Goal: Transaction & Acquisition: Purchase product/service

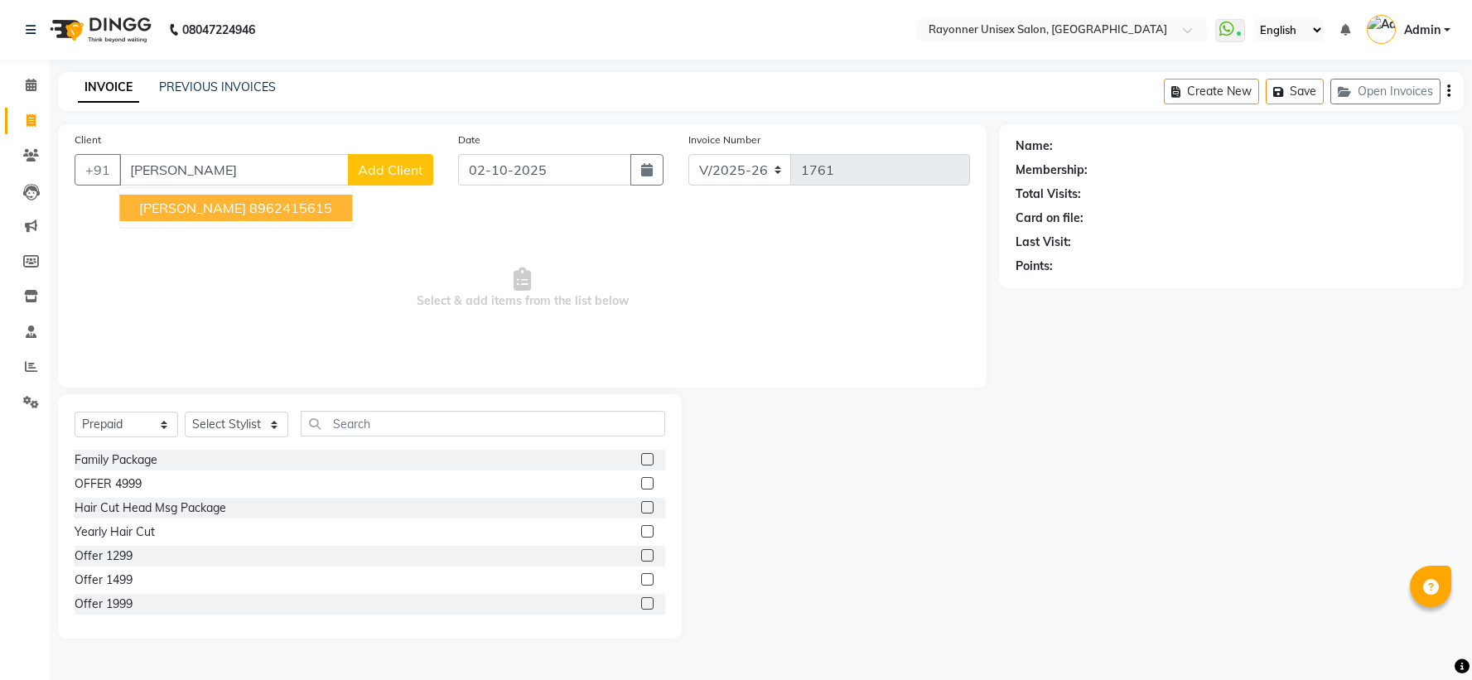
select select "5201"
select select "P"
click at [261, 216] on button "[PERSON_NAME] 8962415615" at bounding box center [235, 208] width 233 height 27
type input "8962415615"
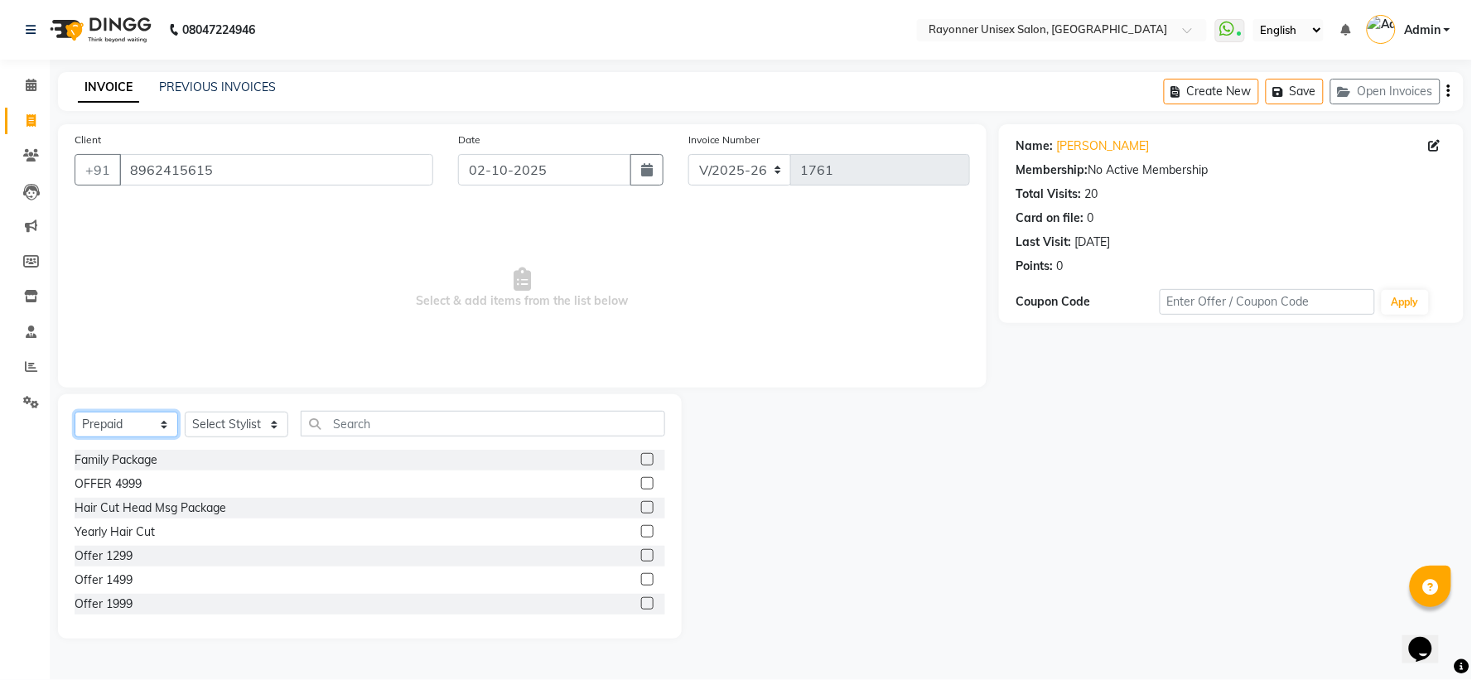
click at [153, 421] on select "Select Service Product Membership Package Voucher Prepaid Gift Card" at bounding box center [127, 425] width 104 height 26
select select "service"
click at [75, 413] on select "Select Service Product Membership Package Voucher Prepaid Gift Card" at bounding box center [127, 425] width 104 height 26
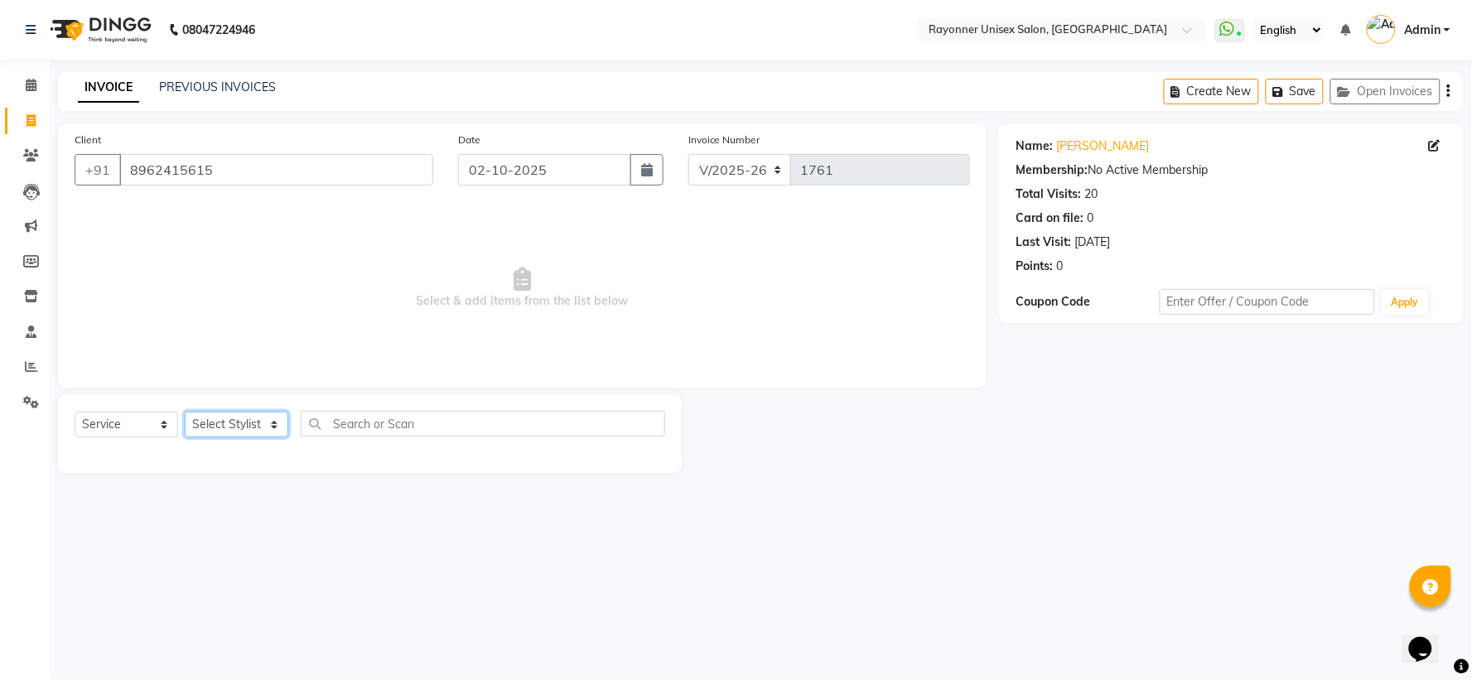
click at [277, 425] on select "Select Stylist [PERSON_NAME] [PERSON_NAME] [PERSON_NAME] Varma [PERSON_NAME]" at bounding box center [237, 425] width 104 height 26
select select "72204"
click at [185, 413] on select "Select Stylist [PERSON_NAME] [PERSON_NAME] [PERSON_NAME] Varma [PERSON_NAME]" at bounding box center [237, 425] width 104 height 26
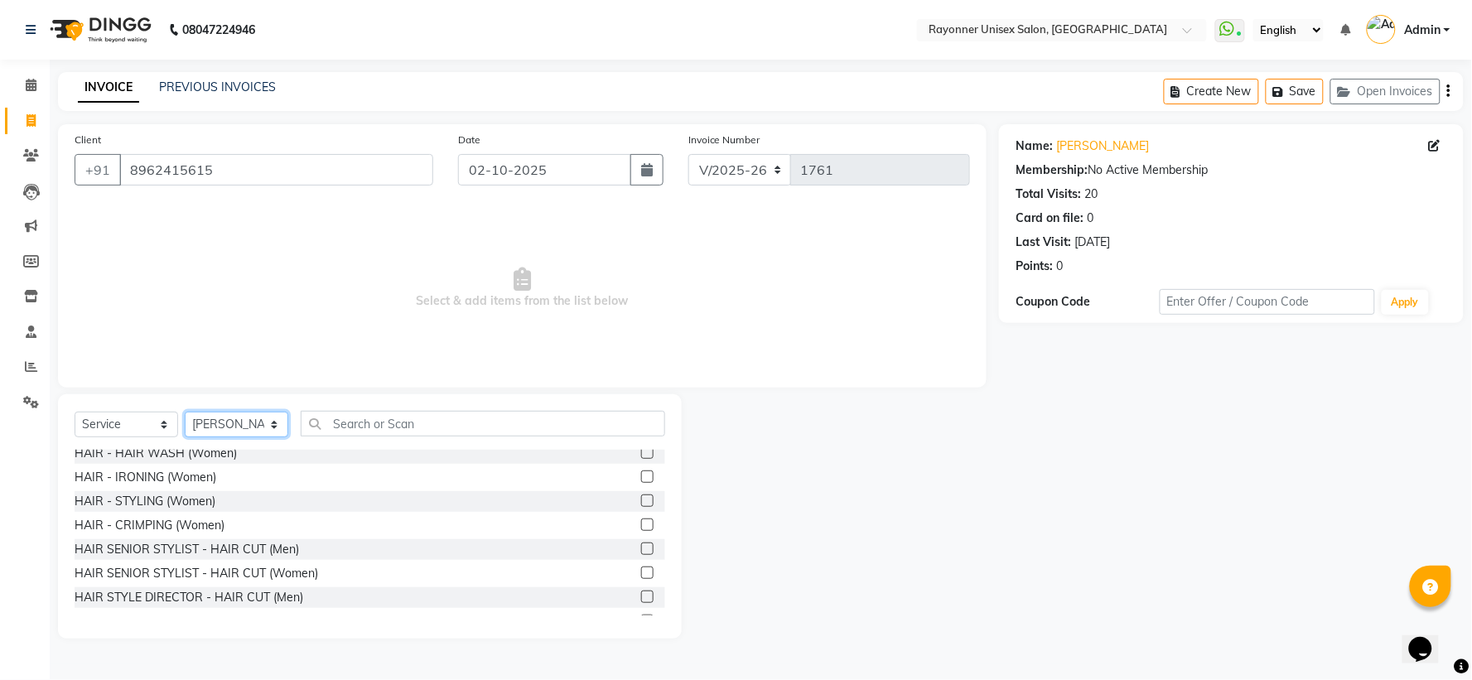
scroll to position [1104, 0]
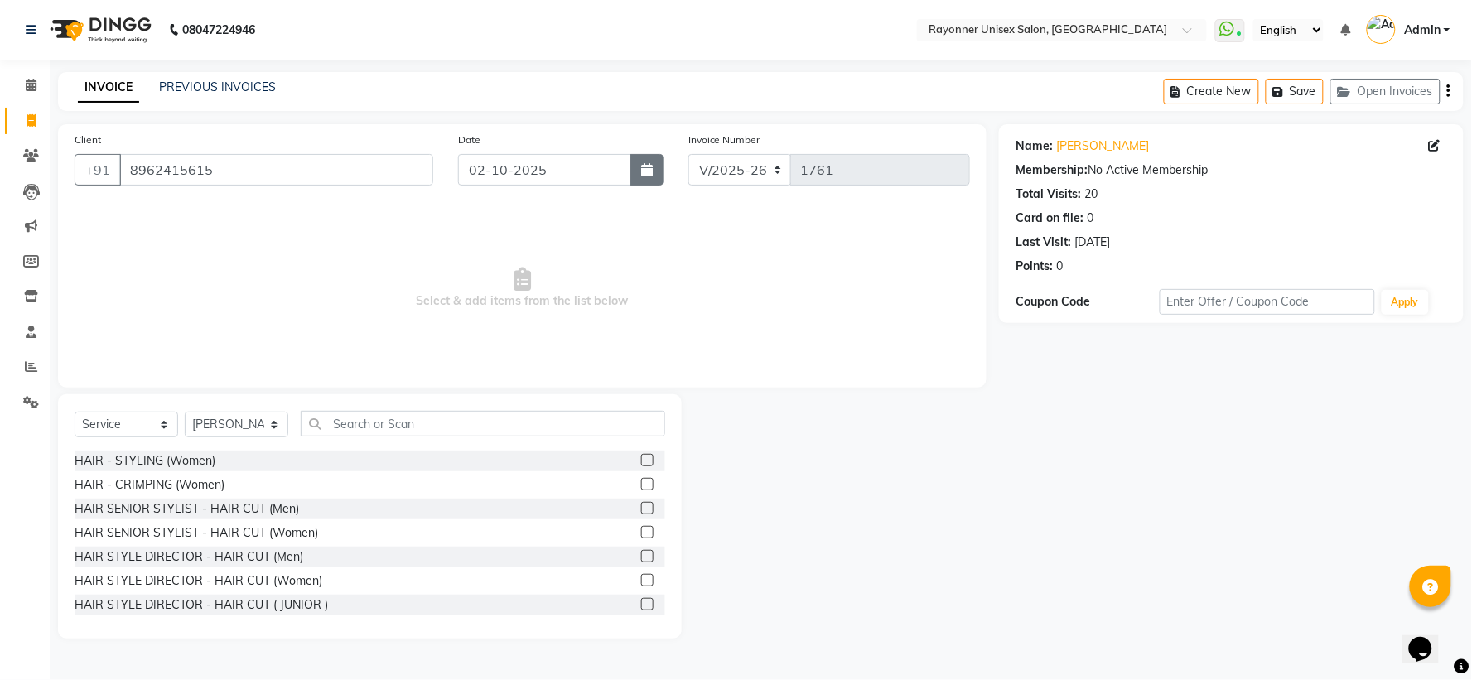
click at [651, 172] on icon "button" at bounding box center [647, 169] width 12 height 13
select select "10"
select select "2025"
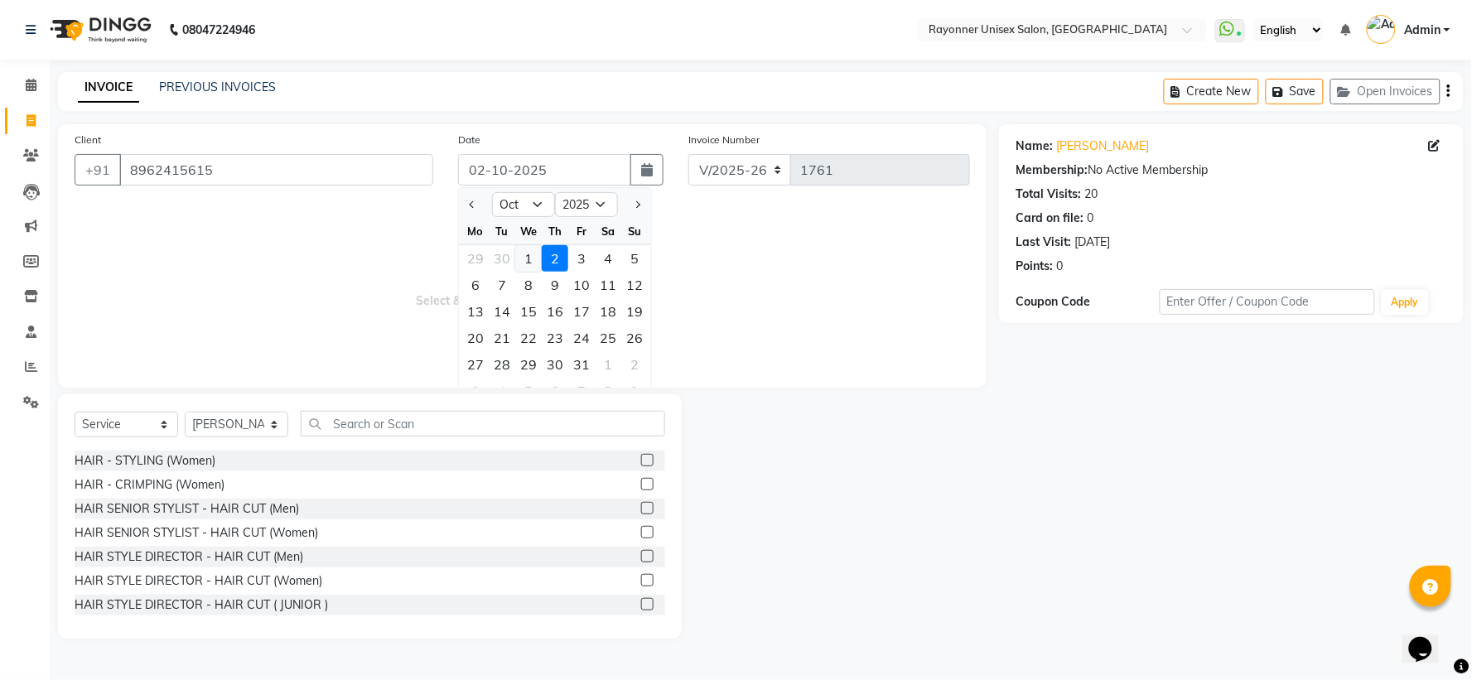
click at [525, 260] on div "1" at bounding box center [528, 258] width 27 height 27
type input "01-10-2025"
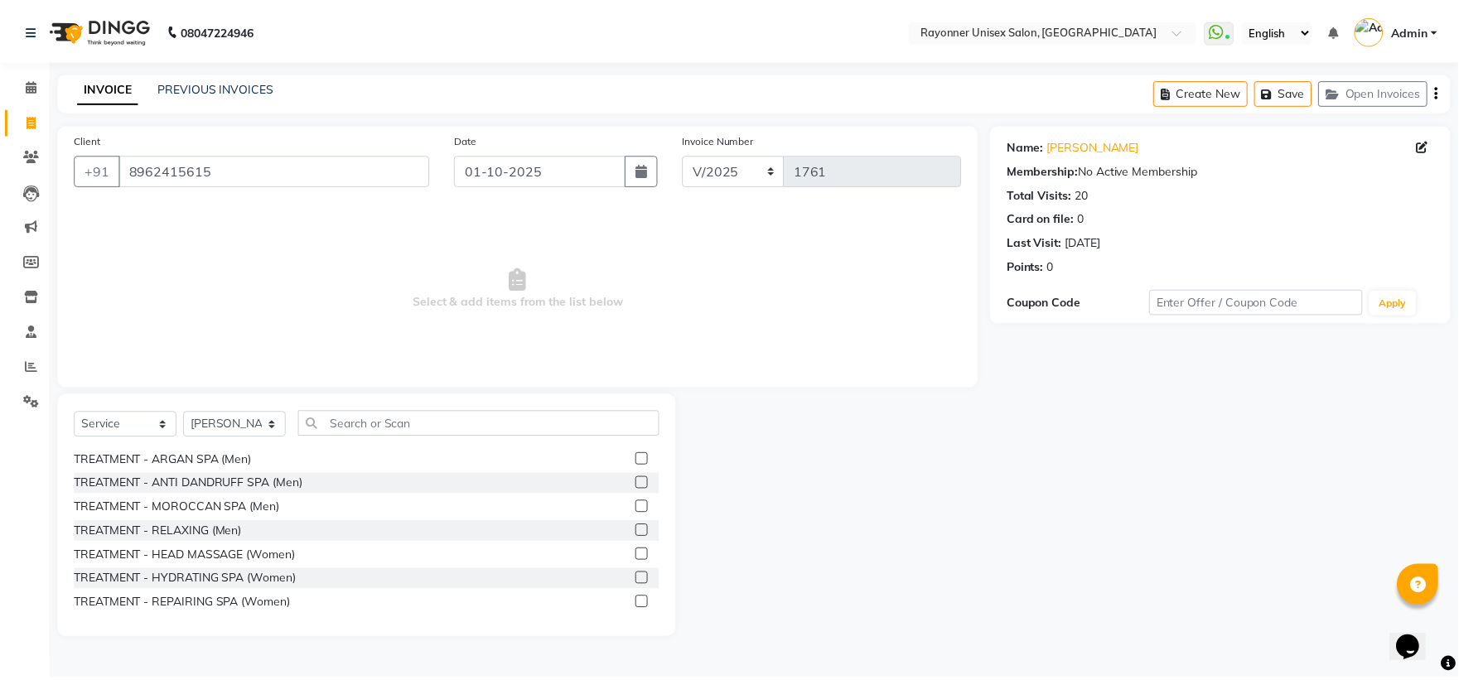
scroll to position [1933, 0]
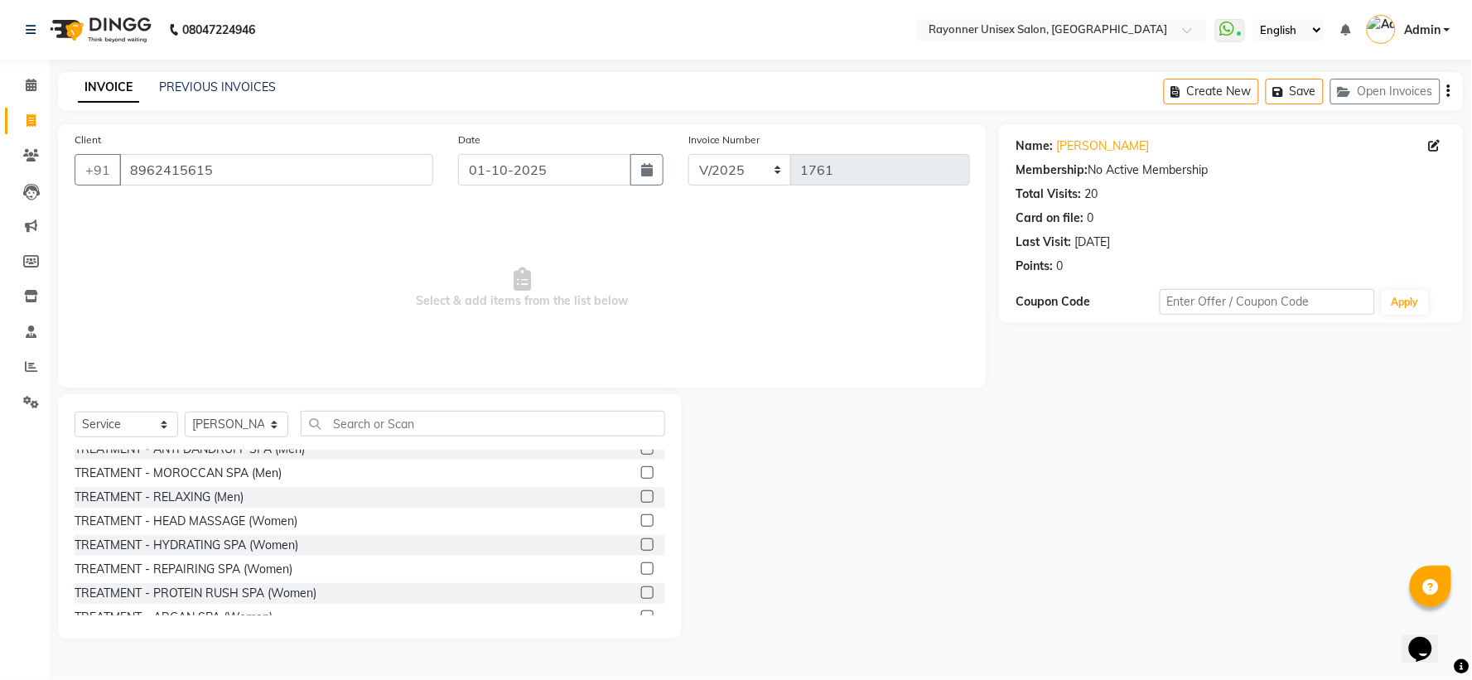
click at [641, 518] on label at bounding box center [647, 521] width 12 height 12
click at [641, 518] on input "checkbox" at bounding box center [646, 521] width 11 height 11
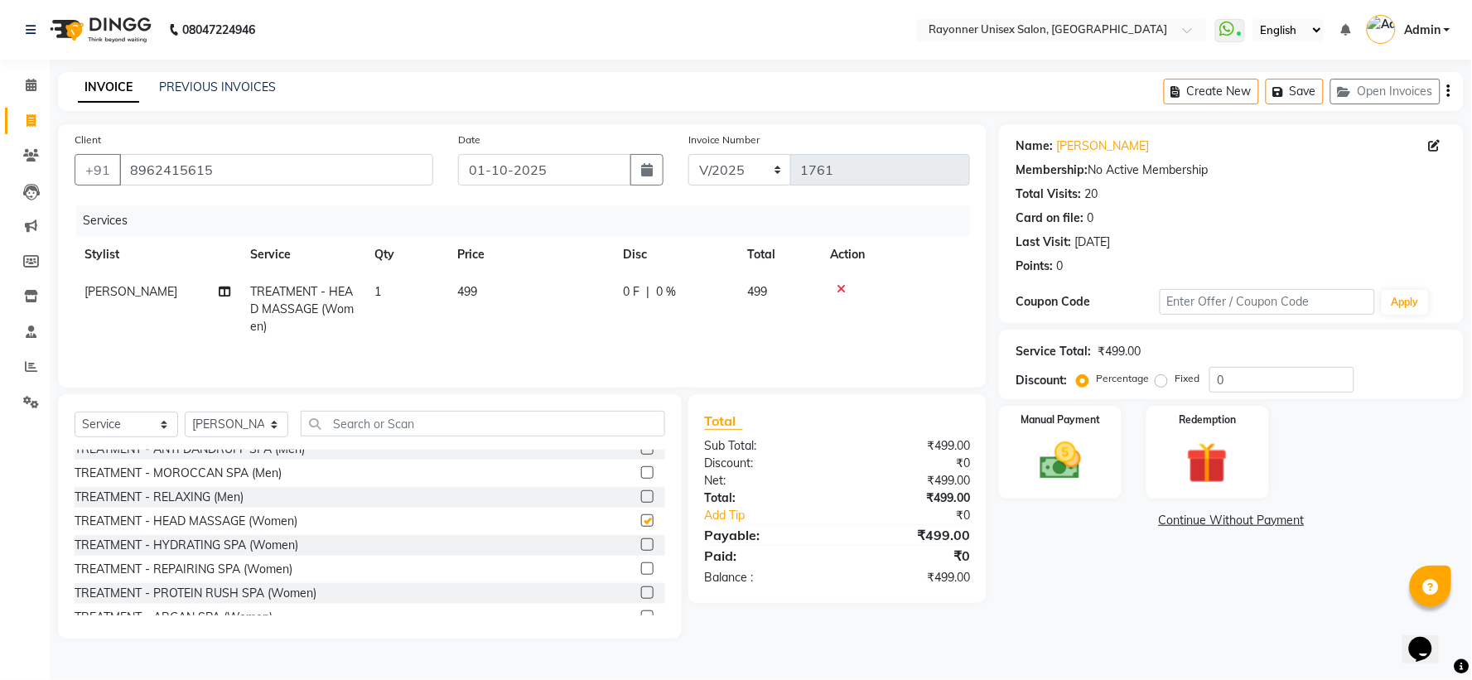
checkbox input "false"
click at [1088, 442] on img at bounding box center [1061, 462] width 70 height 50
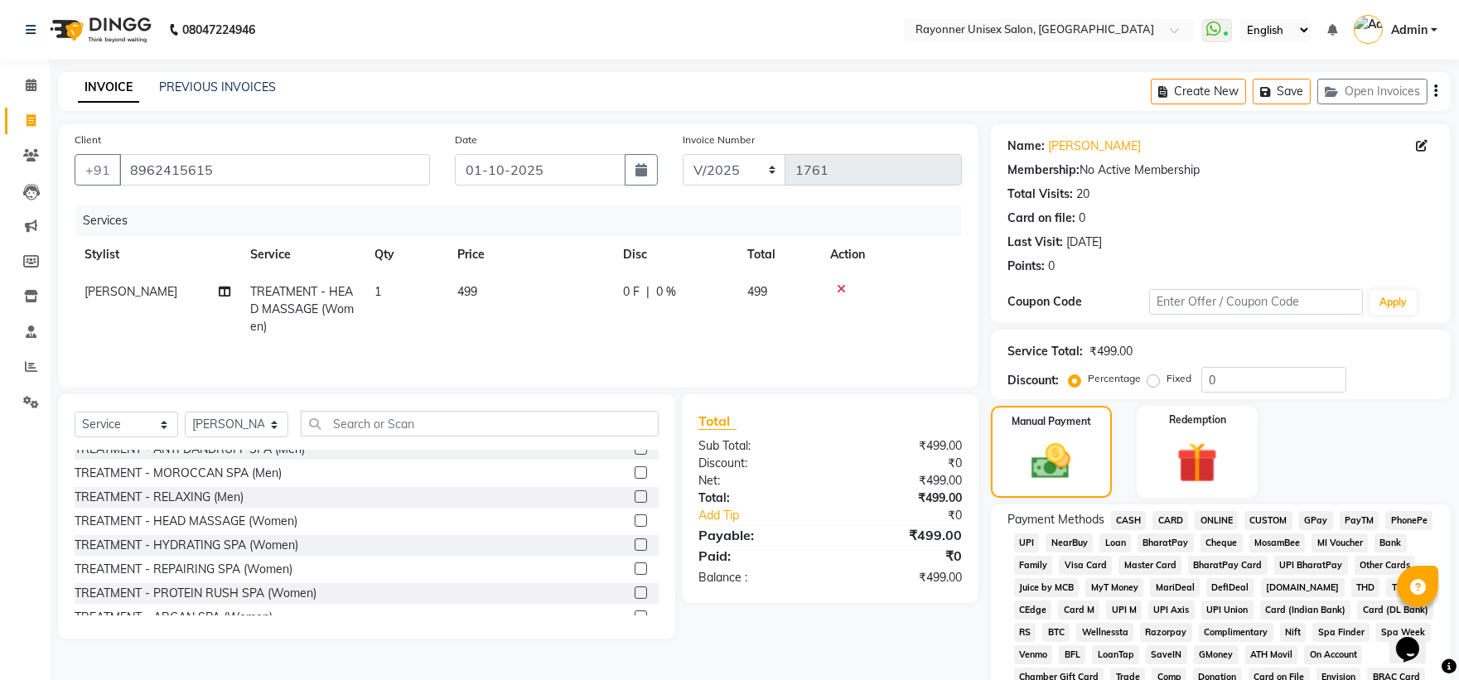
click at [1206, 522] on span "ONLINE" at bounding box center [1216, 520] width 43 height 19
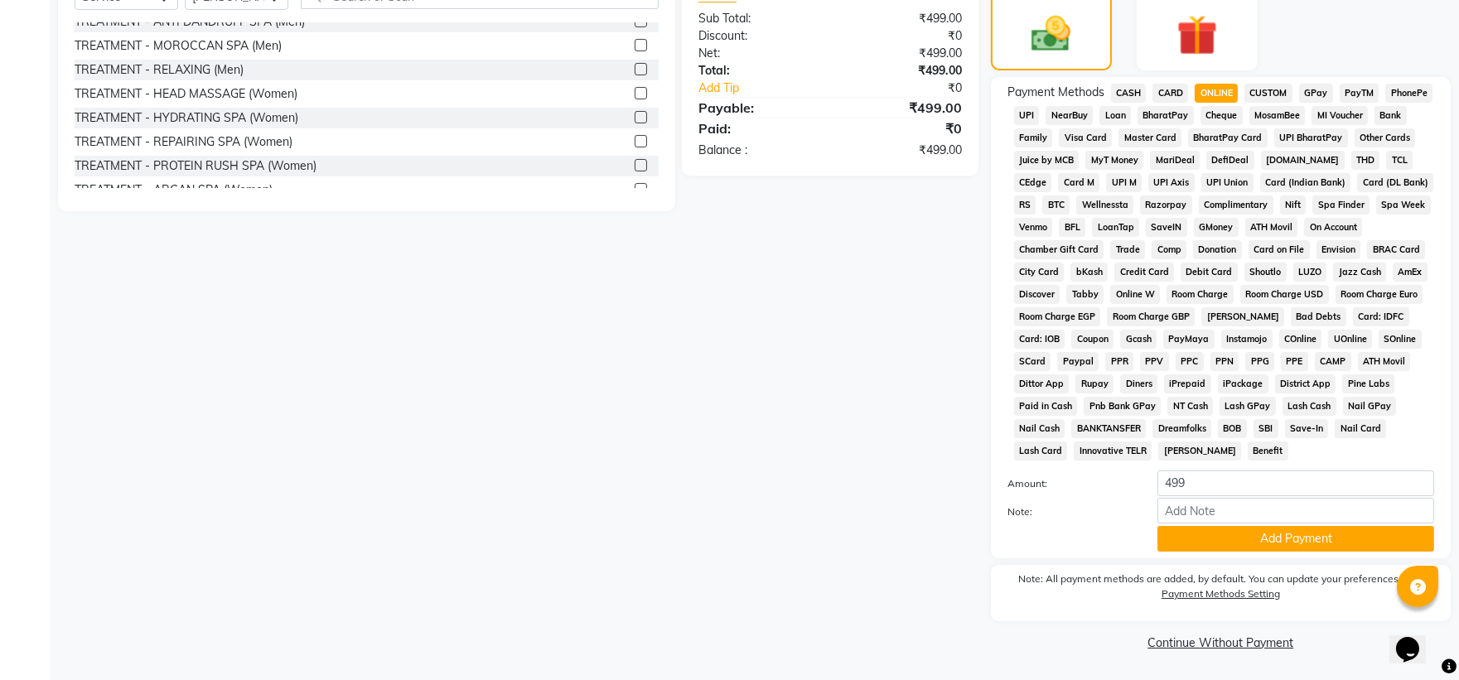
scroll to position [431, 0]
click at [1249, 539] on button "Add Payment" at bounding box center [1295, 539] width 277 height 26
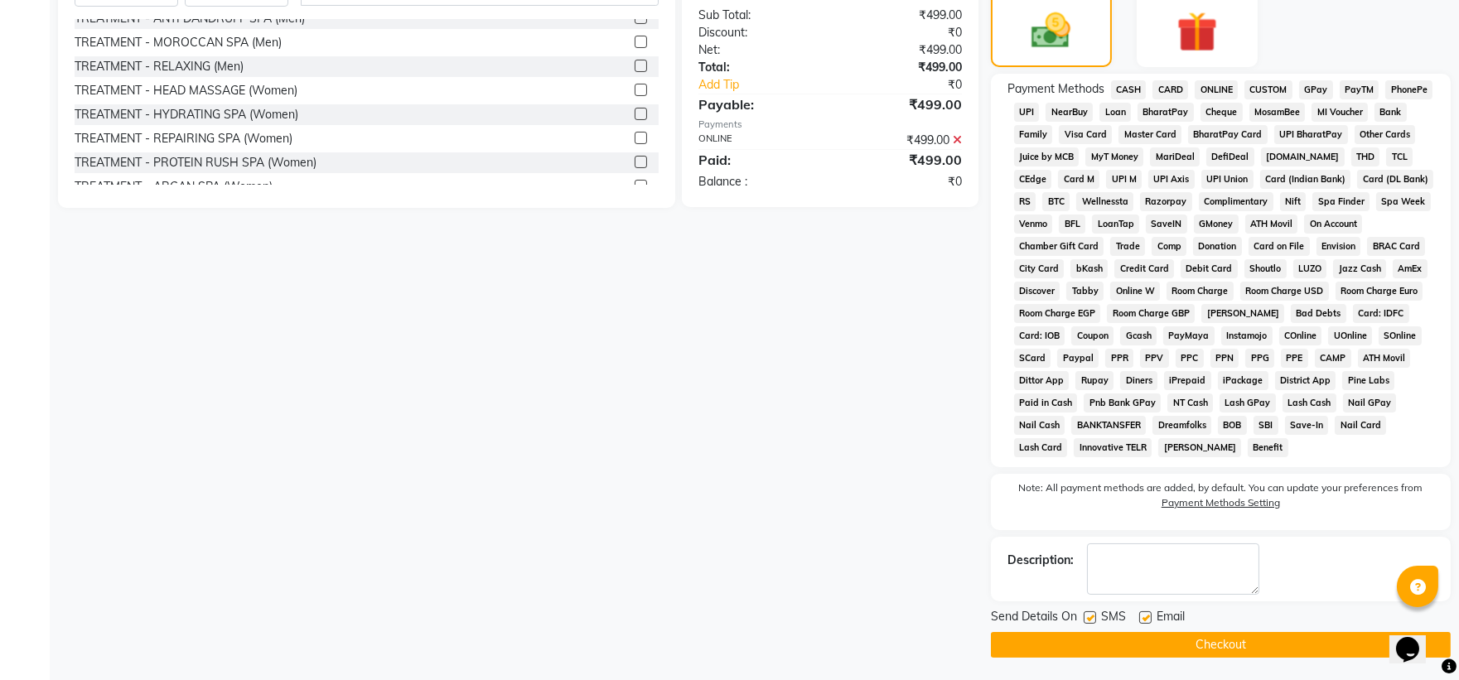
scroll to position [436, 0]
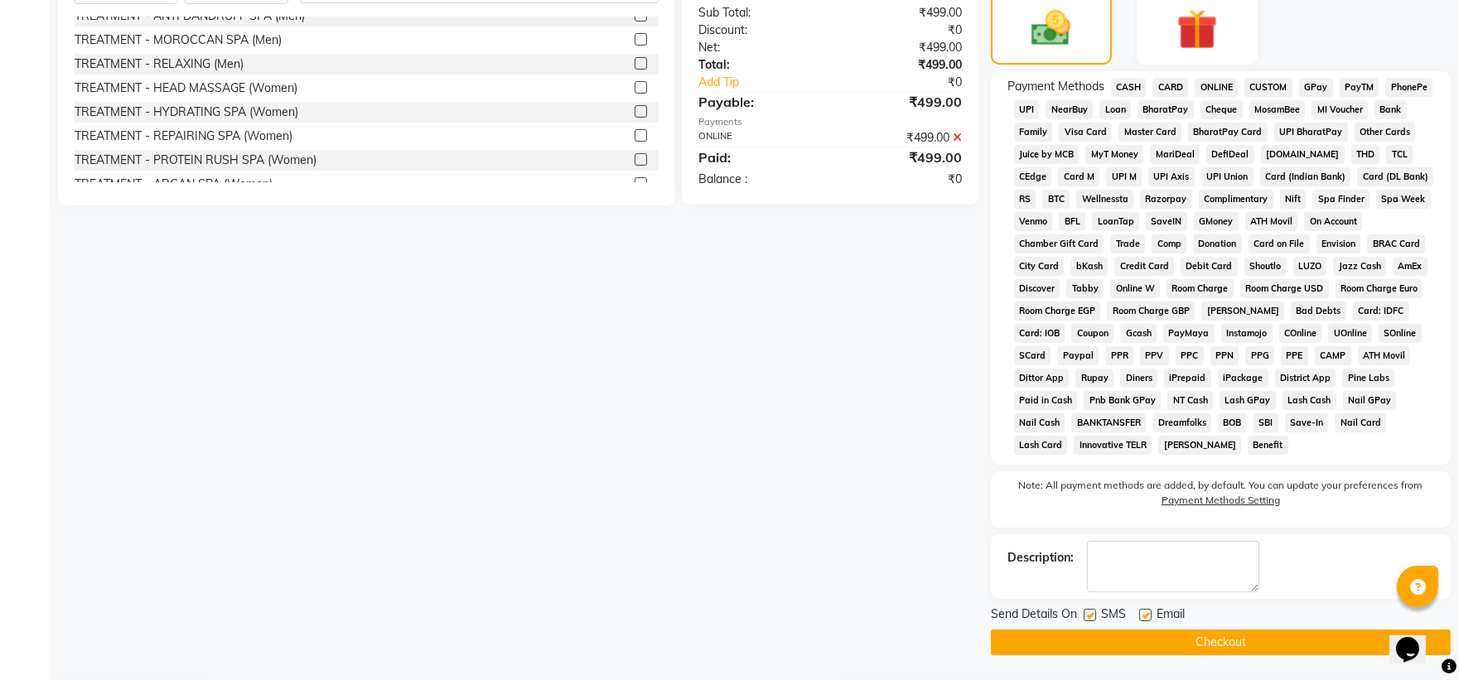
click at [1222, 635] on button "Checkout" at bounding box center [1221, 643] width 460 height 26
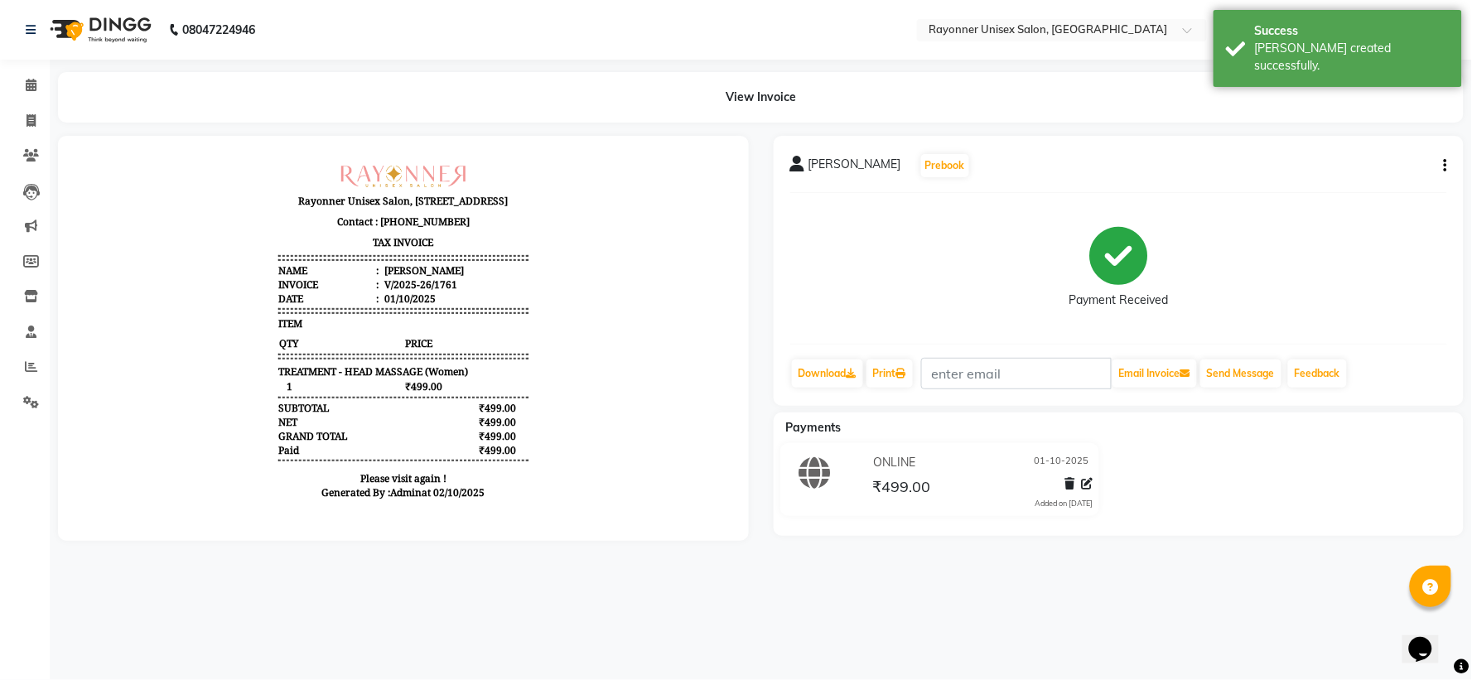
click at [1196, 625] on div "08047224946 Select Location × Rayonner Unisex Salon, [GEOGRAPHIC_DATA] WhatsApp…" at bounding box center [736, 340] width 1472 height 680
click at [35, 118] on icon at bounding box center [31, 120] width 9 height 12
select select "5201"
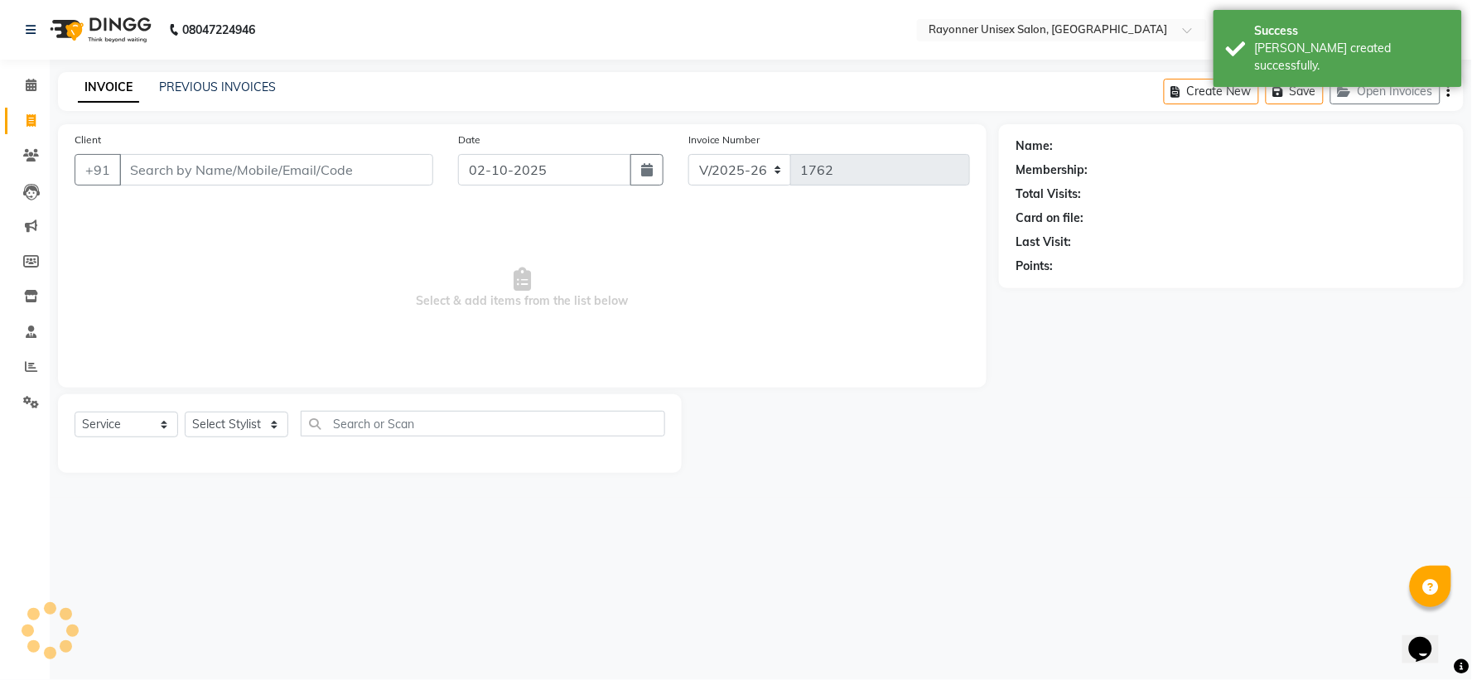
select select "P"
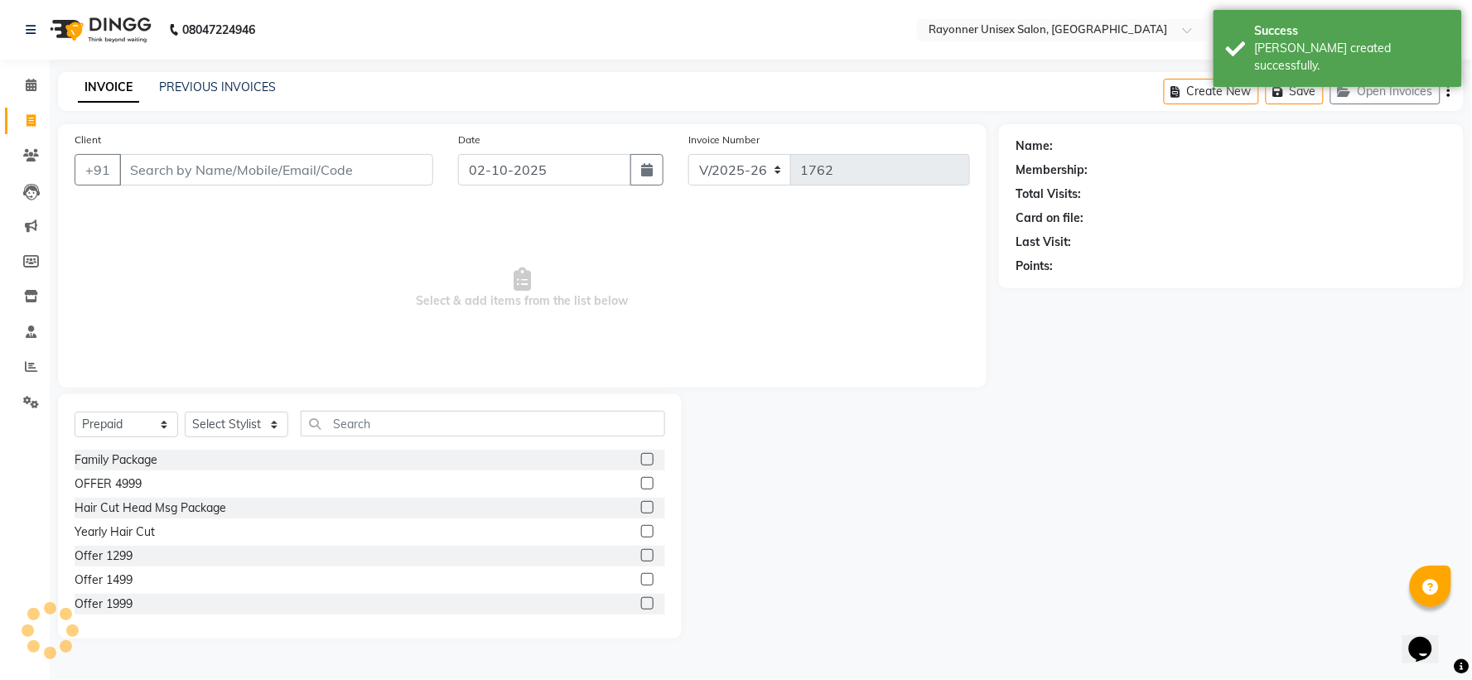
click at [205, 162] on input "Client" at bounding box center [276, 169] width 314 height 31
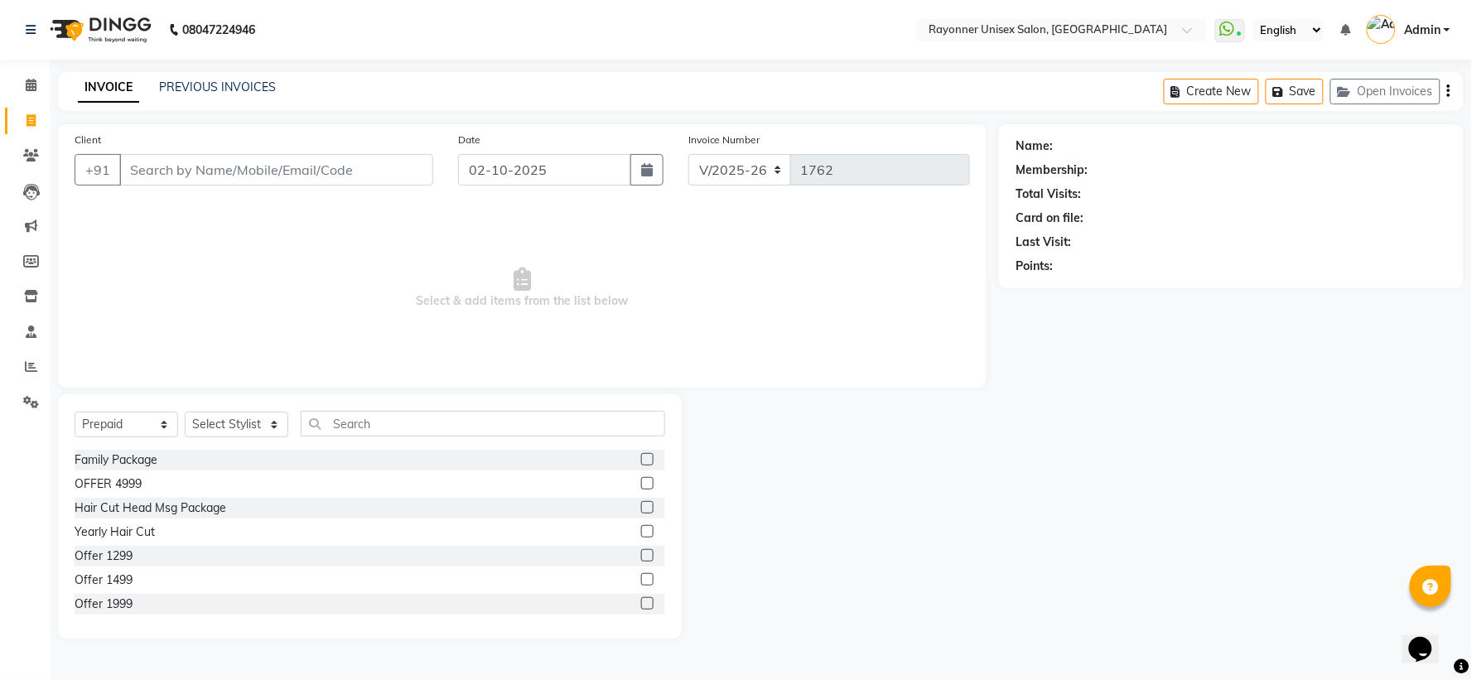
click at [208, 162] on input "Client" at bounding box center [276, 169] width 314 height 31
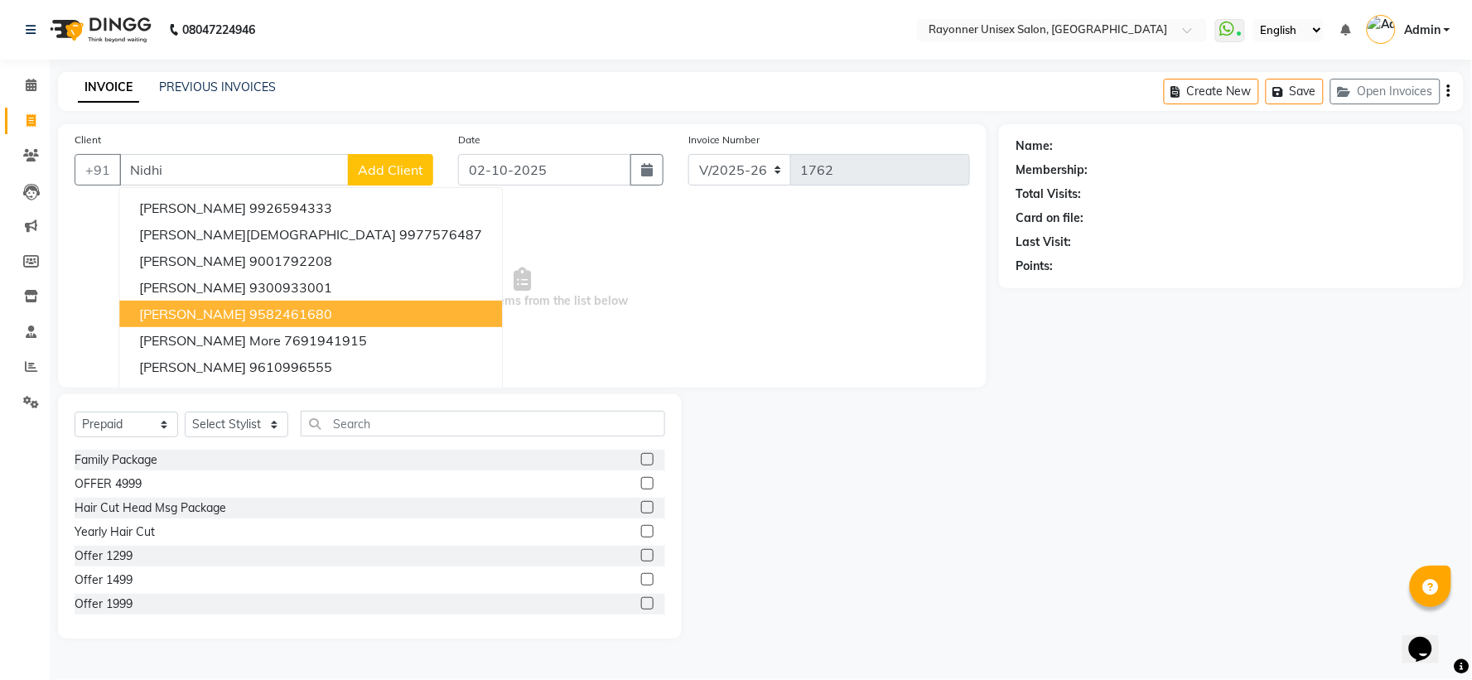
click at [214, 312] on button "[PERSON_NAME] 9582461680" at bounding box center [310, 314] width 383 height 27
type input "9582461680"
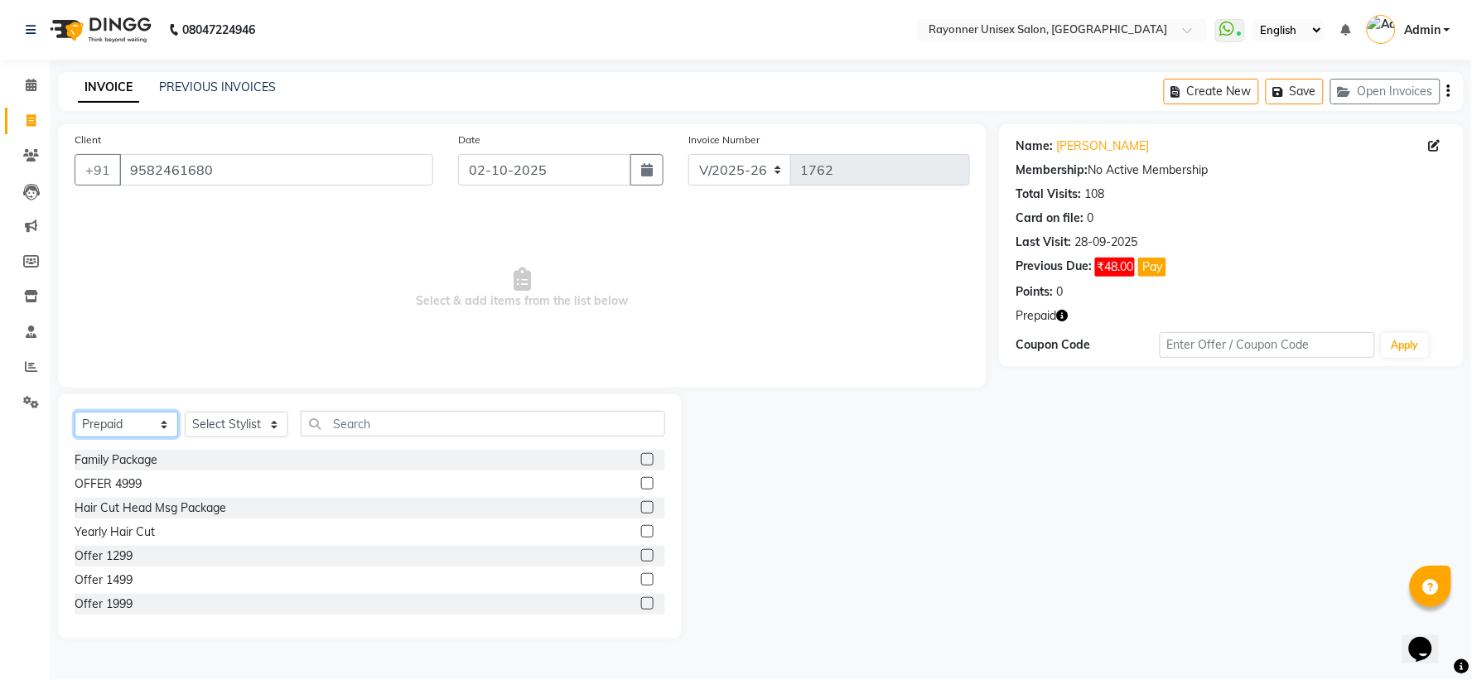
click at [164, 419] on select "Select Service Product Membership Package Voucher Prepaid Gift Card" at bounding box center [127, 425] width 104 height 26
select select "service"
click at [75, 413] on select "Select Service Product Membership Package Voucher Prepaid Gift Card" at bounding box center [127, 425] width 104 height 26
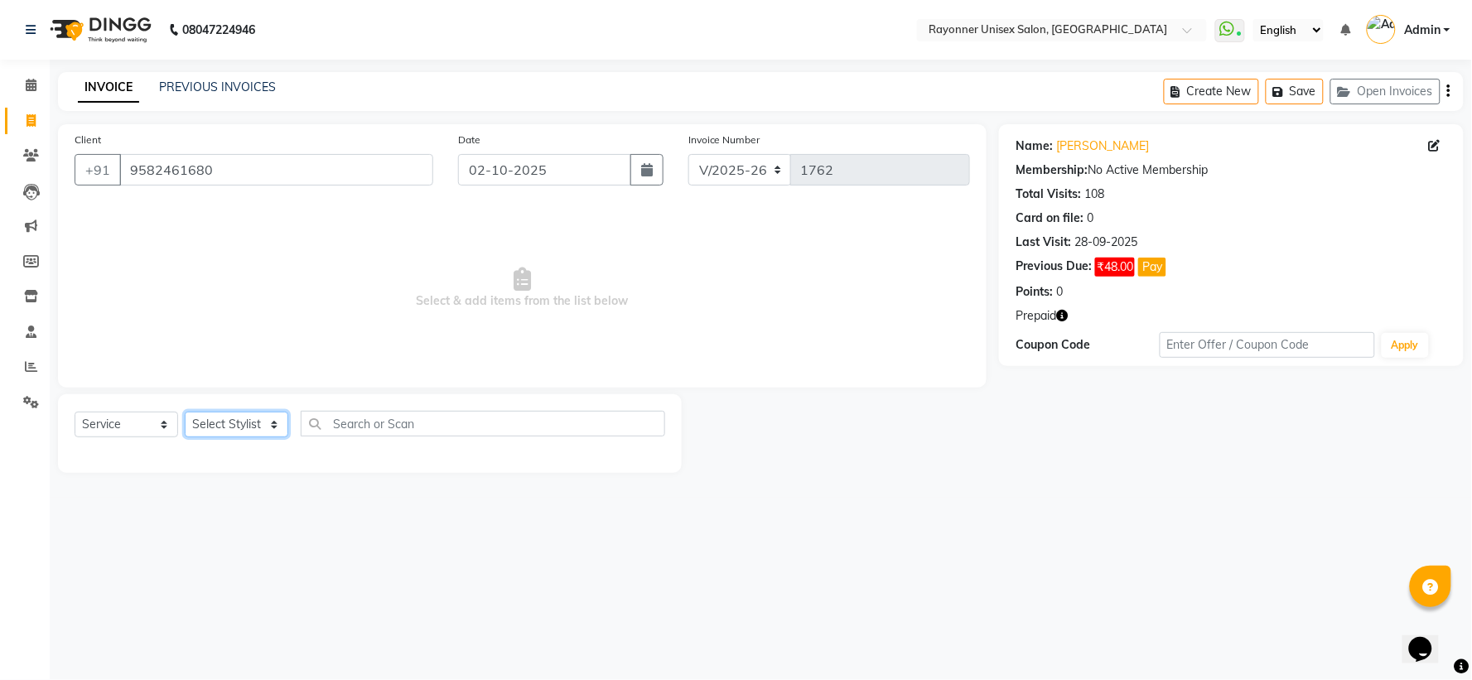
click at [273, 423] on select "Select Stylist [PERSON_NAME] [PERSON_NAME] [PERSON_NAME] Varma [PERSON_NAME]" at bounding box center [237, 425] width 104 height 26
select select "49274"
click at [185, 413] on select "Select Stylist [PERSON_NAME] [PERSON_NAME] [PERSON_NAME] Varma [PERSON_NAME]" at bounding box center [237, 425] width 104 height 26
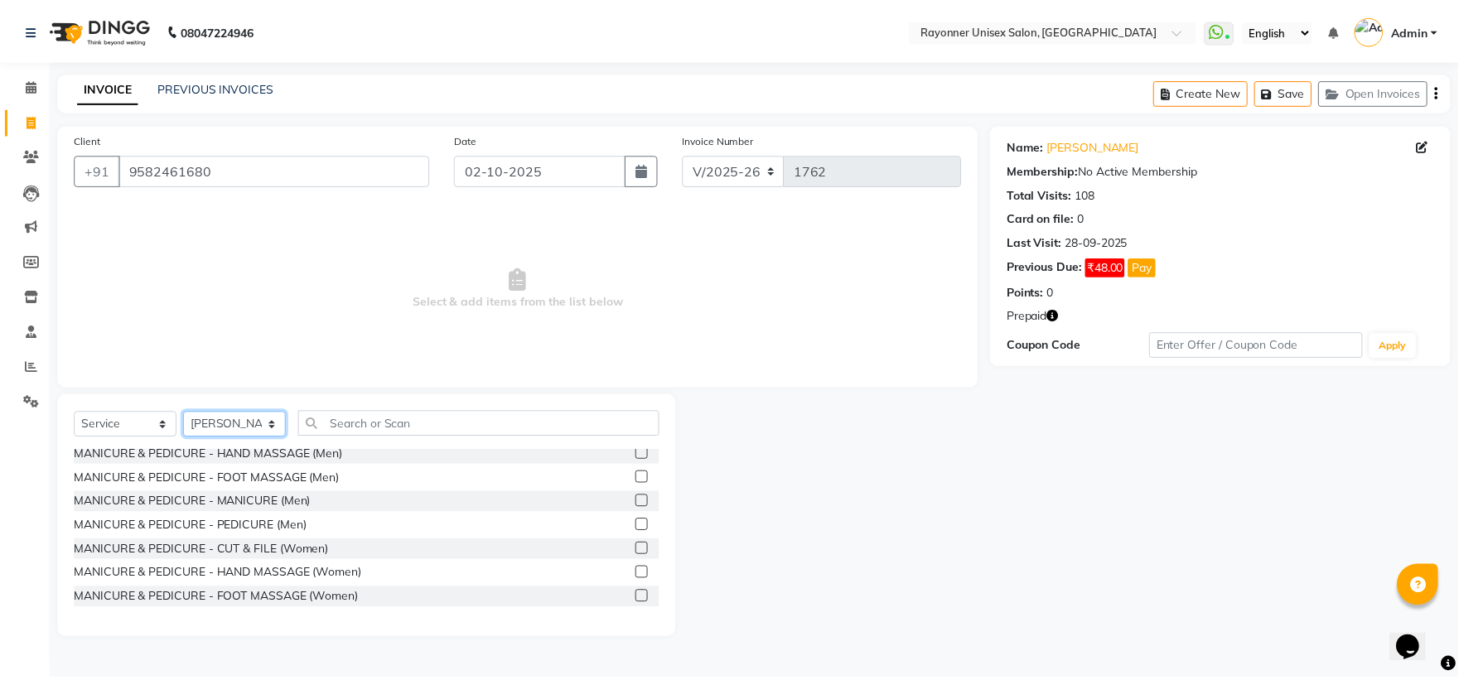
scroll to position [3221, 0]
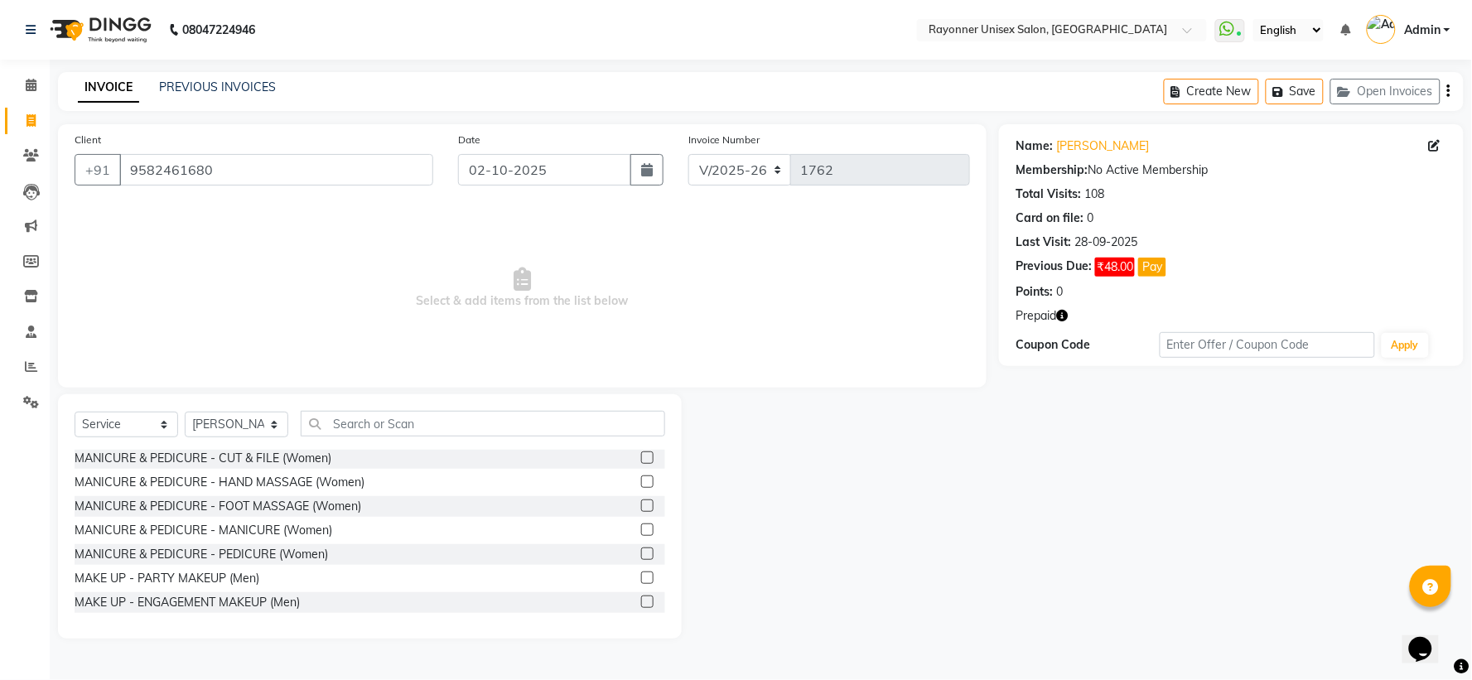
click at [641, 548] on label at bounding box center [647, 554] width 12 height 12
click at [641, 549] on input "checkbox" at bounding box center [646, 554] width 11 height 11
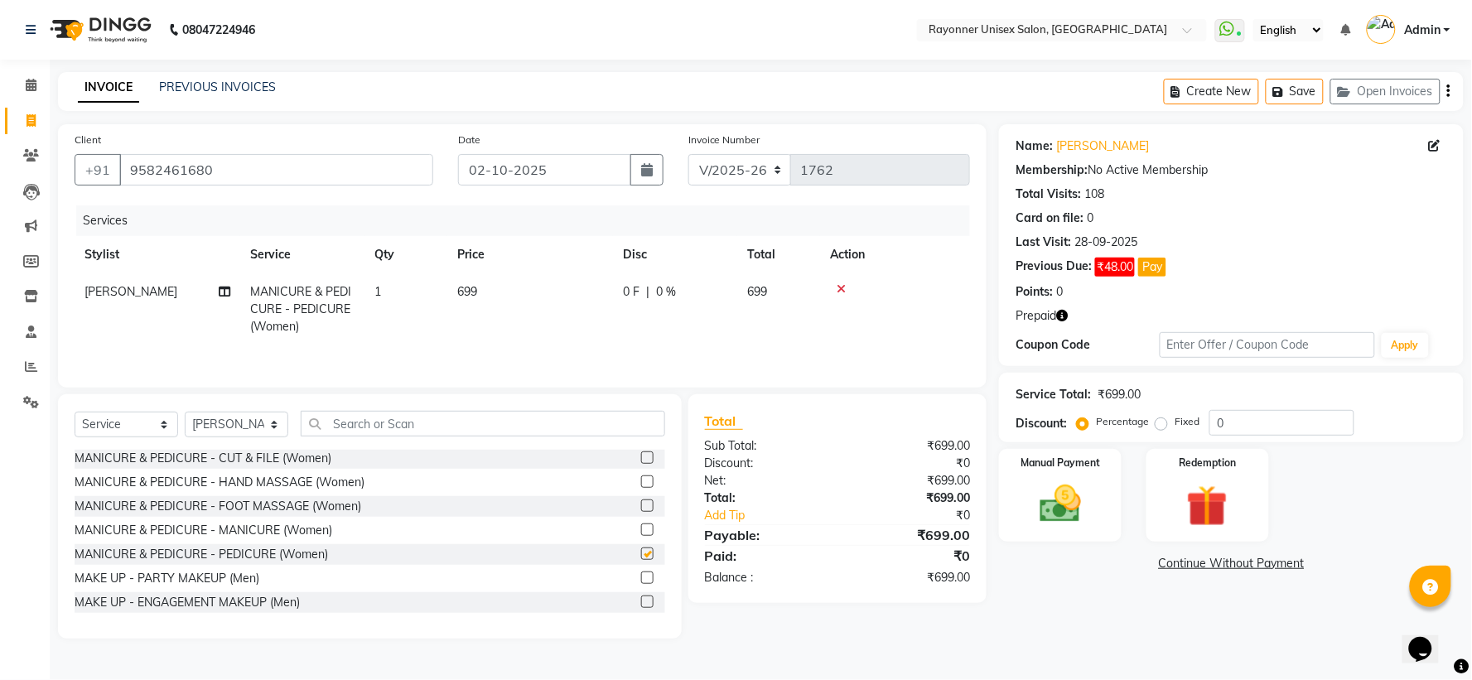
checkbox input "false"
click at [640, 176] on button "button" at bounding box center [647, 169] width 33 height 31
select select "10"
select select "2025"
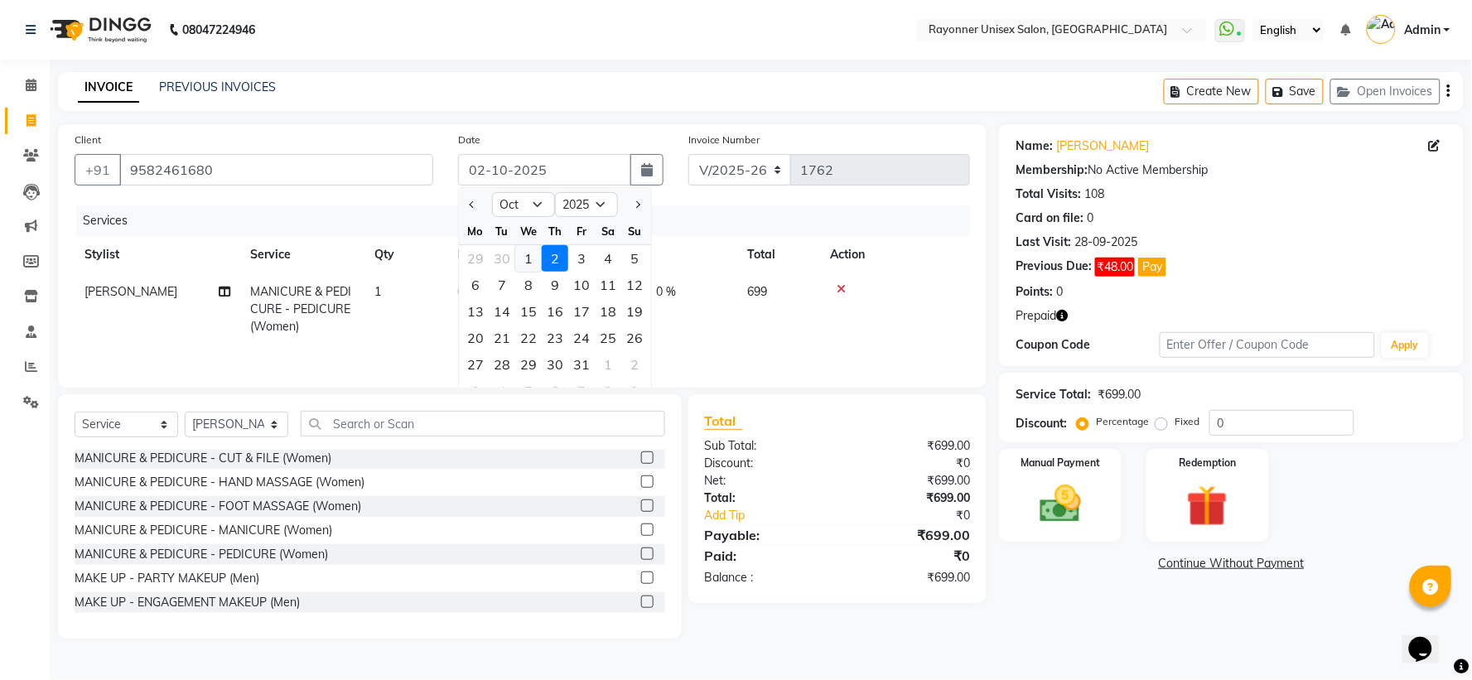
click at [531, 261] on div "1" at bounding box center [528, 258] width 27 height 27
type input "01-10-2025"
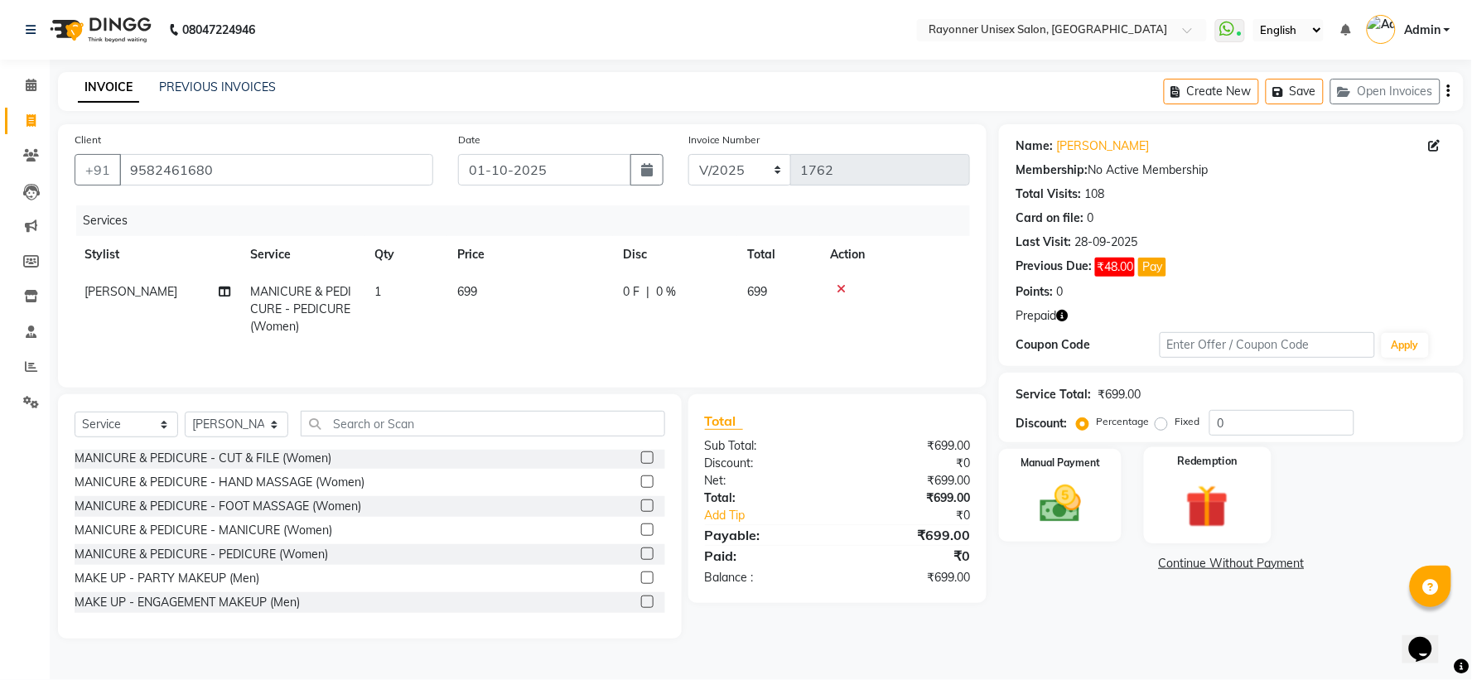
click at [1187, 506] on img at bounding box center [1208, 506] width 70 height 53
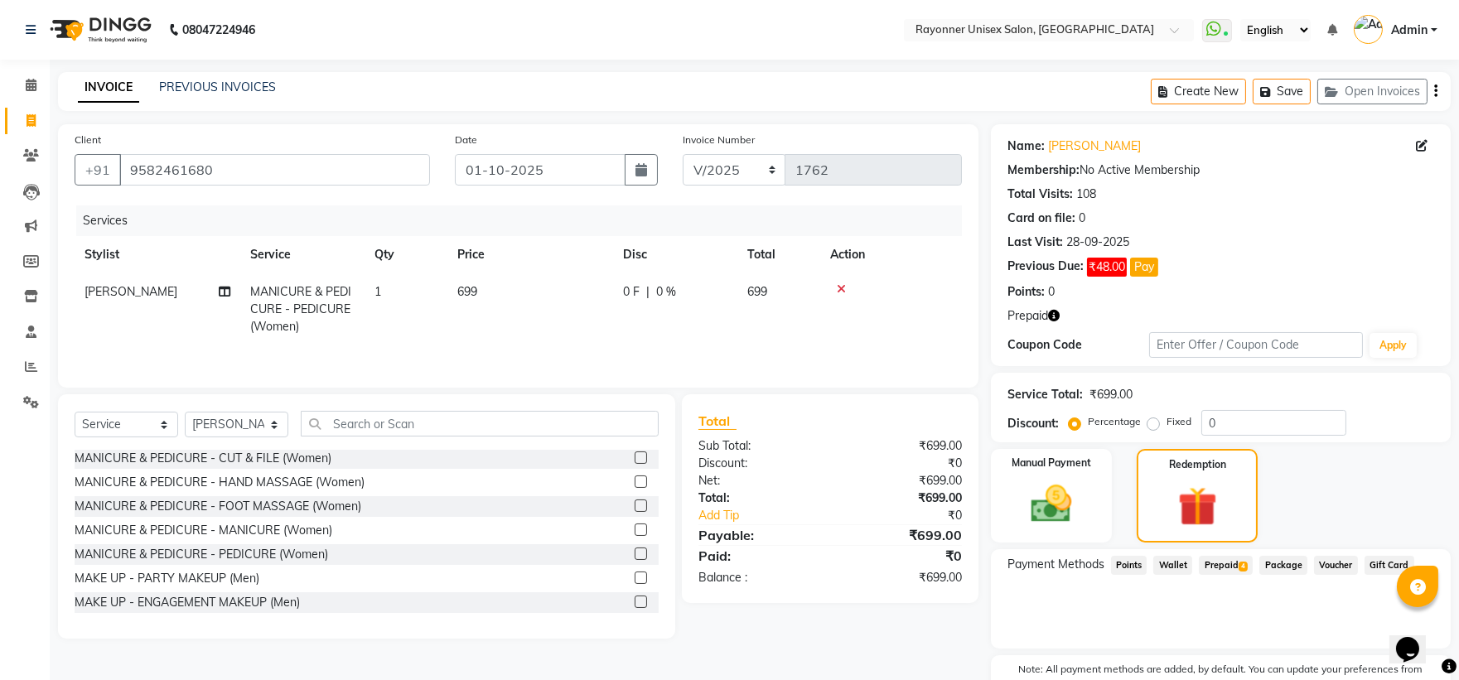
click at [1239, 562] on span "4" at bounding box center [1243, 567] width 9 height 10
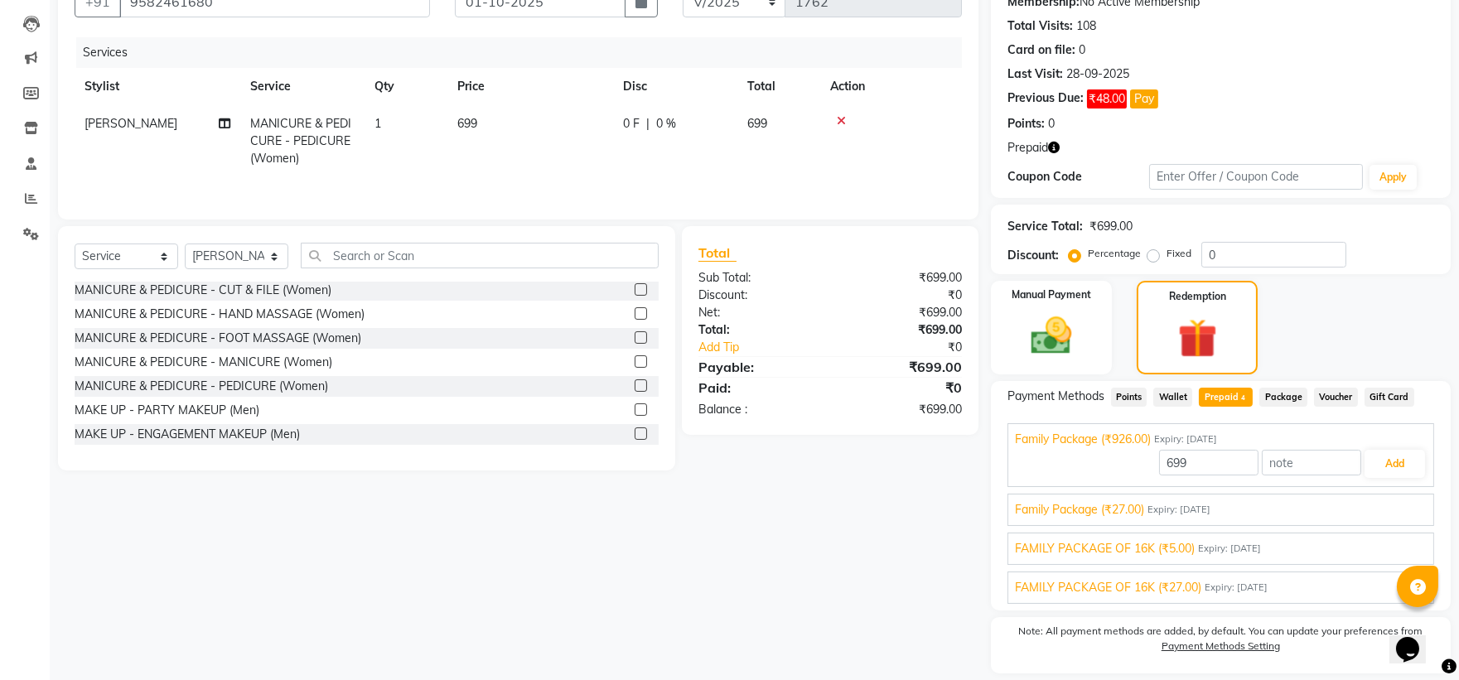
scroll to position [184, 0]
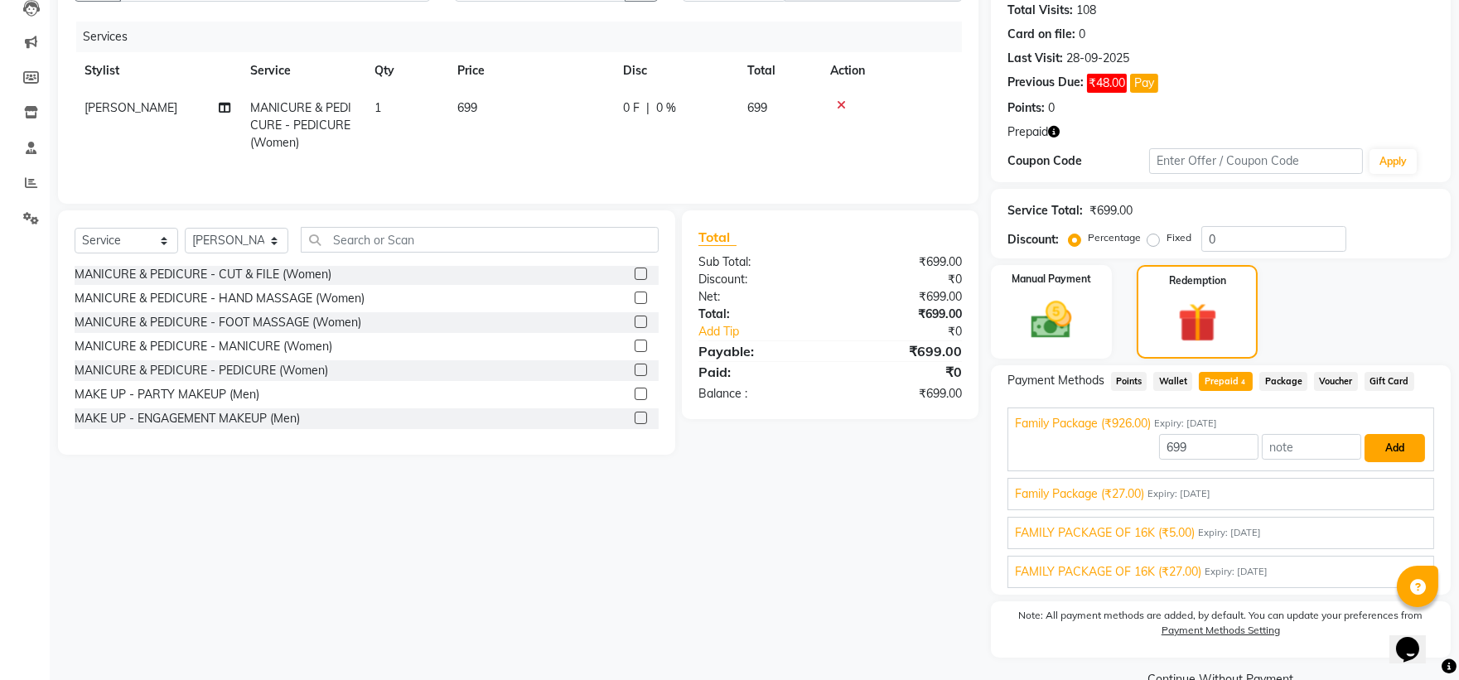
click at [1372, 449] on button "Add" at bounding box center [1395, 448] width 60 height 28
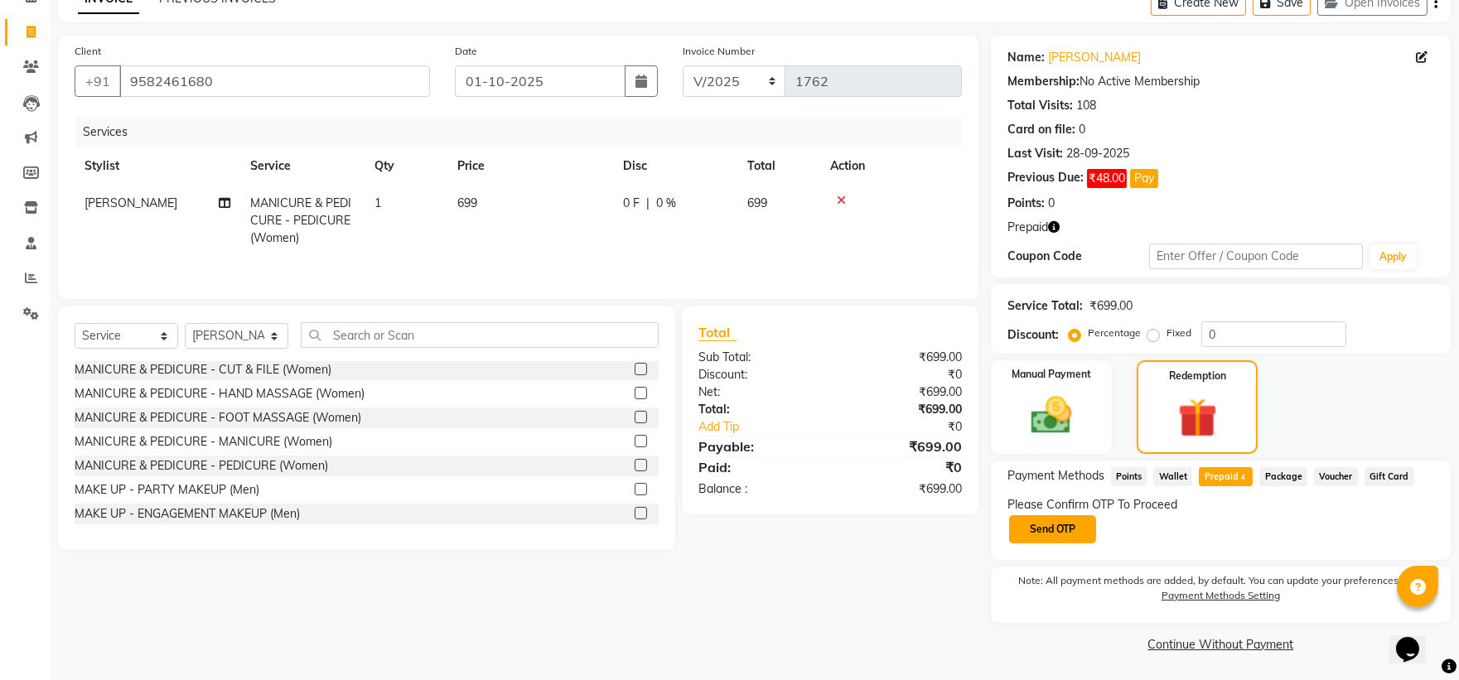
click at [1041, 530] on button "Send OTP" at bounding box center [1052, 529] width 87 height 28
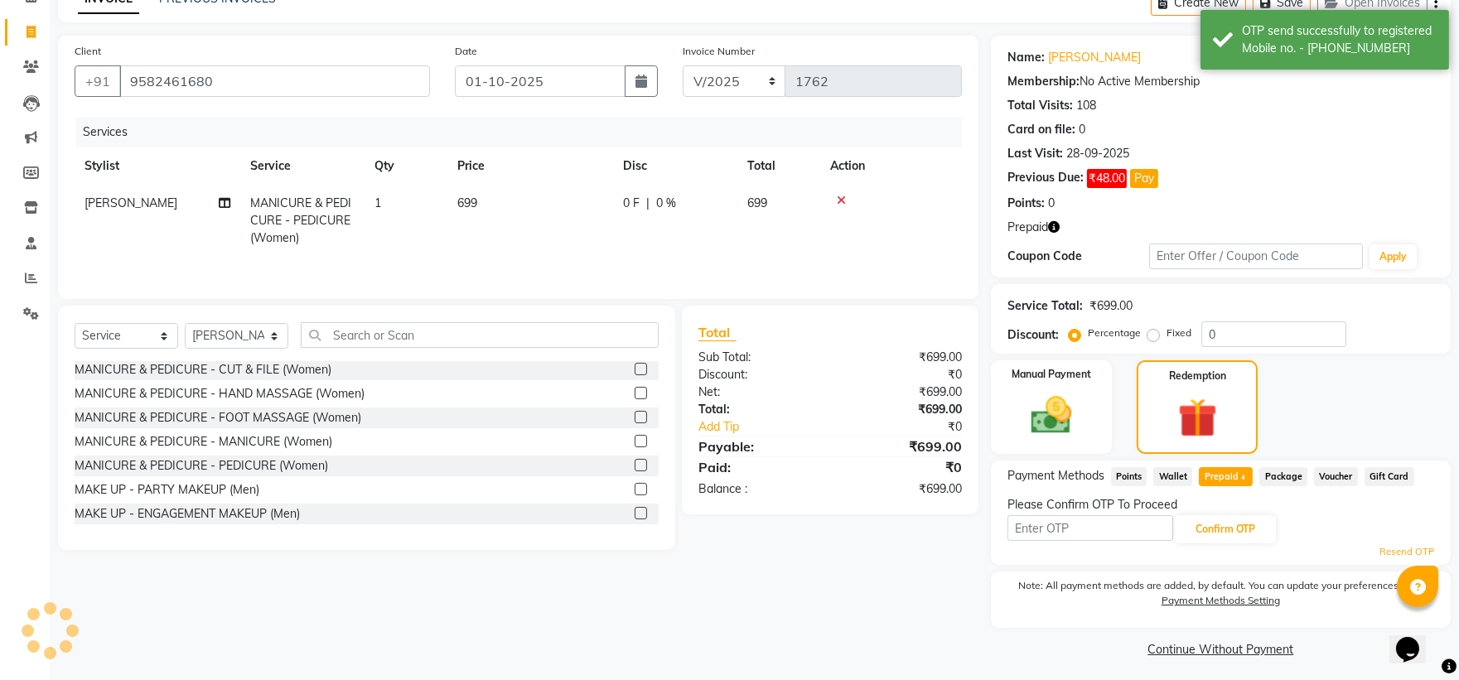
click at [1041, 530] on input "text" at bounding box center [1090, 528] width 166 height 26
type input "2857"
click at [1206, 526] on button "Confirm OTP" at bounding box center [1225, 529] width 101 height 28
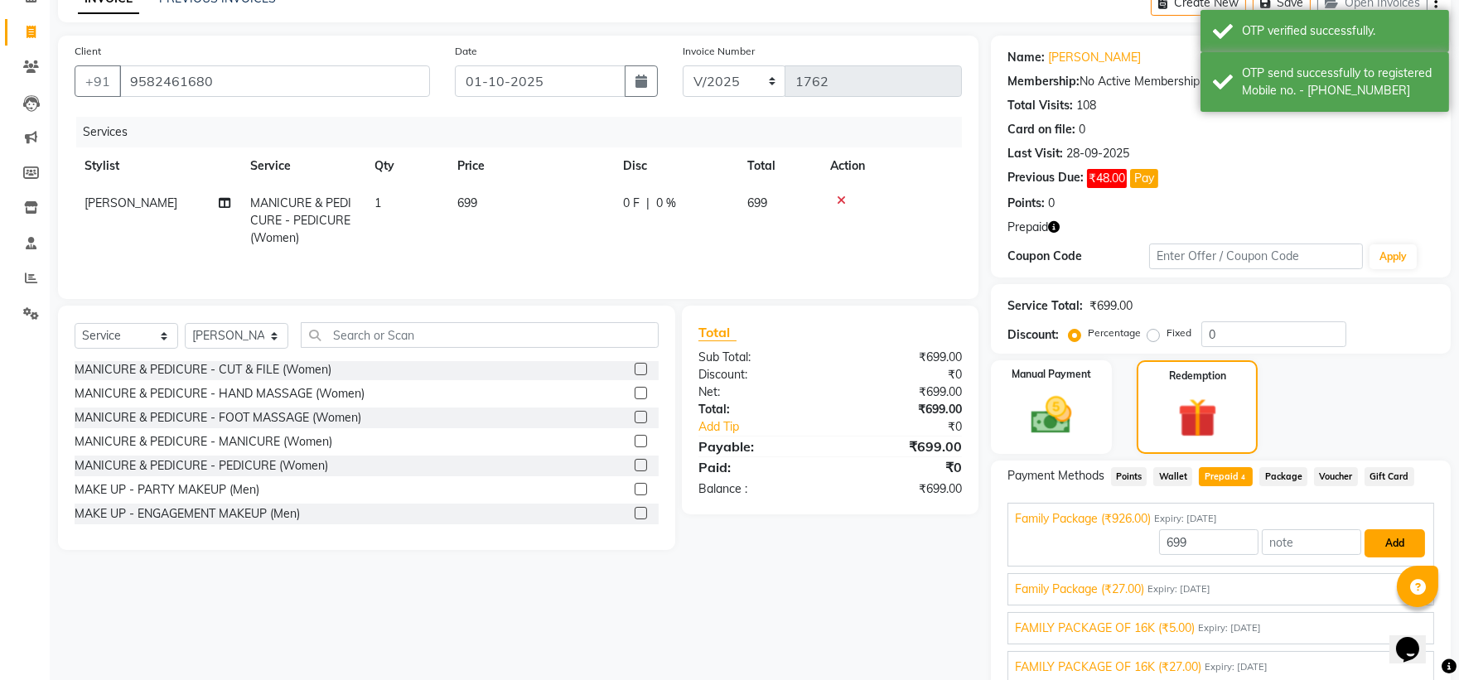
click at [1394, 547] on button "Add" at bounding box center [1395, 543] width 60 height 28
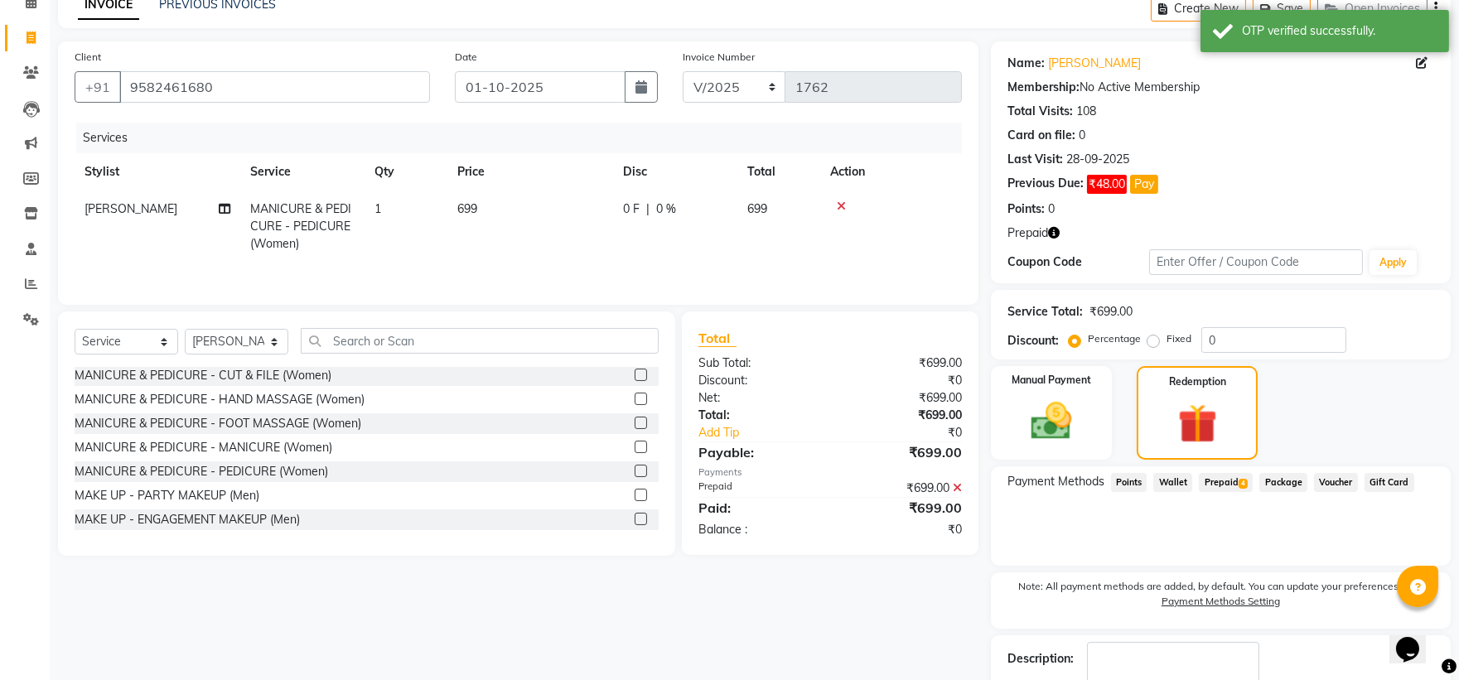
scroll to position [183, 0]
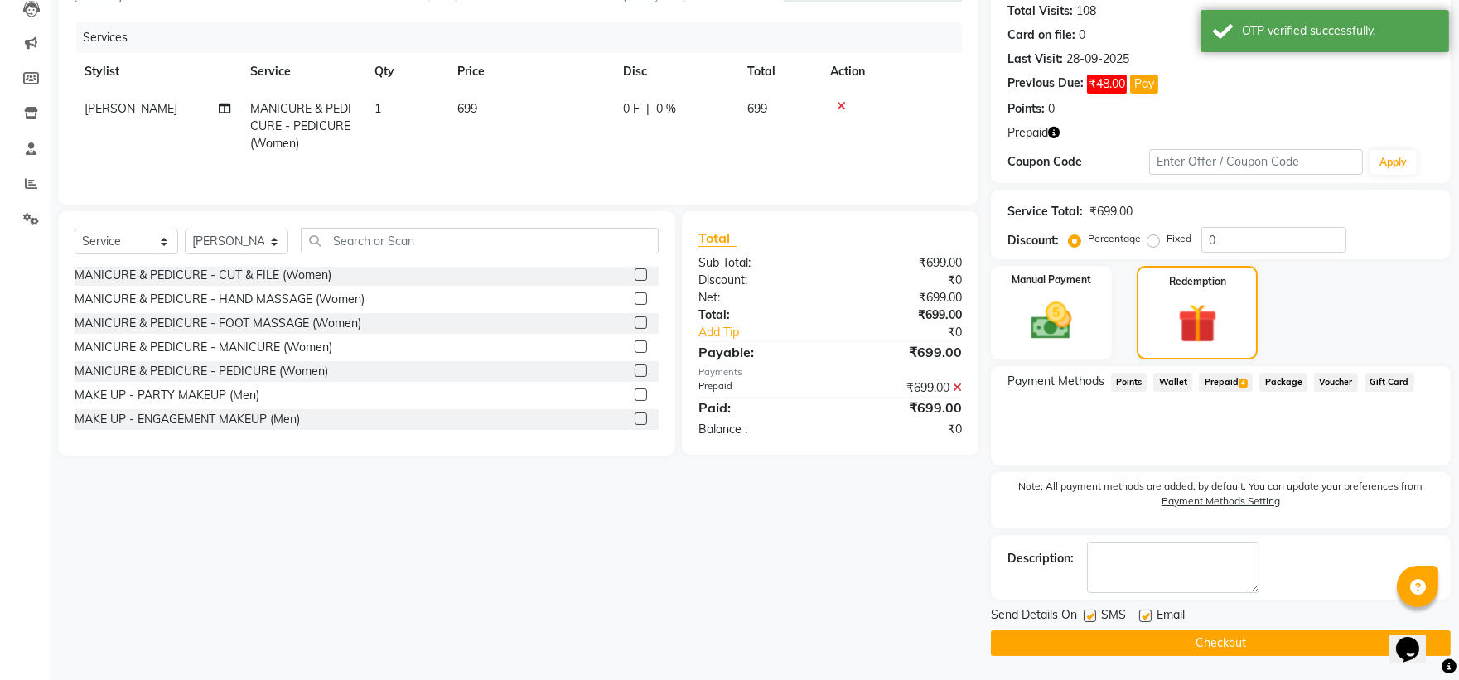
click at [1145, 640] on button "Checkout" at bounding box center [1221, 644] width 460 height 26
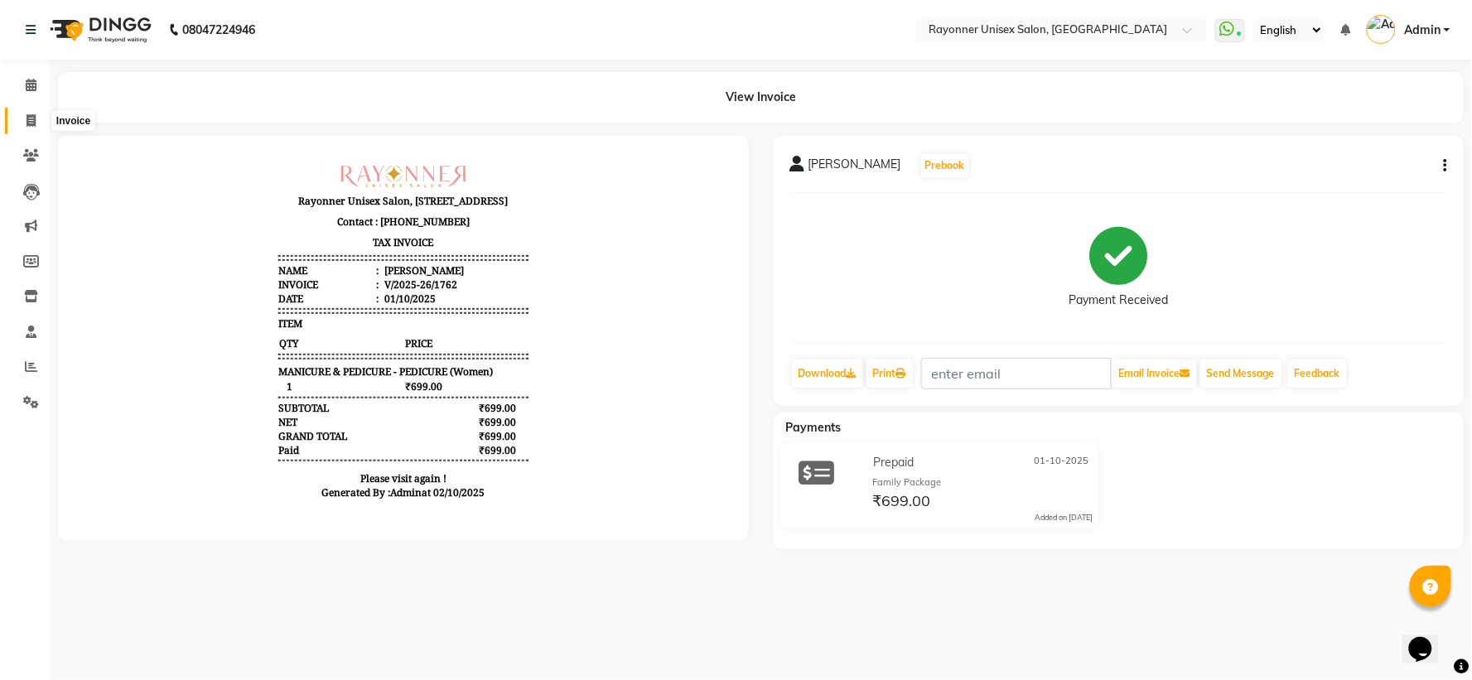
click at [23, 117] on span at bounding box center [31, 121] width 29 height 19
select select "5201"
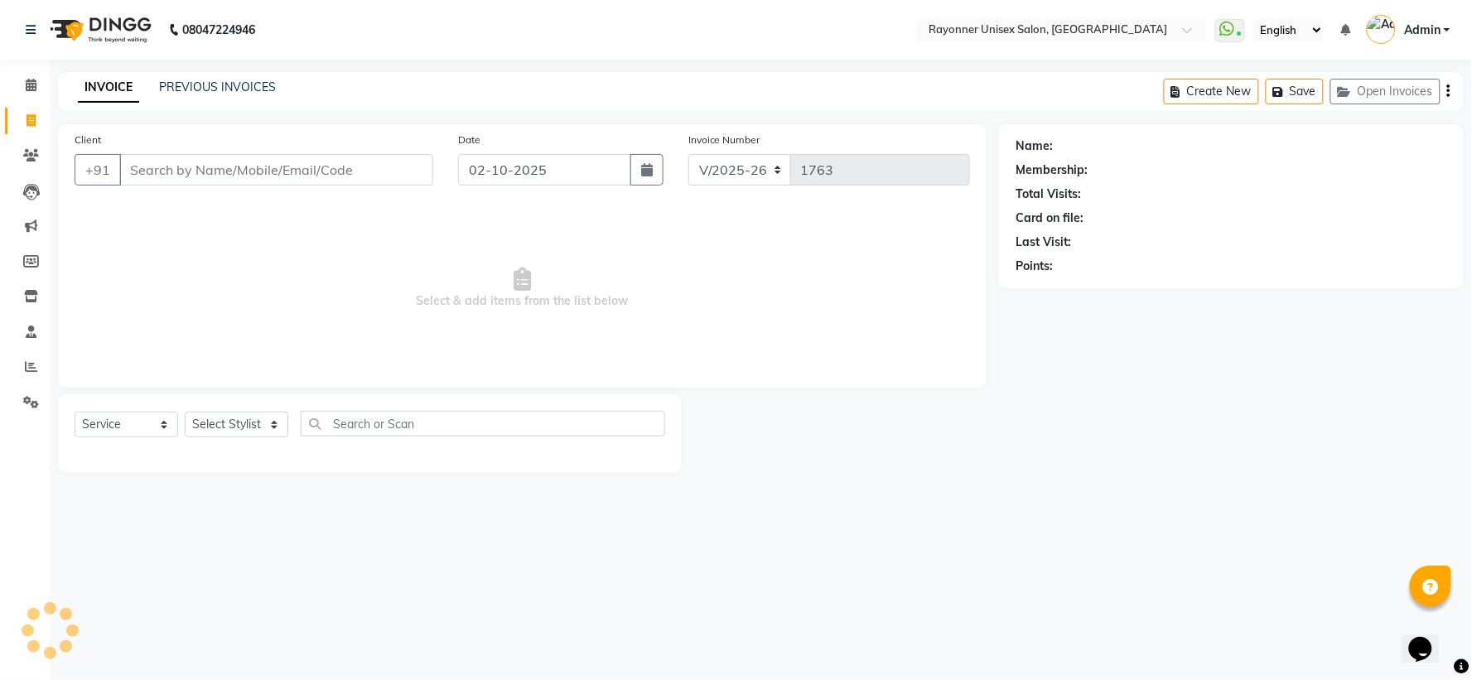
select select "P"
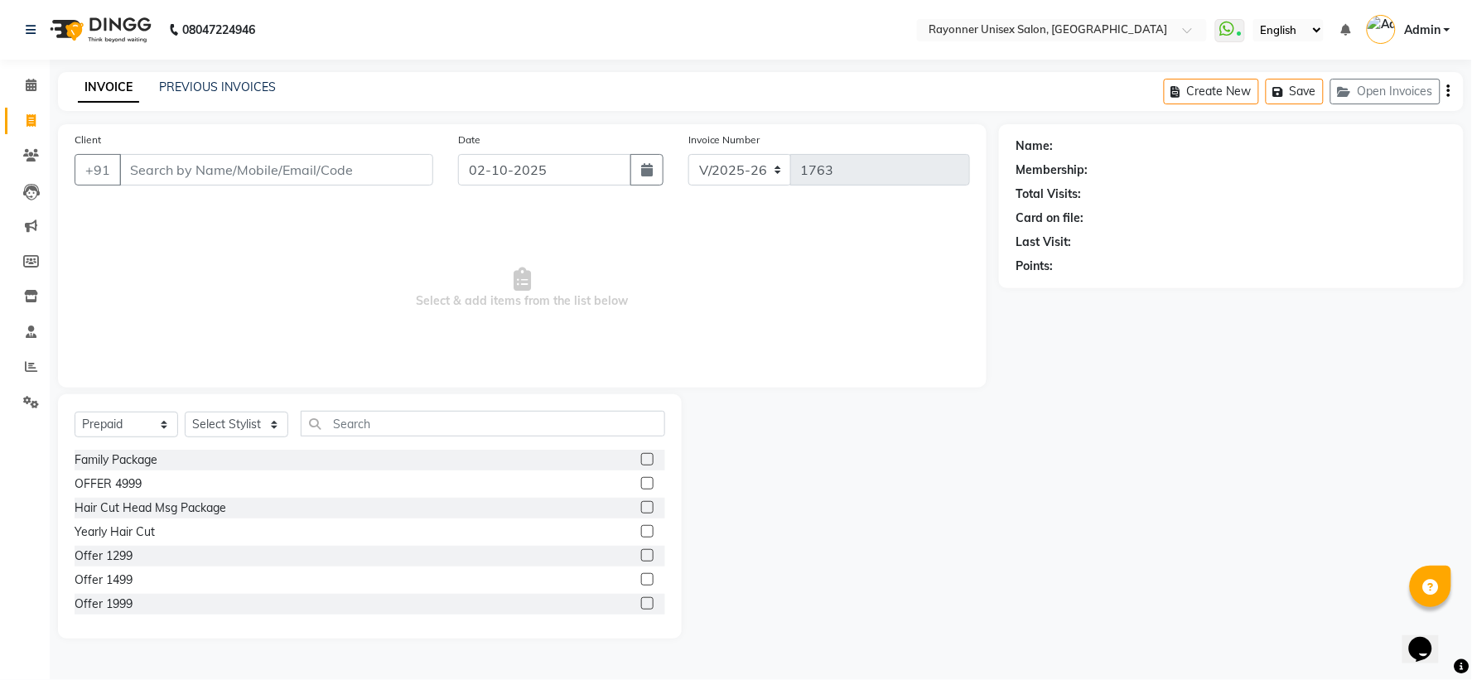
click at [210, 164] on input "Client" at bounding box center [276, 169] width 314 height 31
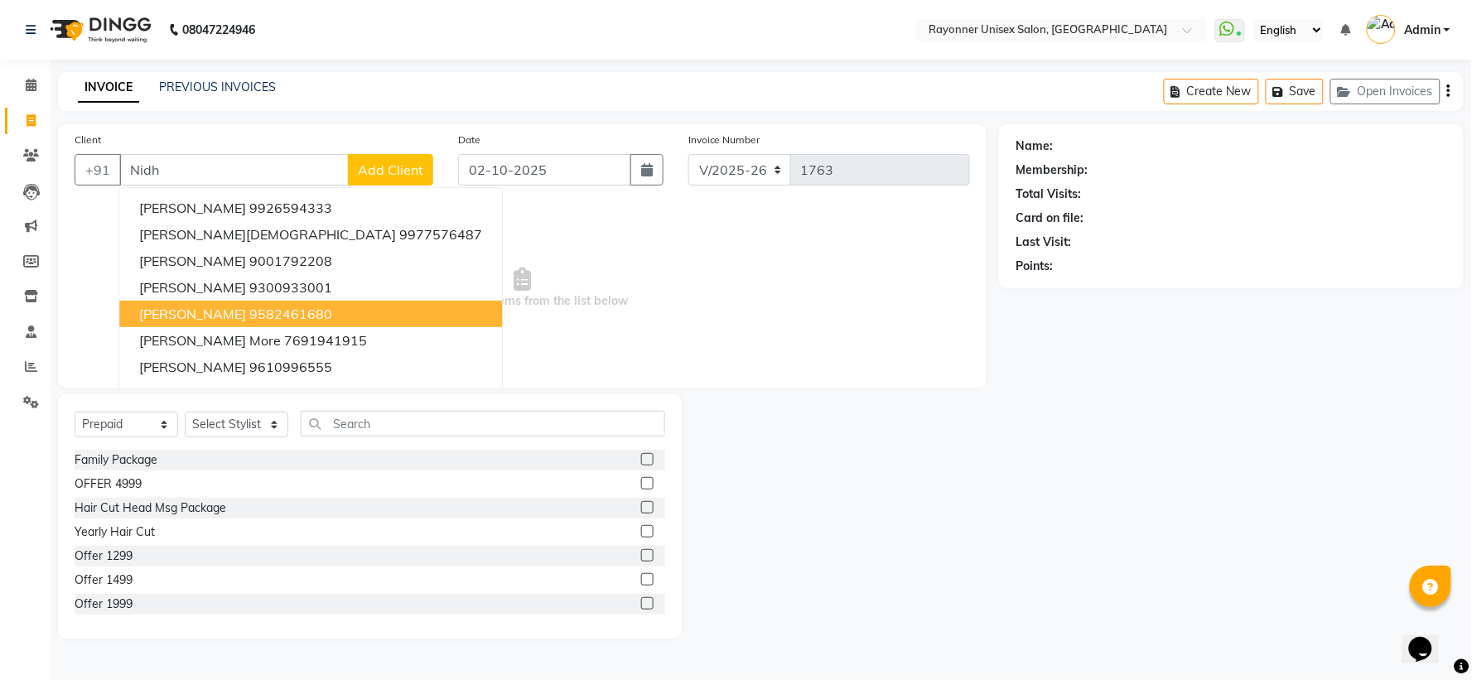
click at [196, 307] on span "[PERSON_NAME]" at bounding box center [192, 314] width 107 height 17
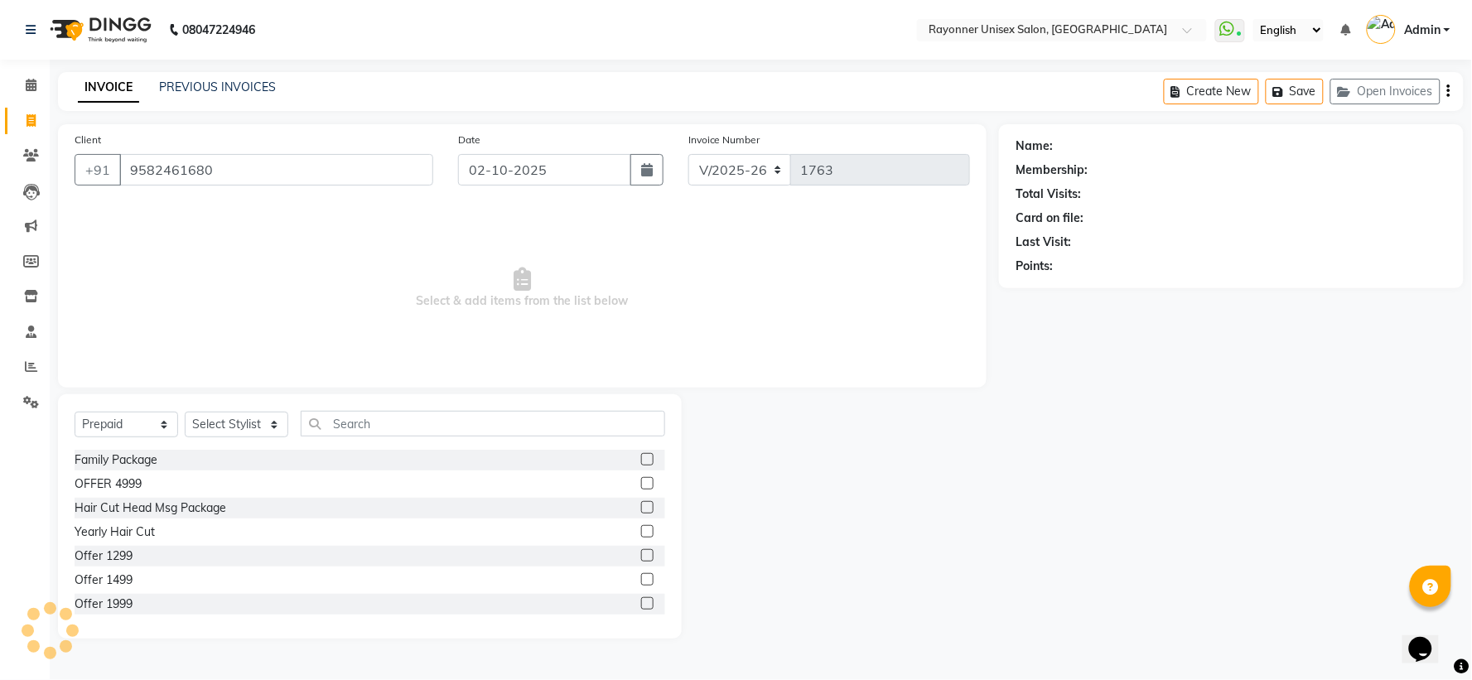
type input "9582461680"
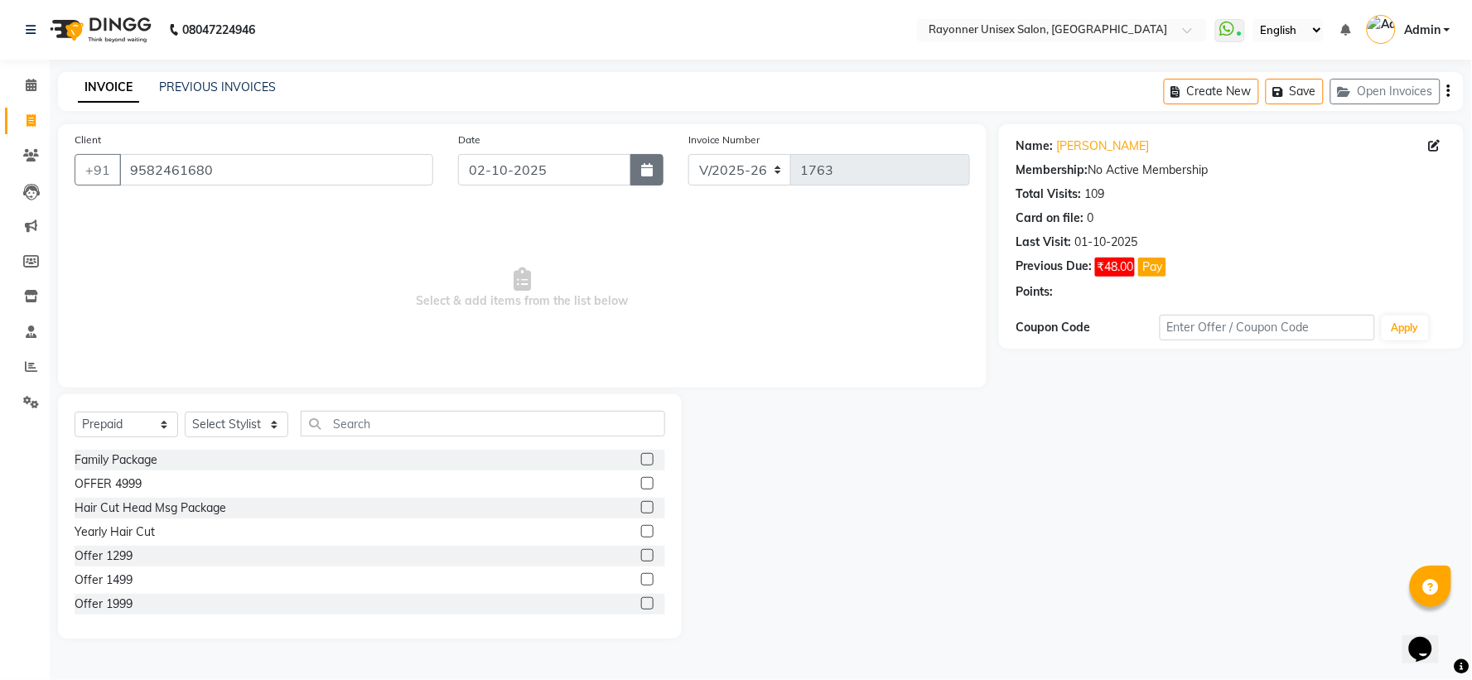
click at [646, 167] on icon "button" at bounding box center [647, 169] width 12 height 13
select select "10"
select select "2025"
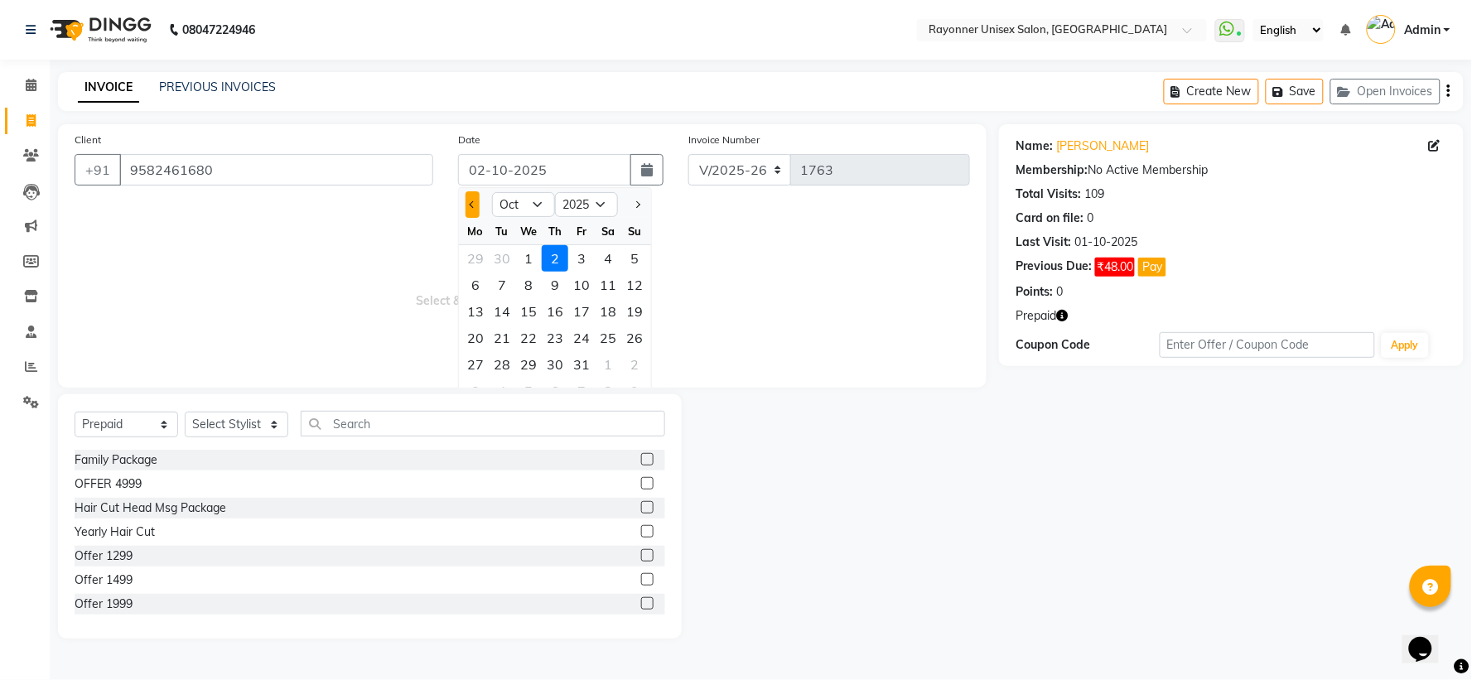
click at [476, 205] on button "Previous month" at bounding box center [473, 204] width 14 height 27
select select "9"
click at [631, 342] on div "28" at bounding box center [634, 338] width 27 height 27
type input "28-09-2025"
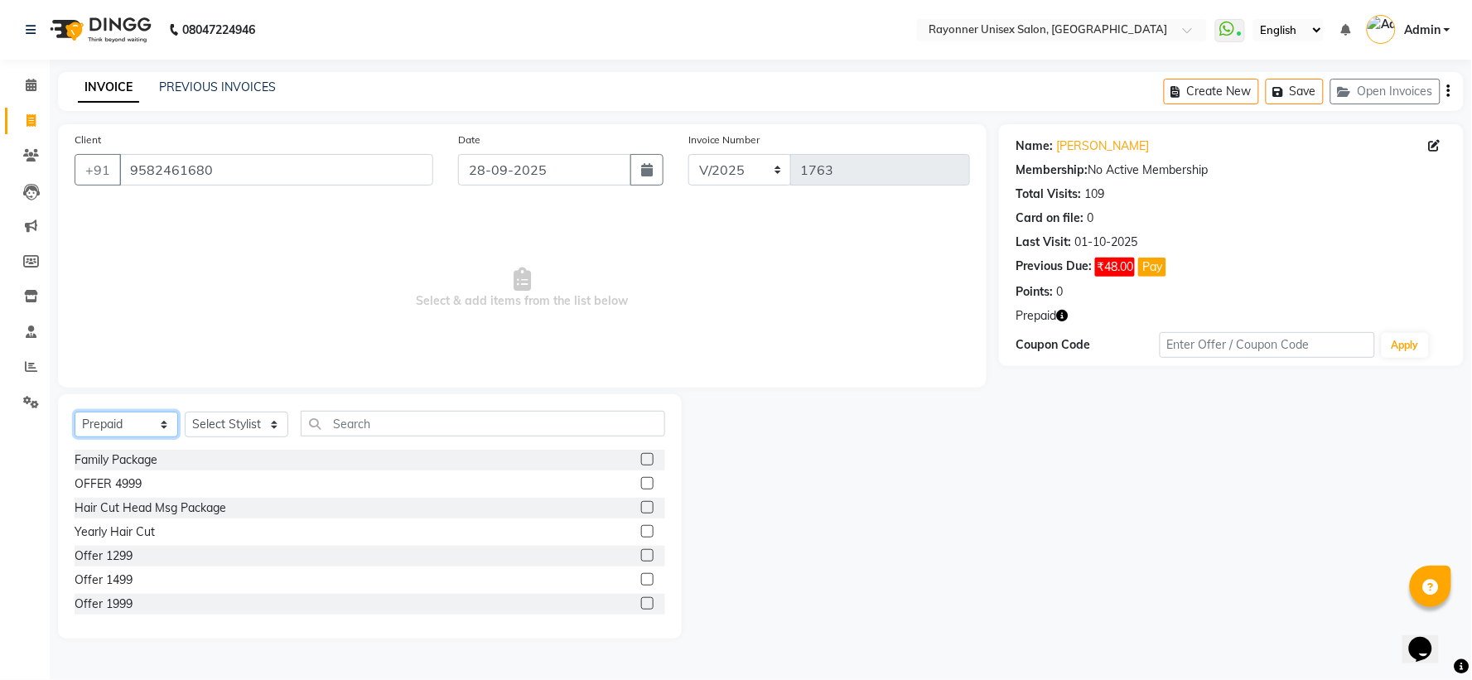
click at [154, 416] on select "Select Service Product Membership Package Voucher Prepaid Gift Card" at bounding box center [127, 425] width 104 height 26
select select "service"
click at [75, 413] on select "Select Service Product Membership Package Voucher Prepaid Gift Card" at bounding box center [127, 425] width 104 height 26
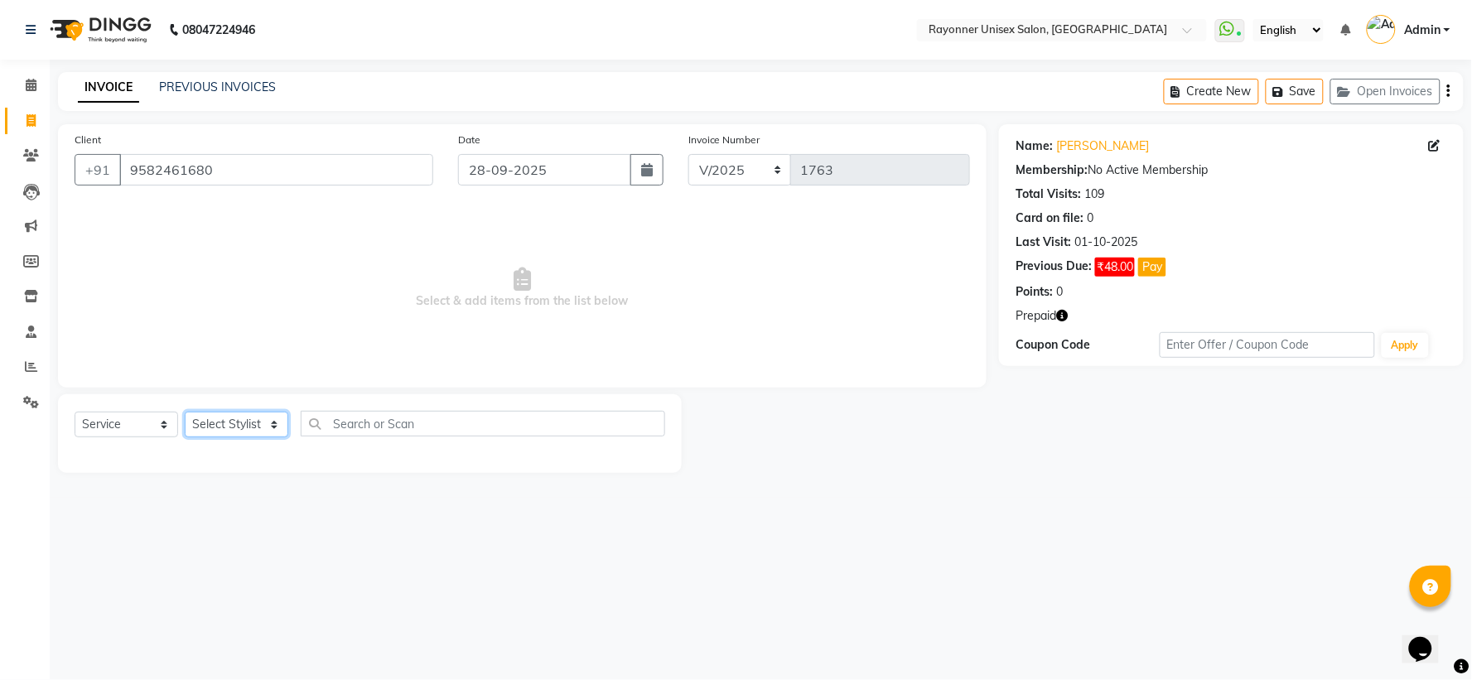
click at [280, 425] on select "Select Stylist [PERSON_NAME] [PERSON_NAME] [PERSON_NAME] Varma [PERSON_NAME]" at bounding box center [237, 425] width 104 height 26
select select "60343"
click at [185, 413] on select "Select Stylist [PERSON_NAME] [PERSON_NAME] [PERSON_NAME] Varma [PERSON_NAME]" at bounding box center [237, 425] width 104 height 26
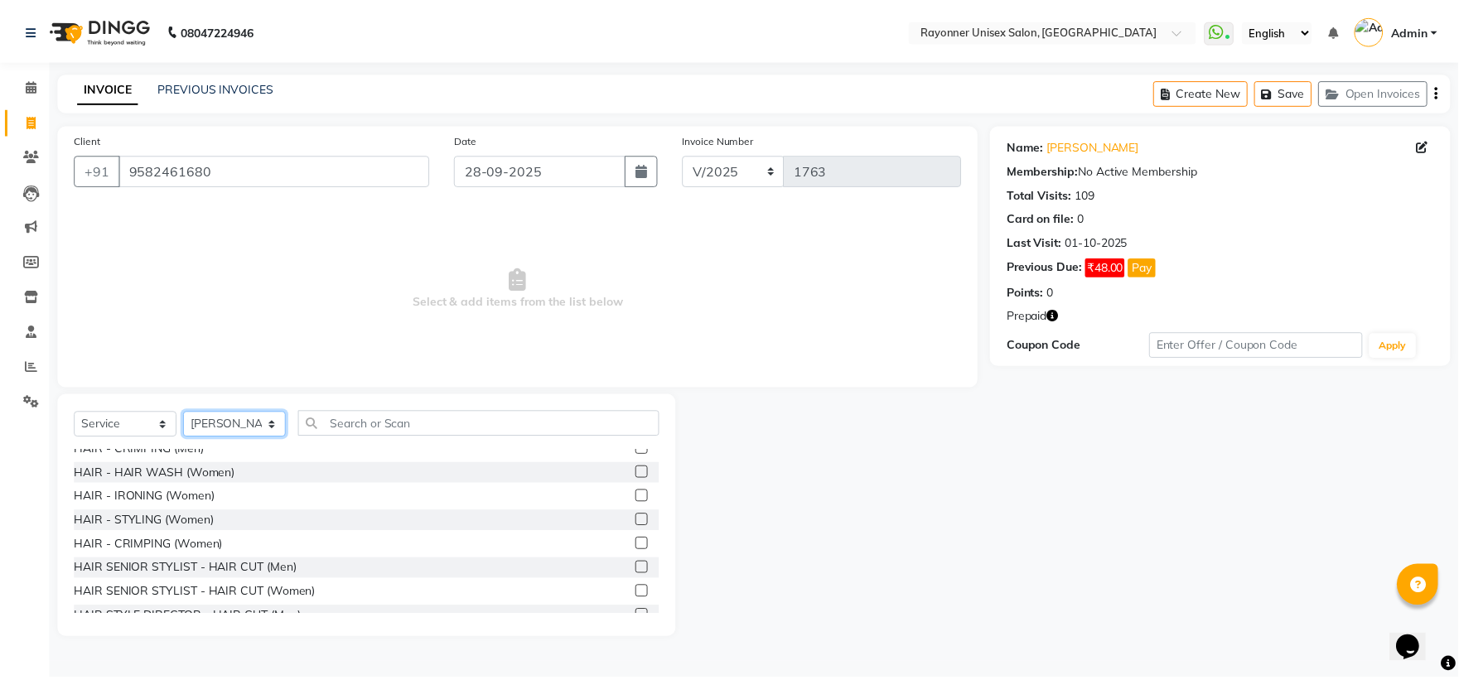
scroll to position [1012, 0]
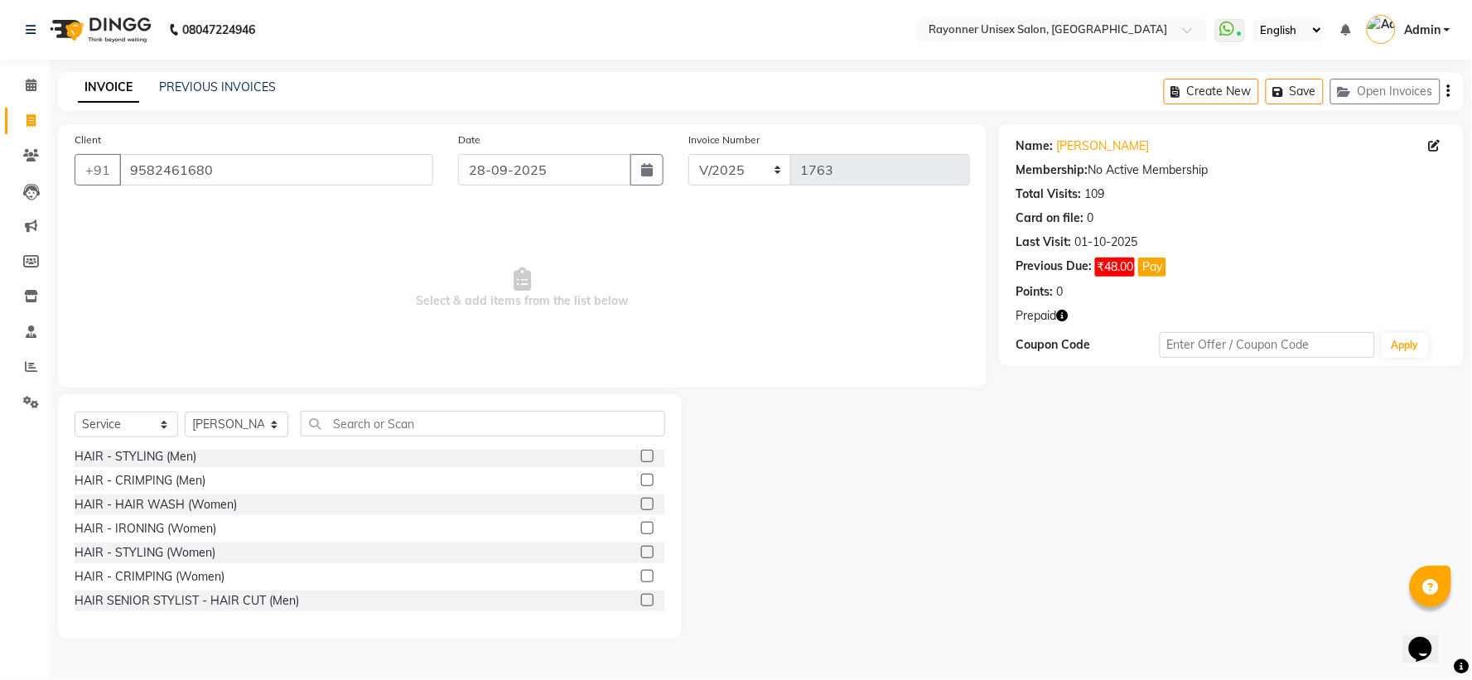
click at [626, 504] on div "HAIR - HAIR WASH (Women)" at bounding box center [370, 505] width 591 height 21
click at [641, 502] on label at bounding box center [647, 504] width 12 height 12
click at [641, 502] on input "checkbox" at bounding box center [646, 505] width 11 height 11
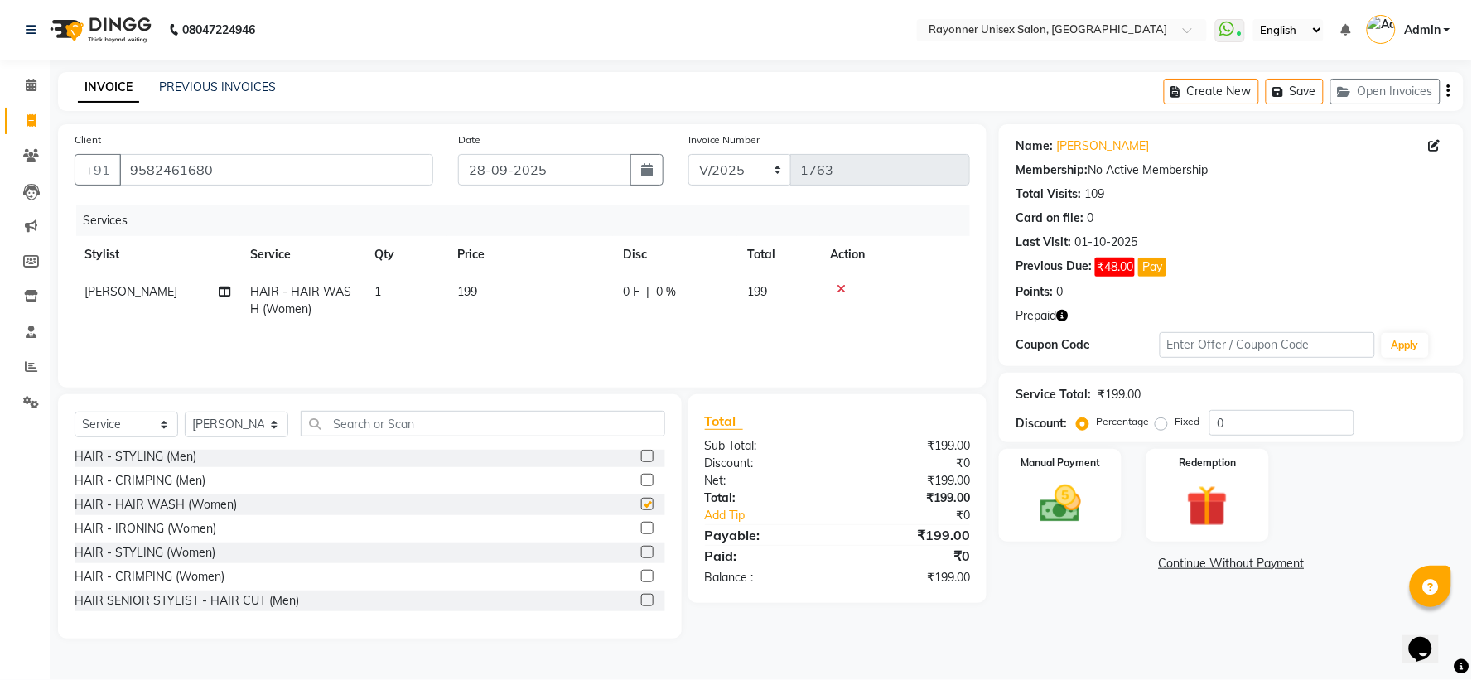
checkbox input "false"
click at [1178, 474] on div "Redemption" at bounding box center [1208, 495] width 128 height 96
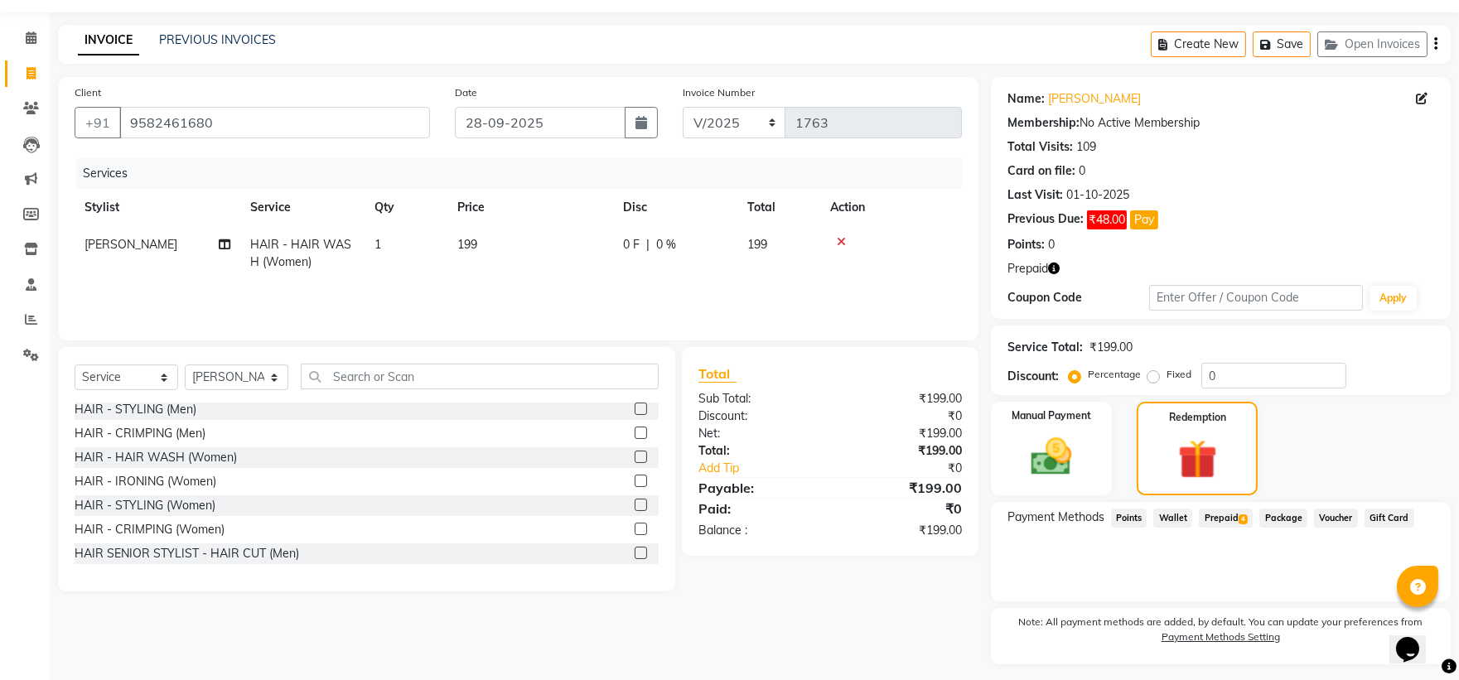
scroll to position [89, 0]
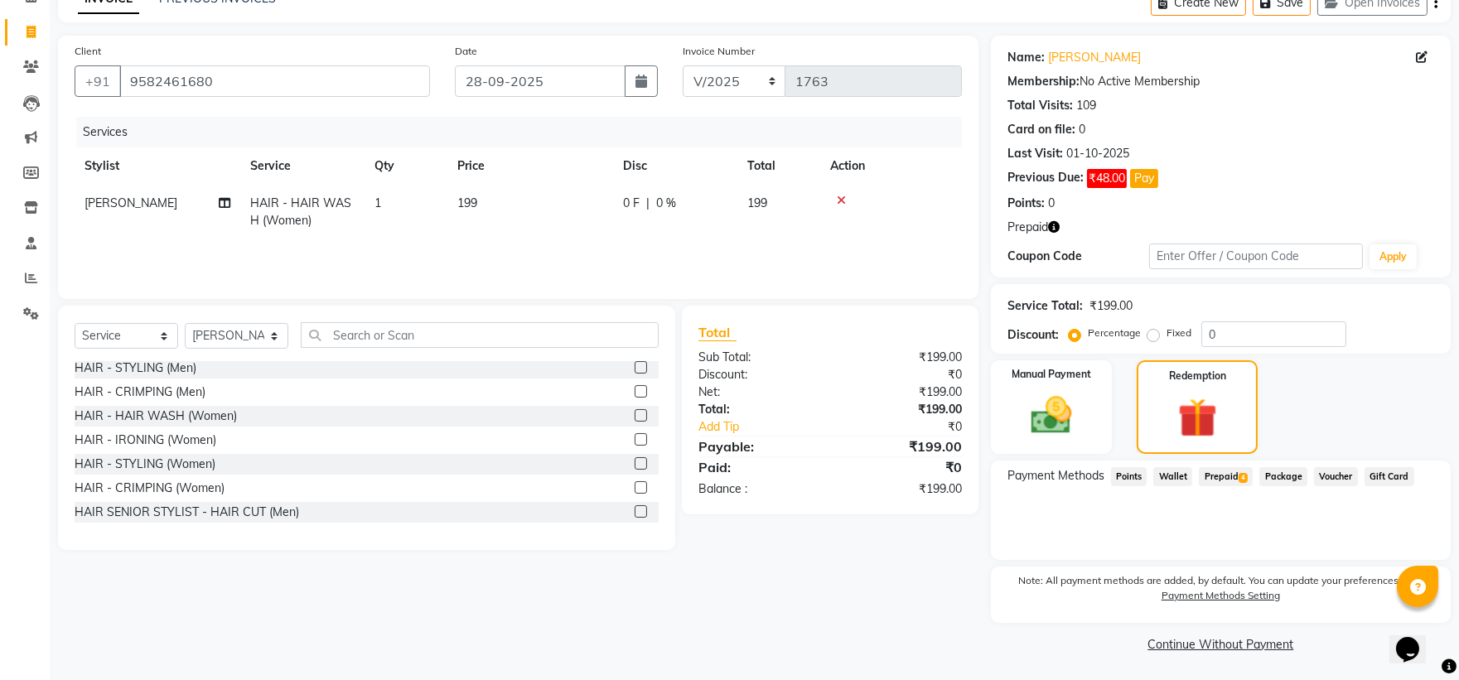
click at [1245, 473] on span "4" at bounding box center [1243, 478] width 9 height 10
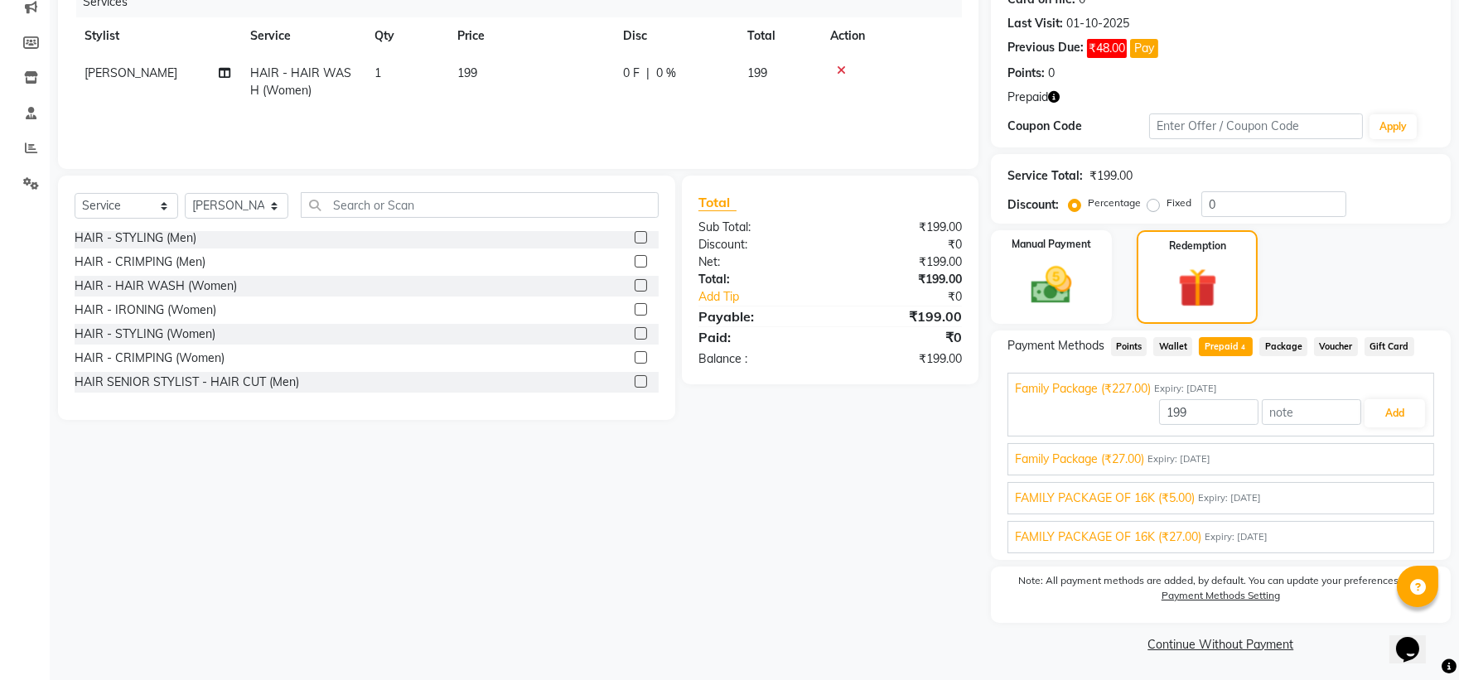
scroll to position [220, 0]
click at [1376, 407] on button "Add" at bounding box center [1395, 413] width 60 height 28
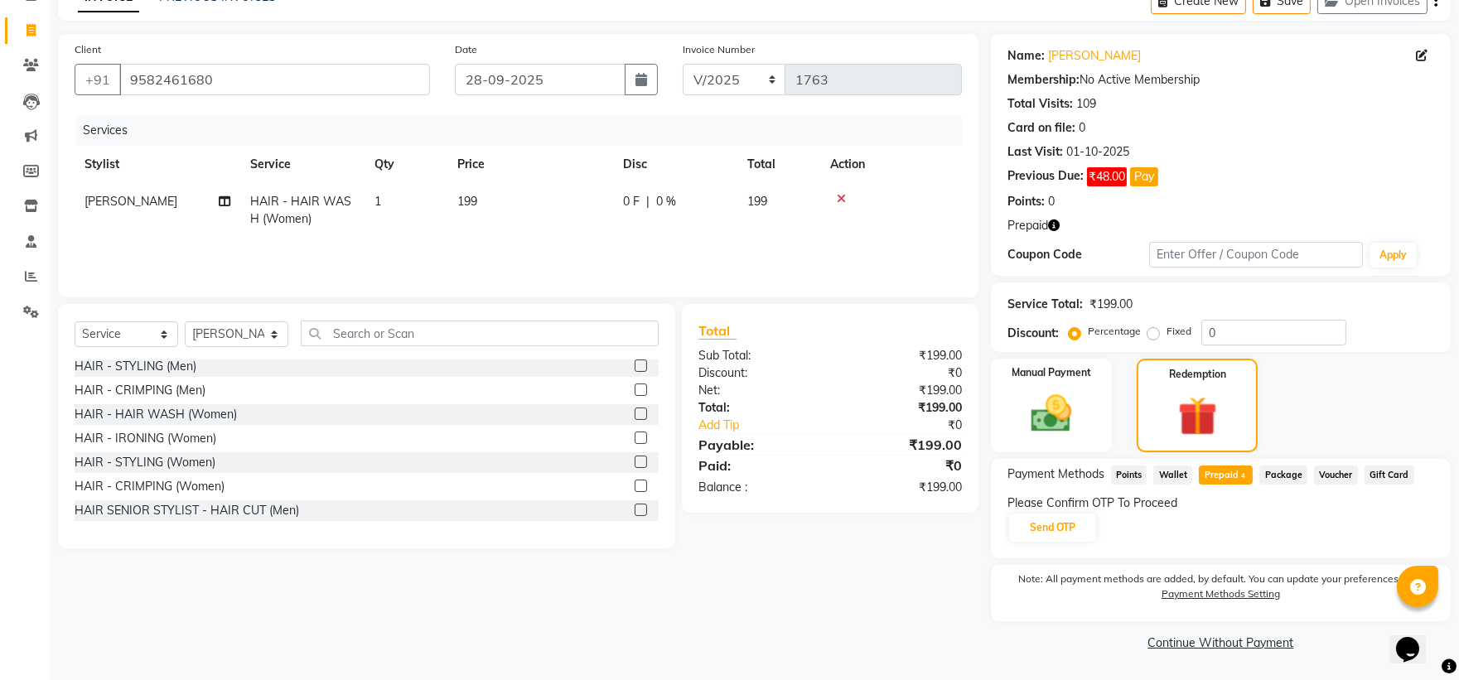
scroll to position [89, 0]
click at [1038, 531] on button "Send OTP" at bounding box center [1052, 529] width 87 height 28
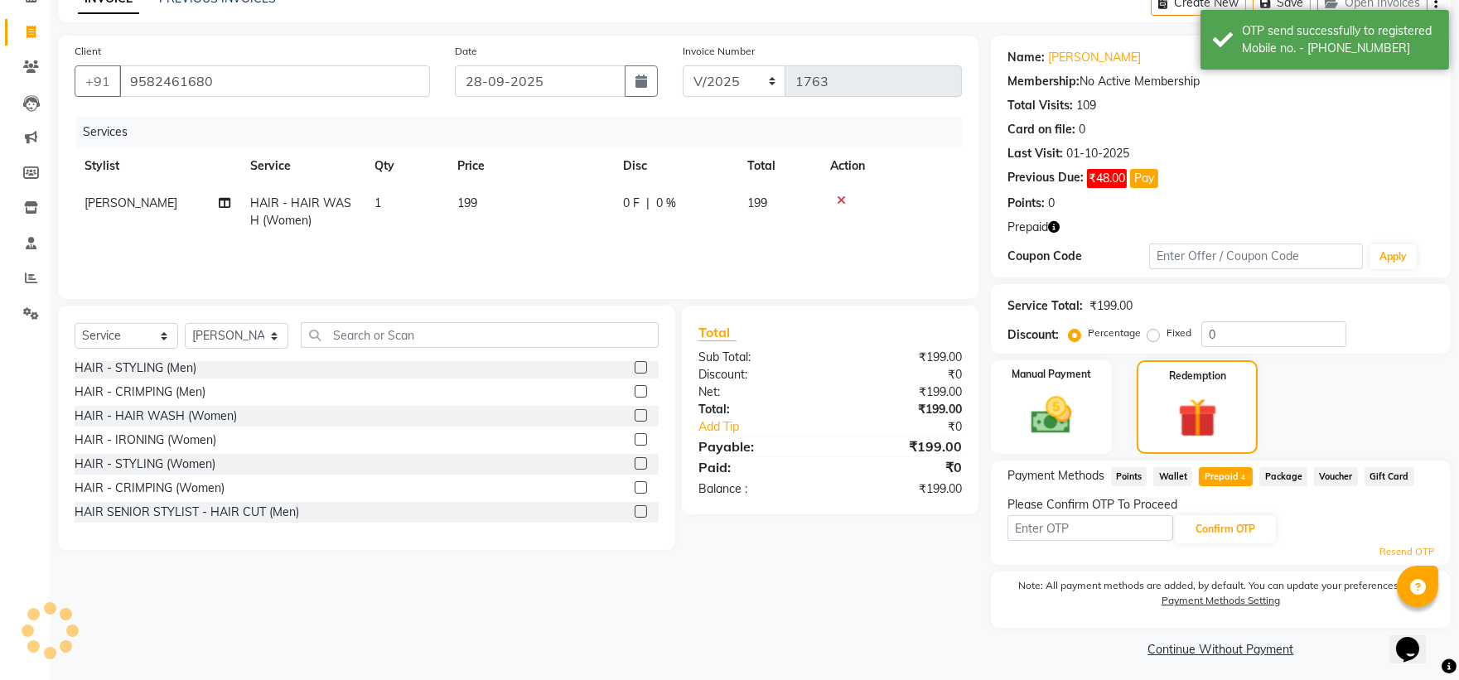
click at [1038, 531] on input "text" at bounding box center [1090, 528] width 166 height 26
type input "2857"
click at [1196, 528] on button "Confirm OTP" at bounding box center [1225, 529] width 101 height 28
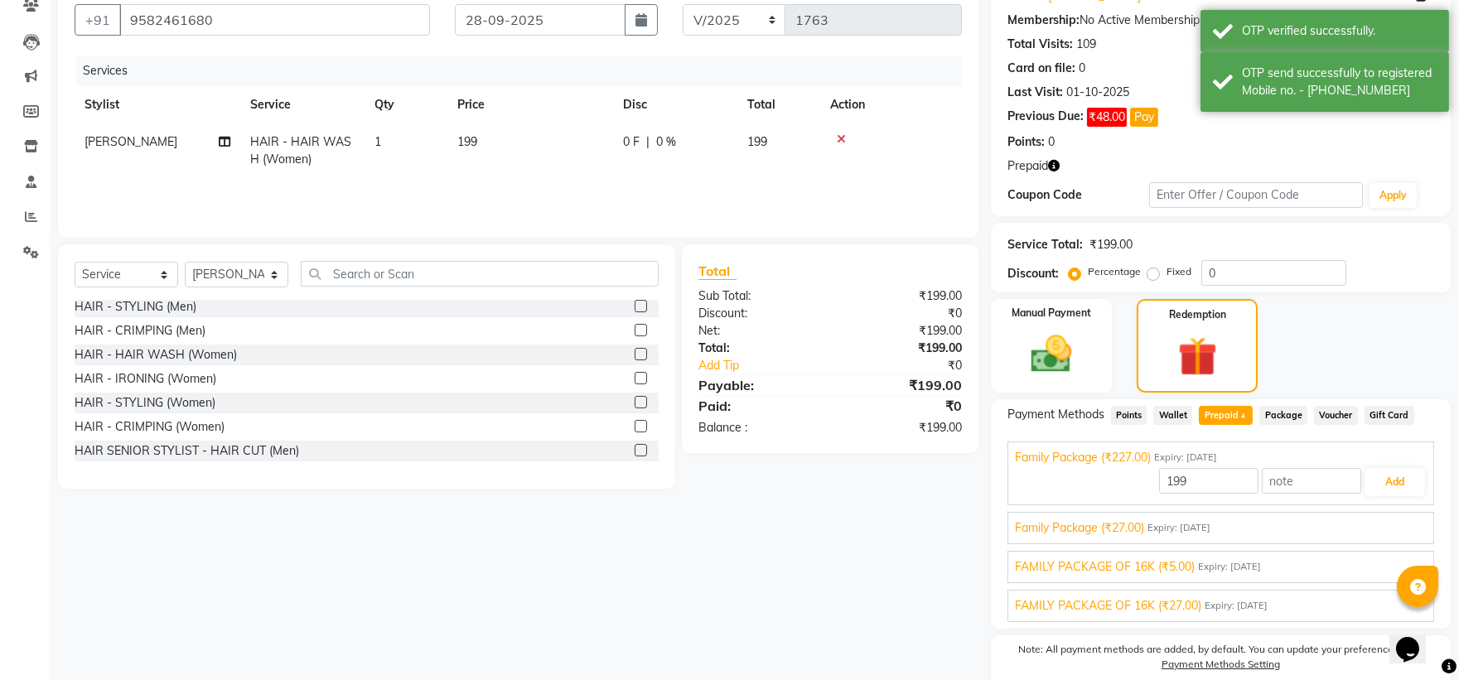
scroll to position [220, 0]
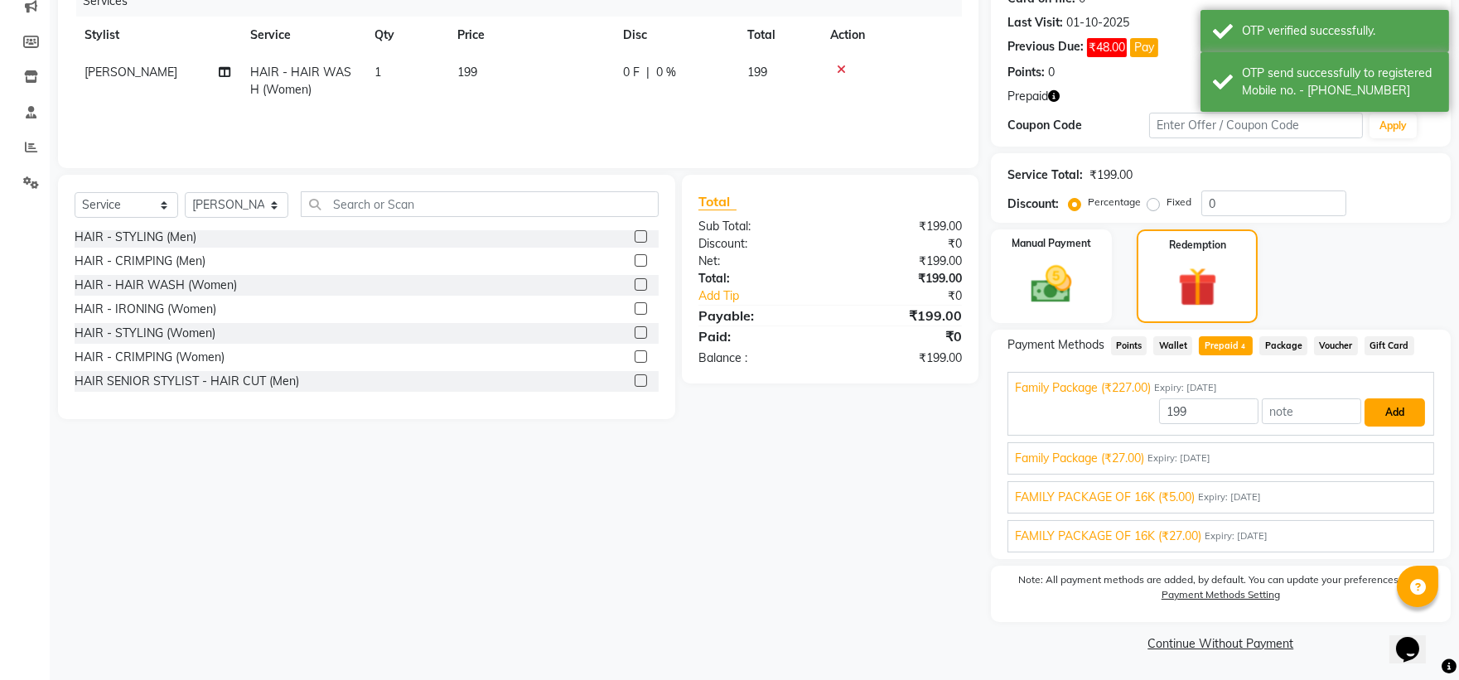
click at [1401, 415] on button "Add" at bounding box center [1395, 413] width 60 height 28
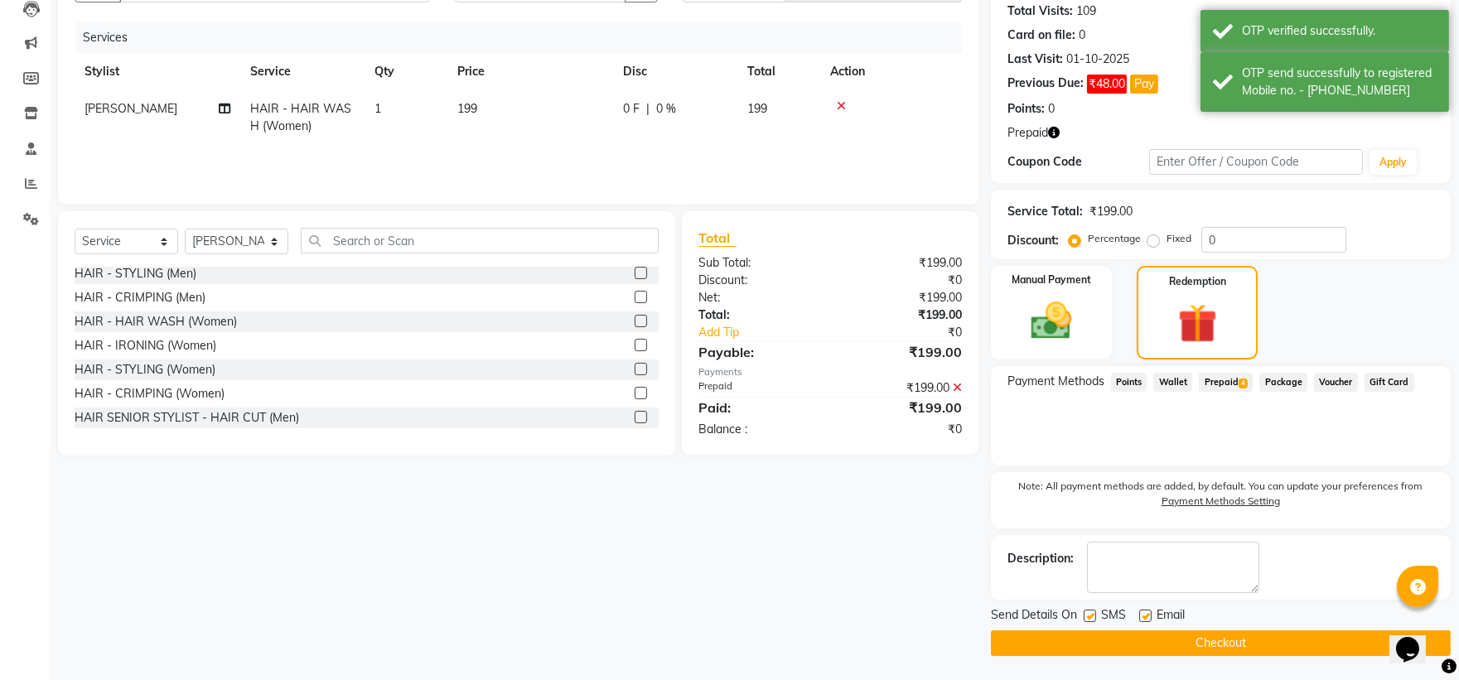
click at [1226, 639] on button "Checkout" at bounding box center [1221, 644] width 460 height 26
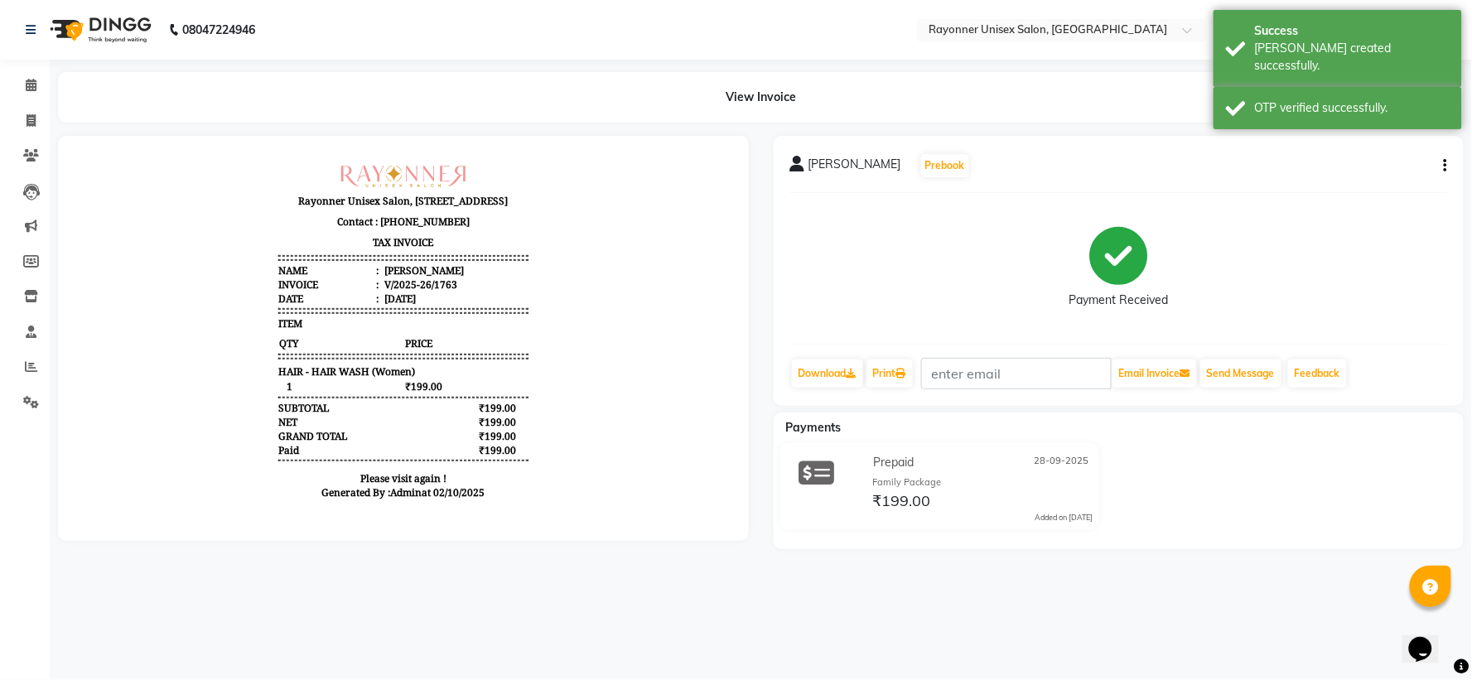
click at [1226, 639] on div "08047224946 Select Location × Rayonner Unisex Salon, [GEOGRAPHIC_DATA] WhatsApp…" at bounding box center [736, 340] width 1472 height 680
click at [25, 128] on span at bounding box center [31, 121] width 29 height 19
select select "service"
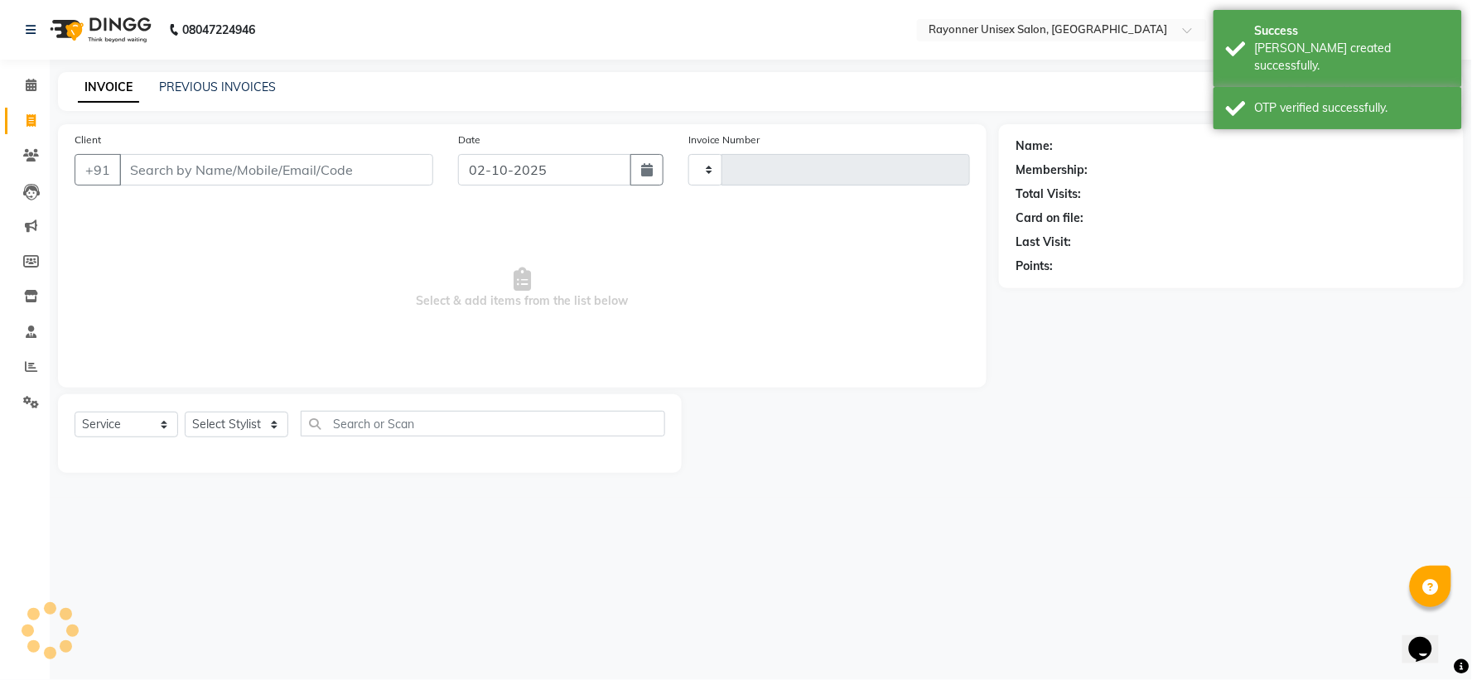
type input "1764"
select select "5201"
select select "P"
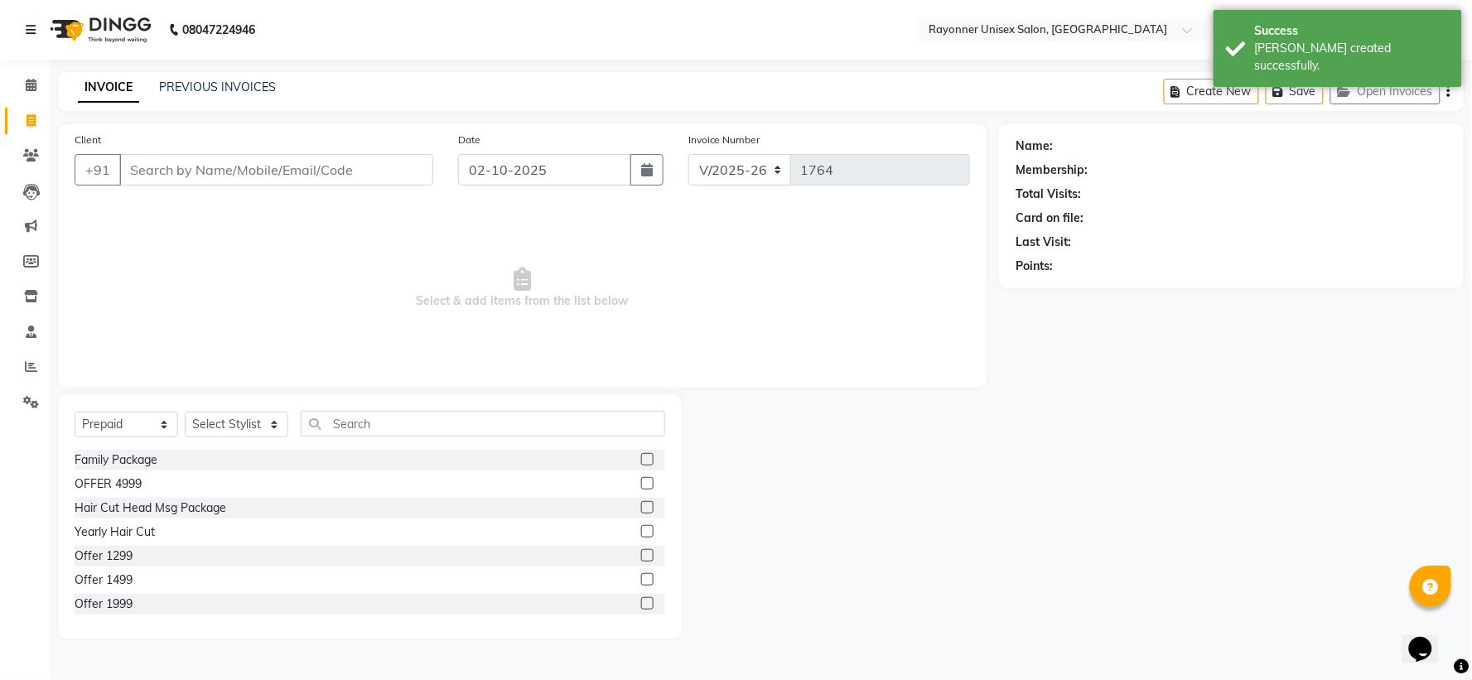
click at [180, 168] on input "Client" at bounding box center [276, 169] width 314 height 31
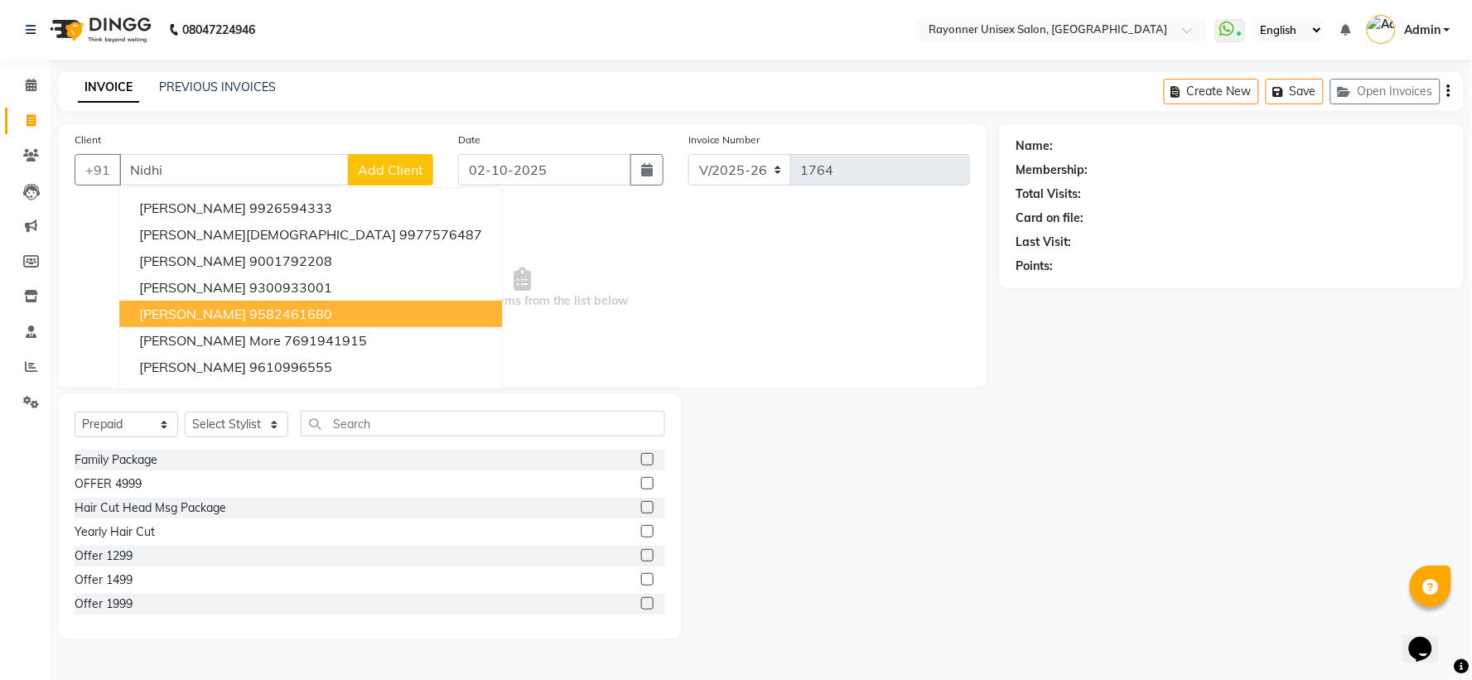
click at [162, 307] on span "[PERSON_NAME]" at bounding box center [192, 314] width 107 height 17
type input "9582461680"
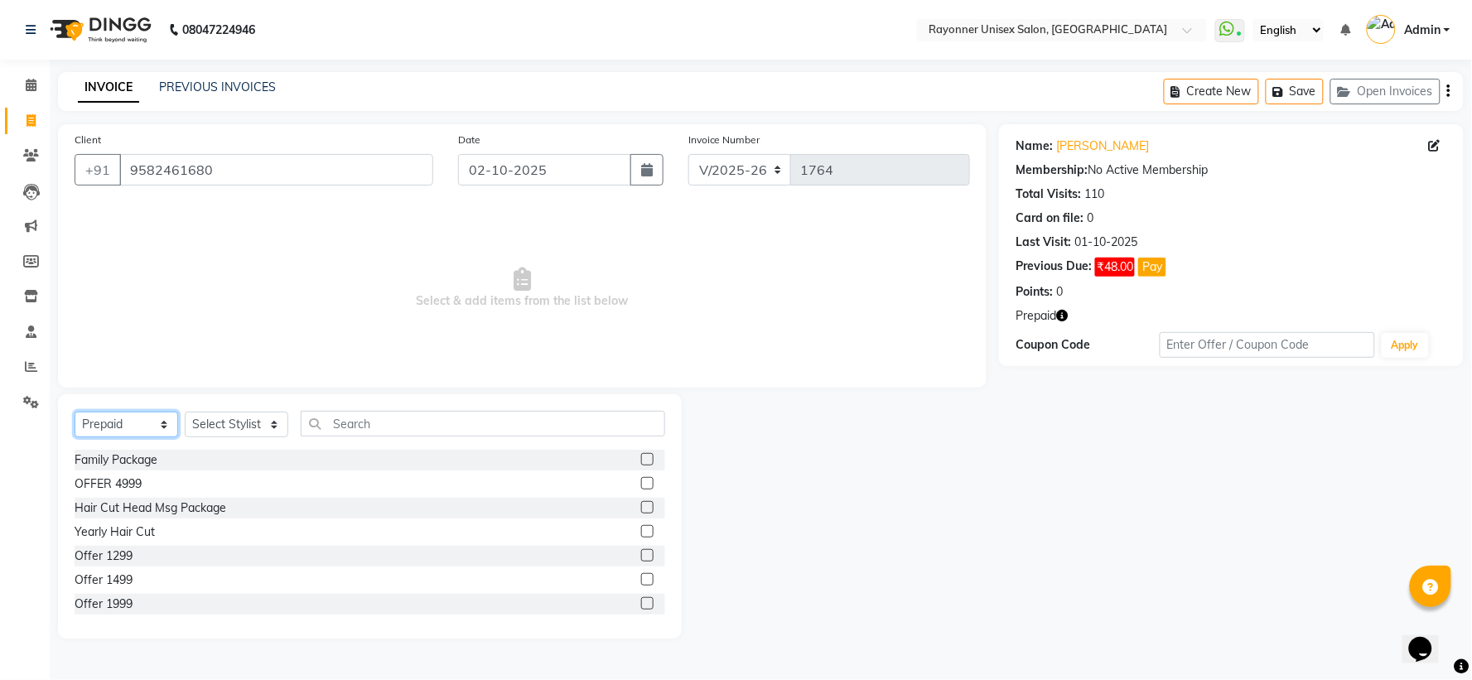
click at [162, 423] on select "Select Service Product Membership Package Voucher Prepaid Gift Card" at bounding box center [127, 425] width 104 height 26
select select "service"
click at [75, 413] on select "Select Service Product Membership Package Voucher Prepaid Gift Card" at bounding box center [127, 425] width 104 height 26
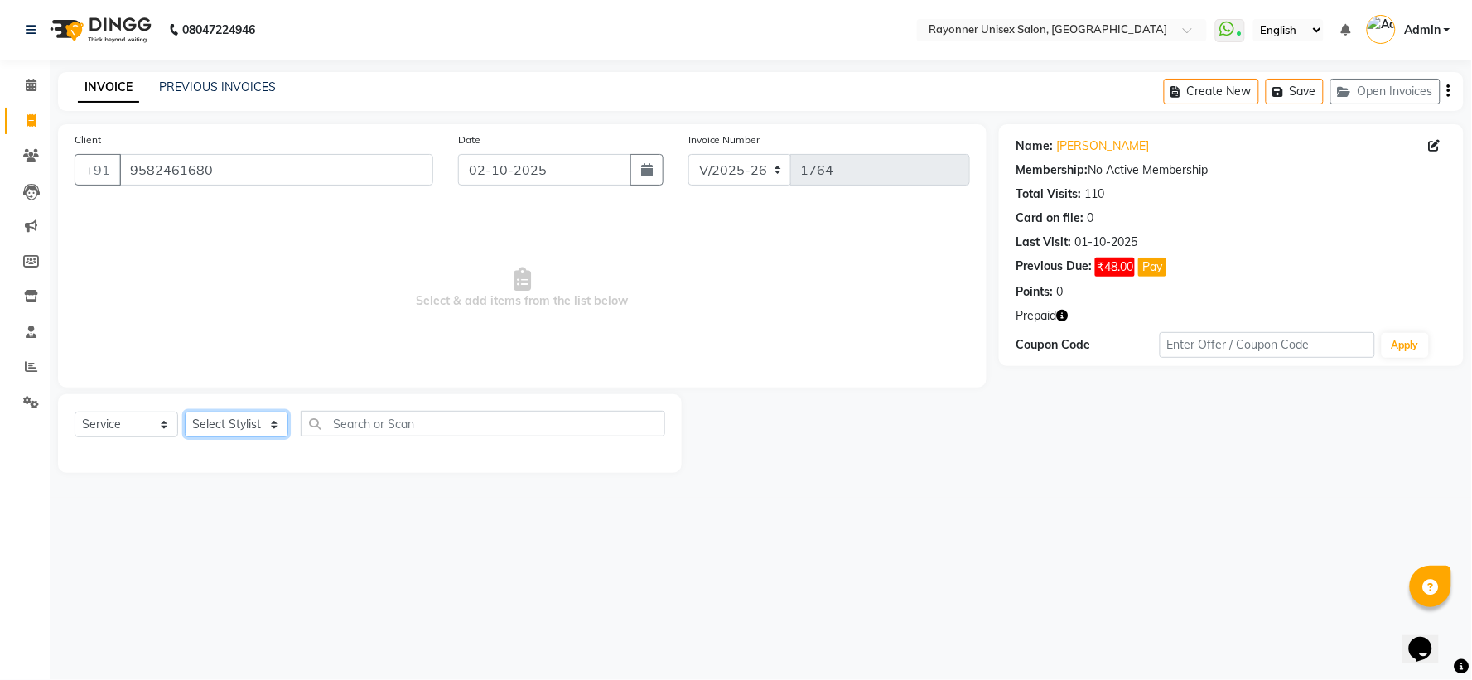
click at [271, 423] on select "Select Stylist [PERSON_NAME] [PERSON_NAME] [PERSON_NAME] Varma [PERSON_NAME]" at bounding box center [237, 425] width 104 height 26
select select "49211"
click at [185, 413] on select "Select Stylist [PERSON_NAME] [PERSON_NAME] [PERSON_NAME] Varma [PERSON_NAME]" at bounding box center [237, 425] width 104 height 26
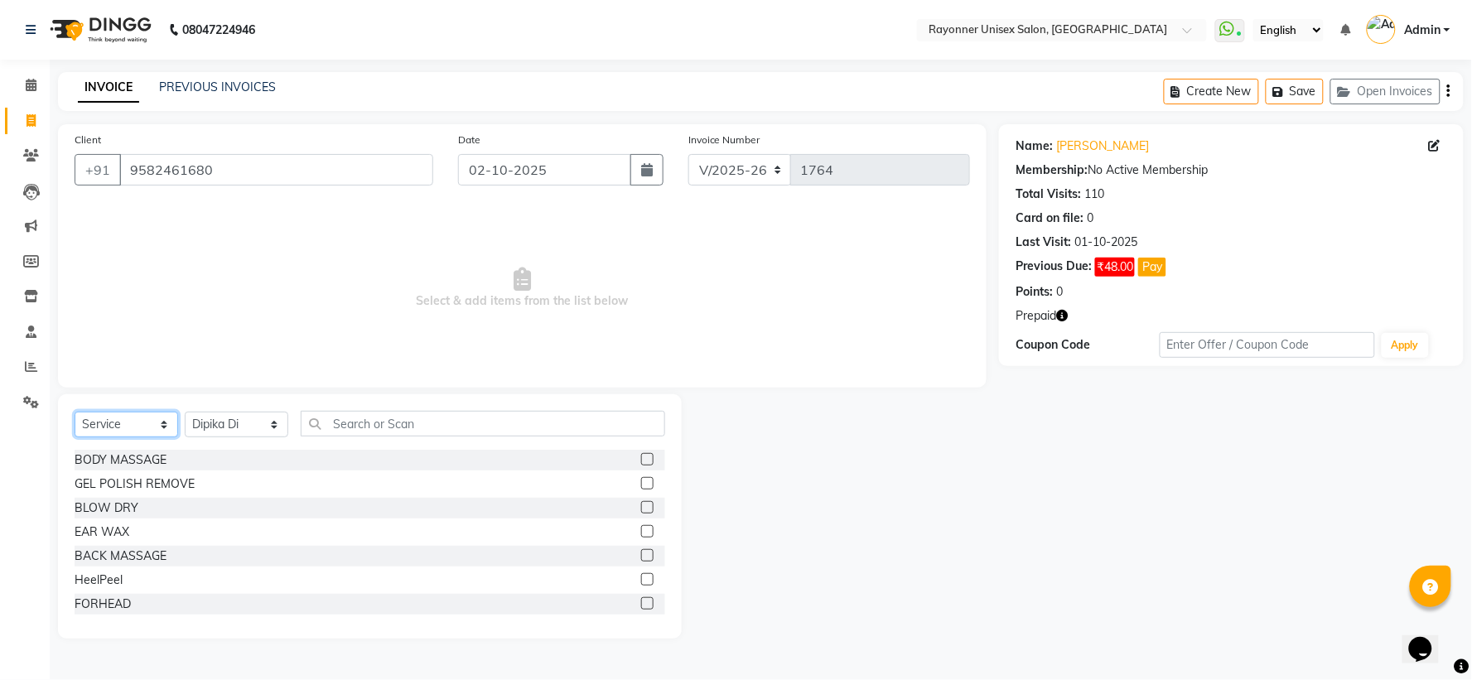
click at [152, 418] on select "Select Service Product Membership Package Voucher Prepaid Gift Card" at bounding box center [127, 425] width 104 height 26
select select "P"
click at [75, 413] on select "Select Service Product Membership Package Voucher Prepaid Gift Card" at bounding box center [127, 425] width 104 height 26
click at [641, 457] on label at bounding box center [647, 459] width 12 height 12
click at [641, 457] on input "checkbox" at bounding box center [646, 460] width 11 height 11
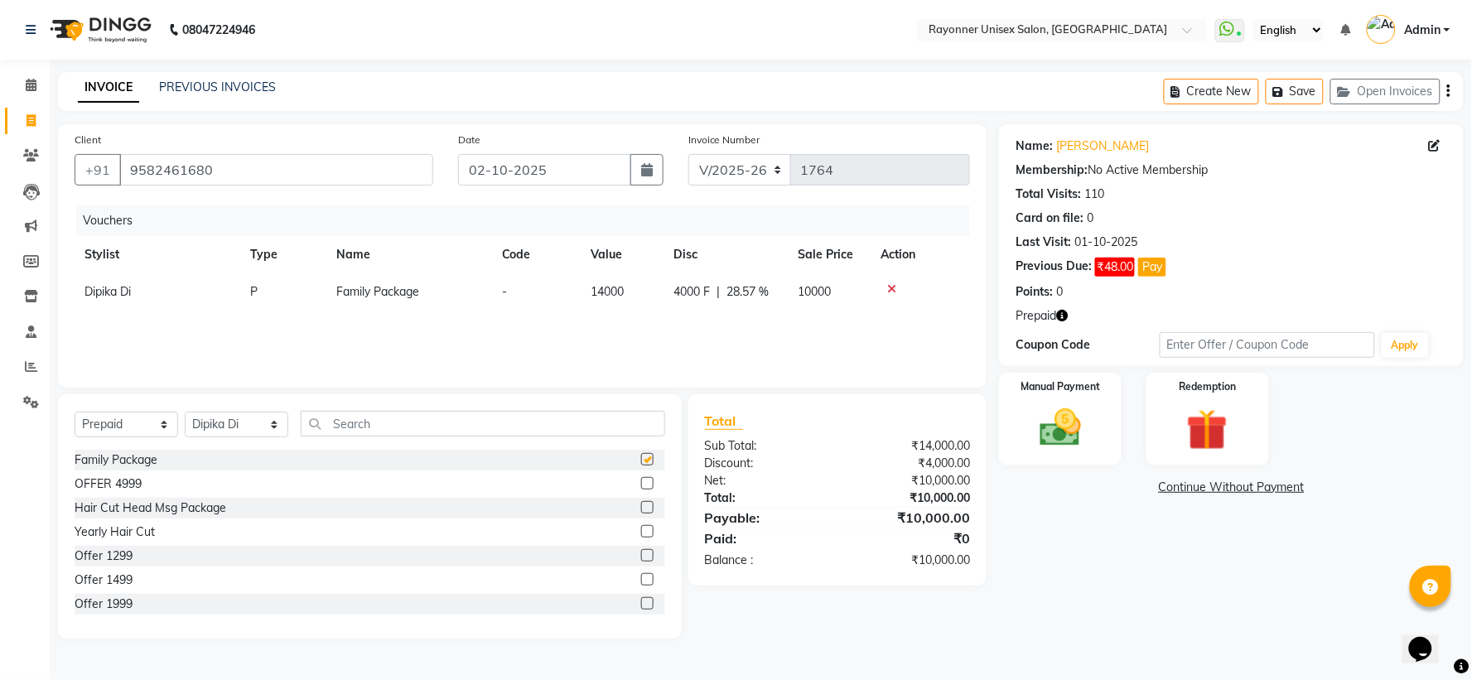
checkbox input "false"
click at [1081, 419] on img at bounding box center [1061, 428] width 70 height 50
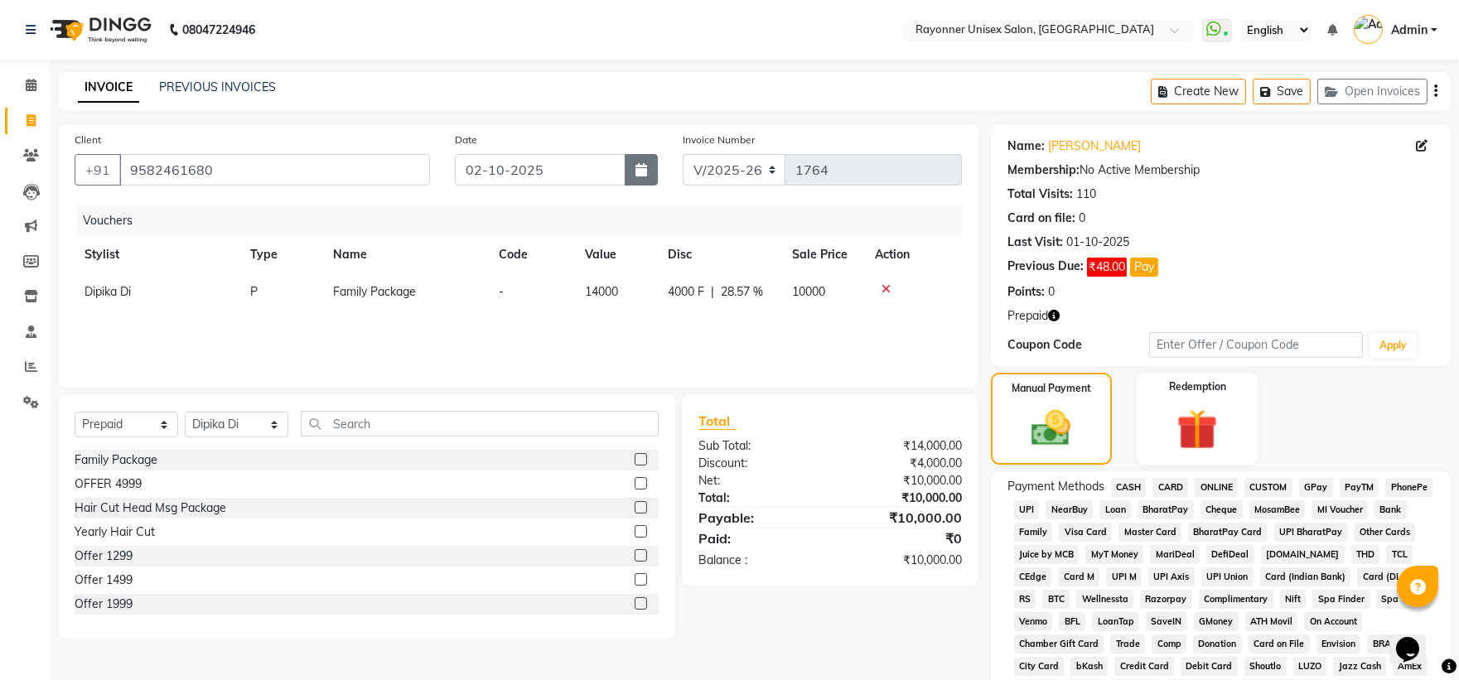
click at [644, 171] on icon "button" at bounding box center [641, 169] width 12 height 13
select select "10"
select select "2025"
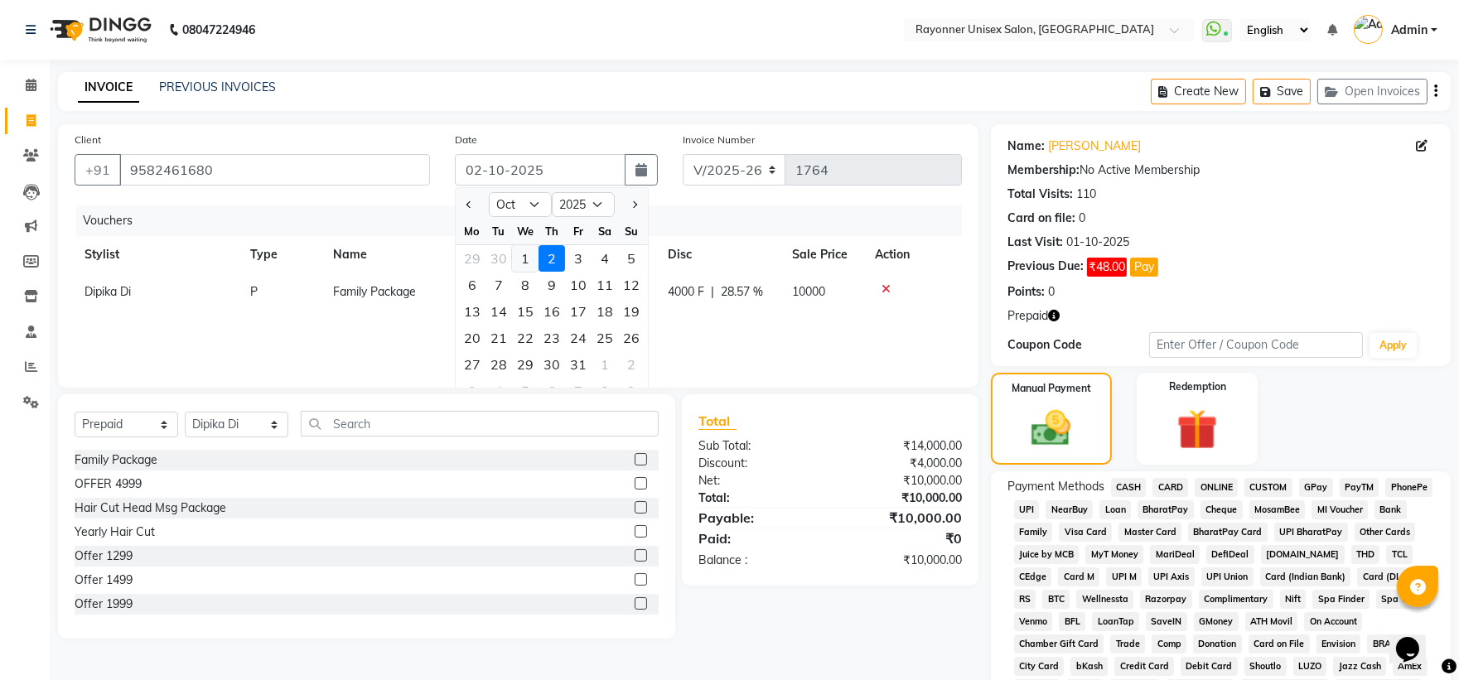
click at [520, 261] on div "1" at bounding box center [525, 258] width 27 height 27
type input "01-10-2025"
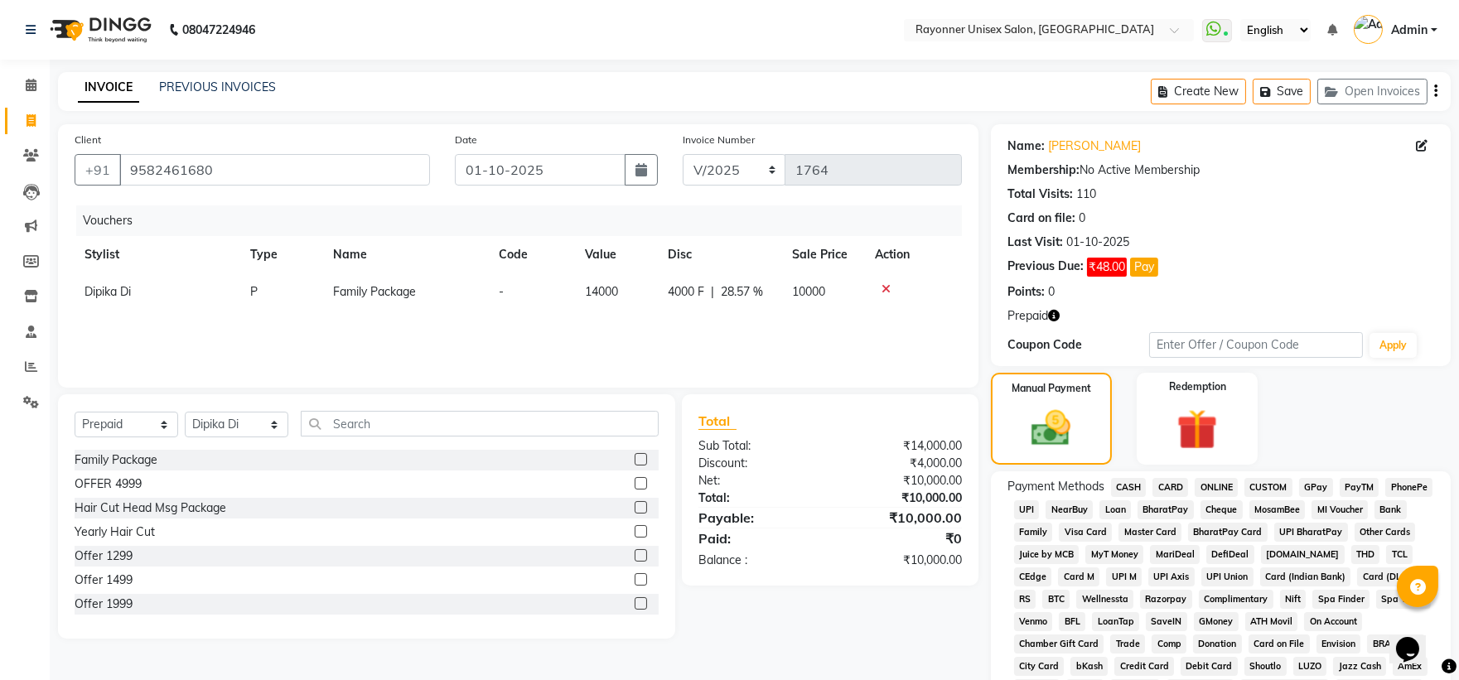
click at [1218, 486] on span "ONLINE" at bounding box center [1216, 487] width 43 height 19
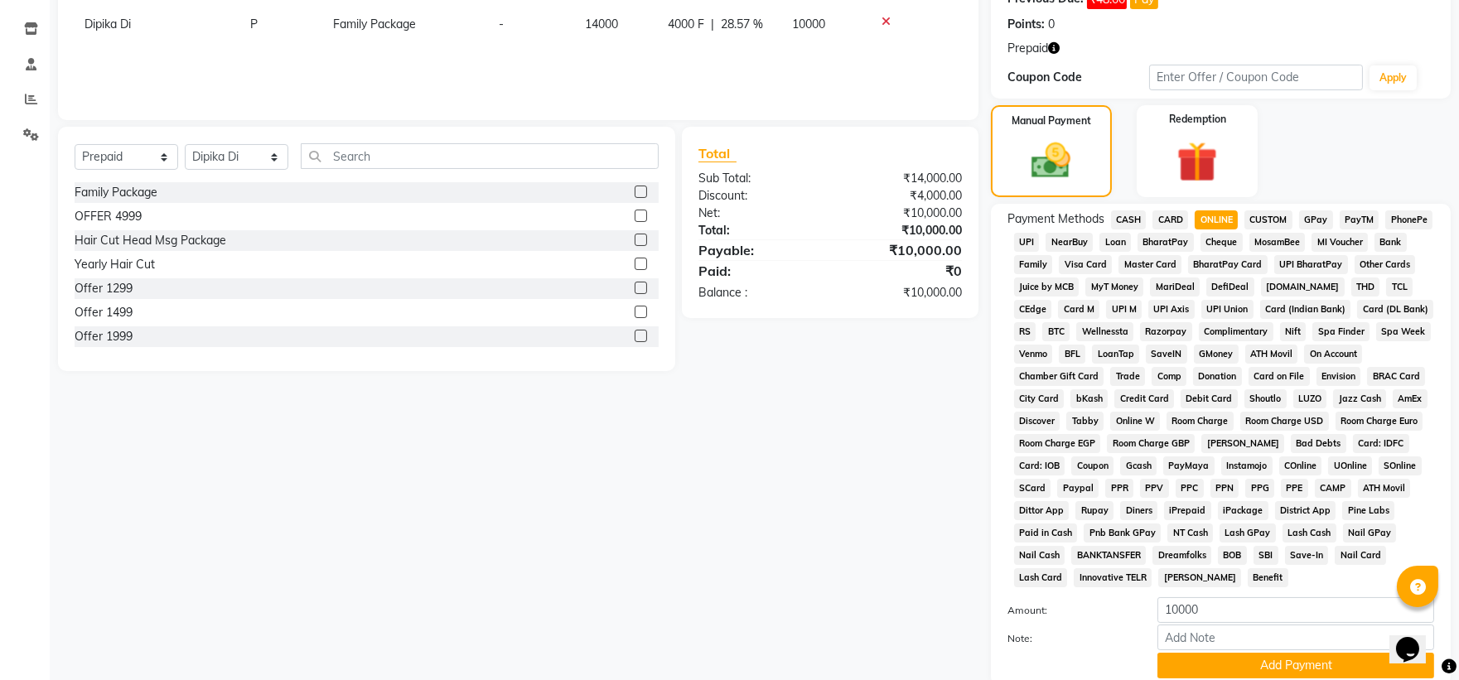
scroll to position [399, 0]
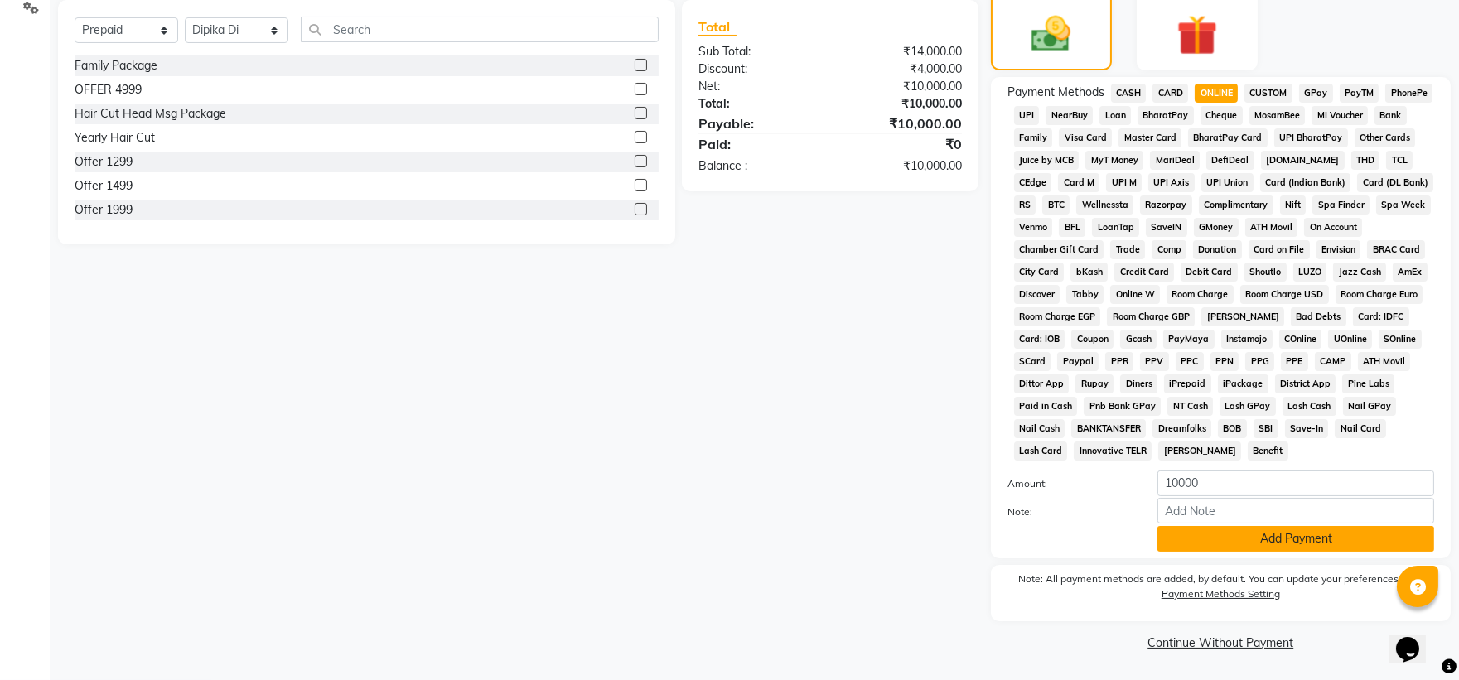
click at [1244, 540] on button "Add Payment" at bounding box center [1295, 539] width 277 height 26
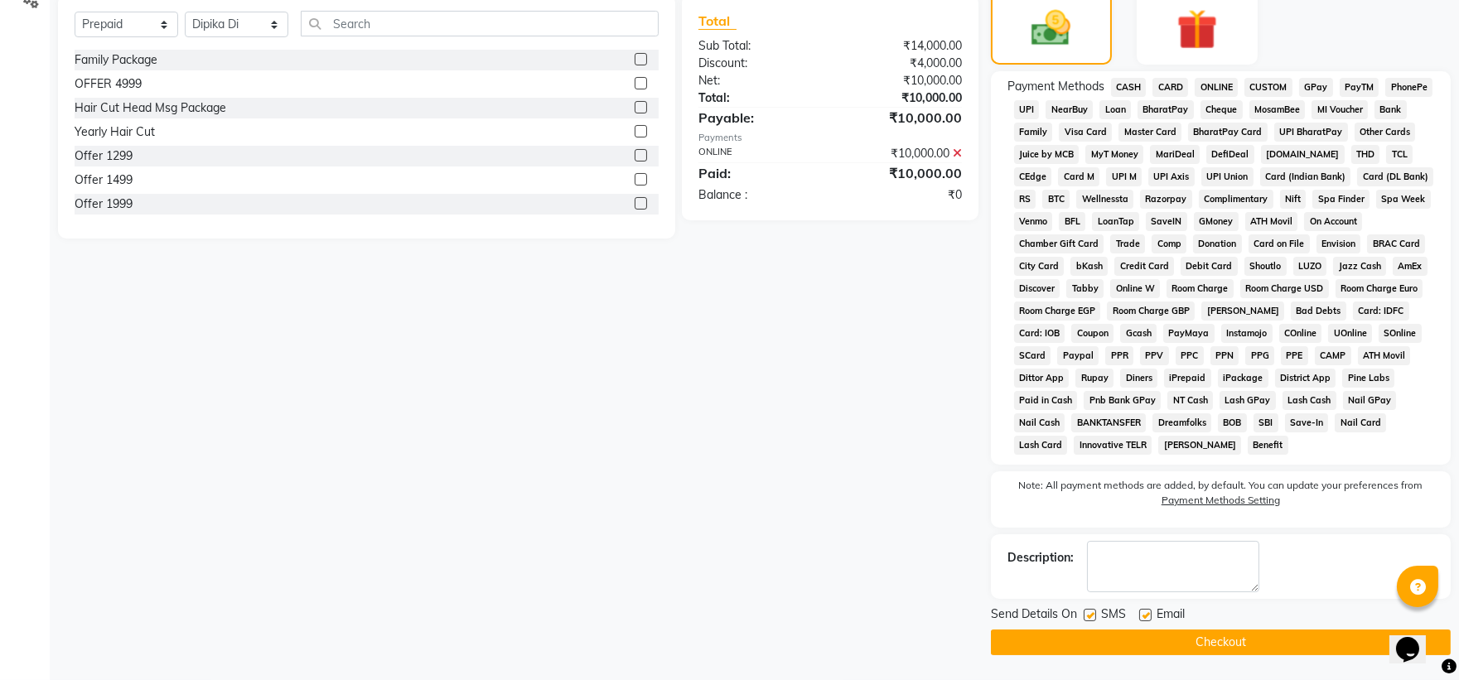
scroll to position [403, 0]
click at [1169, 640] on button "Checkout" at bounding box center [1221, 643] width 460 height 26
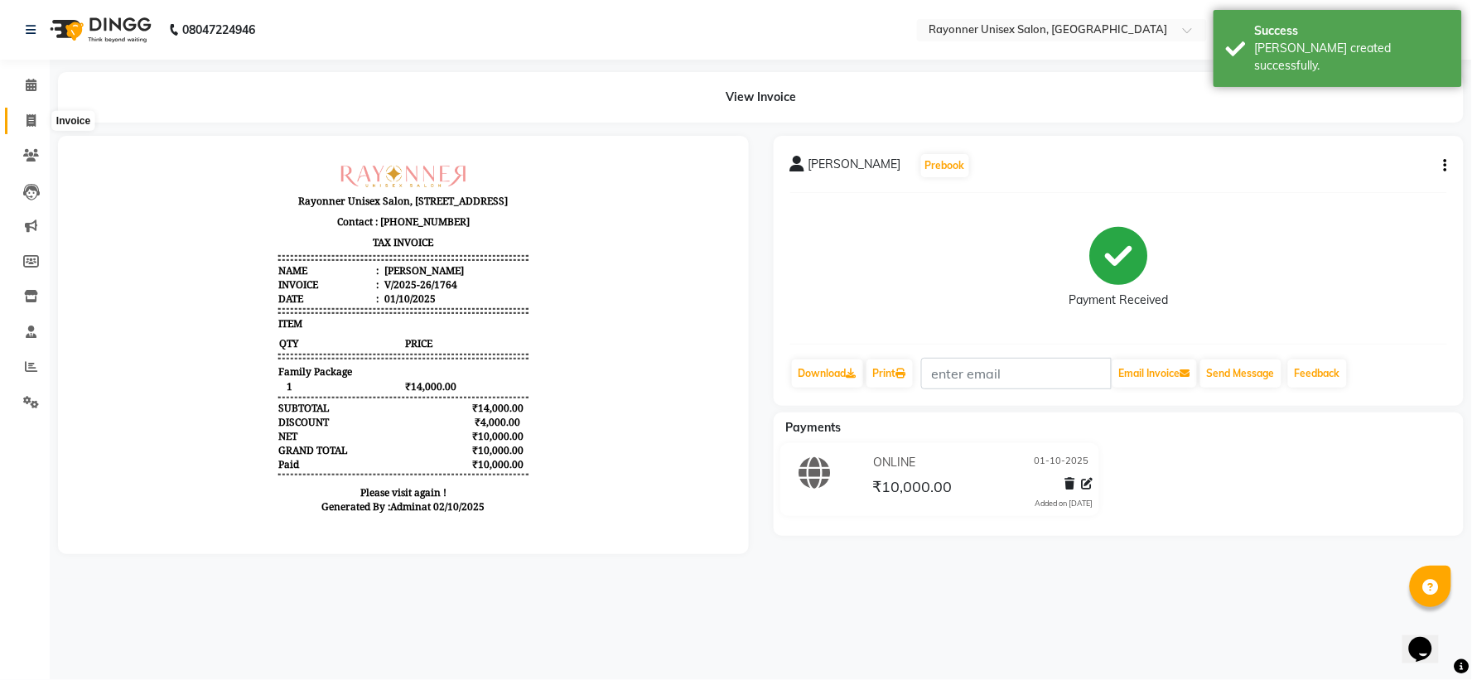
click at [21, 120] on span at bounding box center [31, 121] width 29 height 19
select select "service"
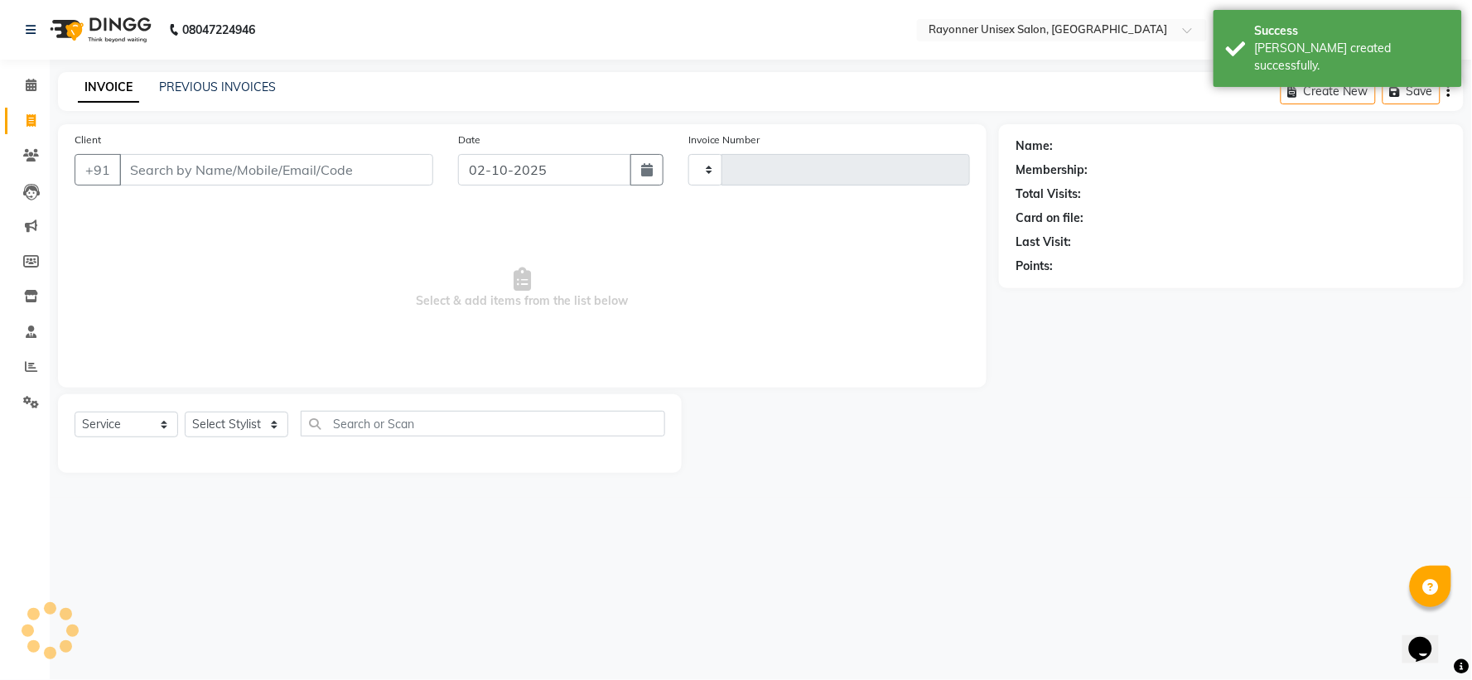
type input "1765"
select select "5201"
select select "P"
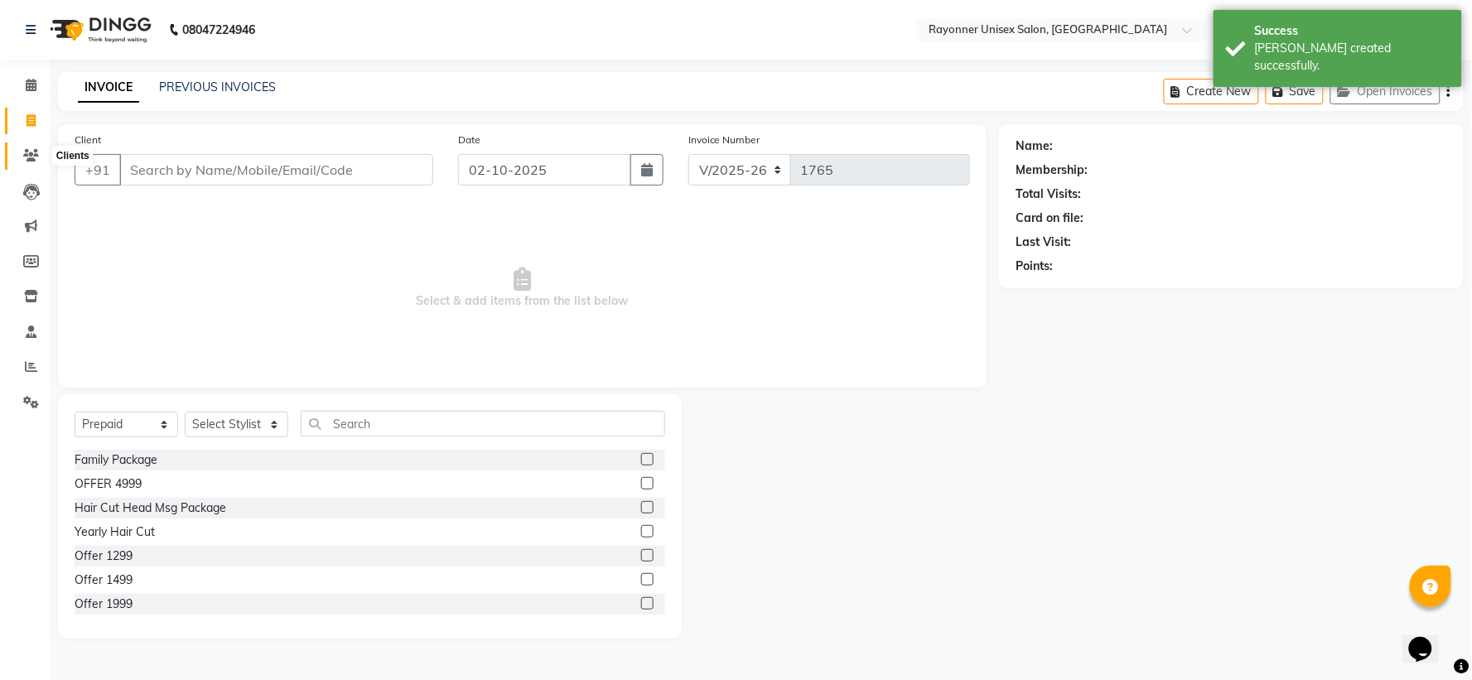
click at [36, 163] on span at bounding box center [31, 156] width 29 height 19
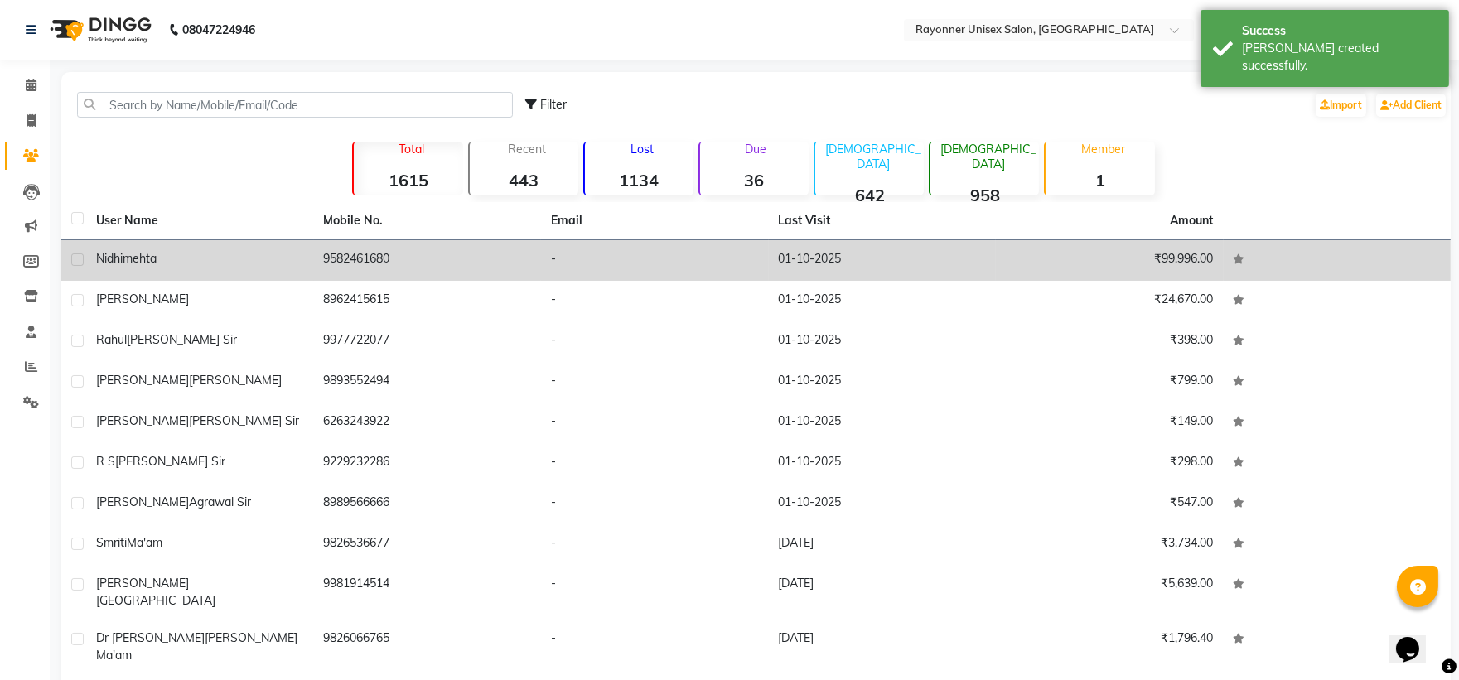
click at [180, 262] on div "[PERSON_NAME]" at bounding box center [200, 258] width 208 height 17
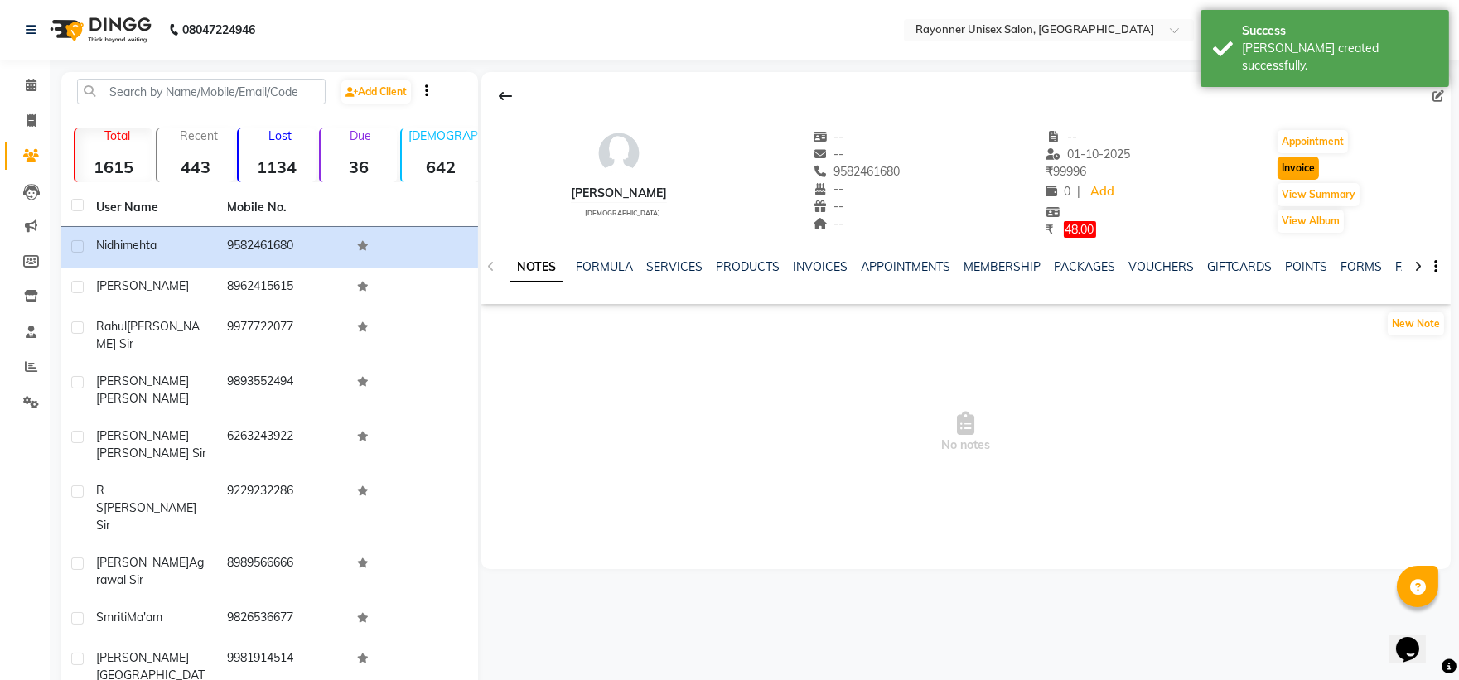
click at [1297, 162] on button "Invoice" at bounding box center [1298, 168] width 41 height 23
select select "service"
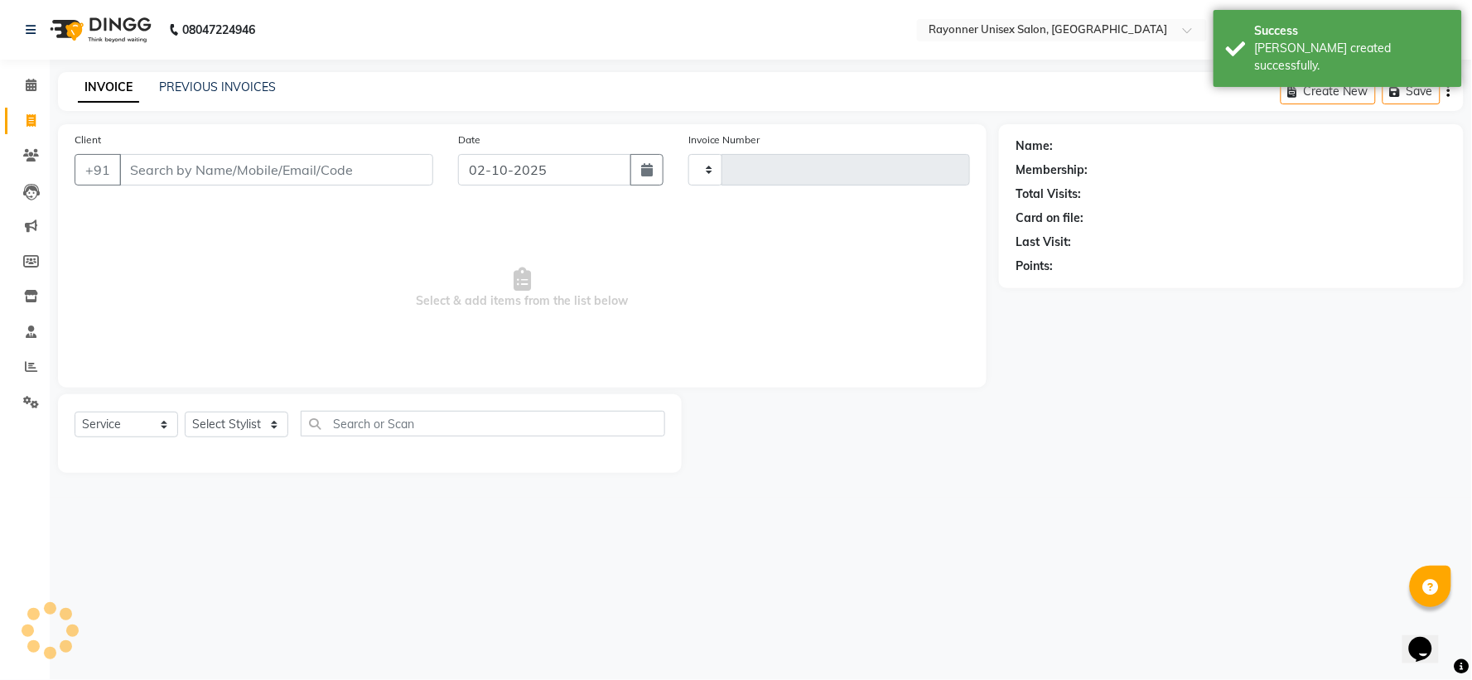
type input "1765"
select select "5201"
type input "9582461680"
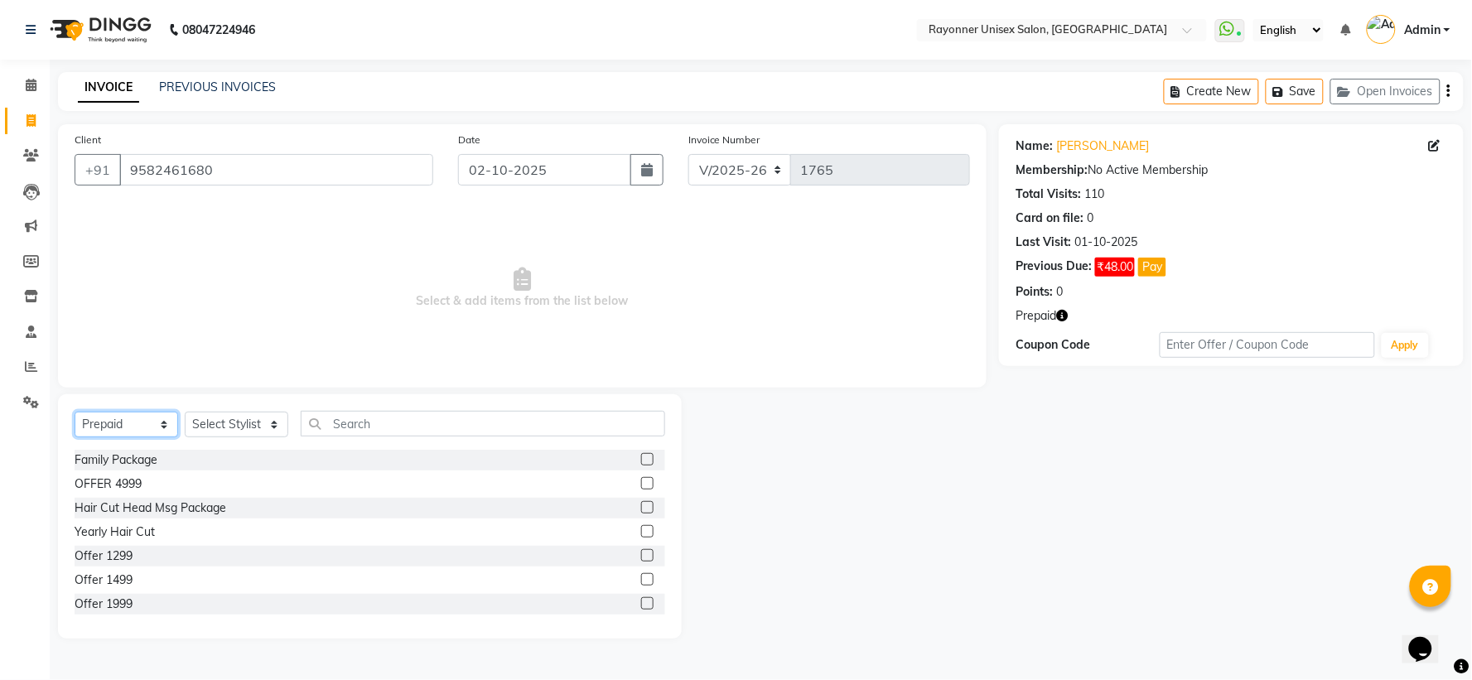
click at [158, 420] on select "Select Service Product Membership Package Voucher Prepaid Gift Card" at bounding box center [127, 425] width 104 height 26
select select "service"
click at [75, 413] on select "Select Service Product Membership Package Voucher Prepaid Gift Card" at bounding box center [127, 425] width 104 height 26
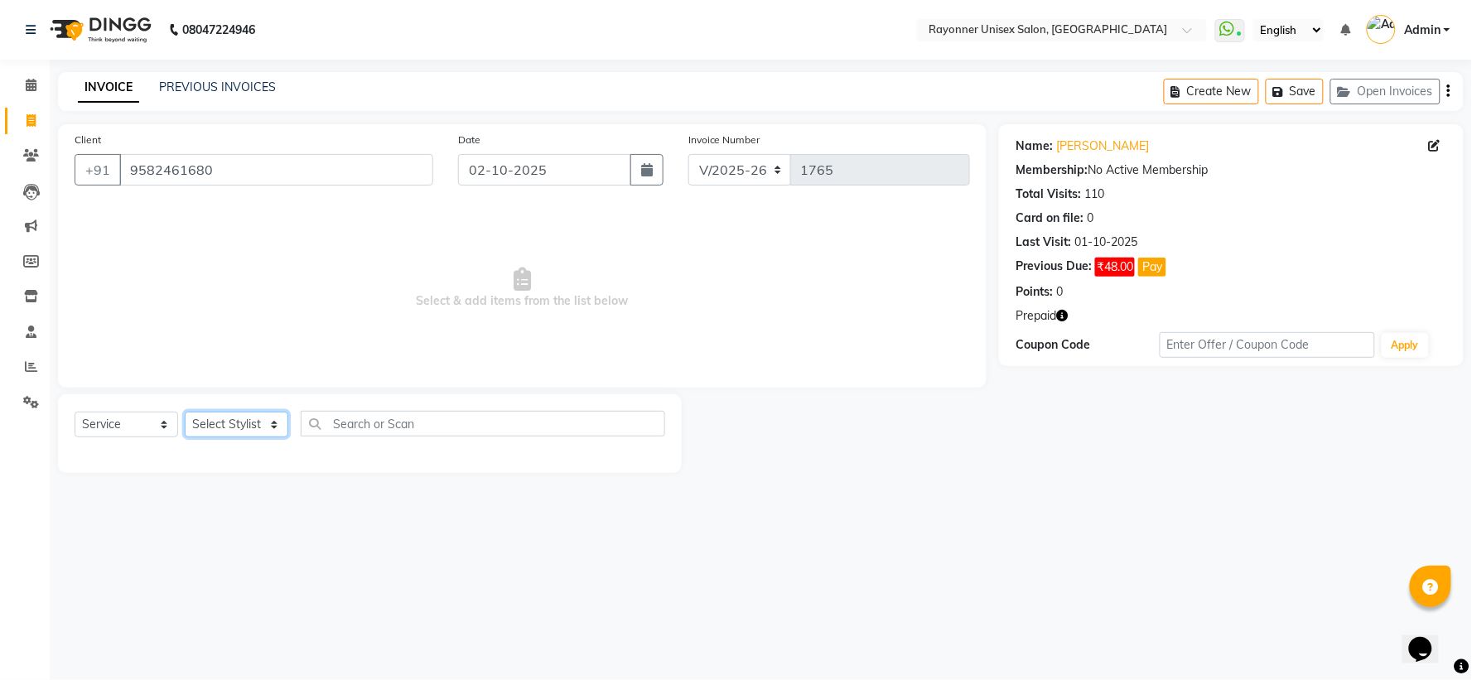
click at [282, 425] on select "Select Stylist [PERSON_NAME] [PERSON_NAME] [PERSON_NAME] Varma [PERSON_NAME]" at bounding box center [237, 425] width 104 height 26
select select "49274"
click at [185, 413] on select "Select Stylist [PERSON_NAME] [PERSON_NAME] [PERSON_NAME] Varma [PERSON_NAME]" at bounding box center [237, 425] width 104 height 26
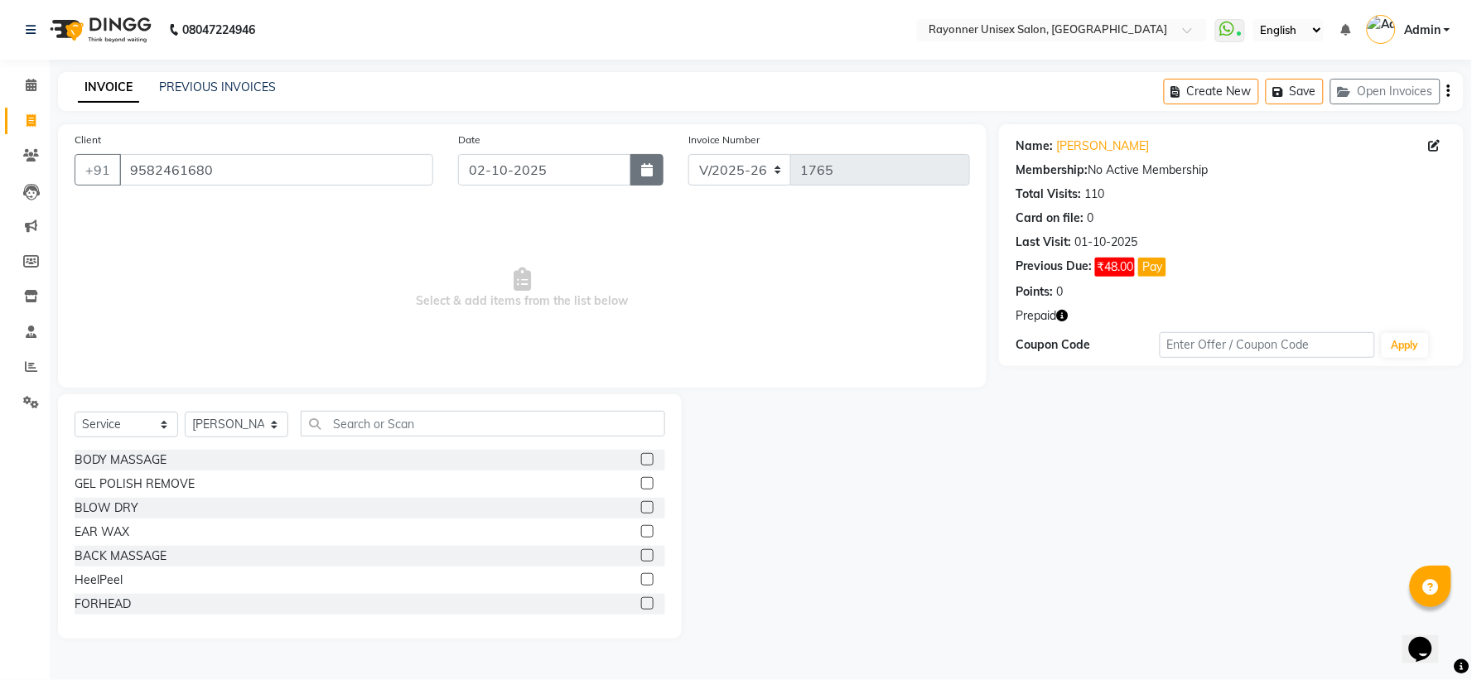
click at [634, 170] on button "button" at bounding box center [647, 169] width 33 height 31
select select "10"
select select "2025"
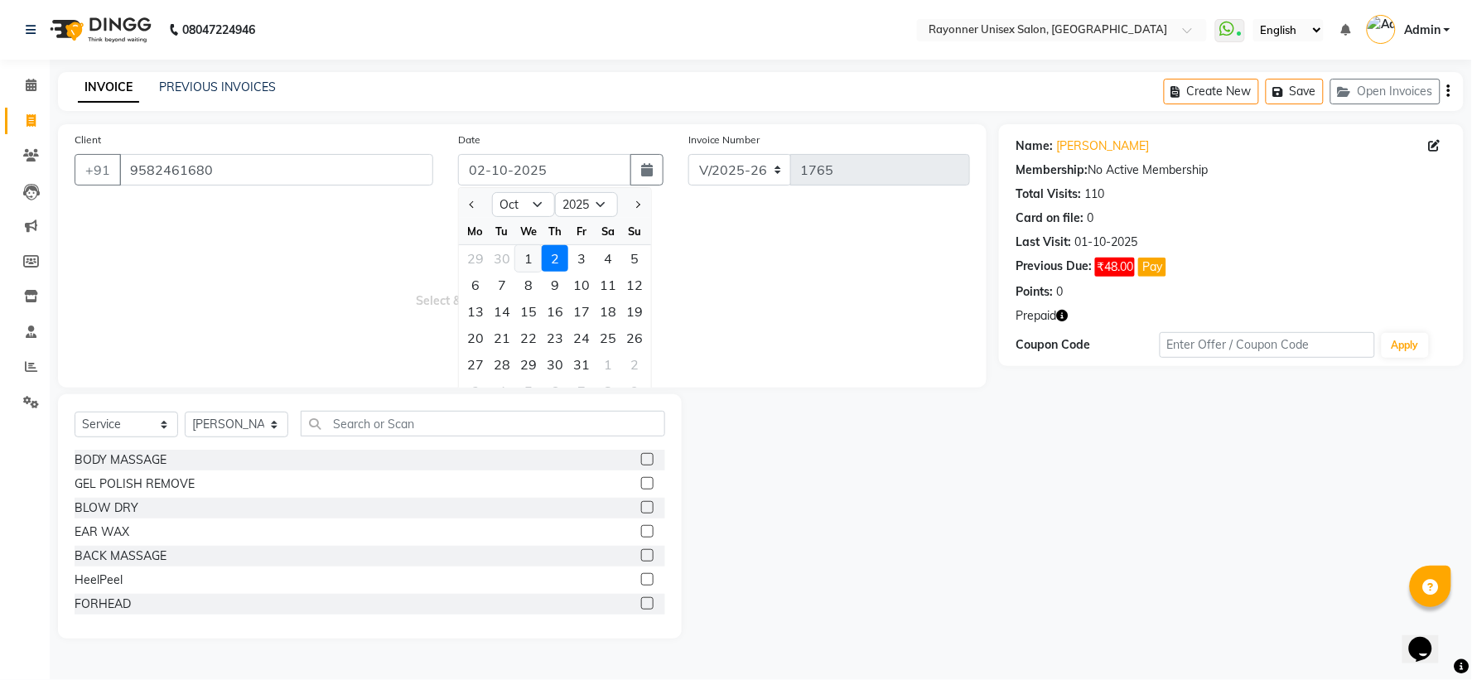
click at [522, 260] on div "1" at bounding box center [528, 258] width 27 height 27
type input "01-10-2025"
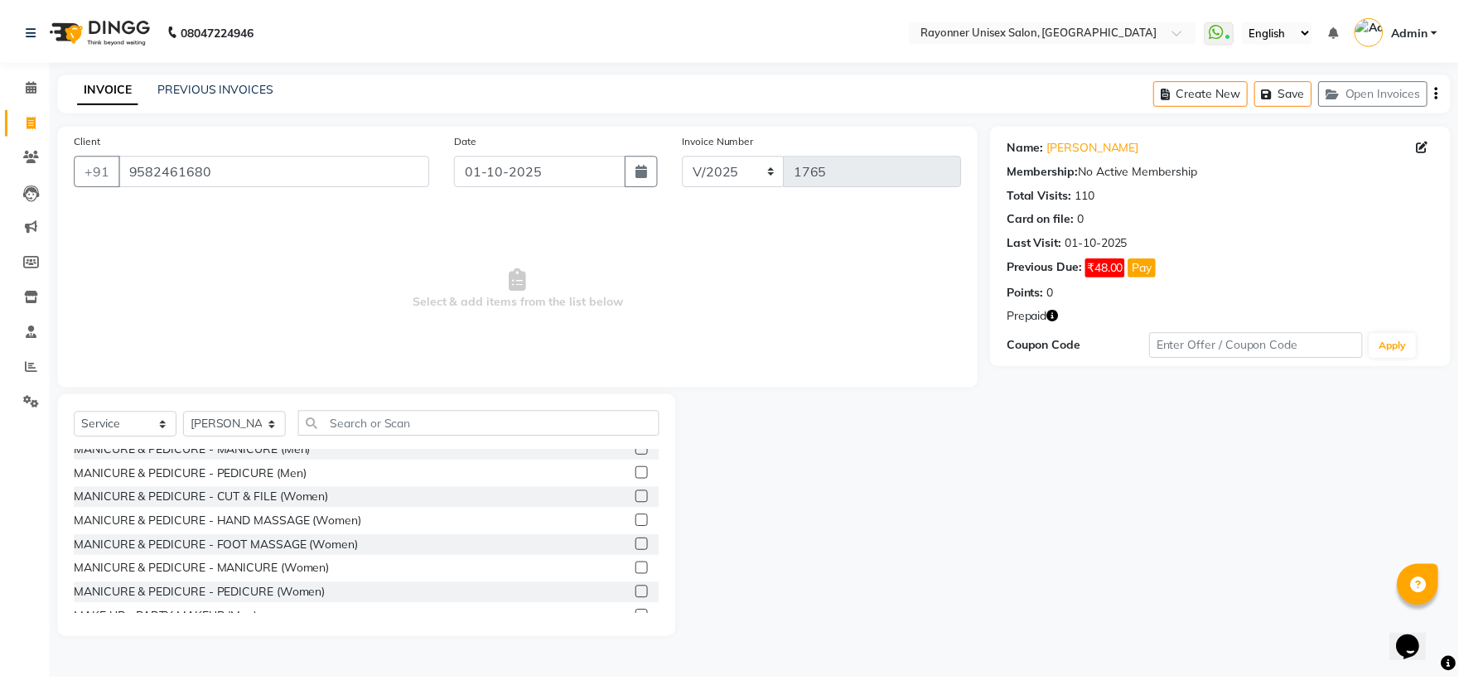
scroll to position [3221, 0]
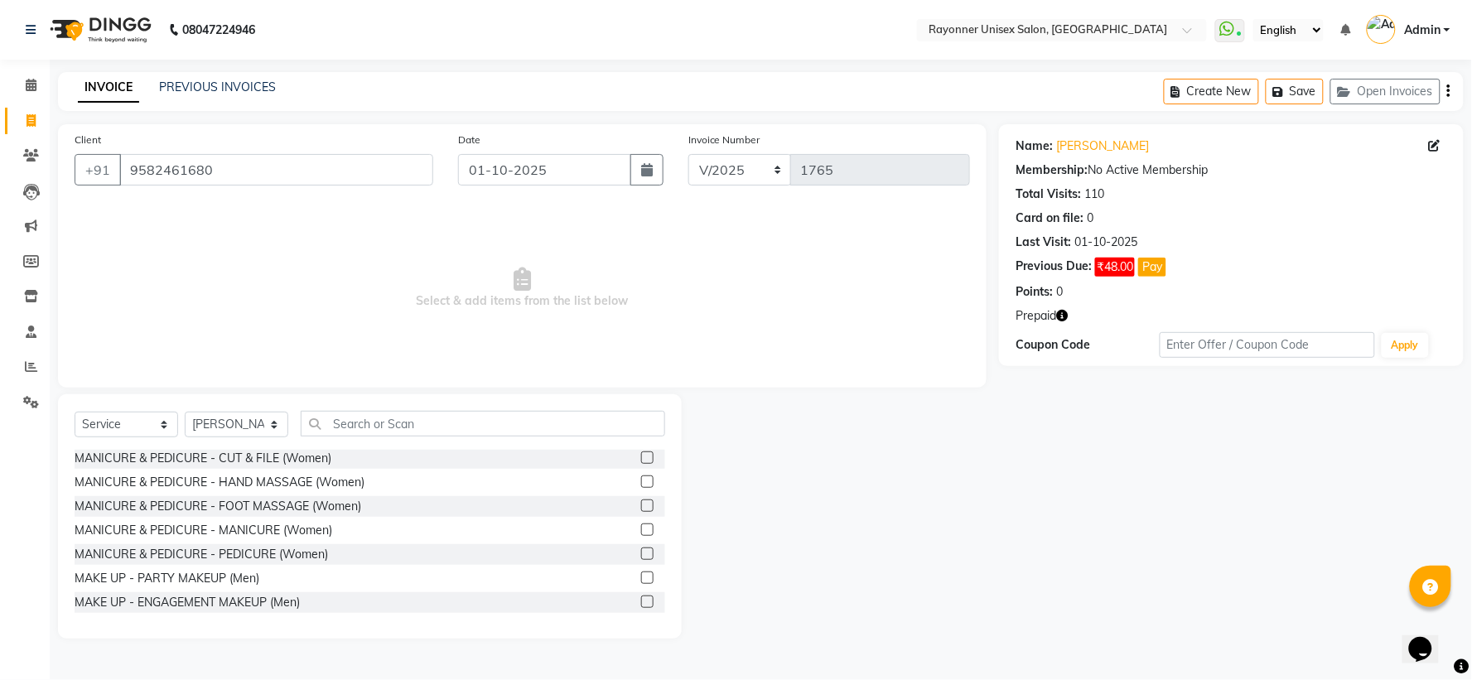
click at [641, 525] on label at bounding box center [647, 530] width 12 height 12
click at [641, 525] on input "checkbox" at bounding box center [646, 530] width 11 height 11
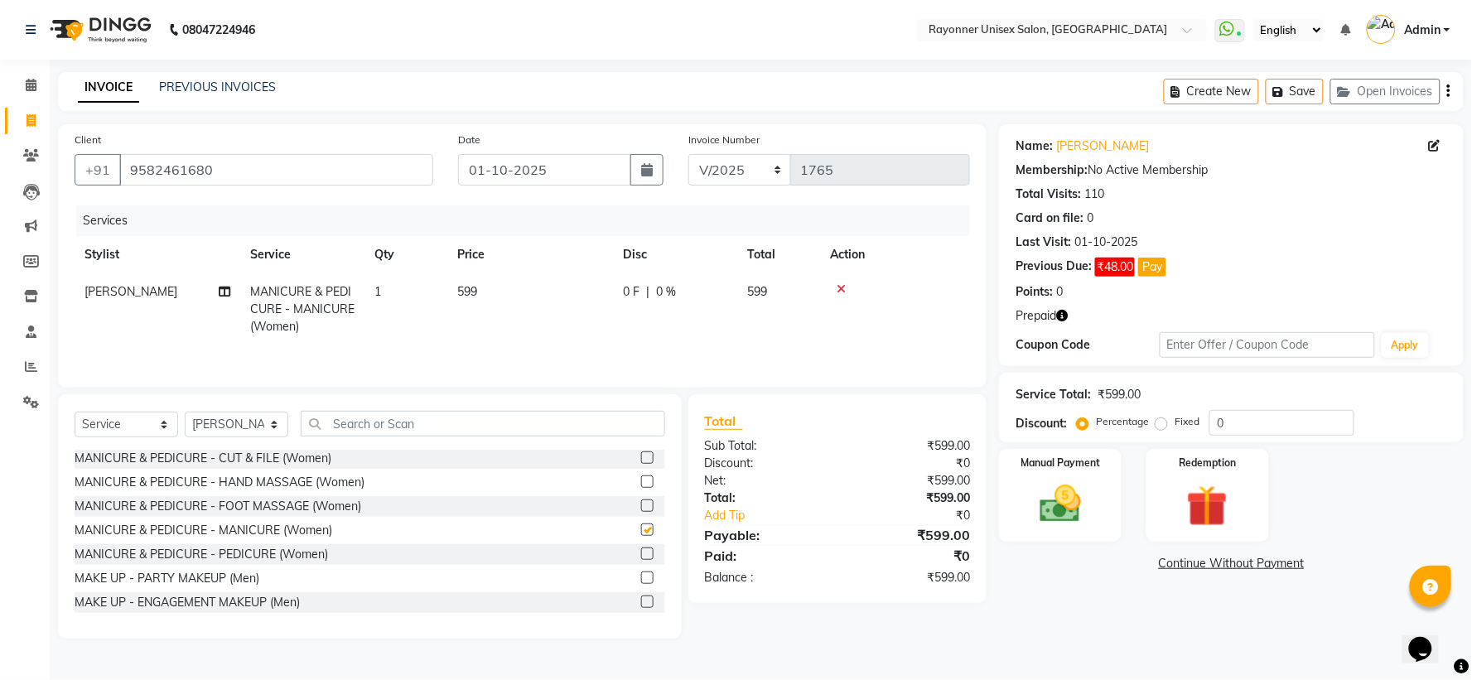
checkbox input "false"
click at [1190, 490] on img at bounding box center [1208, 506] width 70 height 53
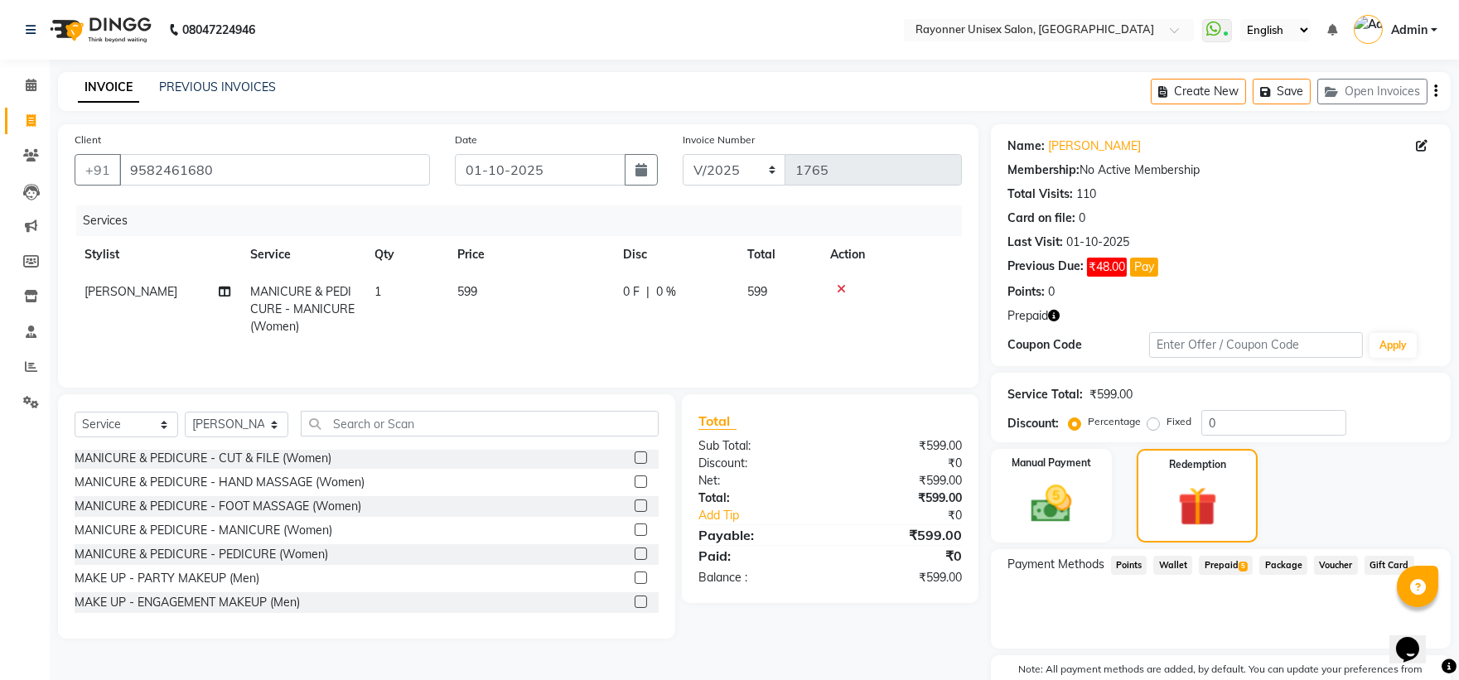
click at [1247, 560] on span "Prepaid 5" at bounding box center [1226, 565] width 54 height 19
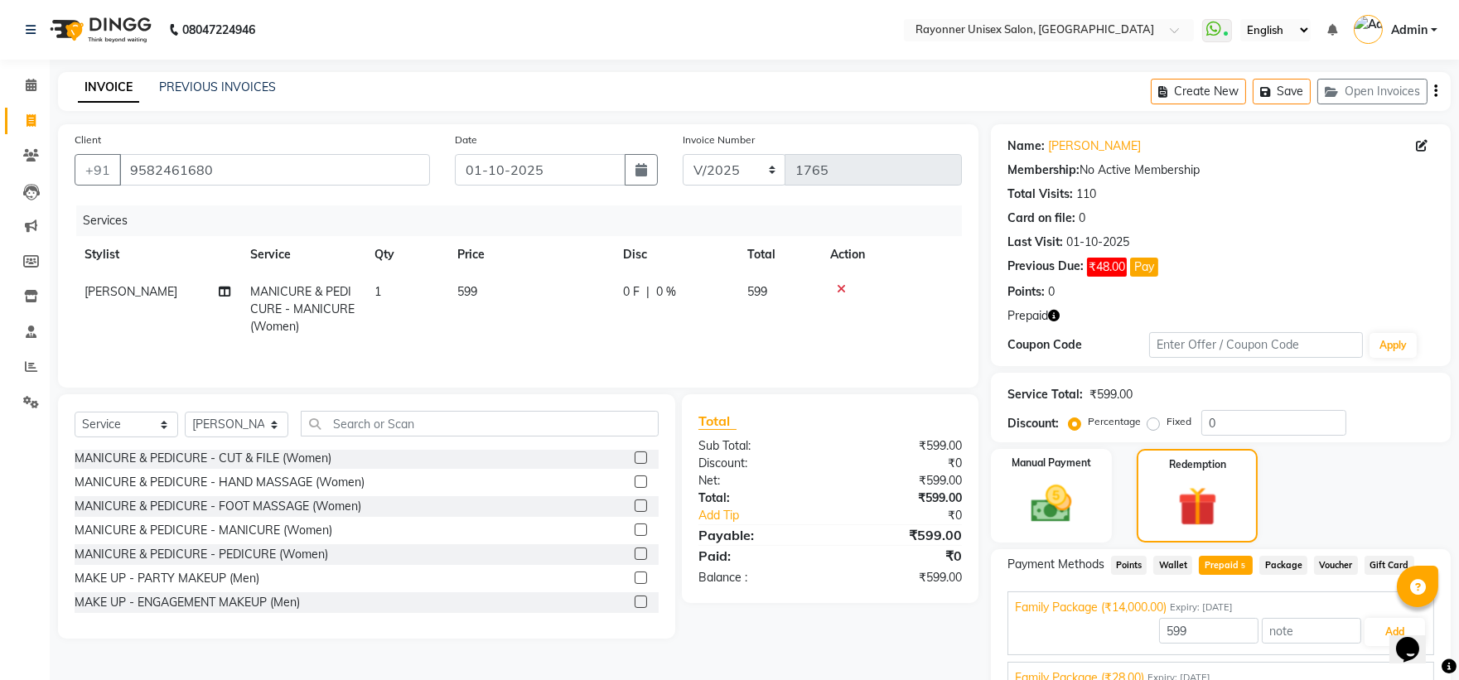
scroll to position [92, 0]
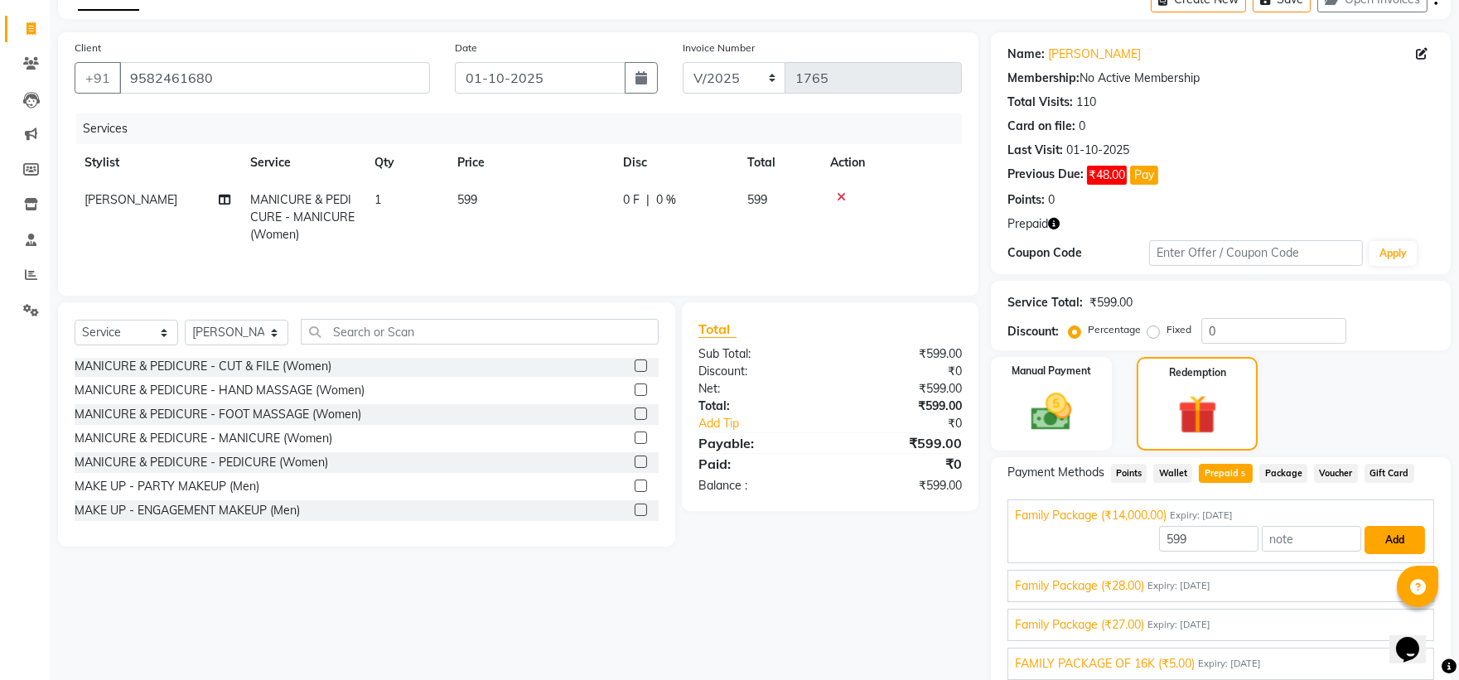
click at [1389, 540] on button "Add" at bounding box center [1395, 540] width 60 height 28
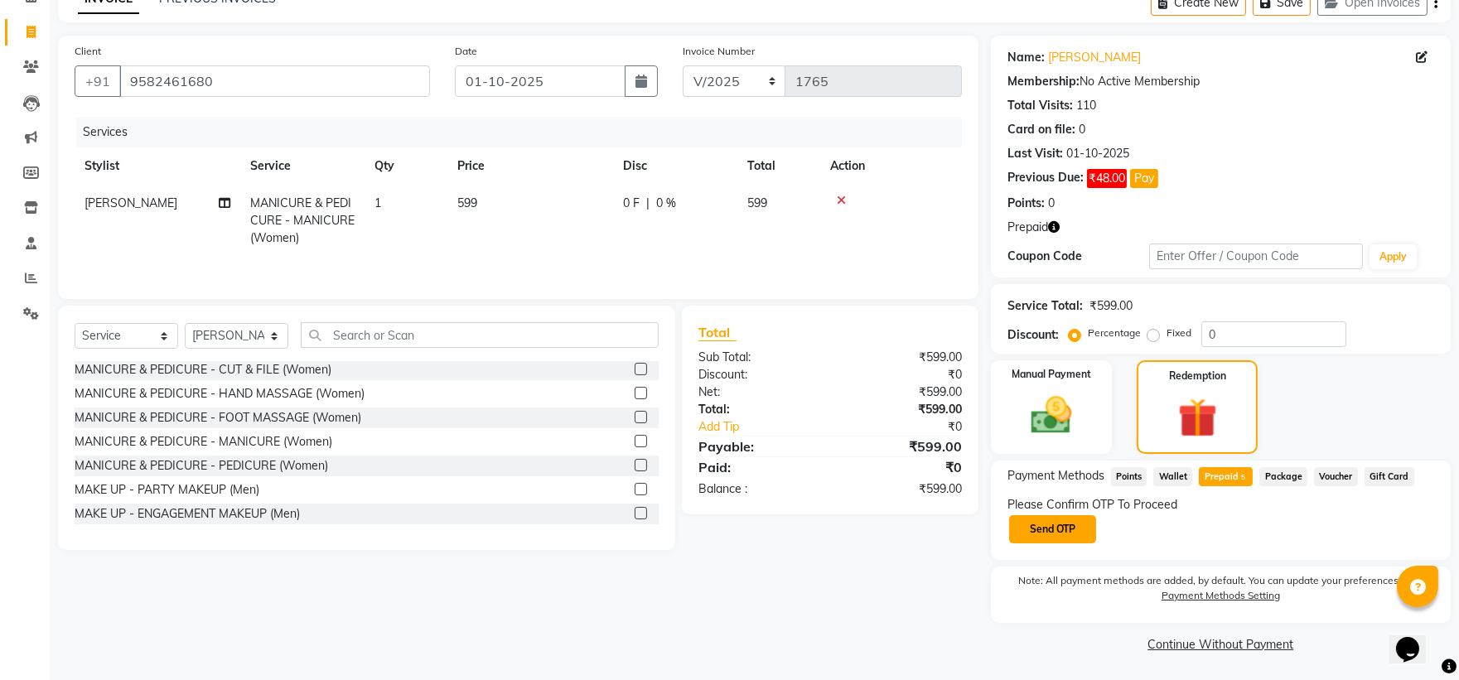
click at [1029, 524] on button "Send OTP" at bounding box center [1052, 529] width 87 height 28
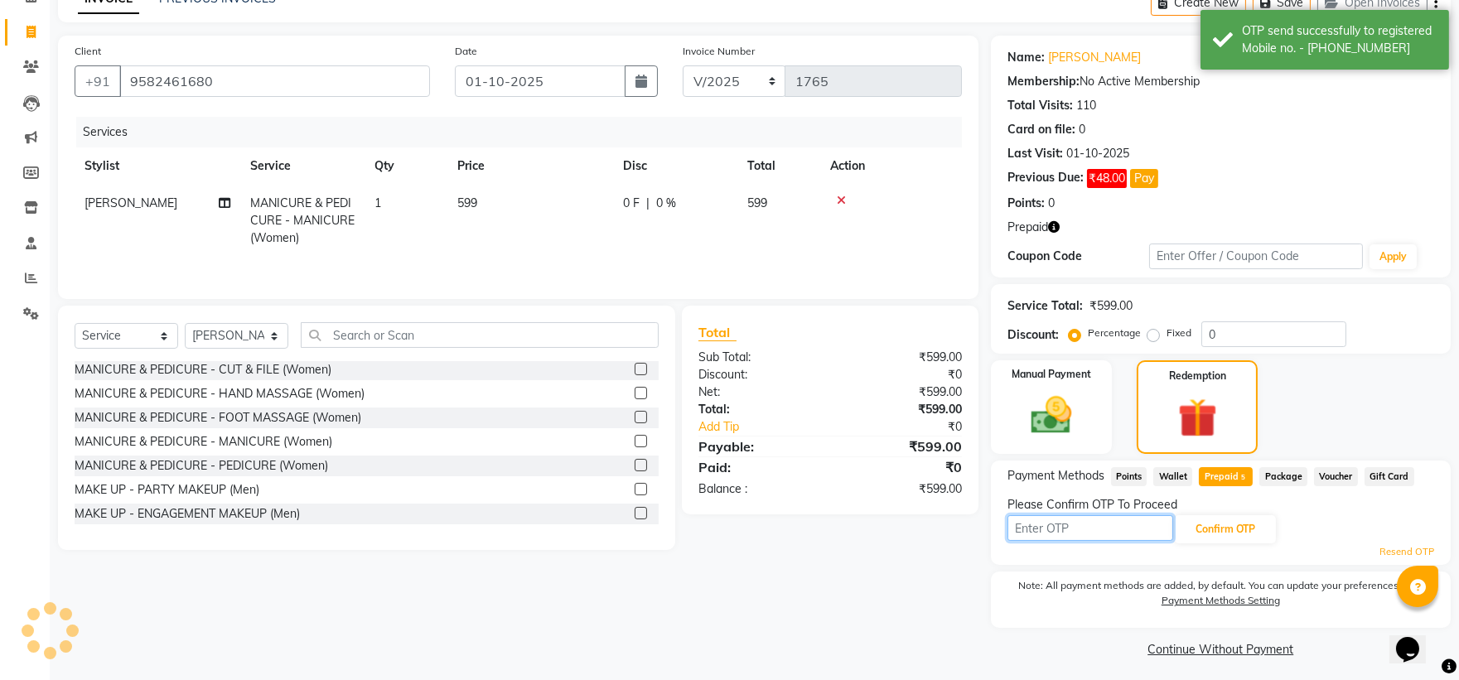
click at [1029, 524] on input "text" at bounding box center [1090, 528] width 166 height 26
type input "2857"
click at [1241, 528] on button "Confirm OTP" at bounding box center [1225, 529] width 101 height 28
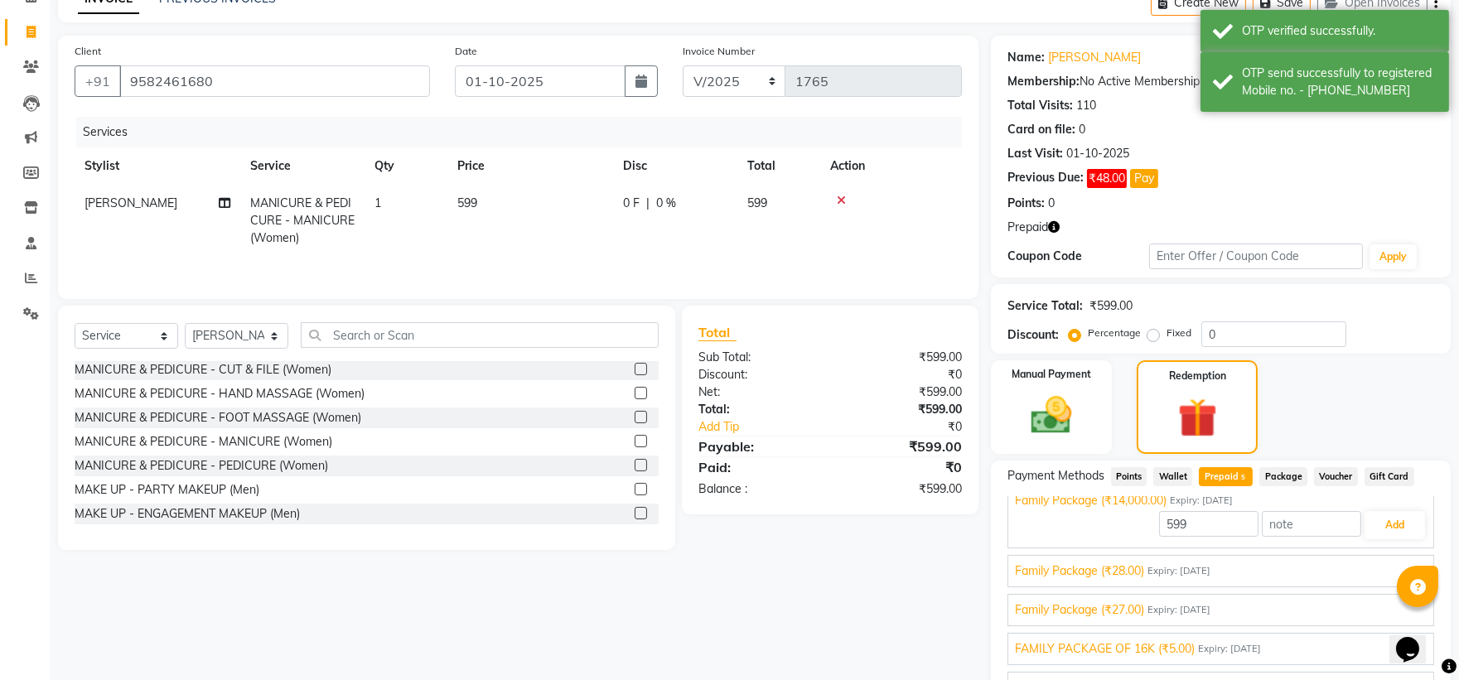
scroll to position [36, 0]
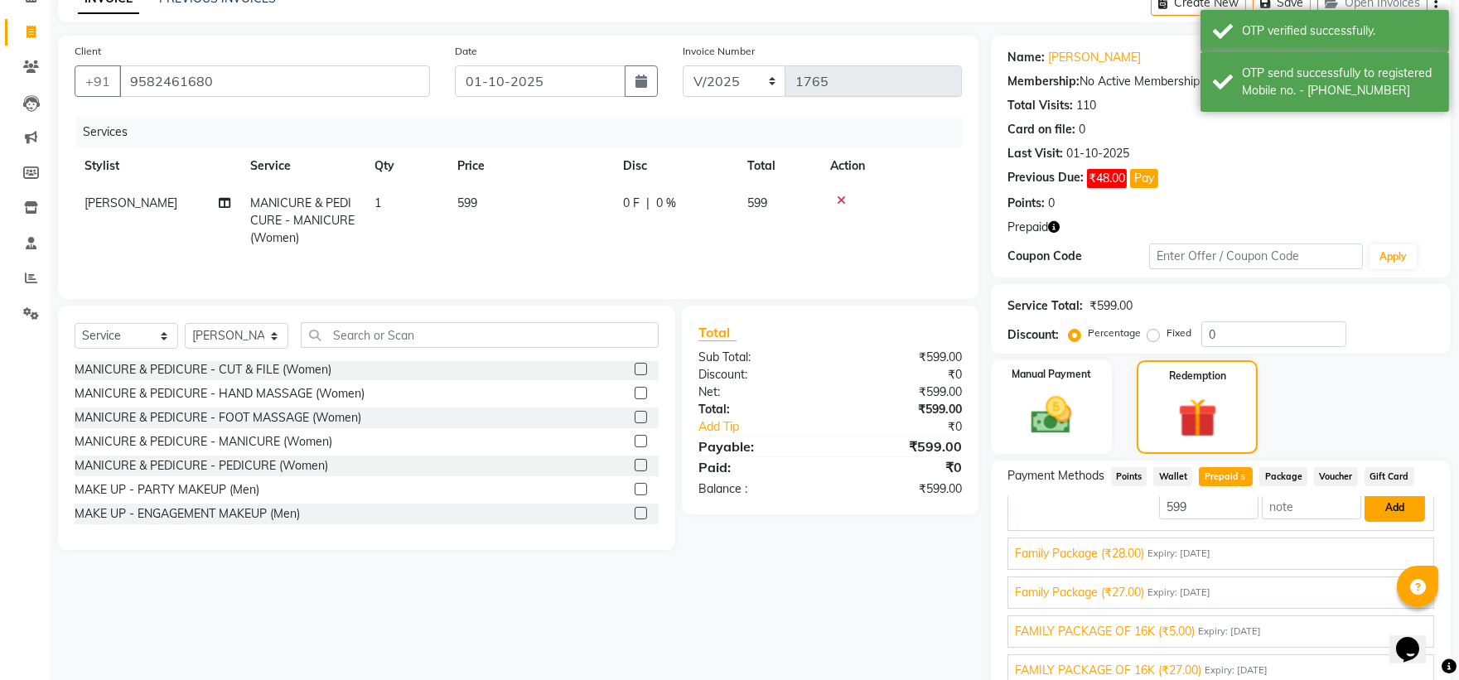
click at [1388, 505] on button "Add" at bounding box center [1395, 508] width 60 height 28
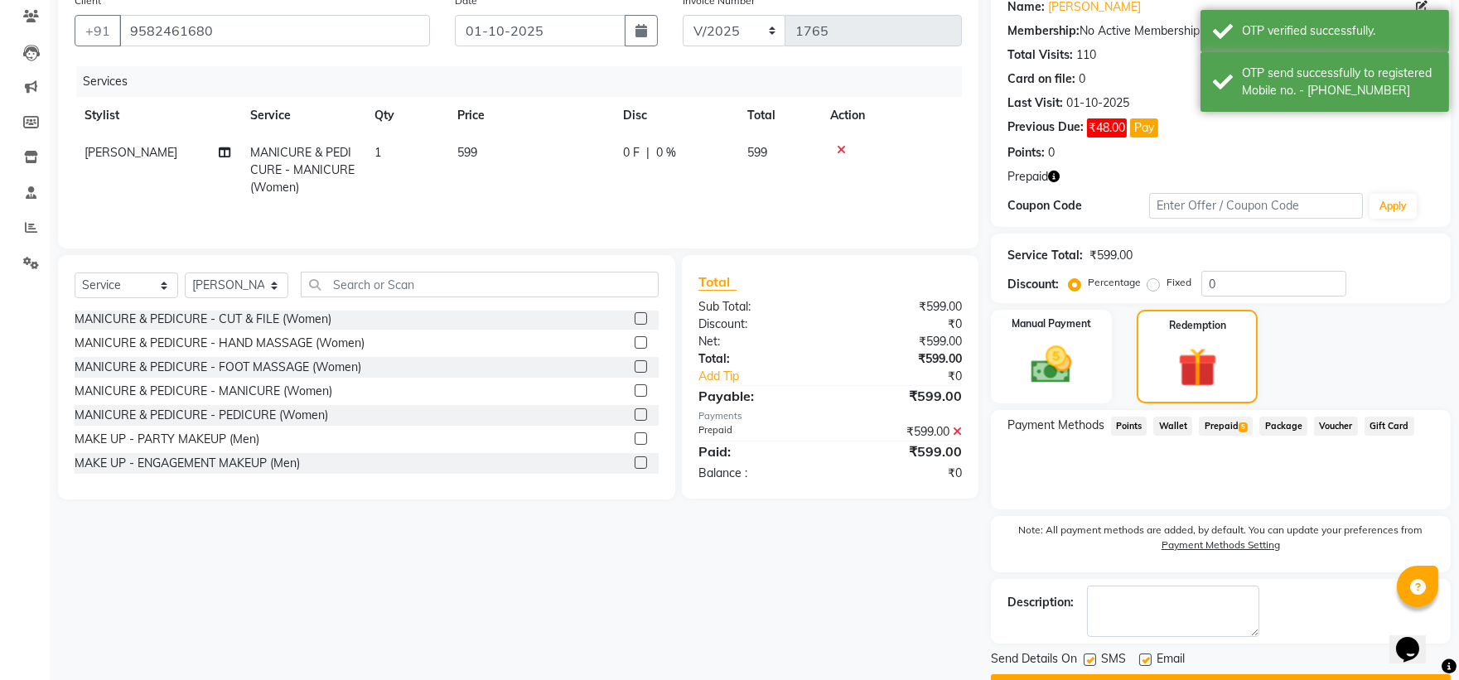
scroll to position [183, 0]
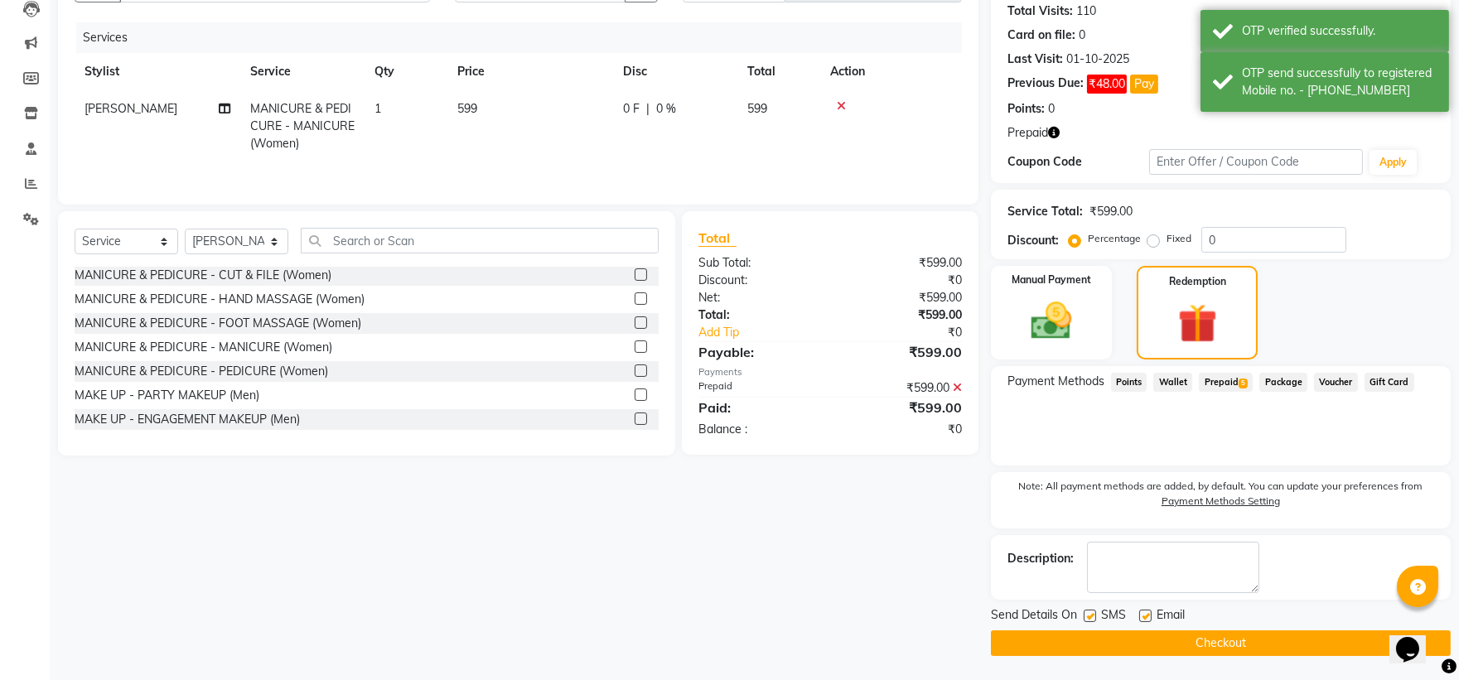
click at [1180, 631] on button "Checkout" at bounding box center [1221, 644] width 460 height 26
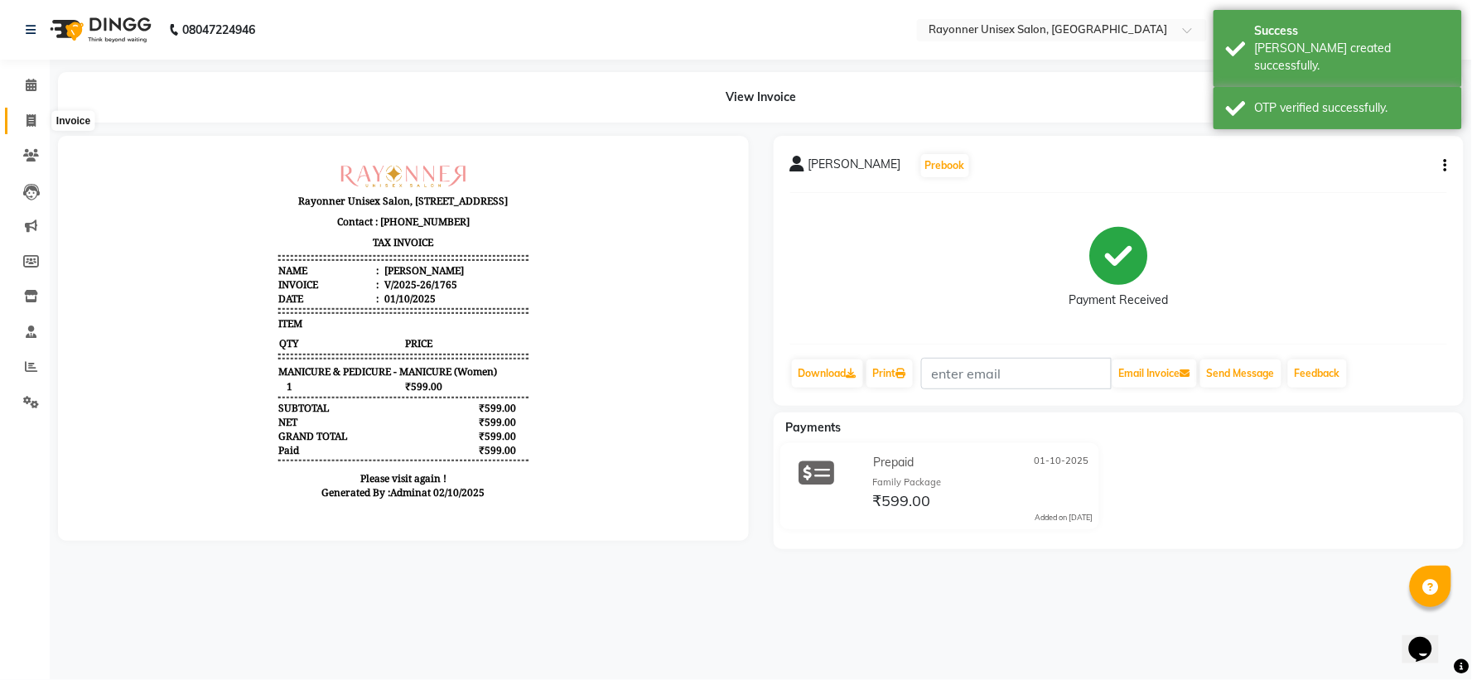
click at [22, 118] on span at bounding box center [31, 121] width 29 height 19
select select "service"
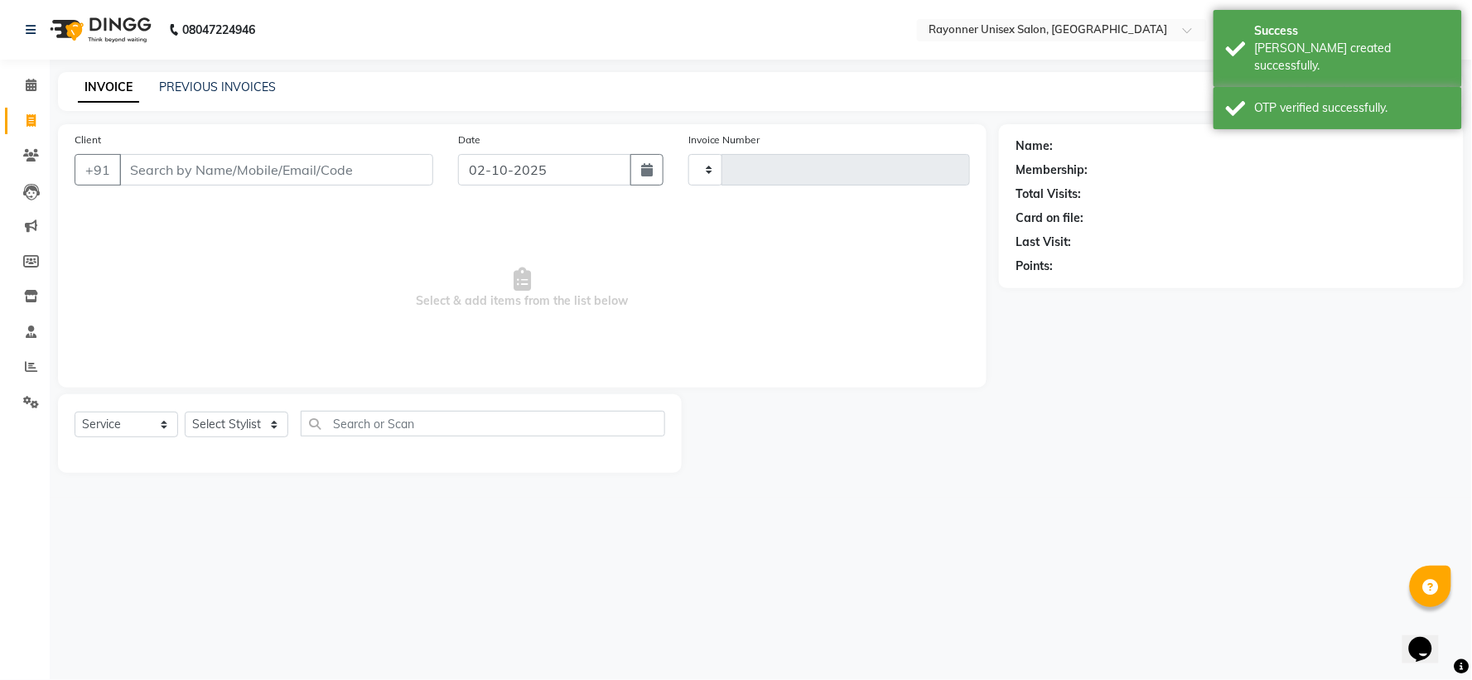
type input "1766"
select select "5201"
click at [149, 159] on input "Client" at bounding box center [276, 169] width 314 height 31
select select "P"
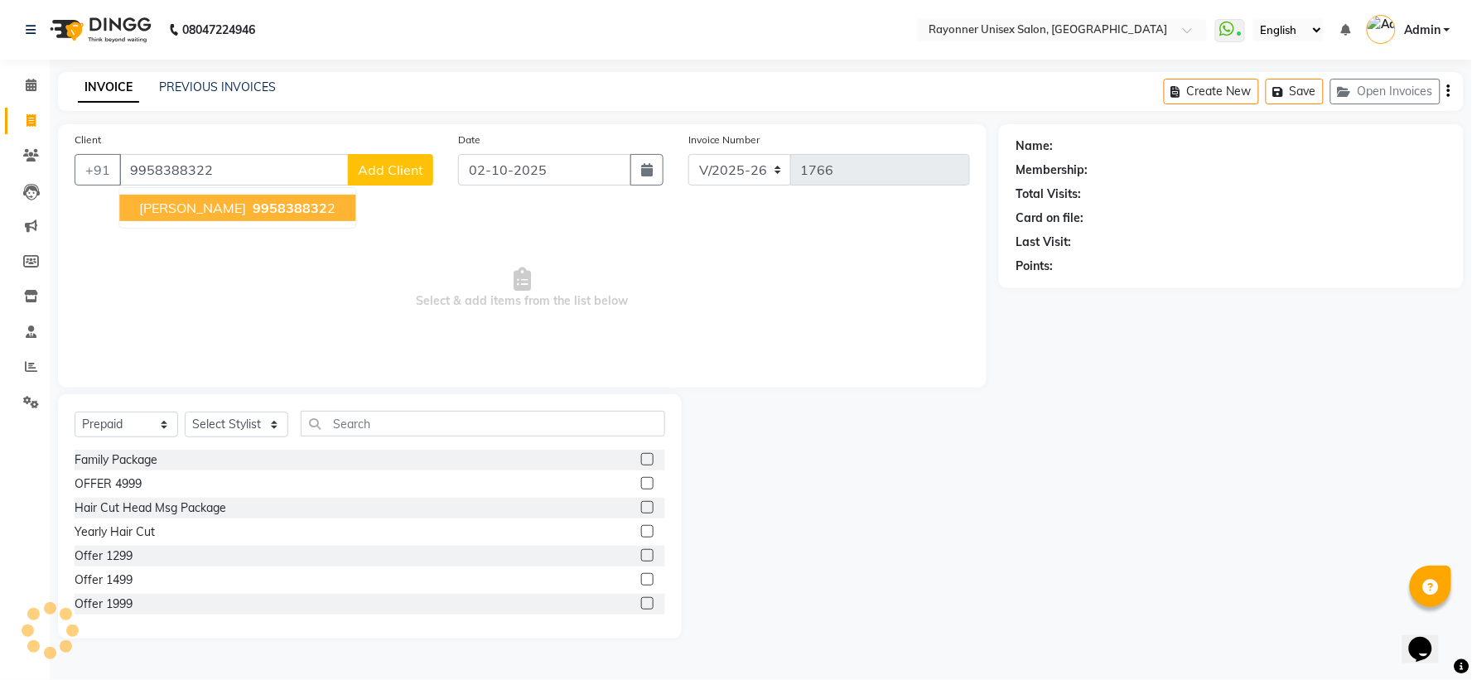
type input "9958388322"
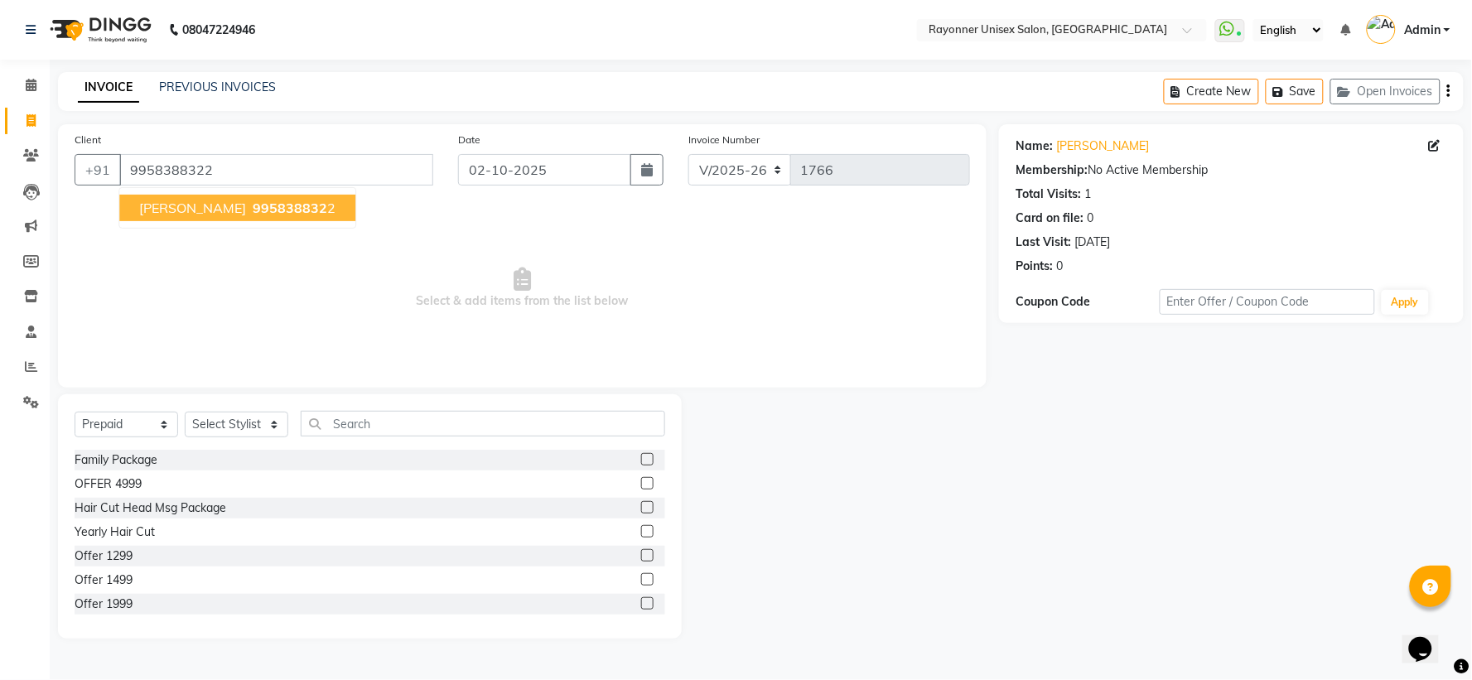
click at [160, 209] on span "[PERSON_NAME]" at bounding box center [192, 208] width 107 height 17
click at [1109, 146] on link "[PERSON_NAME]" at bounding box center [1102, 146] width 93 height 17
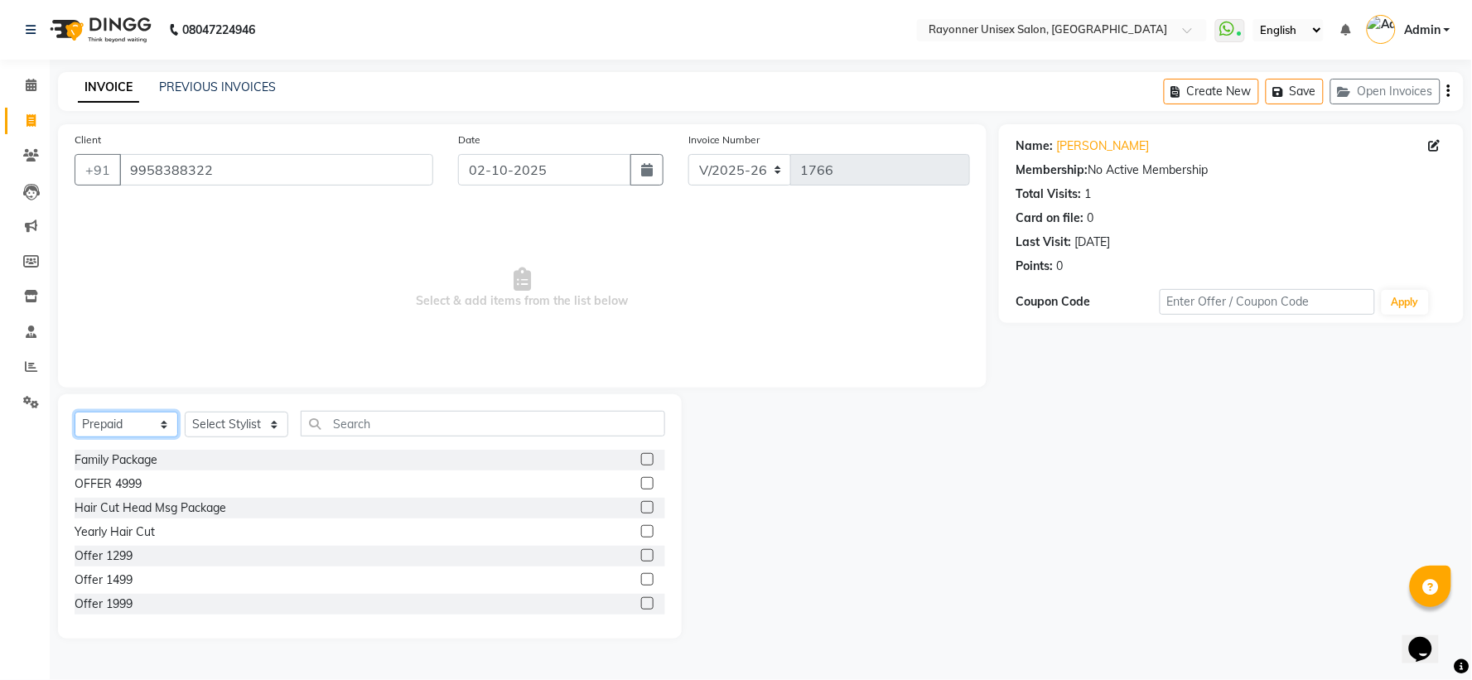
click at [162, 420] on select "Select Service Product Membership Package Voucher Prepaid Gift Card" at bounding box center [127, 425] width 104 height 26
select select "service"
click at [75, 413] on select "Select Service Product Membership Package Voucher Prepaid Gift Card" at bounding box center [127, 425] width 104 height 26
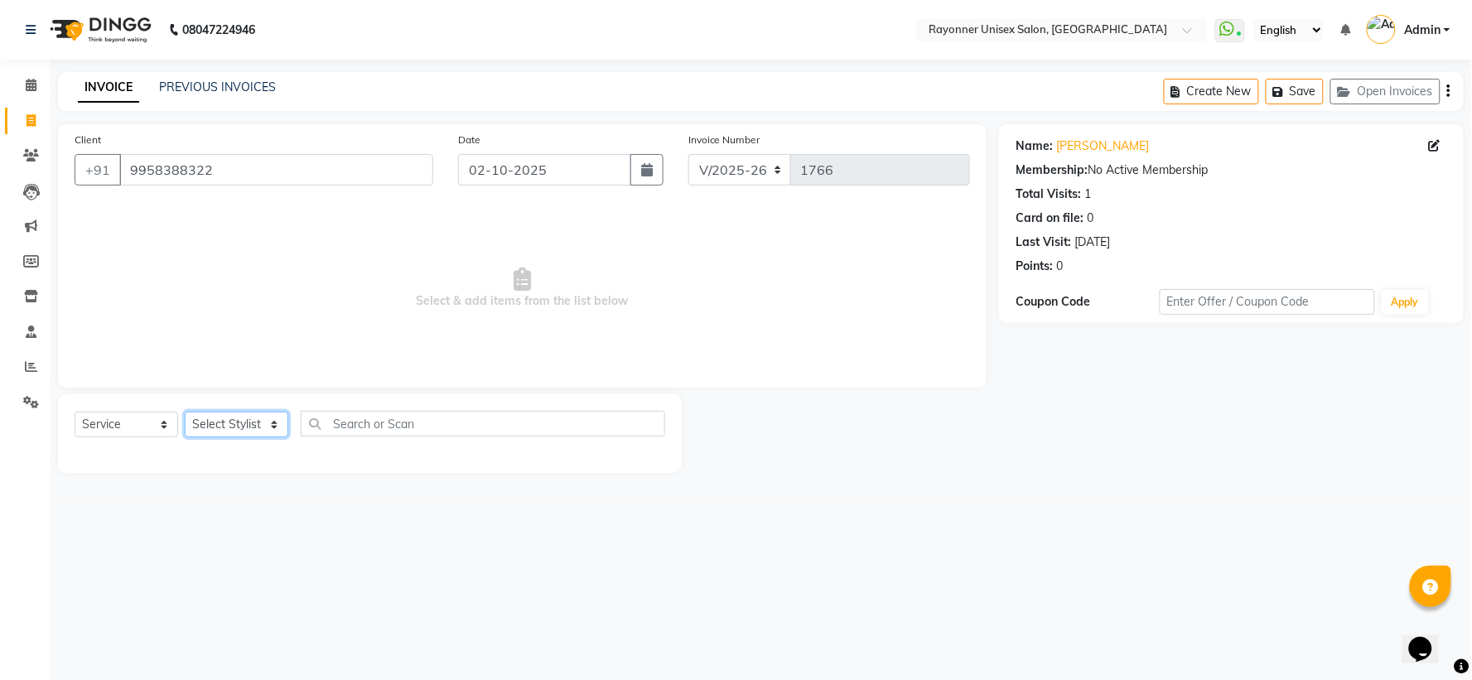
click at [268, 423] on select "Select Stylist [PERSON_NAME] [PERSON_NAME] [PERSON_NAME] Varma [PERSON_NAME]" at bounding box center [237, 425] width 104 height 26
select select "69701"
click at [185, 413] on select "Select Stylist [PERSON_NAME] [PERSON_NAME] [PERSON_NAME] Varma [PERSON_NAME]" at bounding box center [237, 425] width 104 height 26
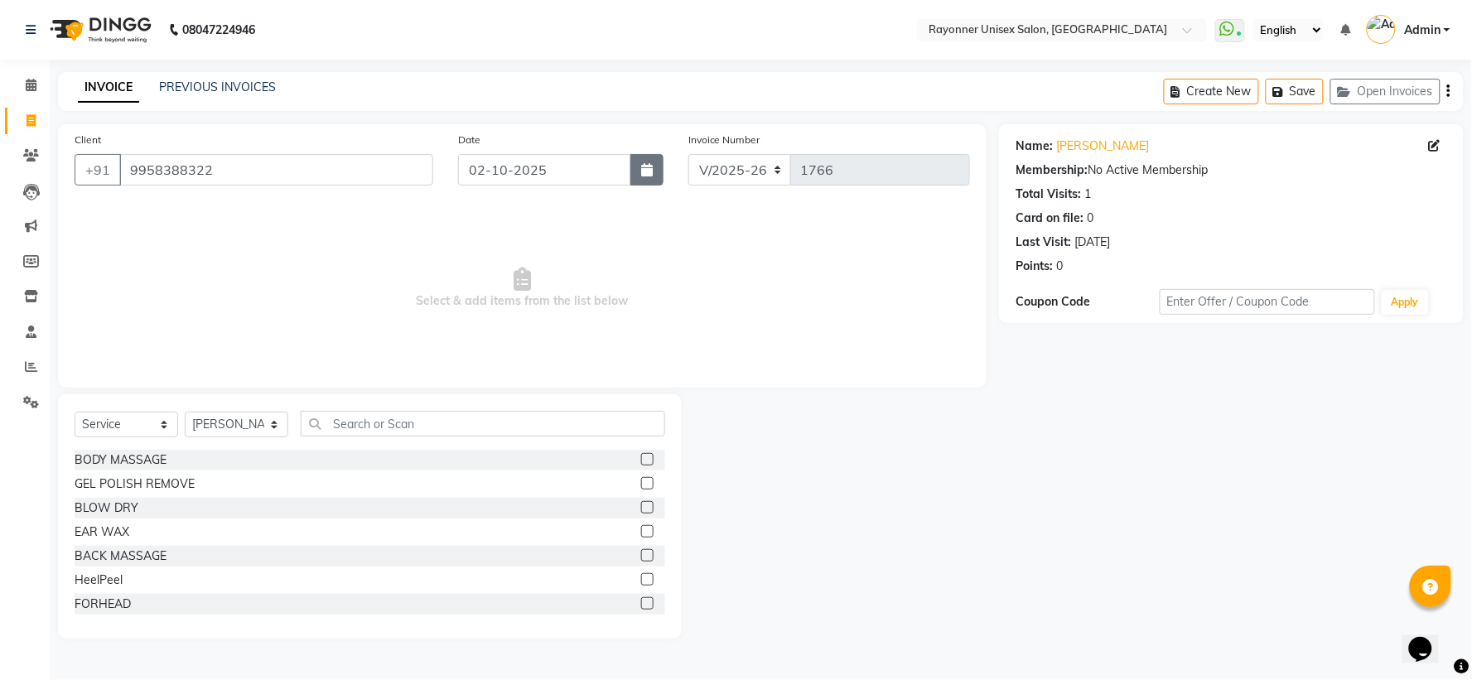
click at [644, 167] on icon "button" at bounding box center [647, 169] width 12 height 13
select select "10"
select select "2025"
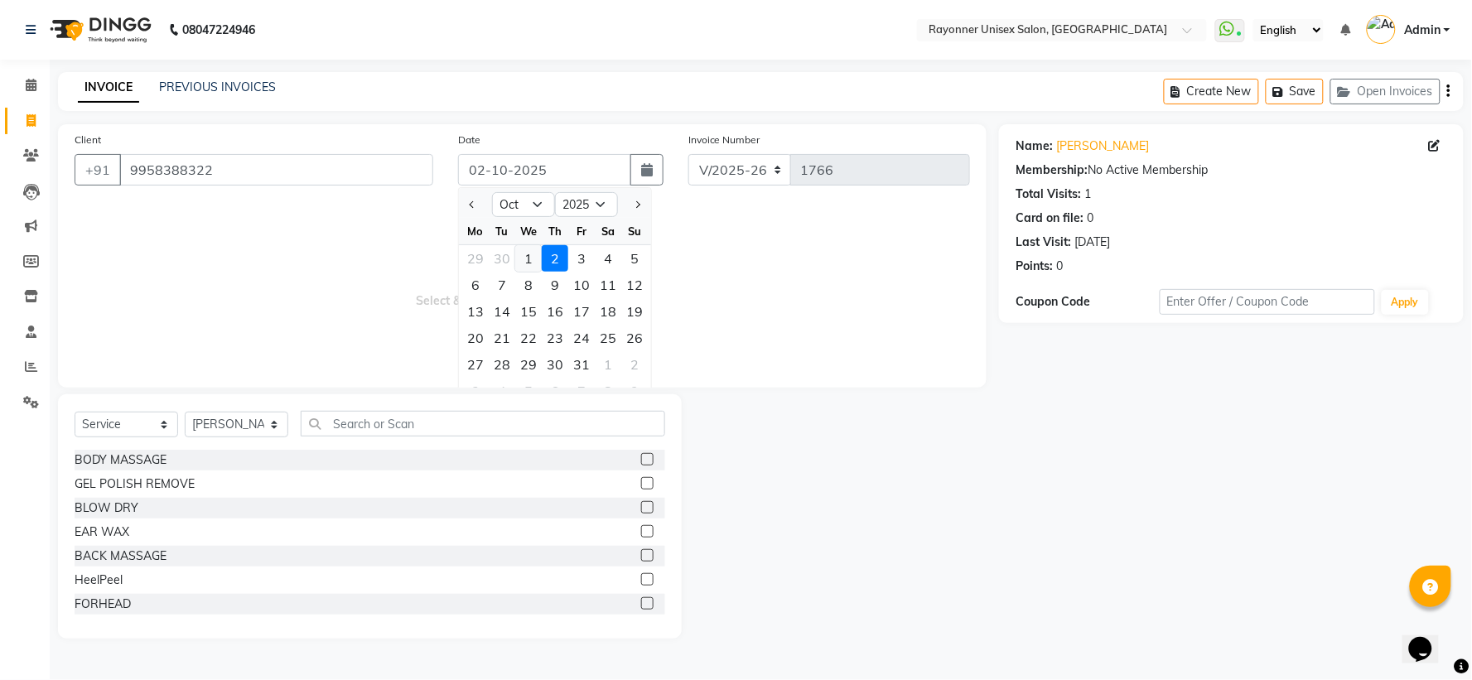
click at [534, 254] on div "1" at bounding box center [528, 258] width 27 height 27
type input "01-10-2025"
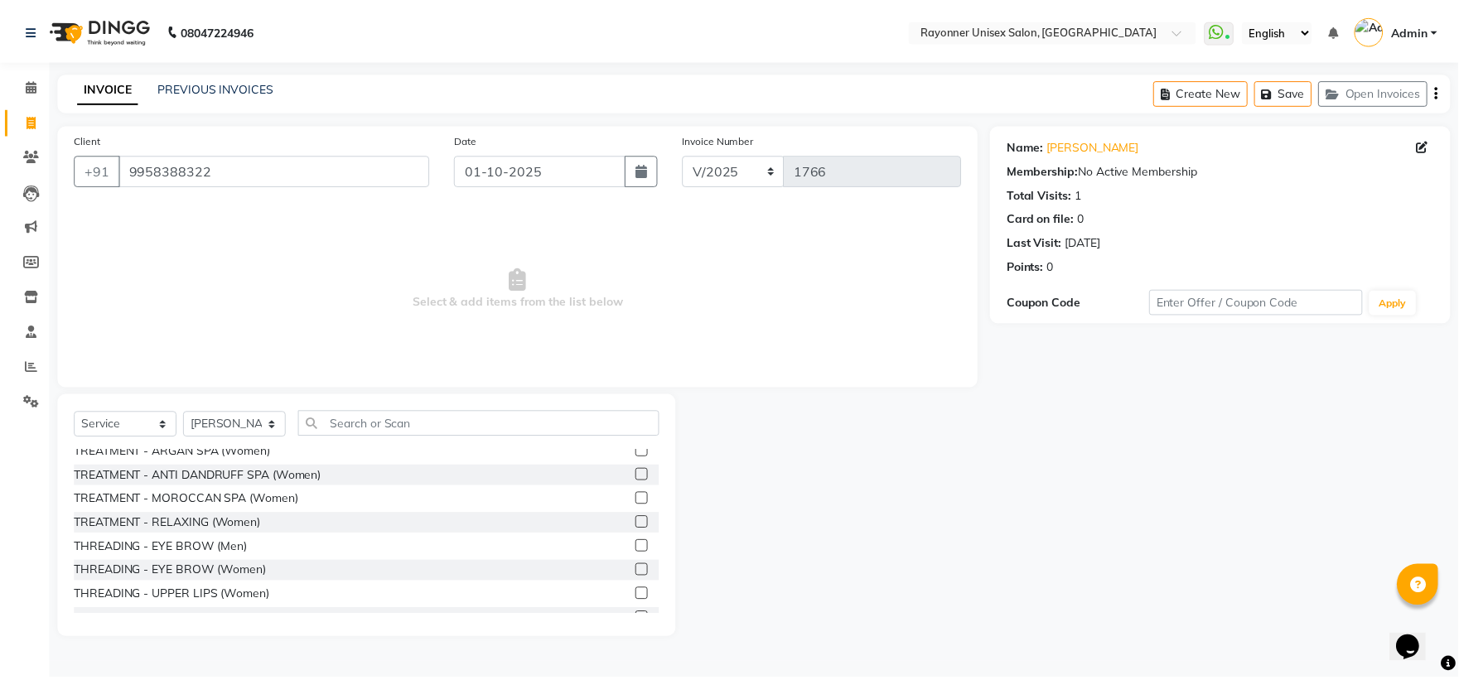
scroll to position [2117, 0]
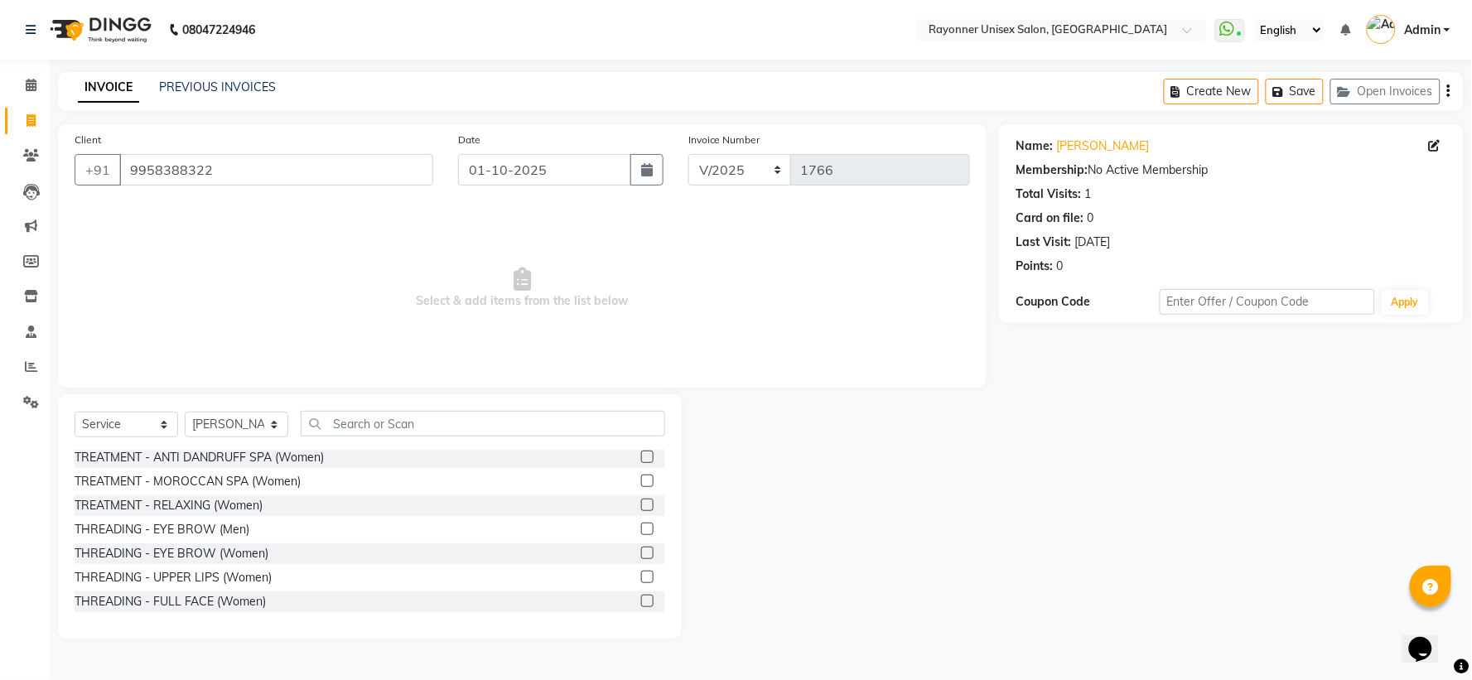
click at [641, 548] on label at bounding box center [647, 553] width 12 height 12
click at [641, 548] on input "checkbox" at bounding box center [646, 553] width 11 height 11
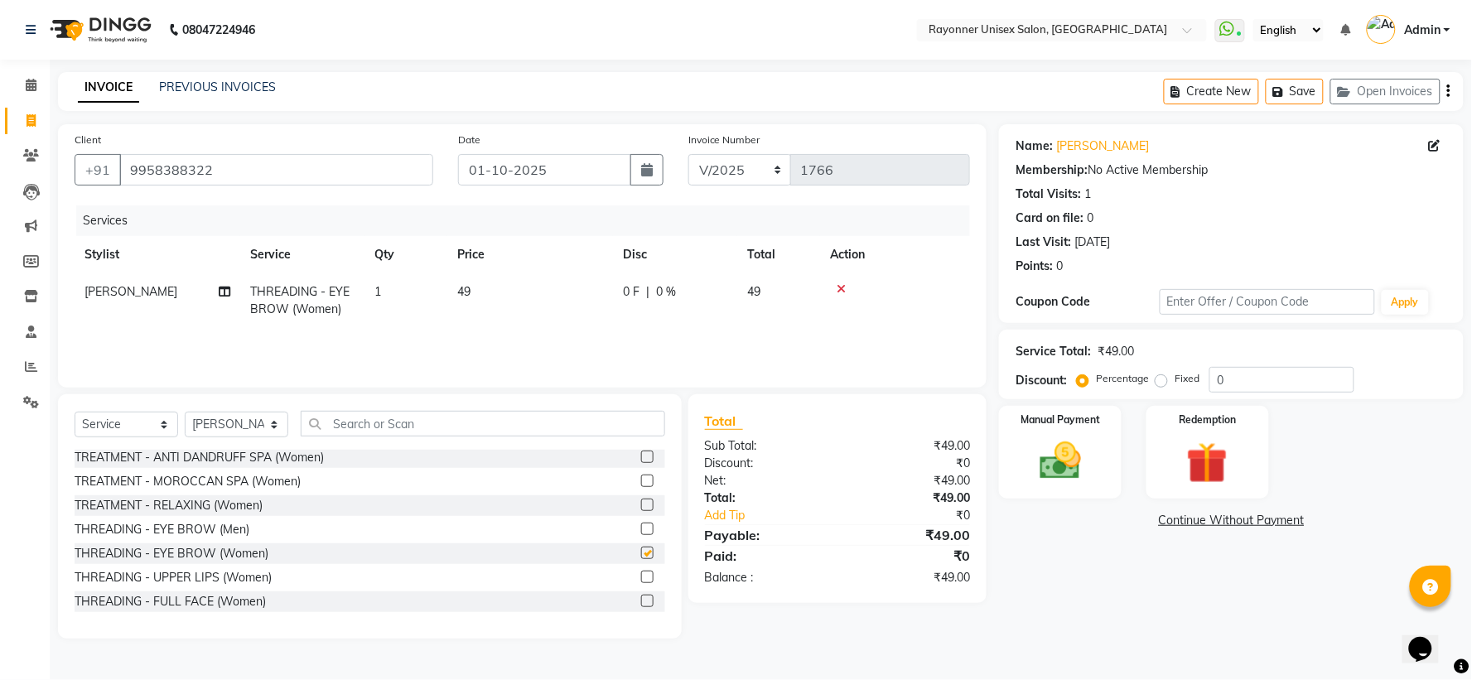
checkbox input "false"
click at [641, 575] on label at bounding box center [647, 577] width 12 height 12
click at [641, 575] on input "checkbox" at bounding box center [646, 578] width 11 height 11
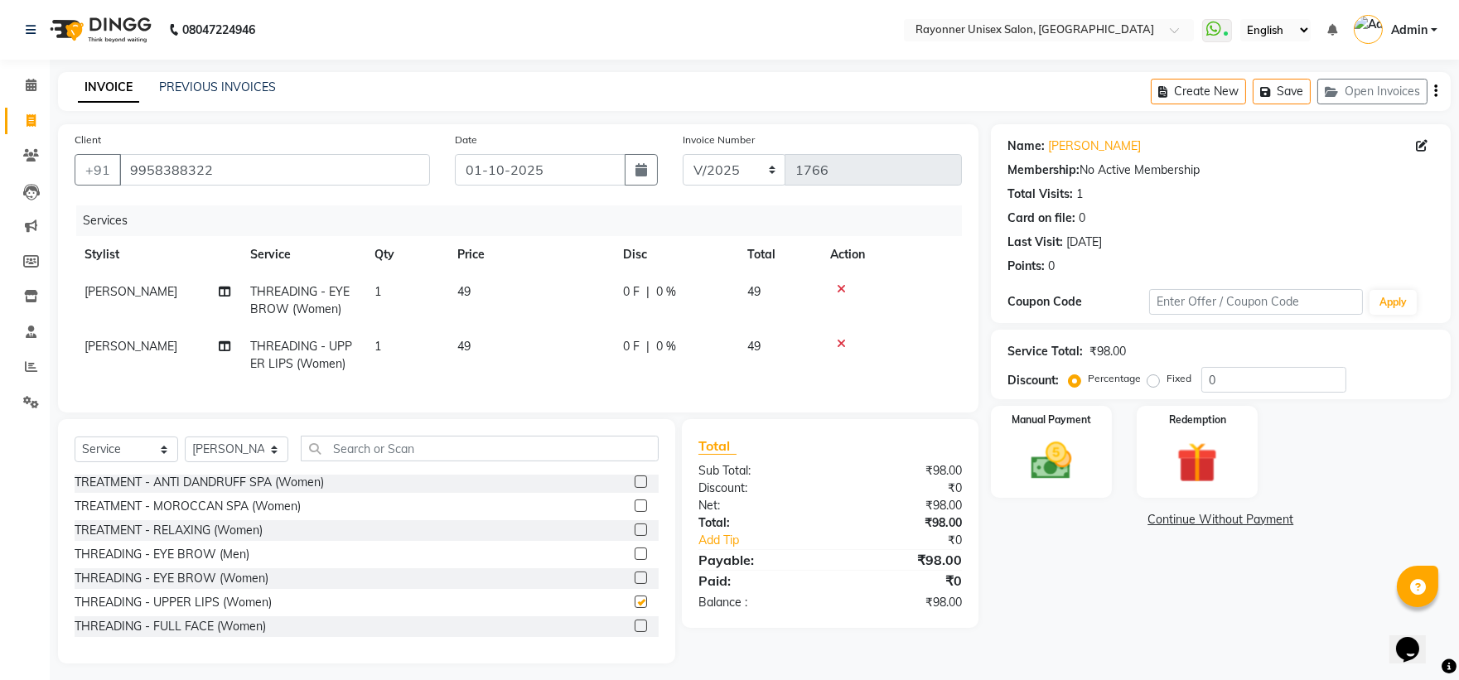
checkbox input "false"
click at [1075, 486] on div "Manual Payment" at bounding box center [1051, 451] width 126 height 95
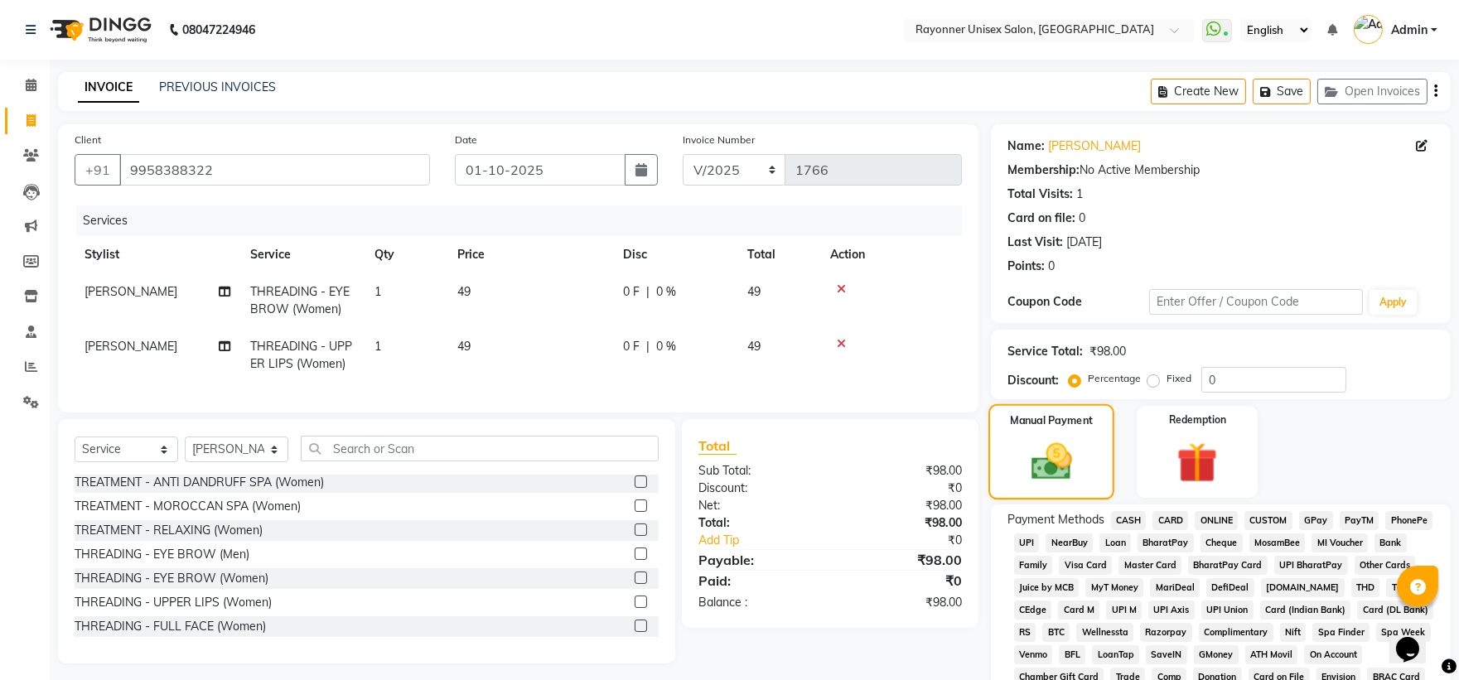
click at [1094, 460] on div "Manual Payment" at bounding box center [1051, 451] width 126 height 95
click at [1206, 524] on span "ONLINE" at bounding box center [1216, 520] width 43 height 19
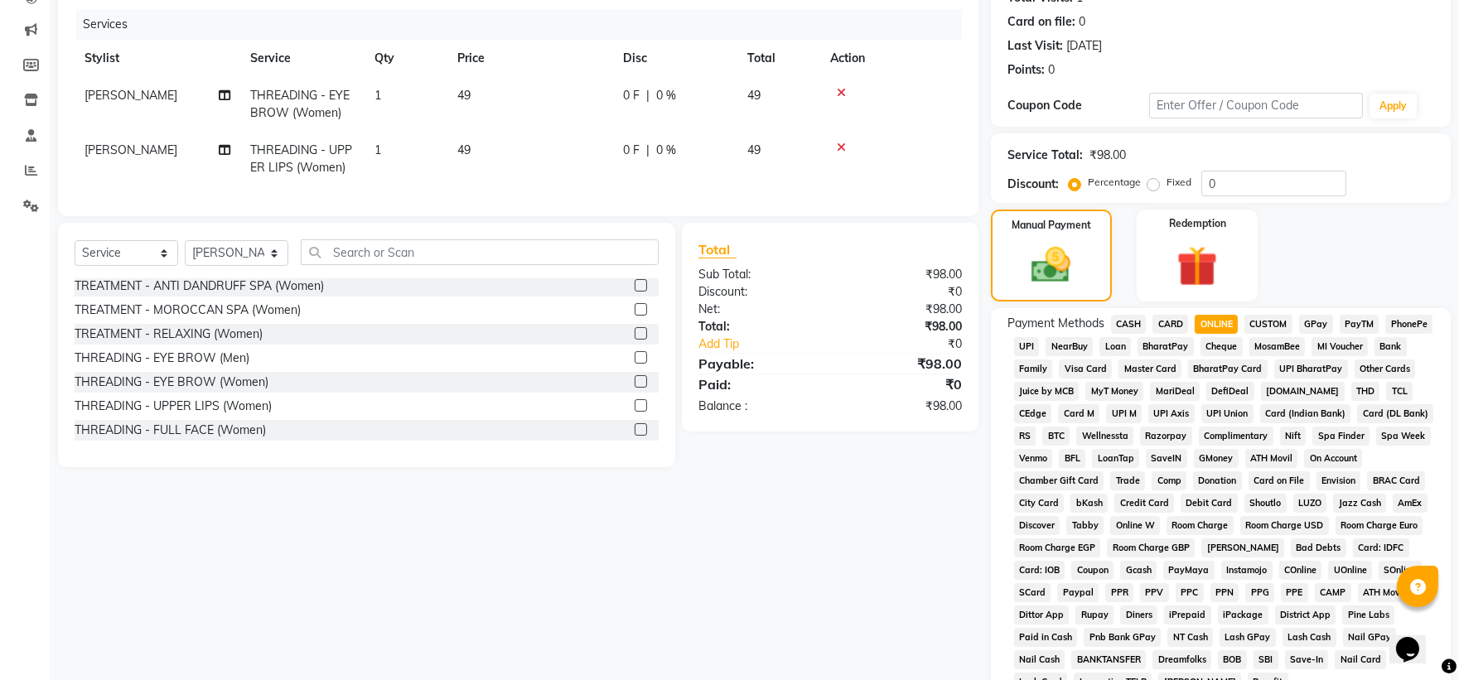
scroll to position [368, 0]
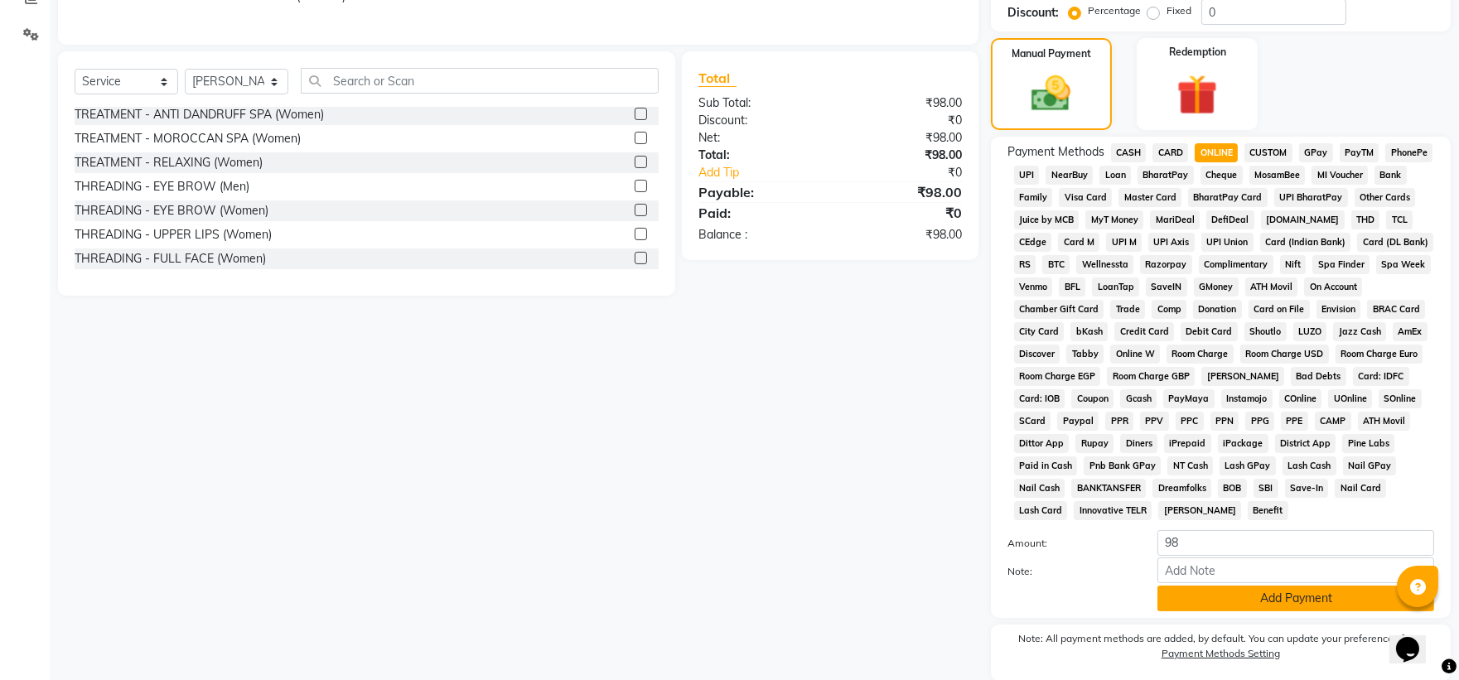
click at [1263, 606] on button "Add Payment" at bounding box center [1295, 599] width 277 height 26
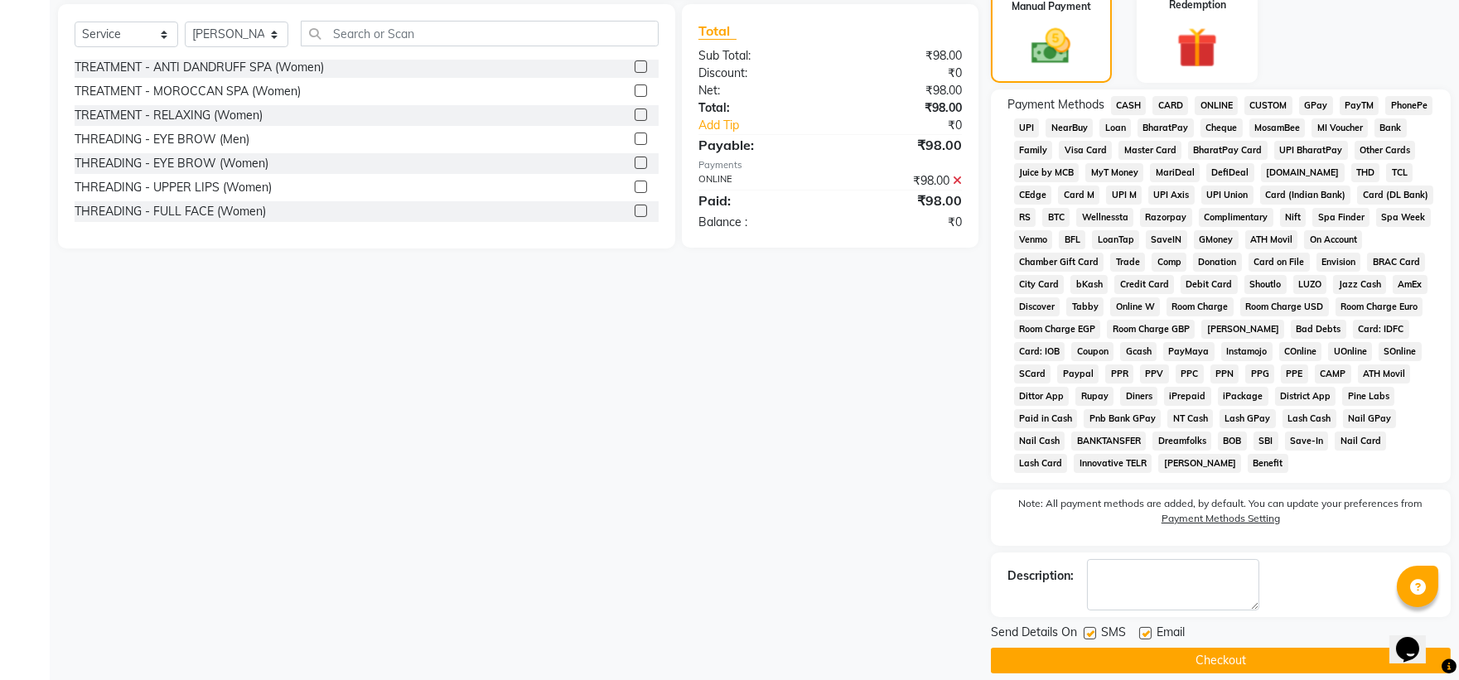
scroll to position [436, 0]
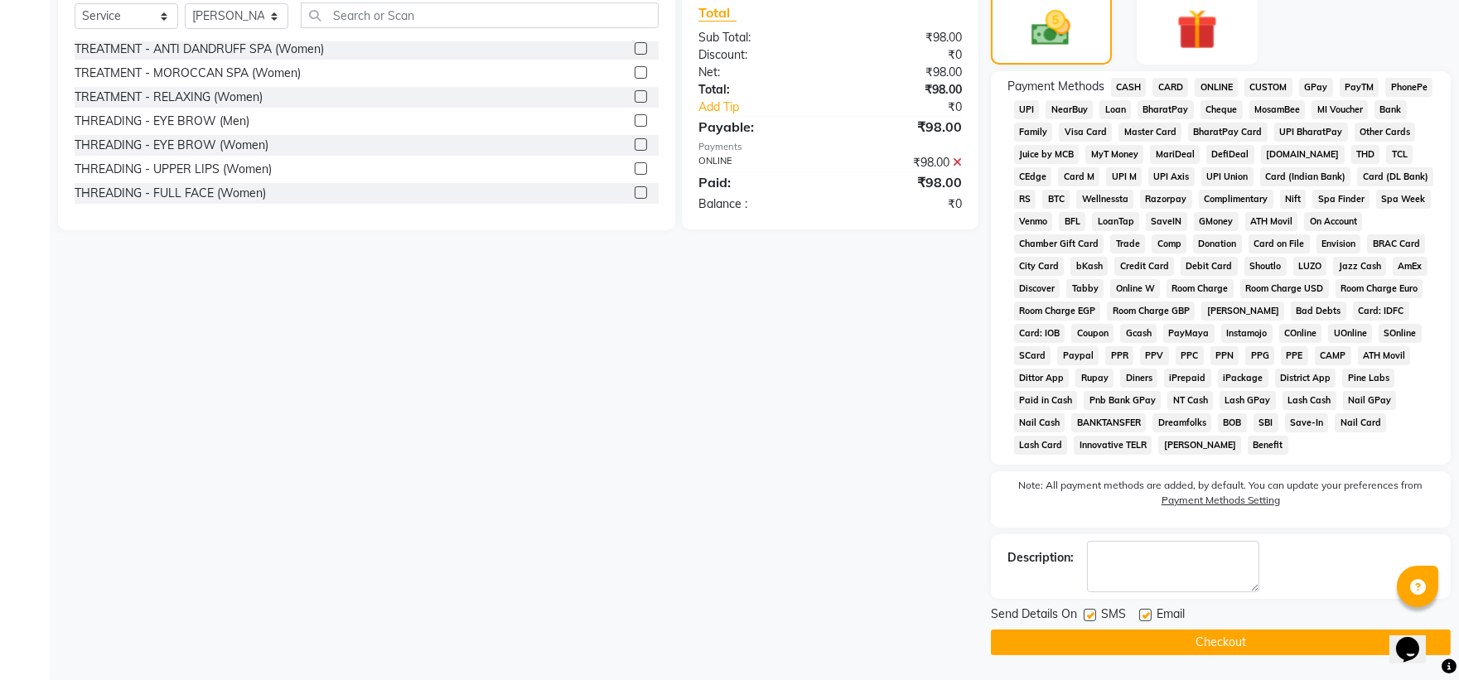
click at [1196, 641] on button "Checkout" at bounding box center [1221, 643] width 460 height 26
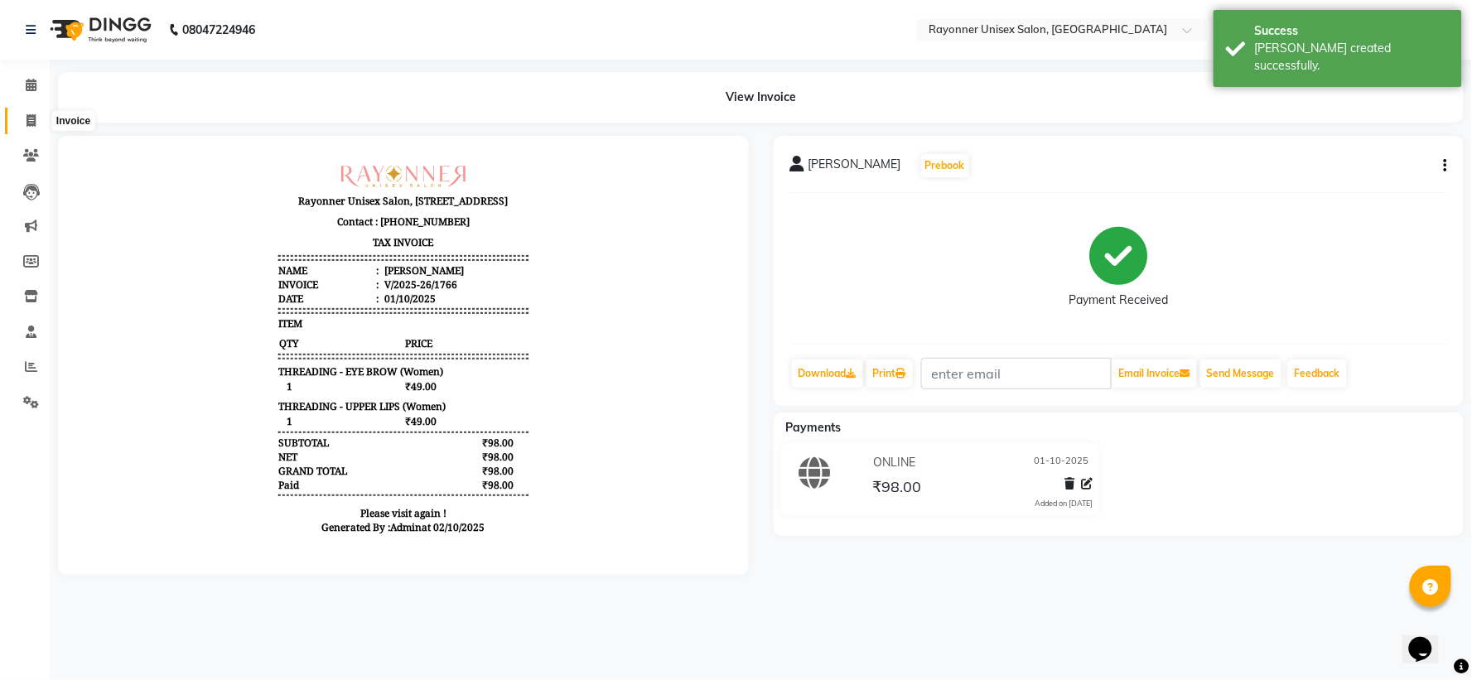
click at [31, 123] on icon at bounding box center [31, 120] width 9 height 12
select select "5201"
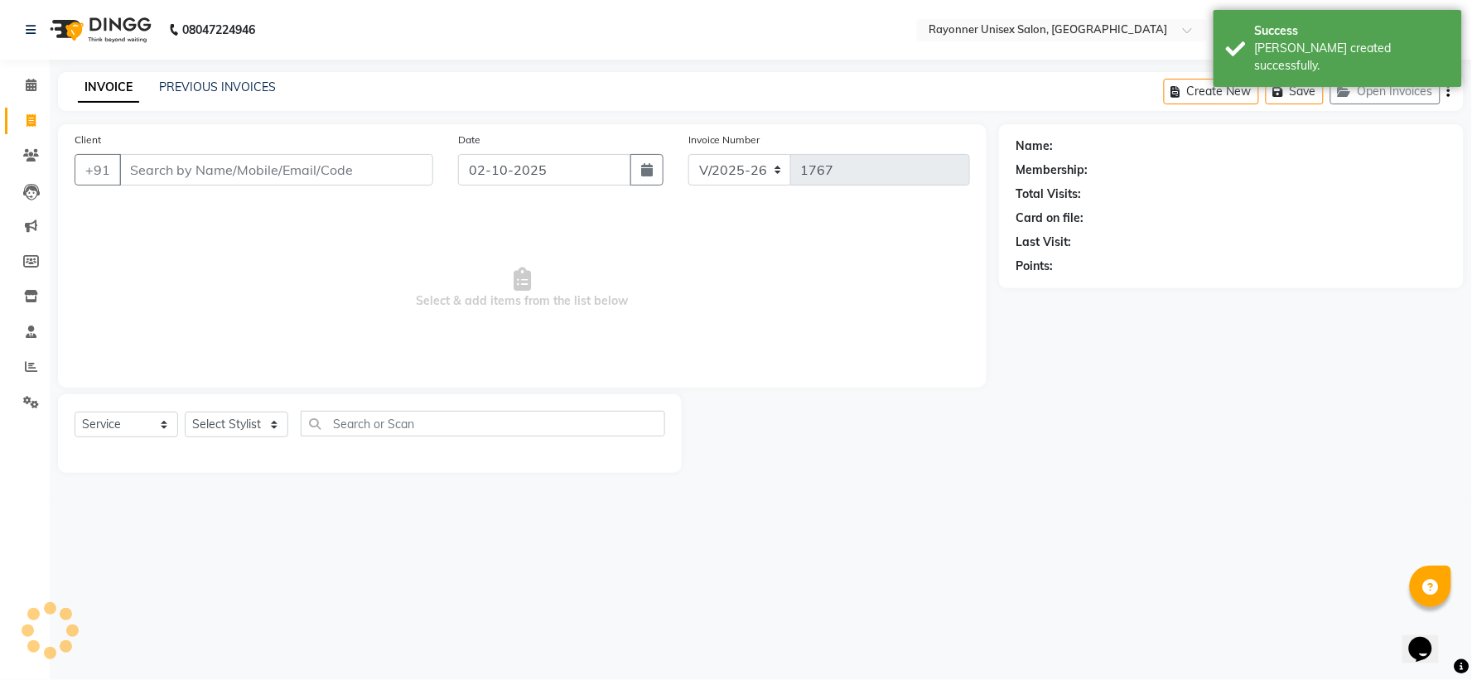
select select "P"
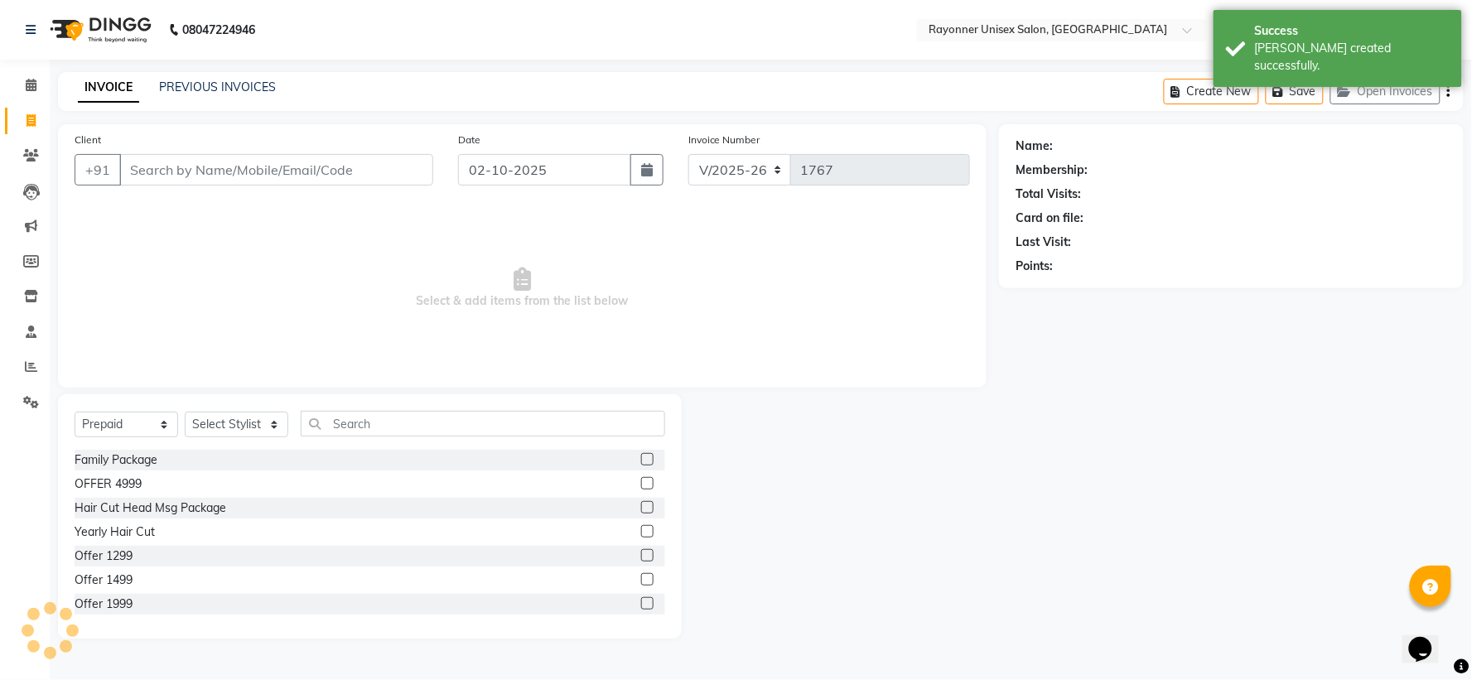
click at [196, 163] on input "Client" at bounding box center [276, 169] width 314 height 31
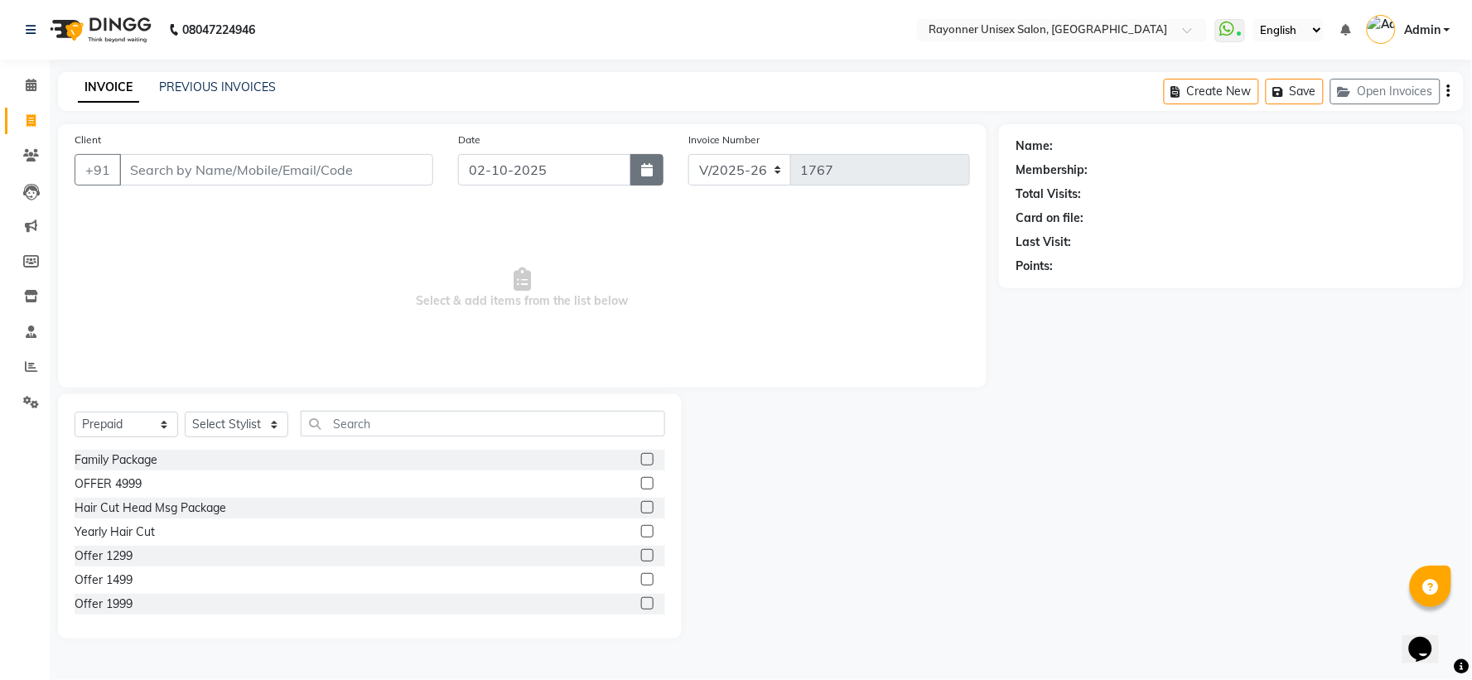
click at [647, 156] on button "button" at bounding box center [647, 169] width 33 height 31
select select "10"
select select "2025"
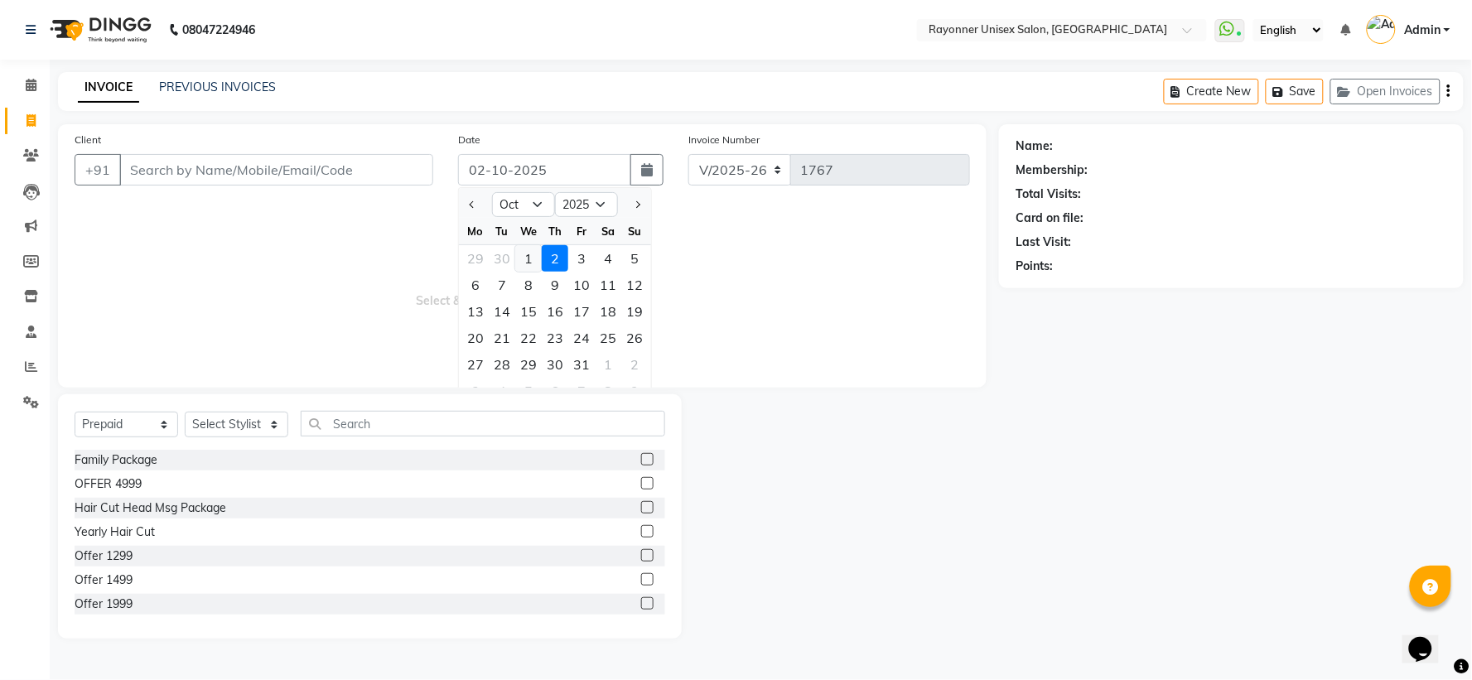
click at [526, 255] on div "1" at bounding box center [528, 258] width 27 height 27
type input "01-10-2025"
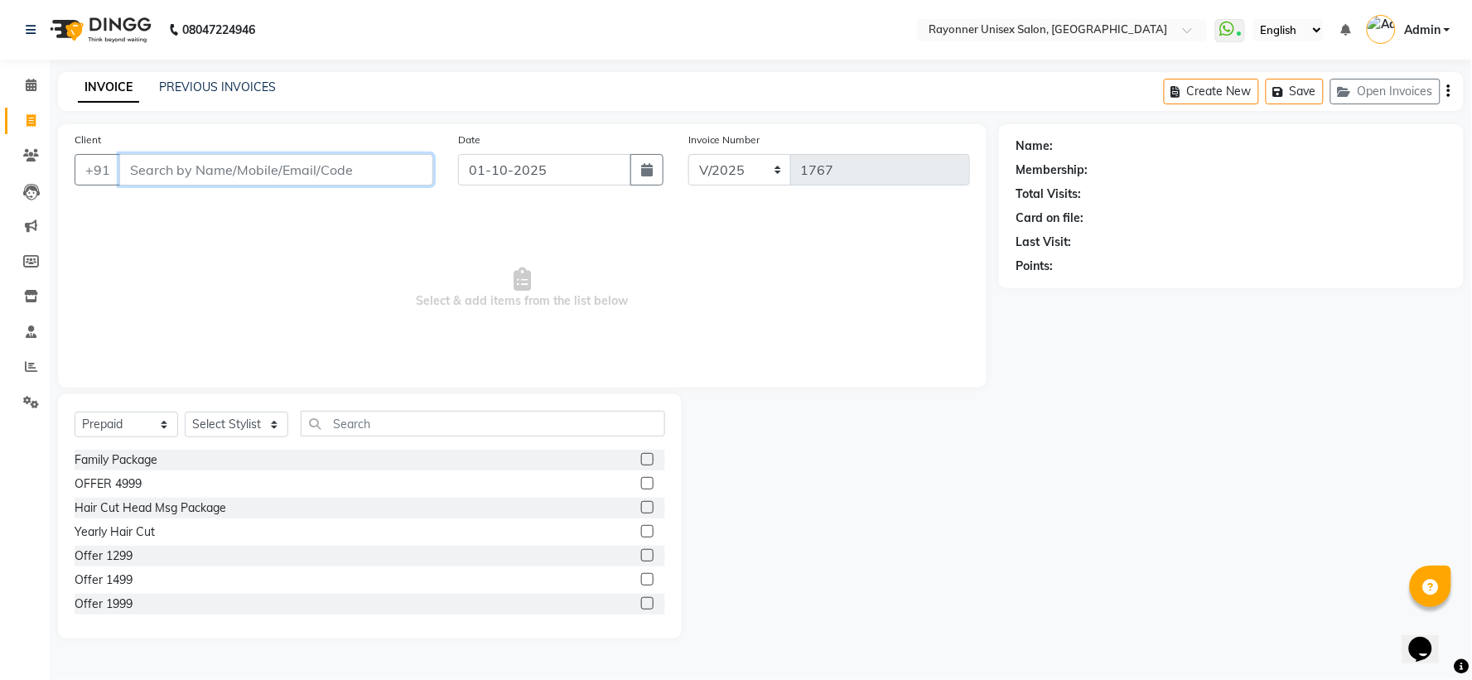
click at [216, 170] on input "Client" at bounding box center [276, 169] width 314 height 31
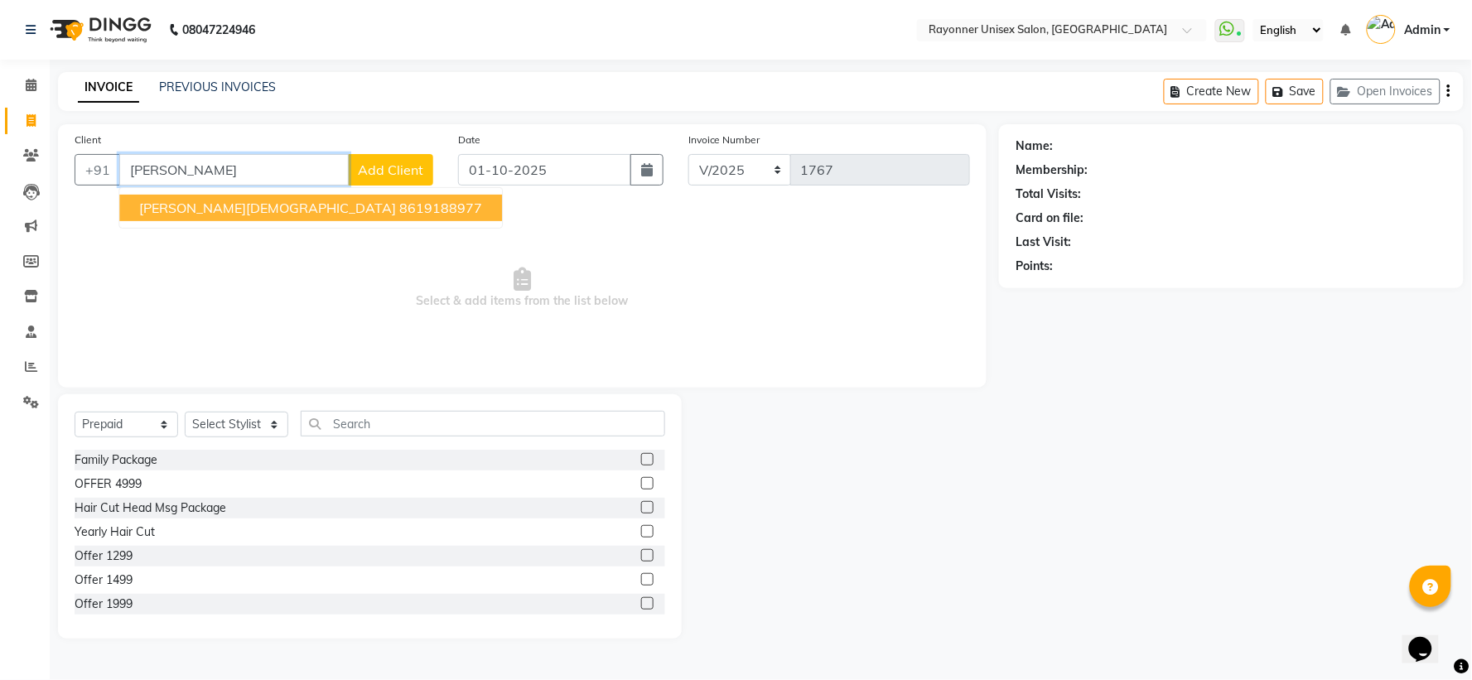
click at [205, 205] on button "[PERSON_NAME][DEMOGRAPHIC_DATA] 8619188977" at bounding box center [310, 208] width 383 height 27
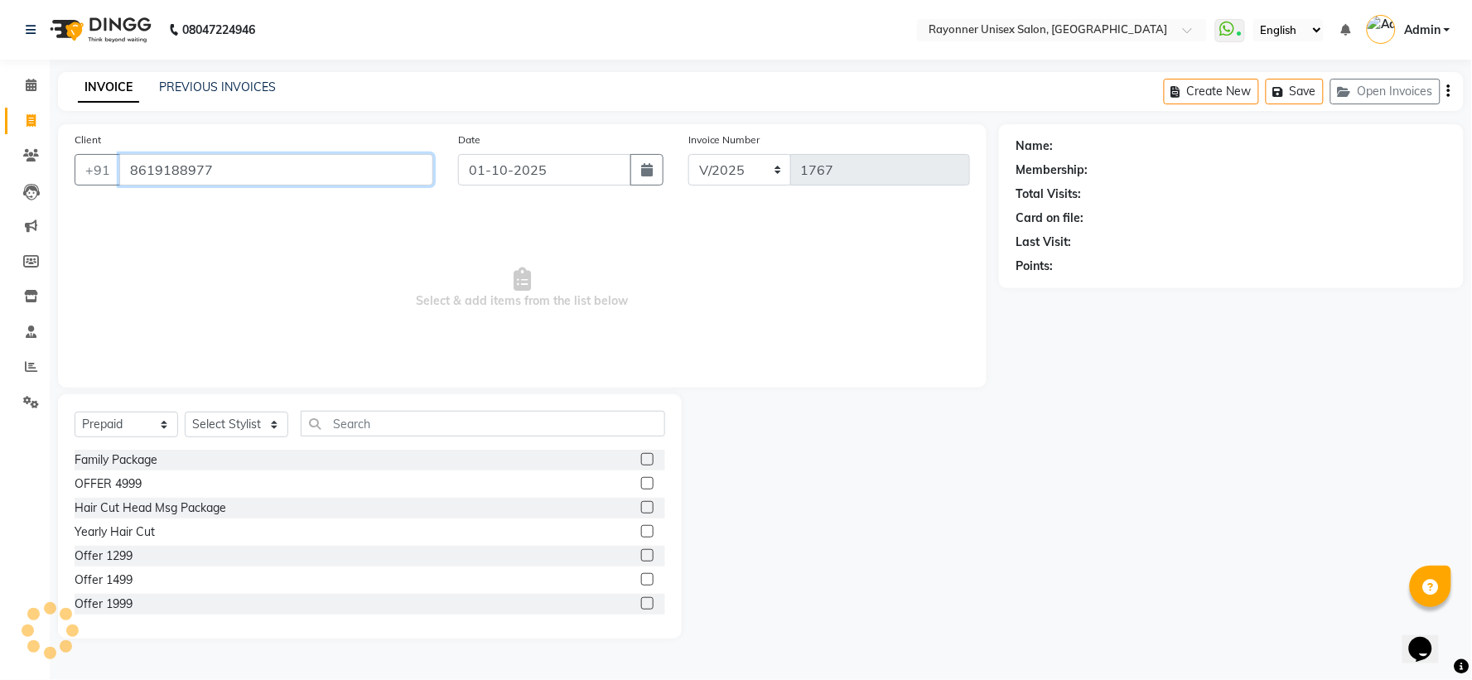
type input "8619188977"
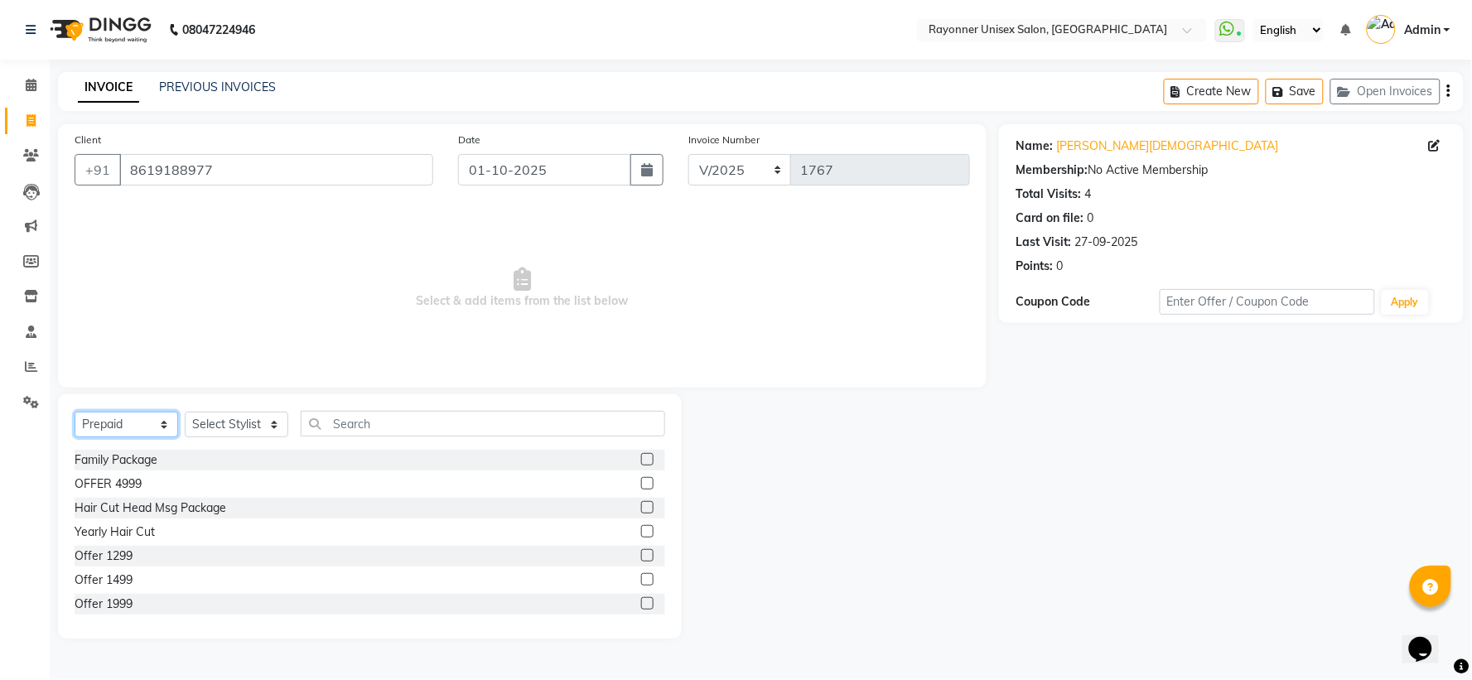
click at [158, 417] on select "Select Service Product Membership Package Voucher Prepaid Gift Card" at bounding box center [127, 425] width 104 height 26
select select "service"
click at [75, 413] on select "Select Service Product Membership Package Voucher Prepaid Gift Card" at bounding box center [127, 425] width 104 height 26
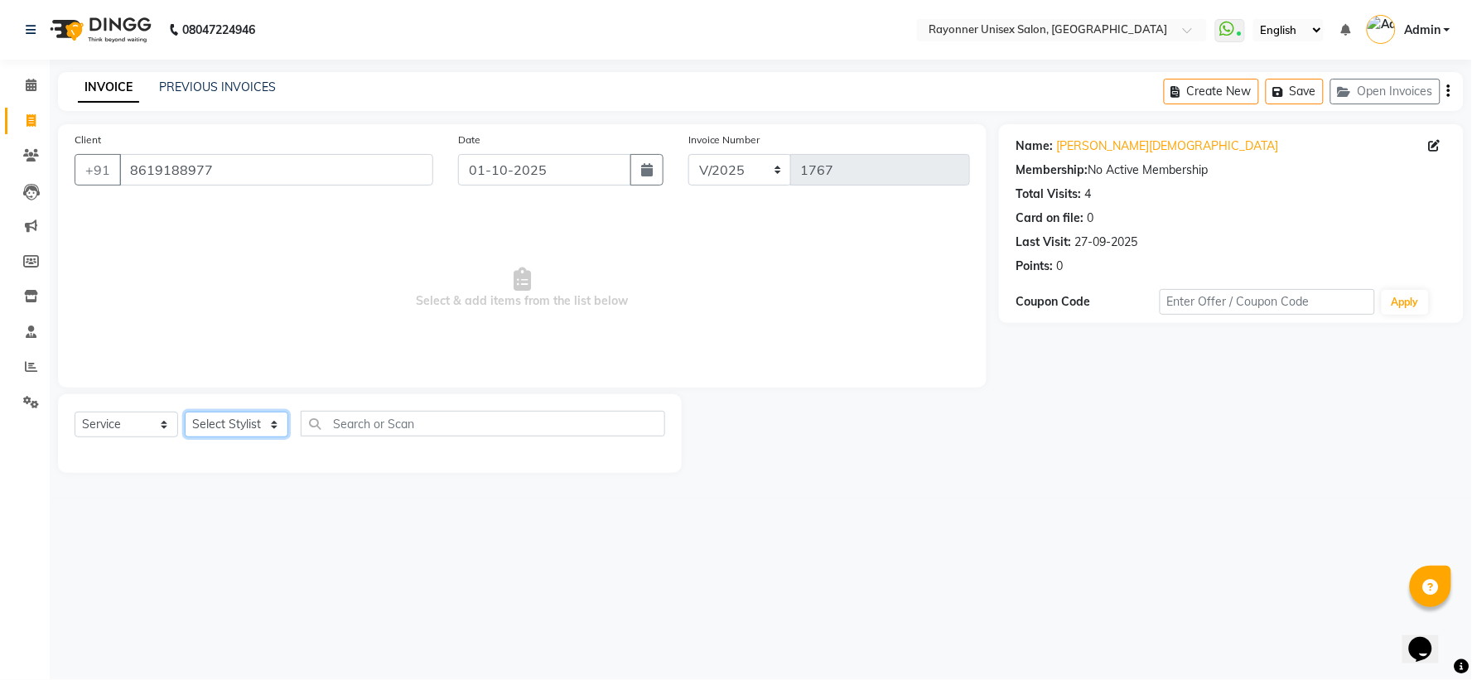
click at [271, 423] on select "Select Stylist [PERSON_NAME] [PERSON_NAME] [PERSON_NAME] Varma [PERSON_NAME]" at bounding box center [237, 425] width 104 height 26
select select "69701"
click at [185, 413] on select "Select Stylist [PERSON_NAME] [PERSON_NAME] [PERSON_NAME] Varma [PERSON_NAME]" at bounding box center [237, 425] width 104 height 26
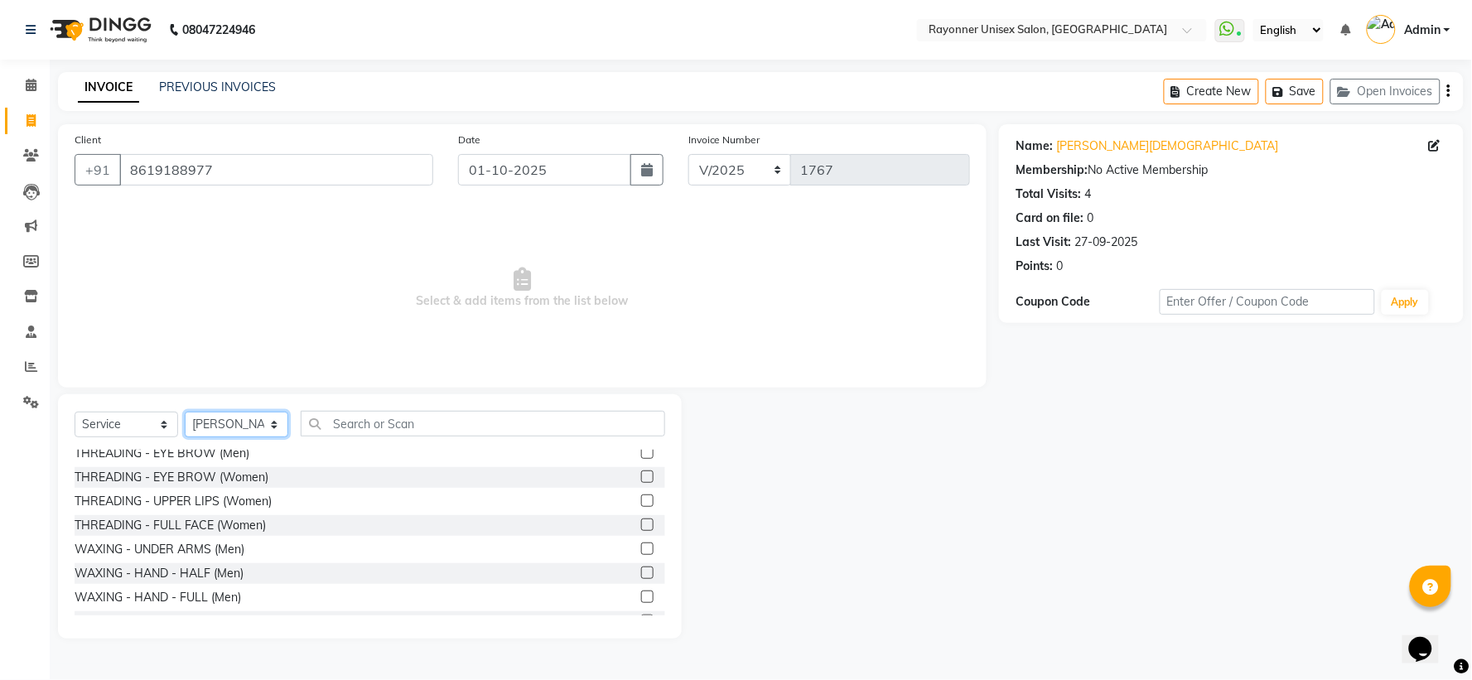
scroll to position [2209, 0]
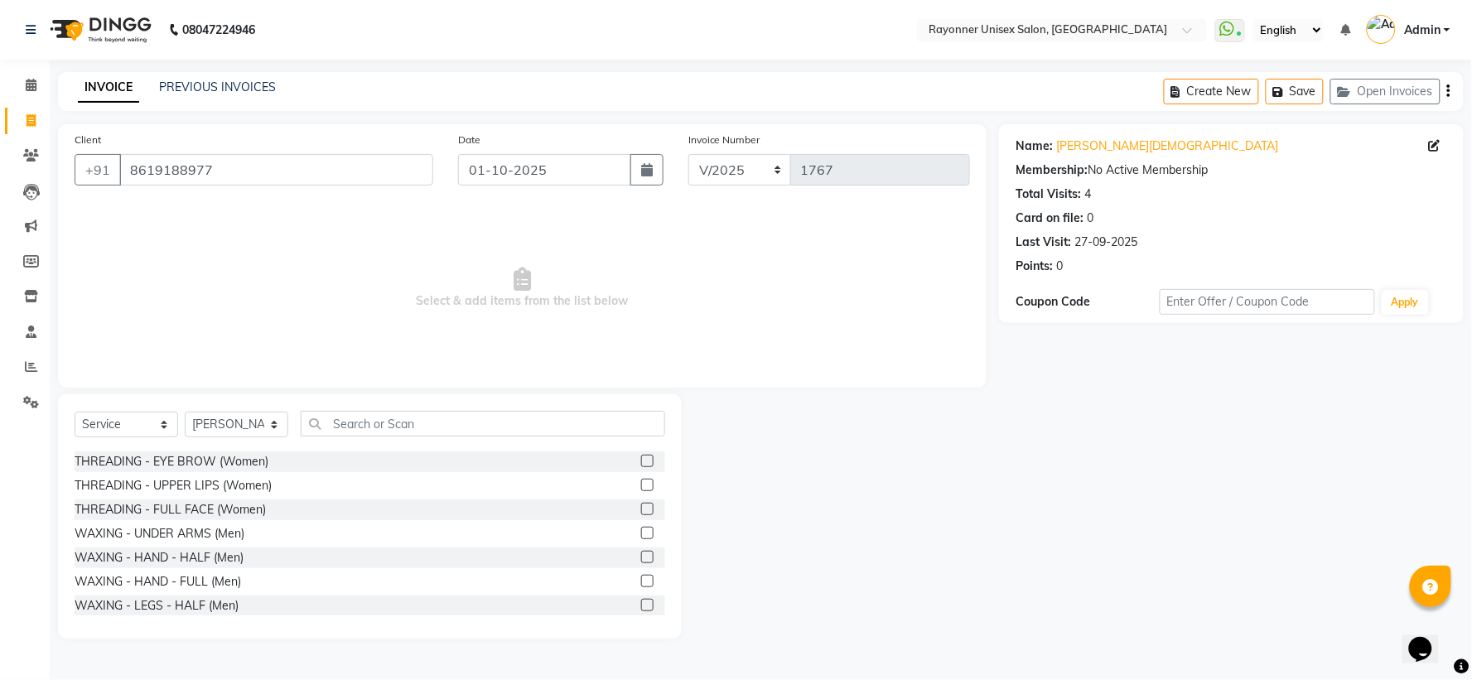
click at [641, 457] on label at bounding box center [647, 461] width 12 height 12
click at [641, 457] on input "checkbox" at bounding box center [646, 462] width 11 height 11
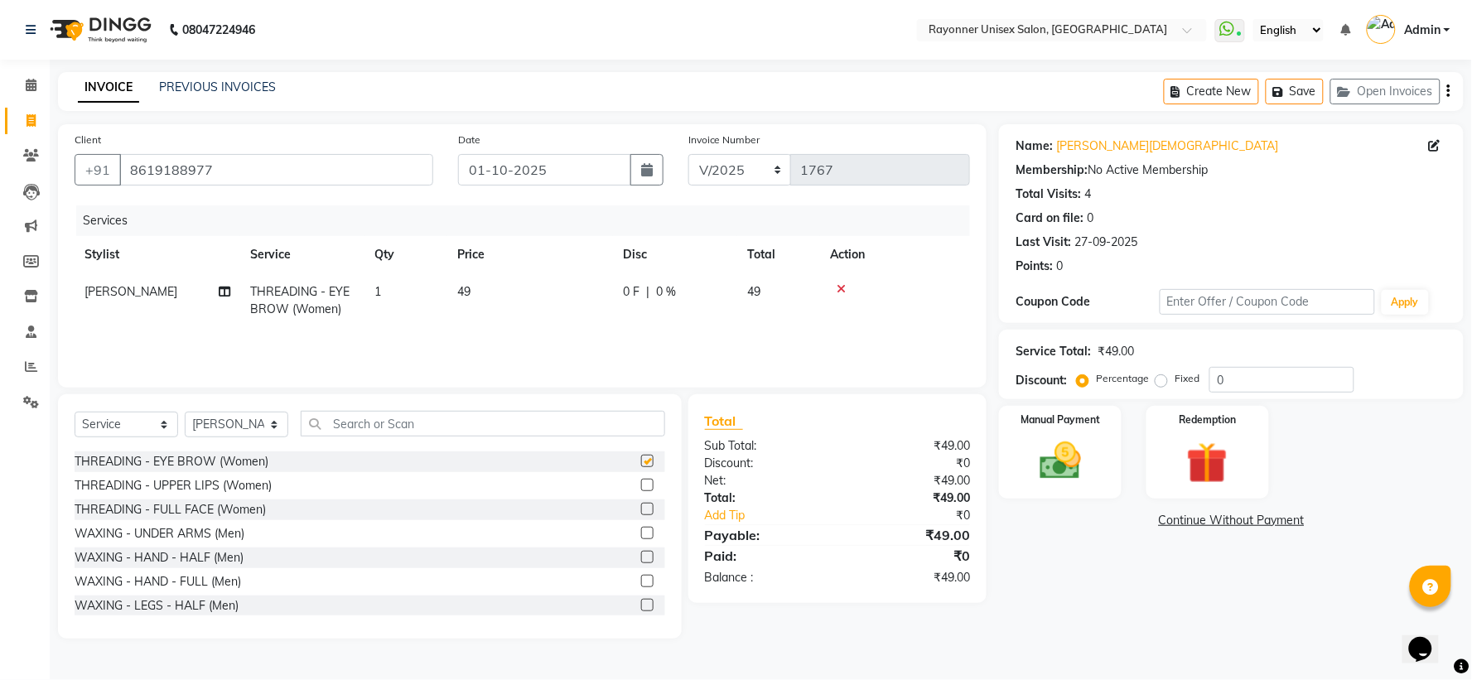
checkbox input "false"
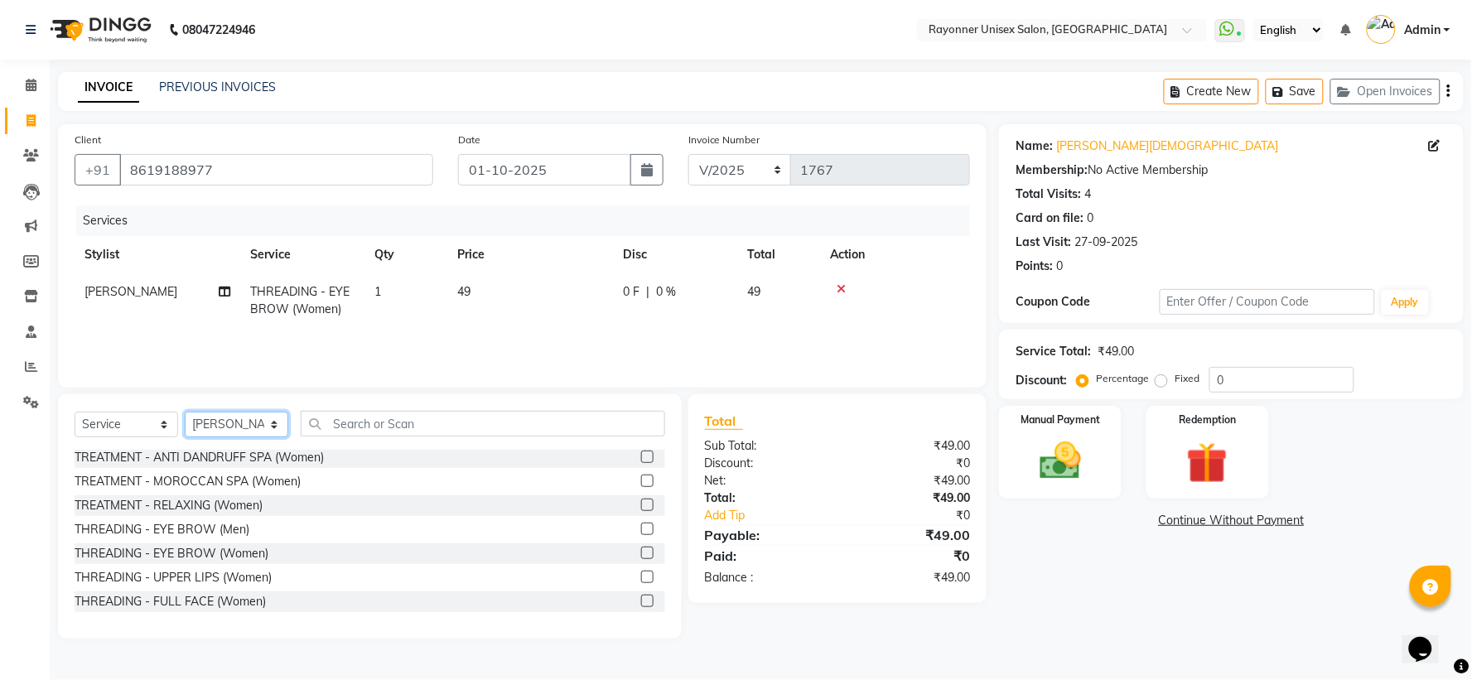
click at [278, 419] on select "Select Stylist [PERSON_NAME] [PERSON_NAME] [PERSON_NAME] Varma [PERSON_NAME]" at bounding box center [237, 425] width 104 height 26
click at [272, 423] on select "Select Stylist [PERSON_NAME] [PERSON_NAME] [PERSON_NAME] Varma [PERSON_NAME]" at bounding box center [237, 425] width 104 height 26
select select "49274"
click at [185, 413] on select "Select Stylist [PERSON_NAME] [PERSON_NAME] [PERSON_NAME] Varma [PERSON_NAME]" at bounding box center [237, 425] width 104 height 26
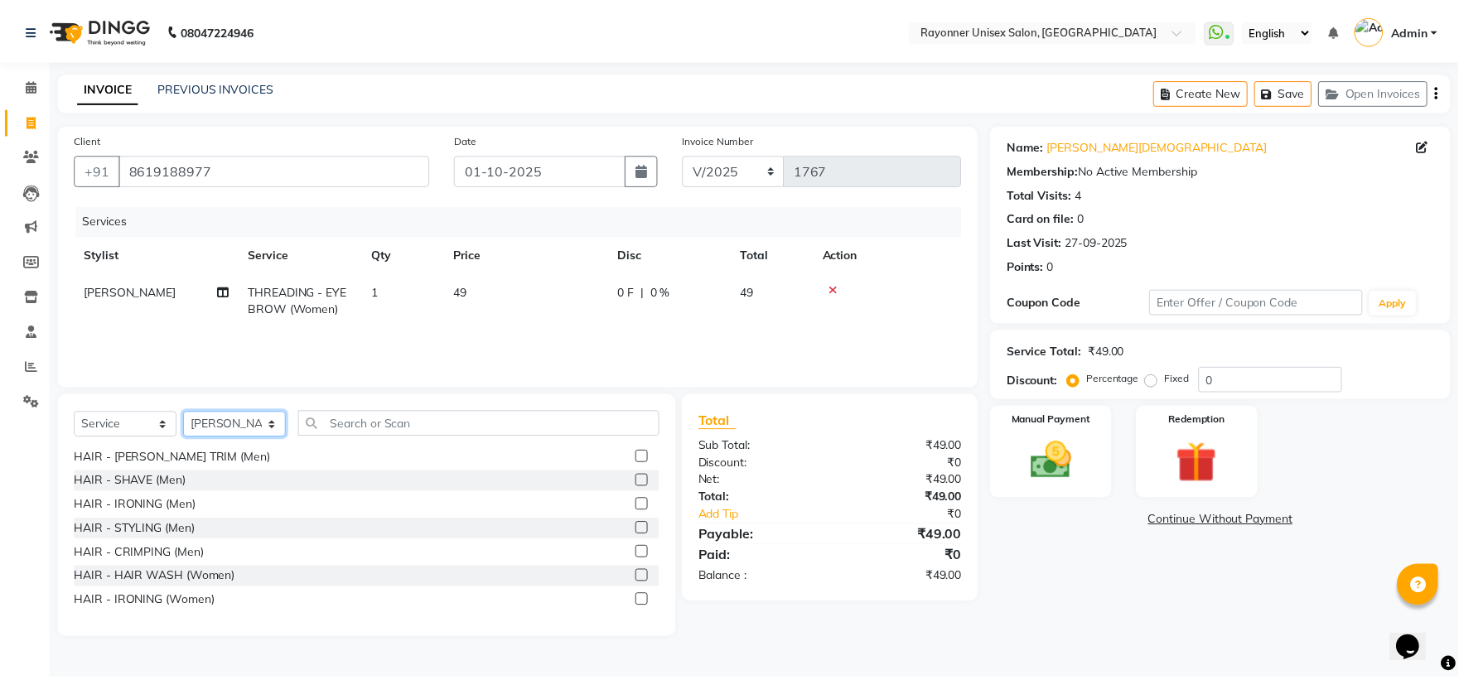
scroll to position [921, 0]
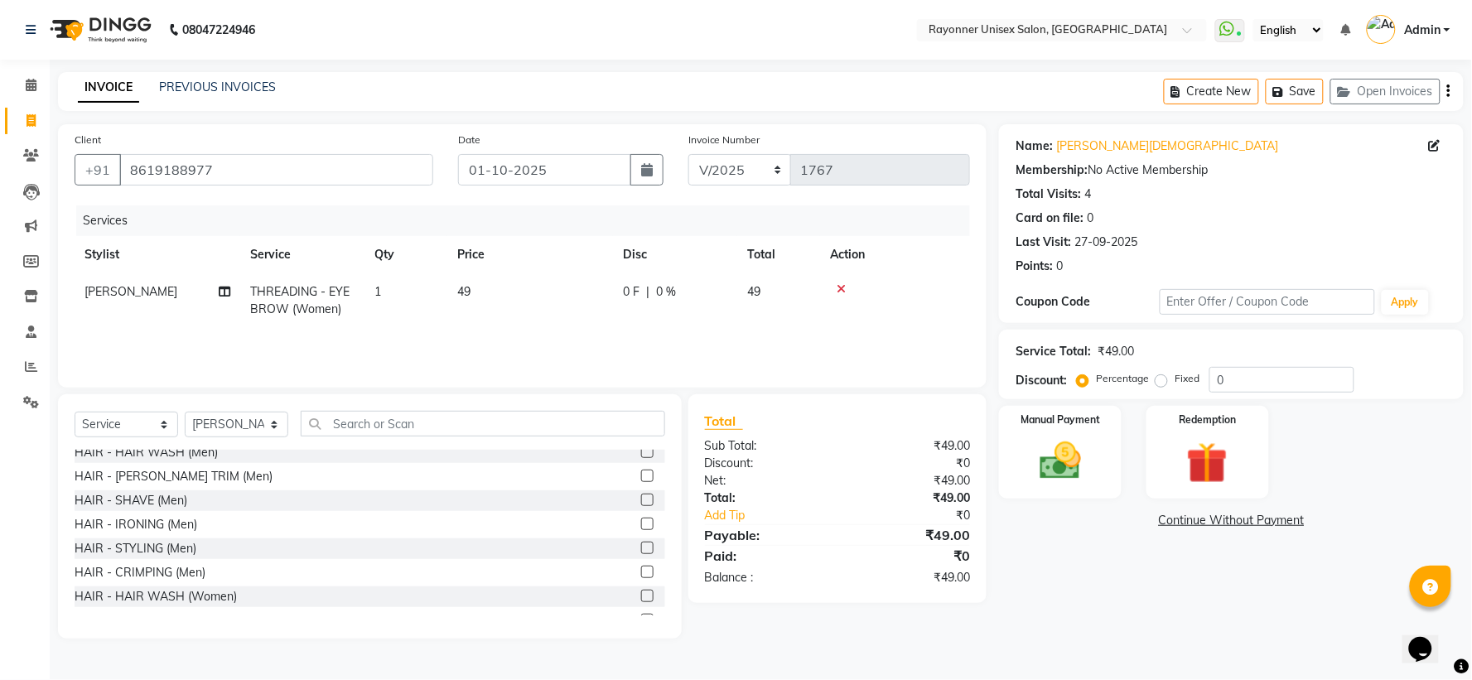
click at [641, 478] on label at bounding box center [647, 476] width 12 height 12
click at [641, 478] on input "checkbox" at bounding box center [646, 476] width 11 height 11
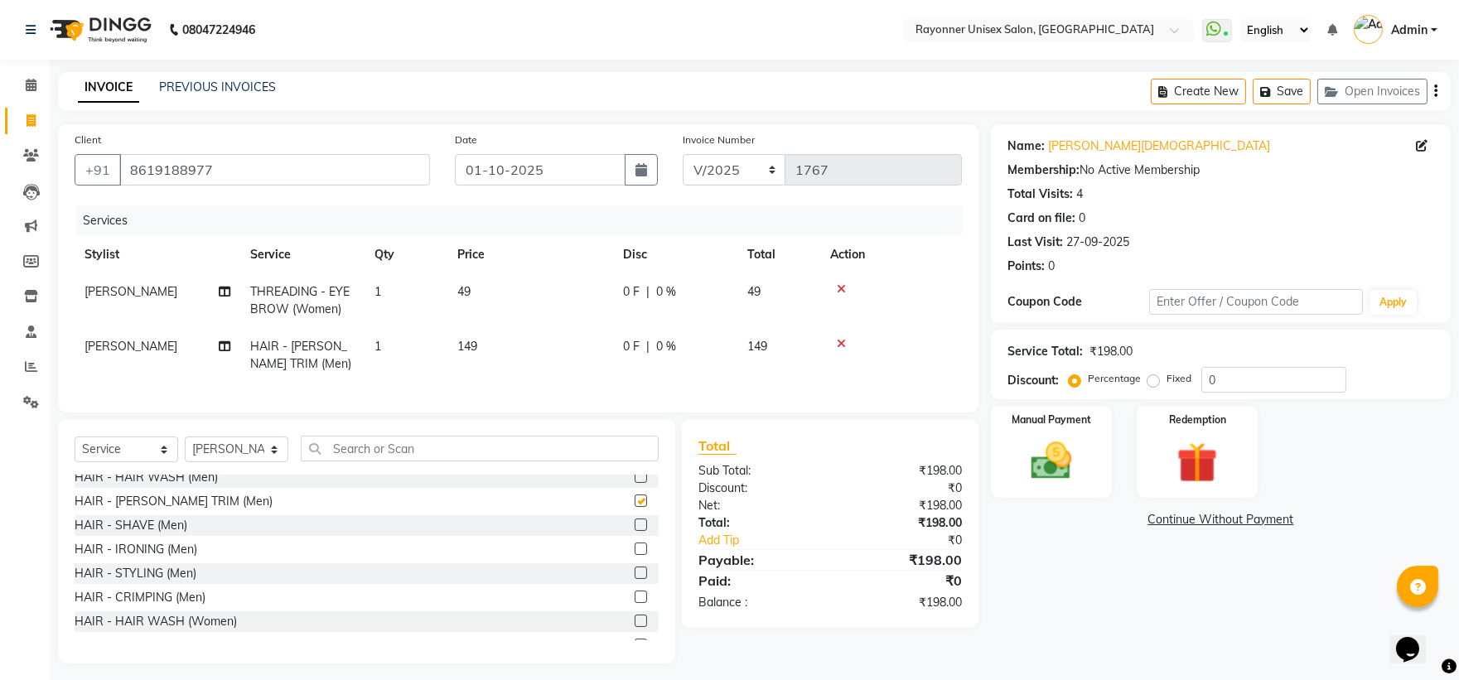
checkbox input "false"
click at [275, 456] on select "Select Stylist [PERSON_NAME] [PERSON_NAME] [PERSON_NAME] Varma [PERSON_NAME]" at bounding box center [237, 450] width 104 height 26
select select "69701"
click at [185, 451] on select "Select Stylist [PERSON_NAME] [PERSON_NAME] [PERSON_NAME] Varma [PERSON_NAME]" at bounding box center [237, 450] width 104 height 26
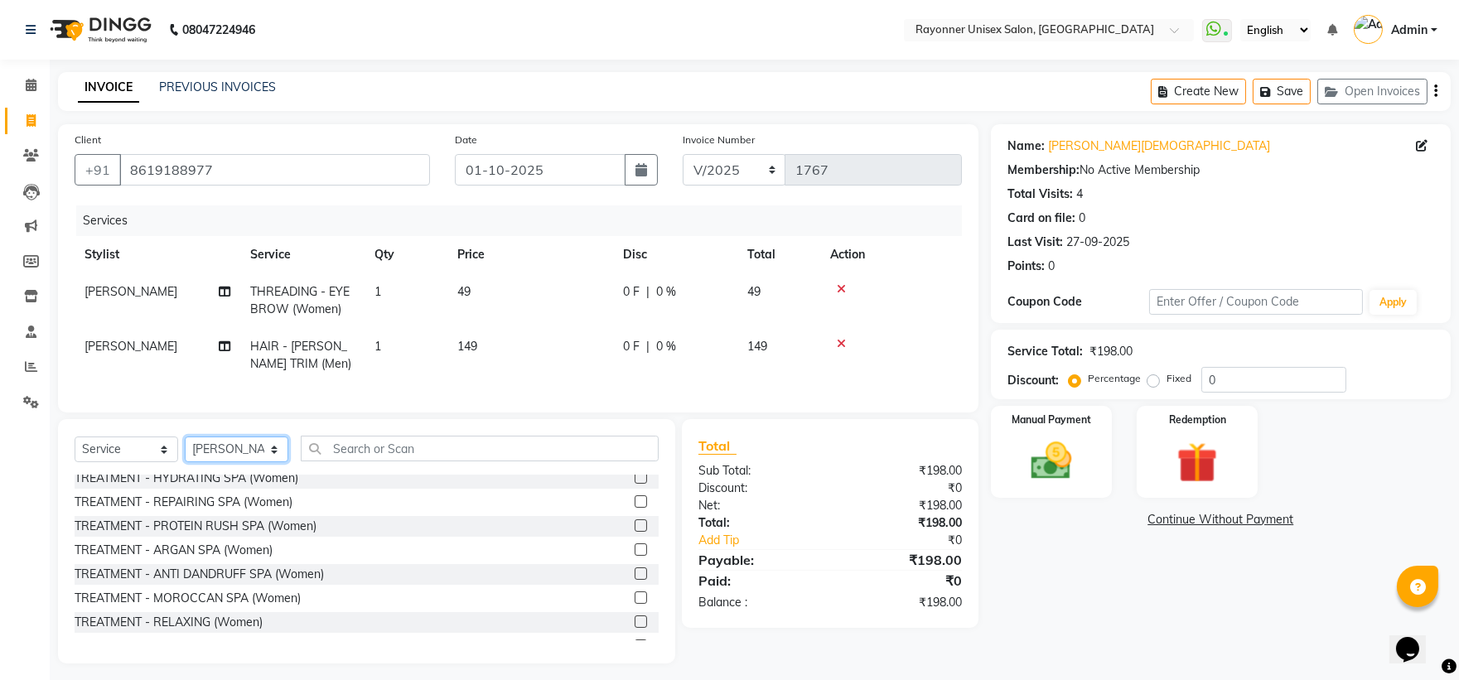
scroll to position [2117, 0]
click at [635, 608] on label at bounding box center [641, 602] width 12 height 12
click at [635, 608] on input "checkbox" at bounding box center [640, 602] width 11 height 11
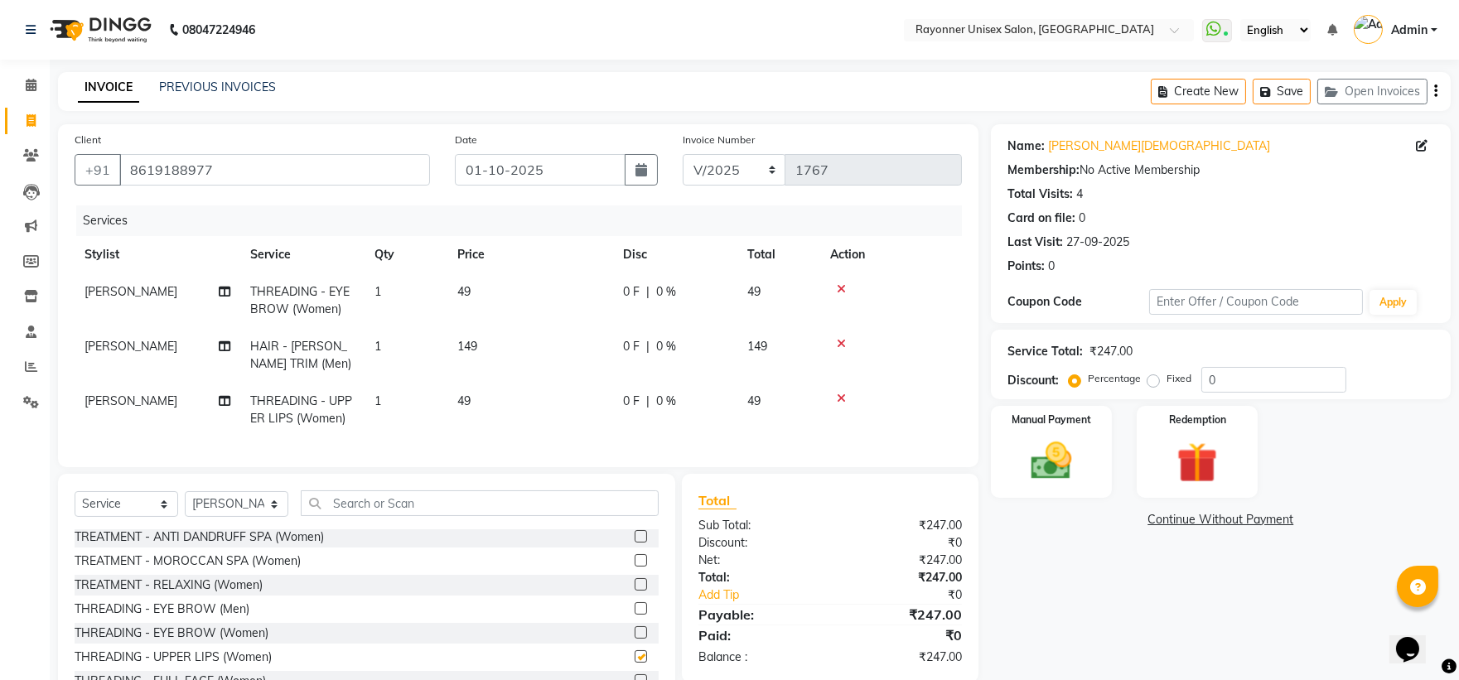
checkbox input "false"
click at [1089, 458] on div "Manual Payment" at bounding box center [1051, 451] width 126 height 95
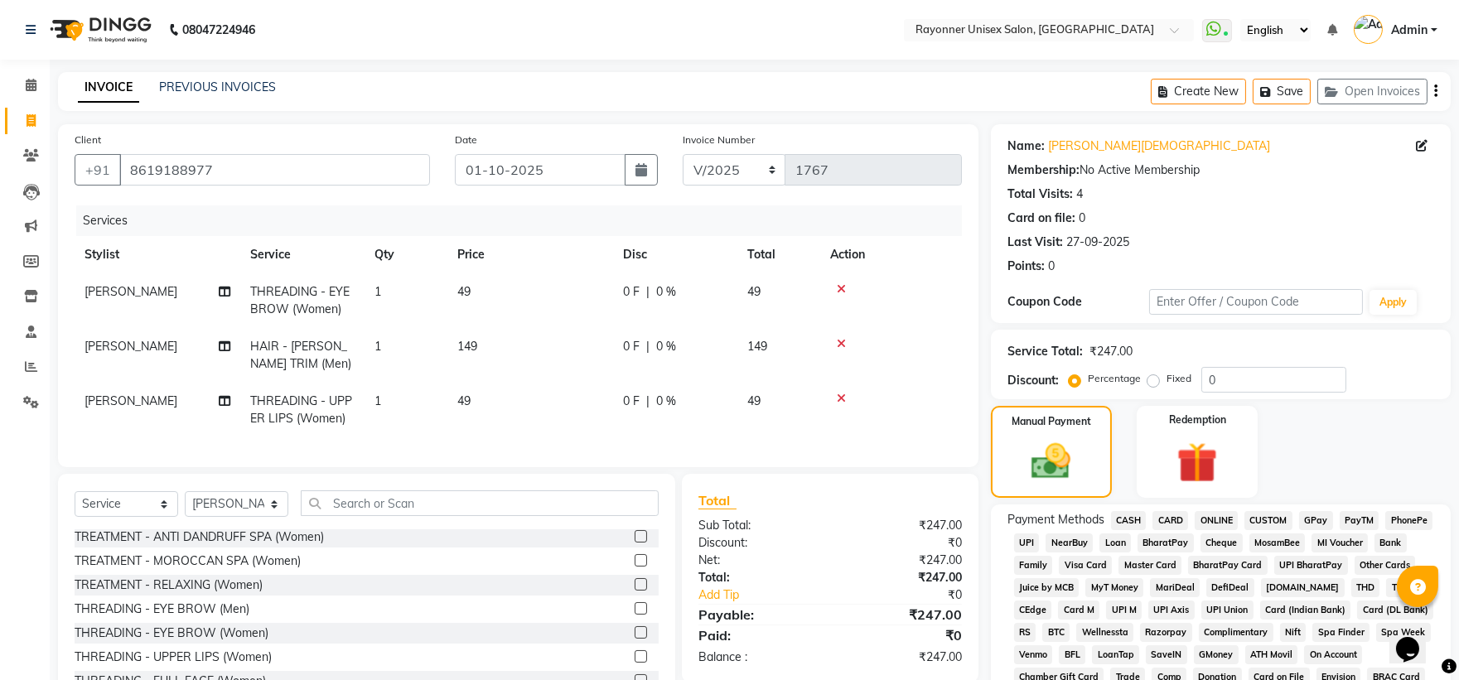
click at [1220, 516] on span "ONLINE" at bounding box center [1216, 520] width 43 height 19
click at [1208, 519] on span "ONLINE" at bounding box center [1216, 520] width 43 height 19
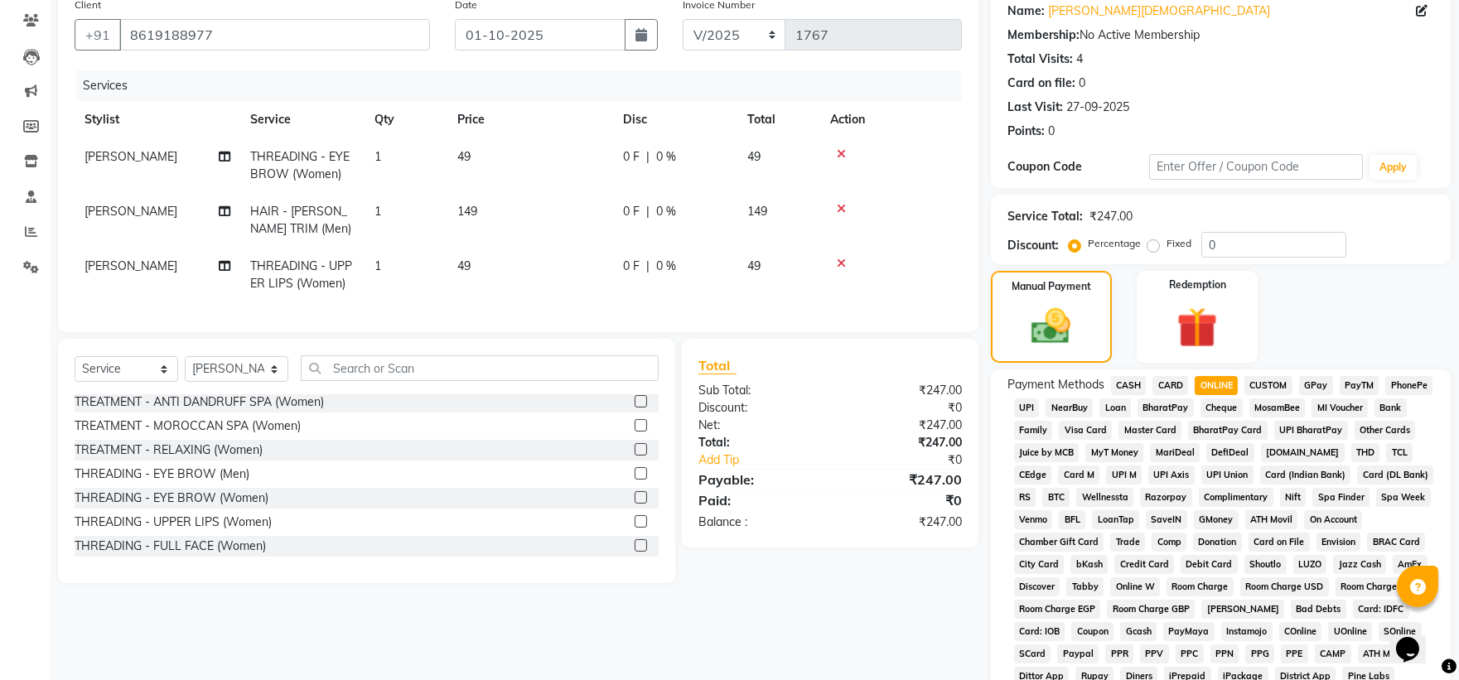
scroll to position [431, 0]
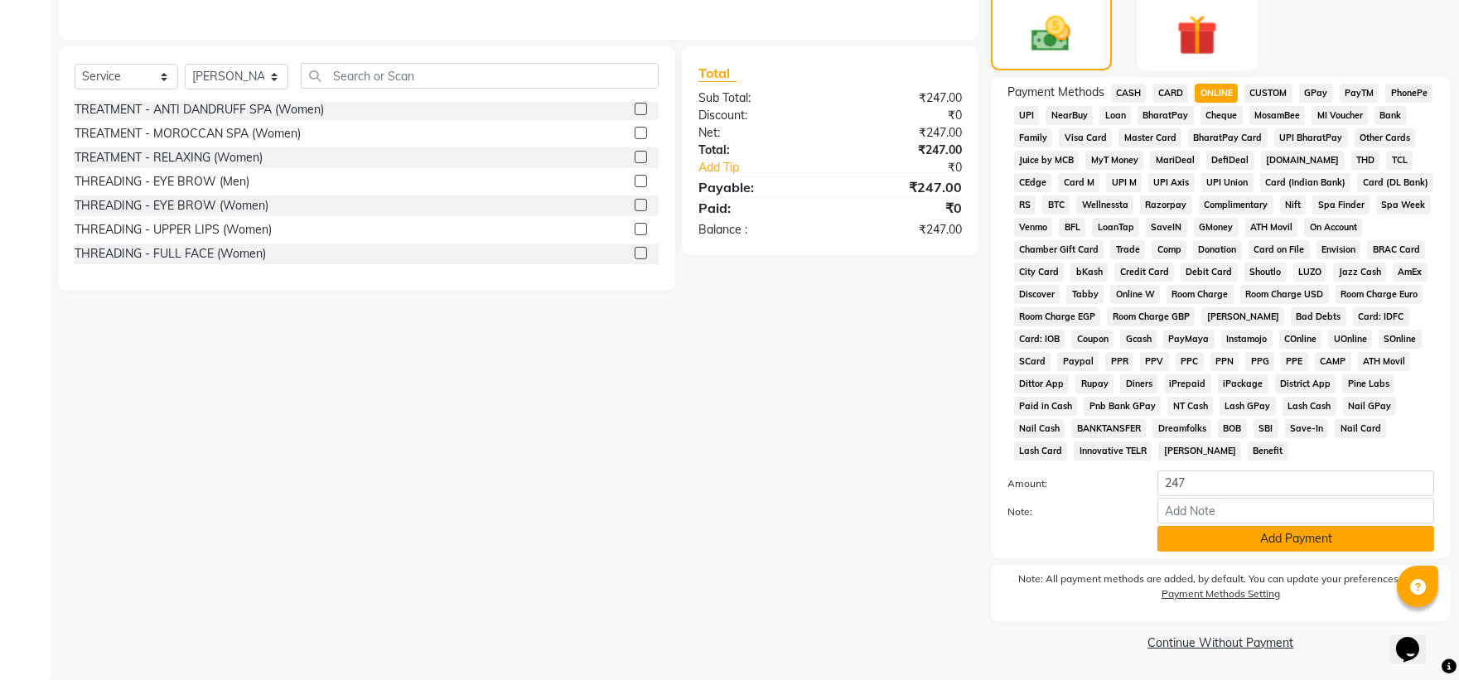
click at [1243, 536] on button "Add Payment" at bounding box center [1295, 539] width 277 height 26
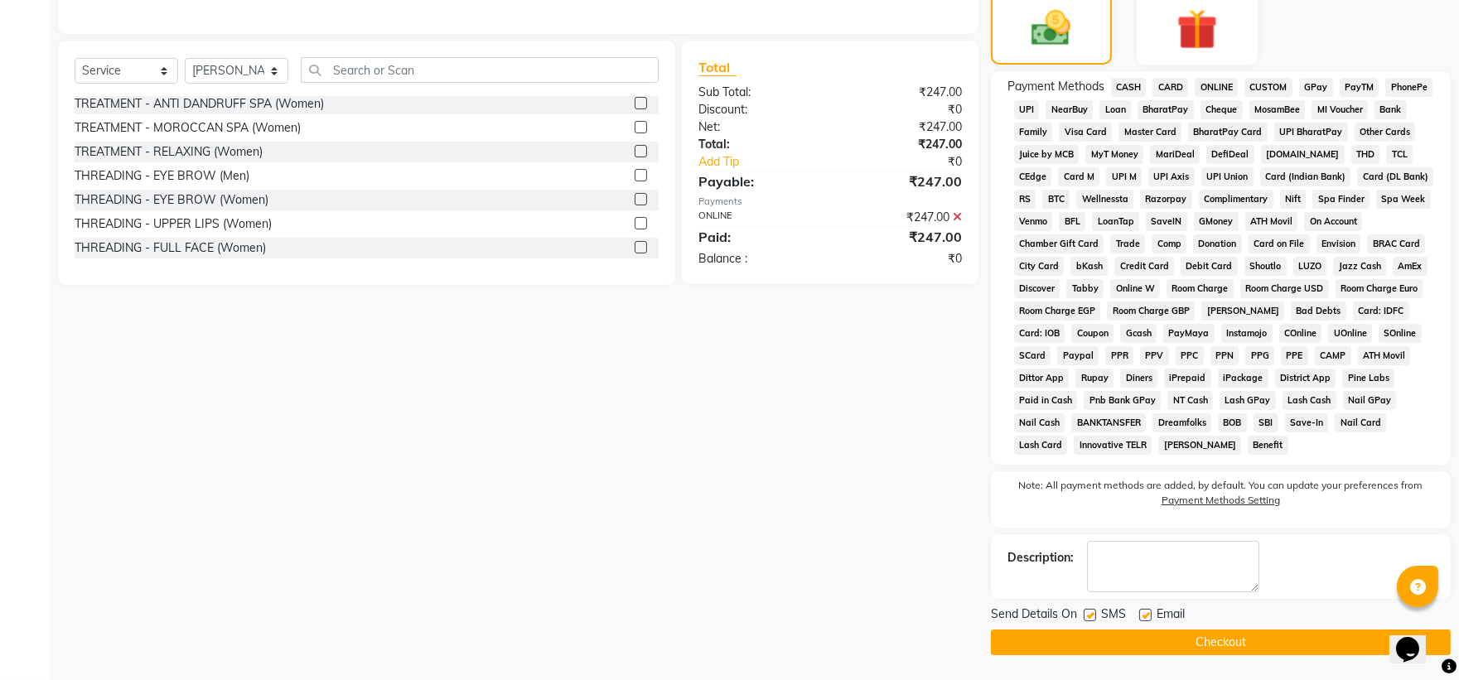
scroll to position [436, 0]
click at [1170, 636] on button "Checkout" at bounding box center [1221, 643] width 460 height 26
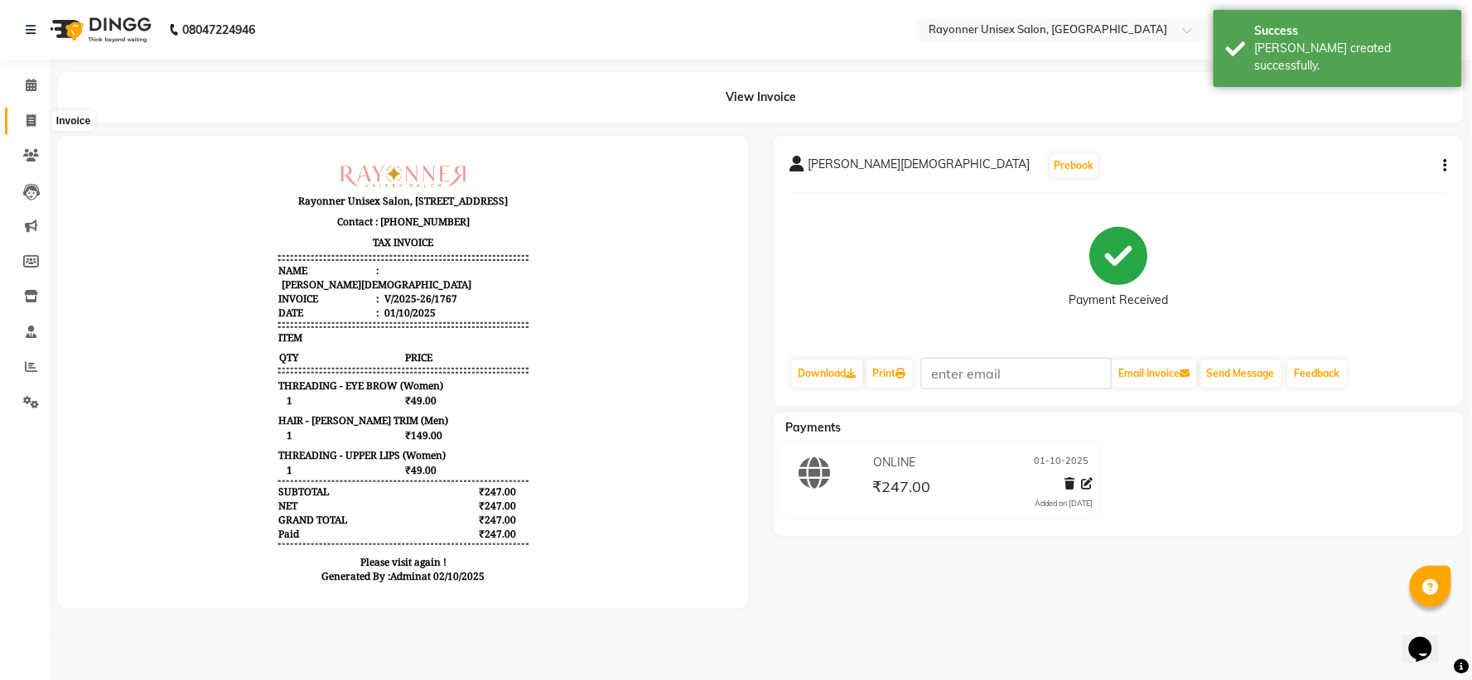
click at [30, 123] on icon at bounding box center [31, 120] width 9 height 12
select select "5201"
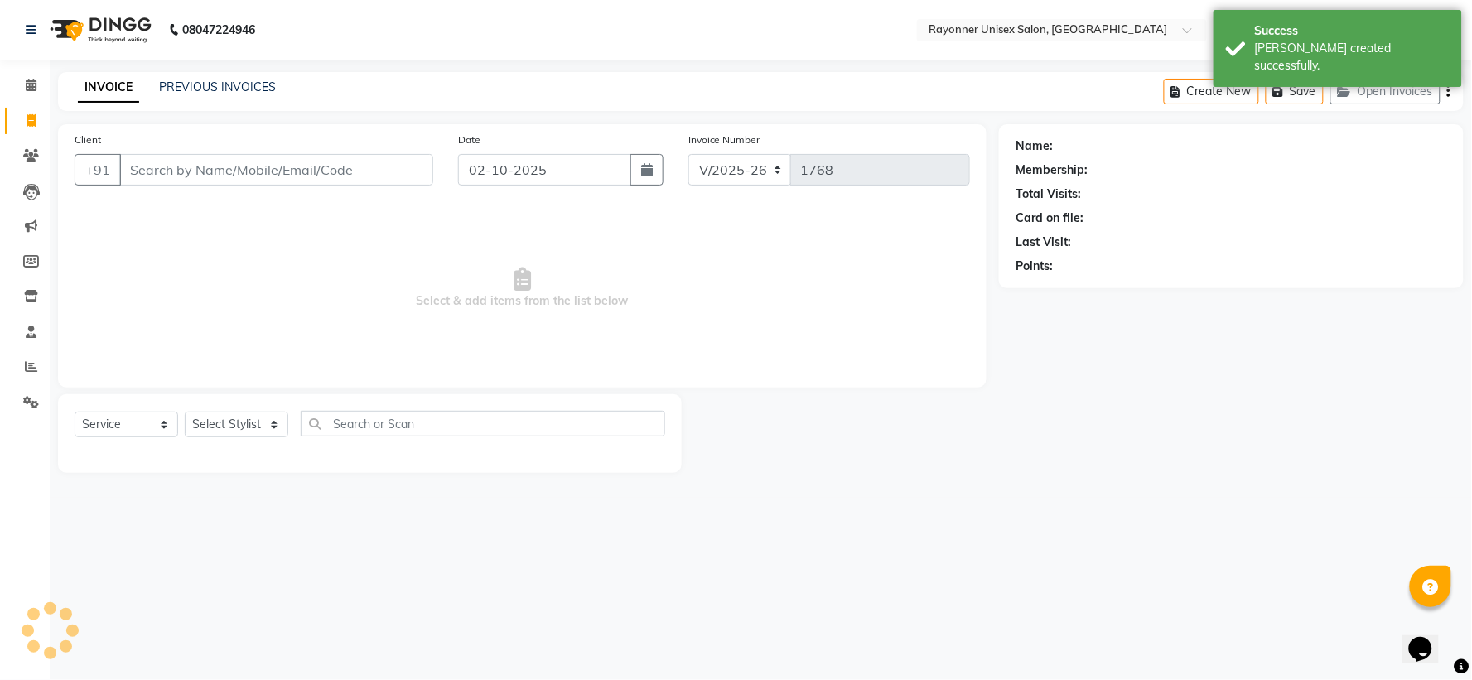
click at [156, 172] on input "Client" at bounding box center [276, 169] width 314 height 31
select select "P"
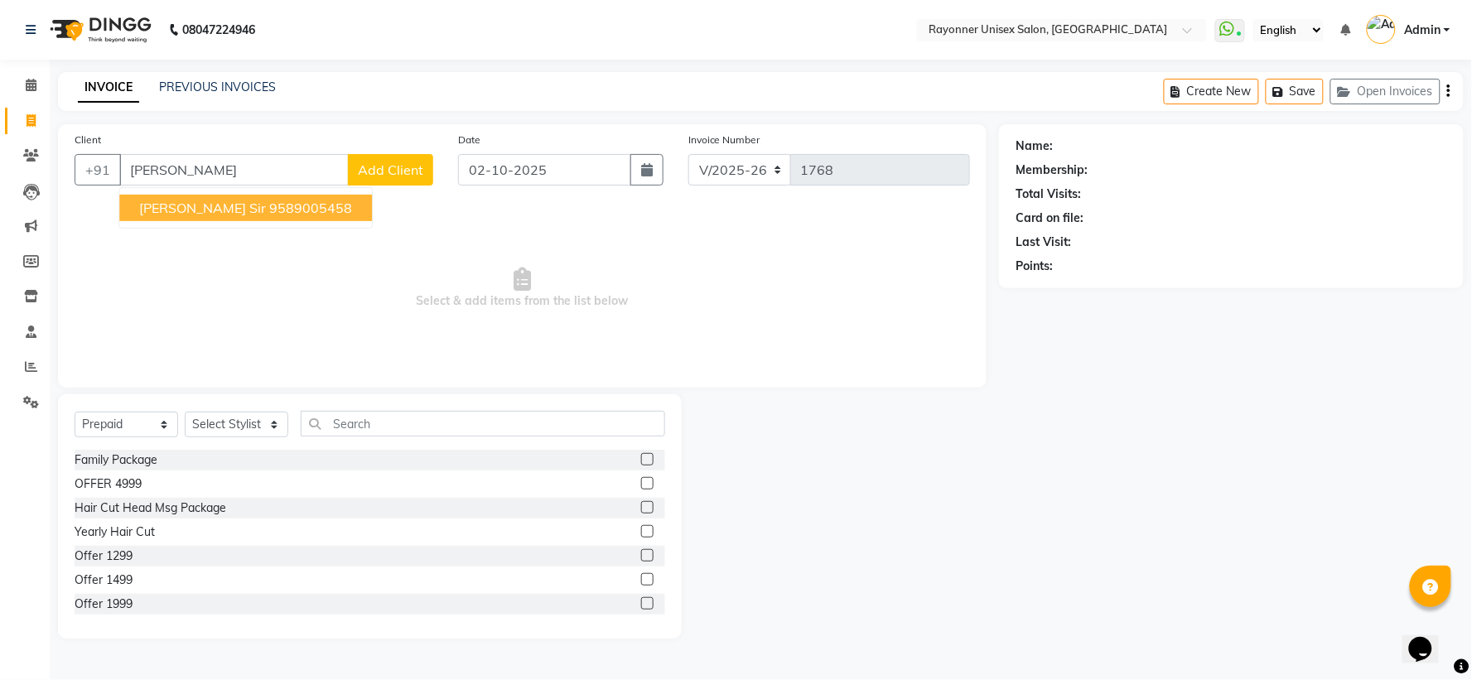
click at [166, 211] on span "[PERSON_NAME] Sir" at bounding box center [202, 208] width 127 height 17
type input "9589005458"
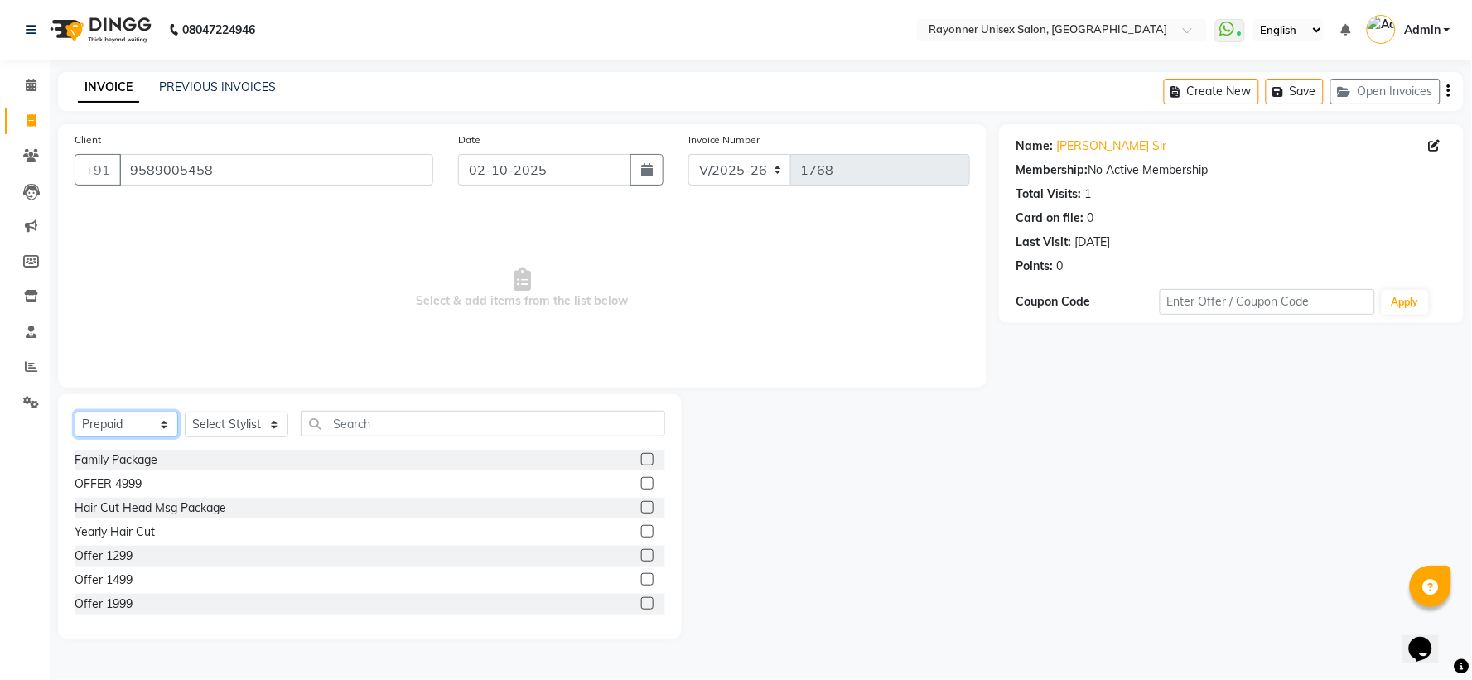
click at [163, 426] on select "Select Service Product Membership Package Voucher Prepaid Gift Card" at bounding box center [127, 425] width 104 height 26
select select "service"
click at [75, 413] on select "Select Service Product Membership Package Voucher Prepaid Gift Card" at bounding box center [127, 425] width 104 height 26
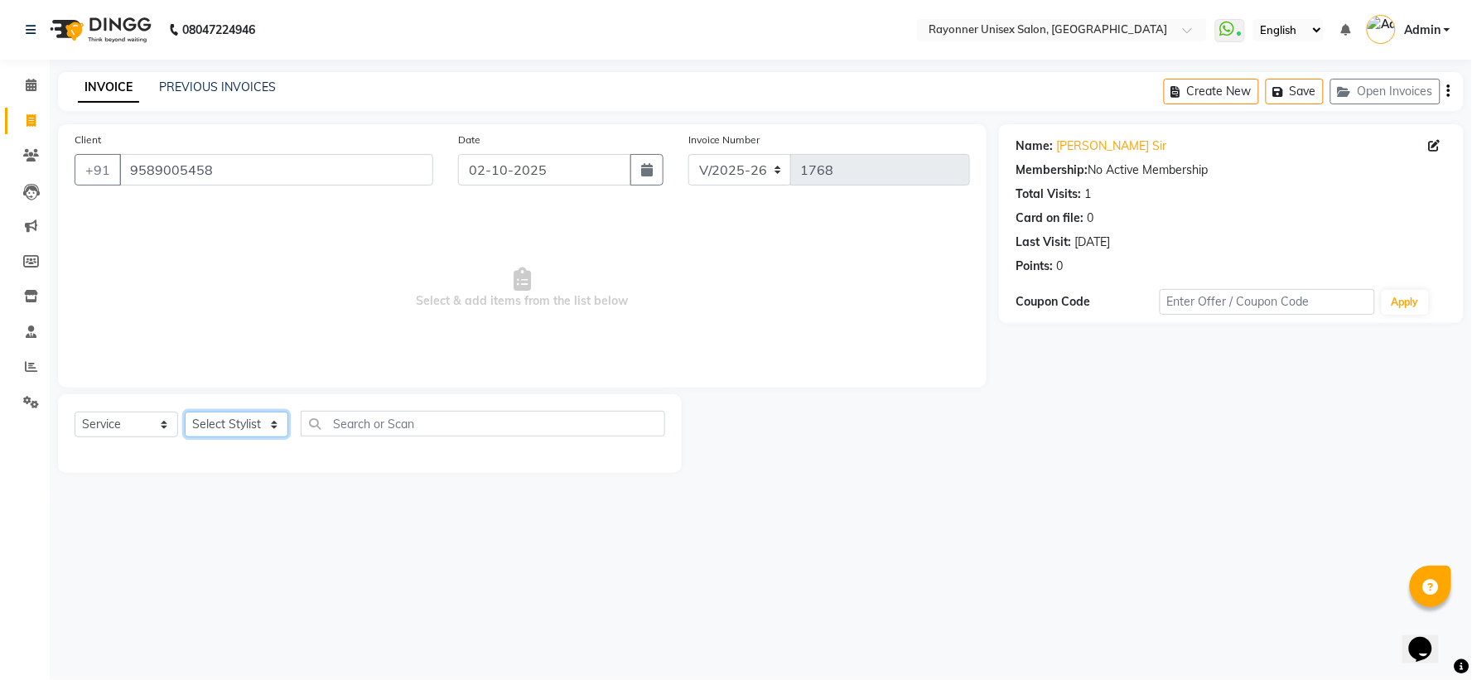
click at [268, 423] on select "Select Stylist [PERSON_NAME] [PERSON_NAME] [PERSON_NAME] Varma [PERSON_NAME]" at bounding box center [237, 425] width 104 height 26
select select "60343"
click at [185, 413] on select "Select Stylist [PERSON_NAME] [PERSON_NAME] [PERSON_NAME] Varma [PERSON_NAME]" at bounding box center [237, 425] width 104 height 26
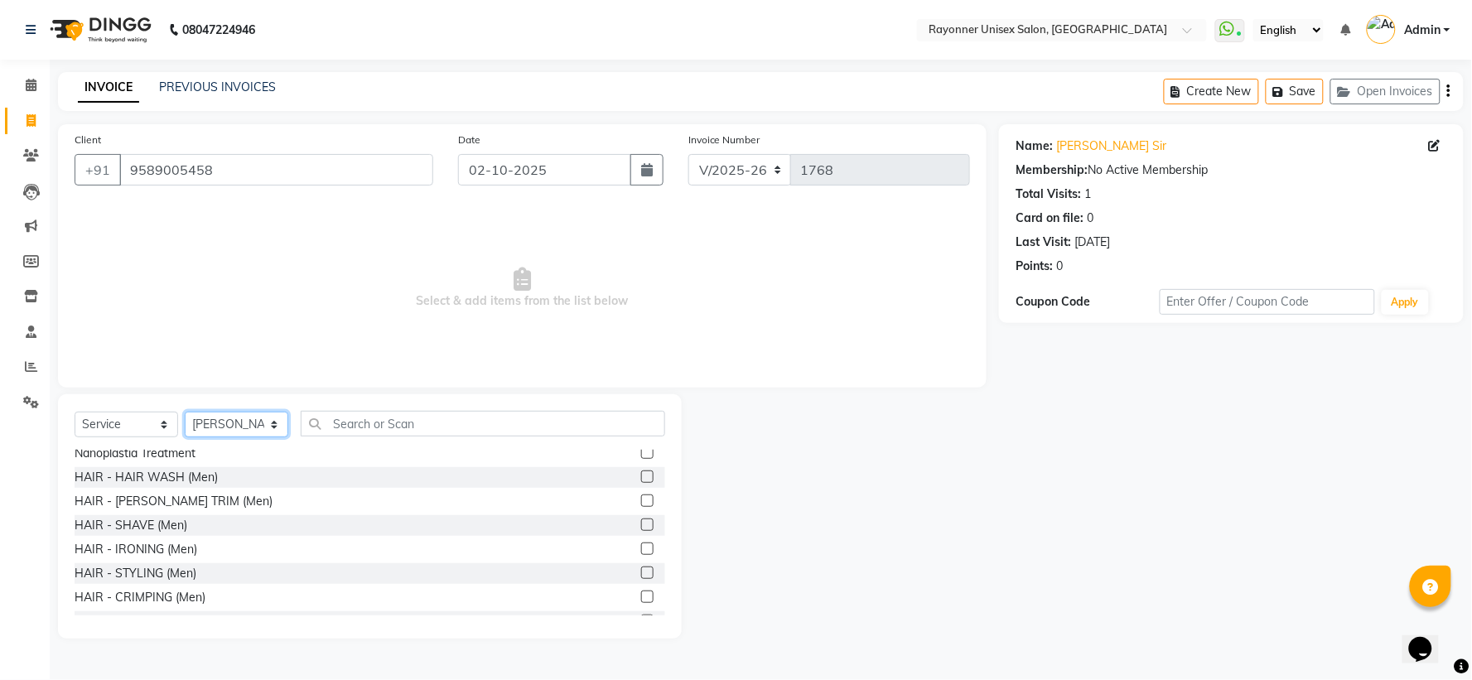
scroll to position [921, 0]
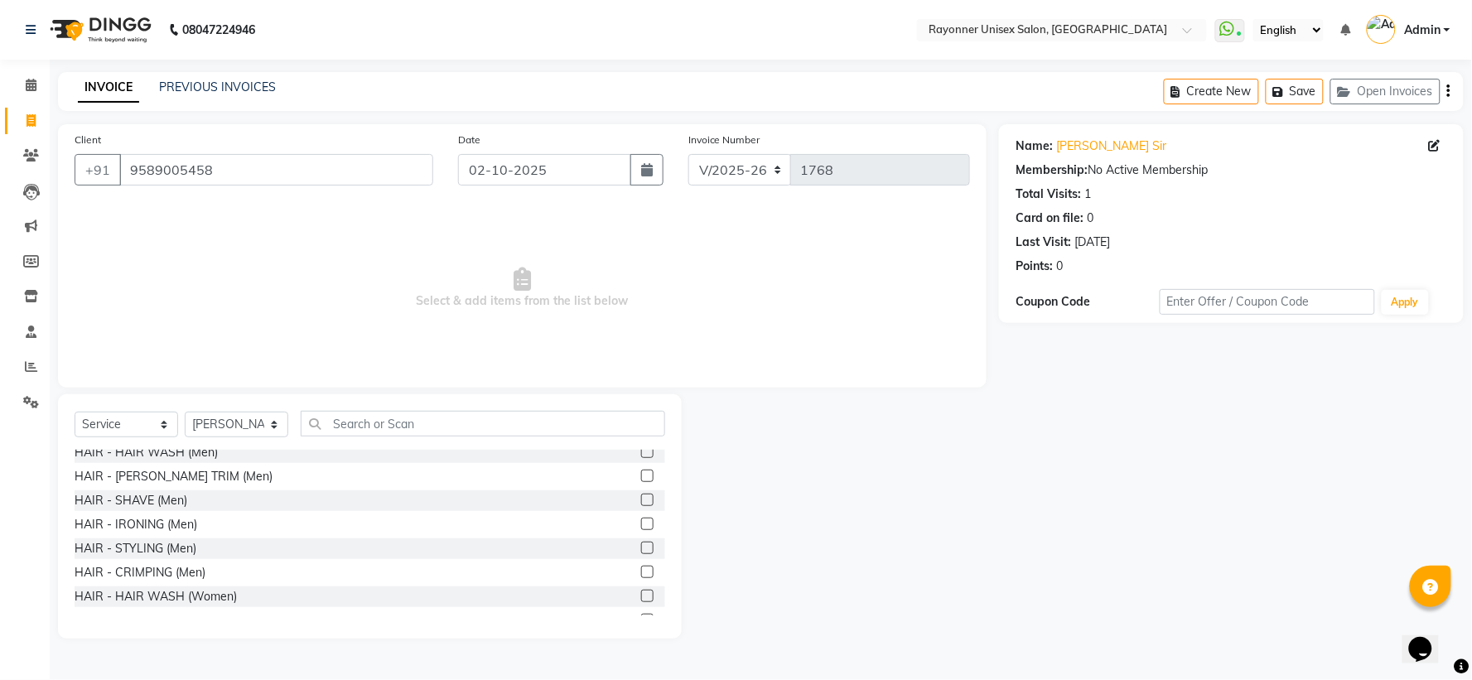
click at [641, 473] on label at bounding box center [647, 476] width 12 height 12
click at [641, 473] on input "checkbox" at bounding box center [646, 476] width 11 height 11
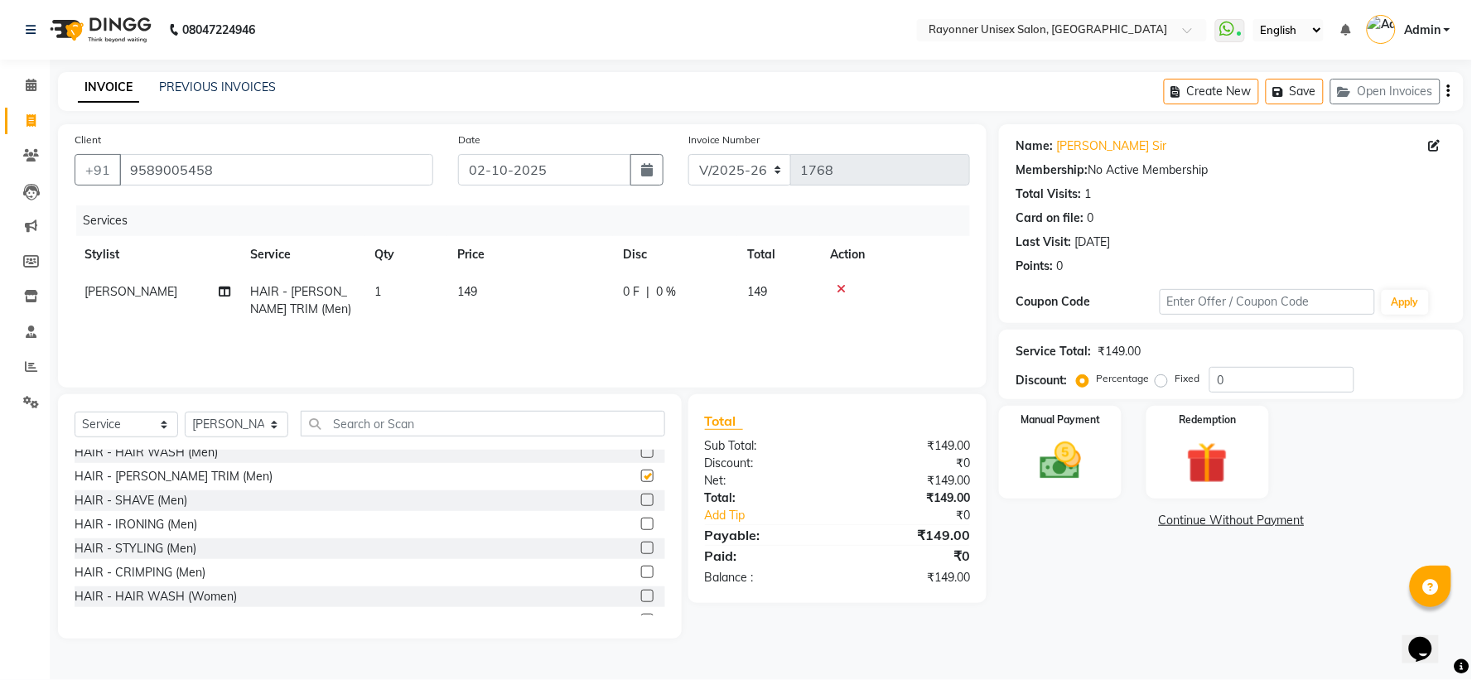
checkbox input "false"
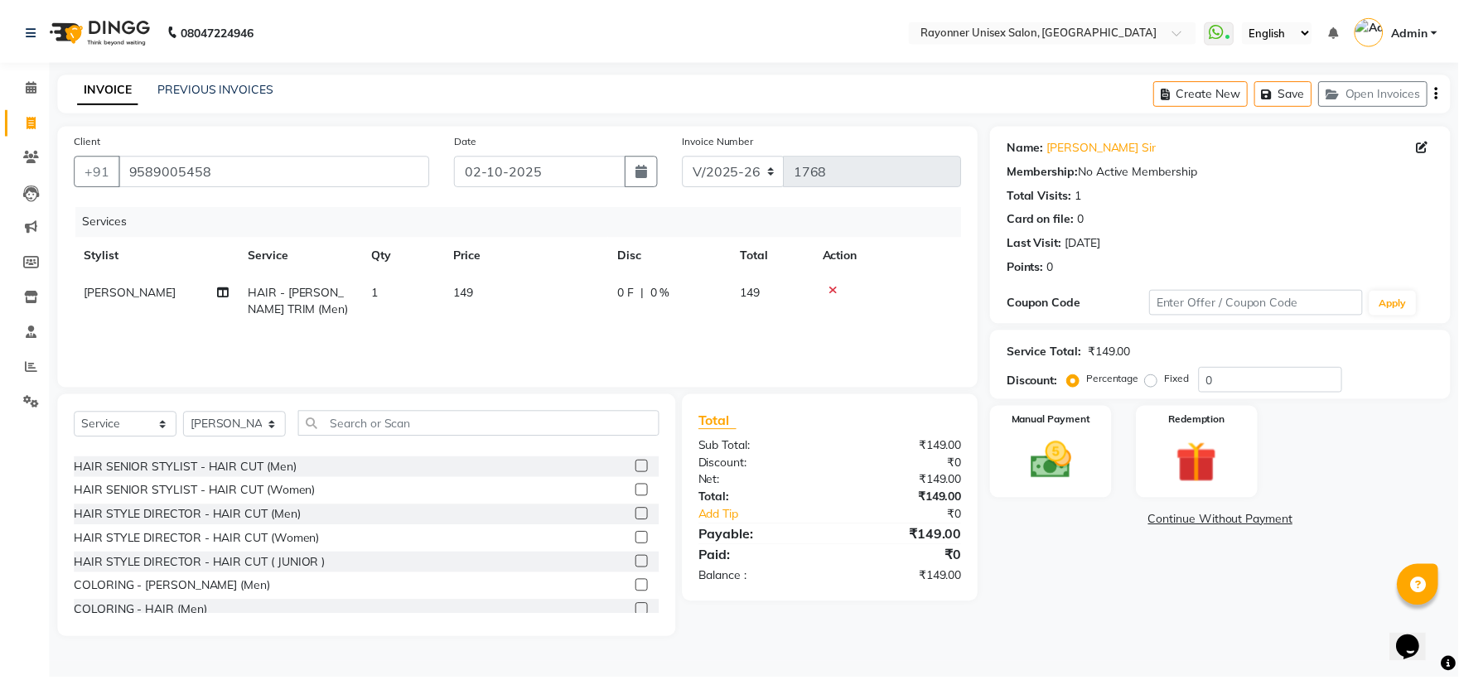
scroll to position [1104, 0]
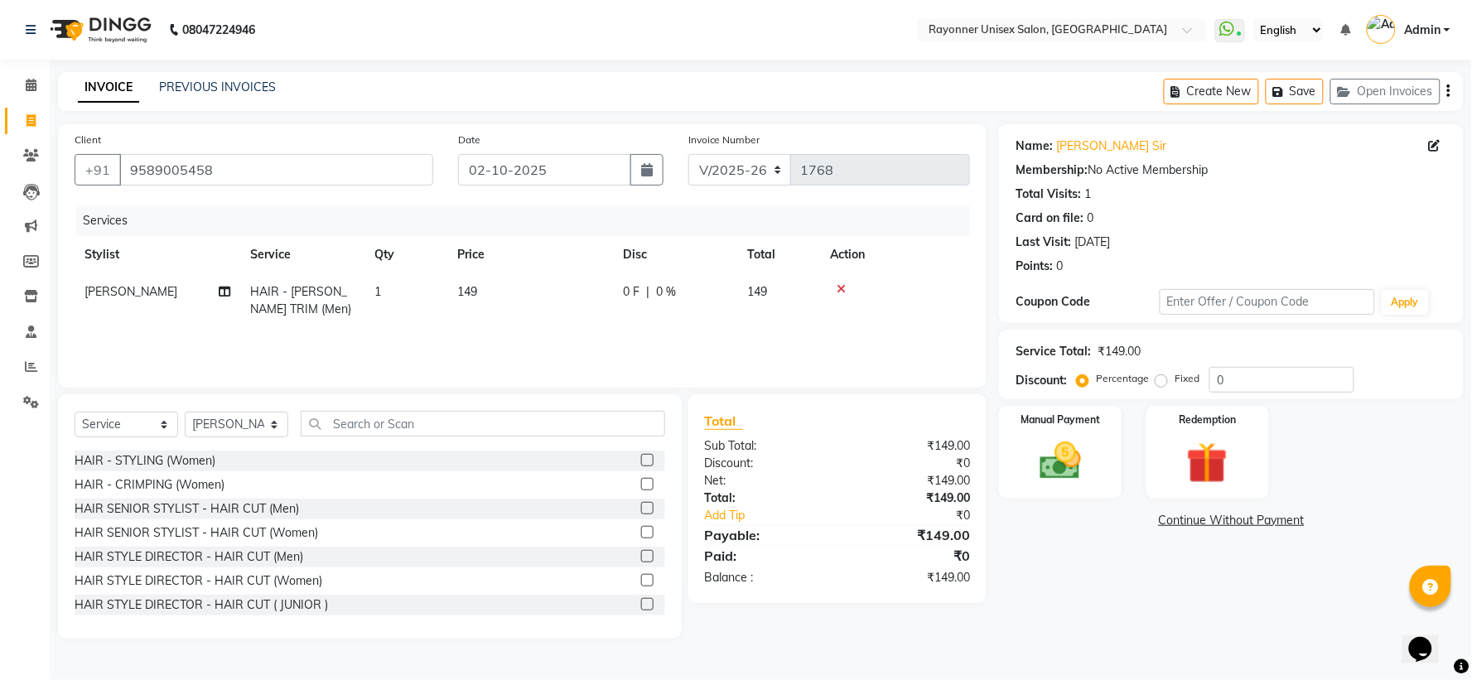
click at [641, 504] on label at bounding box center [647, 508] width 12 height 12
click at [641, 504] on input "checkbox" at bounding box center [646, 509] width 11 height 11
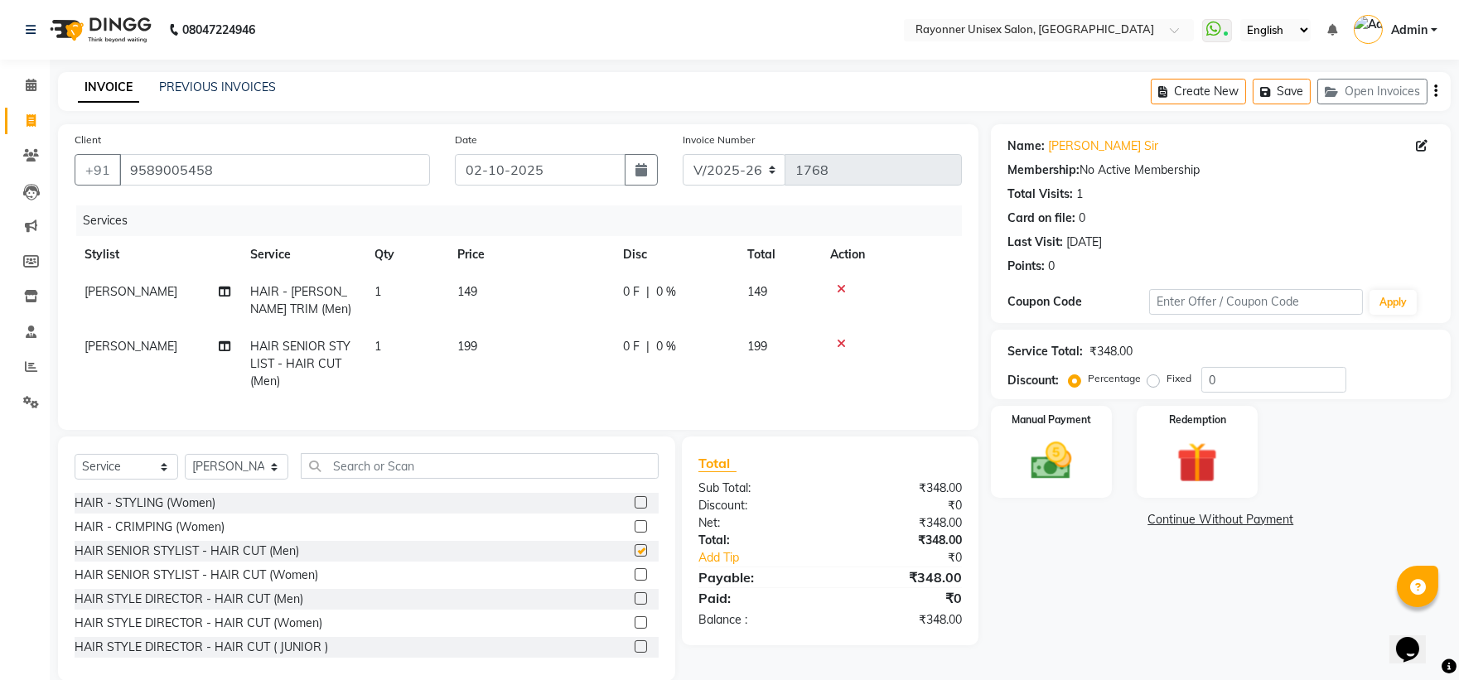
checkbox input "false"
click at [631, 172] on button "button" at bounding box center [641, 169] width 33 height 31
select select "10"
select select "2025"
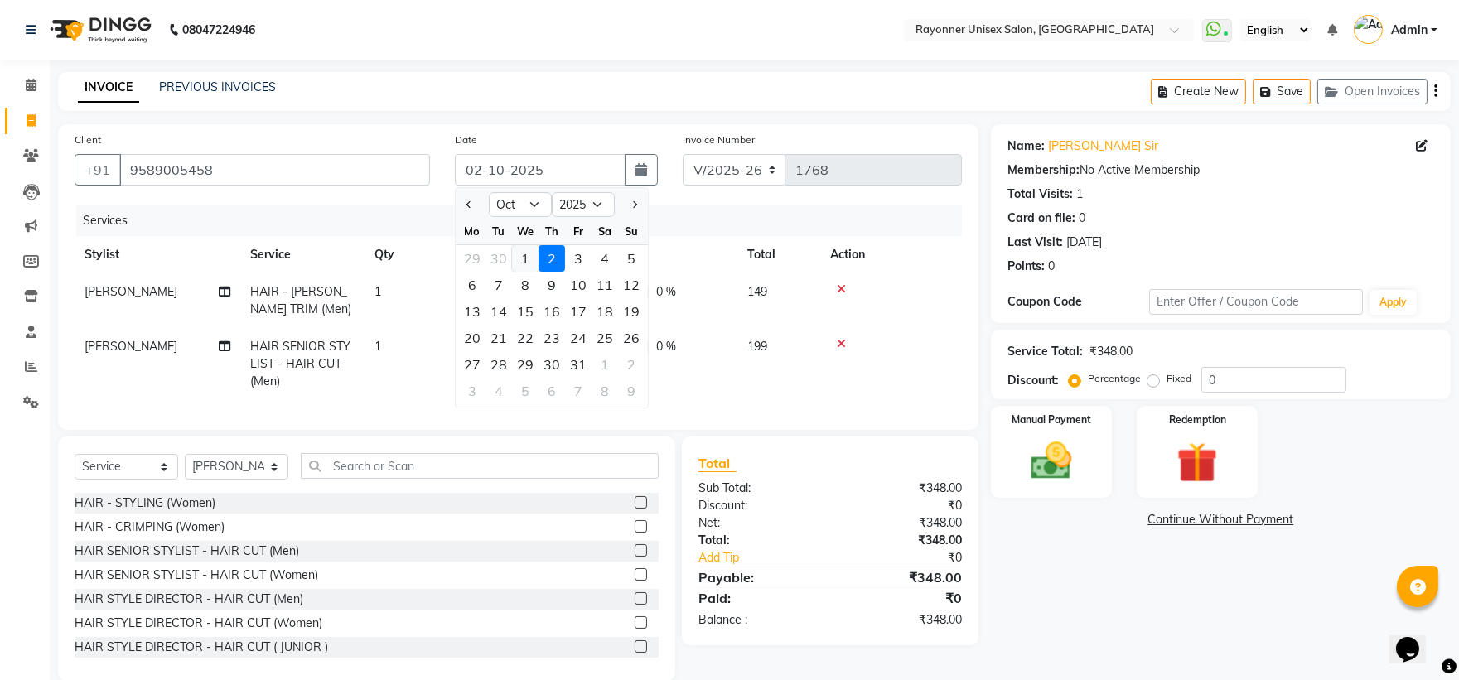
click at [524, 261] on div "1" at bounding box center [525, 258] width 27 height 27
type input "01-10-2025"
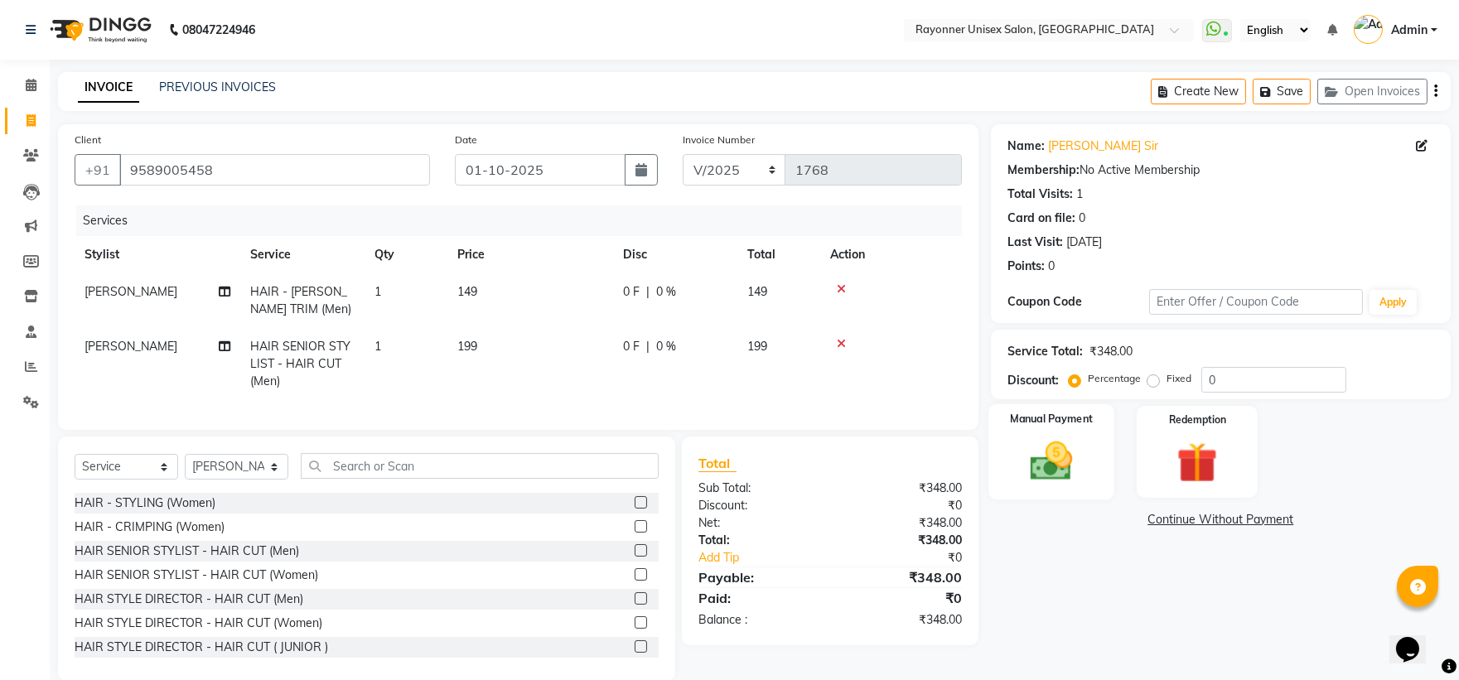
click at [1077, 479] on img at bounding box center [1051, 461] width 69 height 49
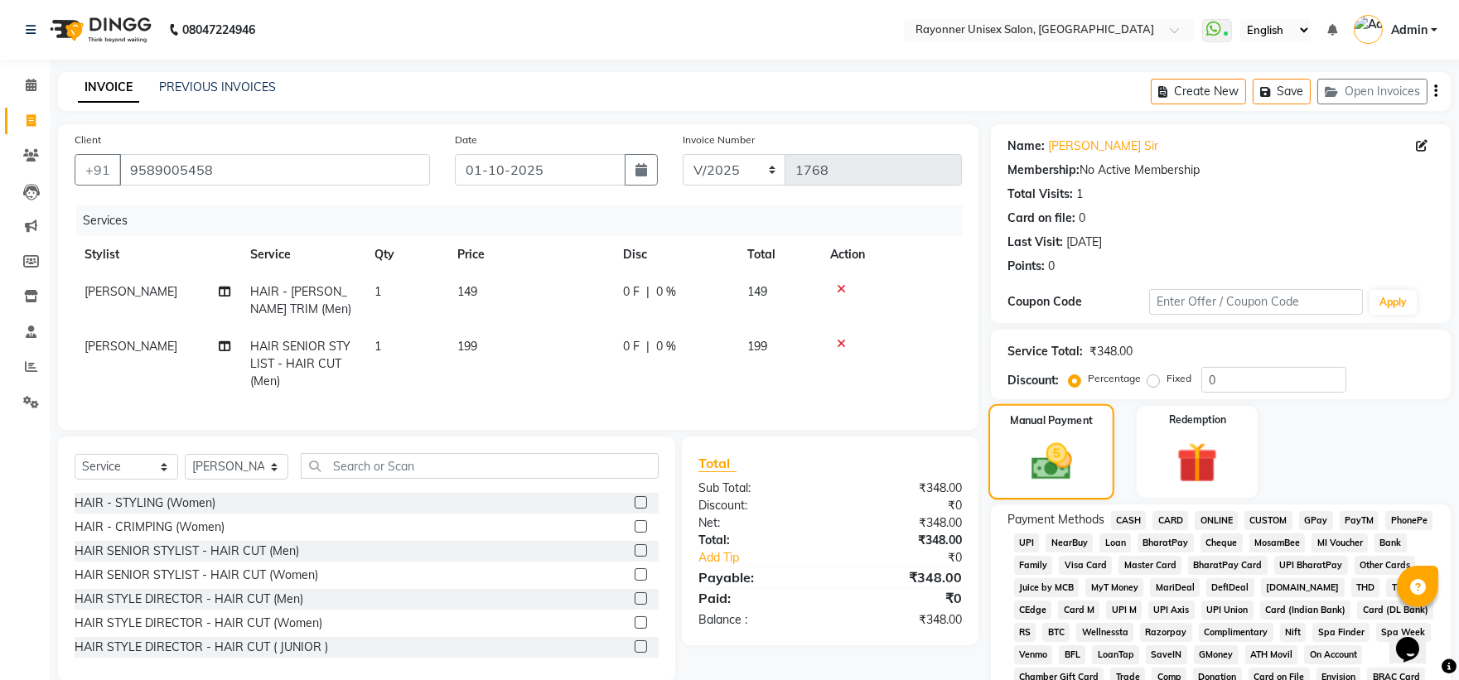
click at [1084, 465] on img at bounding box center [1051, 461] width 66 height 47
click at [1214, 515] on span "ONLINE" at bounding box center [1216, 520] width 43 height 19
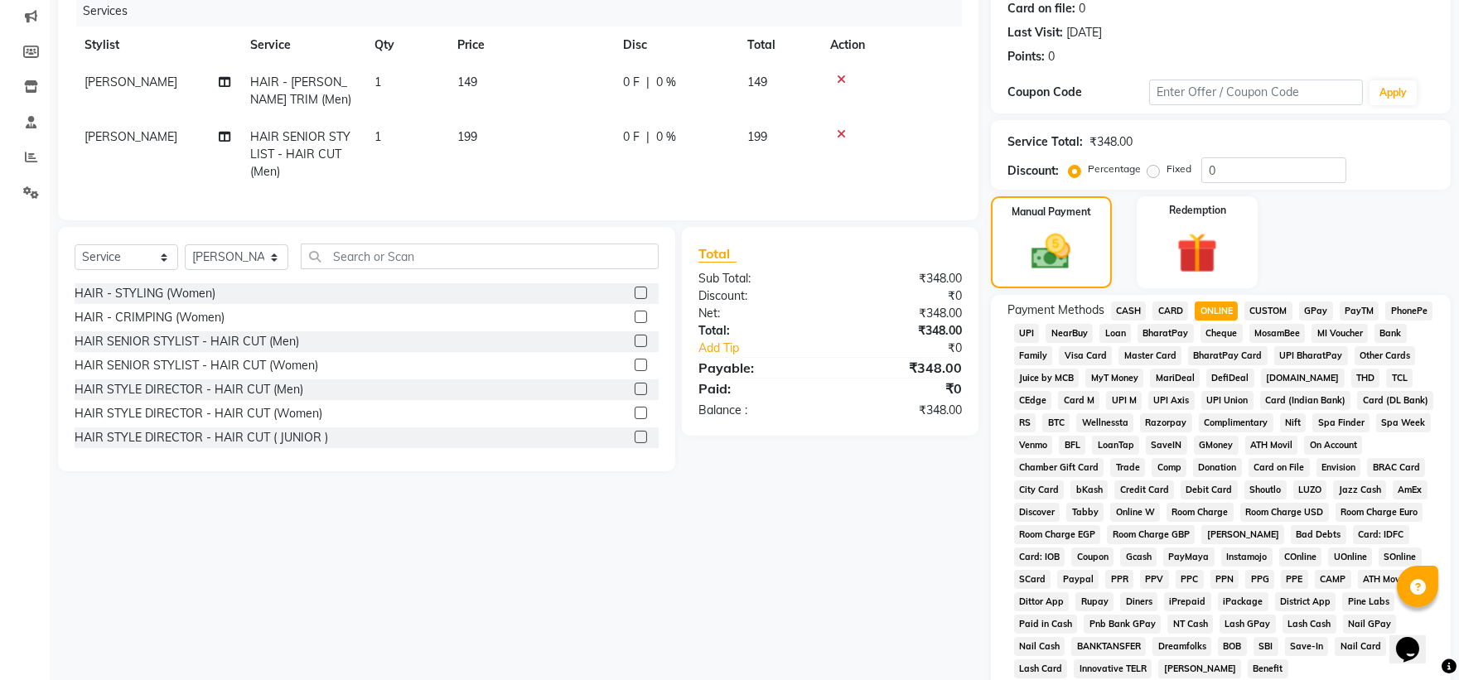
scroll to position [368, 0]
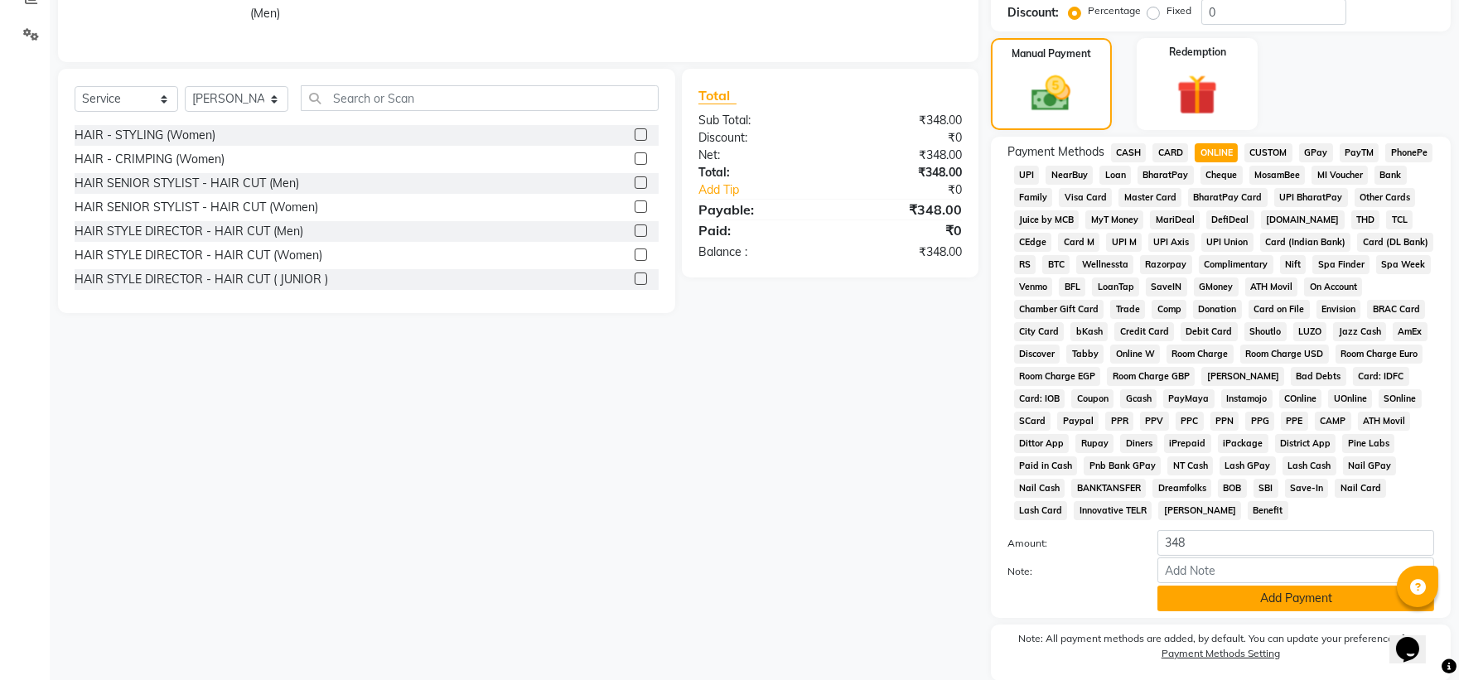
click at [1215, 599] on button "Add Payment" at bounding box center [1295, 599] width 277 height 26
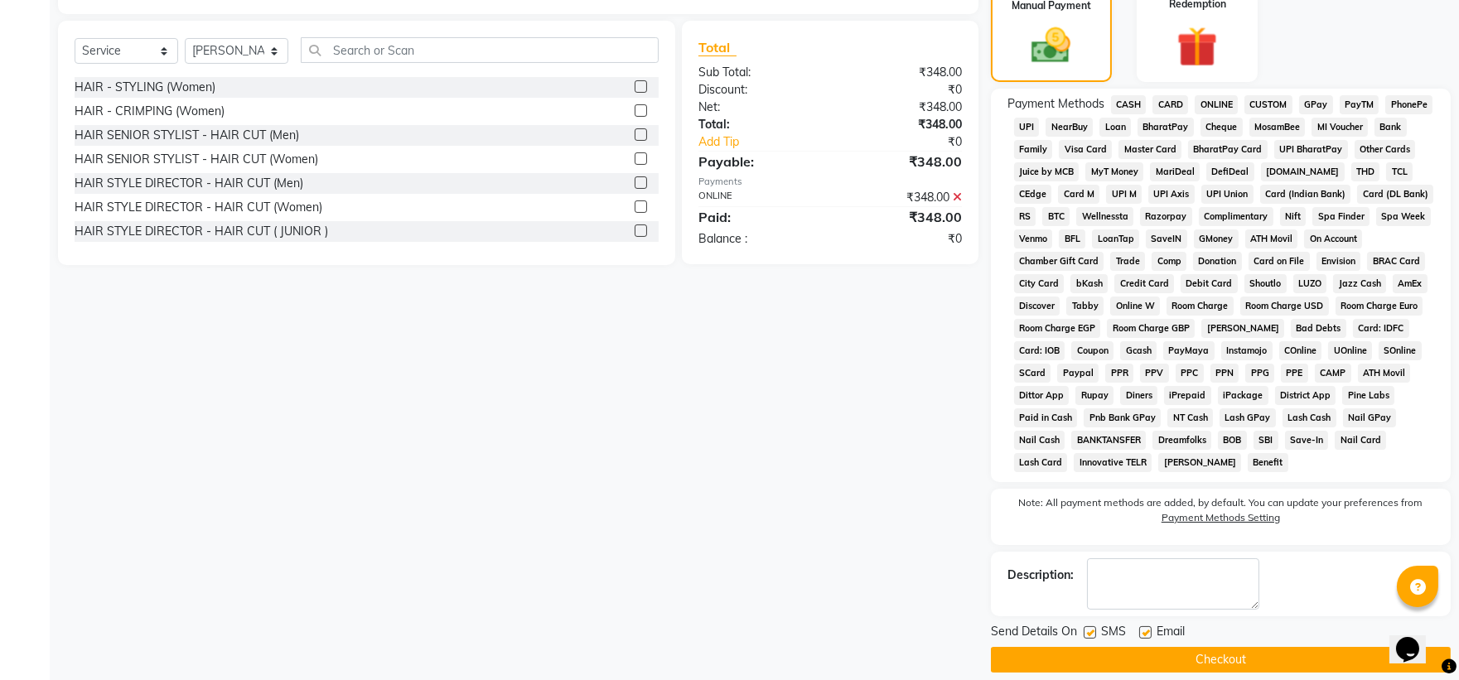
scroll to position [436, 0]
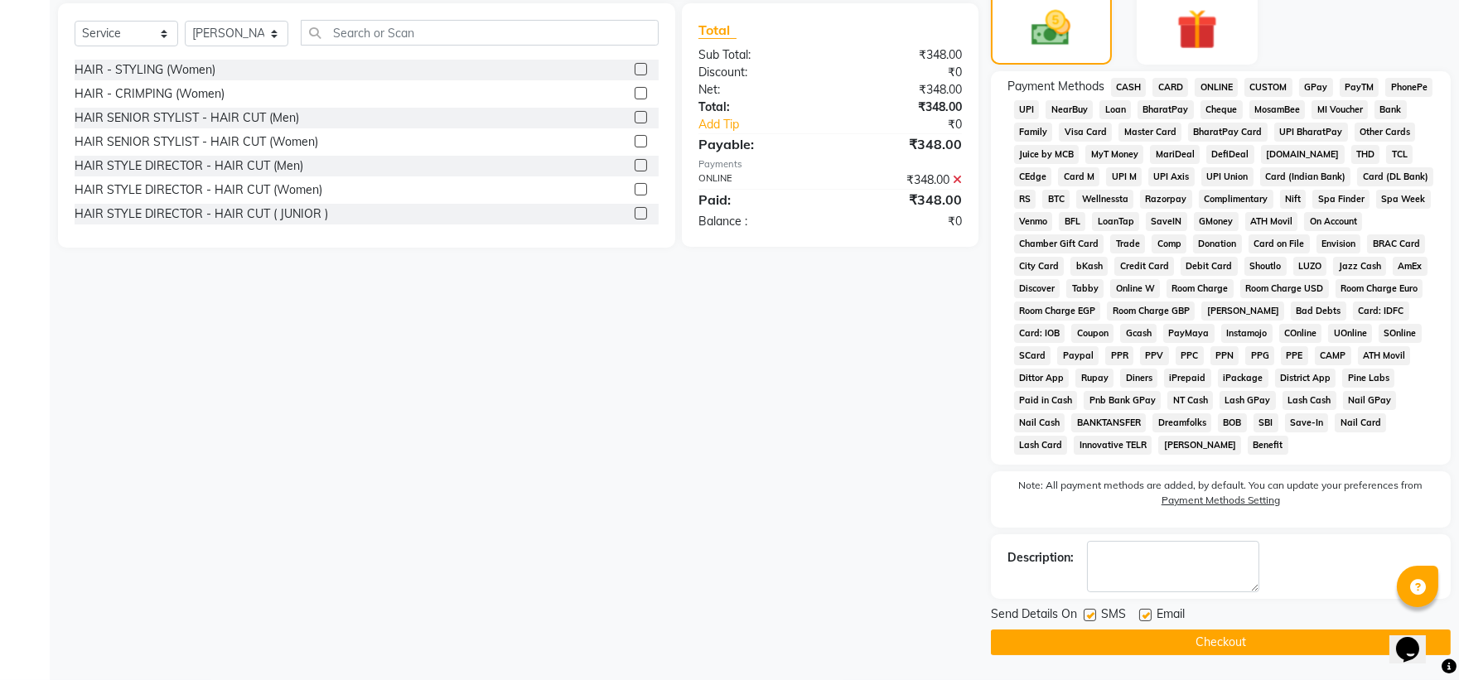
click at [1163, 640] on button "Checkout" at bounding box center [1221, 643] width 460 height 26
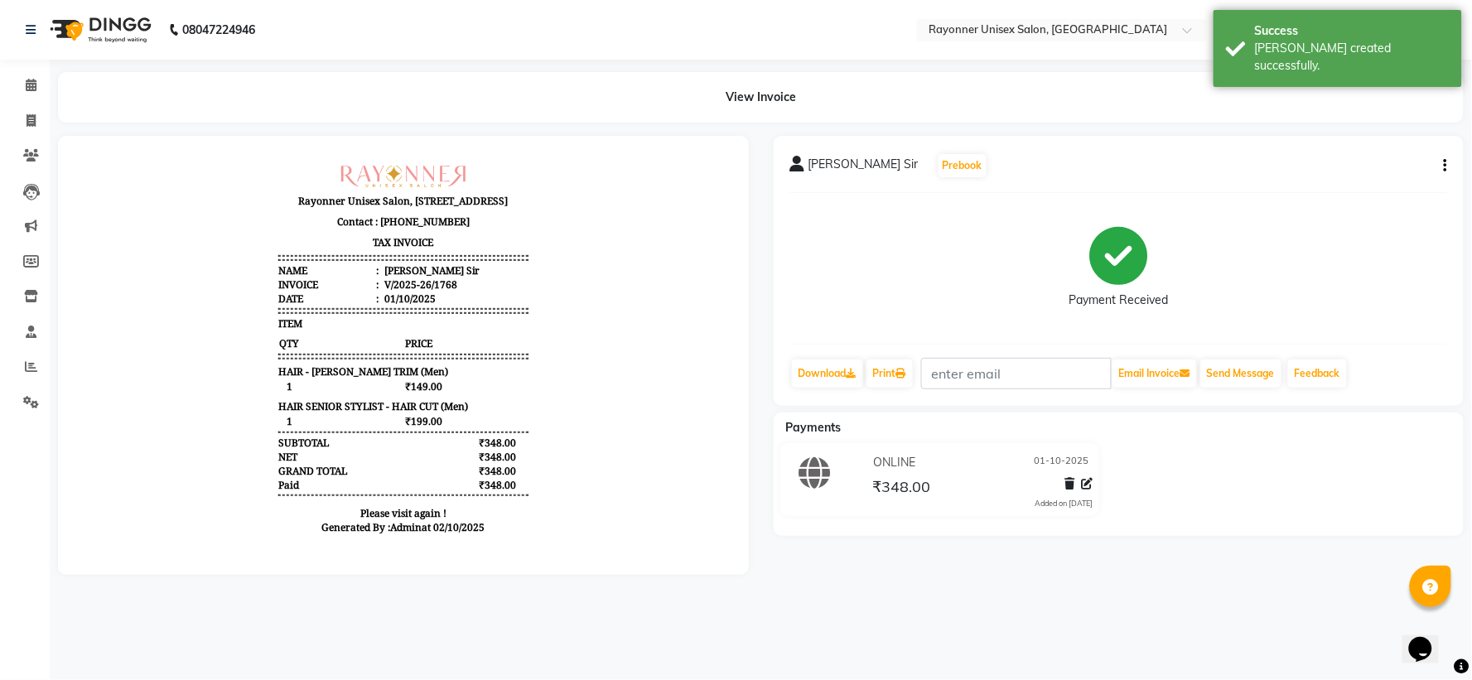
click at [1196, 597] on main "View Invoice [PERSON_NAME] Sir Prebook Payment Received Download Print Email In…" at bounding box center [761, 336] width 1423 height 528
click at [23, 124] on span at bounding box center [31, 121] width 29 height 19
select select "service"
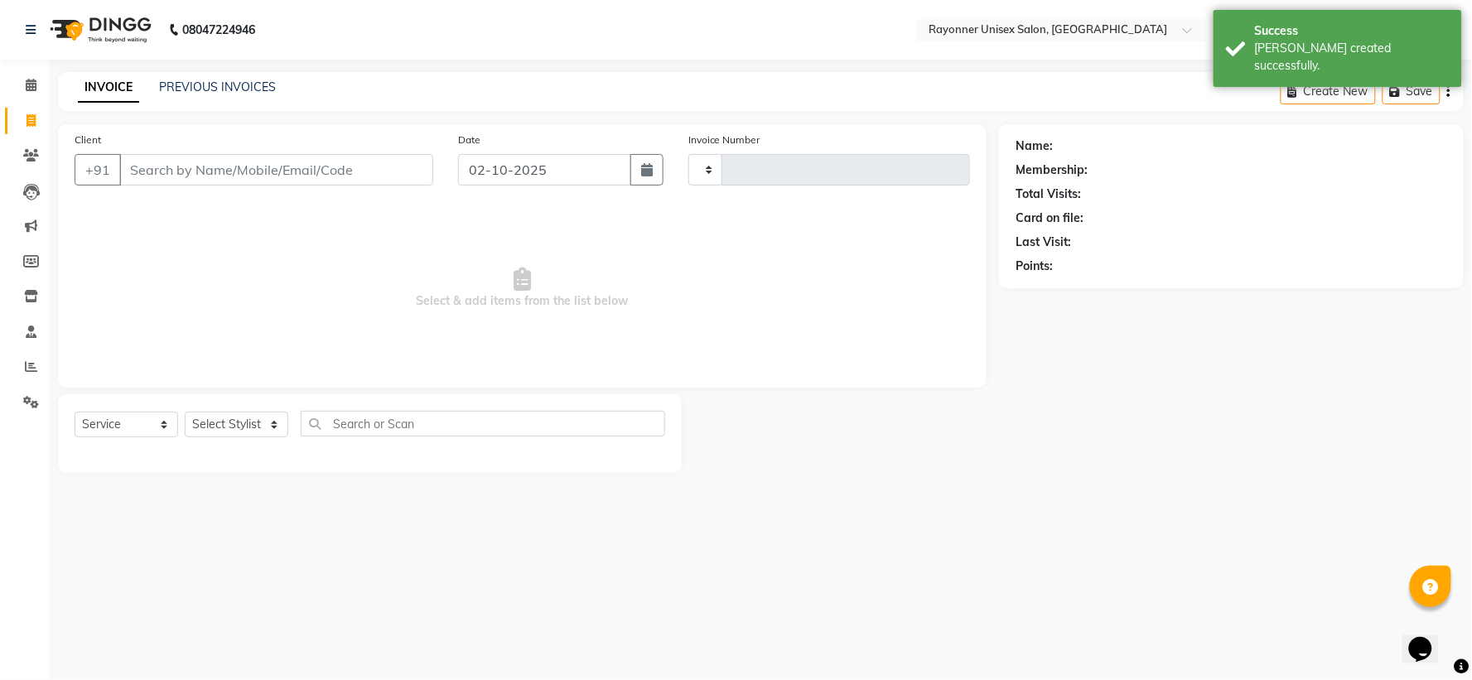
type input "1769"
select select "5201"
select select "P"
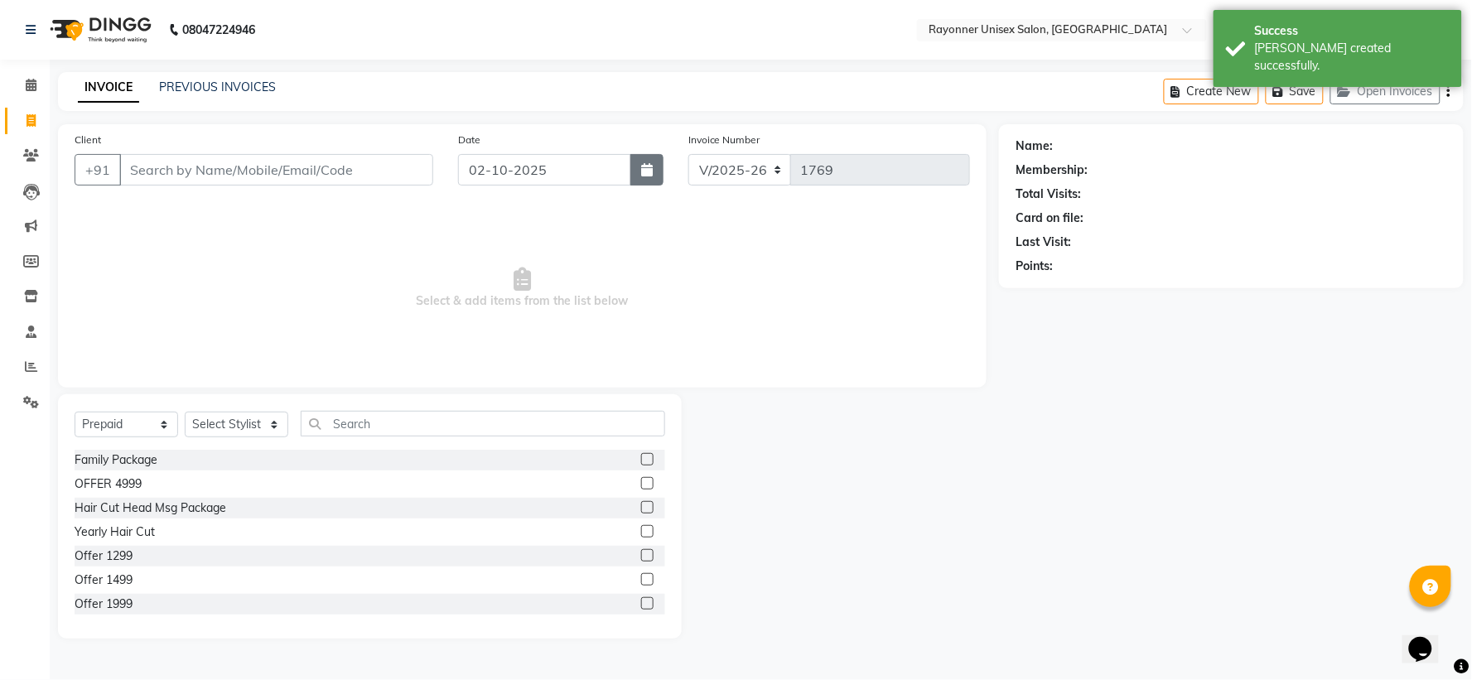
click at [641, 171] on icon "button" at bounding box center [647, 169] width 12 height 13
select select "10"
select select "2025"
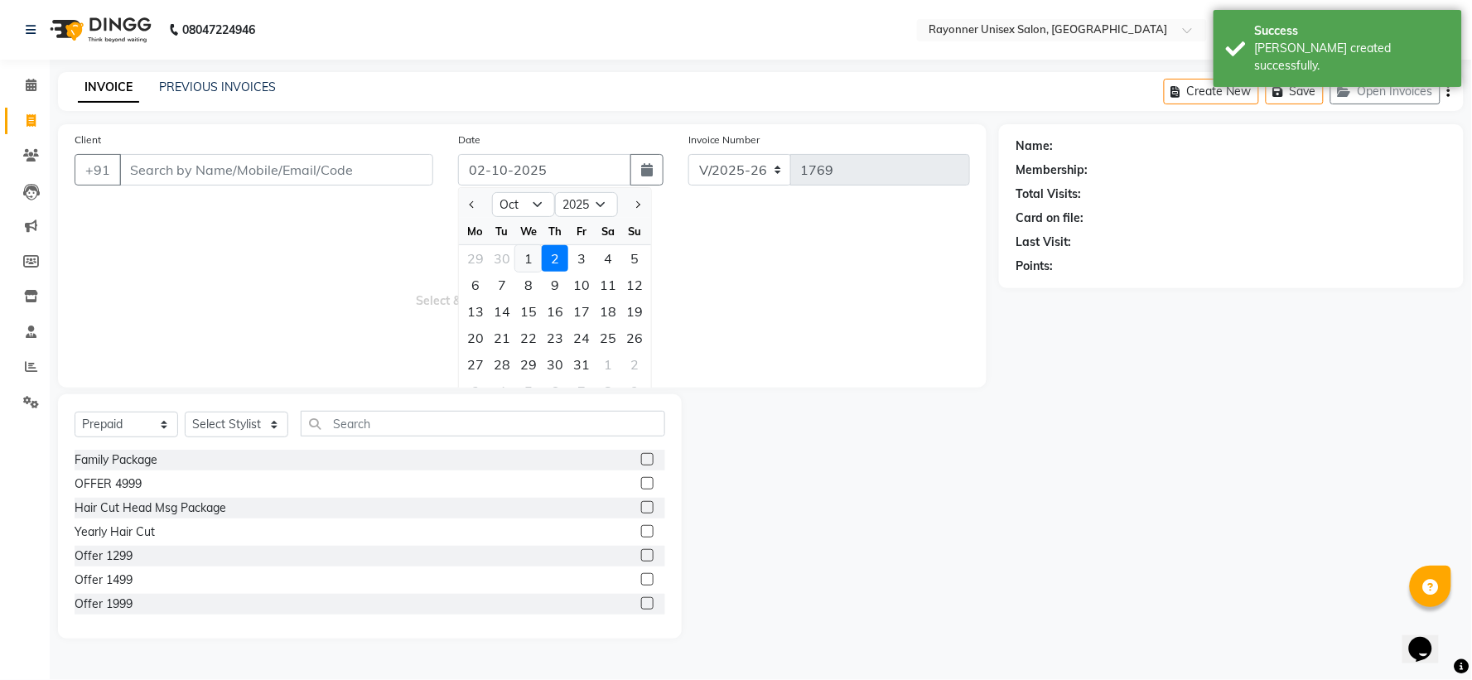
click at [532, 251] on div "1" at bounding box center [528, 258] width 27 height 27
type input "01-10-2025"
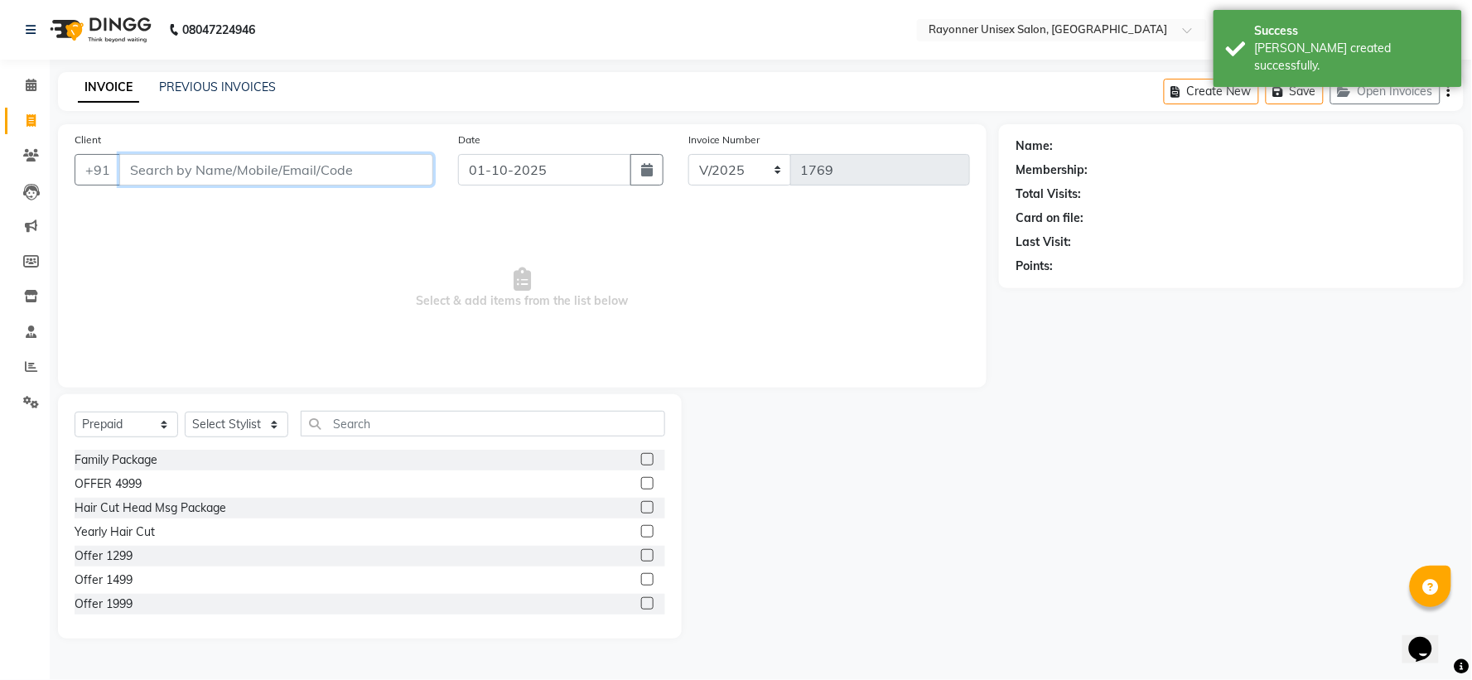
click at [191, 172] on input "Client" at bounding box center [276, 169] width 314 height 31
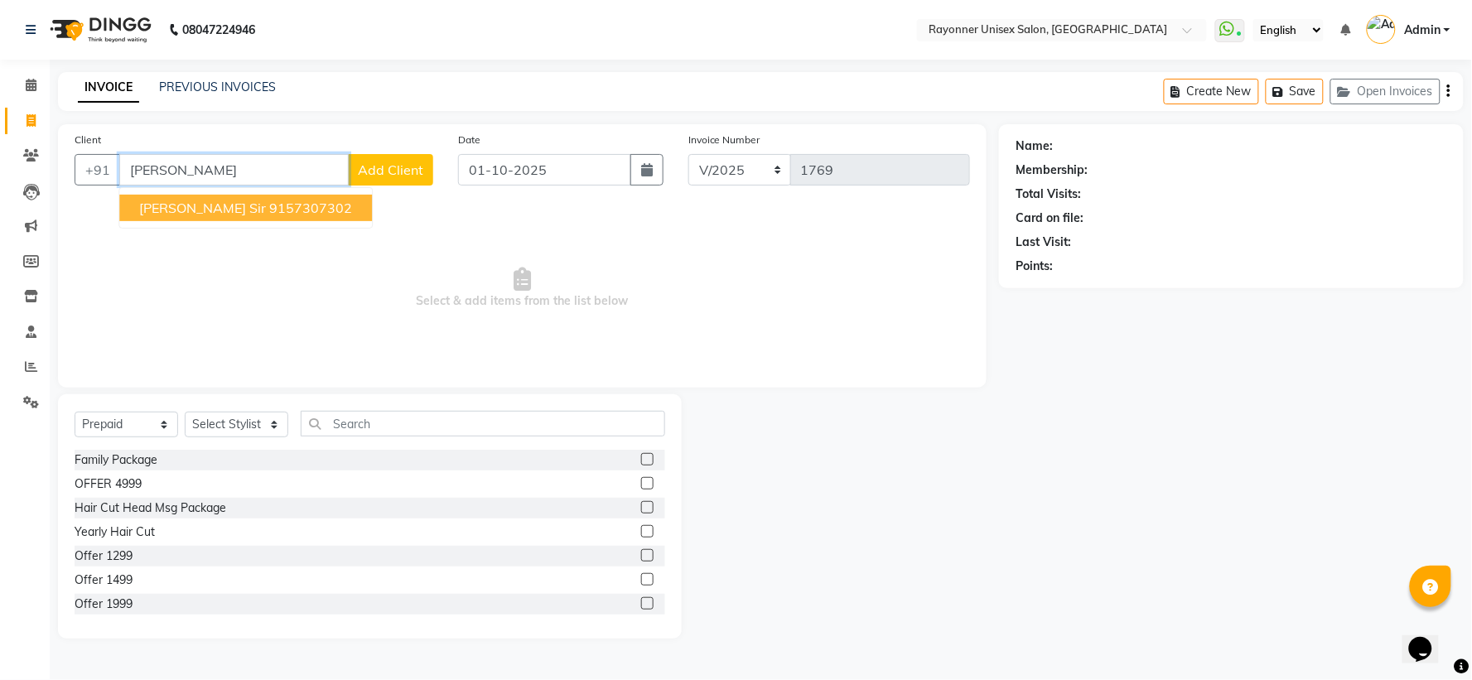
click at [269, 210] on ngb-highlight "9157307302" at bounding box center [310, 208] width 83 height 17
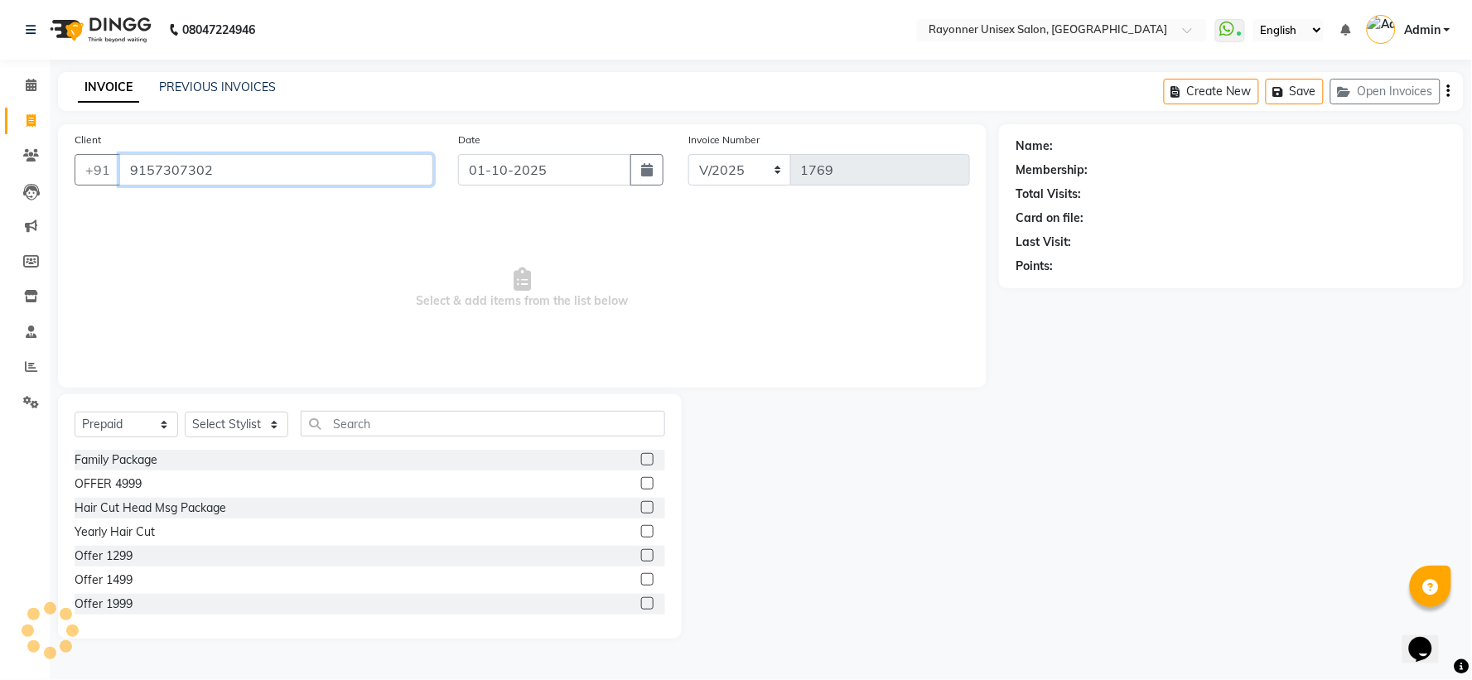
type input "9157307302"
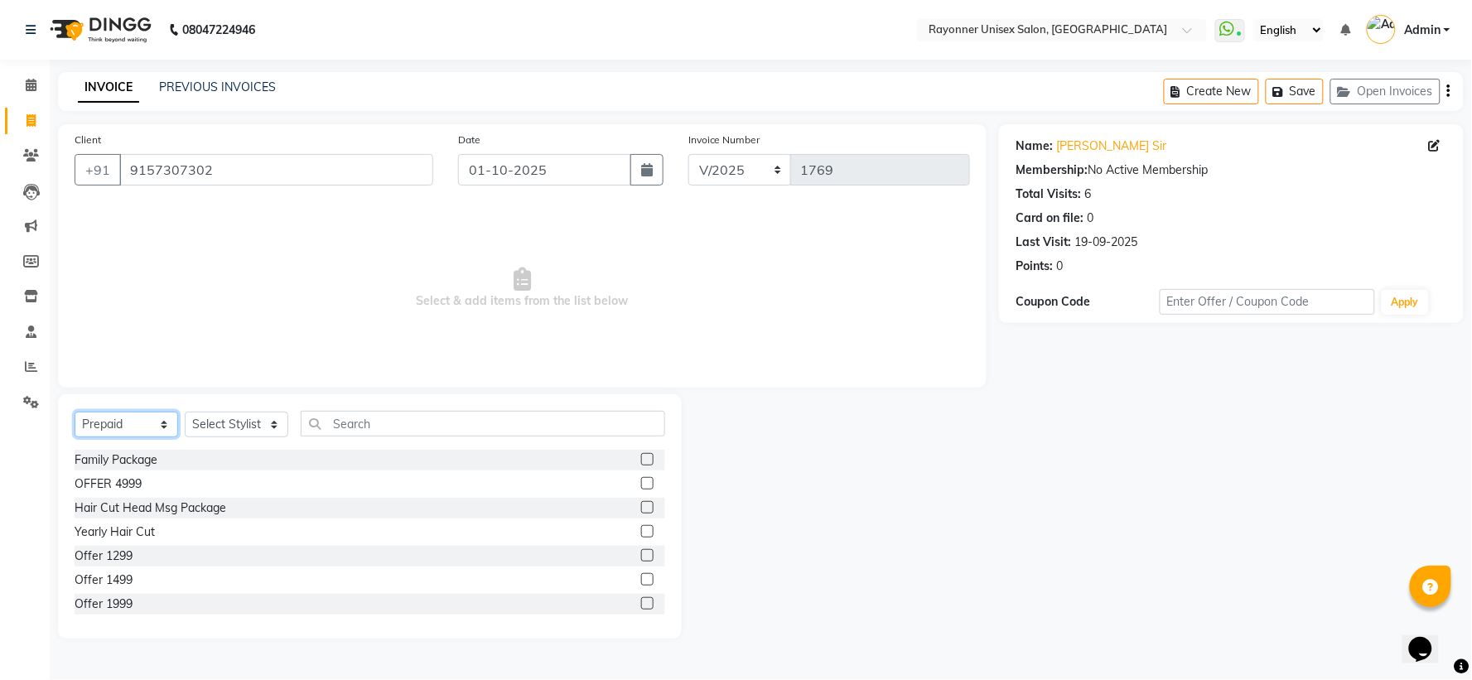
click at [168, 426] on select "Select Service Product Membership Package Voucher Prepaid Gift Card" at bounding box center [127, 425] width 104 height 26
select select "service"
click at [75, 413] on select "Select Service Product Membership Package Voucher Prepaid Gift Card" at bounding box center [127, 425] width 104 height 26
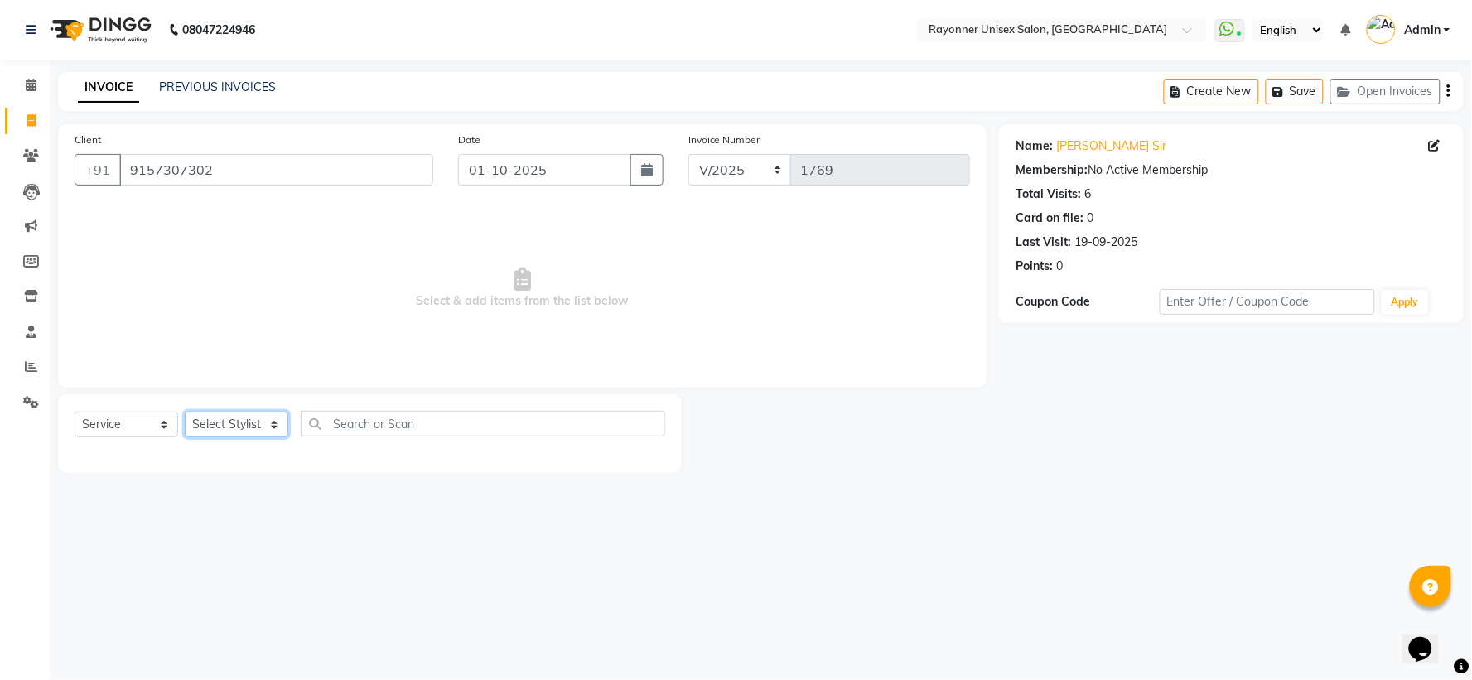
click at [280, 423] on select "Select Stylist [PERSON_NAME] [PERSON_NAME] [PERSON_NAME] Varma [PERSON_NAME]" at bounding box center [237, 425] width 104 height 26
select select "49274"
click at [185, 413] on select "Select Stylist [PERSON_NAME] [PERSON_NAME] [PERSON_NAME] Varma [PERSON_NAME]" at bounding box center [237, 425] width 104 height 26
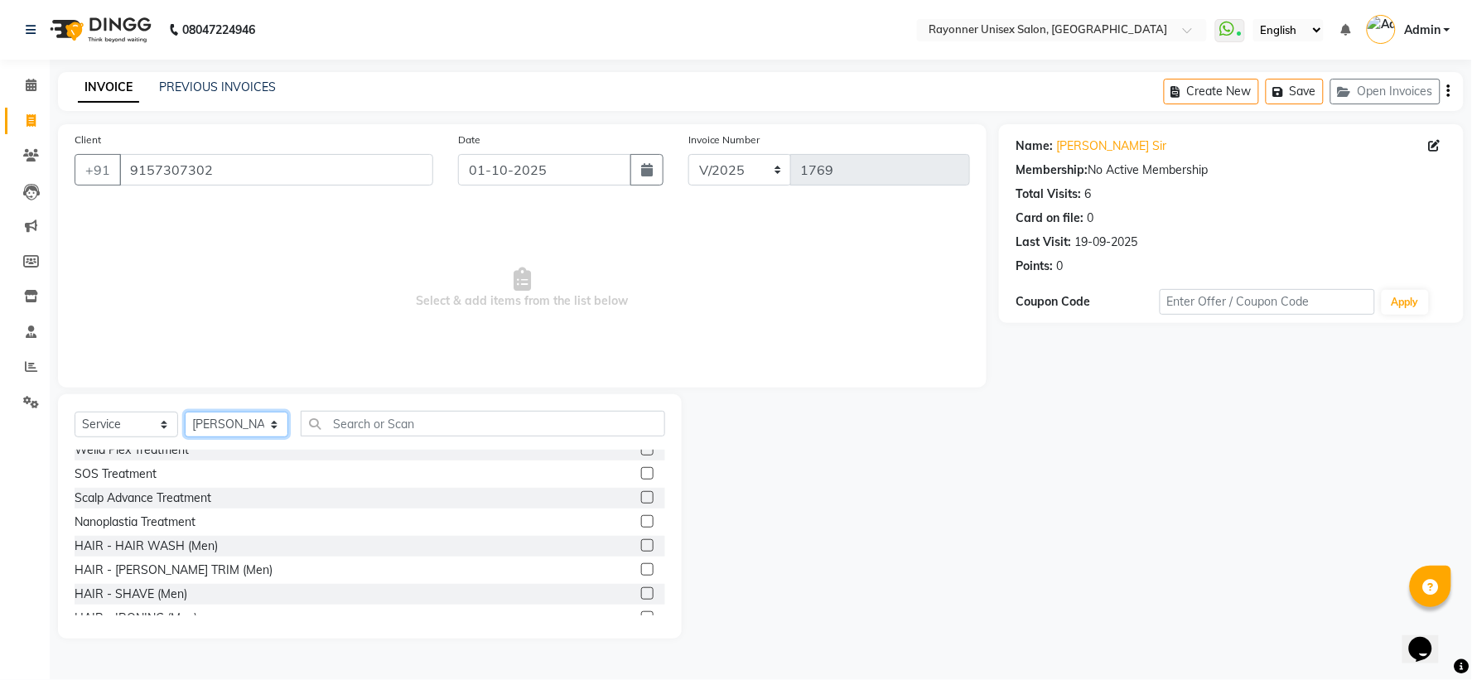
scroll to position [829, 0]
click at [641, 564] on label at bounding box center [647, 568] width 12 height 12
click at [641, 564] on input "checkbox" at bounding box center [646, 568] width 11 height 11
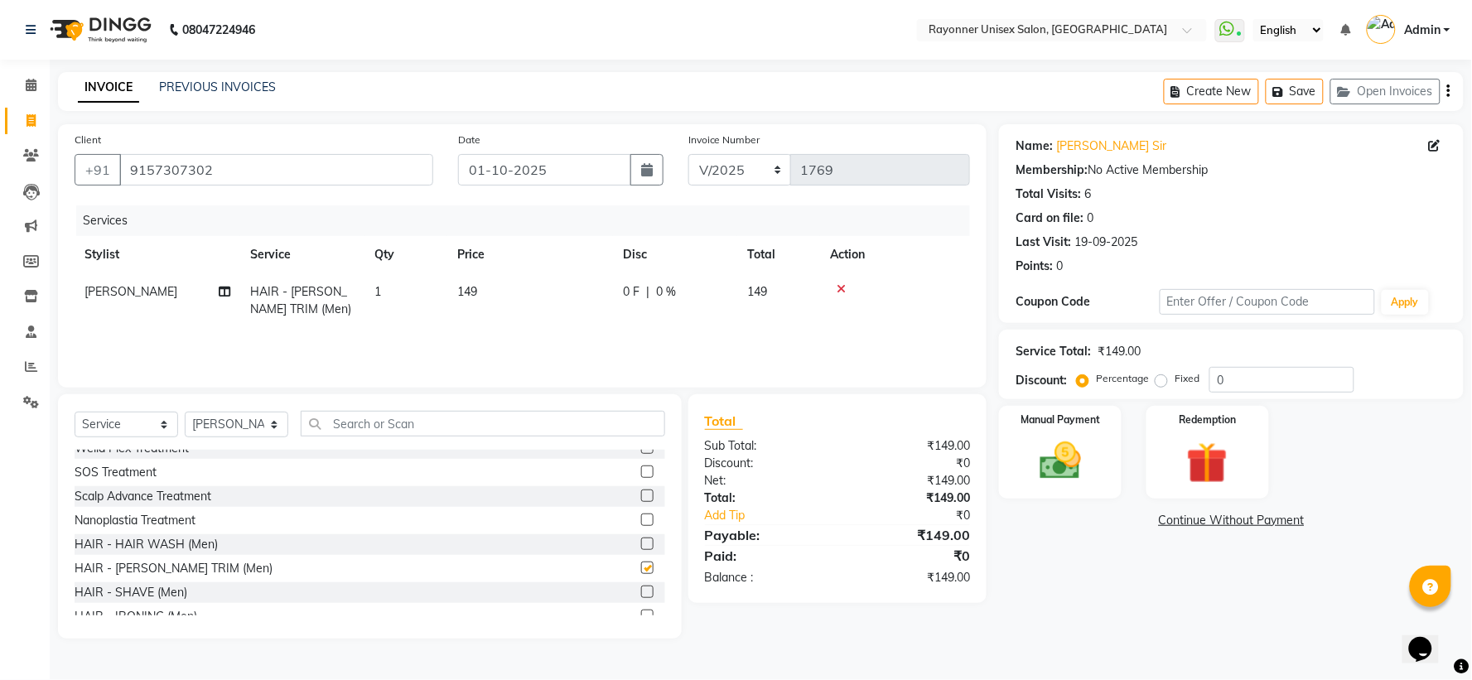
checkbox input "false"
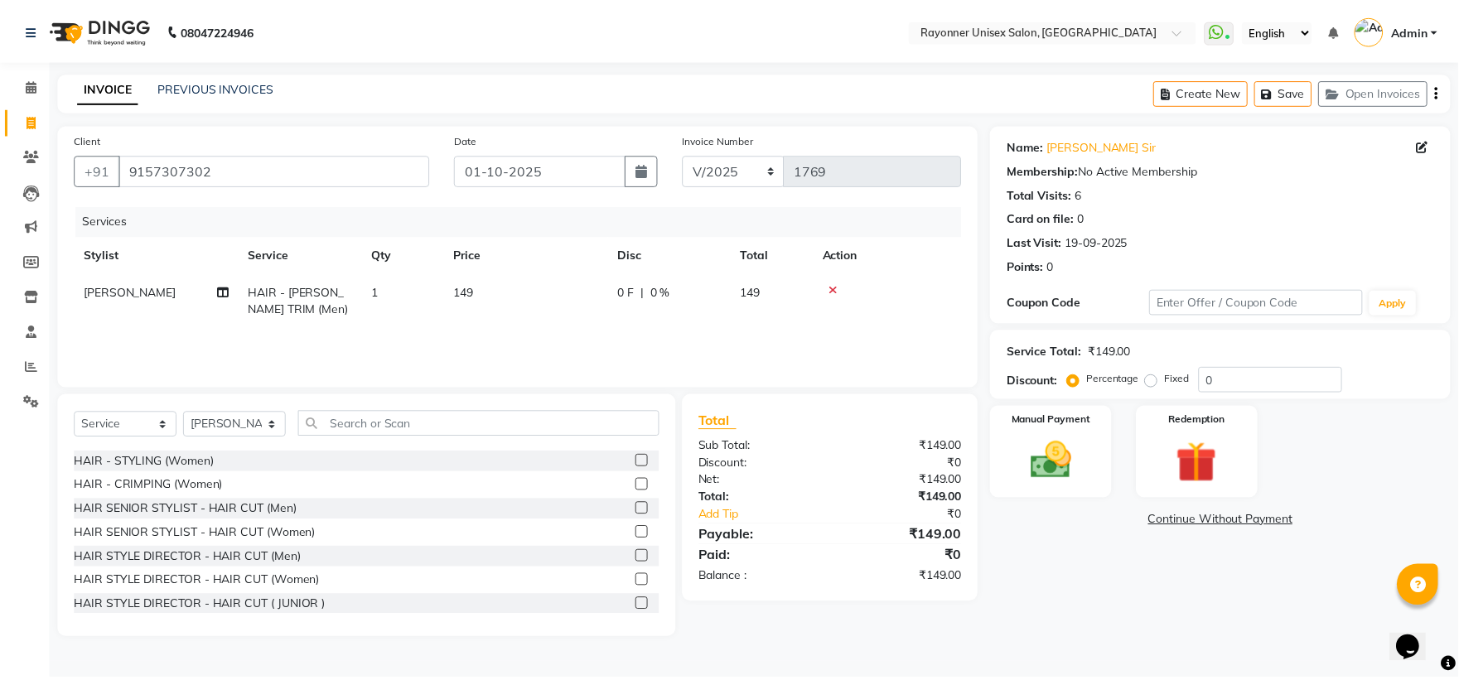
scroll to position [1104, 0]
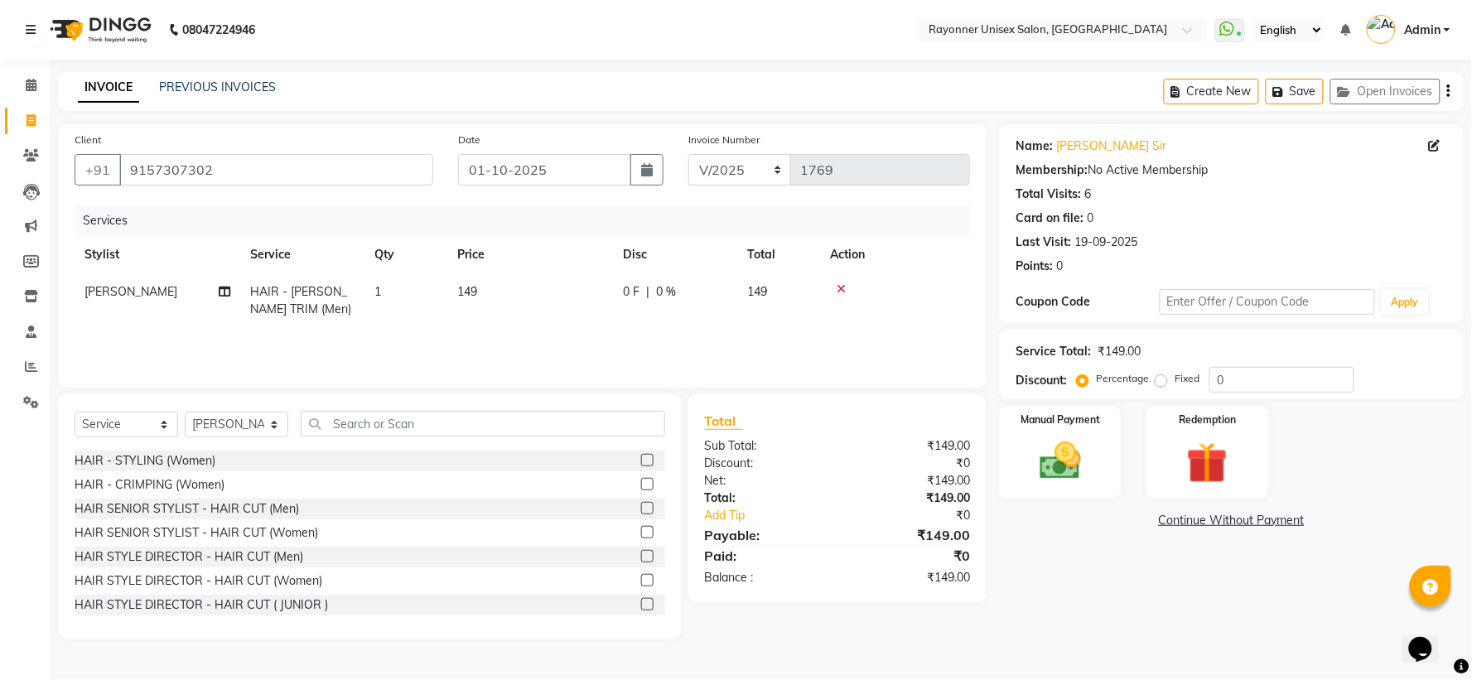
click at [641, 505] on label at bounding box center [647, 508] width 12 height 12
click at [641, 505] on input "checkbox" at bounding box center [646, 509] width 11 height 11
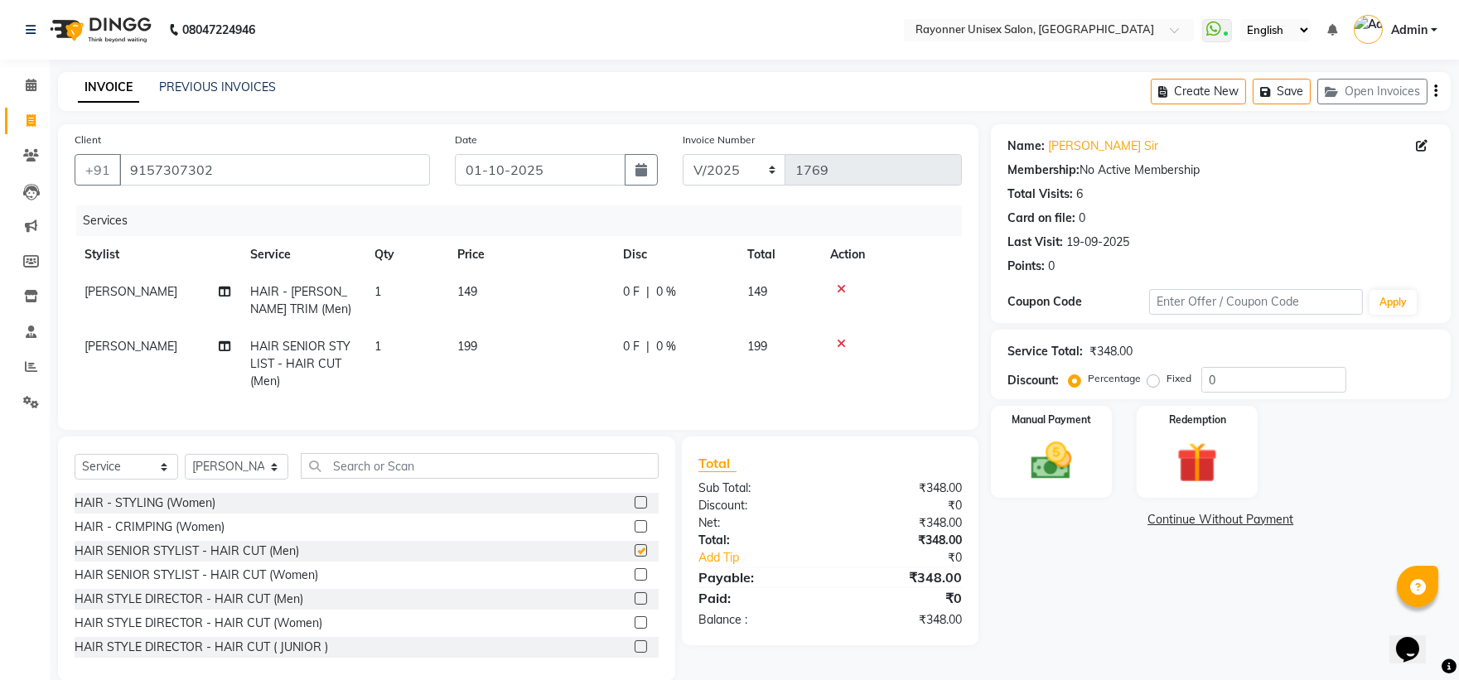
checkbox input "false"
click at [1099, 461] on div "Manual Payment" at bounding box center [1051, 451] width 126 height 95
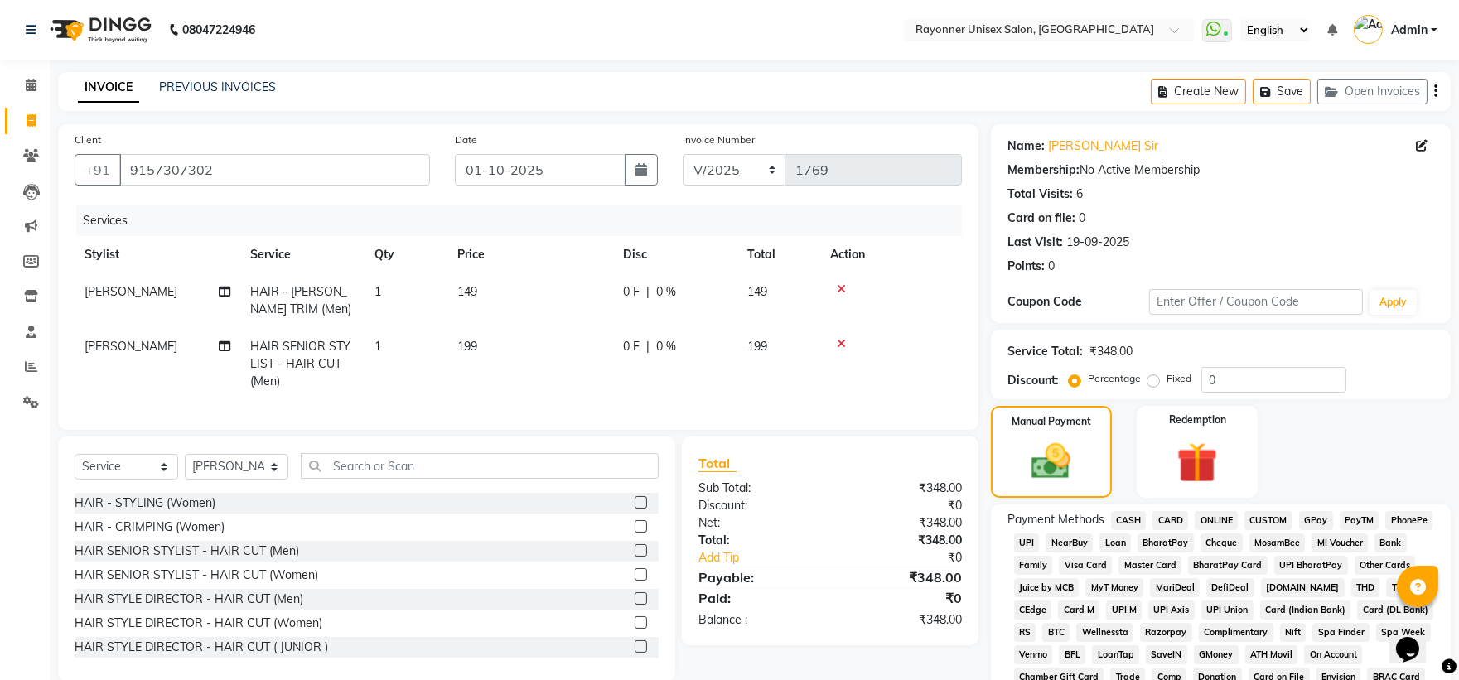
click at [1172, 516] on span "CARD" at bounding box center [1170, 520] width 36 height 19
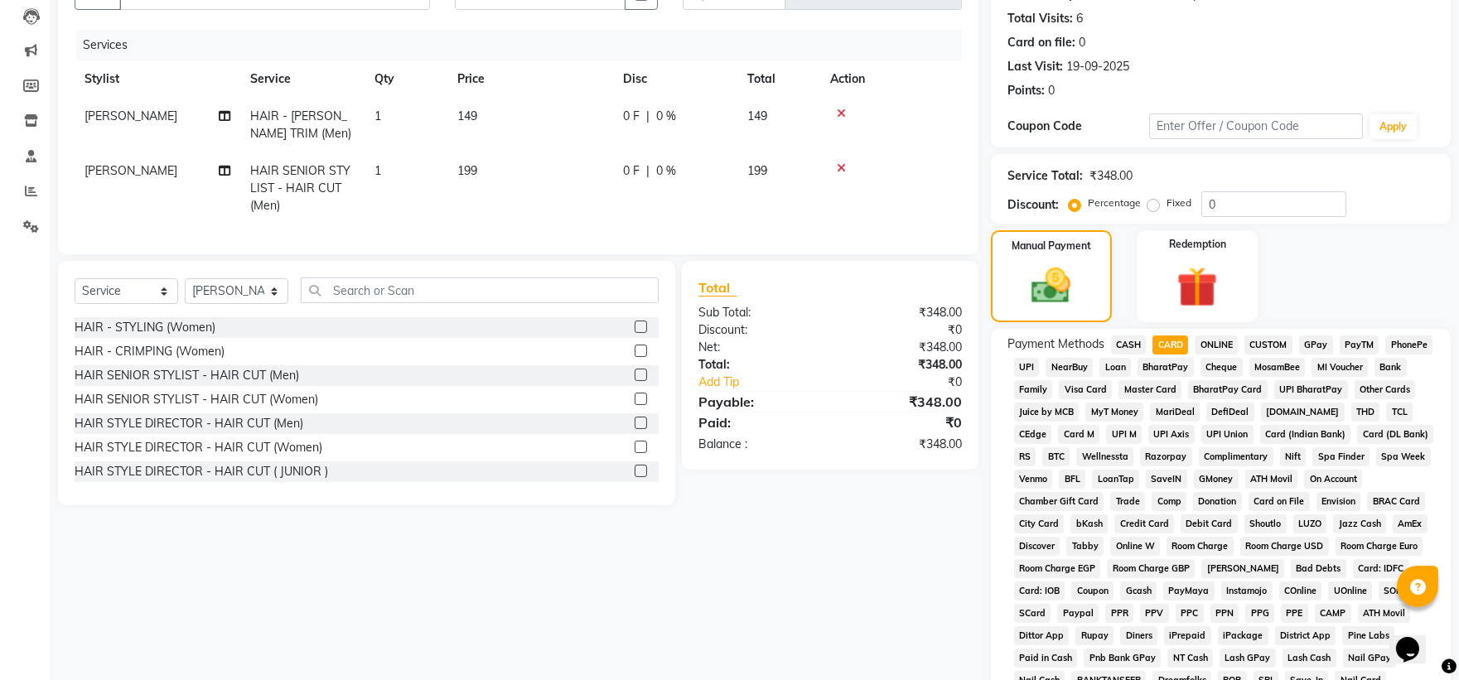
scroll to position [431, 0]
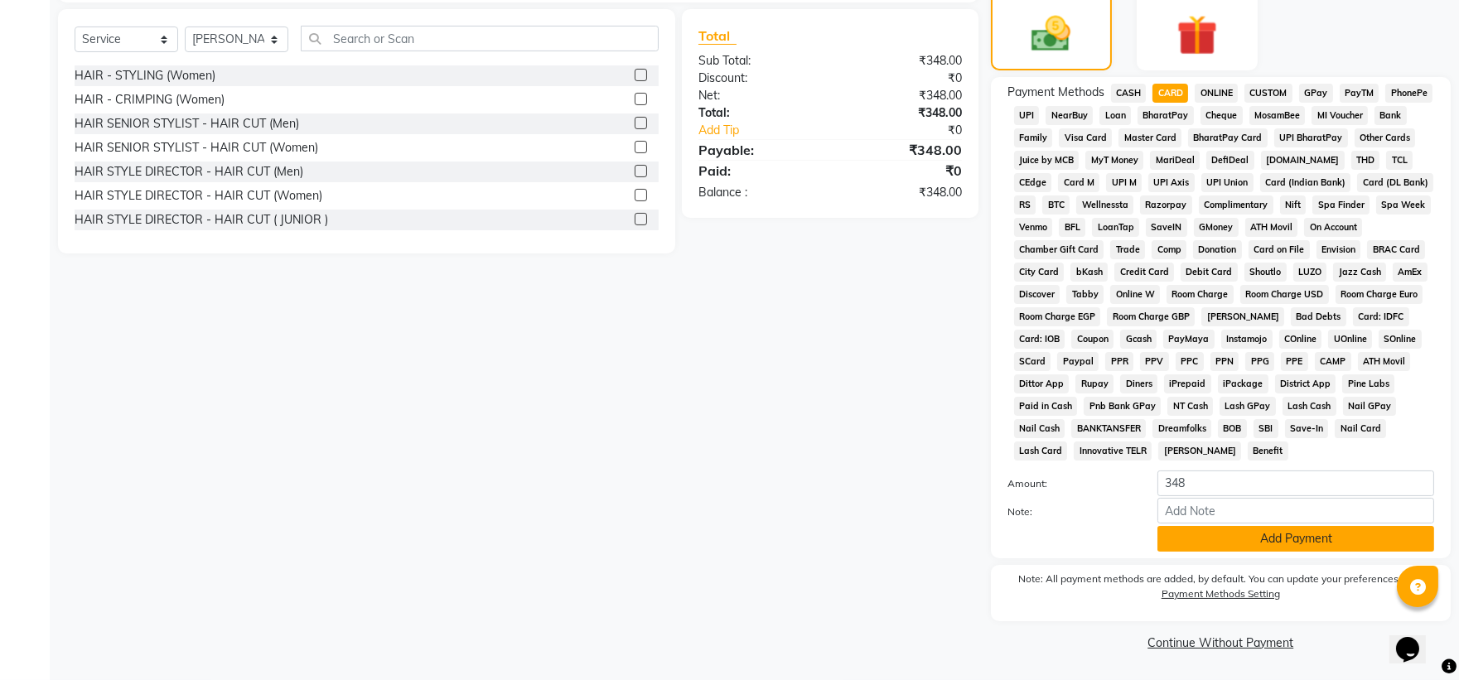
click at [1203, 539] on button "Add Payment" at bounding box center [1295, 539] width 277 height 26
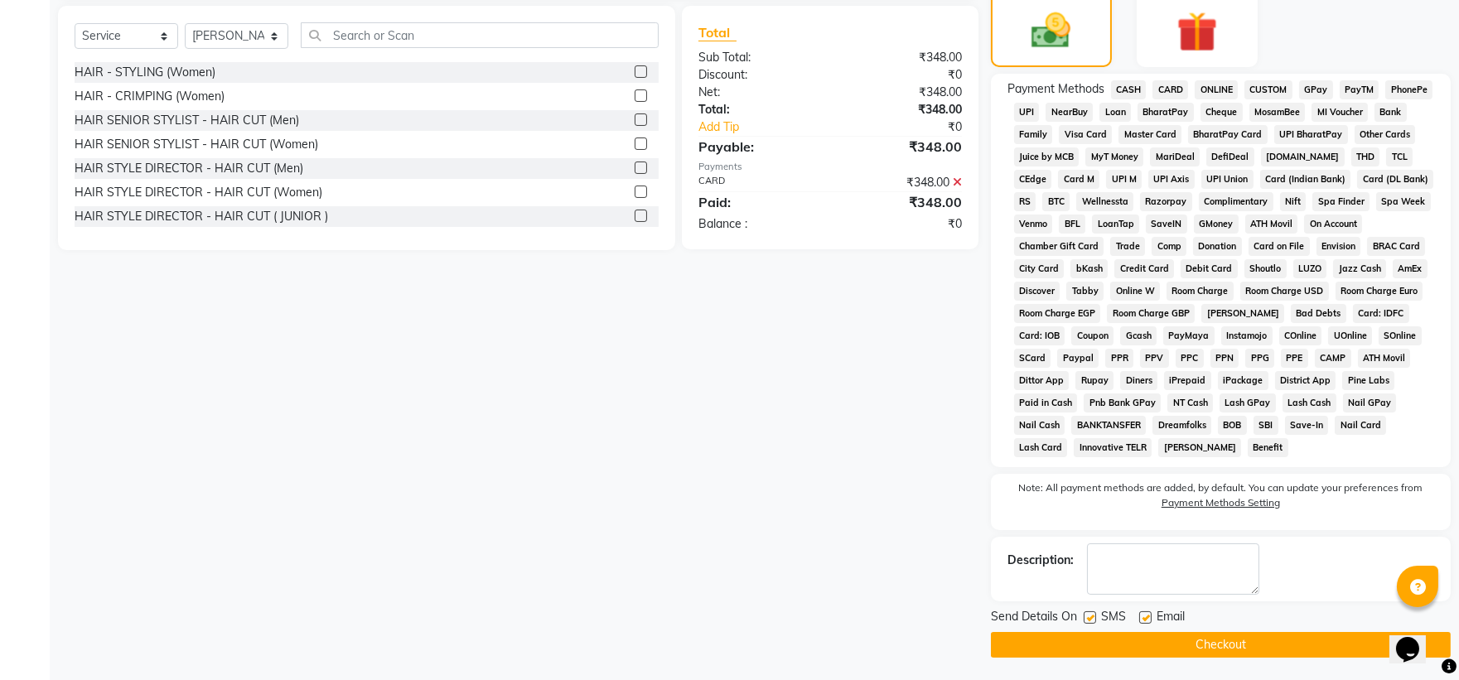
scroll to position [436, 0]
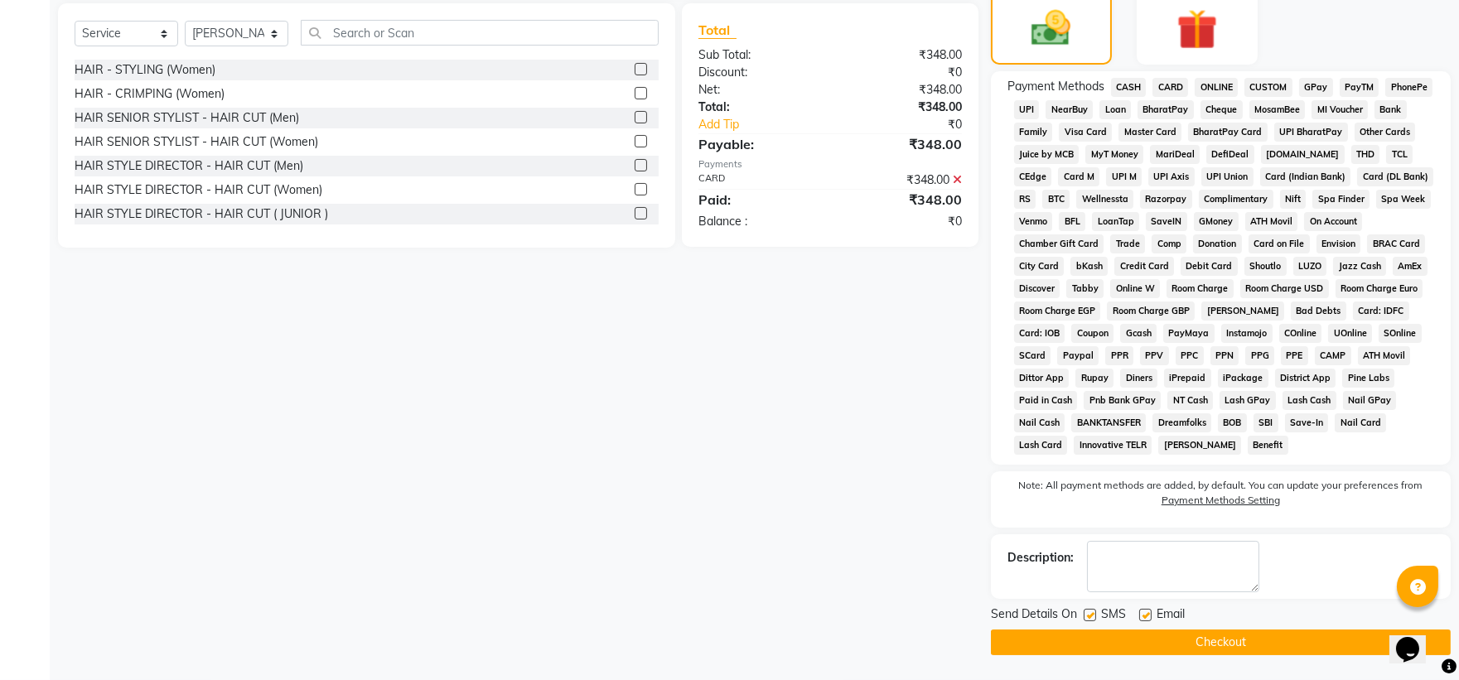
click at [1162, 643] on button "Checkout" at bounding box center [1221, 643] width 460 height 26
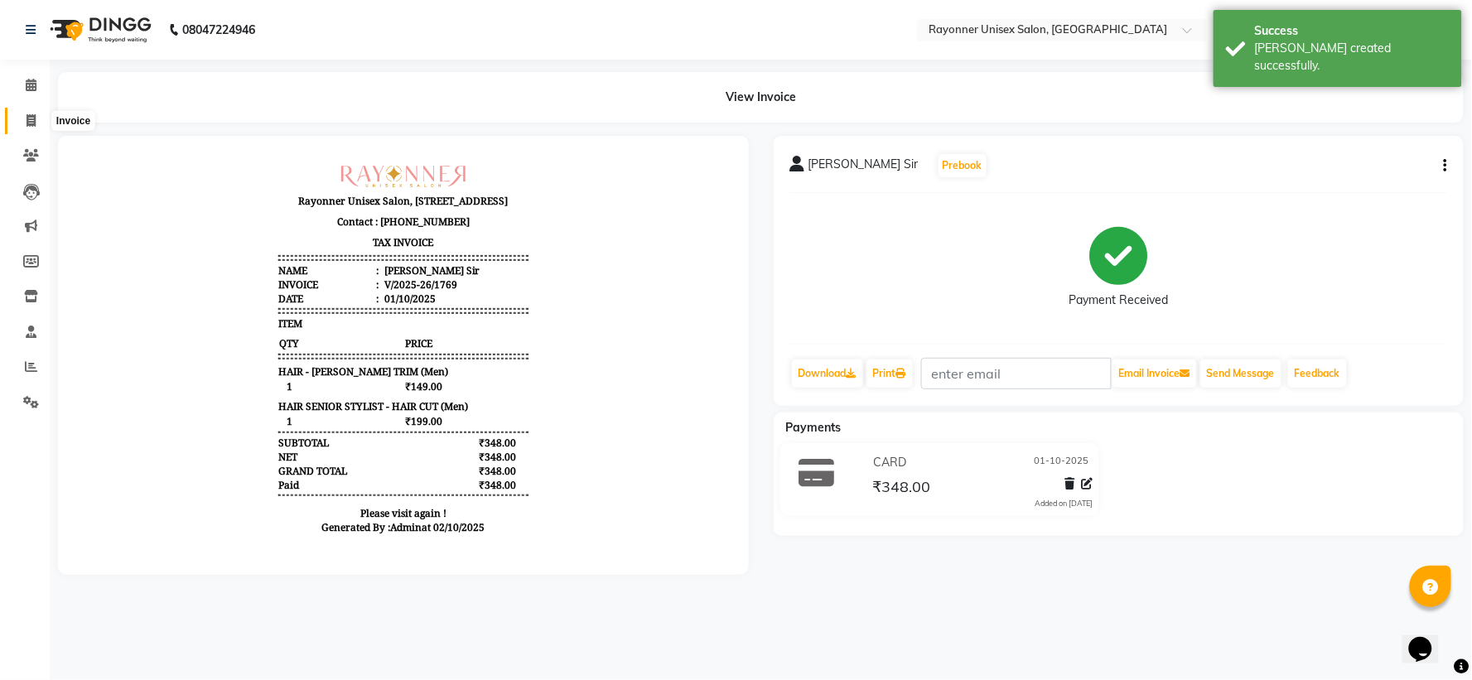
click at [33, 119] on icon at bounding box center [31, 120] width 9 height 12
select select "5201"
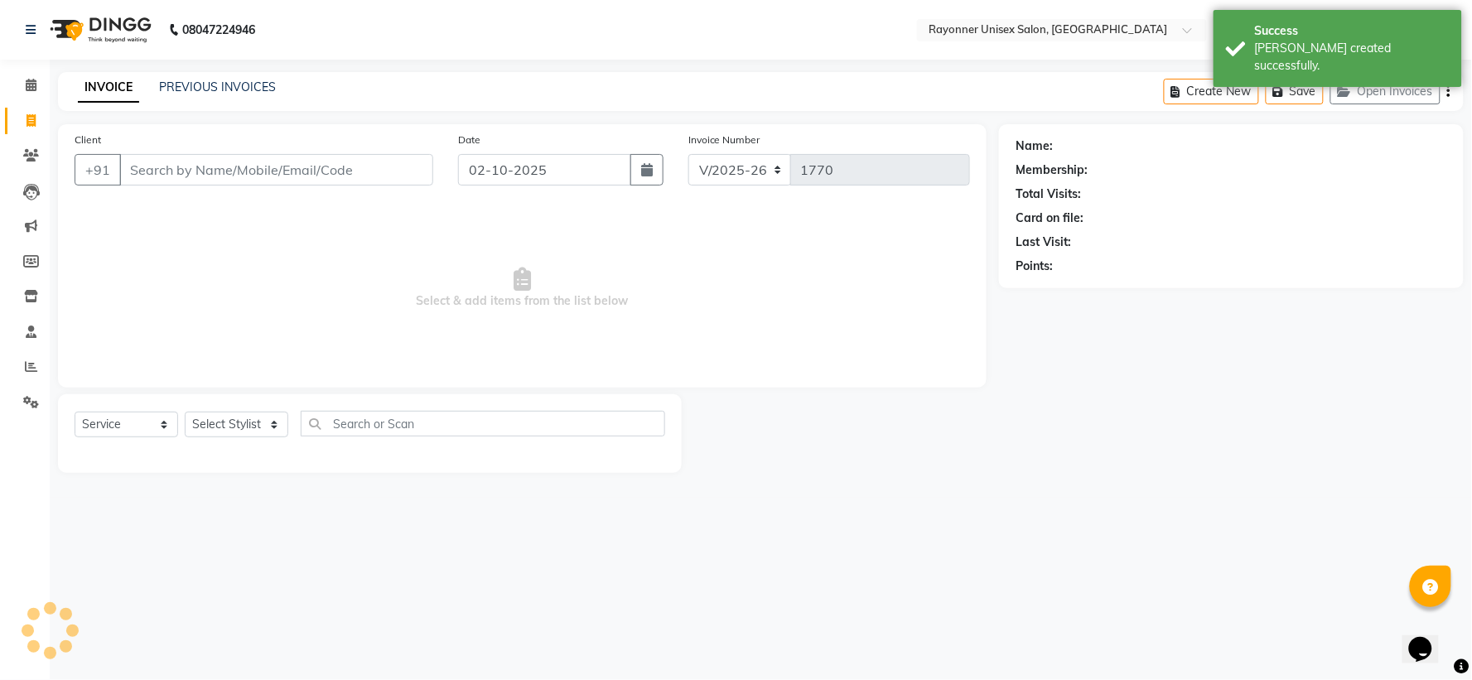
select select "P"
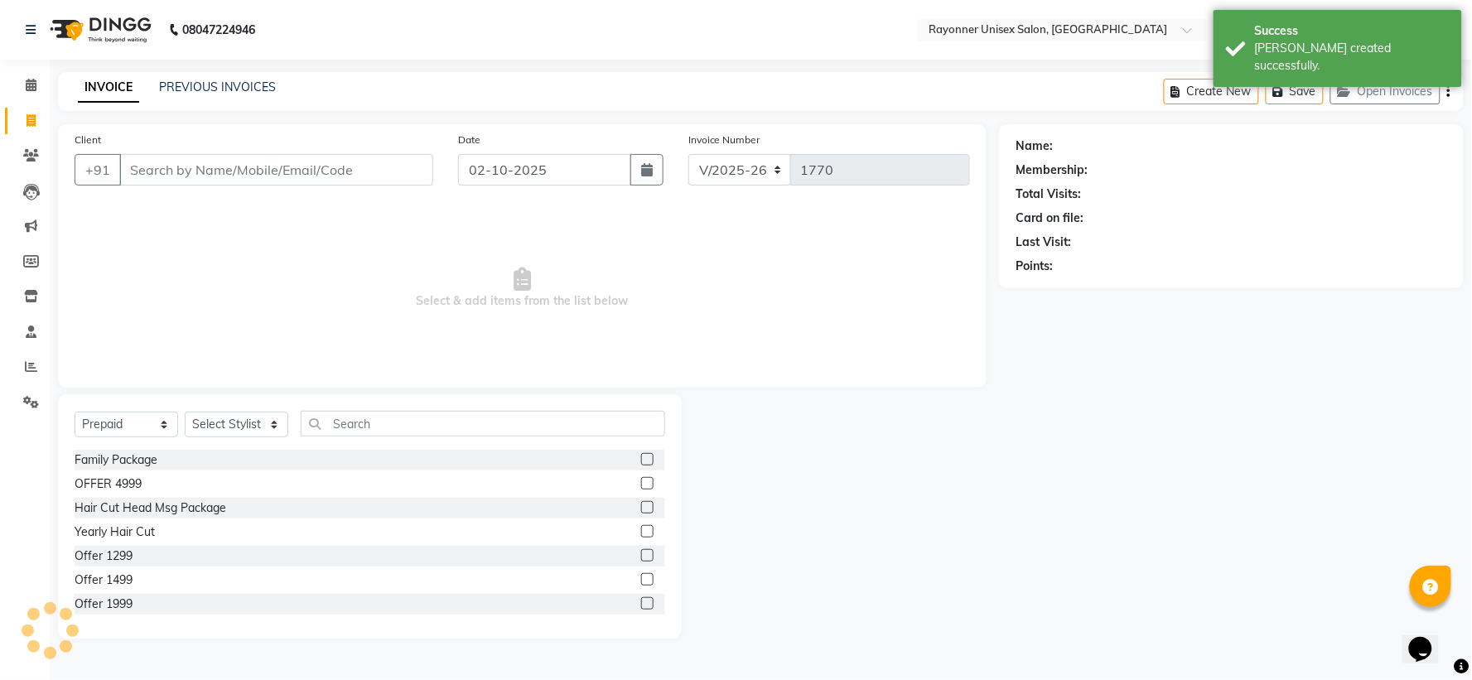
click at [167, 163] on input "Client" at bounding box center [276, 169] width 314 height 31
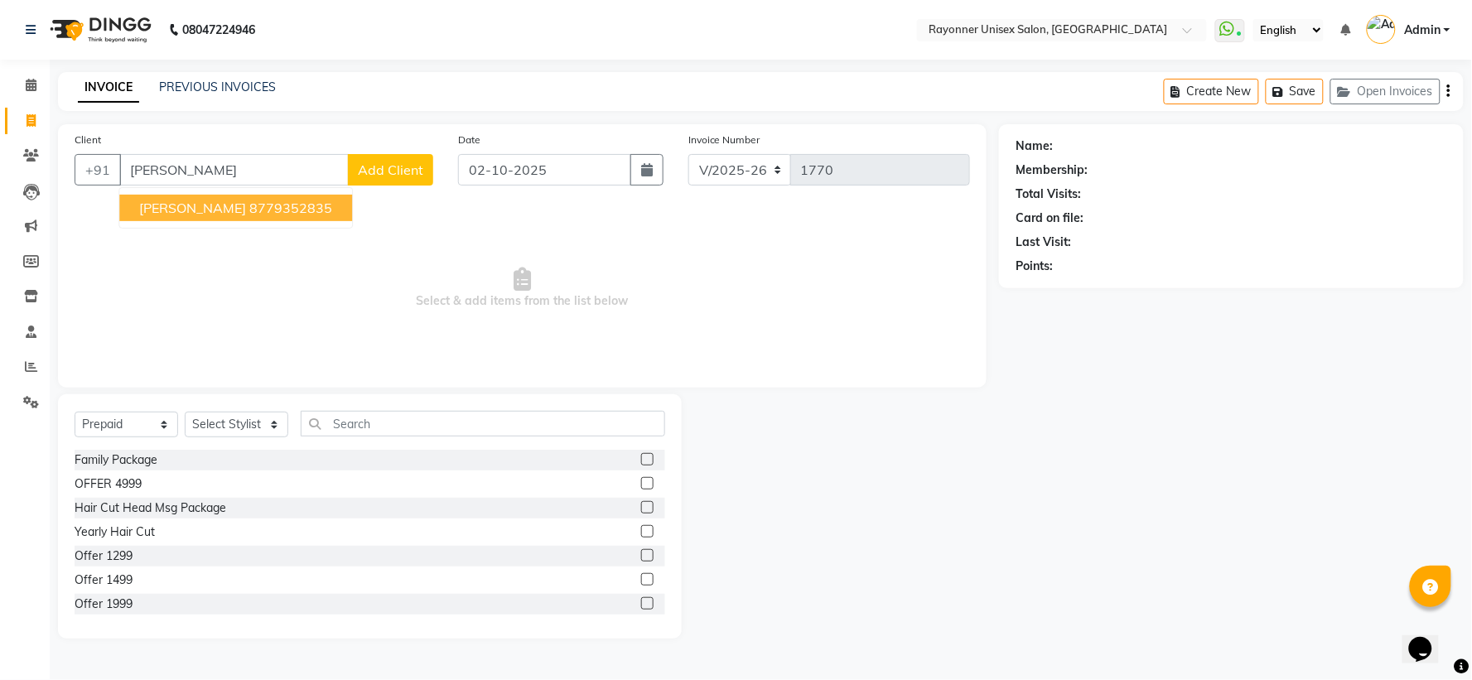
click at [252, 202] on ngb-highlight "8779352835" at bounding box center [290, 208] width 83 height 17
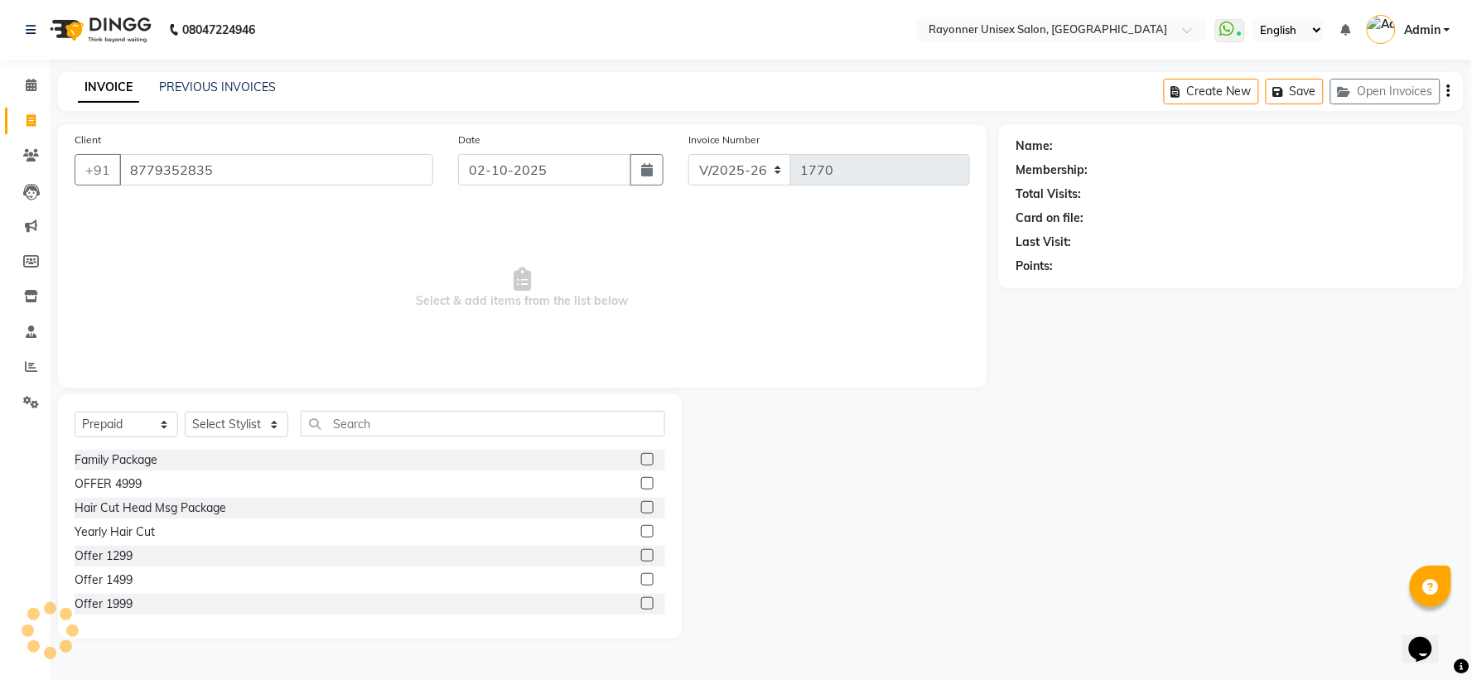
type input "8779352835"
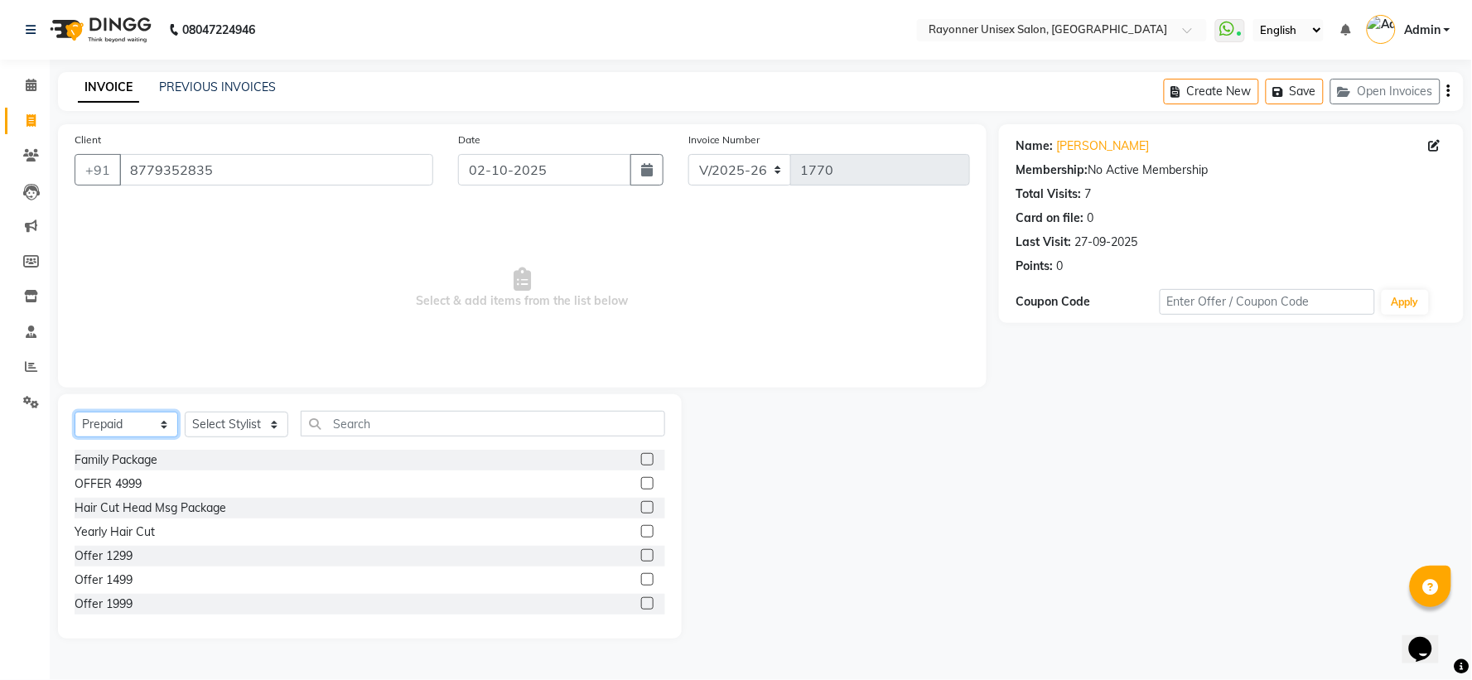
click at [167, 429] on select "Select Service Product Membership Package Voucher Prepaid Gift Card" at bounding box center [127, 425] width 104 height 26
select select "service"
click at [75, 413] on select "Select Service Product Membership Package Voucher Prepaid Gift Card" at bounding box center [127, 425] width 104 height 26
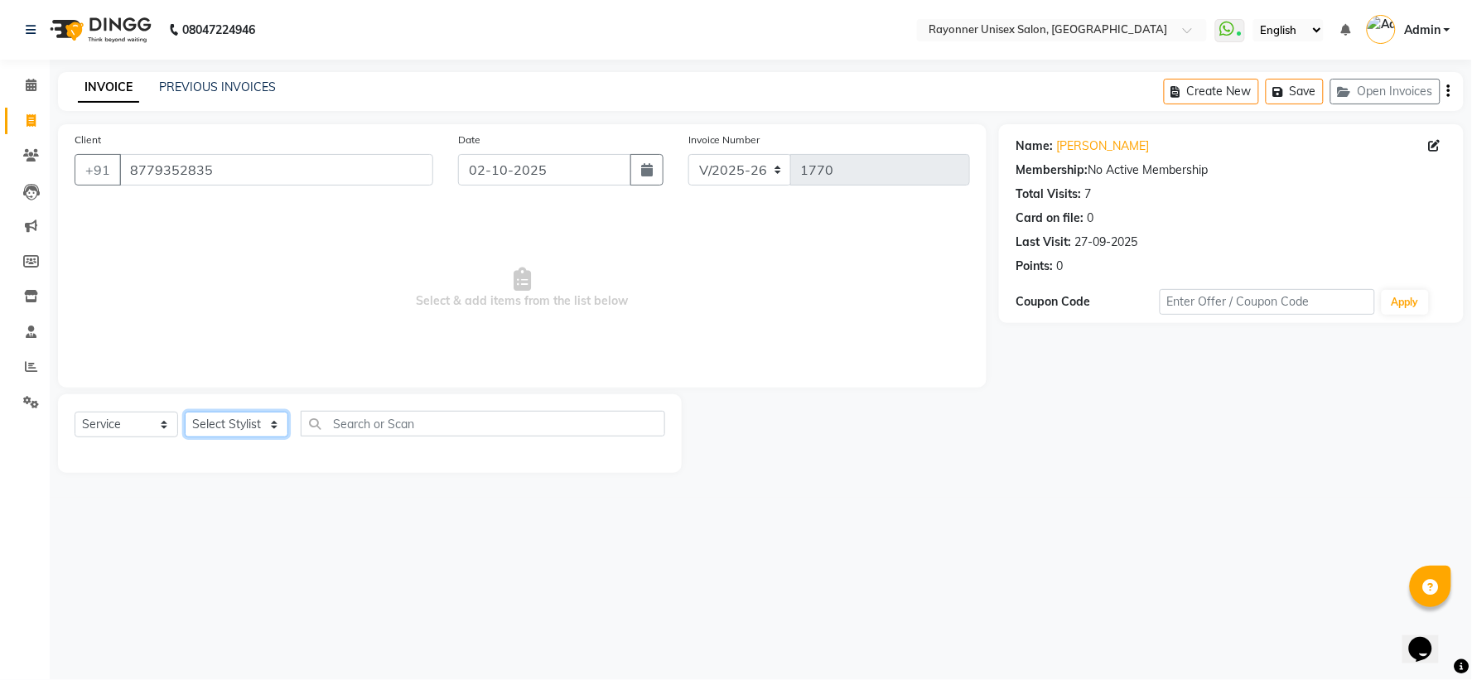
click at [273, 424] on select "Select Stylist [PERSON_NAME] [PERSON_NAME] [PERSON_NAME] Varma [PERSON_NAME]" at bounding box center [237, 425] width 104 height 26
select select "60343"
click at [185, 413] on select "Select Stylist [PERSON_NAME] [PERSON_NAME] [PERSON_NAME] Varma [PERSON_NAME]" at bounding box center [237, 425] width 104 height 26
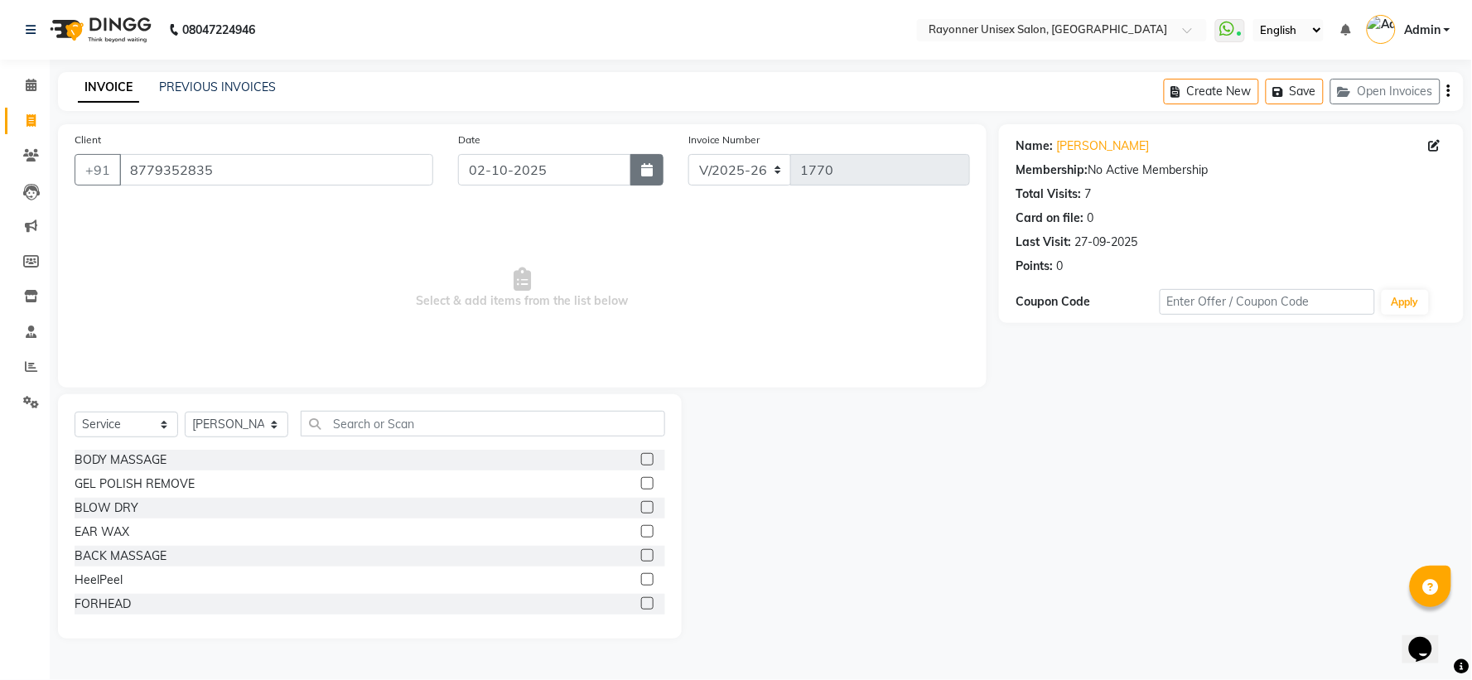
click at [645, 167] on icon "button" at bounding box center [647, 169] width 12 height 13
select select "10"
select select "2025"
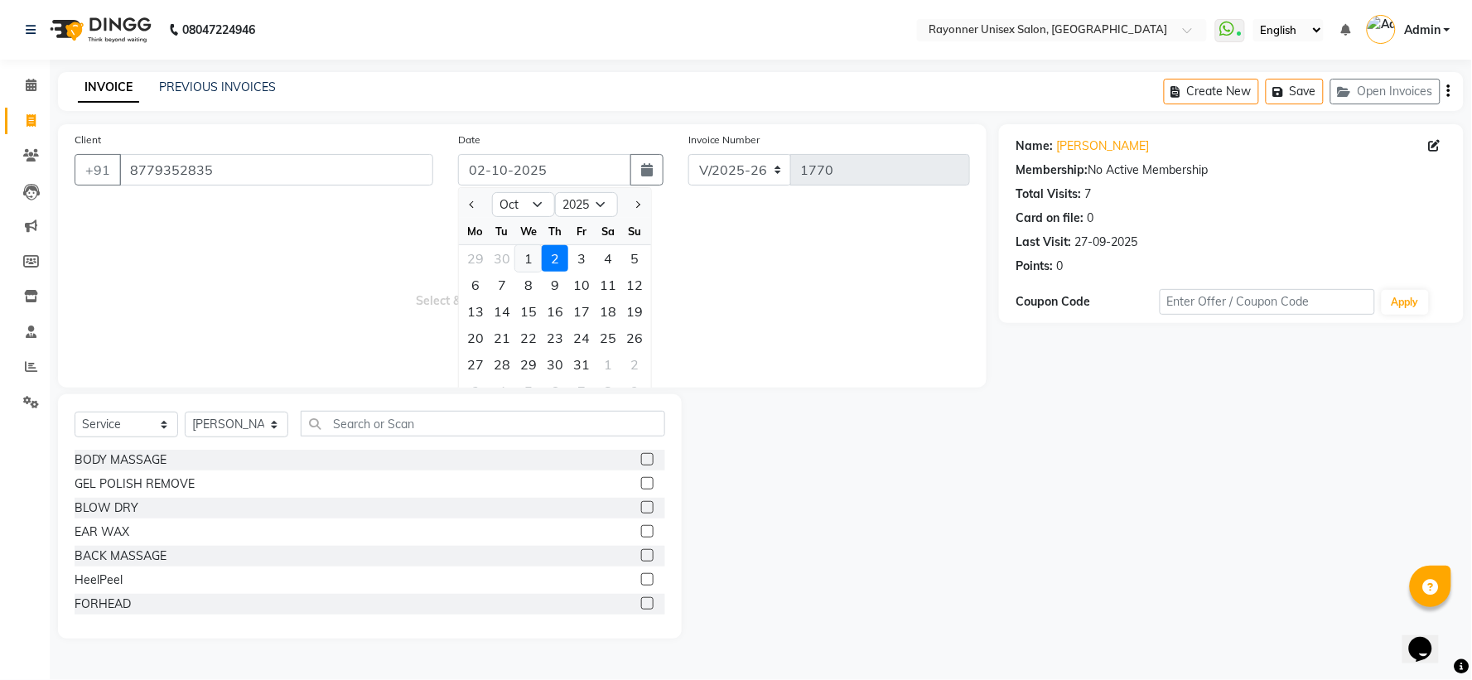
click at [524, 261] on div "1" at bounding box center [528, 258] width 27 height 27
type input "01-10-2025"
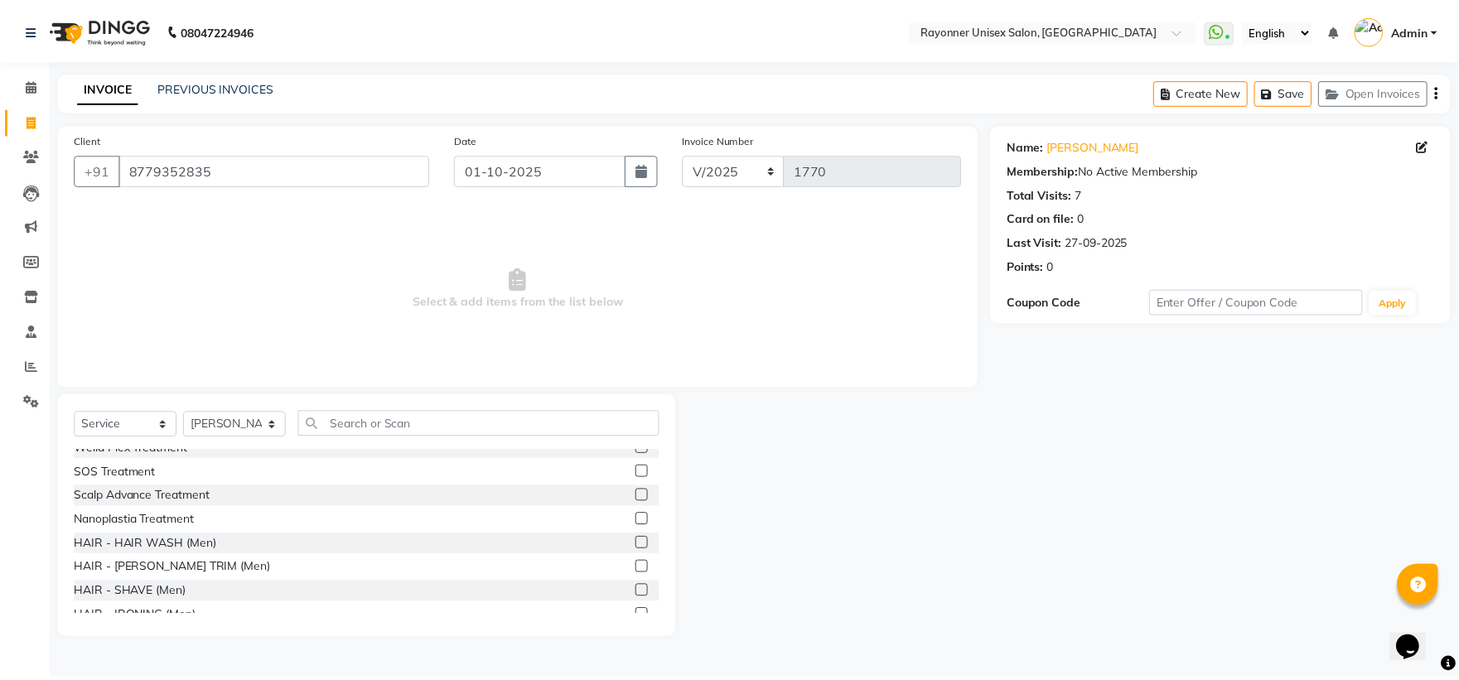
scroll to position [921, 0]
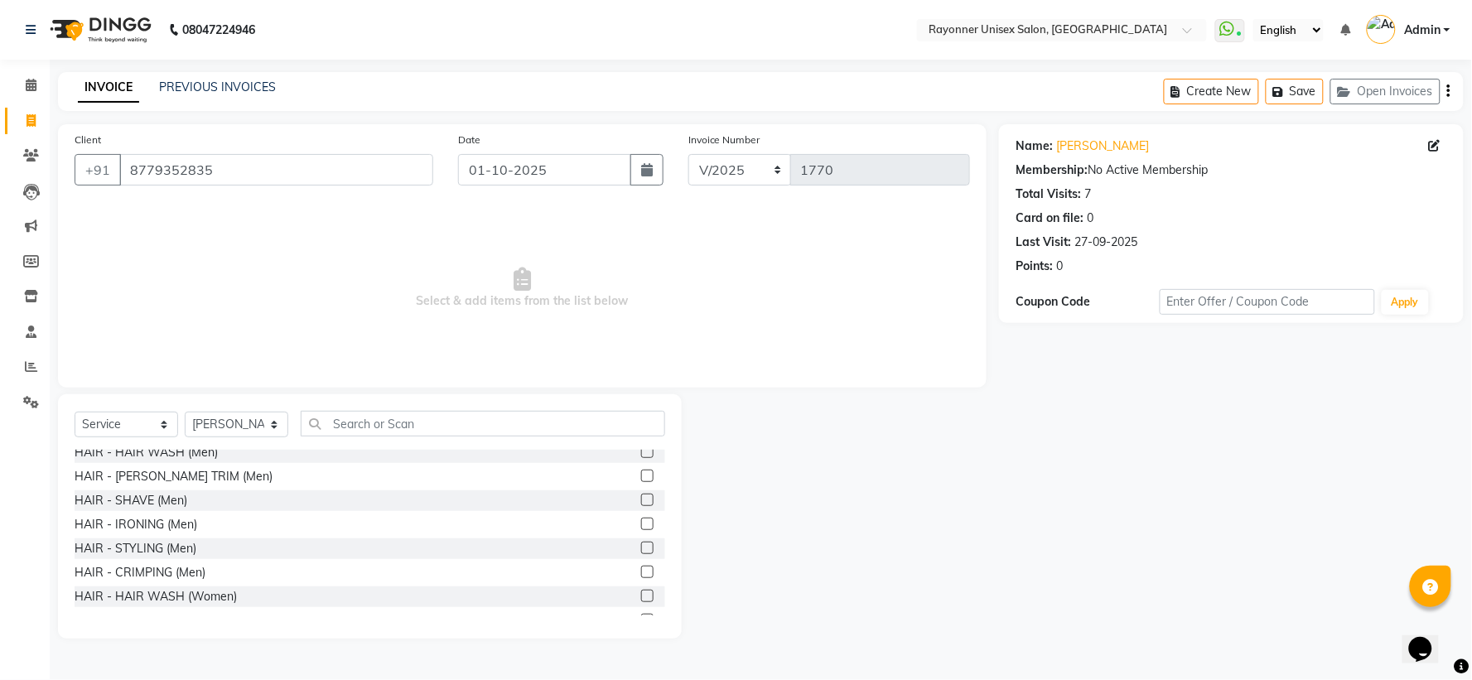
click at [641, 495] on label at bounding box center [647, 500] width 12 height 12
click at [641, 495] on input "checkbox" at bounding box center [646, 500] width 11 height 11
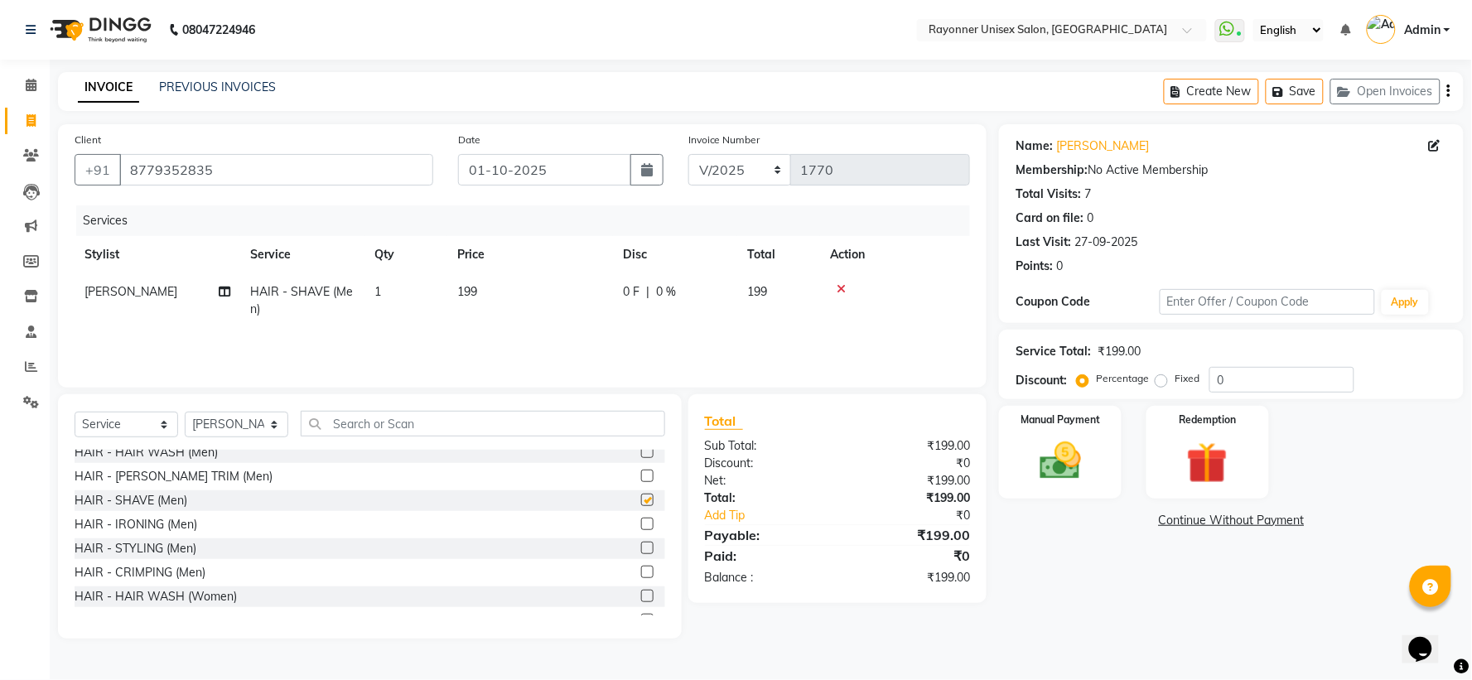
checkbox input "false"
click at [1094, 471] on img at bounding box center [1061, 462] width 70 height 50
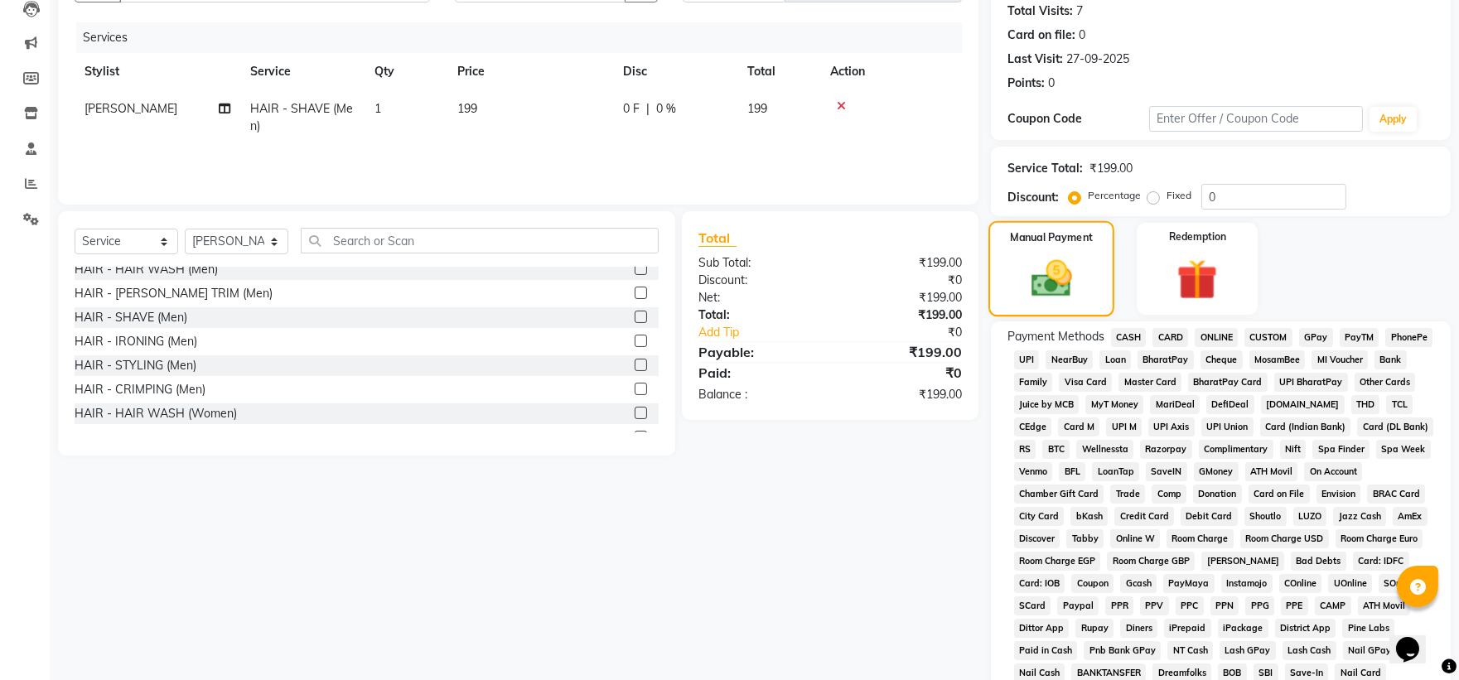
scroll to position [184, 0]
click at [1213, 340] on span "ONLINE" at bounding box center [1216, 336] width 43 height 19
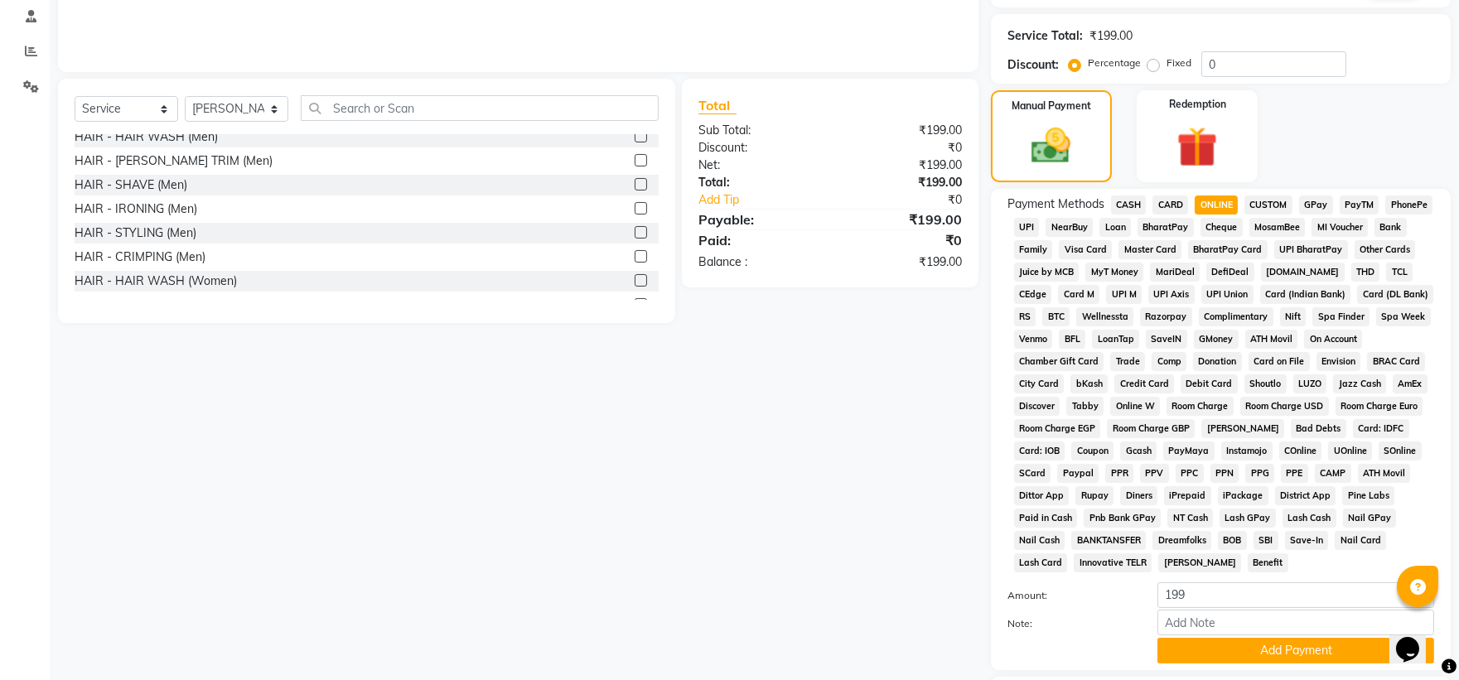
scroll to position [431, 0]
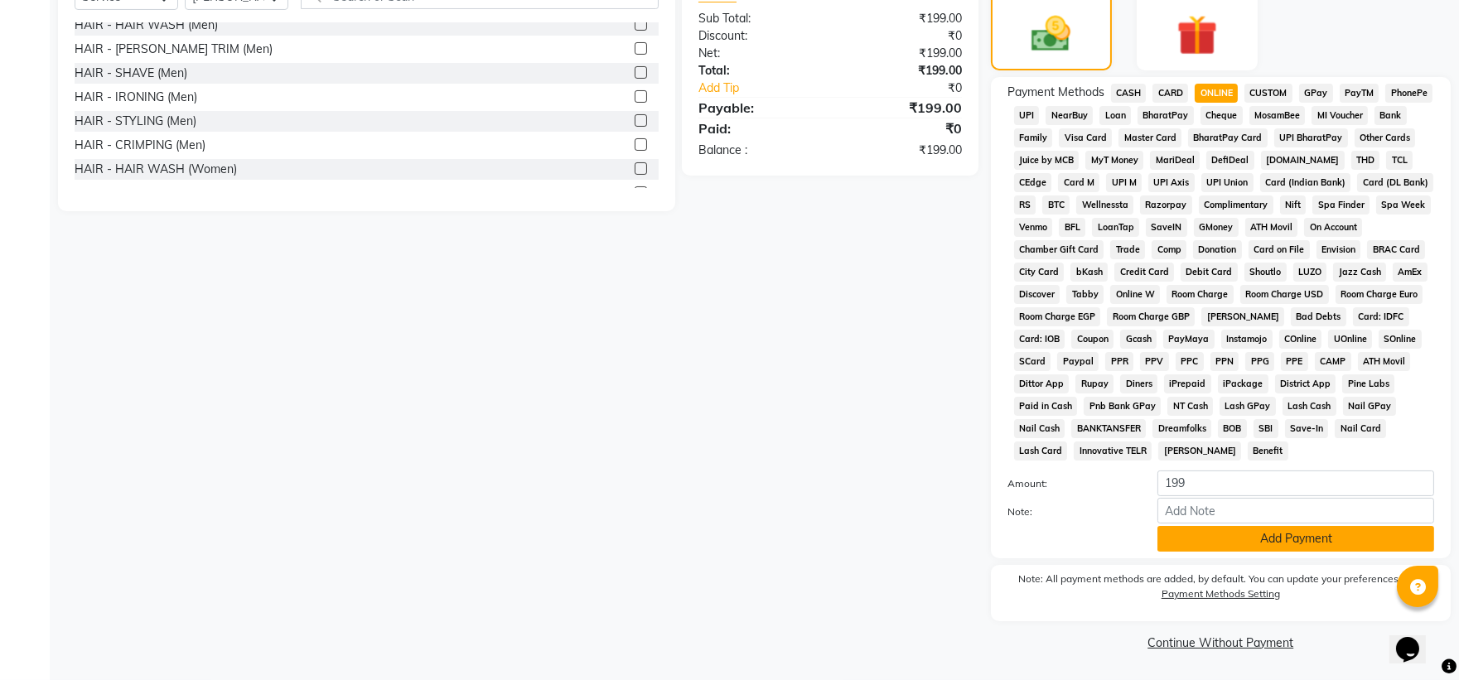
click at [1206, 532] on button "Add Payment" at bounding box center [1295, 539] width 277 height 26
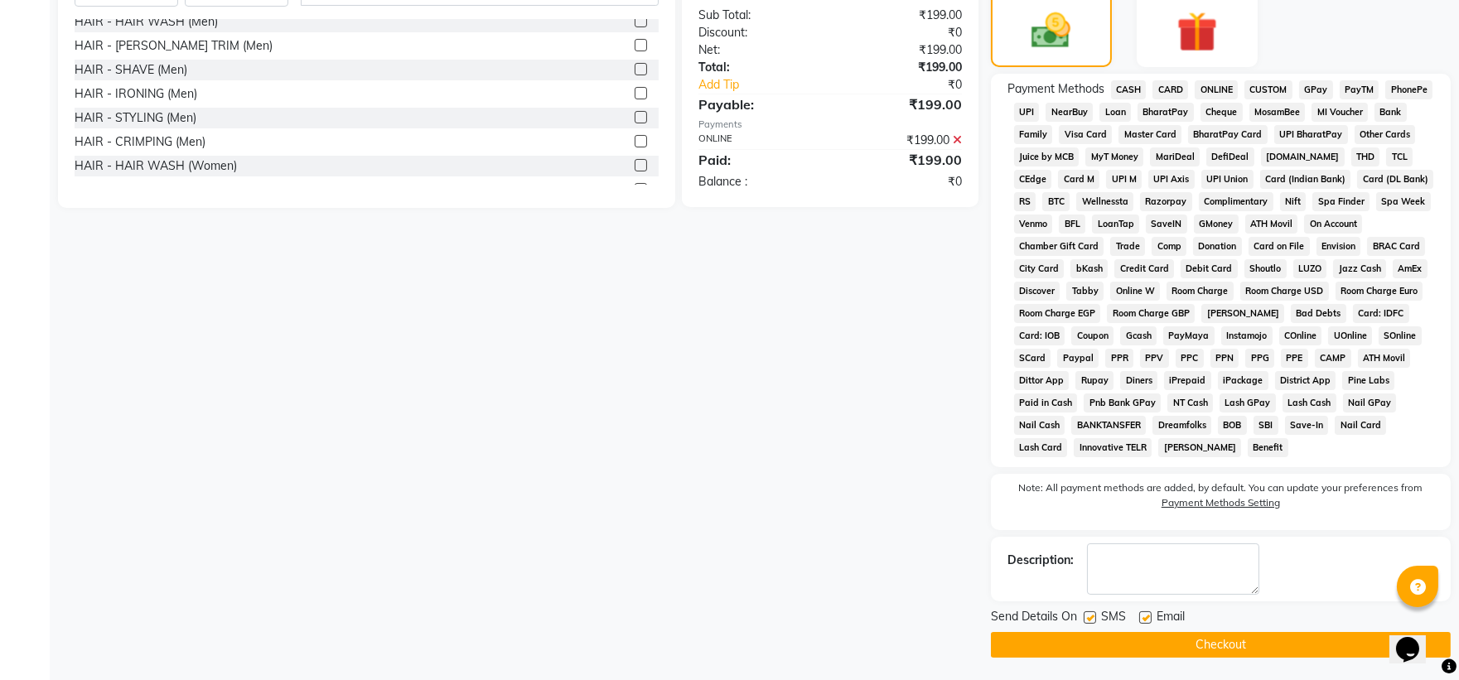
click at [1099, 640] on button "Checkout" at bounding box center [1221, 645] width 460 height 26
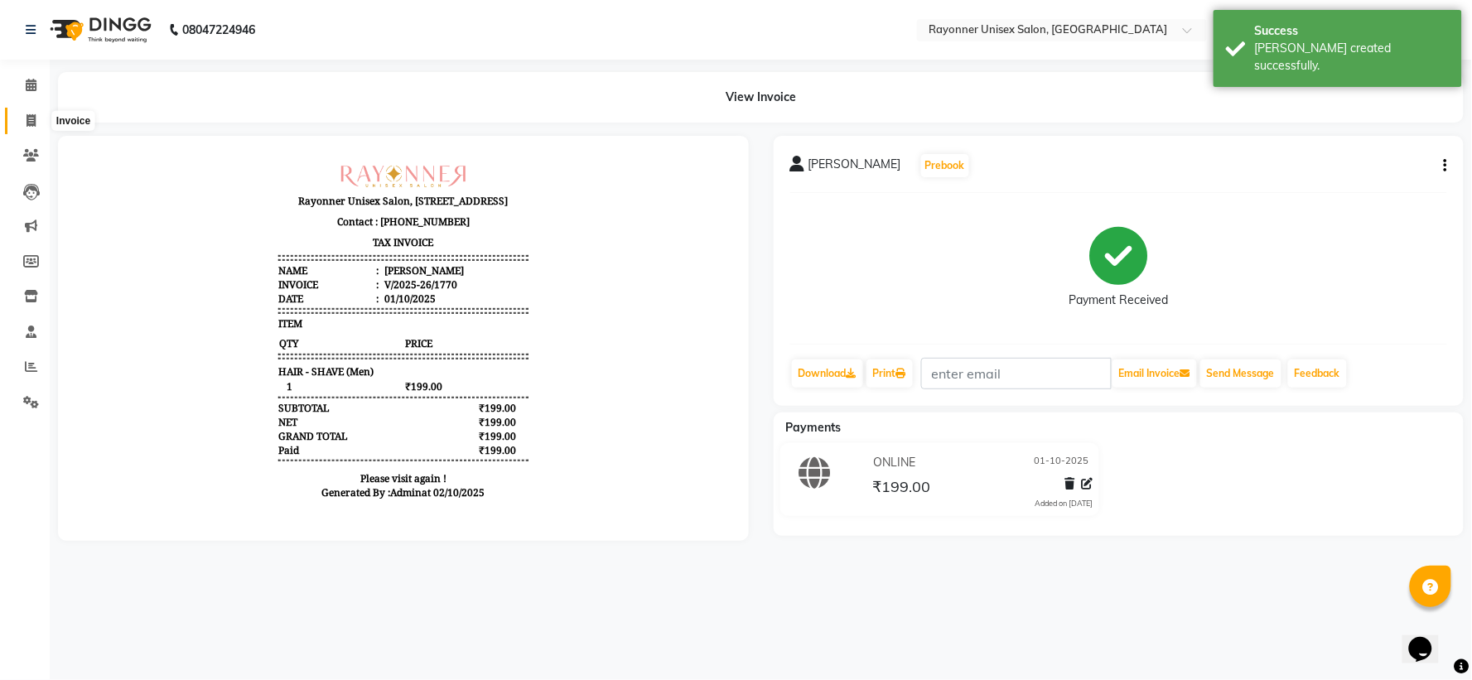
drag, startPoint x: 30, startPoint y: 117, endPoint x: 39, endPoint y: 114, distance: 9.7
click at [31, 117] on icon at bounding box center [31, 120] width 9 height 12
select select "5201"
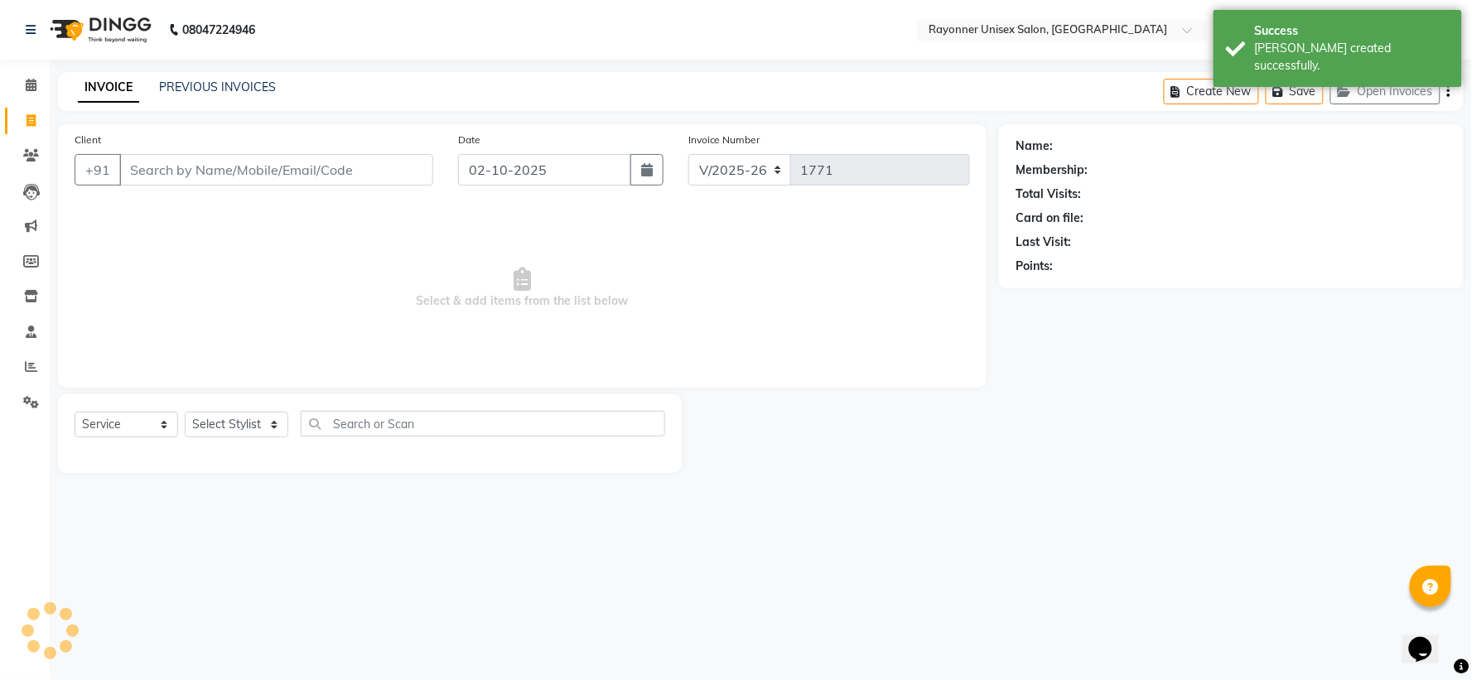
select select "P"
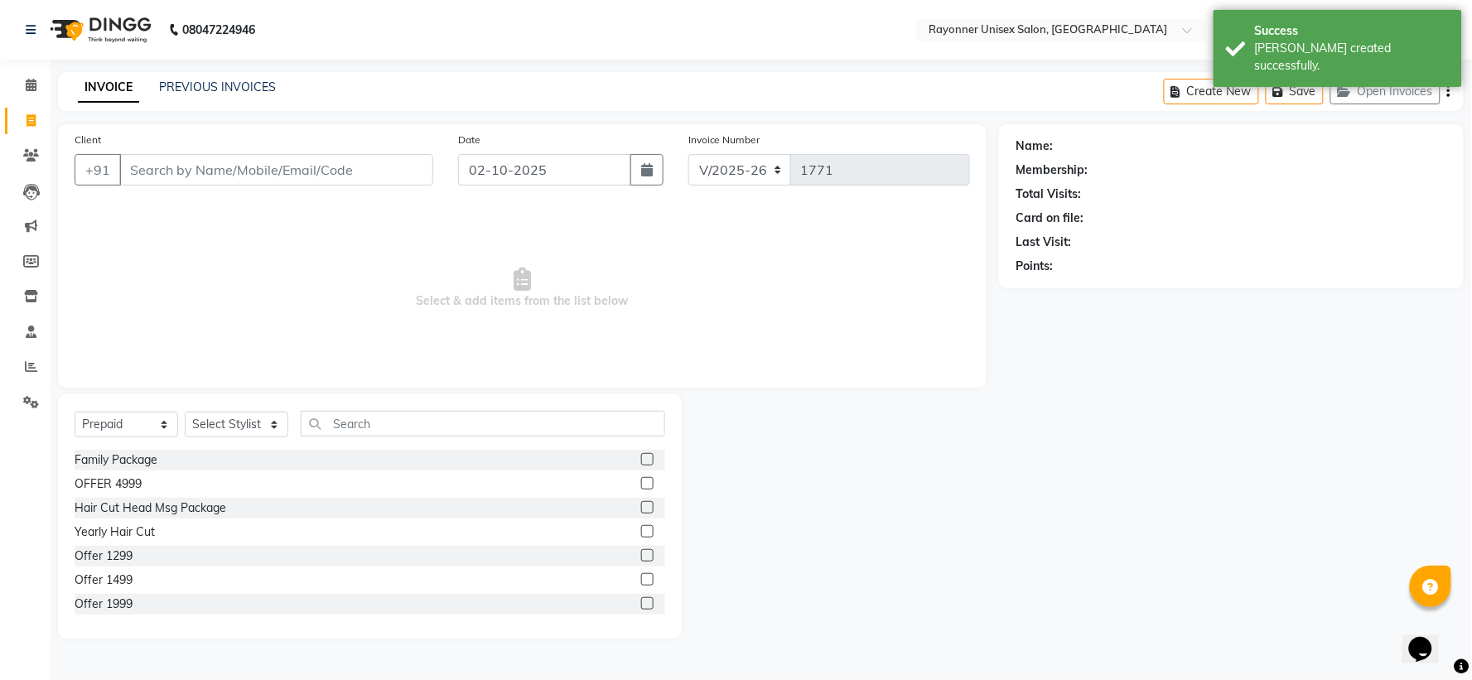
click at [166, 168] on input "Client" at bounding box center [276, 169] width 314 height 31
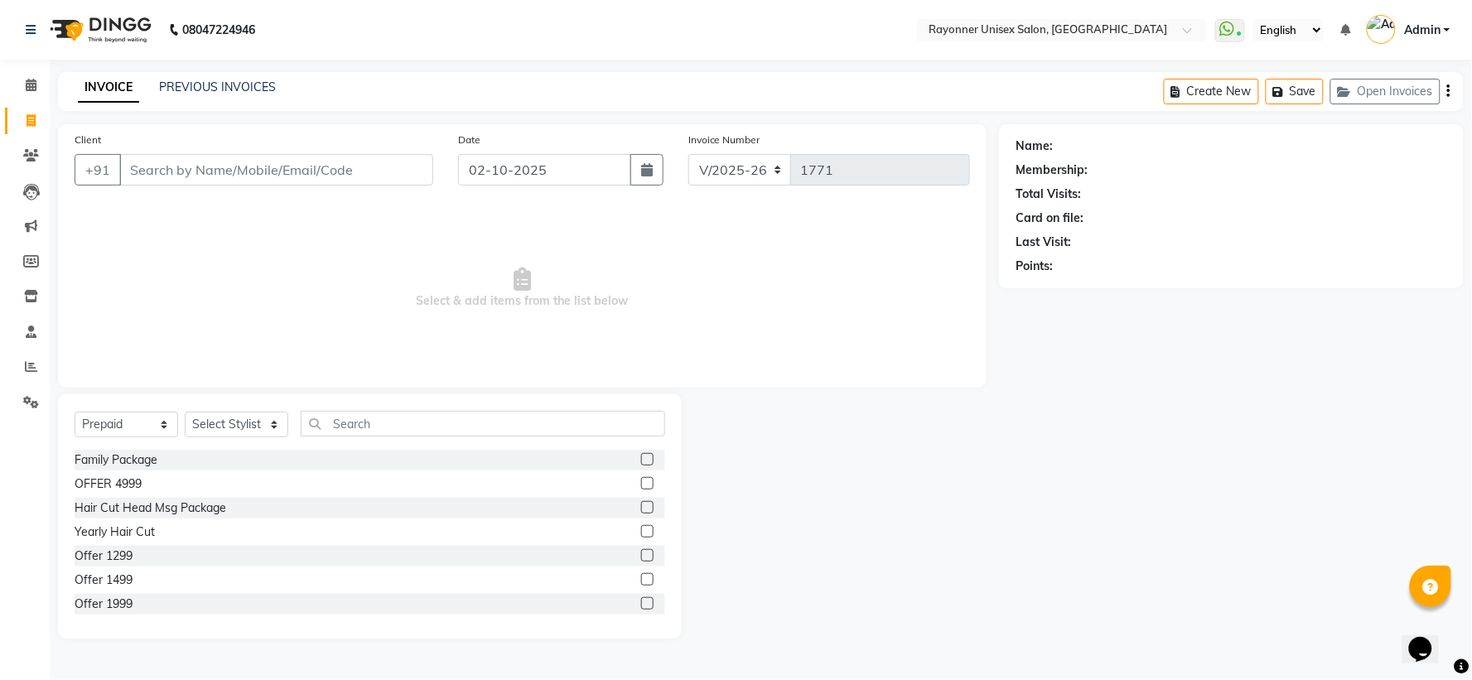
click at [166, 168] on input "Client" at bounding box center [276, 169] width 314 height 31
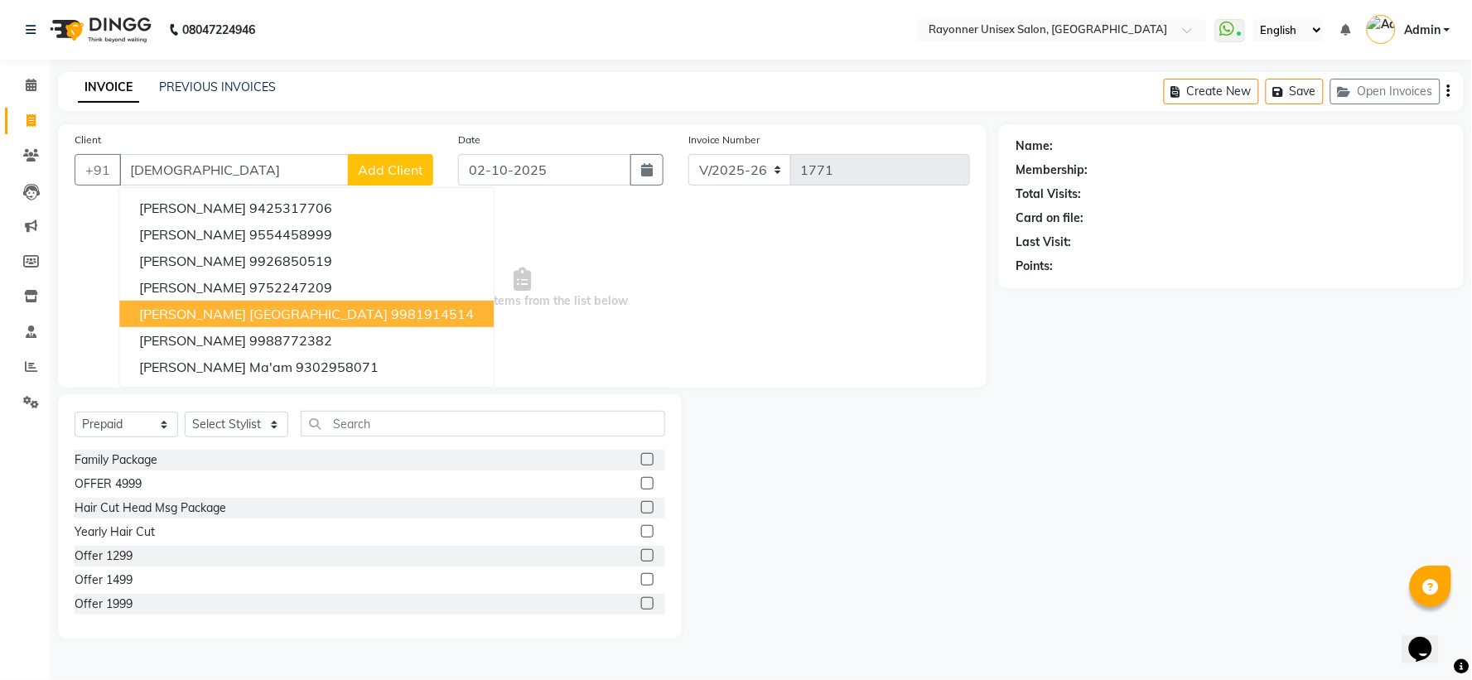
click at [167, 317] on span "[PERSON_NAME] [GEOGRAPHIC_DATA]" at bounding box center [263, 314] width 249 height 17
type input "9981914514"
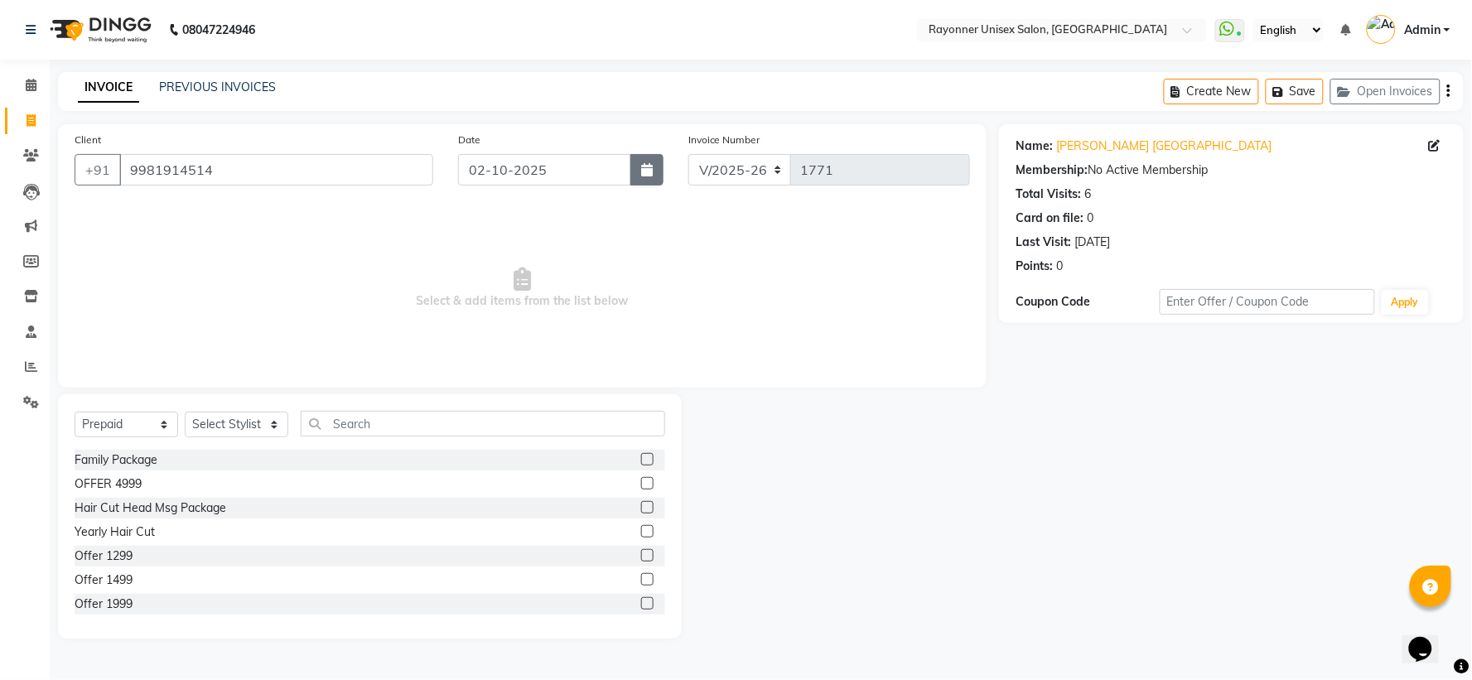
click at [639, 171] on button "button" at bounding box center [647, 169] width 33 height 31
select select "10"
select select "2025"
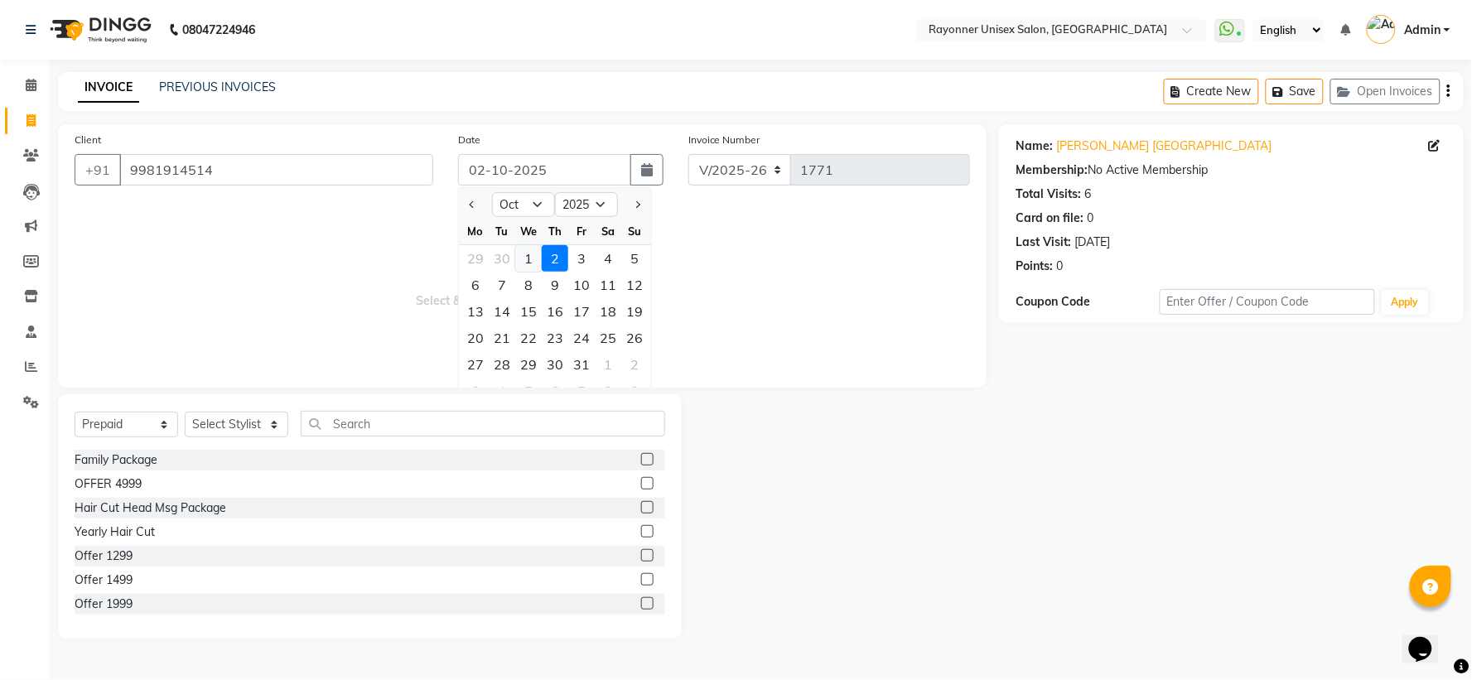
click at [527, 252] on div "1" at bounding box center [528, 258] width 27 height 27
type input "01-10-2025"
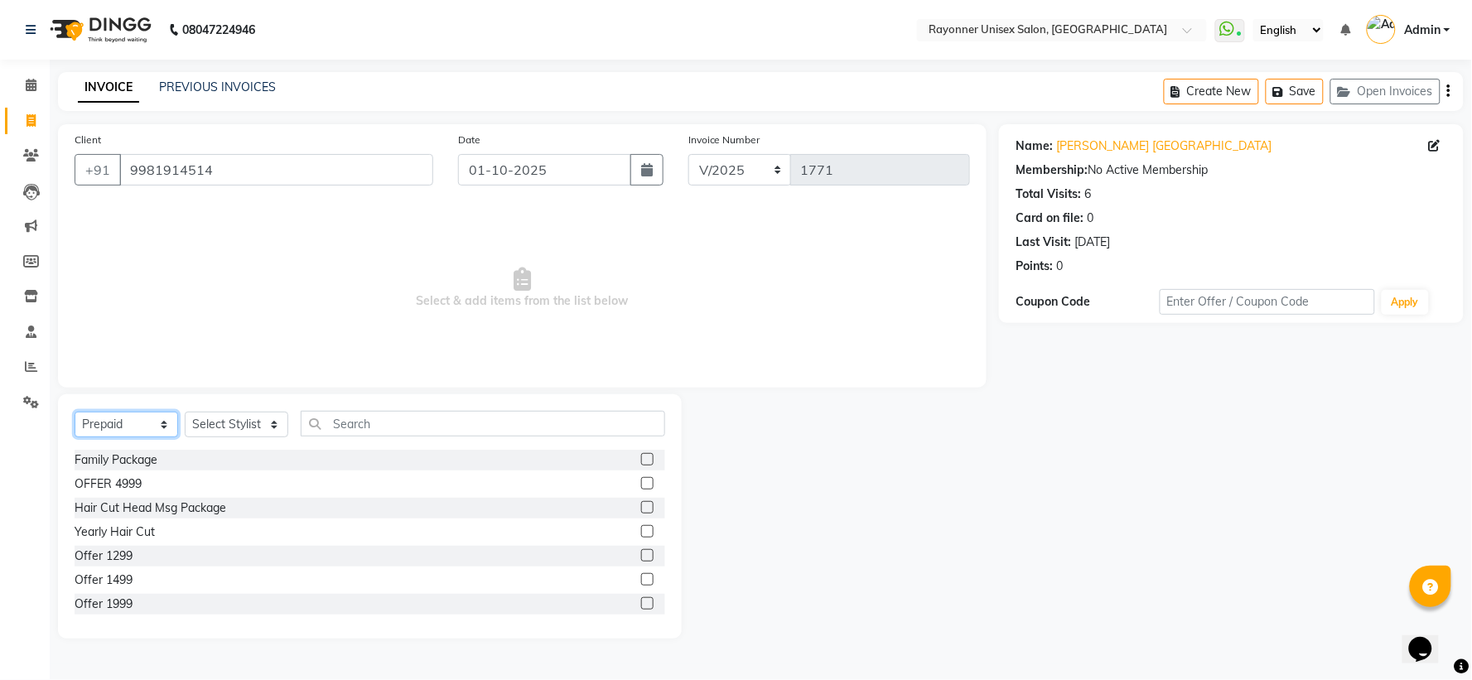
click at [162, 421] on select "Select Service Product Membership Package Voucher Prepaid Gift Card" at bounding box center [127, 425] width 104 height 26
select select "service"
click at [75, 413] on select "Select Service Product Membership Package Voucher Prepaid Gift Card" at bounding box center [127, 425] width 104 height 26
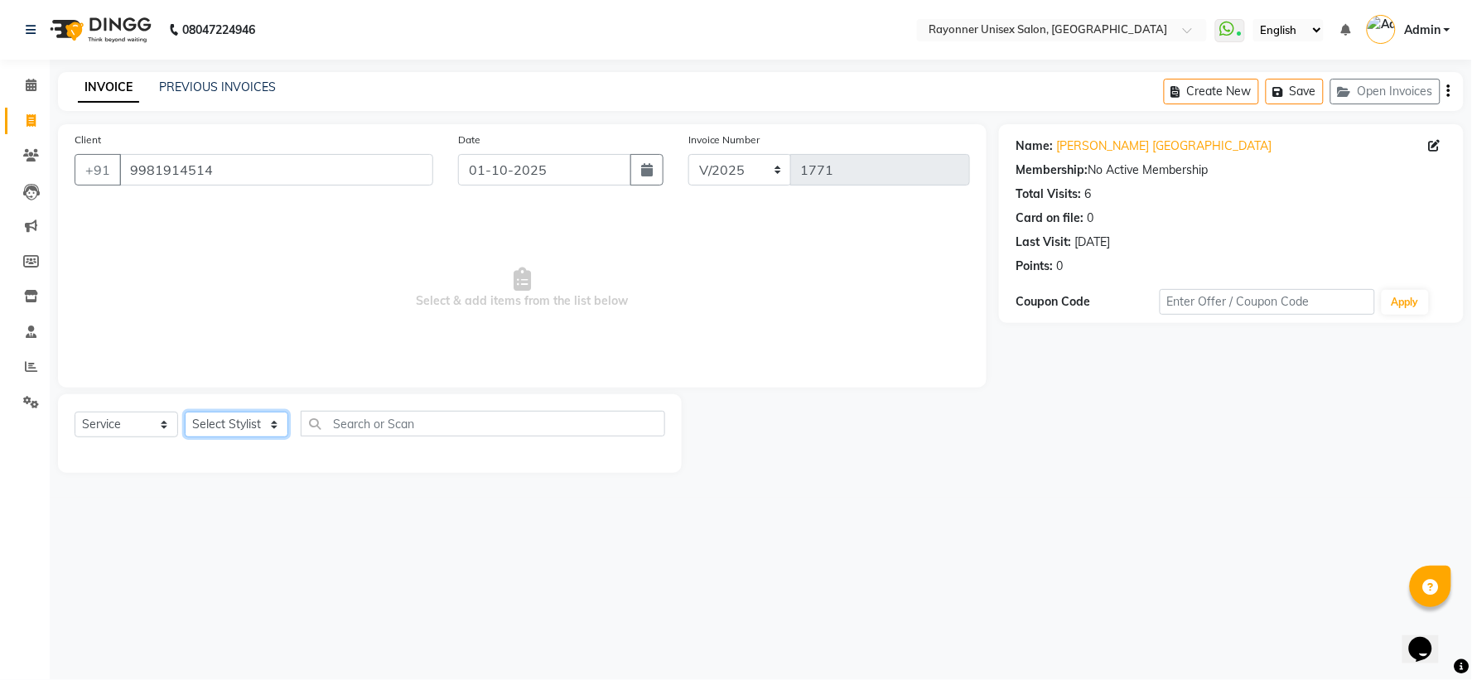
click at [273, 424] on select "Select Stylist [PERSON_NAME] [PERSON_NAME] [PERSON_NAME] Varma [PERSON_NAME]" at bounding box center [237, 425] width 104 height 26
select select "69701"
click at [185, 413] on select "Select Stylist [PERSON_NAME] [PERSON_NAME] [PERSON_NAME] Varma [PERSON_NAME]" at bounding box center [237, 425] width 104 height 26
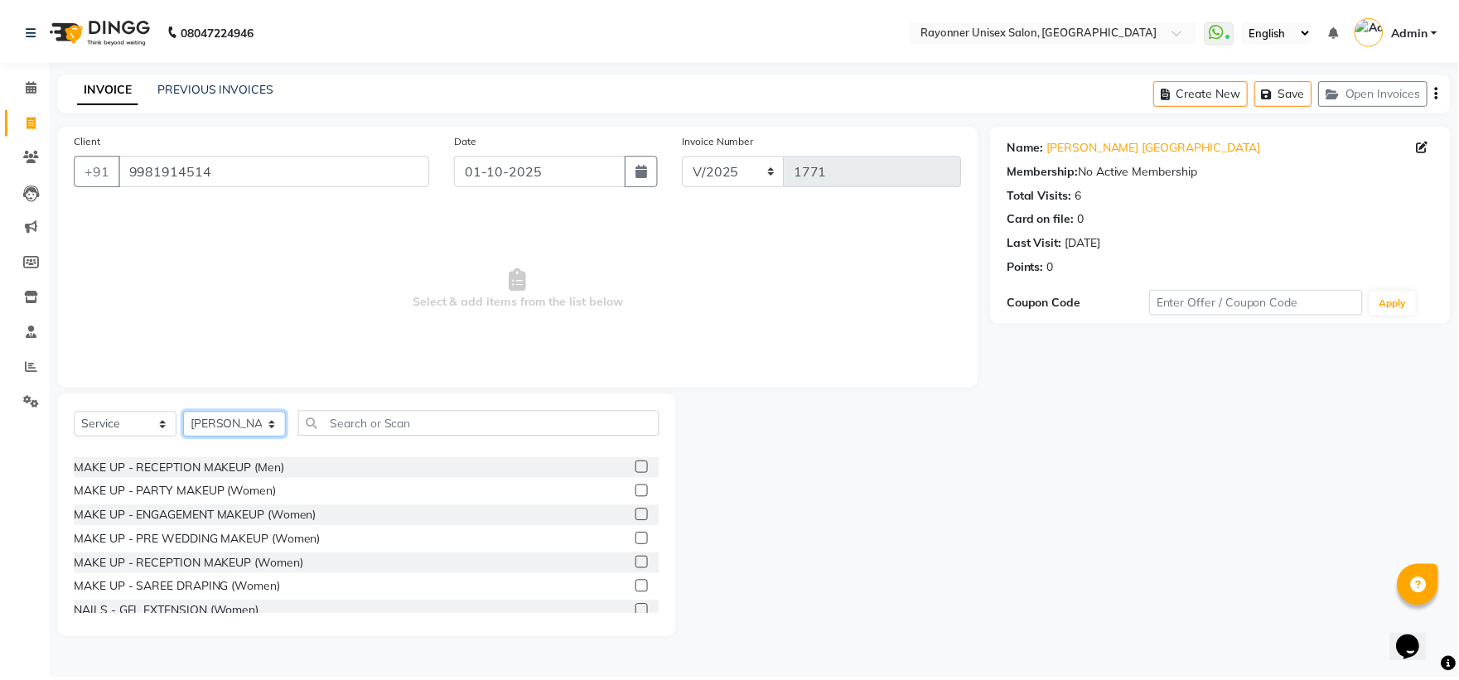
scroll to position [3406, 0]
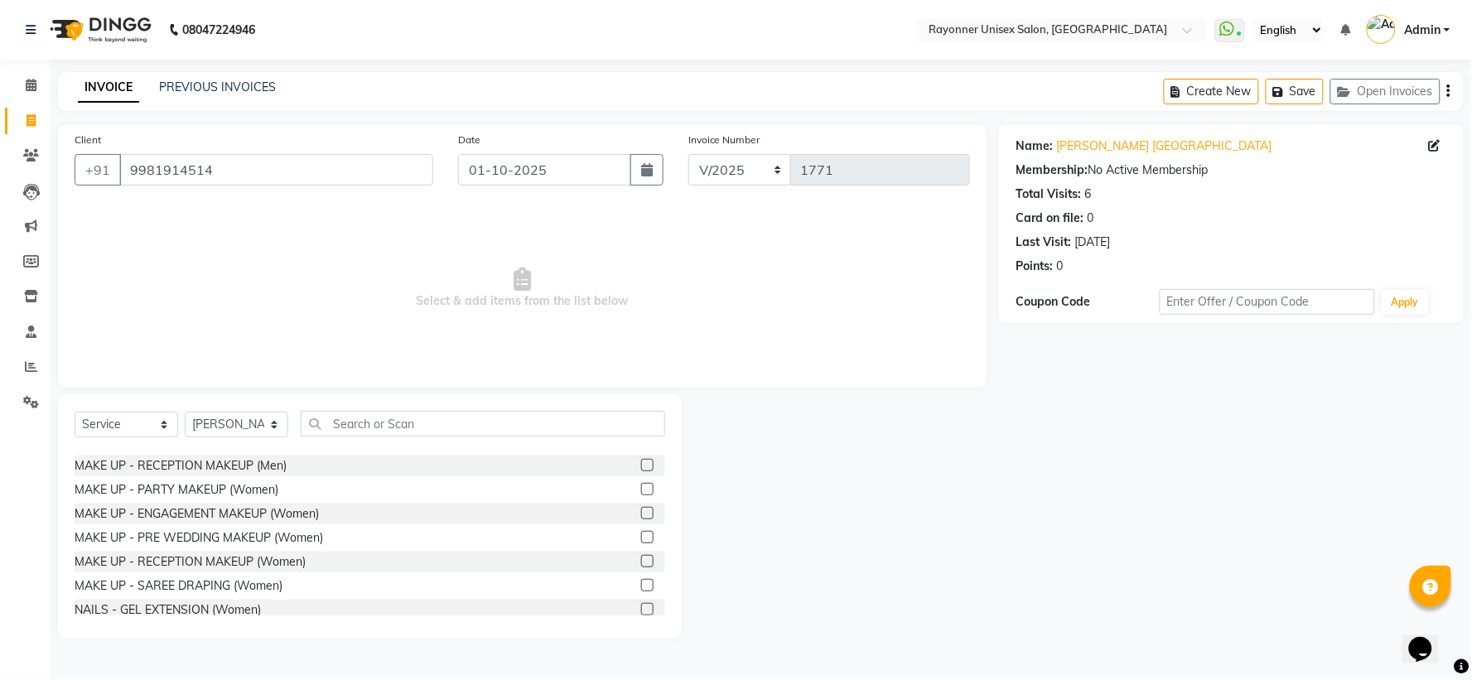
click at [641, 489] on label at bounding box center [647, 489] width 12 height 12
click at [641, 489] on input "checkbox" at bounding box center [646, 490] width 11 height 11
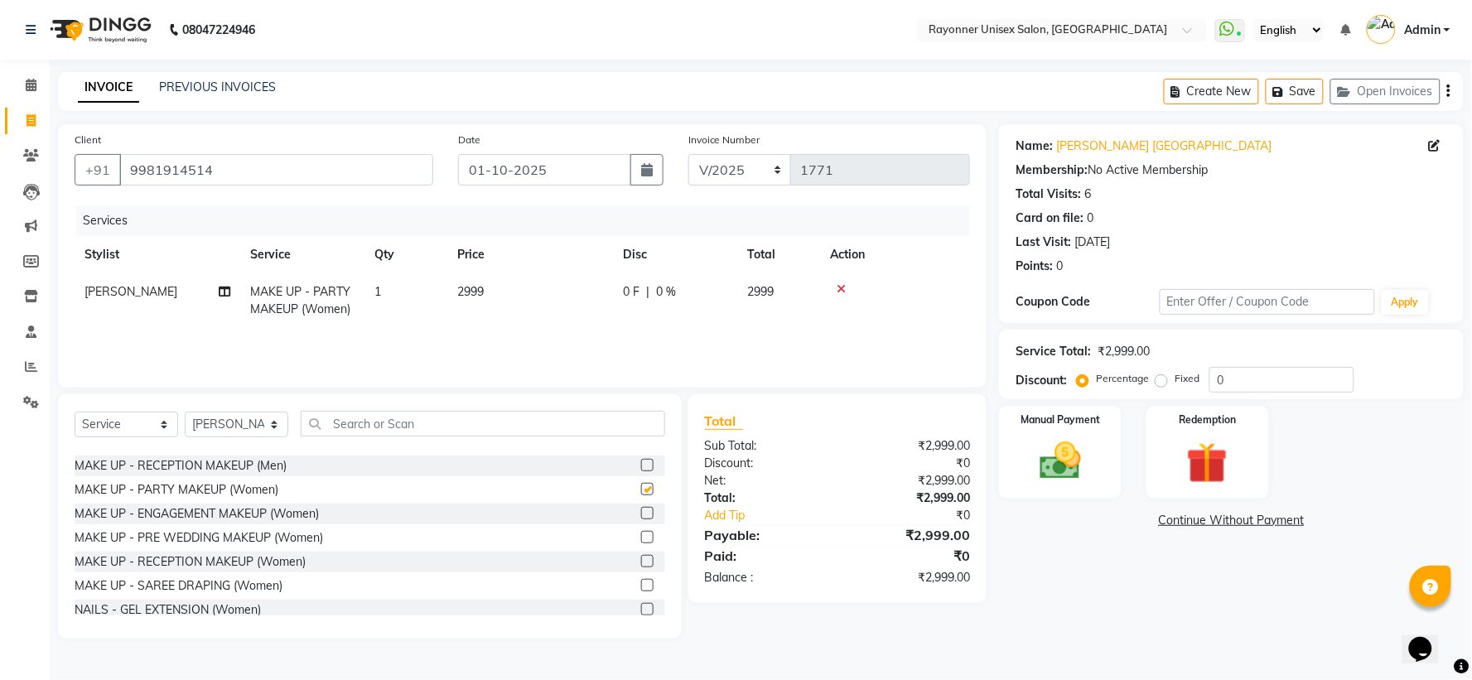
checkbox input "false"
click at [467, 284] on span "2999" at bounding box center [470, 291] width 27 height 15
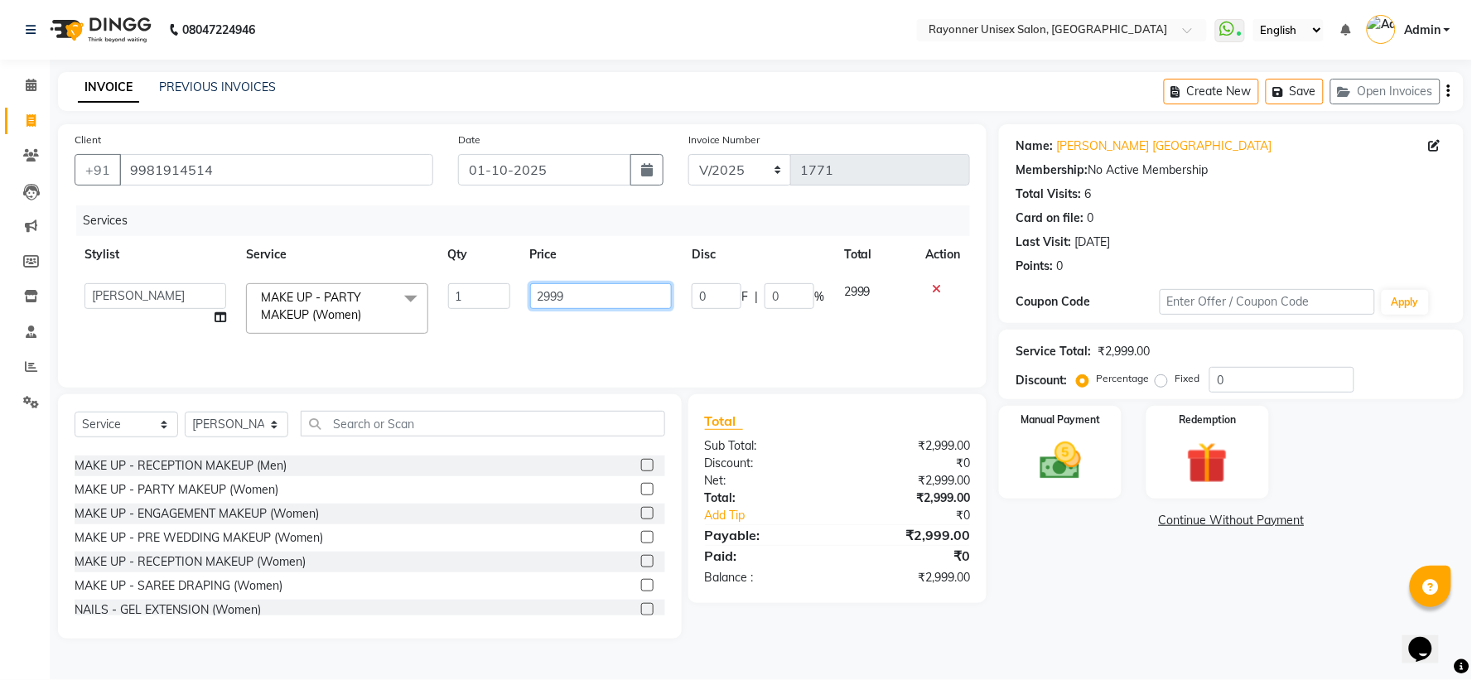
click at [547, 290] on input "2999" at bounding box center [601, 296] width 142 height 26
type input "999"
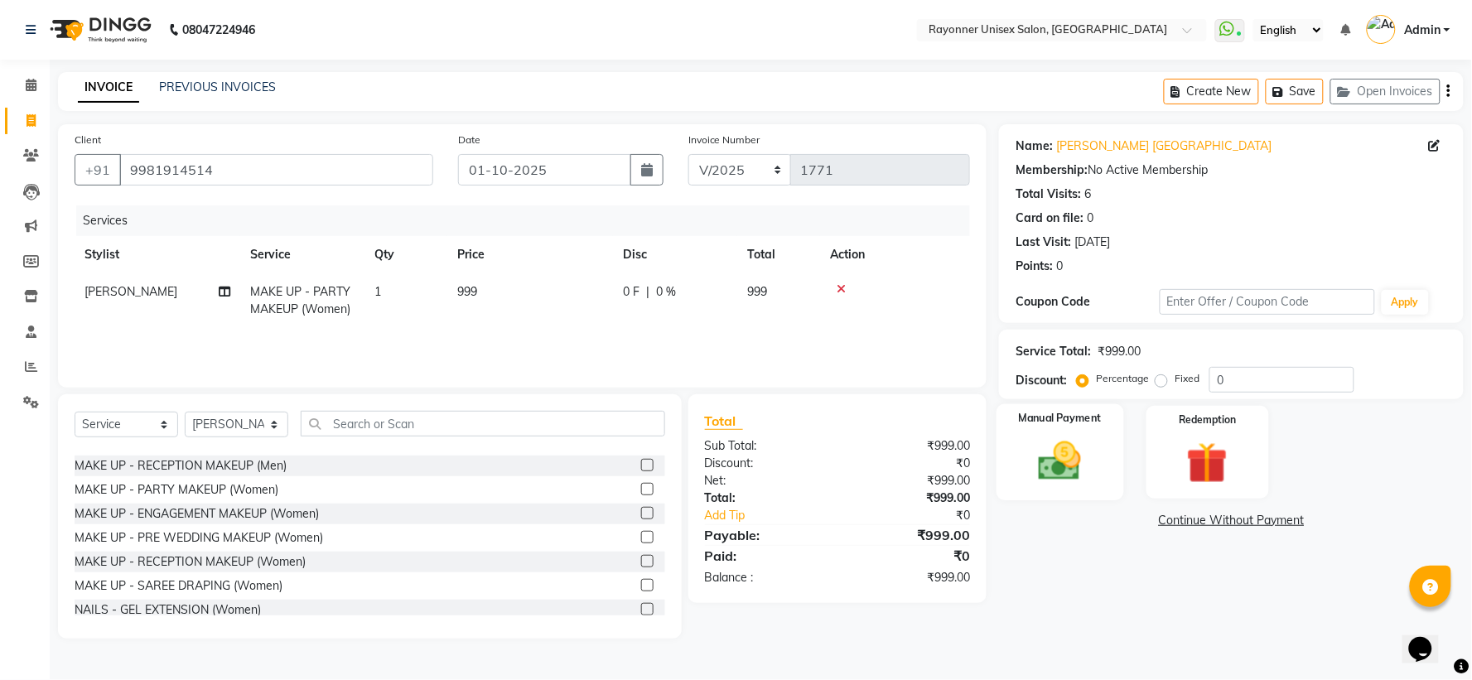
click at [1098, 475] on div "Manual Payment" at bounding box center [1061, 452] width 128 height 96
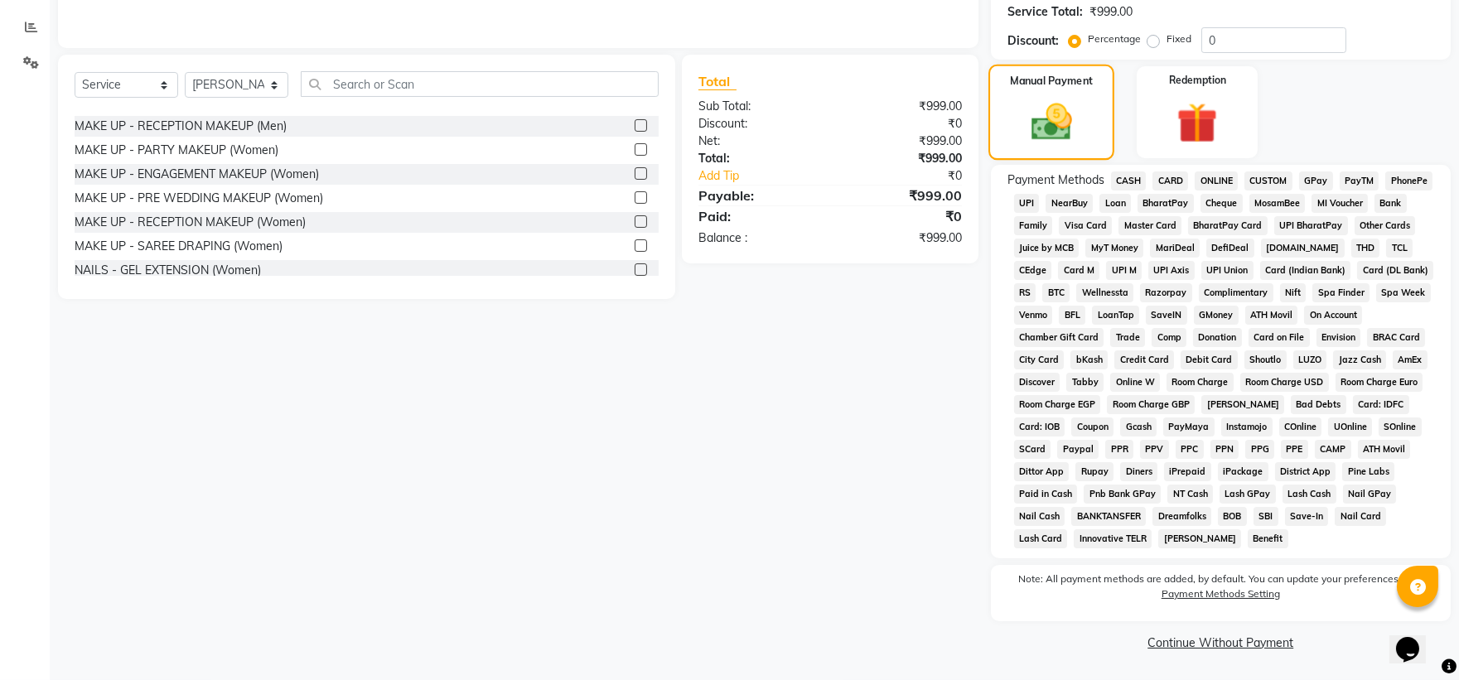
scroll to position [342, 0]
click at [1212, 174] on span "ONLINE" at bounding box center [1216, 181] width 43 height 19
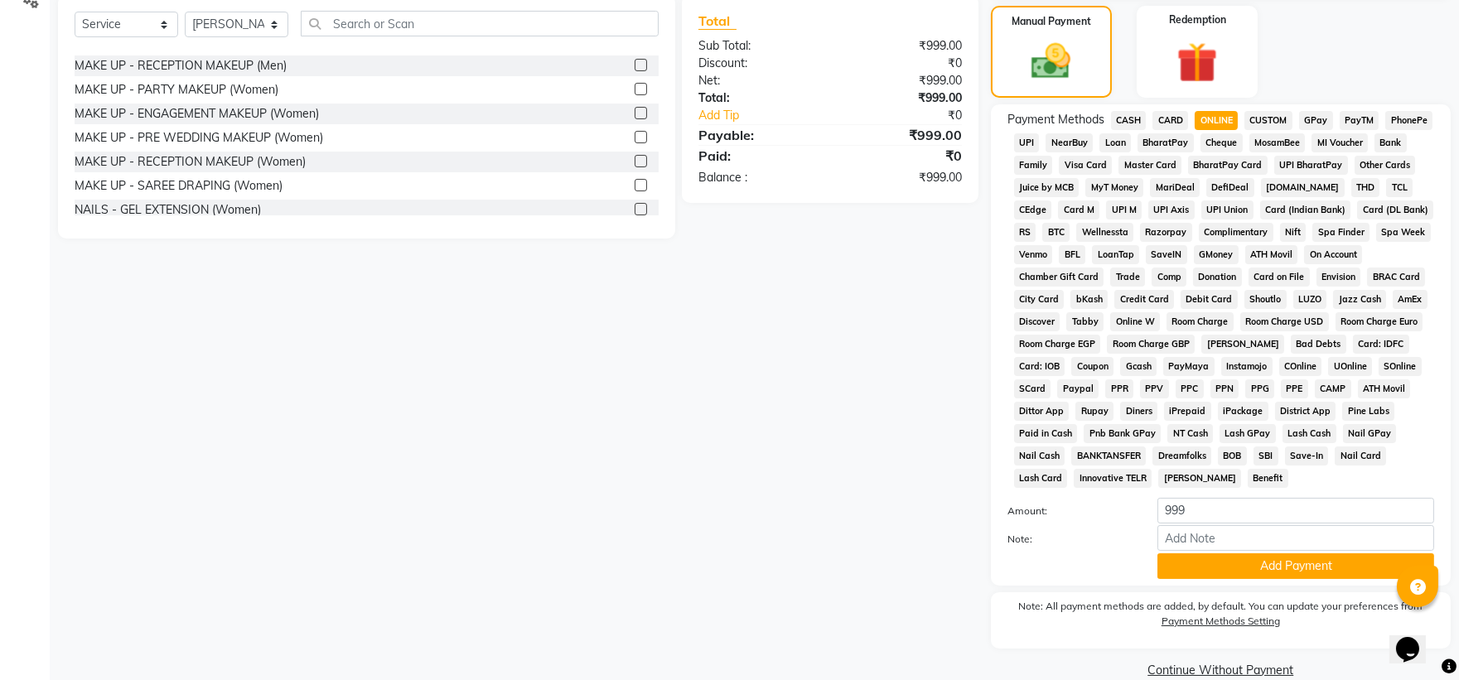
scroll to position [431, 0]
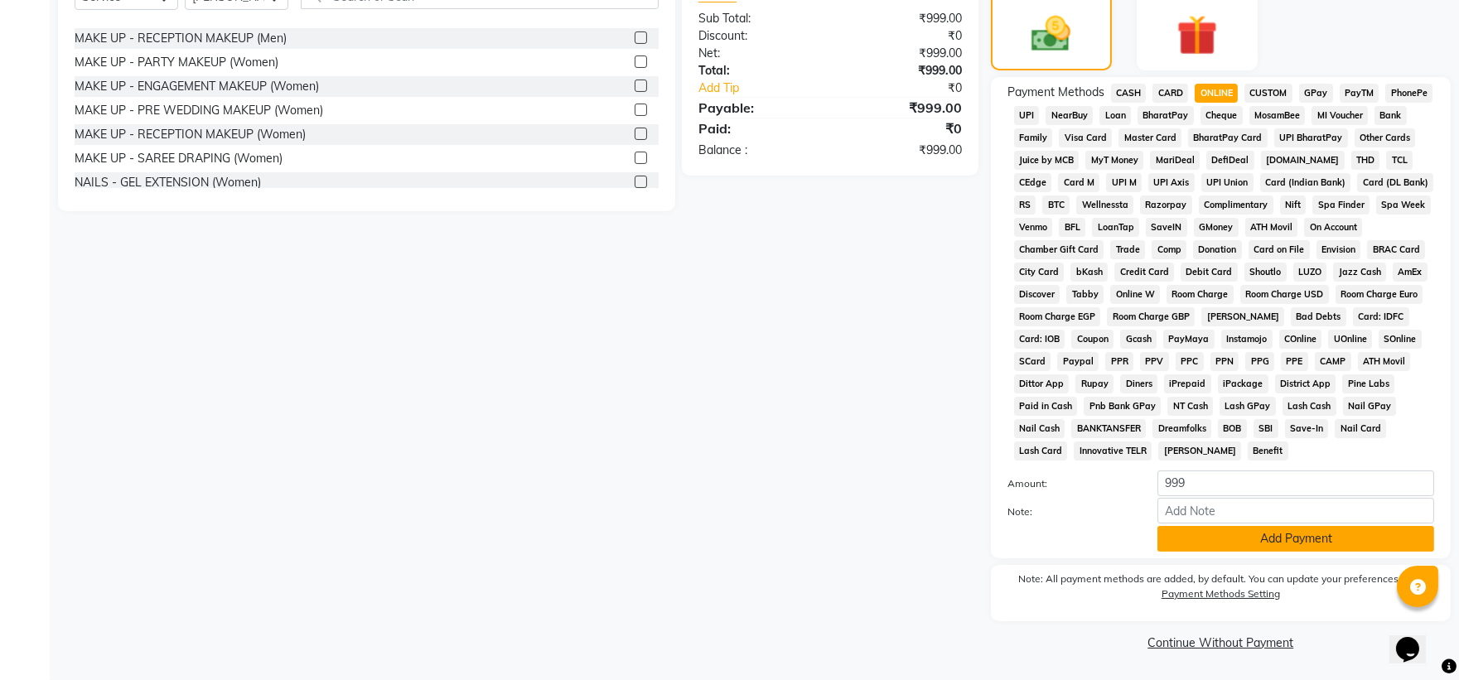
click at [1173, 539] on button "Add Payment" at bounding box center [1295, 539] width 277 height 26
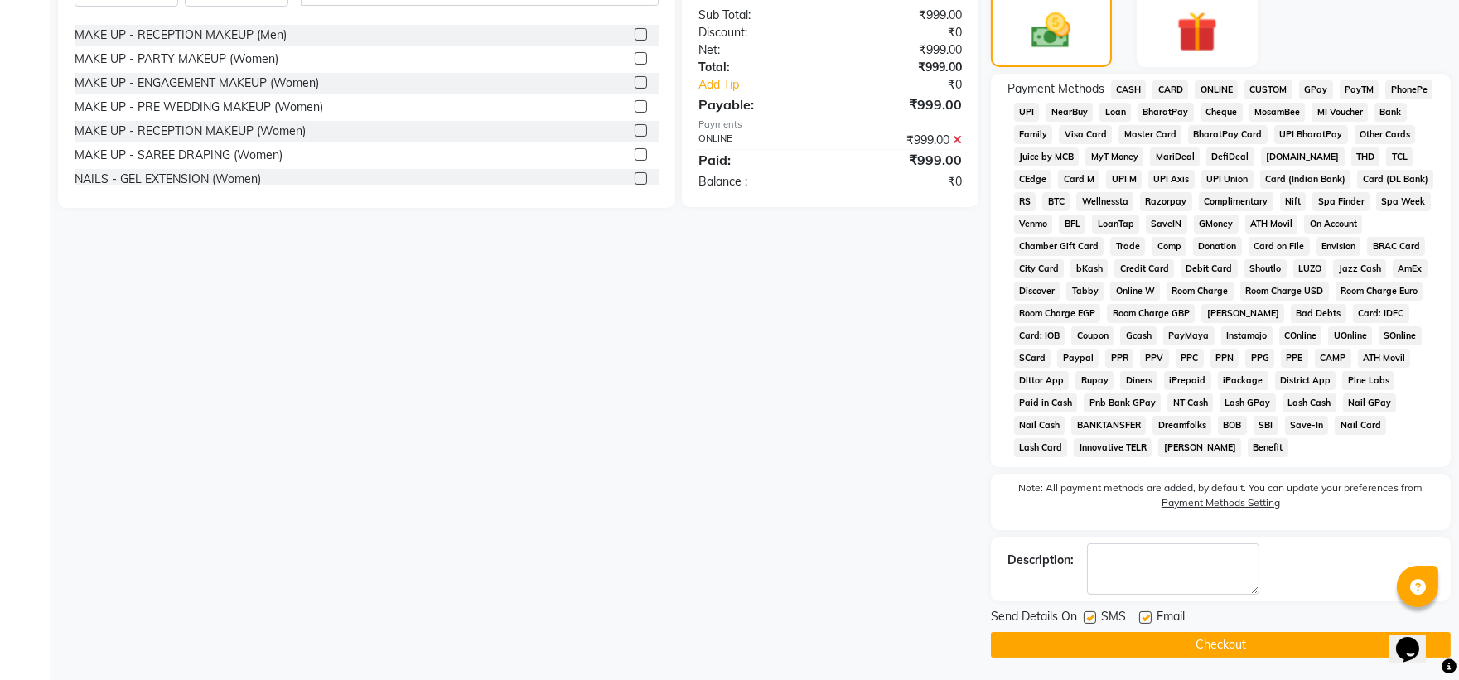
click at [1157, 650] on button "Checkout" at bounding box center [1221, 645] width 460 height 26
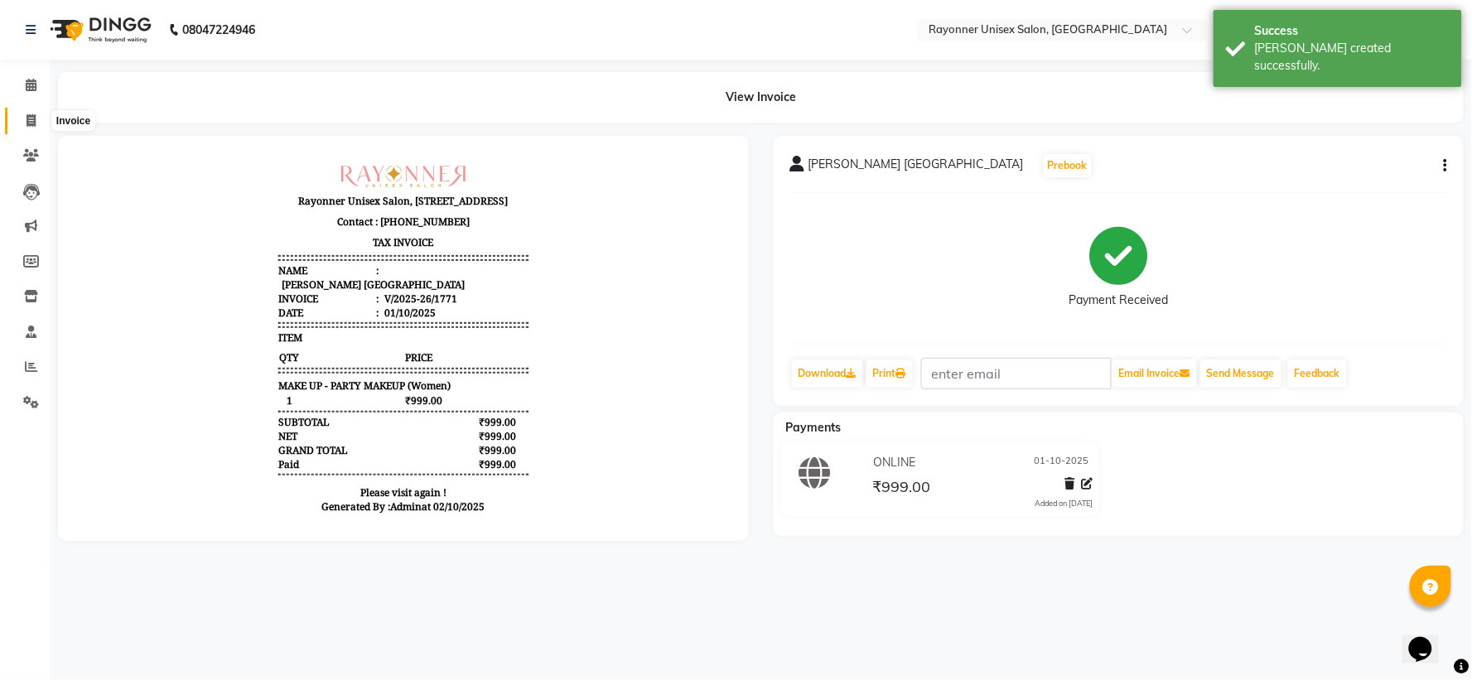
click at [27, 123] on icon at bounding box center [31, 120] width 9 height 12
select select "service"
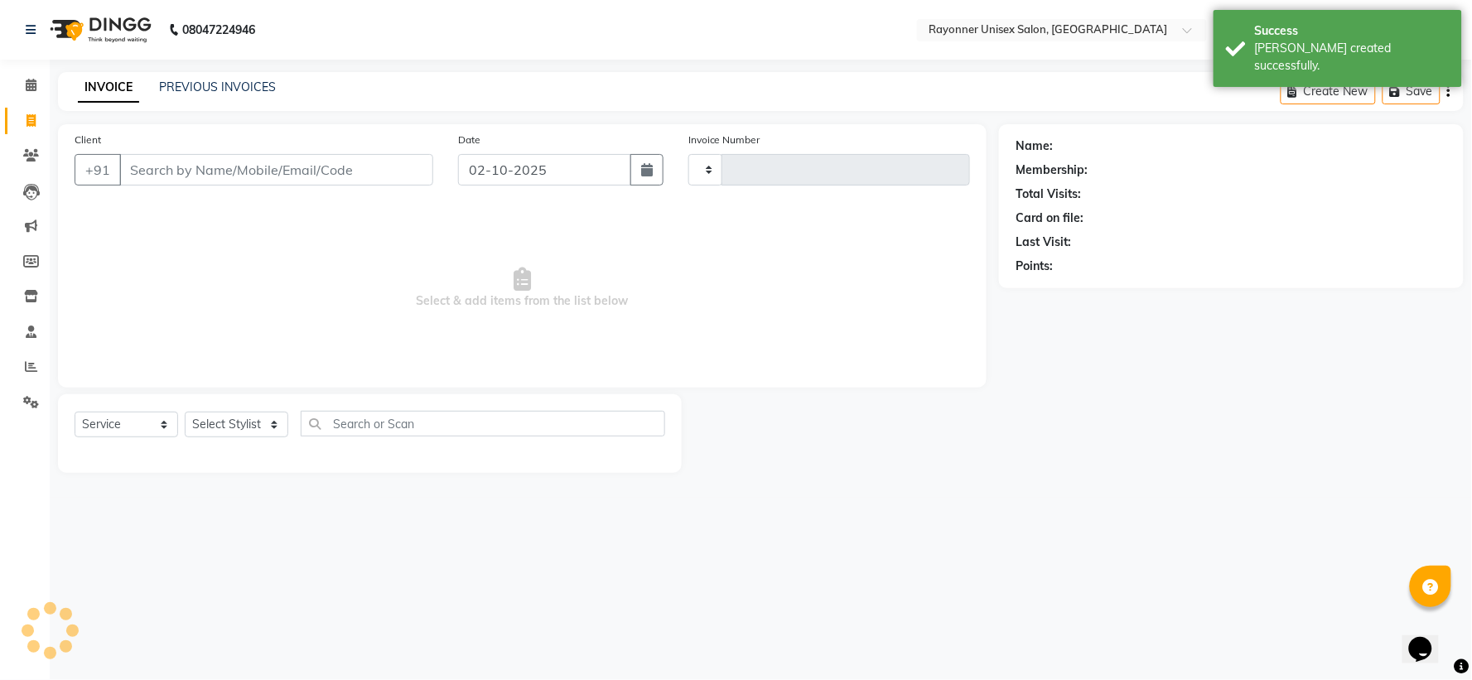
type input "1772"
select select "5201"
select select "P"
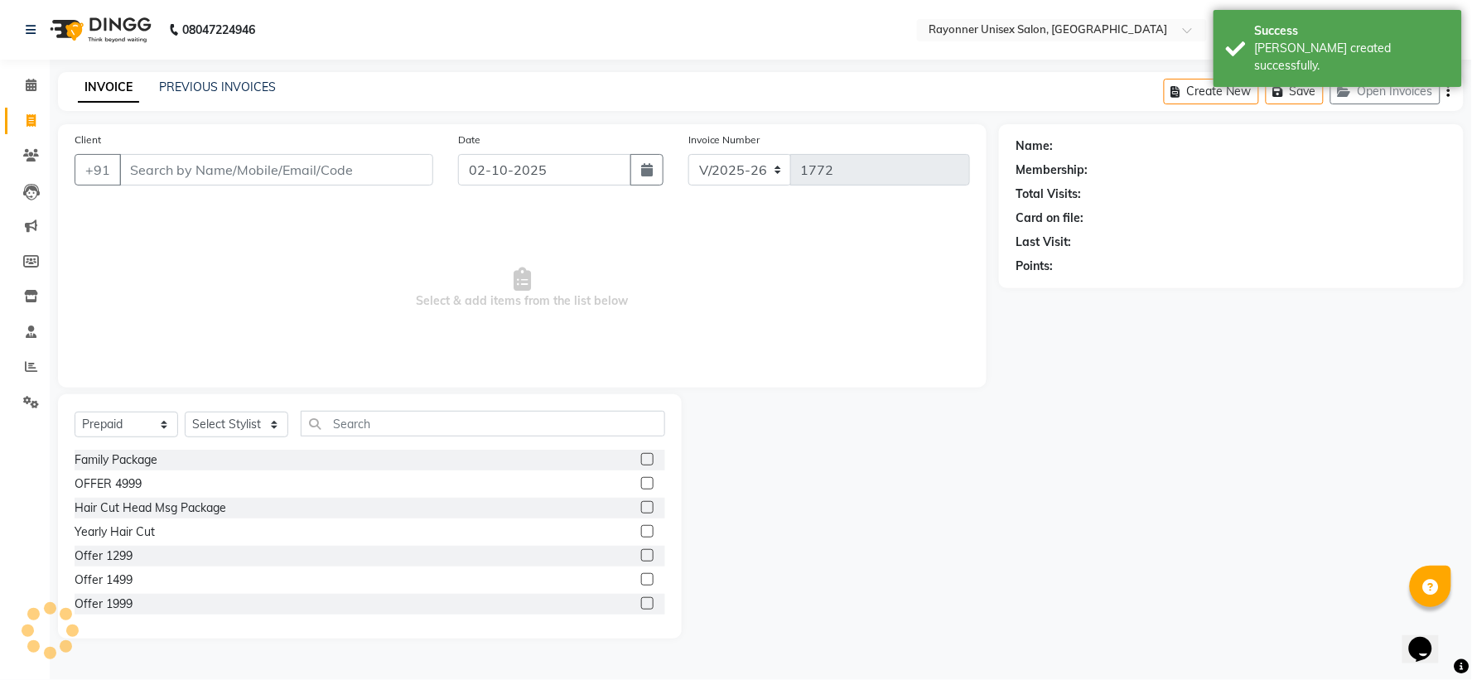
click at [174, 161] on input "Client" at bounding box center [276, 169] width 314 height 31
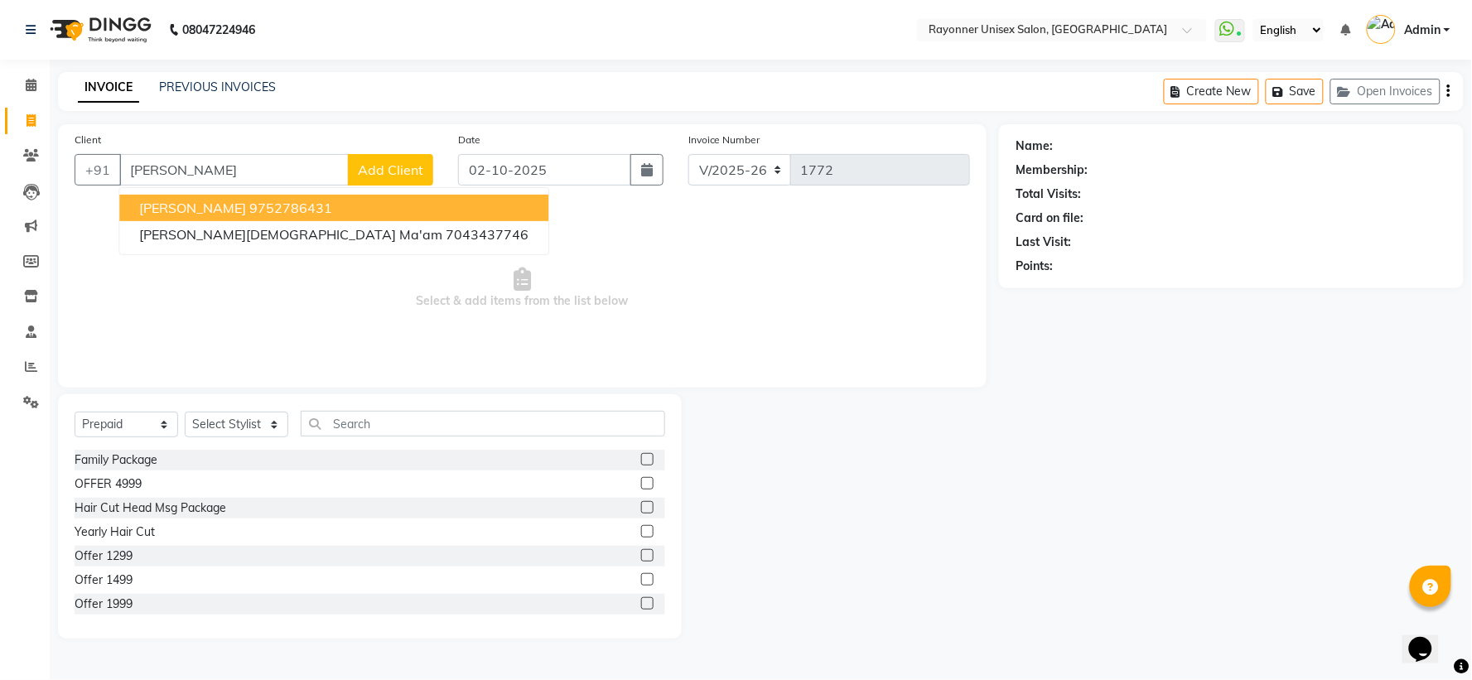
click at [249, 205] on ngb-highlight "9752786431" at bounding box center [290, 208] width 83 height 17
type input "9752786431"
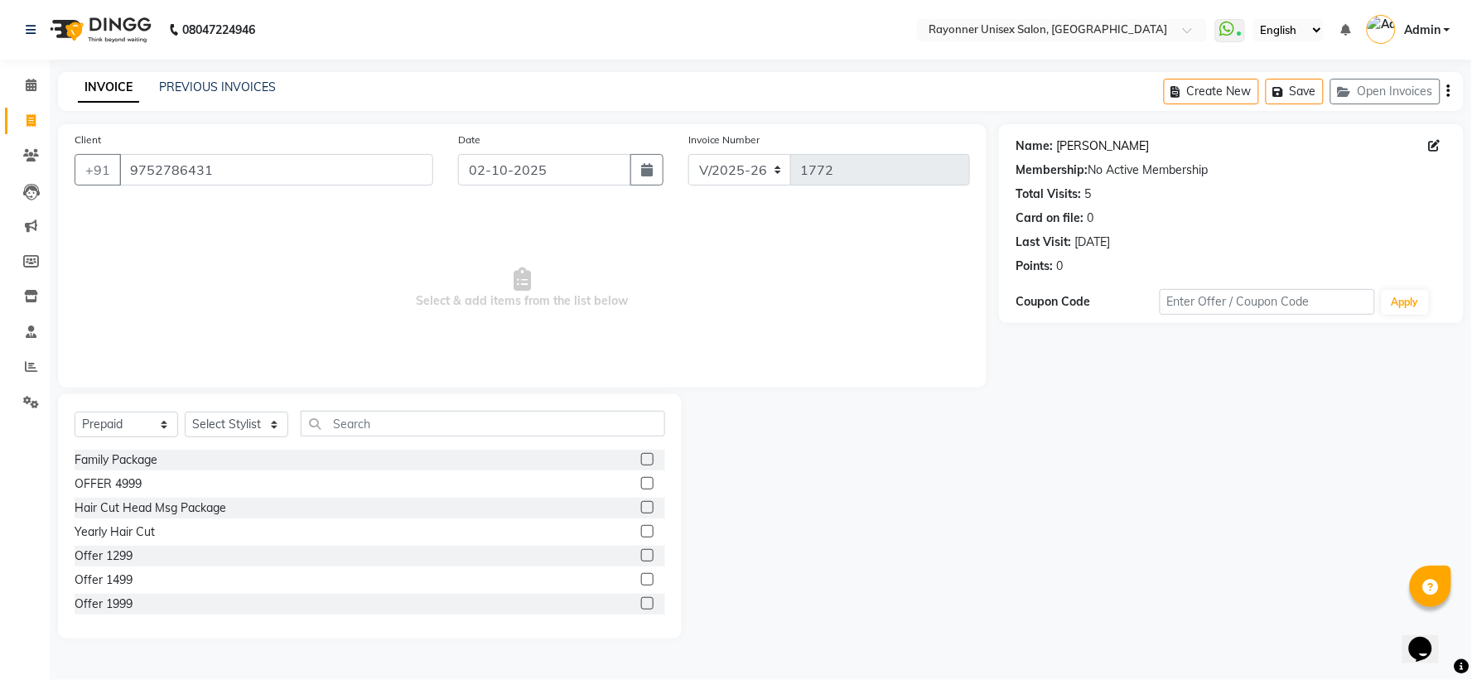
click at [1097, 150] on link "[PERSON_NAME]" at bounding box center [1102, 146] width 93 height 17
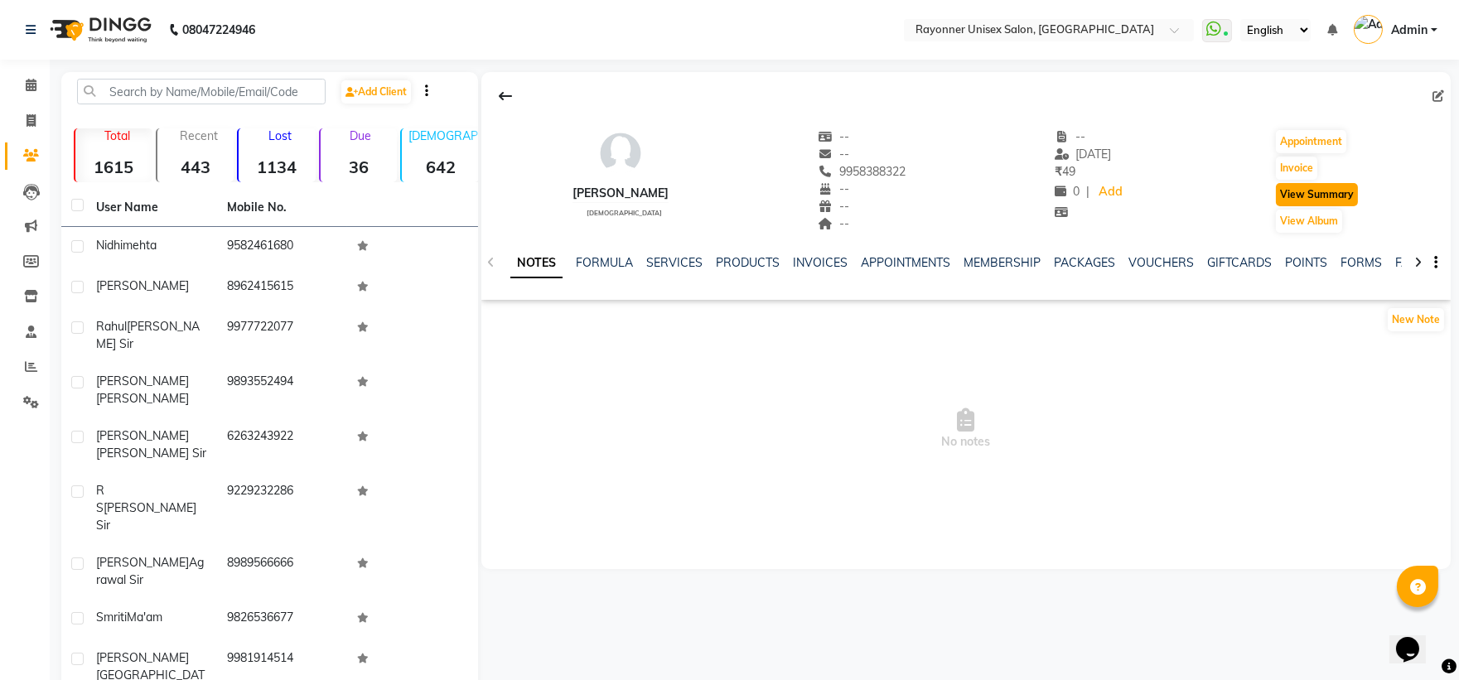
click at [1318, 196] on button "View Summary" at bounding box center [1317, 194] width 82 height 23
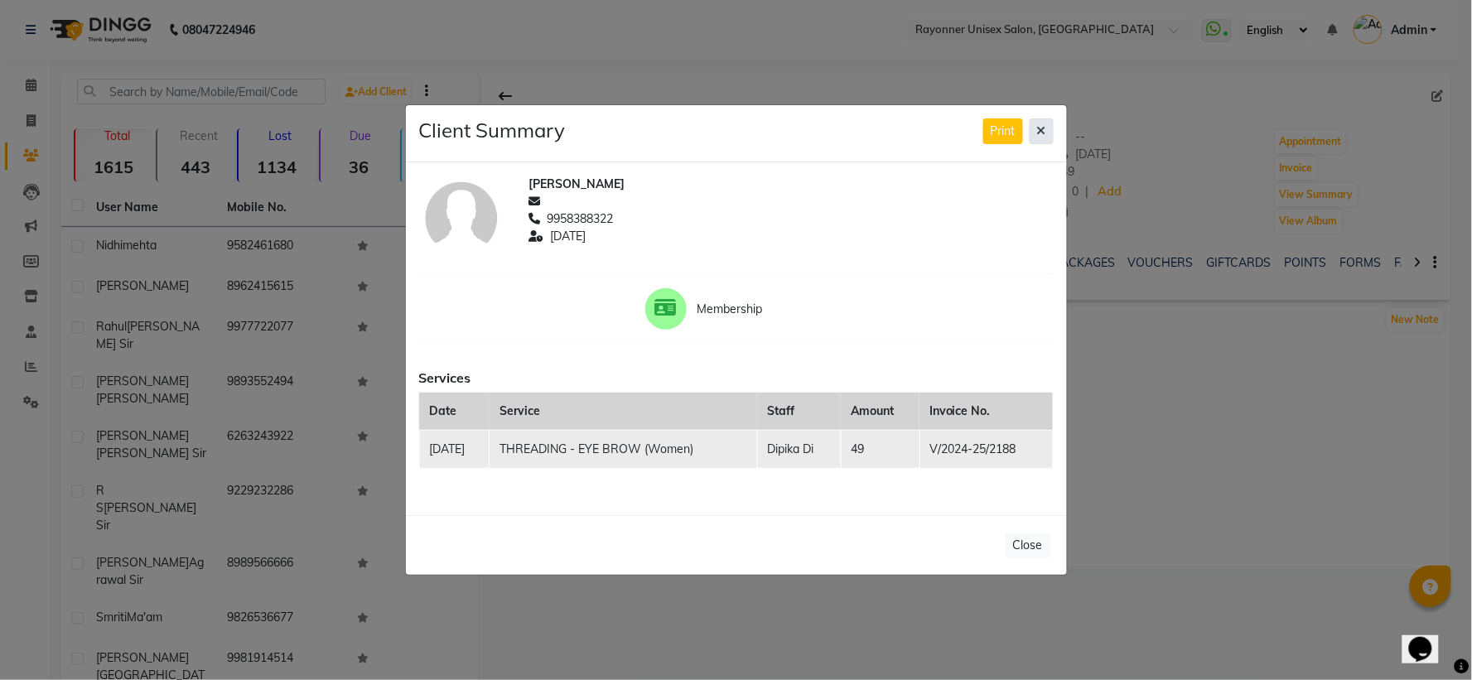
click at [1037, 128] on icon at bounding box center [1041, 131] width 9 height 12
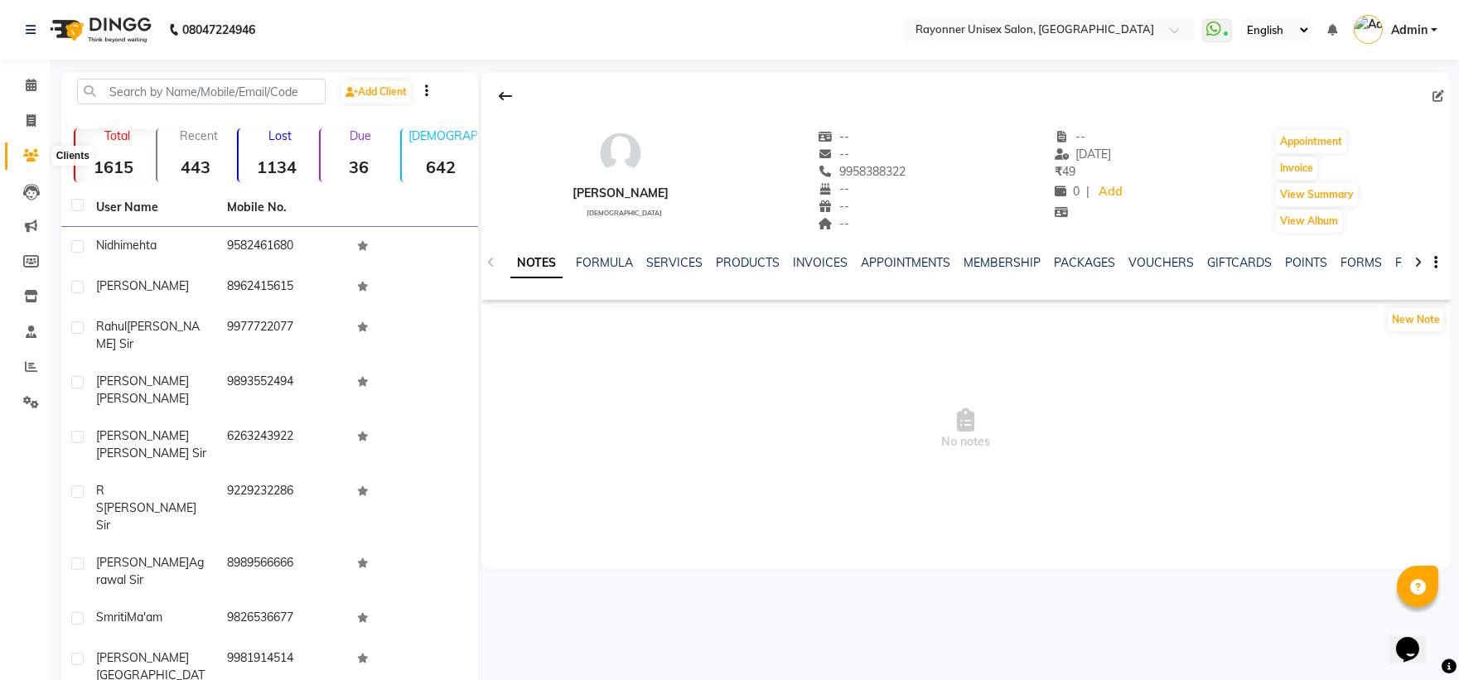
click at [37, 152] on icon at bounding box center [31, 155] width 16 height 12
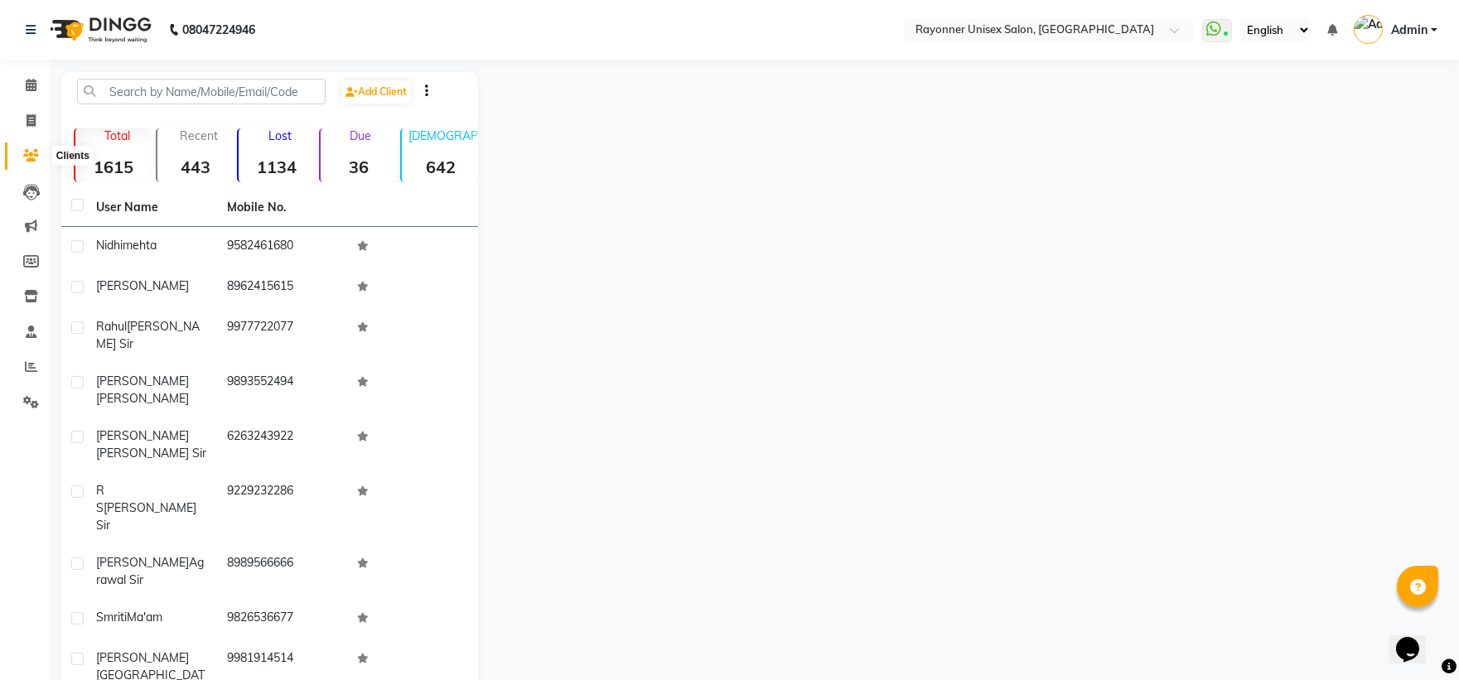
click at [27, 156] on icon at bounding box center [31, 155] width 16 height 12
click at [183, 92] on input "text" at bounding box center [201, 92] width 249 height 26
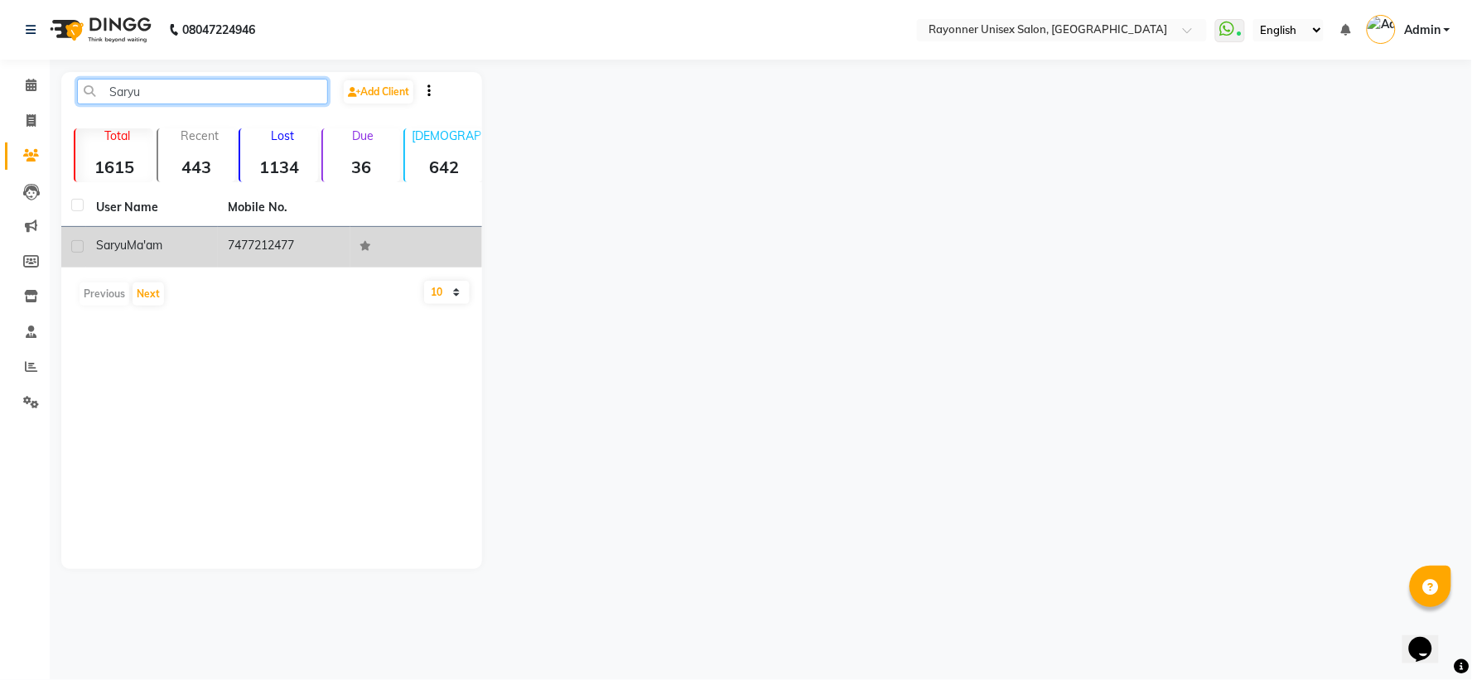
type input "Saryu"
click at [171, 254] on div "Saryu Ma'am" at bounding box center [152, 245] width 112 height 17
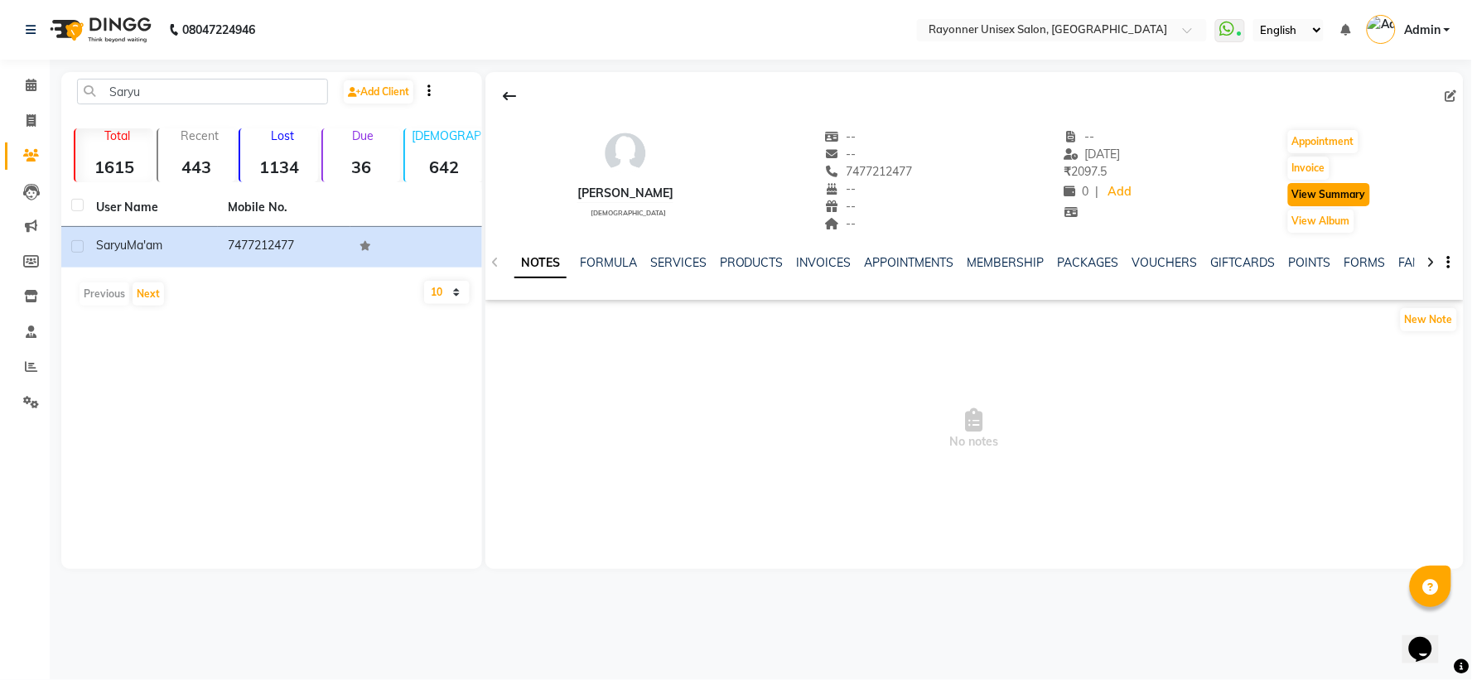
click at [1322, 200] on button "View Summary" at bounding box center [1329, 194] width 82 height 23
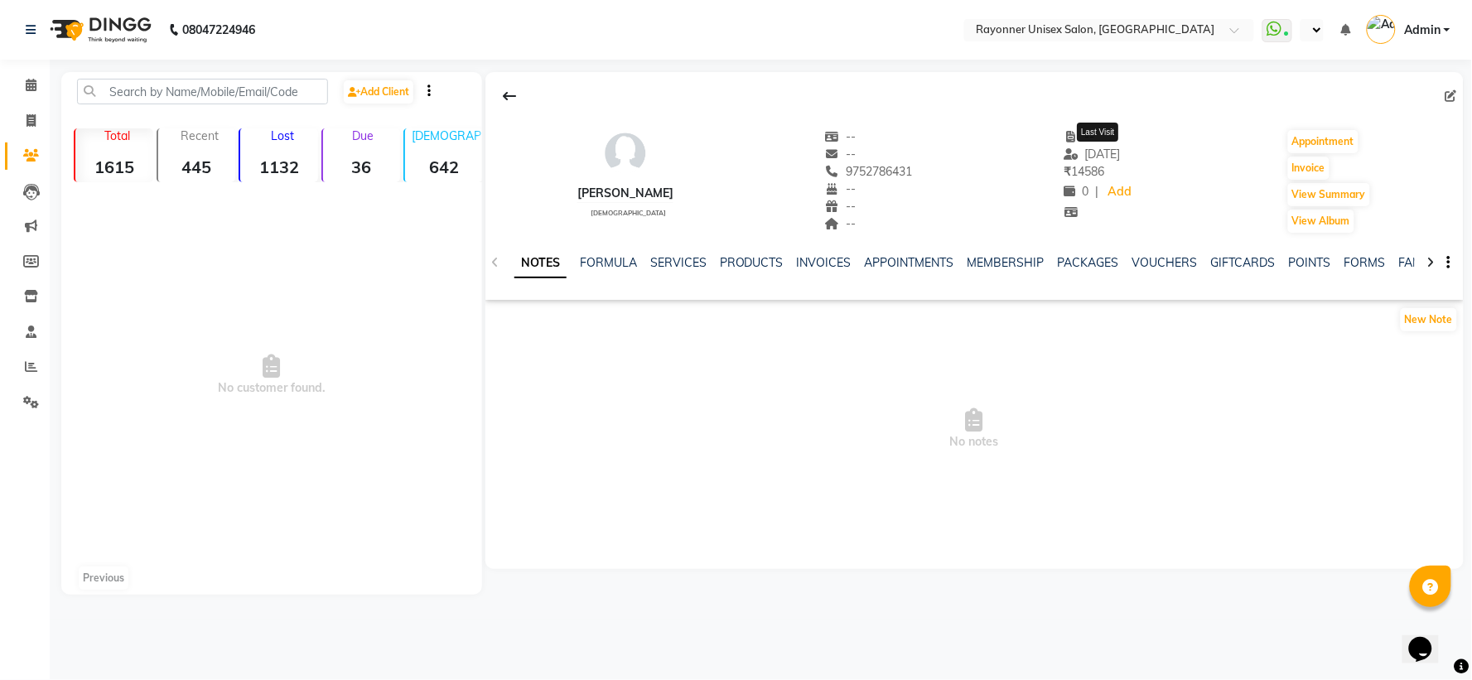
select select "en"
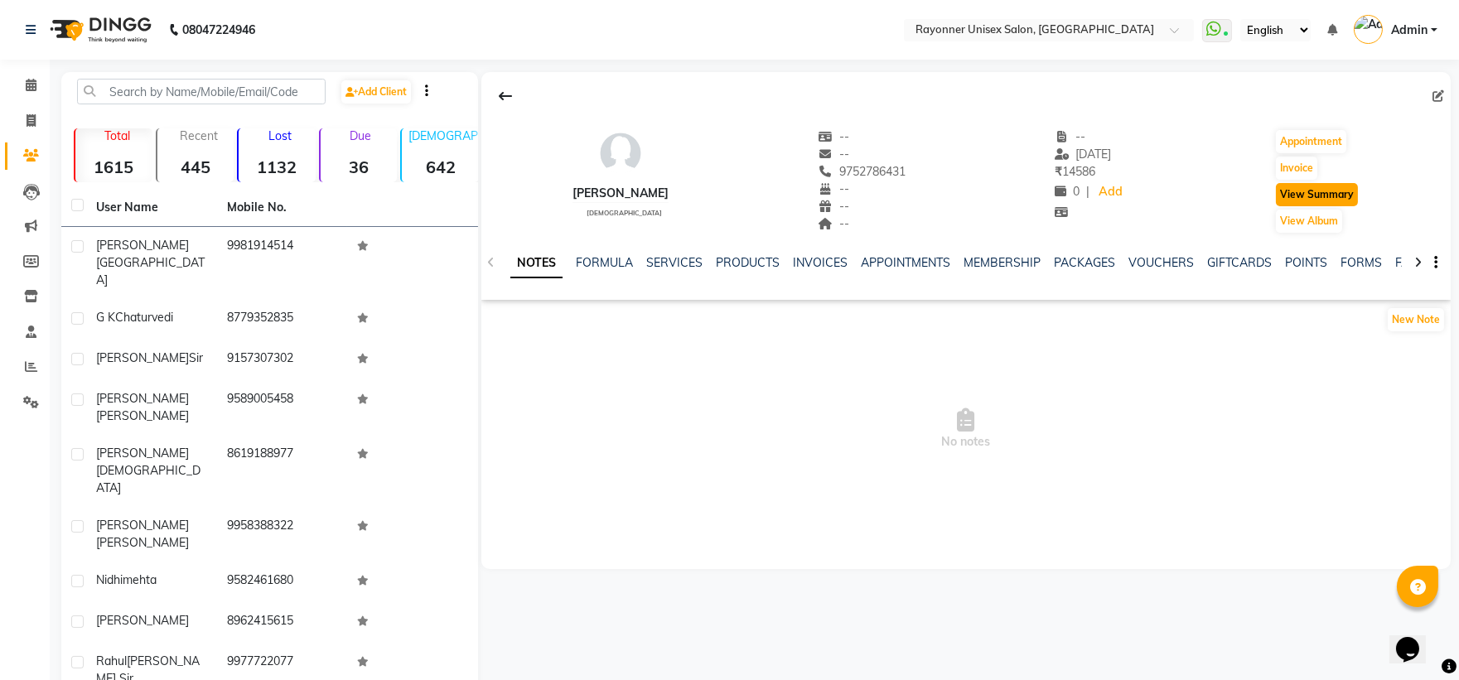
click at [1321, 191] on button "View Summary" at bounding box center [1317, 194] width 82 height 23
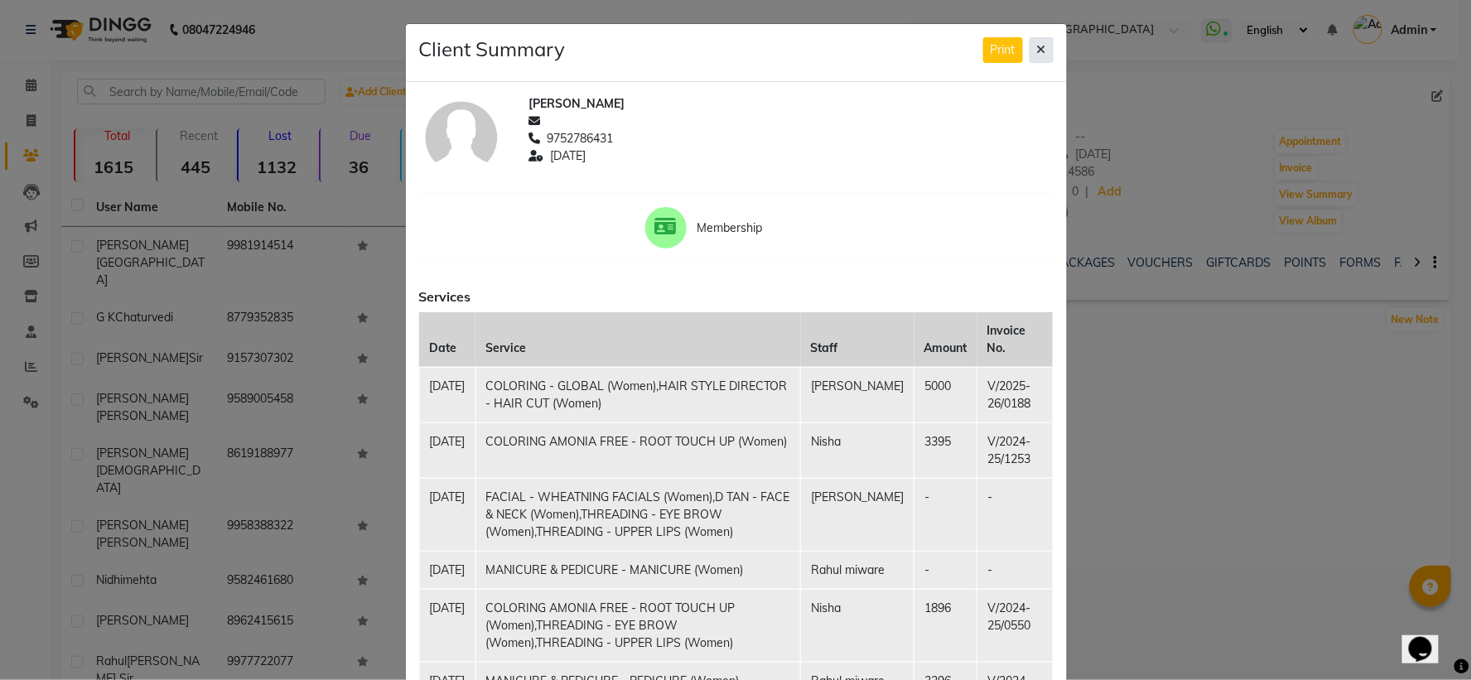
click at [1034, 42] on button at bounding box center [1042, 50] width 24 height 26
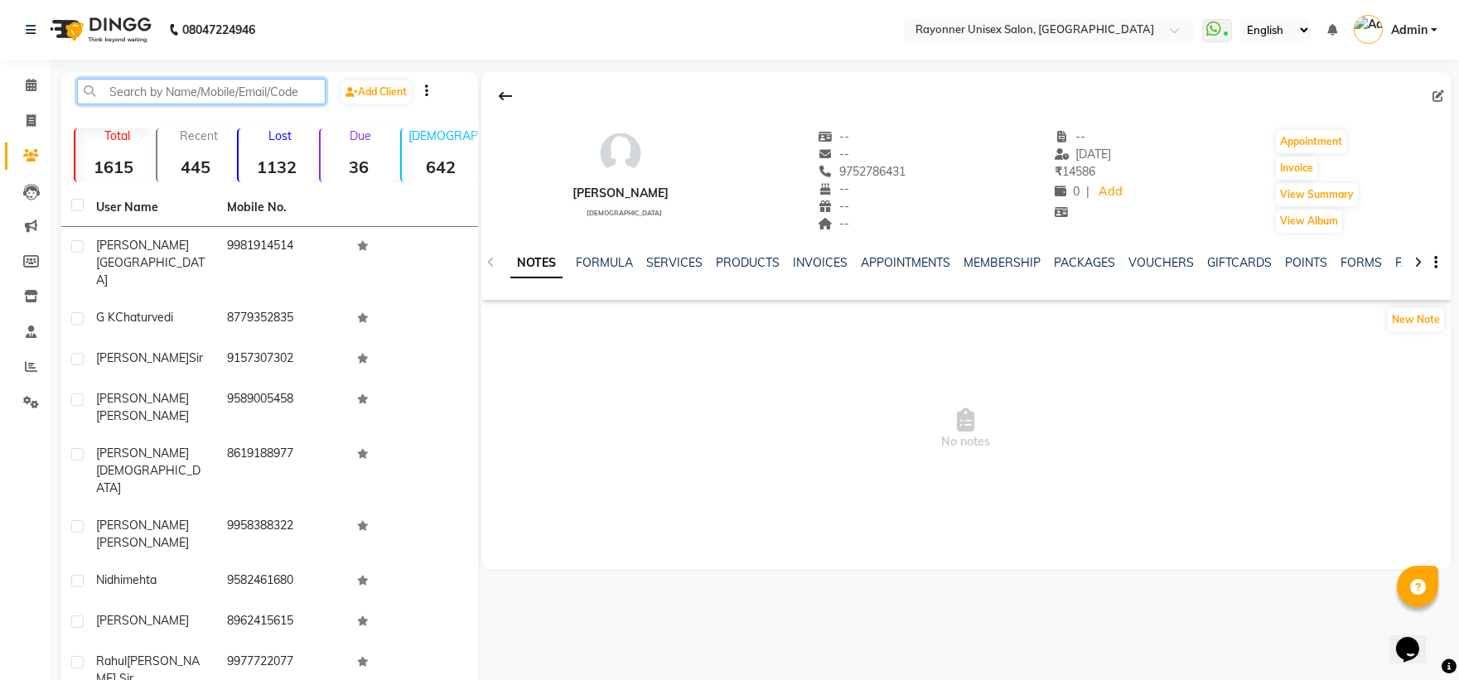
click at [174, 85] on input "text" at bounding box center [201, 92] width 249 height 26
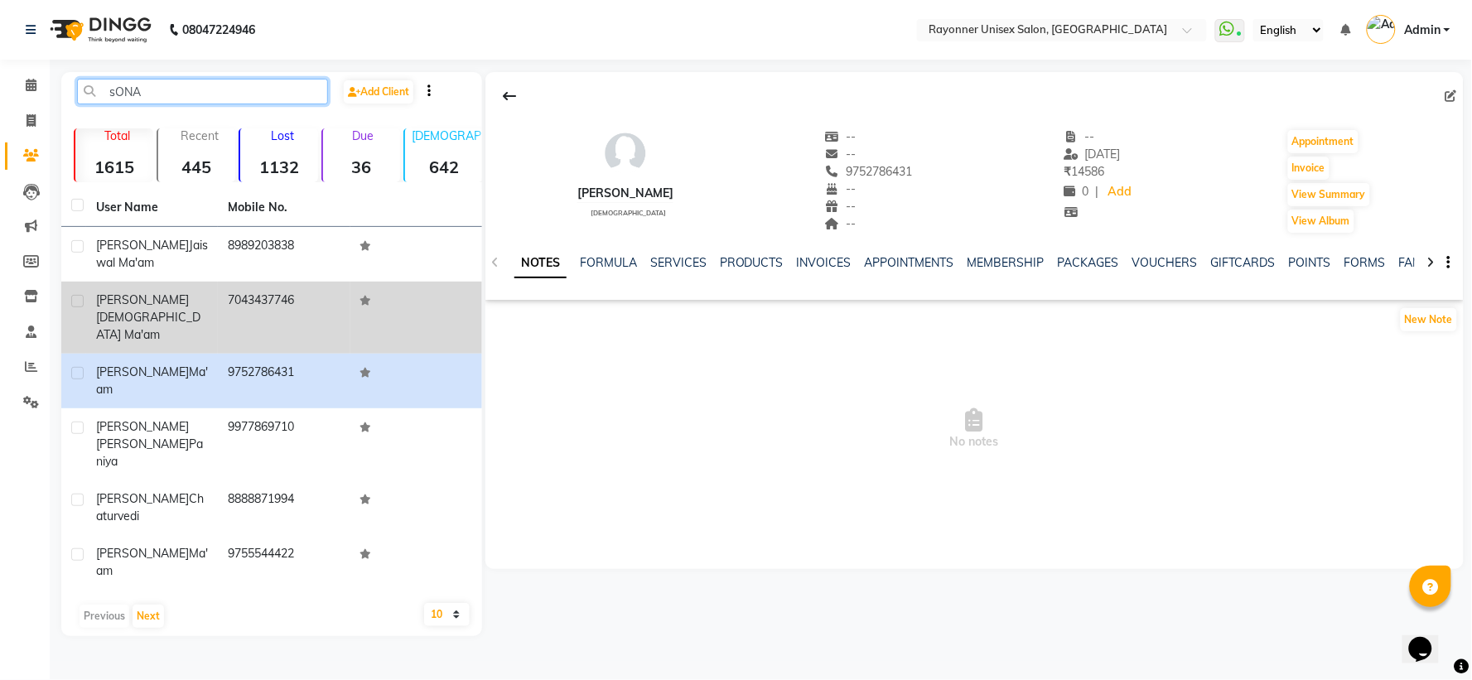
type input "sONA"
click at [176, 308] on div "Sonam Jain ma'am" at bounding box center [152, 318] width 112 height 52
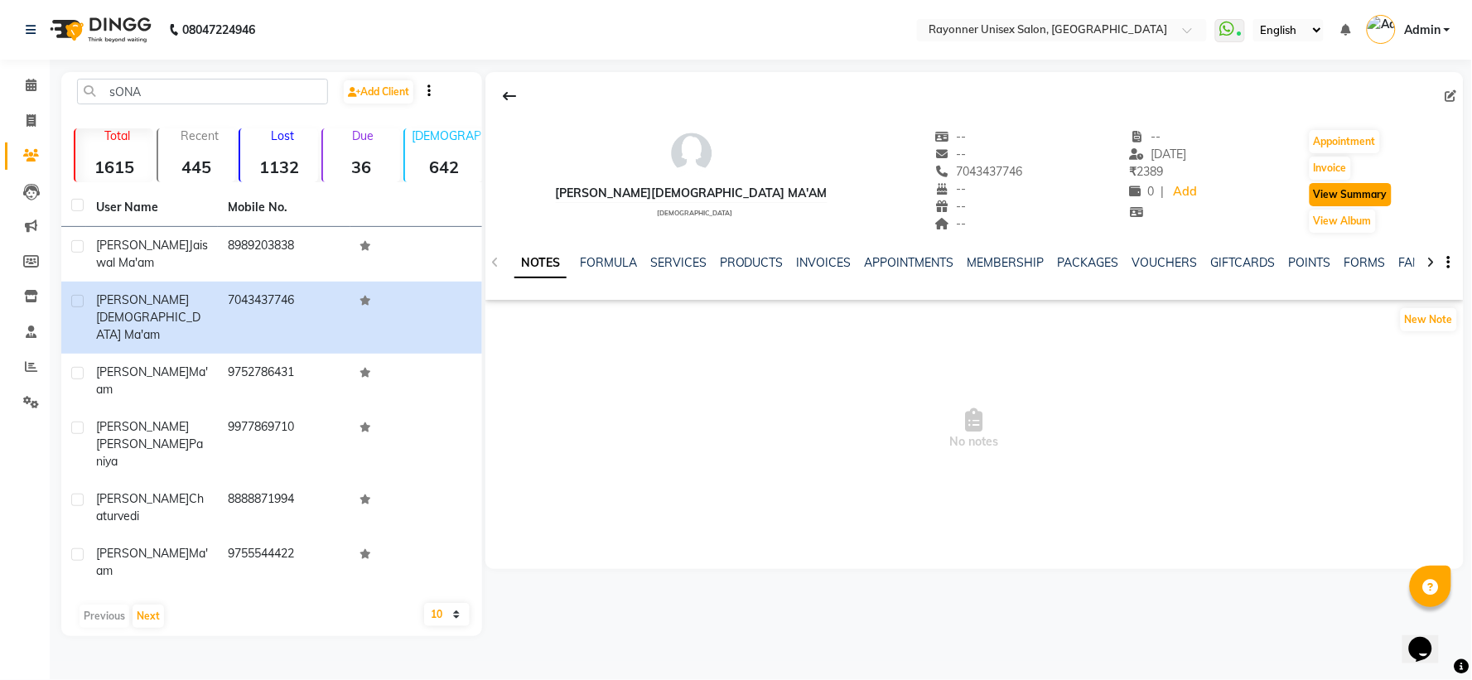
click at [1335, 197] on button "View Summary" at bounding box center [1351, 194] width 82 height 23
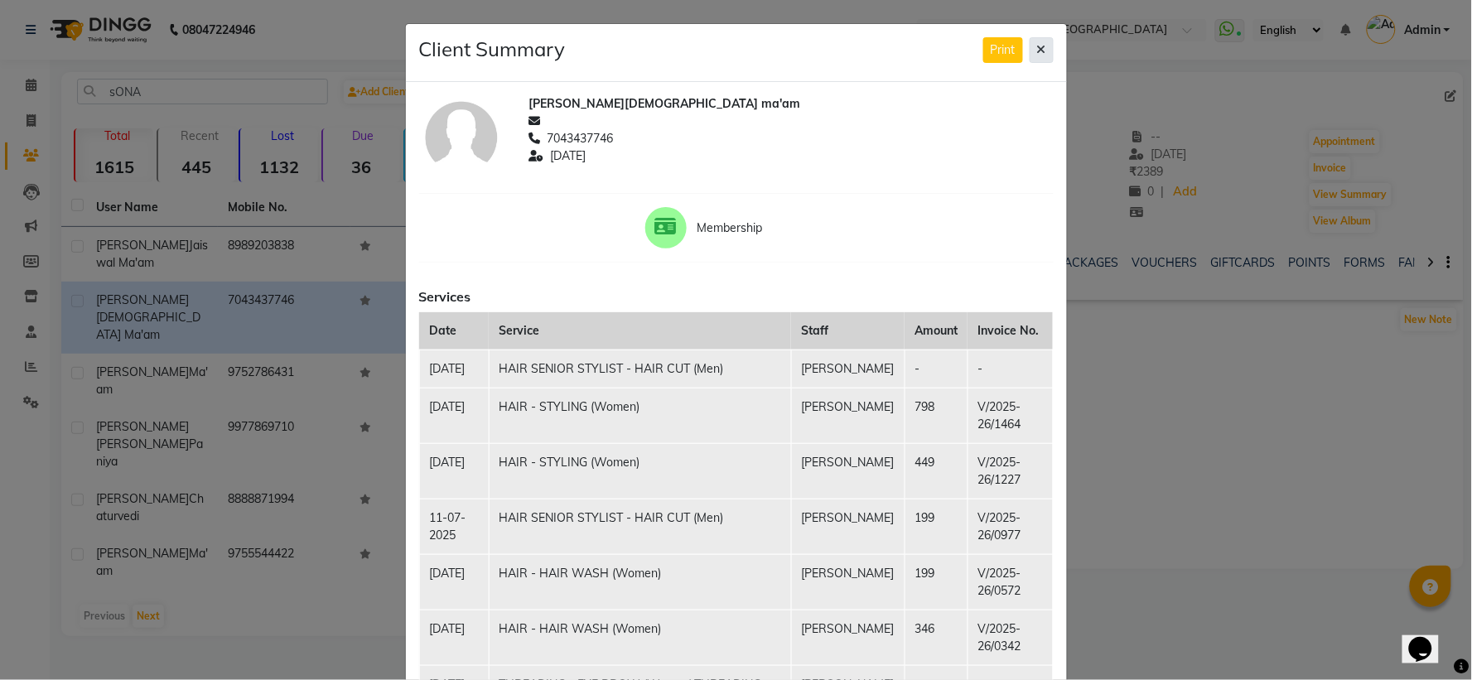
click at [1041, 43] on button at bounding box center [1042, 50] width 24 height 26
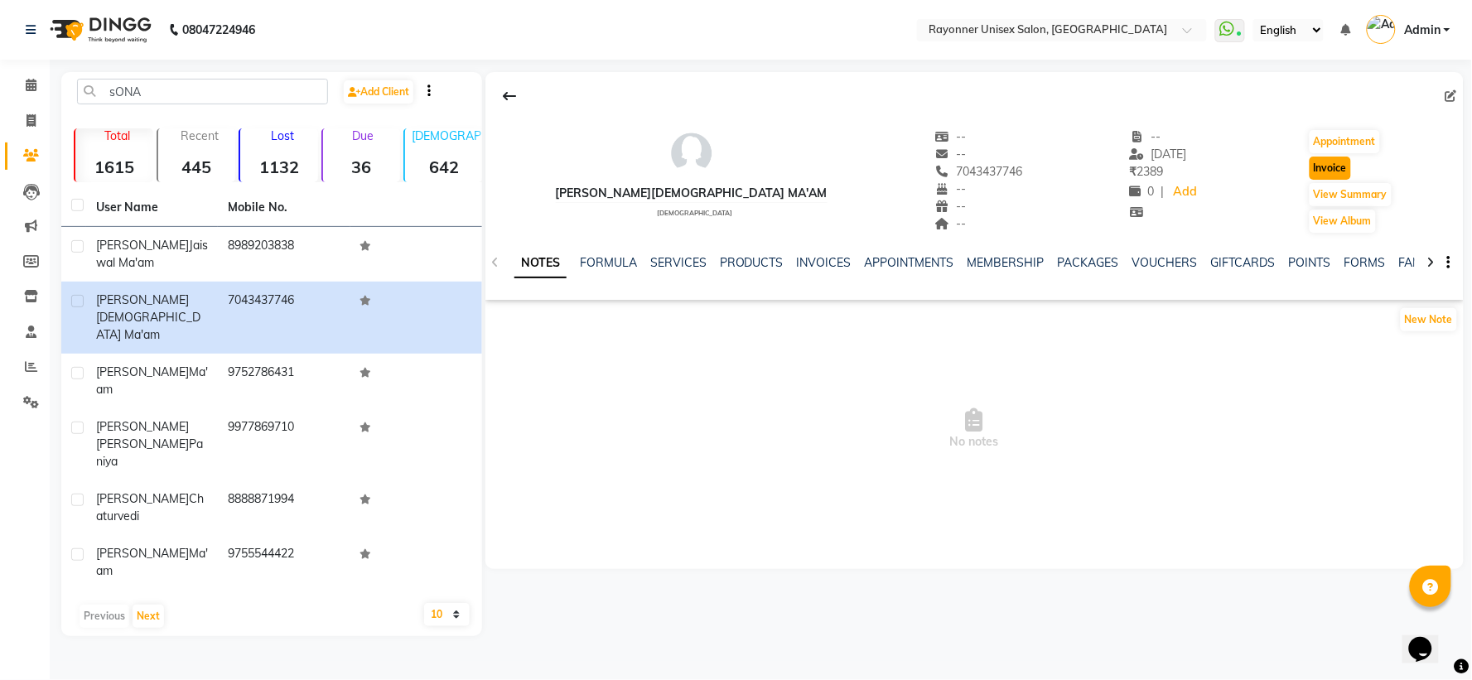
click at [1310, 169] on button "Invoice" at bounding box center [1330, 168] width 41 height 23
select select "5201"
select select "service"
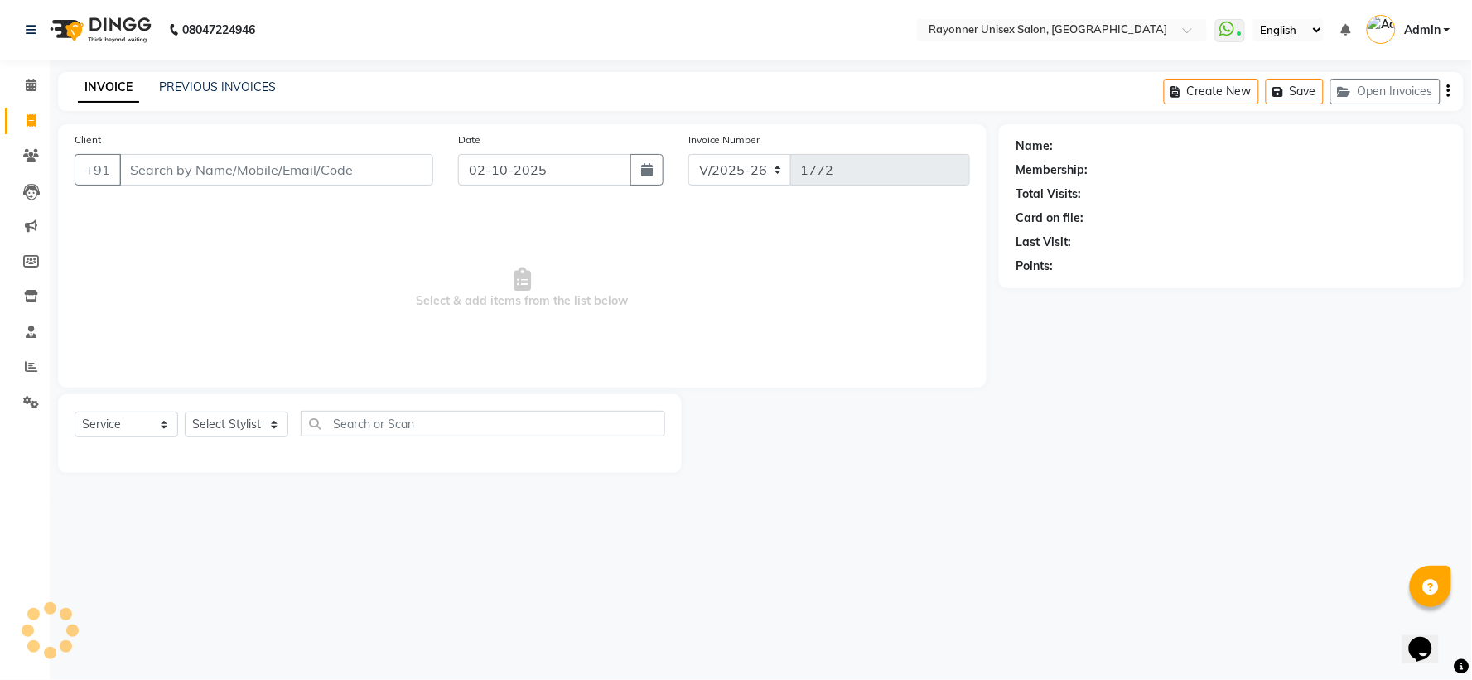
type input "7043437746"
select select "P"
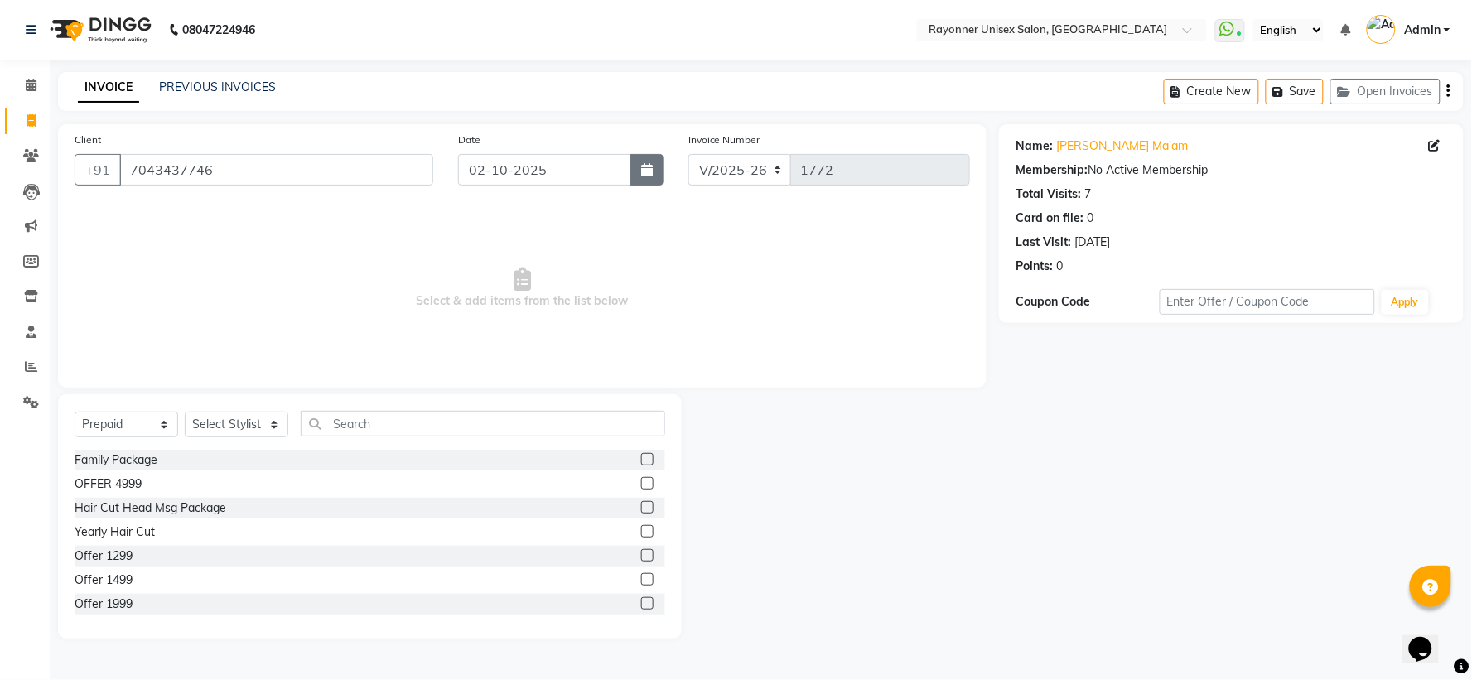
click at [644, 172] on icon "button" at bounding box center [647, 169] width 12 height 13
select select "10"
select select "2025"
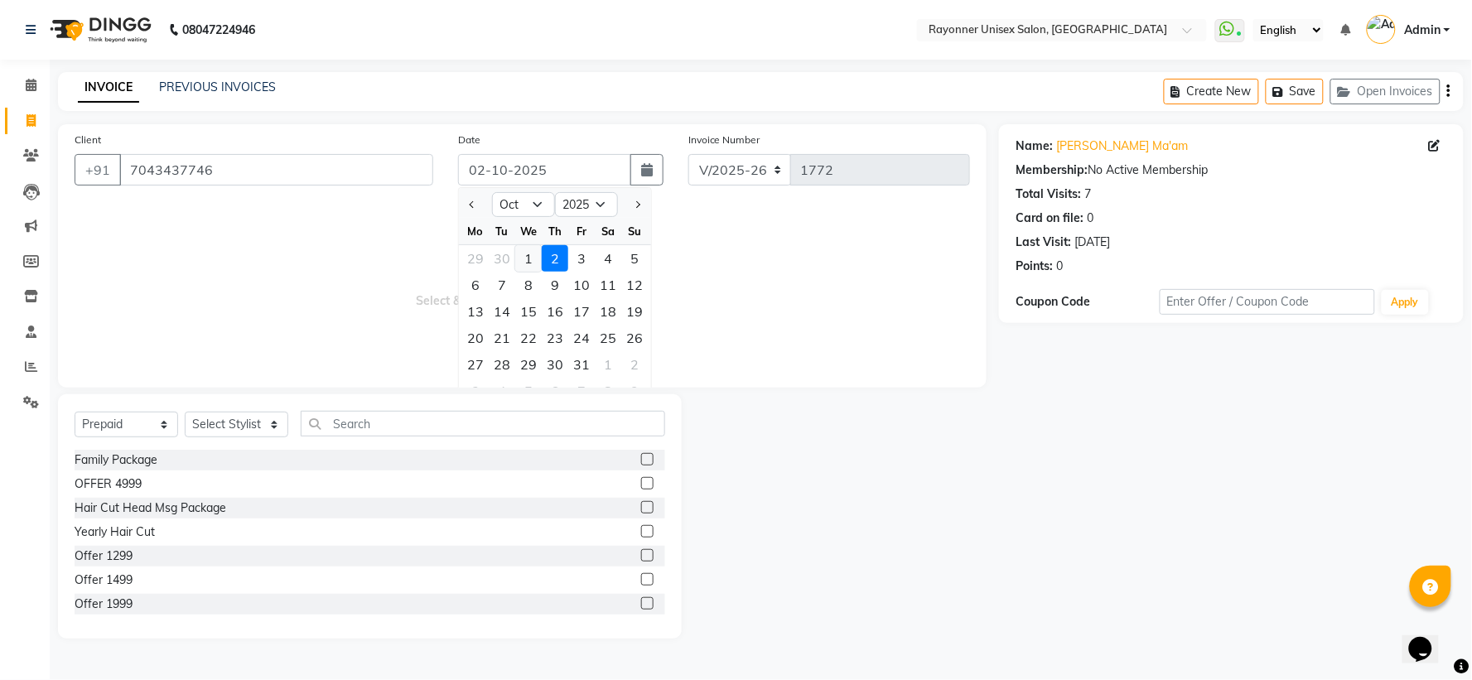
click at [527, 258] on div "1" at bounding box center [528, 258] width 27 height 27
type input "01-10-2025"
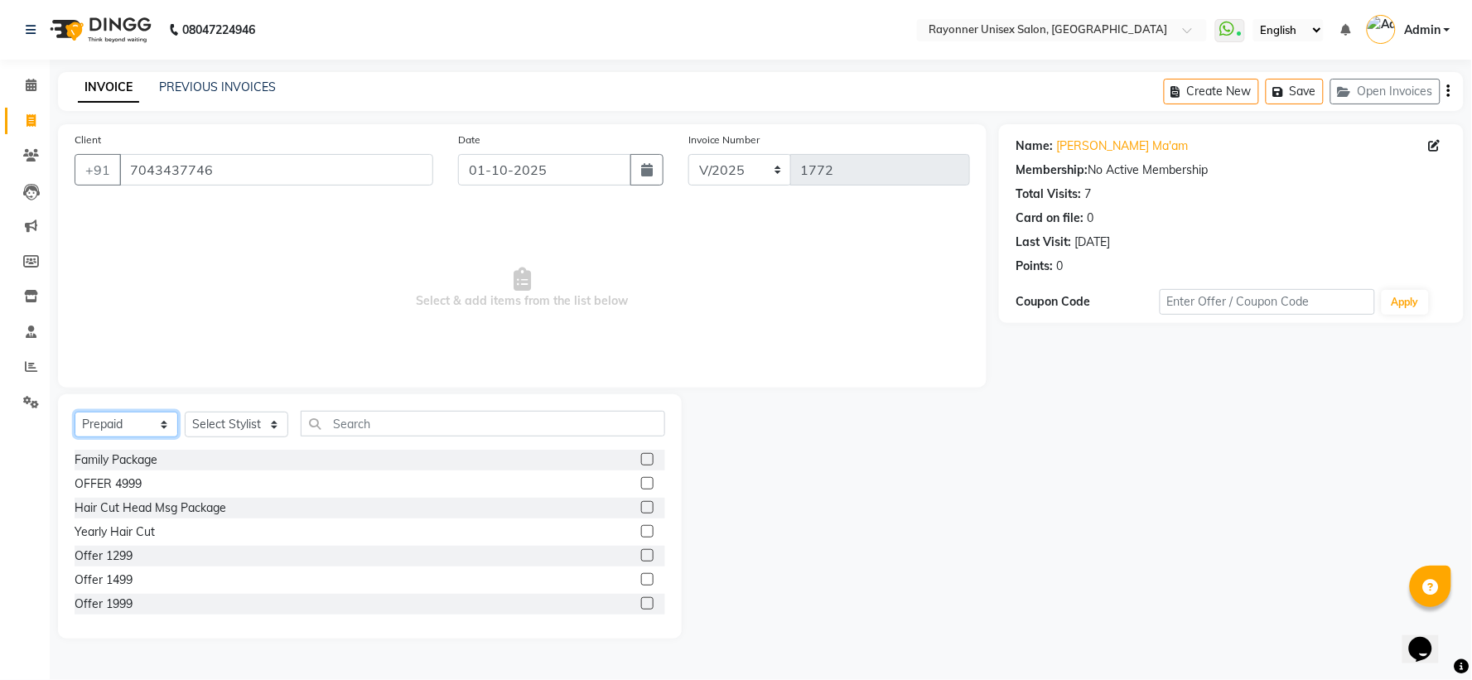
click at [159, 416] on select "Select Service Product Membership Package Voucher Prepaid Gift Card" at bounding box center [127, 425] width 104 height 26
select select "service"
click at [75, 413] on select "Select Service Product Membership Package Voucher Prepaid Gift Card" at bounding box center [127, 425] width 104 height 26
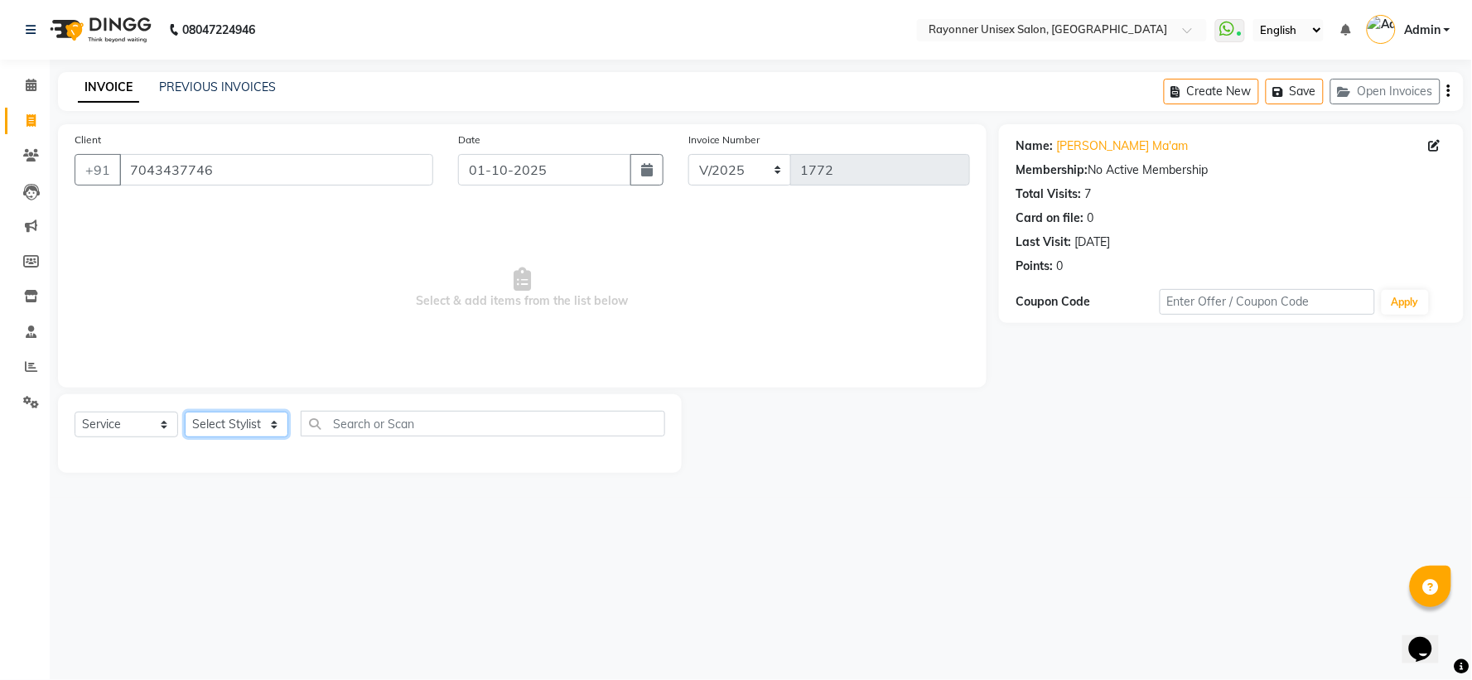
click at [273, 432] on select "Select Stylist [PERSON_NAME] [PERSON_NAME] [PERSON_NAME] Varma [PERSON_NAME]" at bounding box center [237, 425] width 104 height 26
select select "72204"
click at [185, 413] on select "Select Stylist [PERSON_NAME] [PERSON_NAME] [PERSON_NAME] Varma [PERSON_NAME]" at bounding box center [237, 425] width 104 height 26
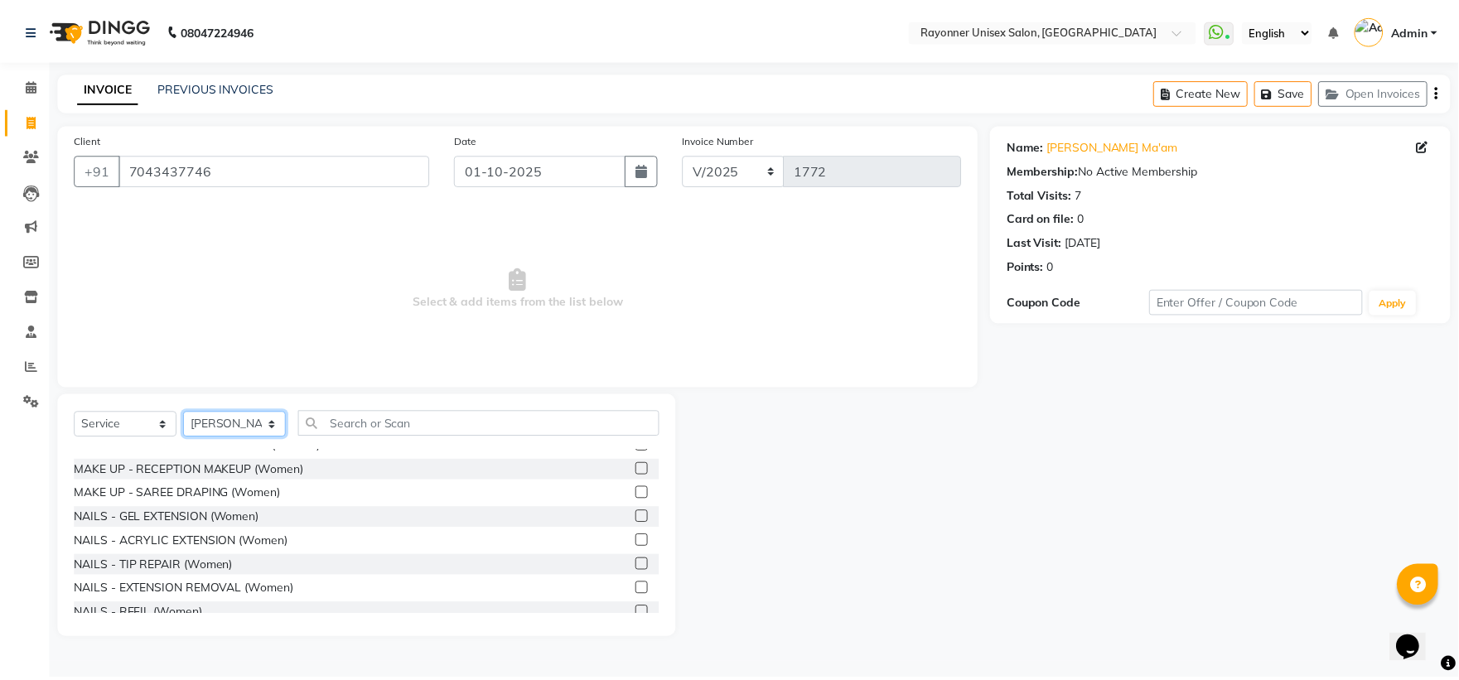
scroll to position [3406, 0]
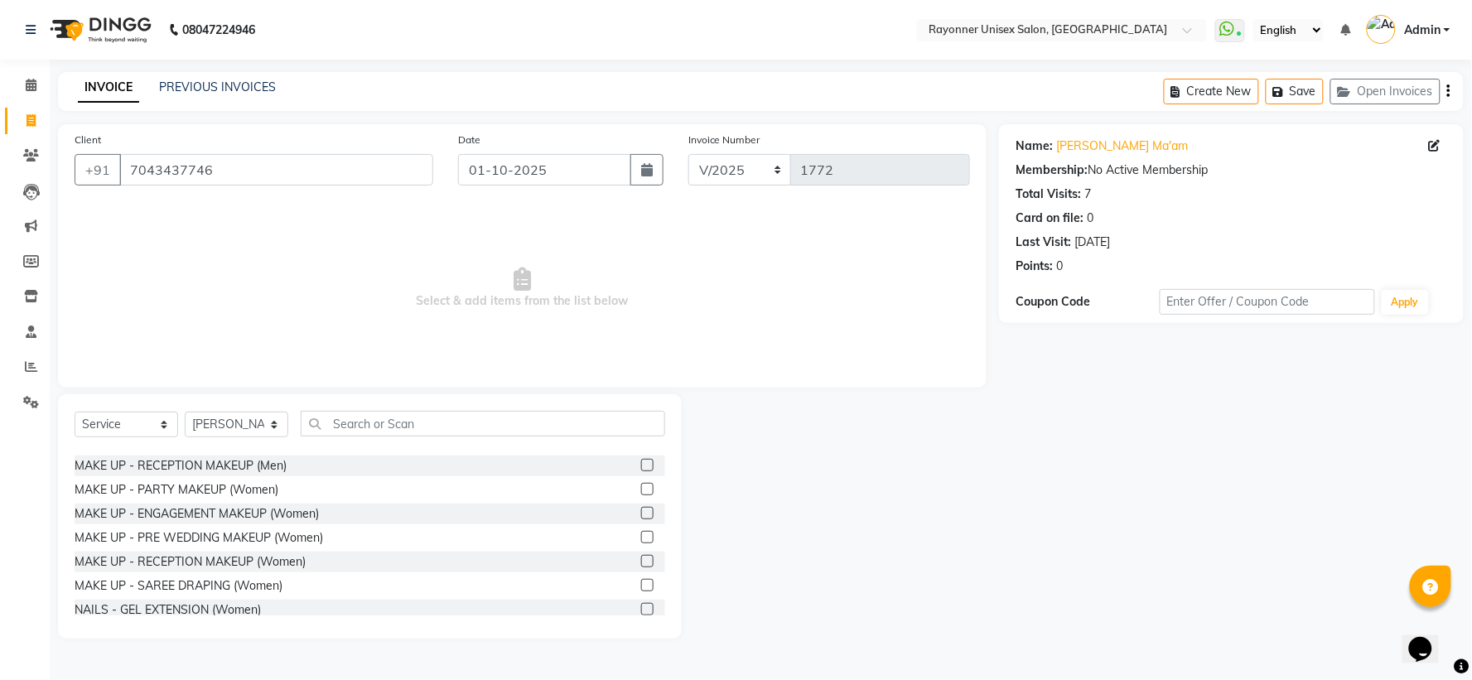
click at [641, 489] on label at bounding box center [647, 489] width 12 height 12
click at [641, 489] on input "checkbox" at bounding box center [646, 490] width 11 height 11
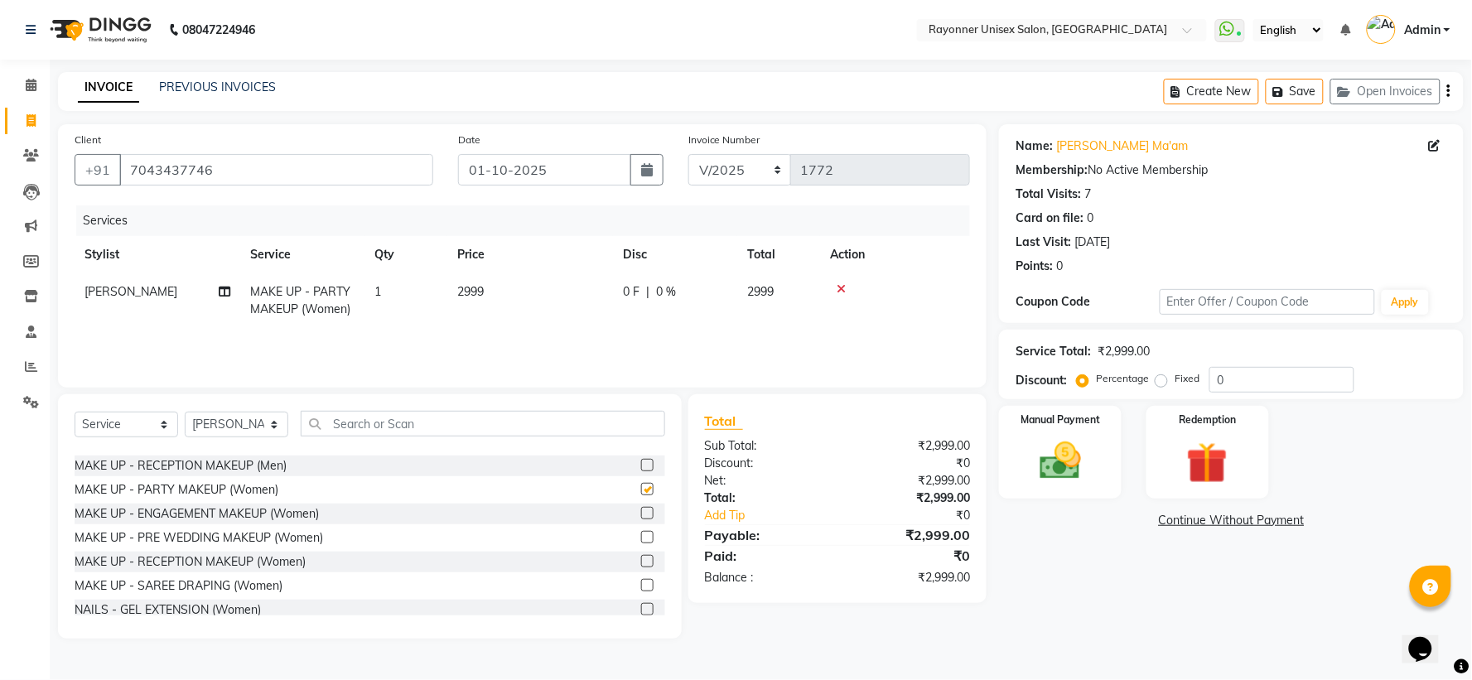
checkbox input "false"
click at [466, 288] on span "2999" at bounding box center [470, 291] width 27 height 15
select select "72204"
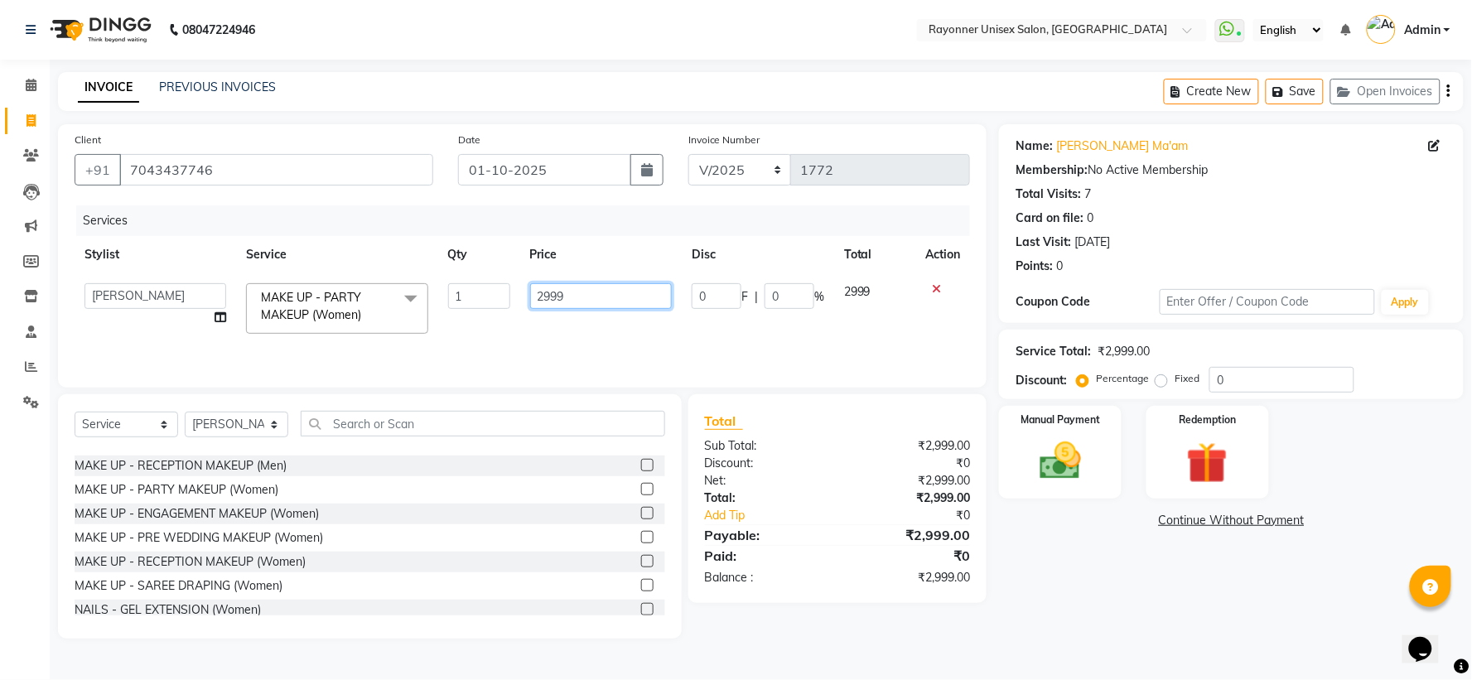
click at [544, 292] on input "2999" at bounding box center [601, 296] width 142 height 26
type input "999"
click at [940, 284] on div at bounding box center [942, 289] width 35 height 12
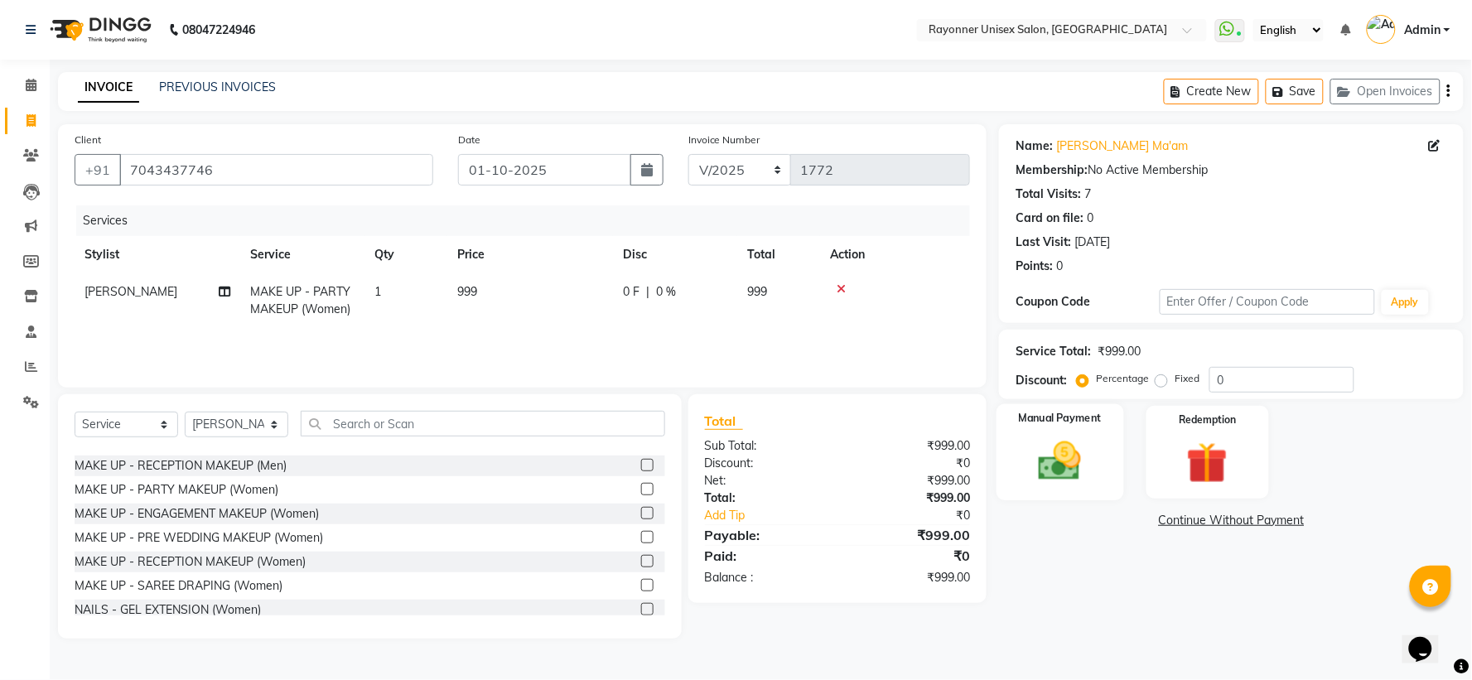
click at [1082, 437] on img at bounding box center [1061, 462] width 70 height 50
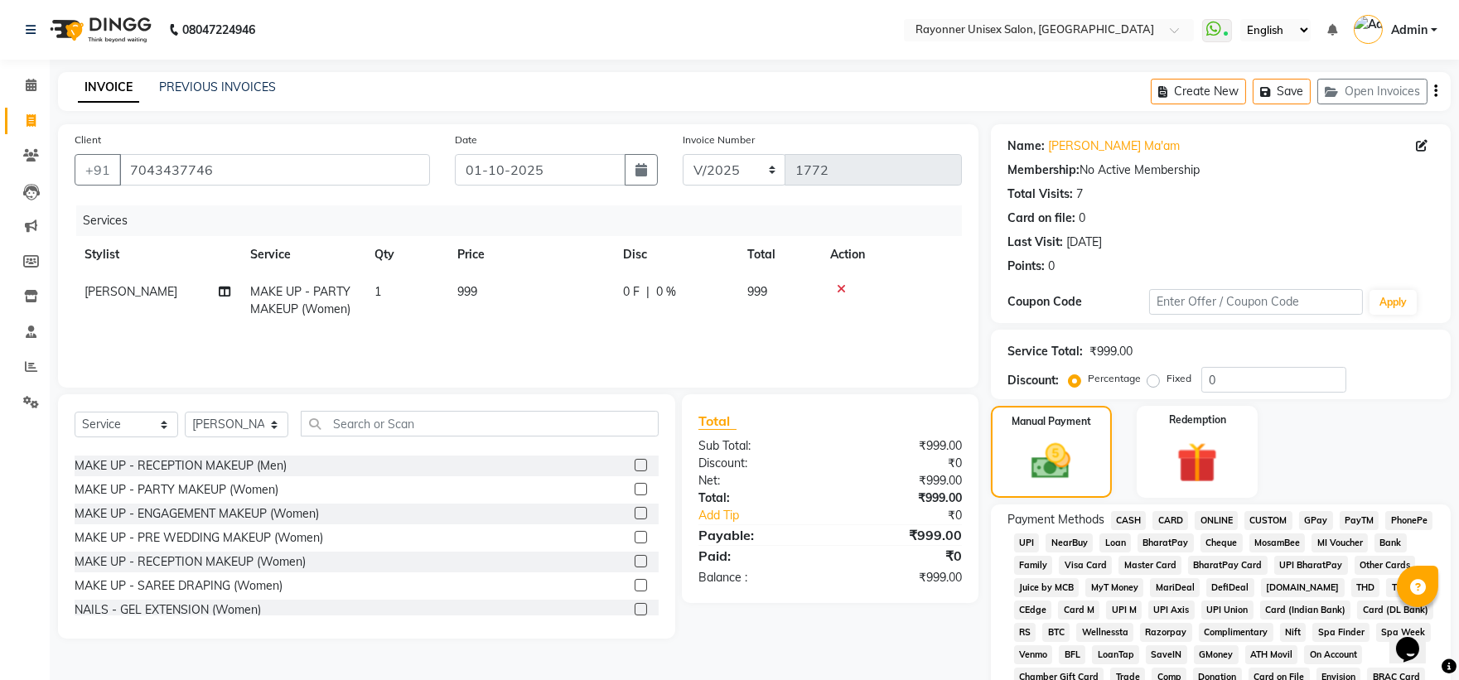
click at [1119, 519] on span "CASH" at bounding box center [1129, 520] width 36 height 19
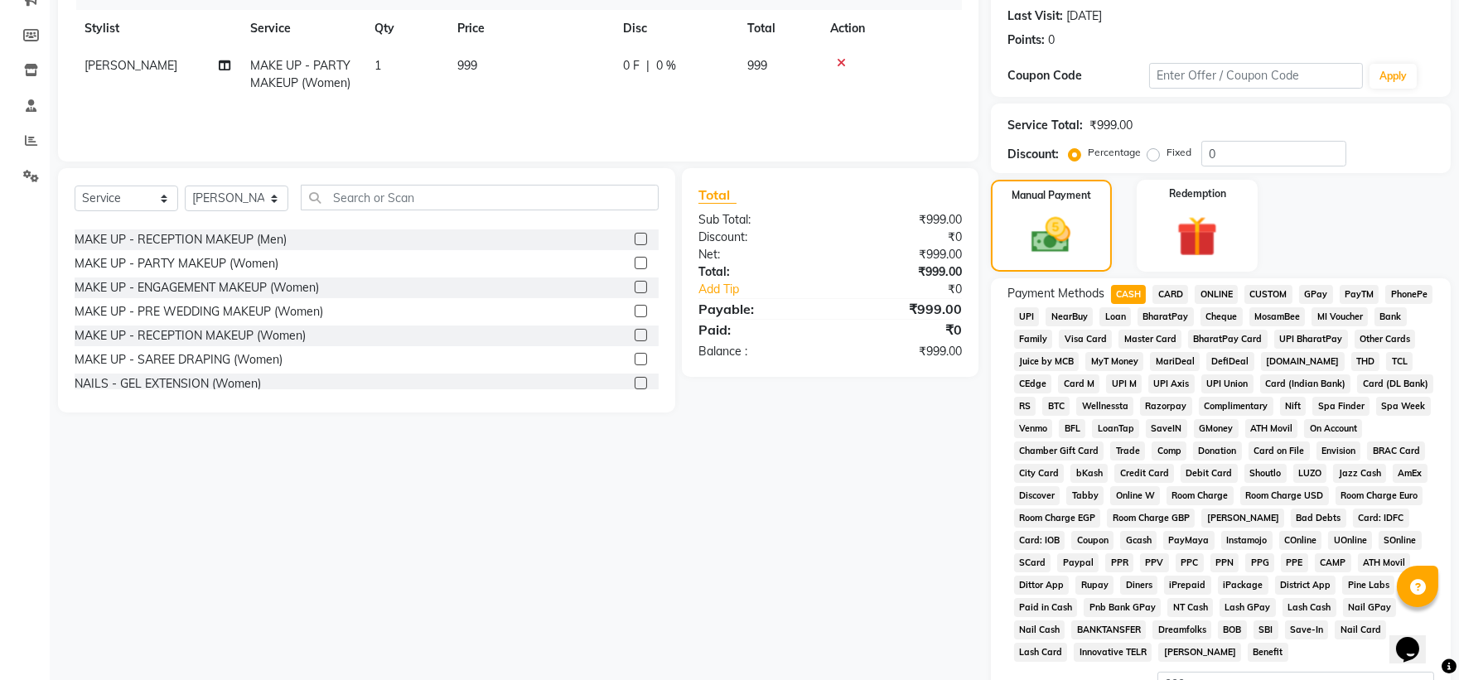
scroll to position [431, 0]
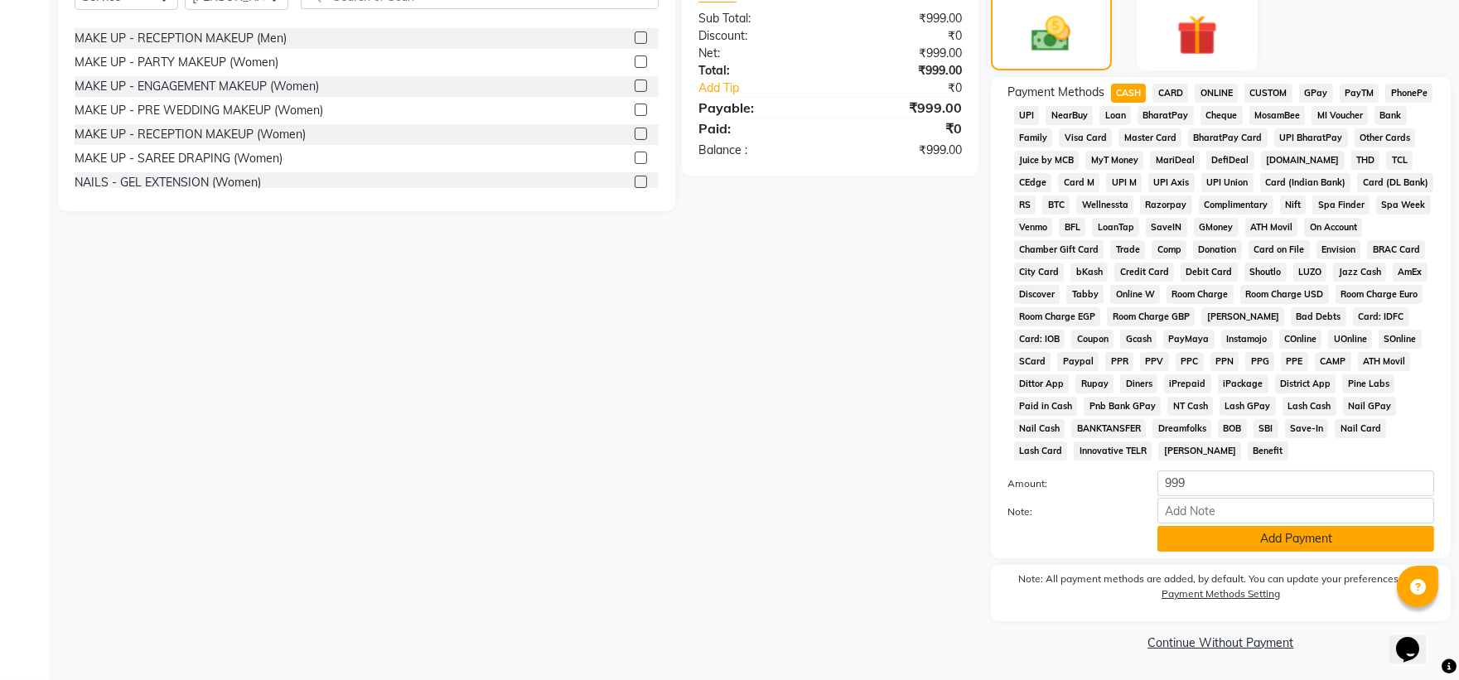
click at [1194, 536] on button "Add Payment" at bounding box center [1295, 539] width 277 height 26
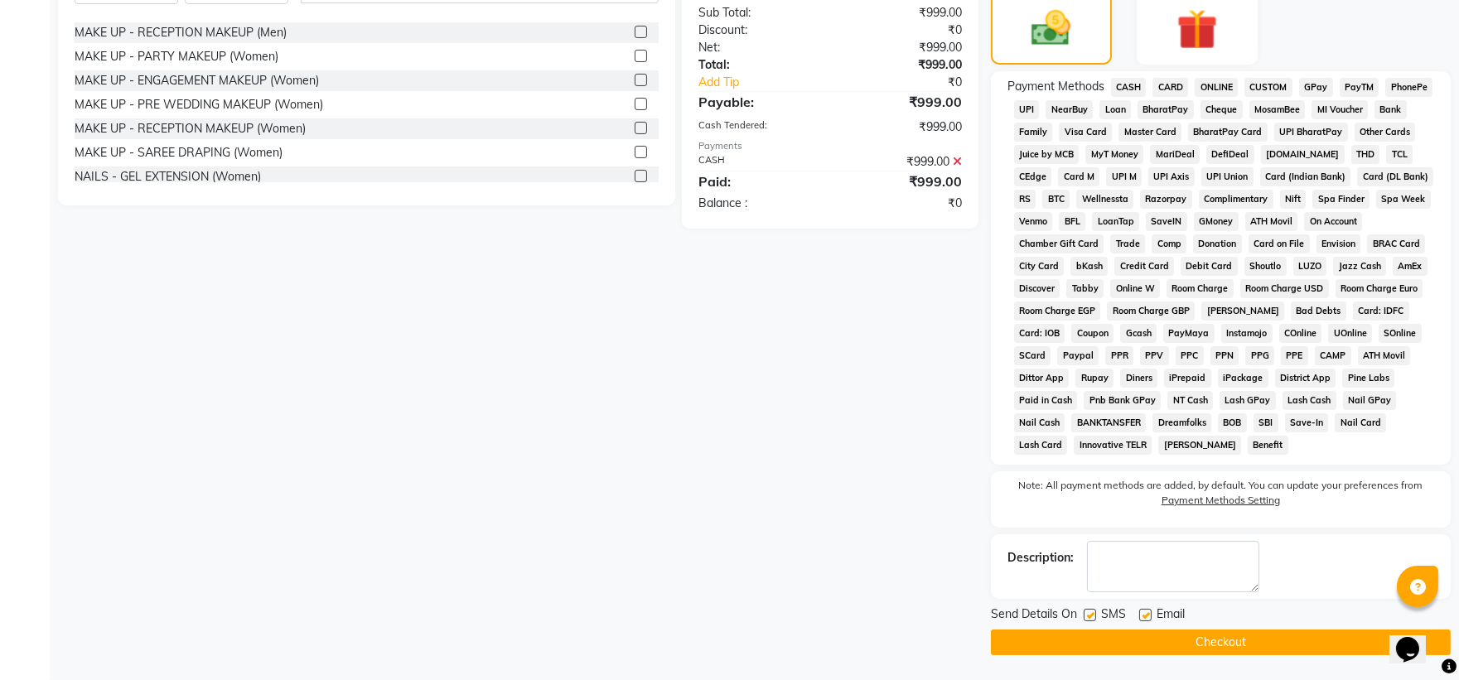
scroll to position [436, 0]
click at [1108, 638] on button "Checkout" at bounding box center [1221, 643] width 460 height 26
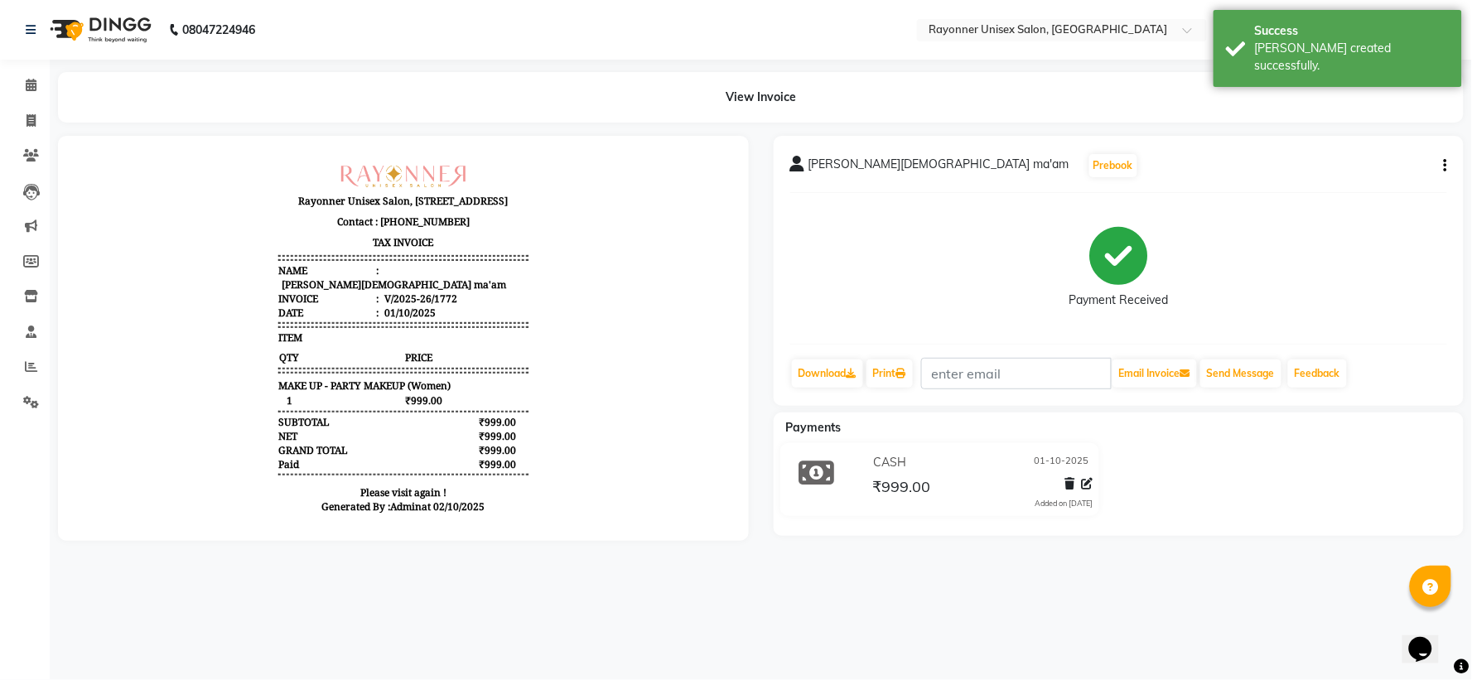
click at [1166, 606] on div "08047224946 Select Location × Rayonner Unisex Salon, Gold Plaza WhatsApp Status…" at bounding box center [736, 340] width 1472 height 680
click at [30, 121] on icon at bounding box center [31, 120] width 9 height 12
select select "service"
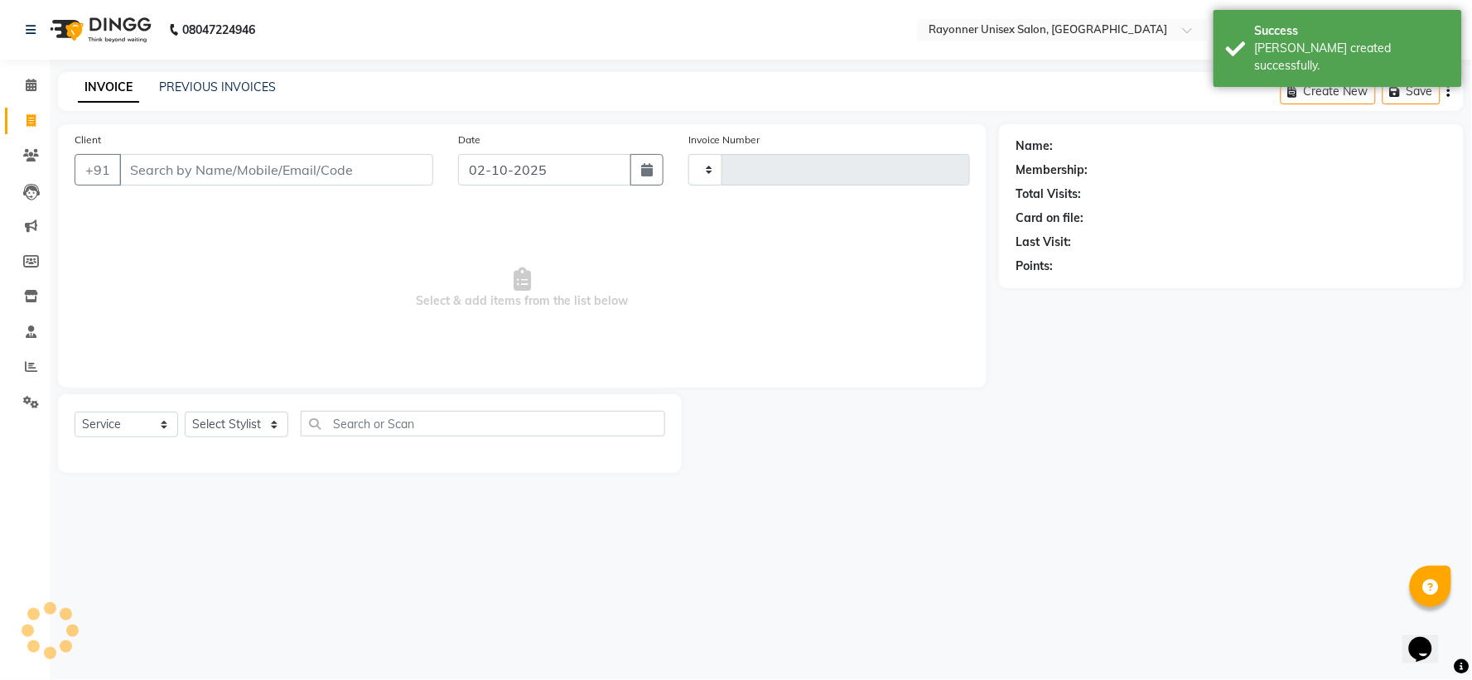
type input "1773"
select select "5201"
select select "P"
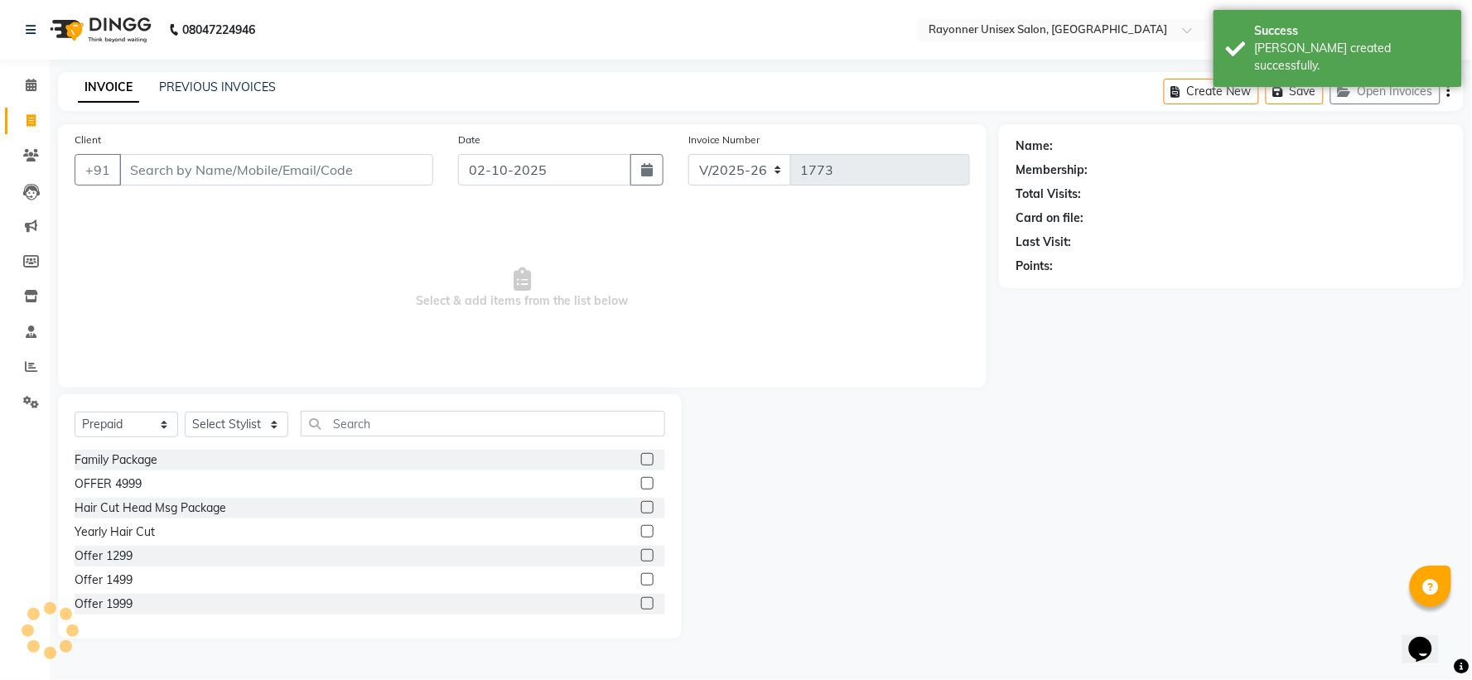
click at [221, 161] on input "Client" at bounding box center [276, 169] width 314 height 31
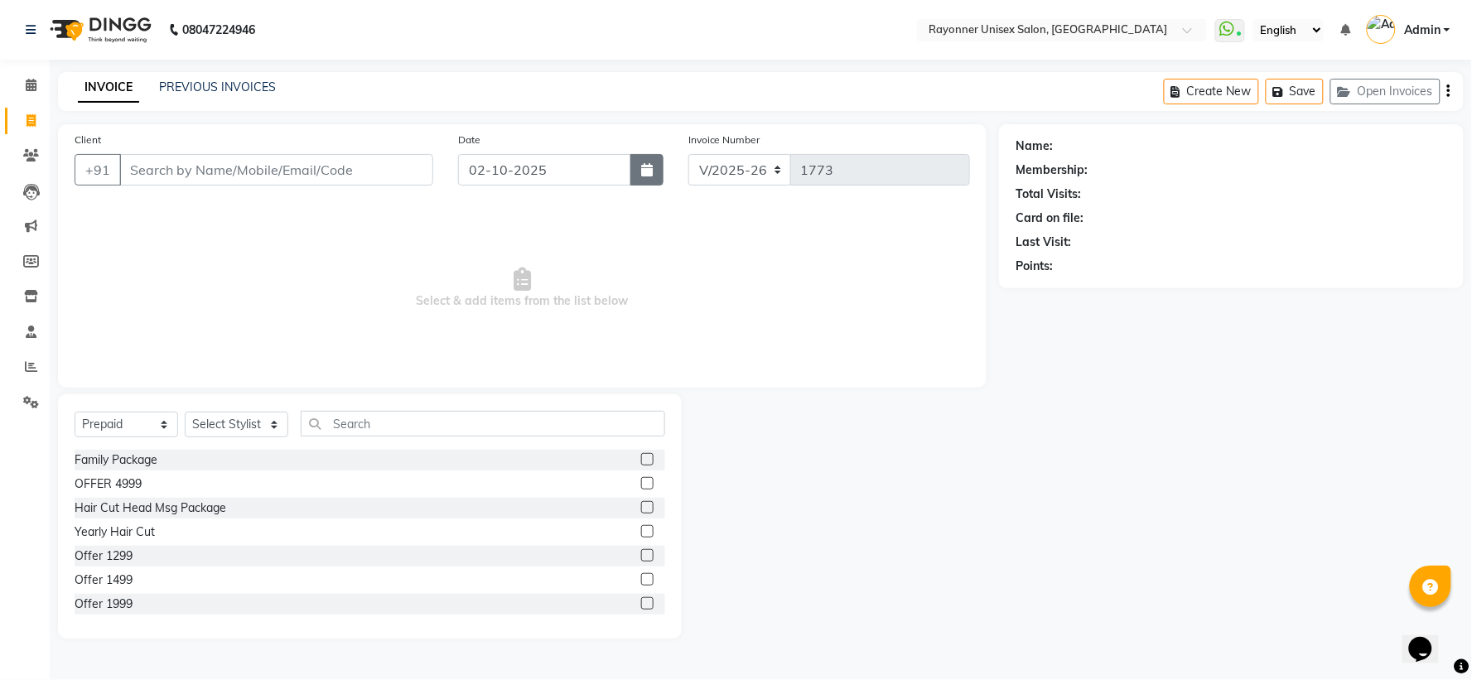
click at [646, 177] on button "button" at bounding box center [647, 169] width 33 height 31
select select "10"
select select "2025"
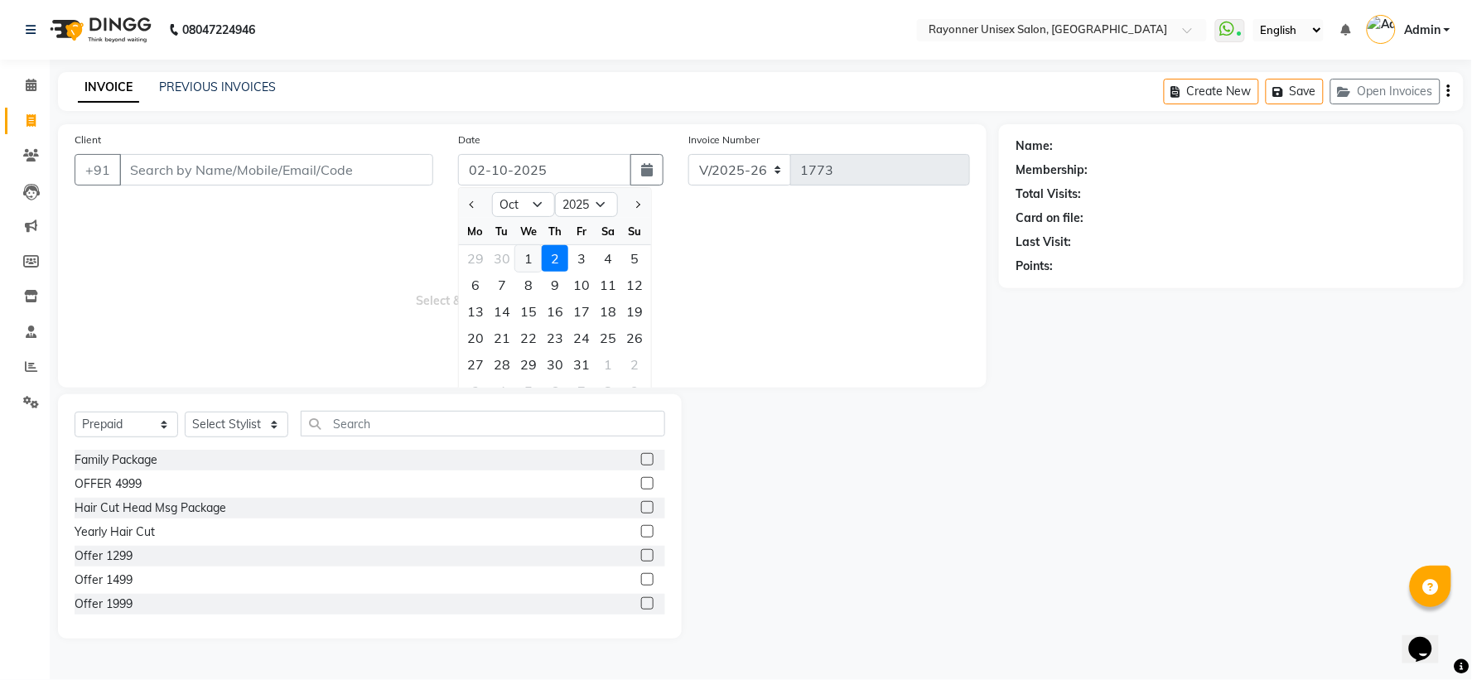
click at [523, 259] on div "1" at bounding box center [528, 258] width 27 height 27
type input "01-10-2025"
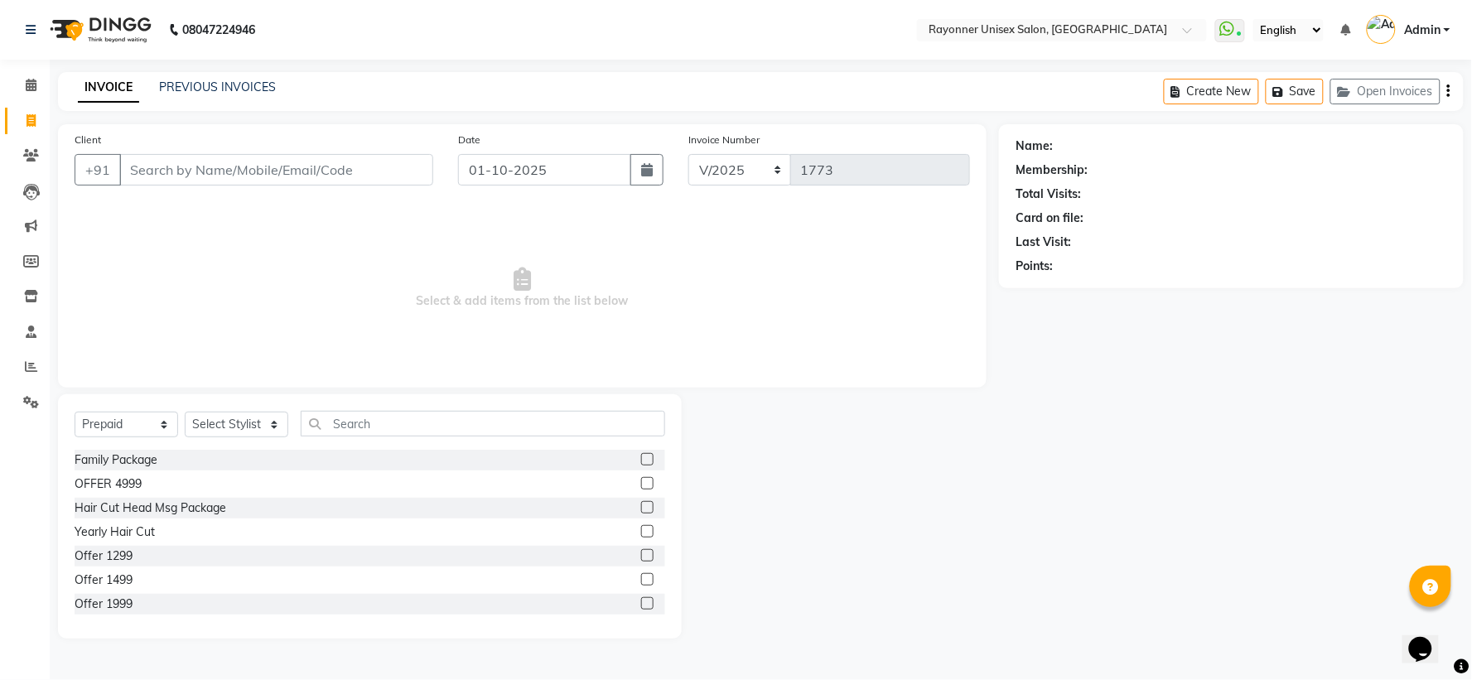
click at [523, 259] on span "Select & add items from the list below" at bounding box center [523, 288] width 896 height 166
click at [230, 178] on input "Client" at bounding box center [276, 169] width 314 height 31
click at [230, 177] on input "Client" at bounding box center [276, 169] width 314 height 31
click at [218, 79] on div "PREVIOUS INVOICES" at bounding box center [217, 87] width 117 height 17
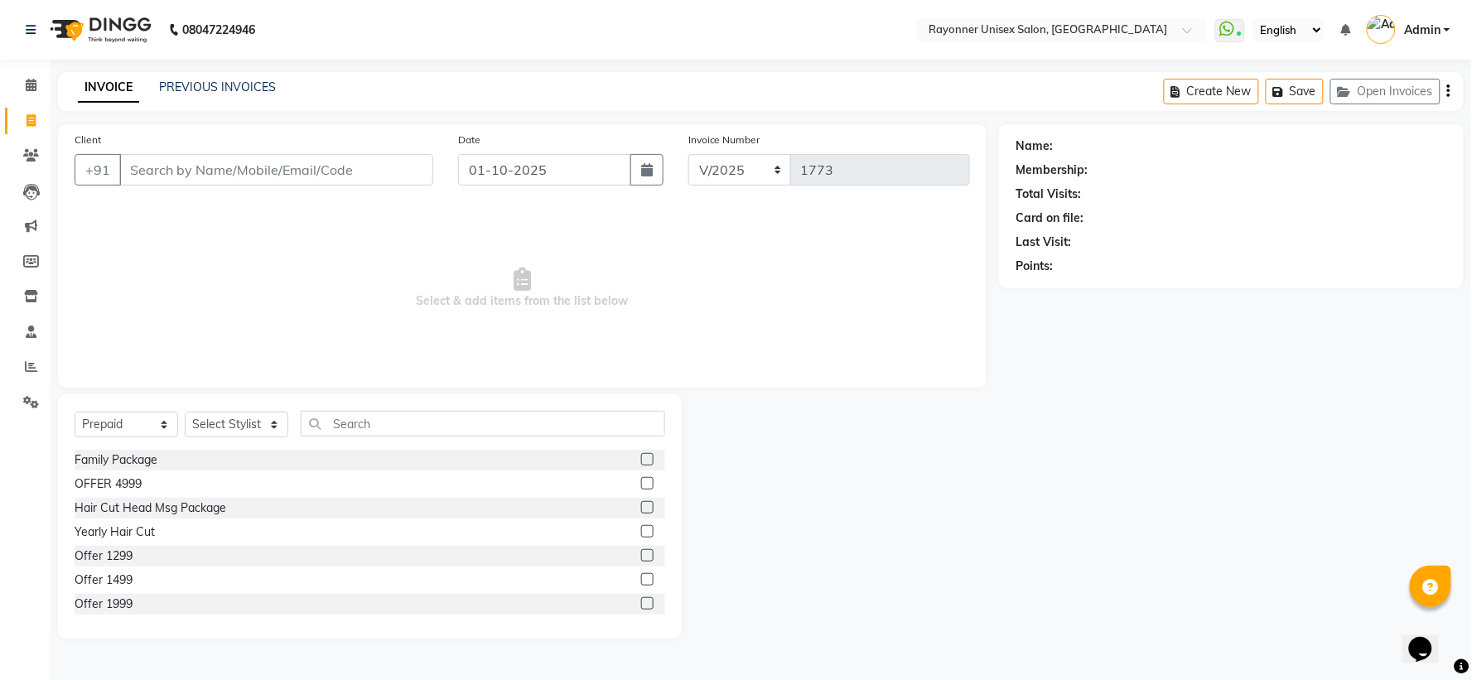
click at [218, 79] on div "PREVIOUS INVOICES" at bounding box center [217, 87] width 117 height 17
click at [176, 163] on input "Client" at bounding box center [276, 169] width 314 height 31
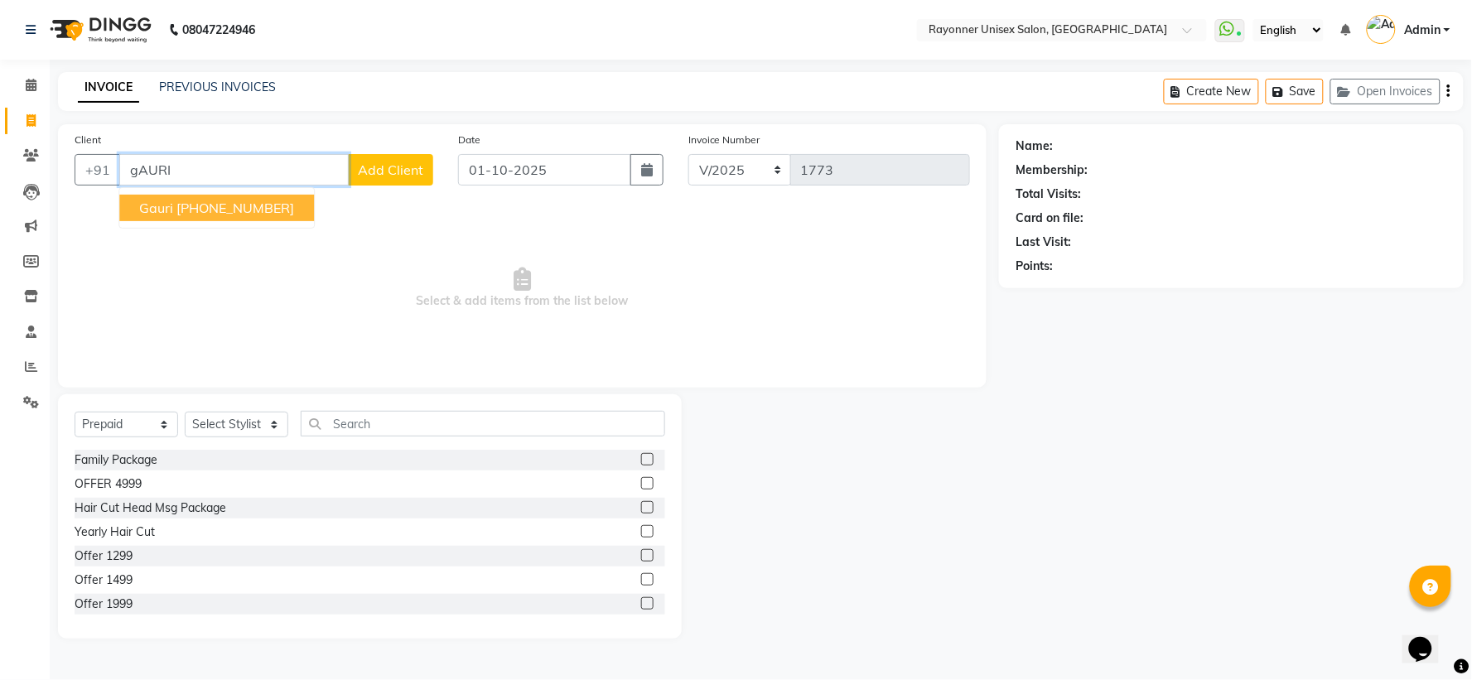
click at [200, 212] on ngb-highlight "+44 7921841984" at bounding box center [235, 208] width 118 height 17
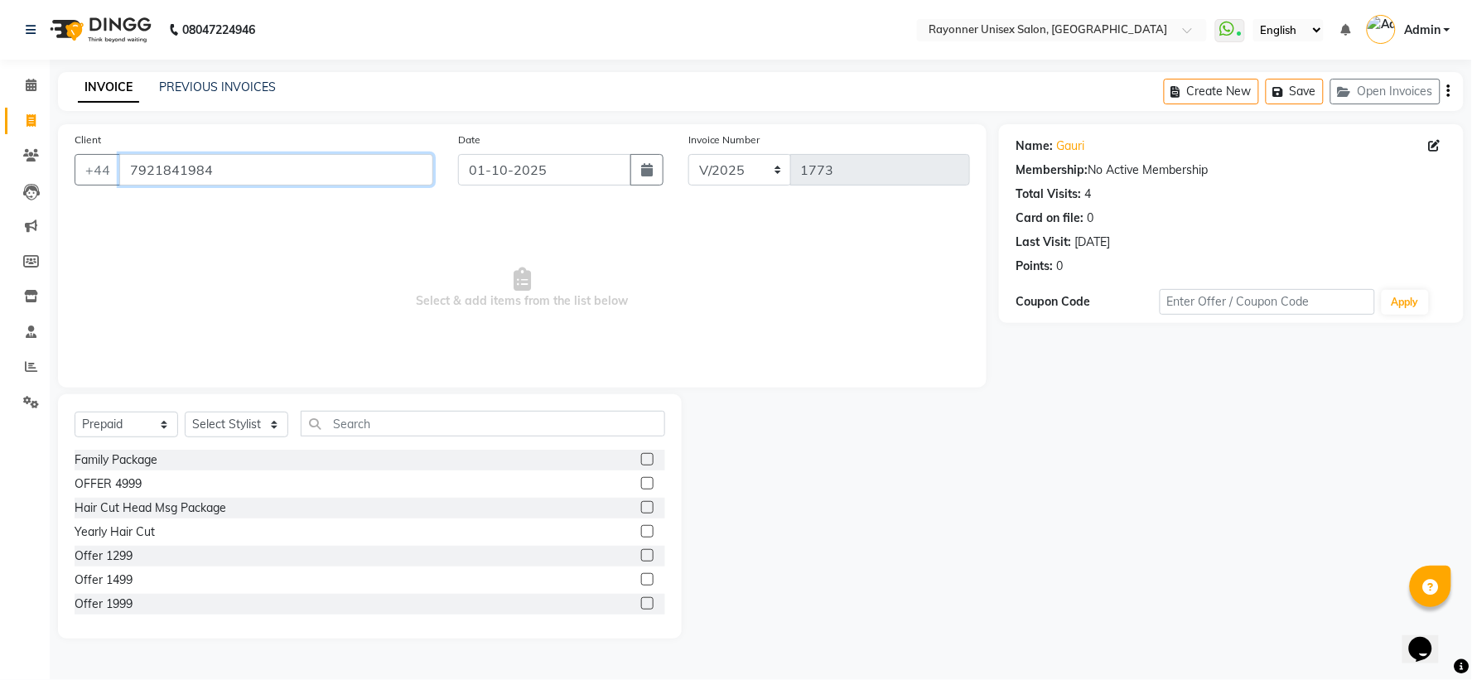
click at [228, 170] on input "7921841984" at bounding box center [276, 169] width 314 height 31
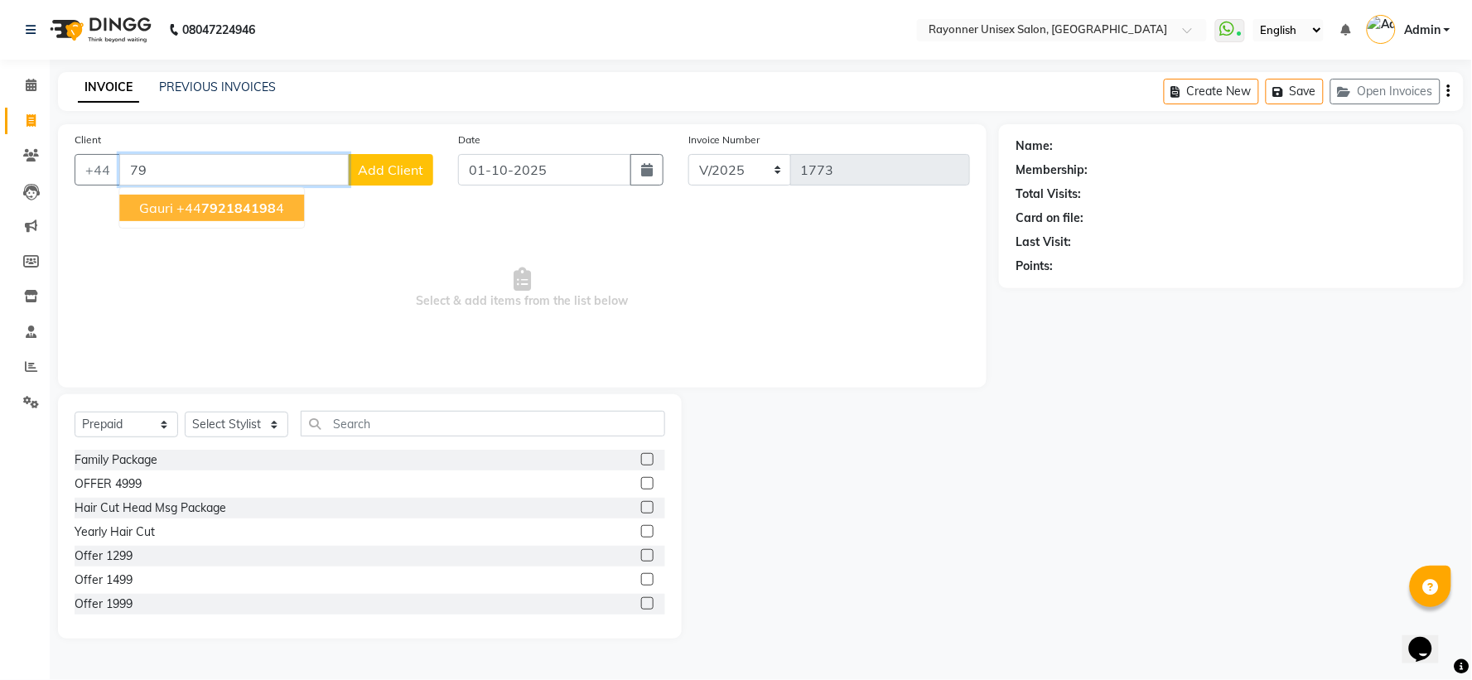
type input "7"
type input "966729278"
click at [426, 167] on button "Add Client" at bounding box center [390, 169] width 85 height 31
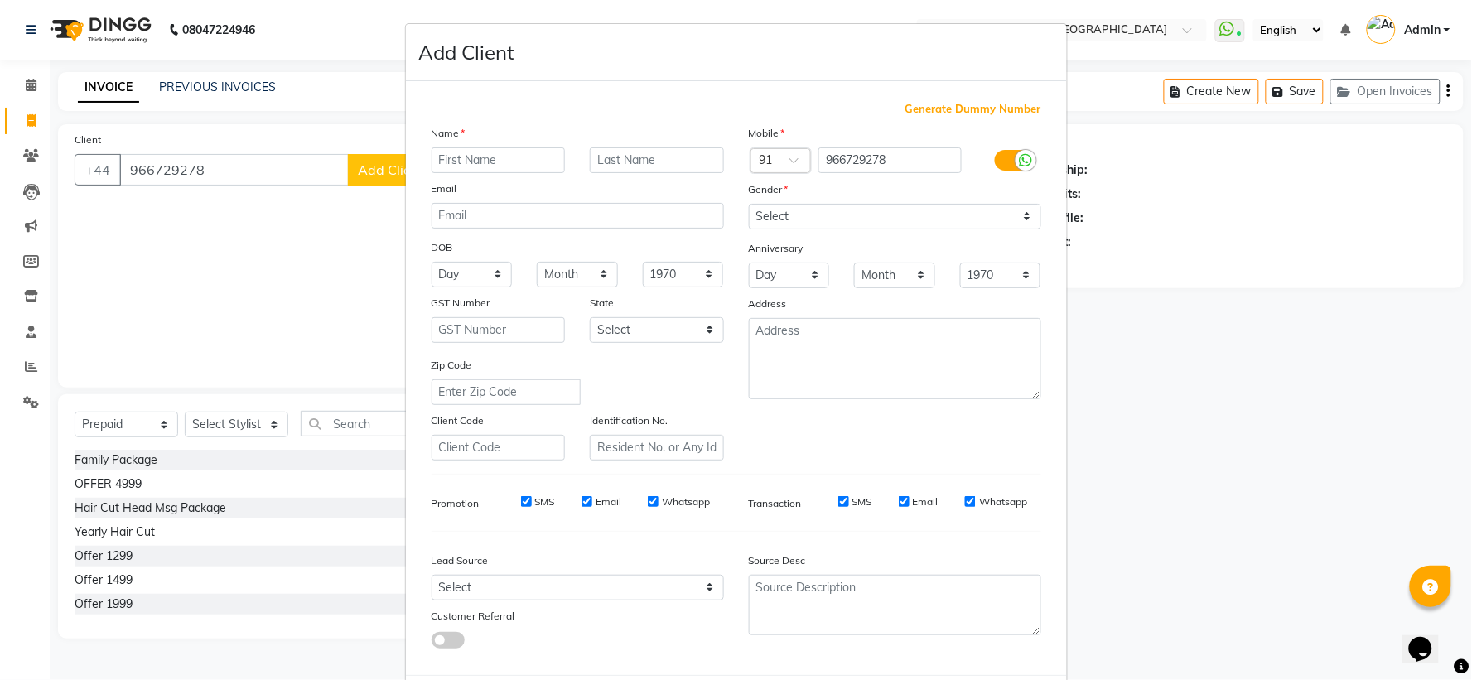
click at [166, 160] on ngb-modal-window "Add Client Generate Dummy Number Name Email DOB Day 01 02 03 04 05 06 07 08 09 …" at bounding box center [736, 340] width 1472 height 680
click at [168, 168] on ngb-modal-window "Add Client Generate Dummy Number Name Email DOB Day 01 02 03 04 05 06 07 08 09 …" at bounding box center [736, 340] width 1472 height 680
click at [853, 158] on input "966729278" at bounding box center [890, 160] width 143 height 26
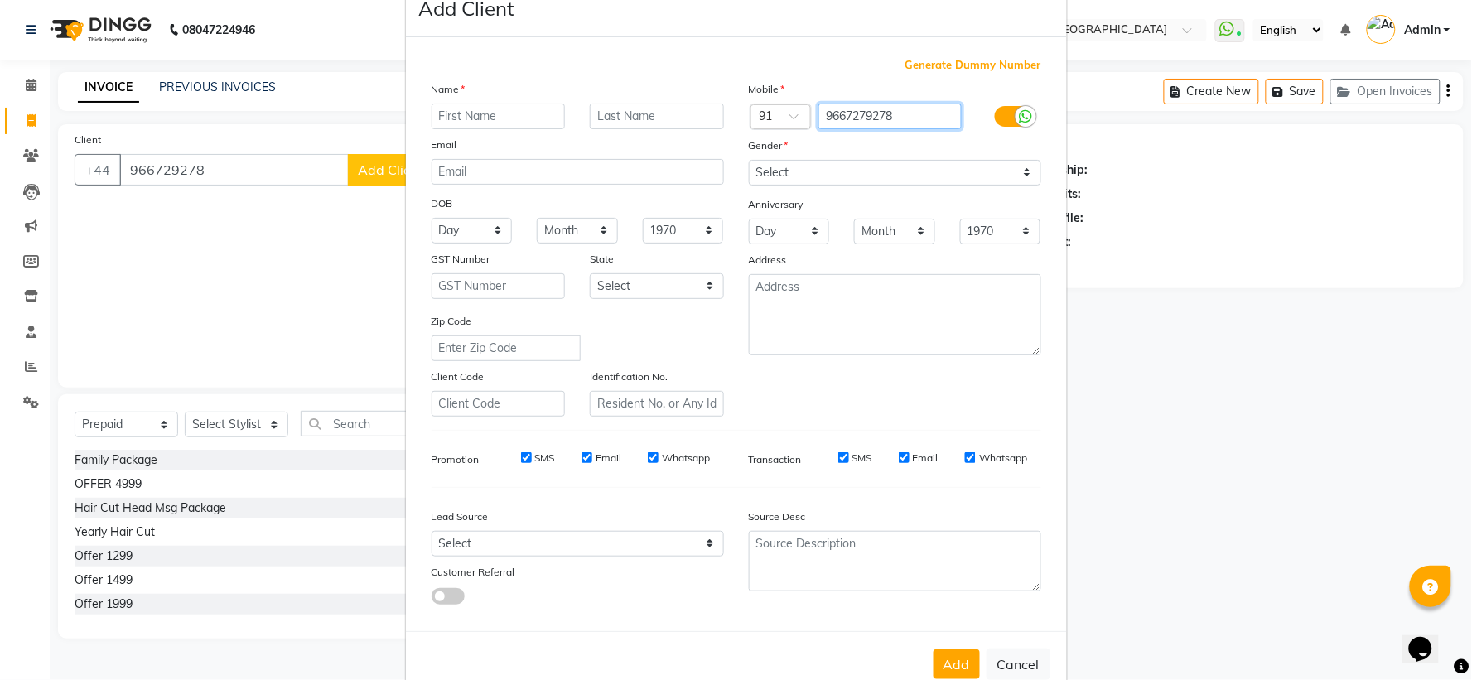
scroll to position [85, 0]
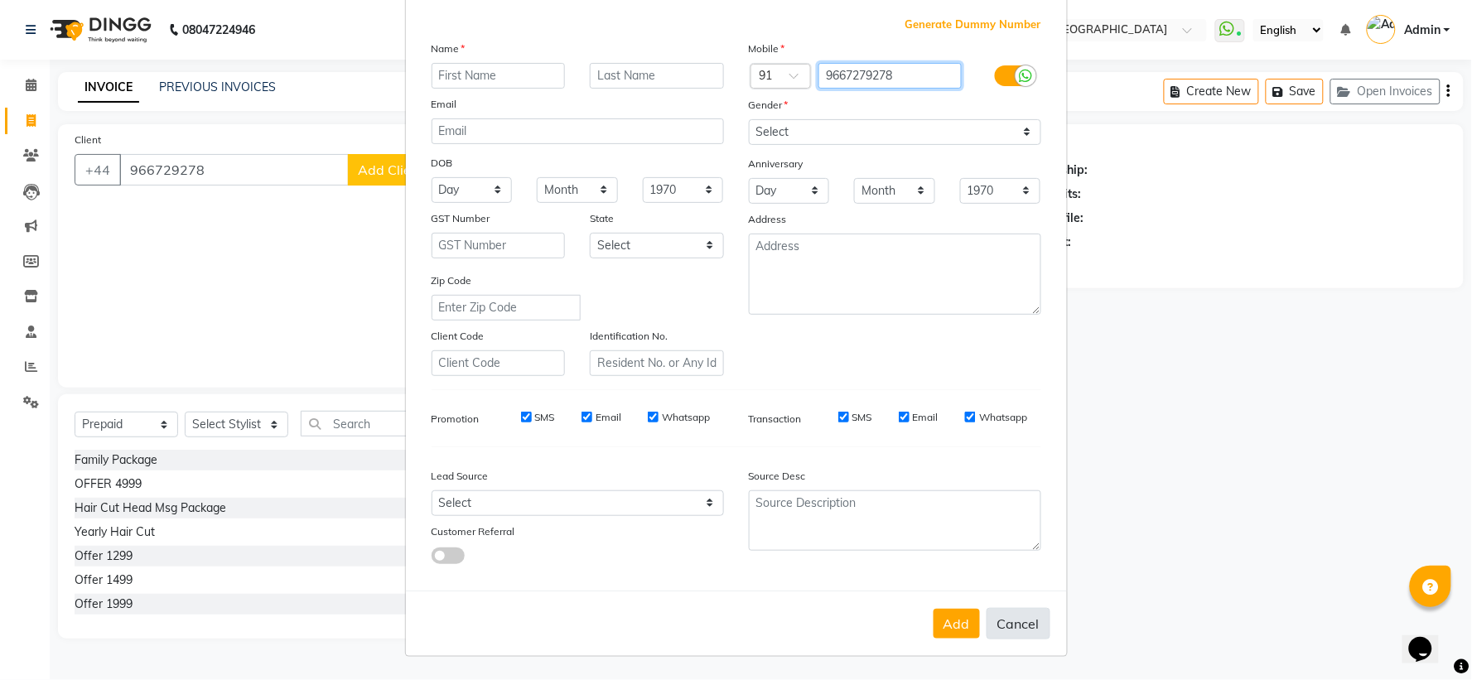
type input "9667279278"
click at [1007, 625] on button "Cancel" at bounding box center [1019, 623] width 64 height 31
select select
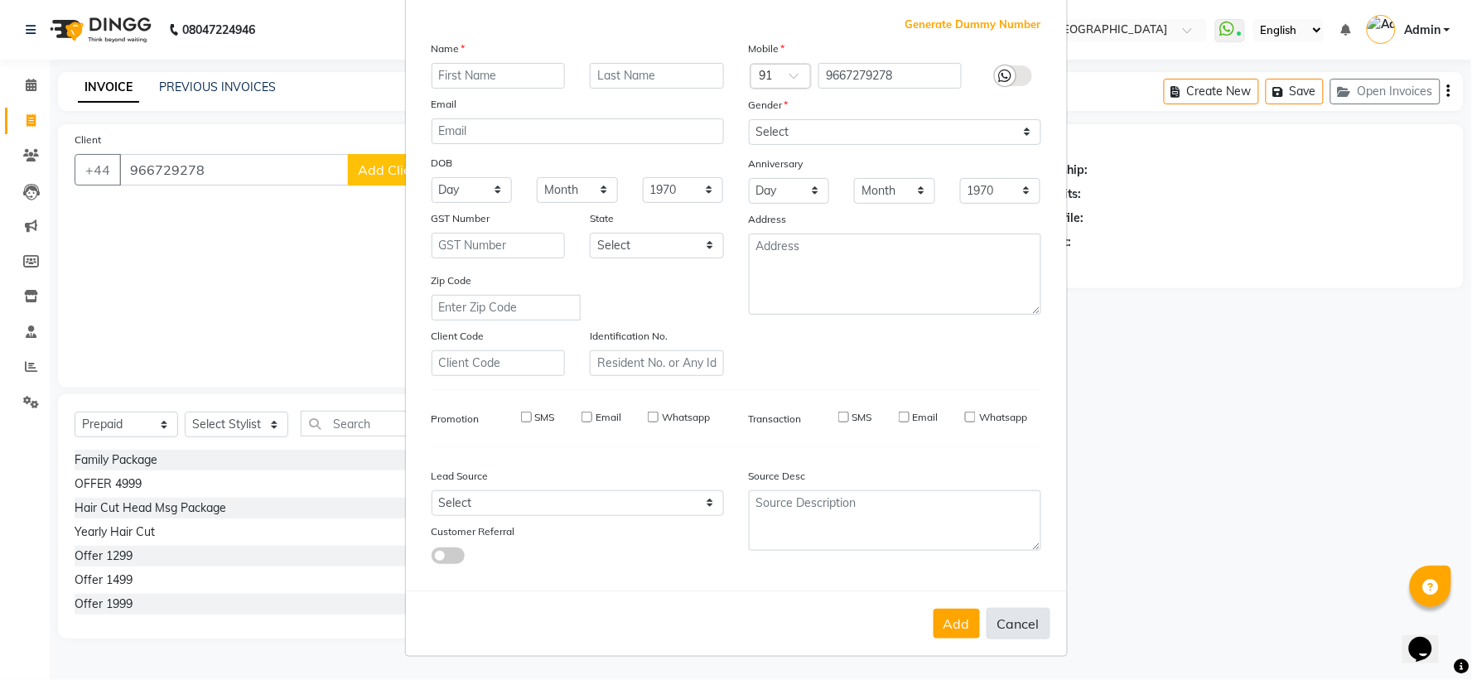
select select
checkbox input "false"
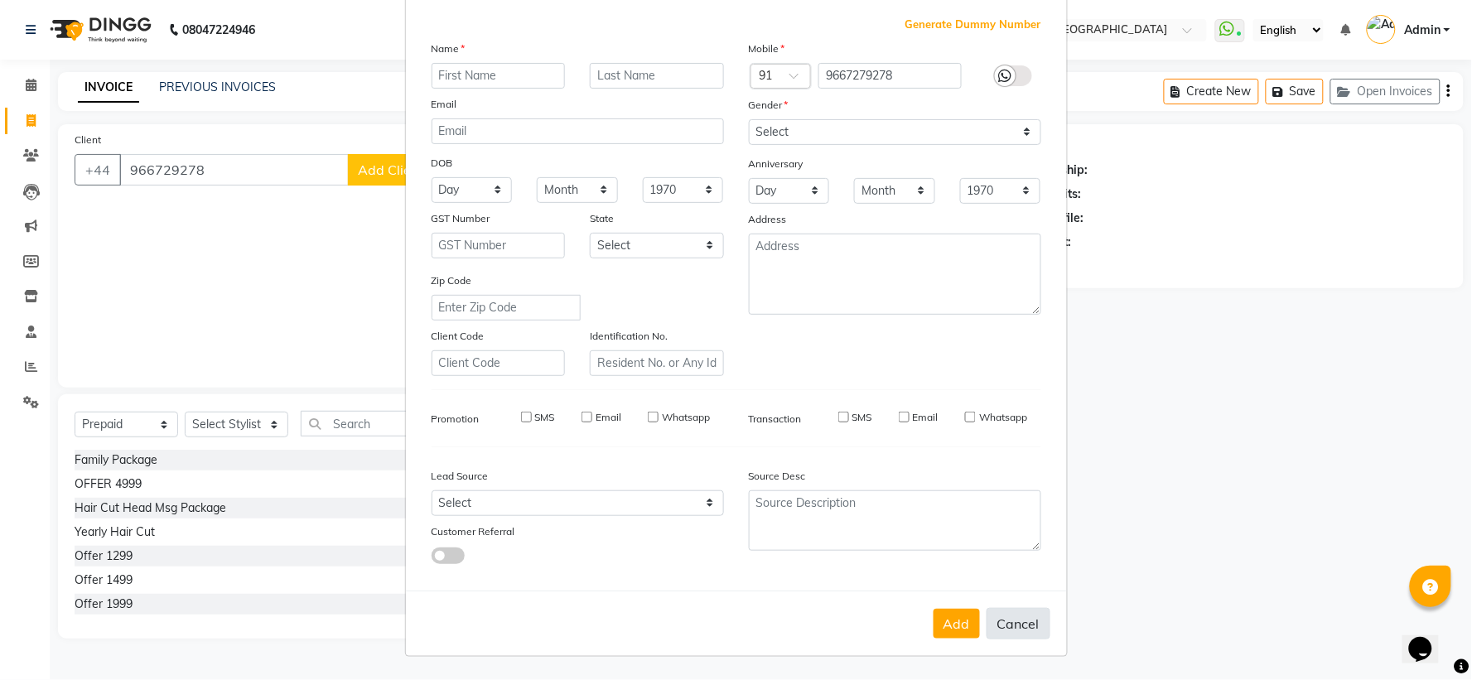
checkbox input "false"
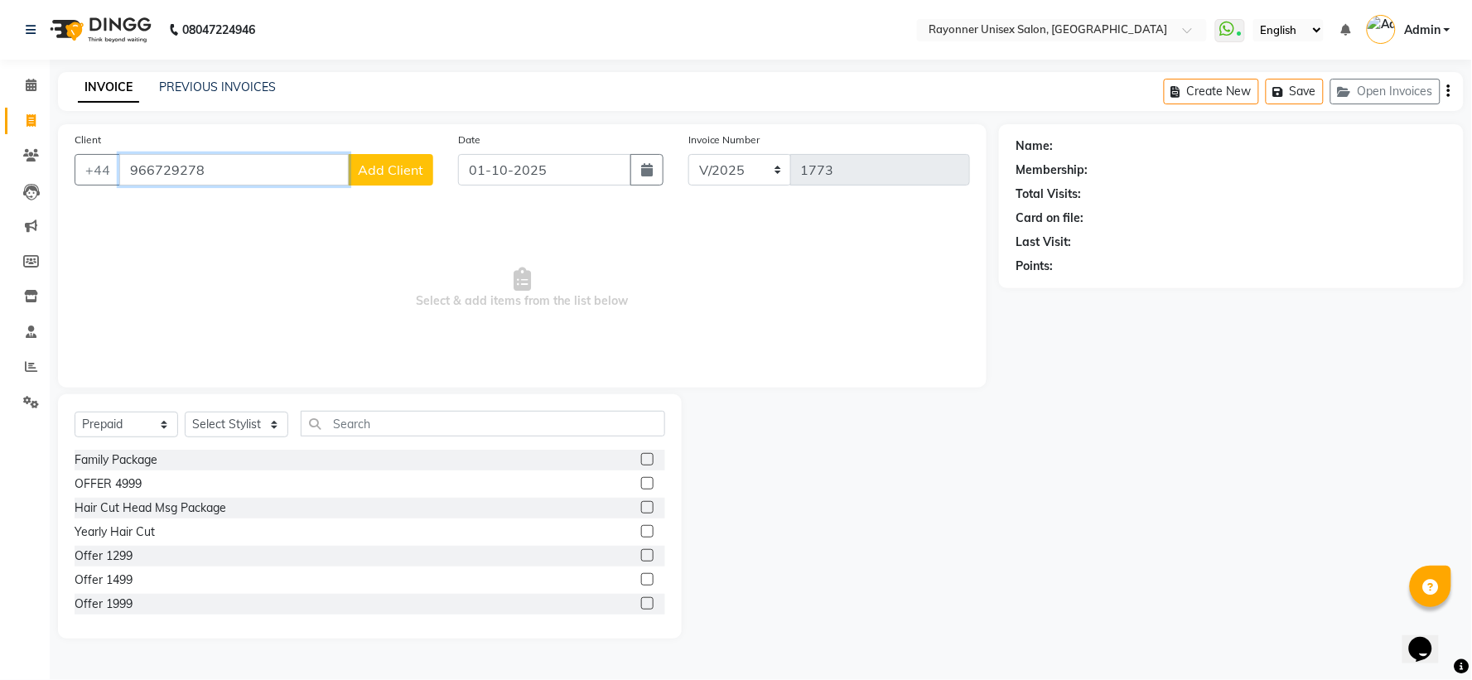
click at [168, 169] on input "966729278" at bounding box center [234, 169] width 230 height 31
click at [174, 210] on span "Gouri Madaan" at bounding box center [192, 208] width 107 height 17
type input "9667279278"
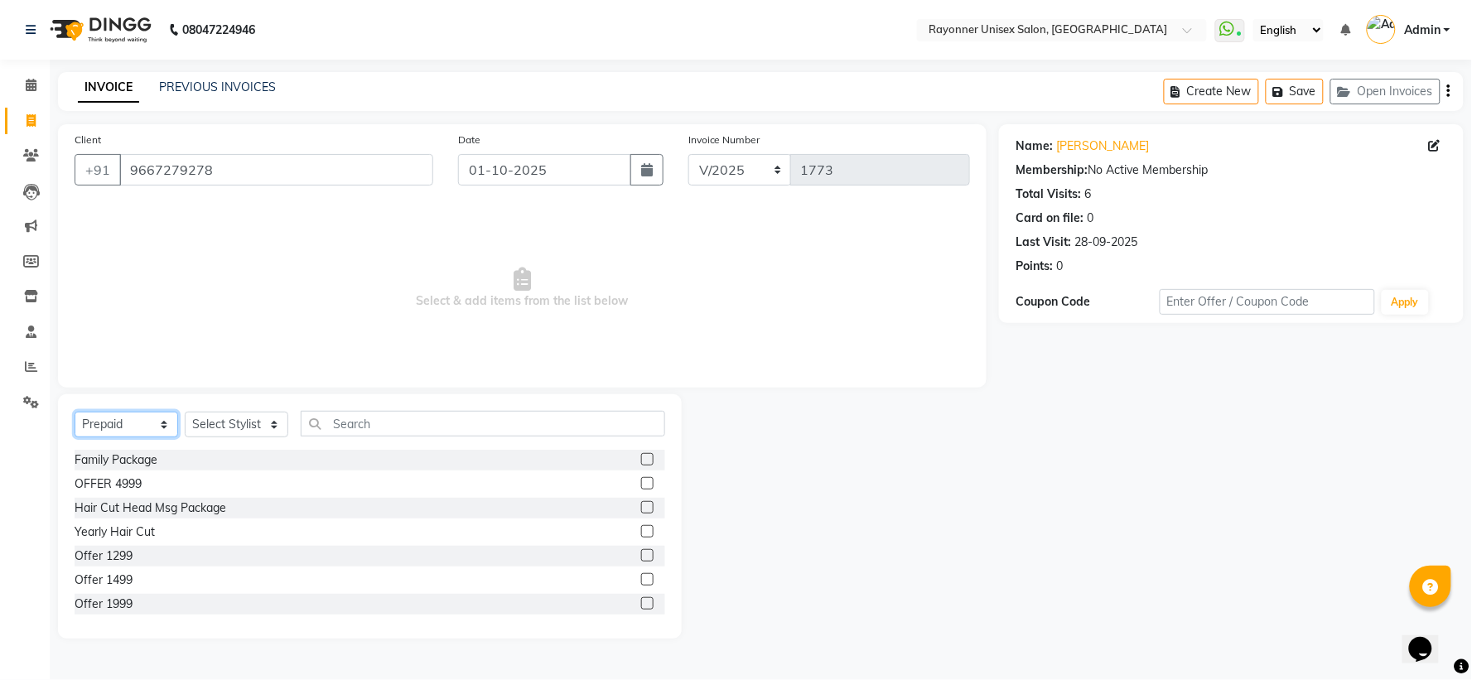
click at [155, 423] on select "Select Service Product Membership Package Voucher Prepaid Gift Card" at bounding box center [127, 425] width 104 height 26
select select "service"
click at [75, 413] on select "Select Service Product Membership Package Voucher Prepaid Gift Card" at bounding box center [127, 425] width 104 height 26
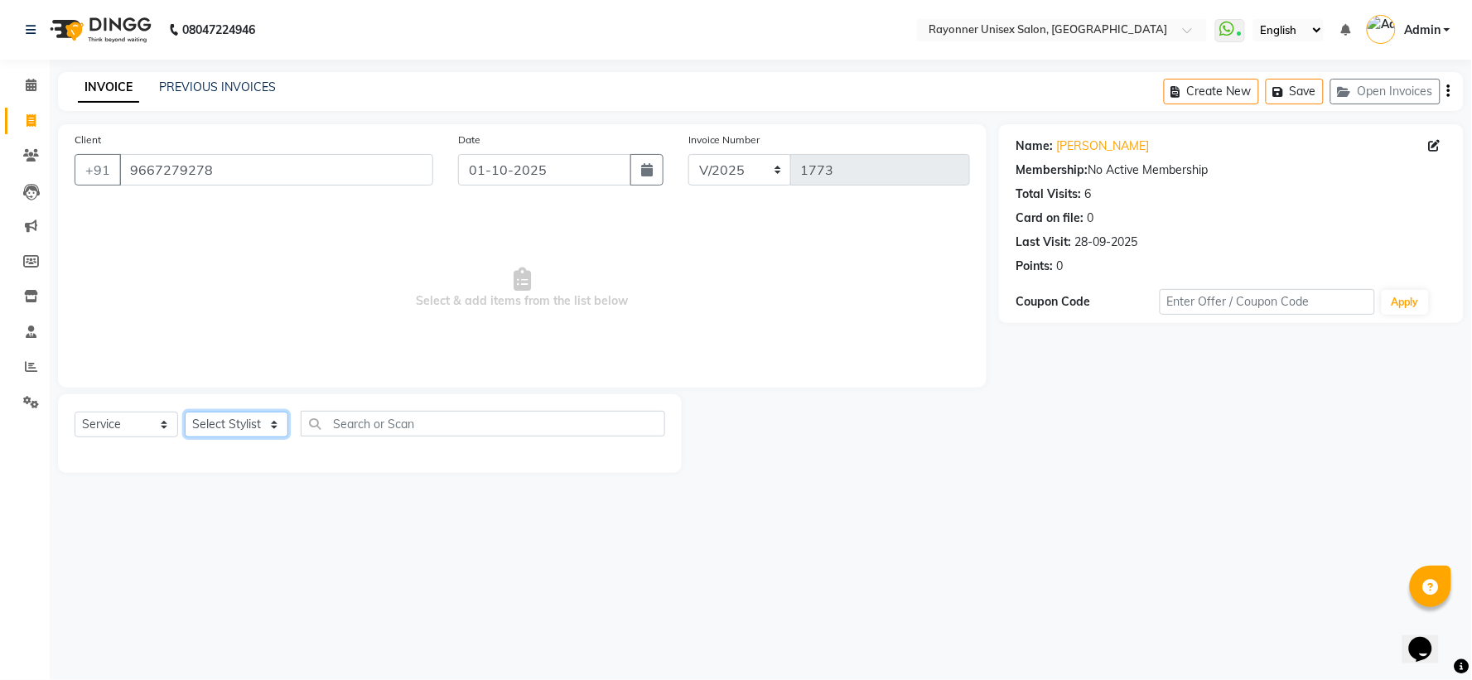
click at [288, 425] on select "Select Stylist [PERSON_NAME] [PERSON_NAME] [PERSON_NAME] Varma [PERSON_NAME]" at bounding box center [237, 425] width 104 height 26
select select "60343"
click at [185, 413] on select "Select Stylist [PERSON_NAME] [PERSON_NAME] [PERSON_NAME] Varma [PERSON_NAME]" at bounding box center [237, 425] width 104 height 26
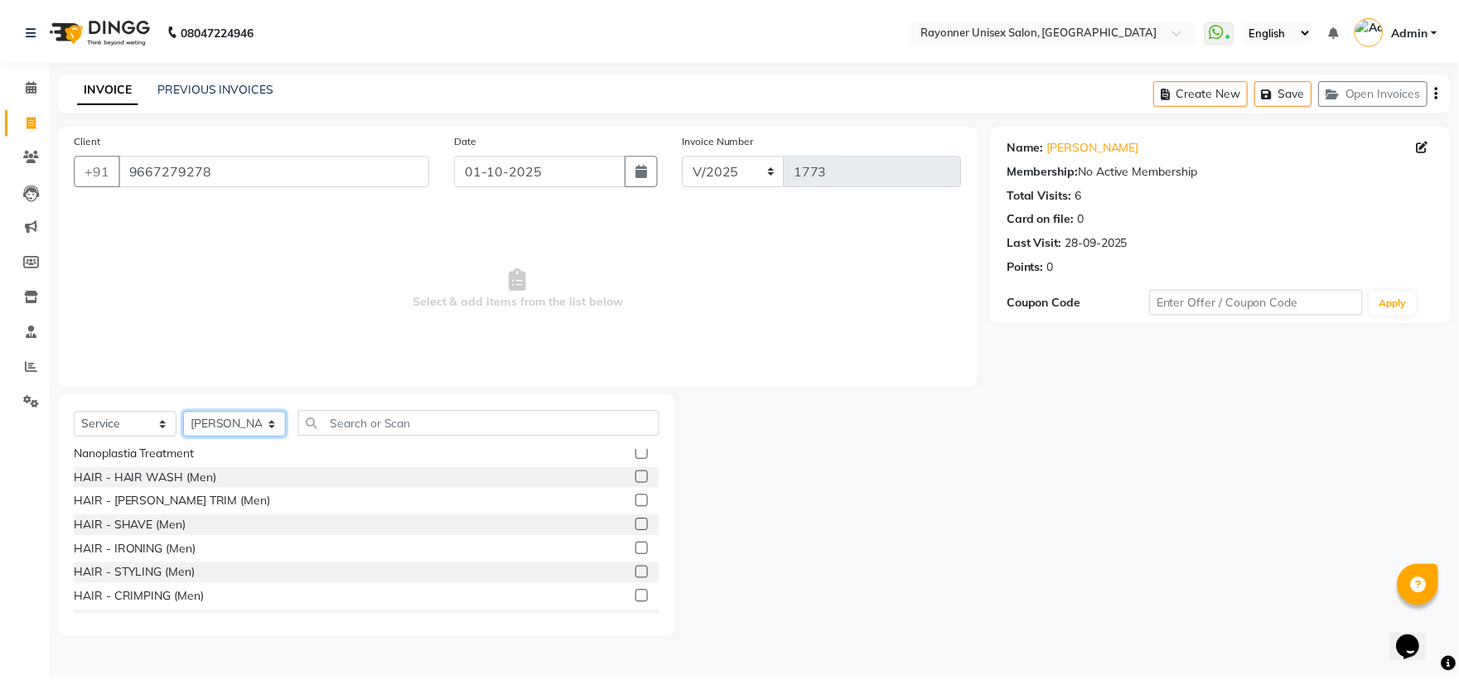
scroll to position [921, 0]
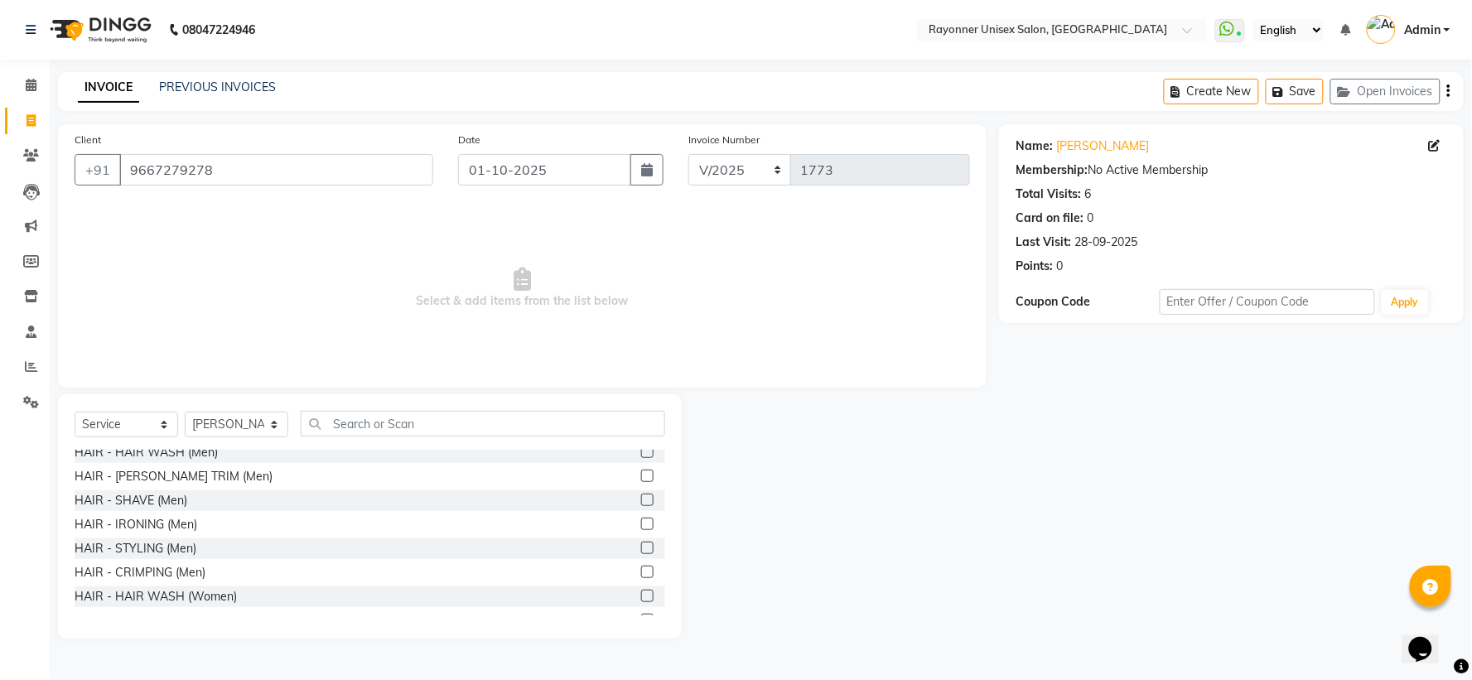
click at [641, 592] on label at bounding box center [647, 596] width 12 height 12
click at [641, 592] on input "checkbox" at bounding box center [646, 597] width 11 height 11
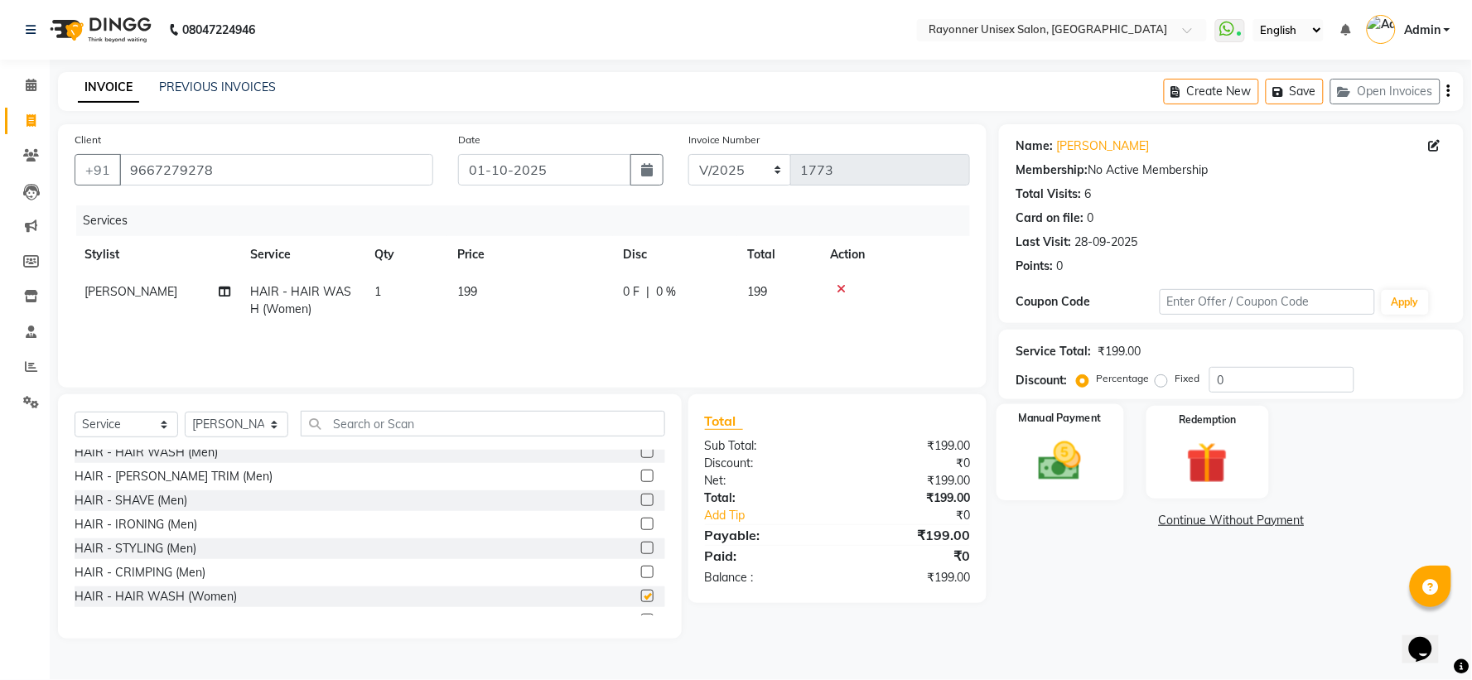
checkbox input "false"
click at [1094, 462] on img at bounding box center [1061, 462] width 70 height 50
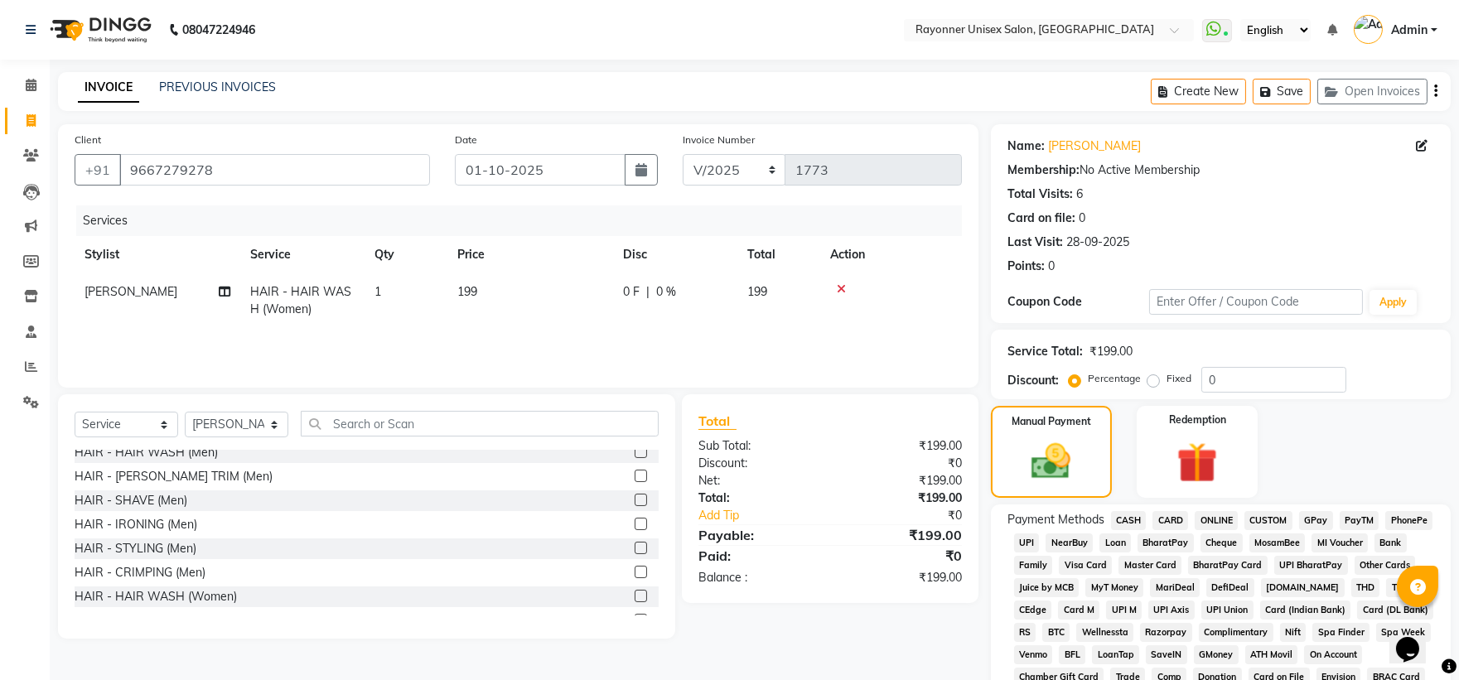
click at [1211, 517] on span "ONLINE" at bounding box center [1216, 520] width 43 height 19
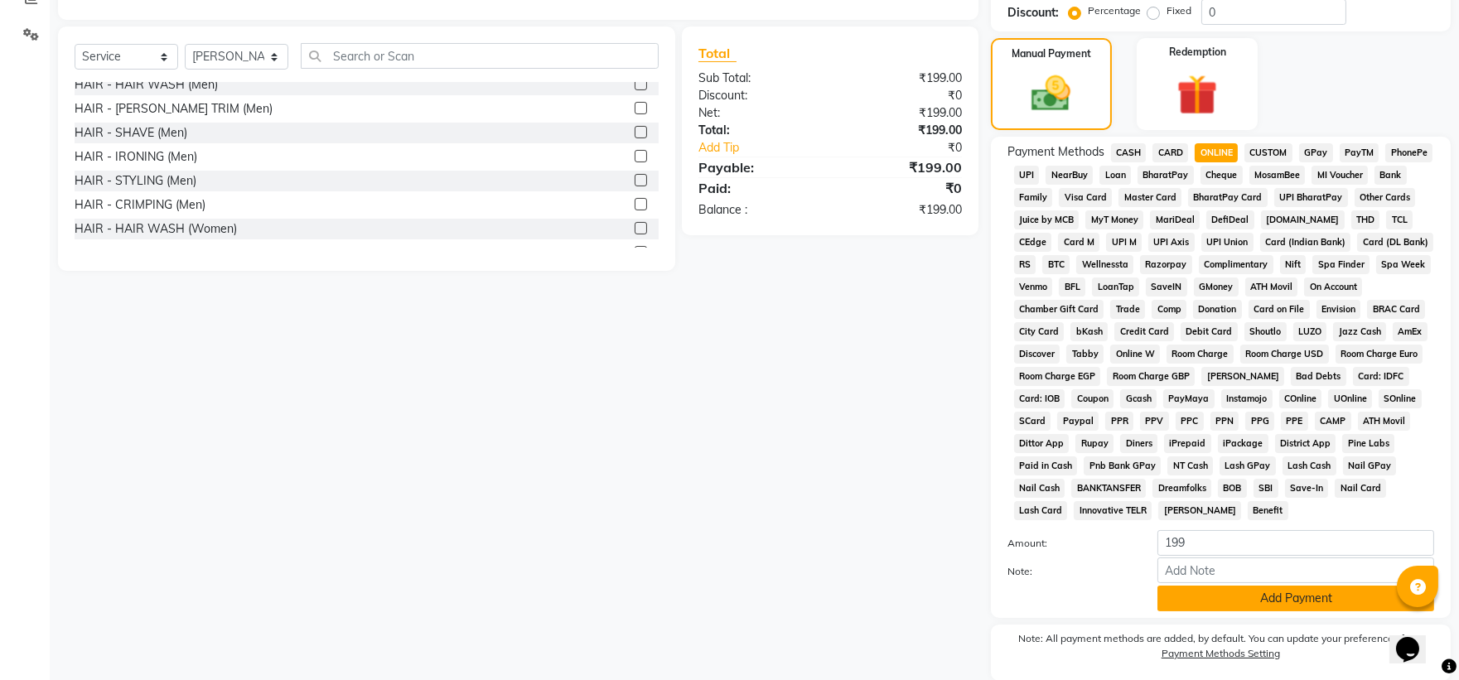
click at [1246, 607] on button "Add Payment" at bounding box center [1295, 599] width 277 height 26
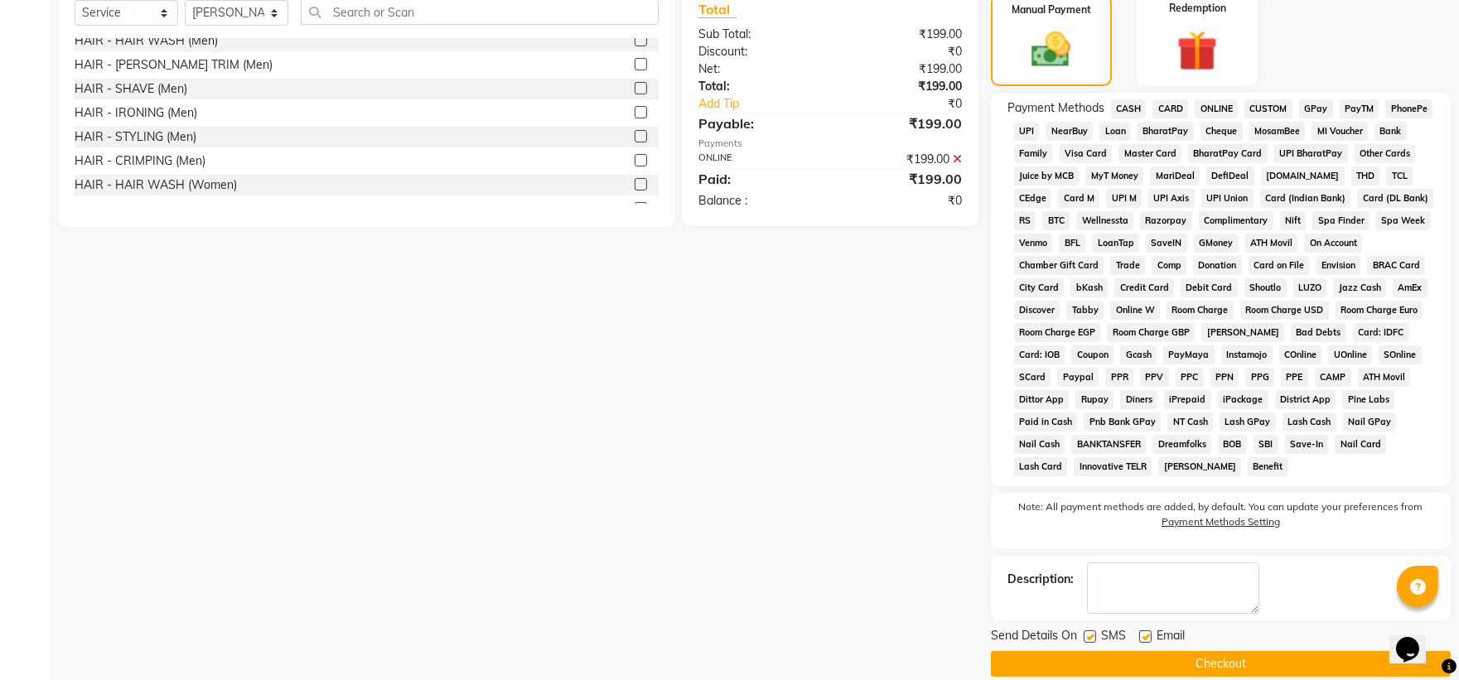
scroll to position [436, 0]
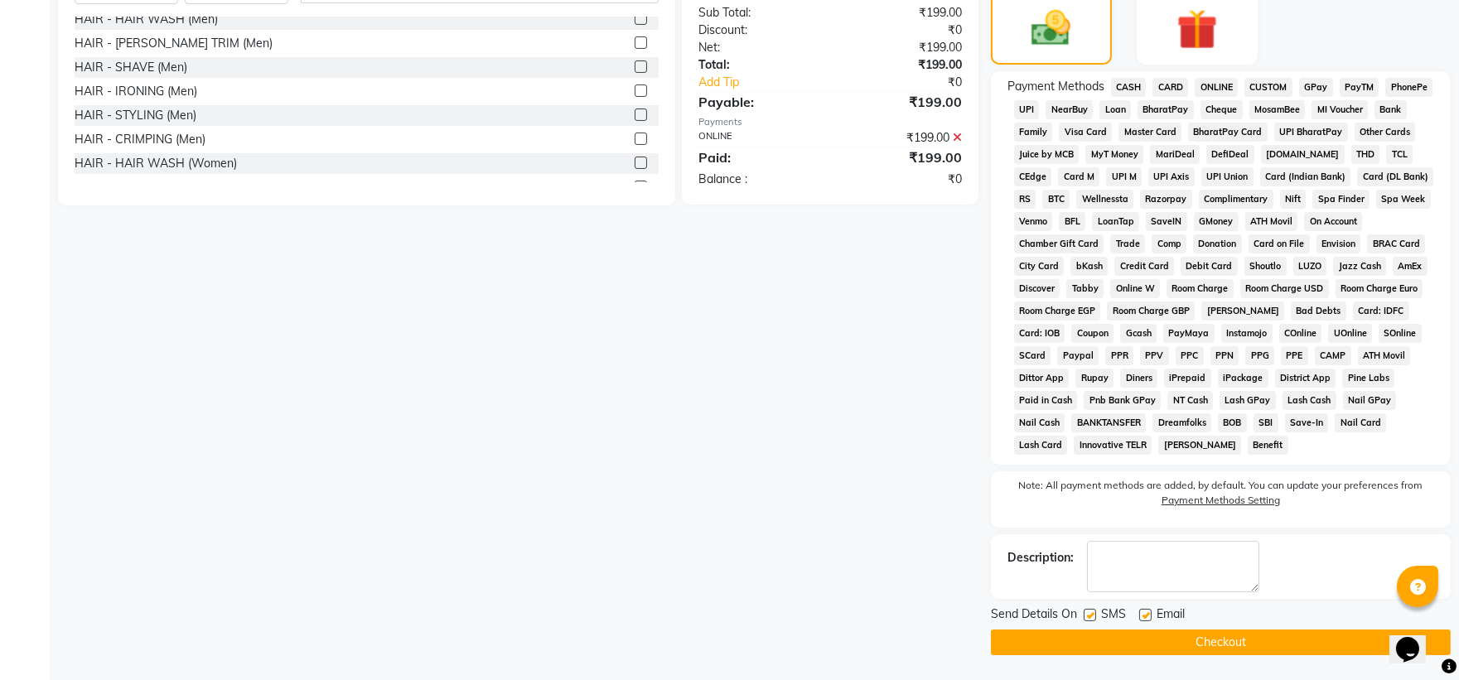
click at [1170, 639] on button "Checkout" at bounding box center [1221, 643] width 460 height 26
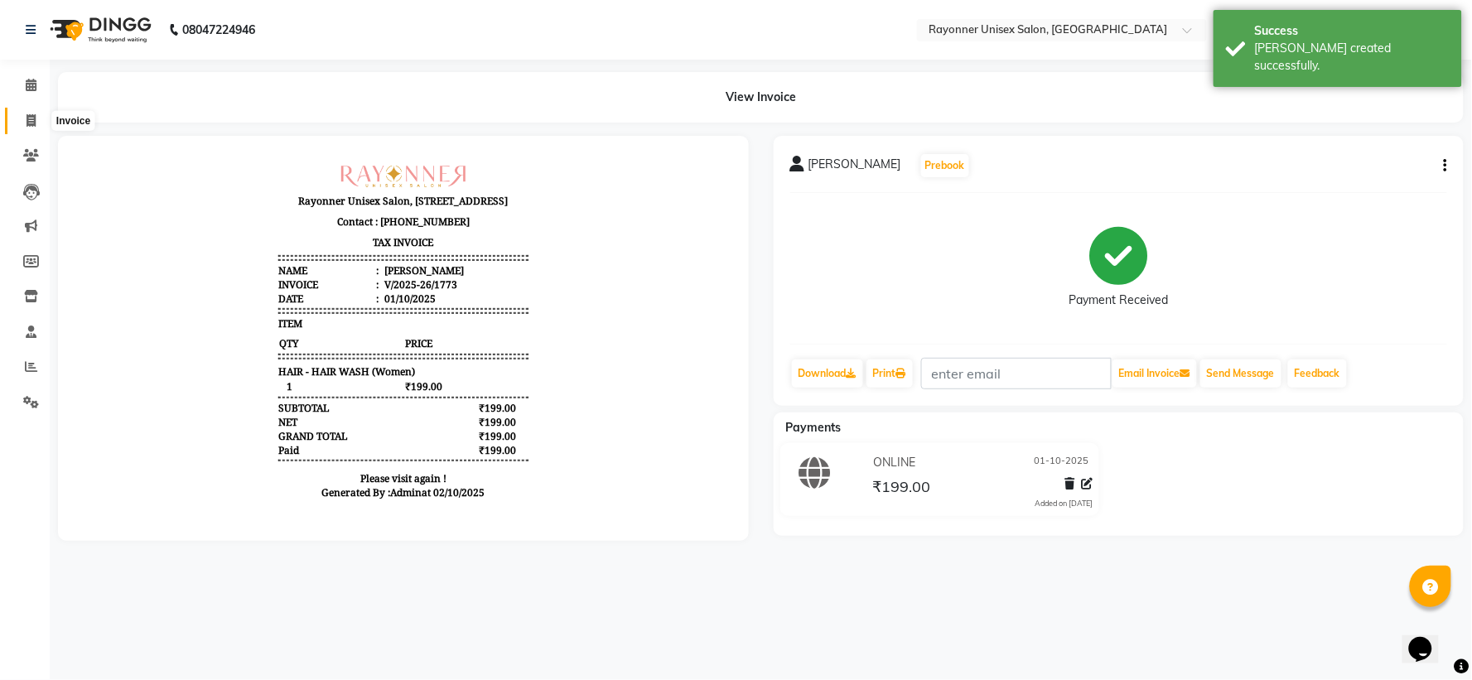
click at [33, 113] on span at bounding box center [31, 121] width 29 height 19
select select "service"
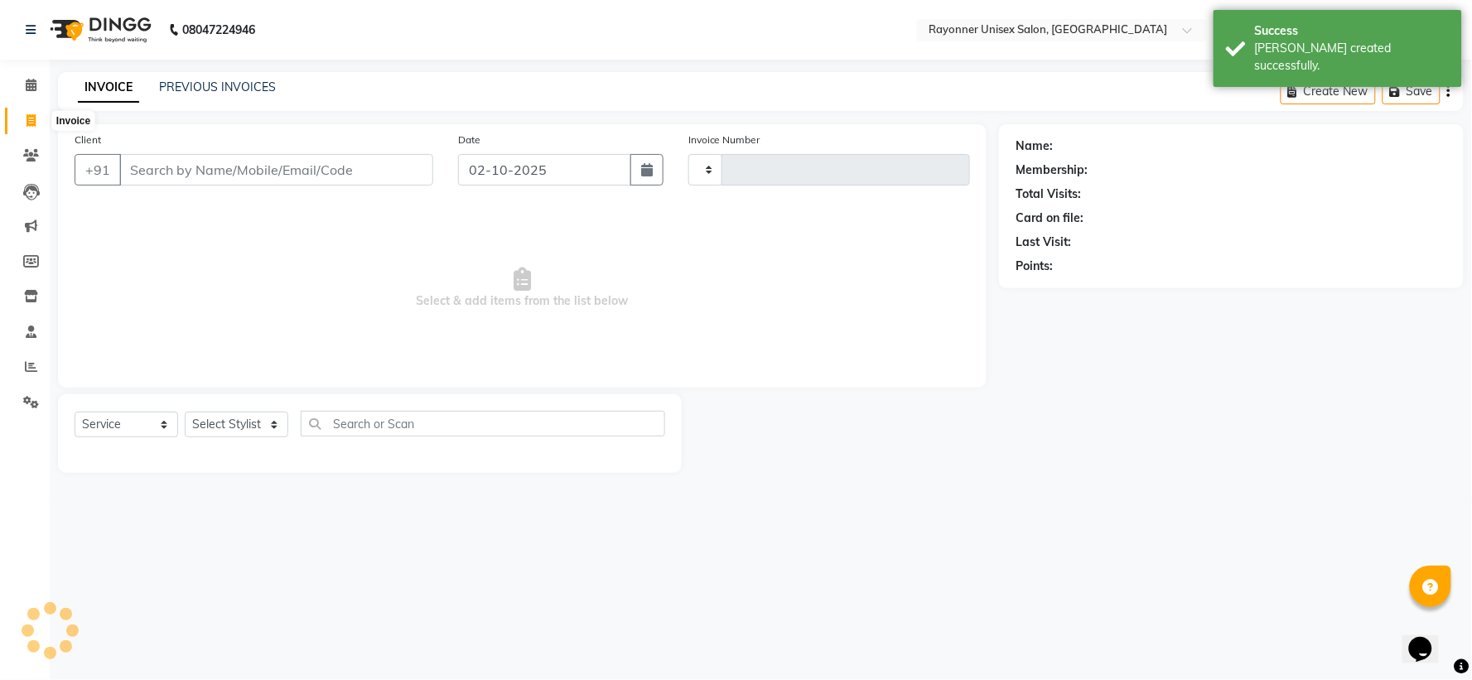
type input "1774"
select select "5201"
select select "P"
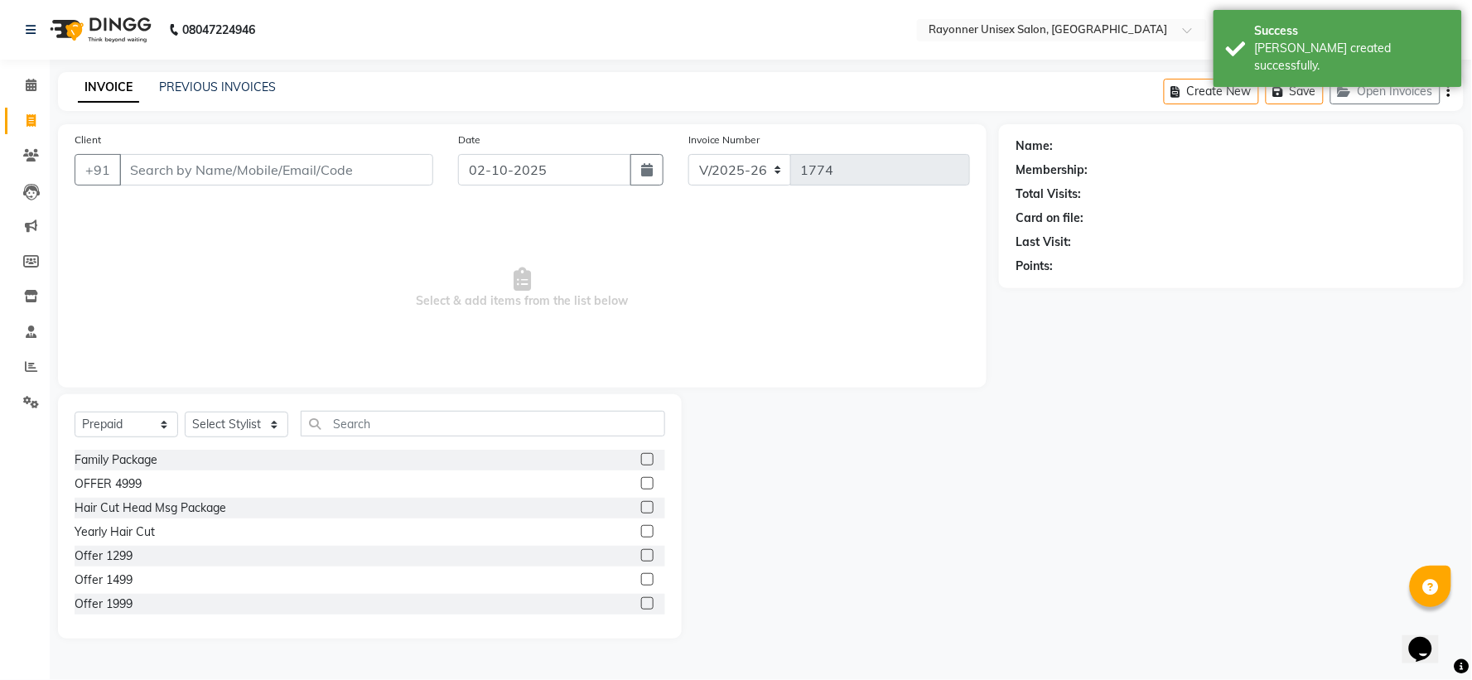
click at [172, 168] on input "Client" at bounding box center [276, 169] width 314 height 31
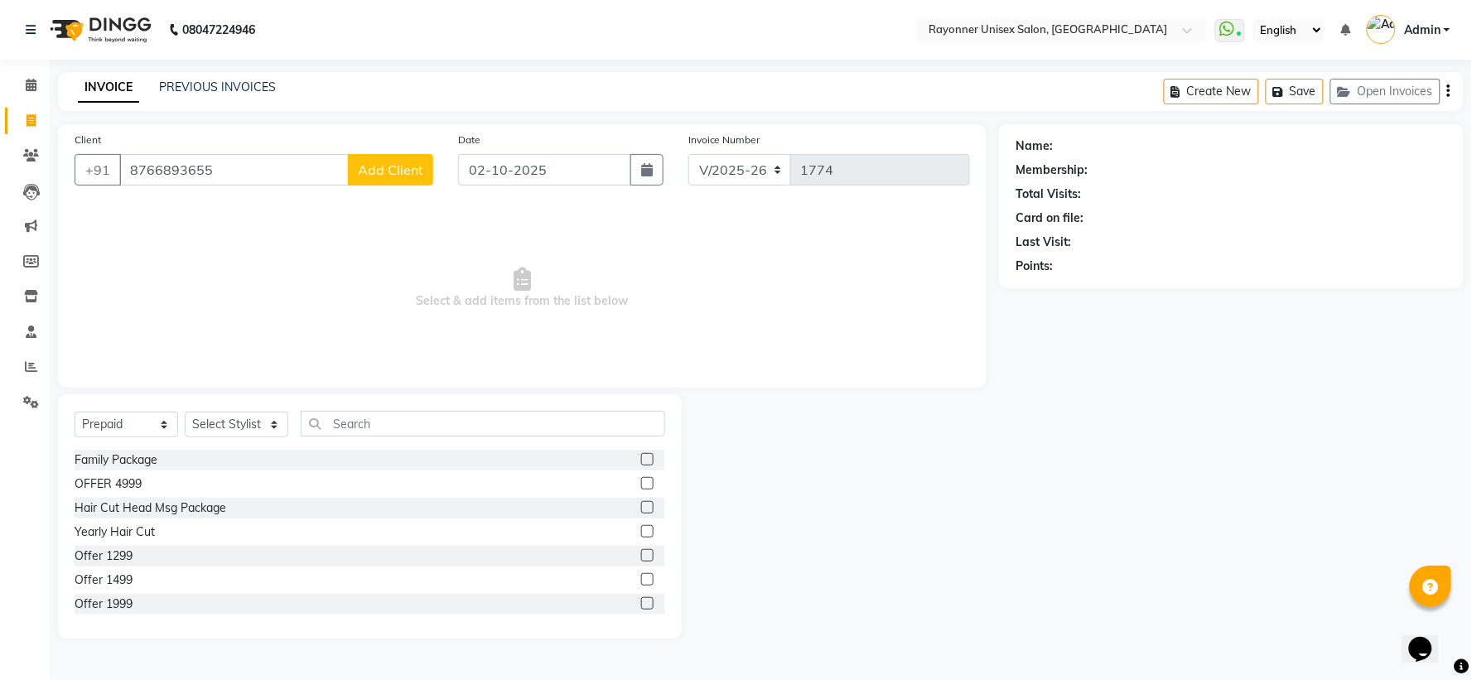
type input "8766893655"
click at [370, 171] on span "Add Client" at bounding box center [390, 170] width 65 height 17
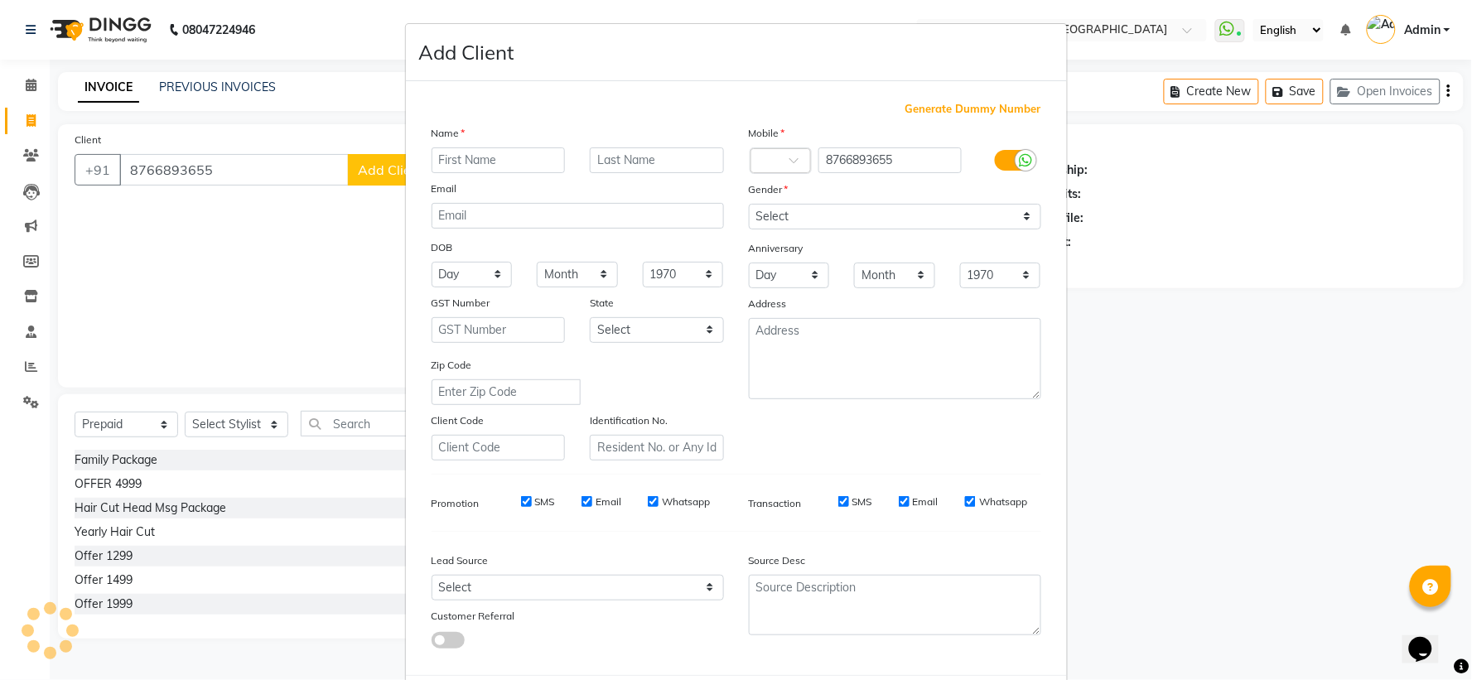
click at [520, 155] on input "text" at bounding box center [499, 160] width 134 height 26
type input "p"
type input "Pooja"
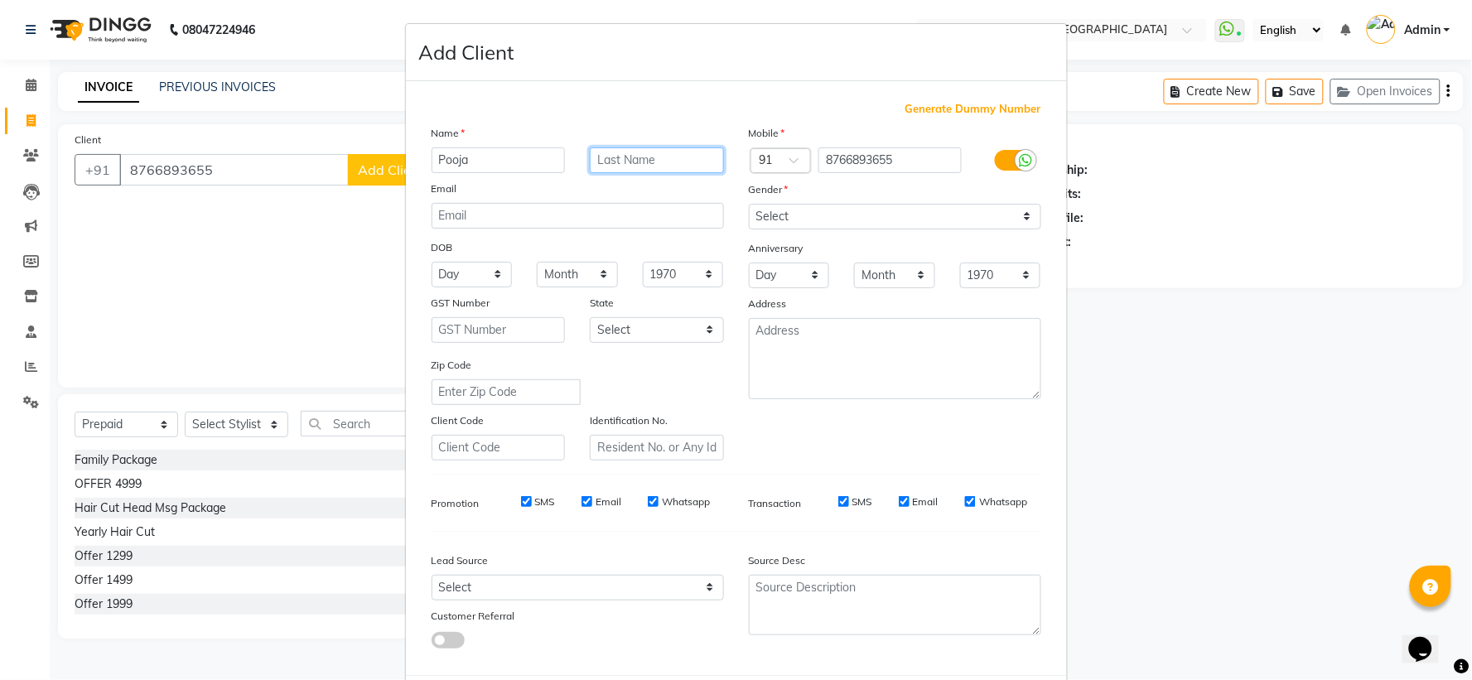
click at [669, 159] on input "text" at bounding box center [657, 160] width 134 height 26
type input "Choudhari"
click at [796, 214] on select "Select Male Female Other Prefer Not To Say" at bounding box center [895, 217] width 292 height 26
select select "[DEMOGRAPHIC_DATA]"
click at [749, 204] on select "Select Male Female Other Prefer Not To Say" at bounding box center [895, 217] width 292 height 26
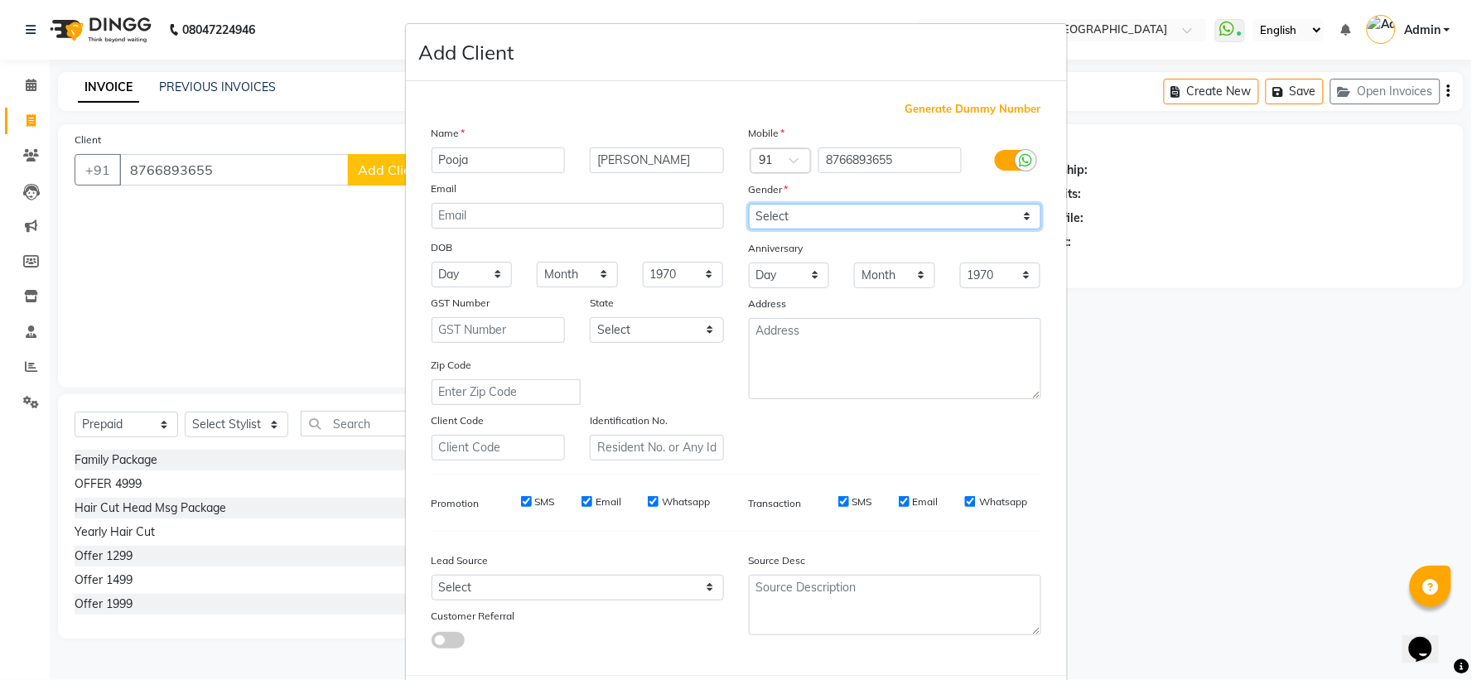
scroll to position [85, 0]
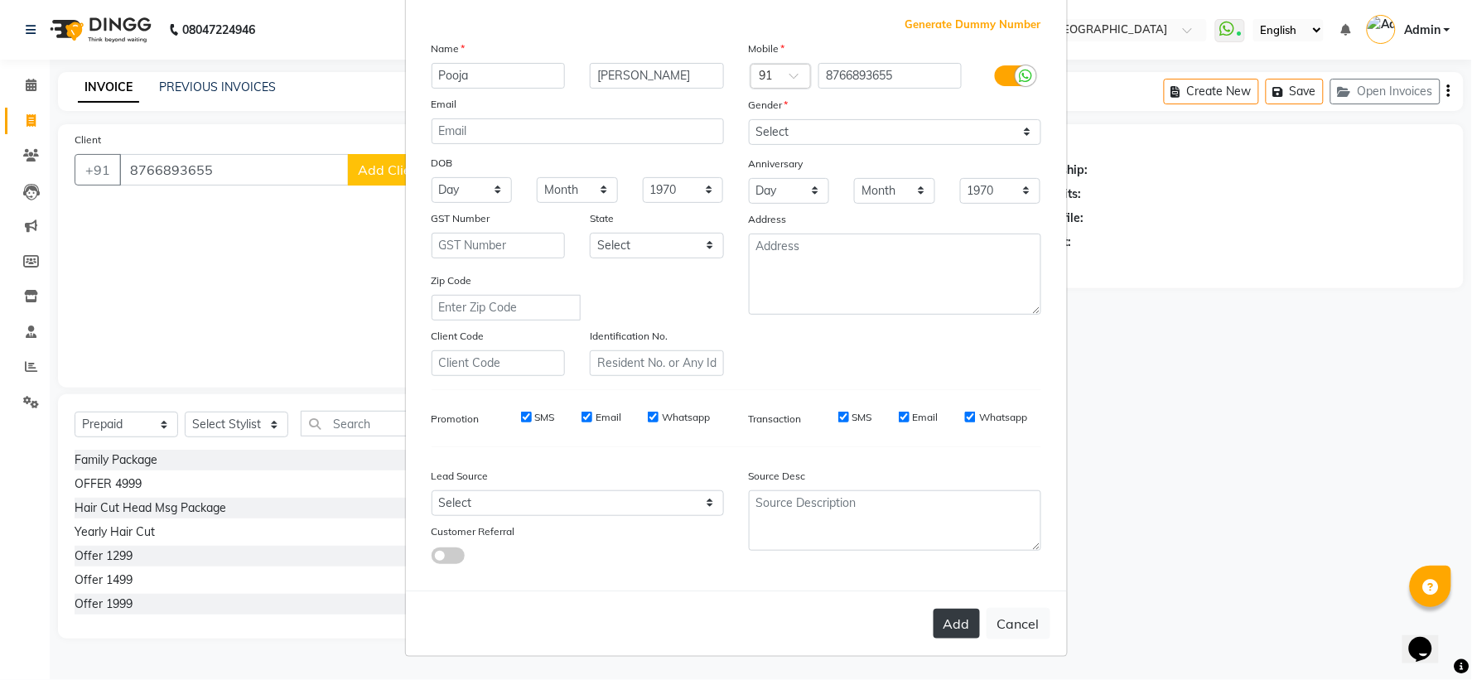
click at [961, 611] on button "Add" at bounding box center [957, 624] width 46 height 30
select select
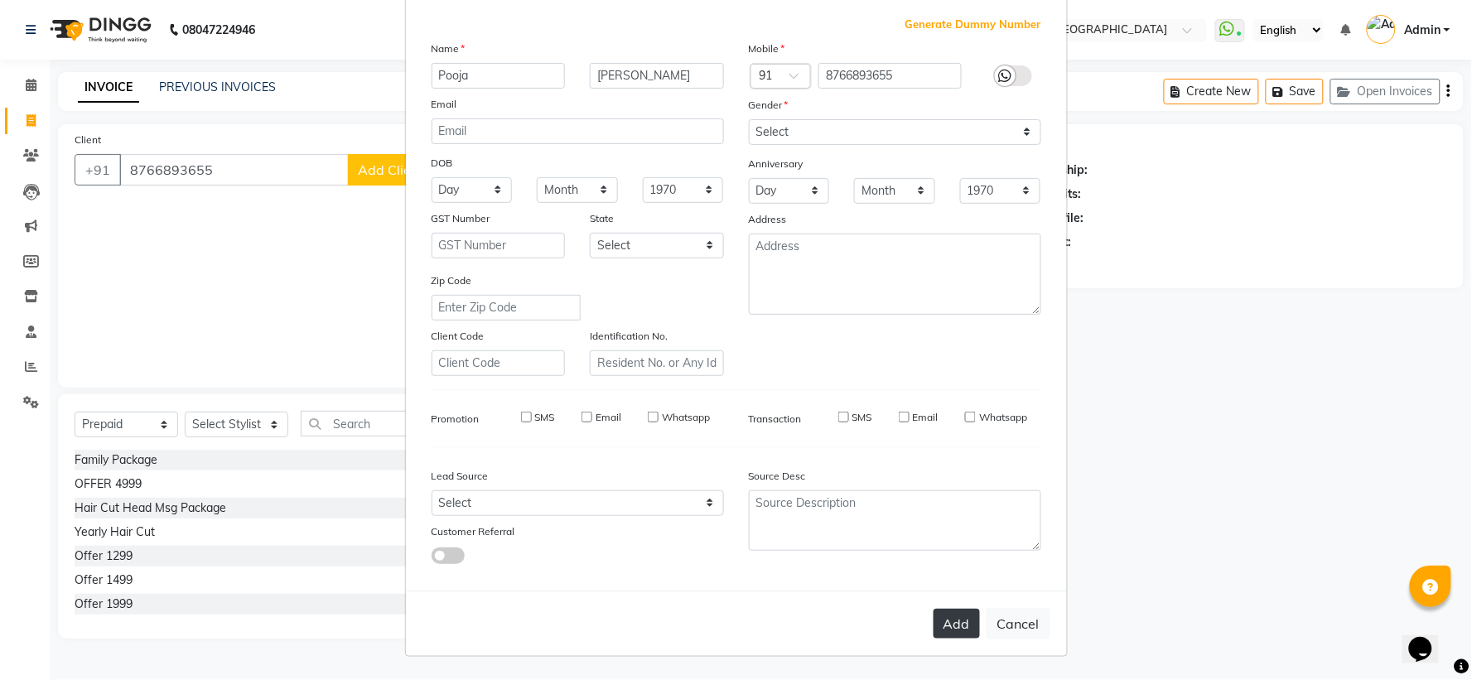
select select
checkbox input "false"
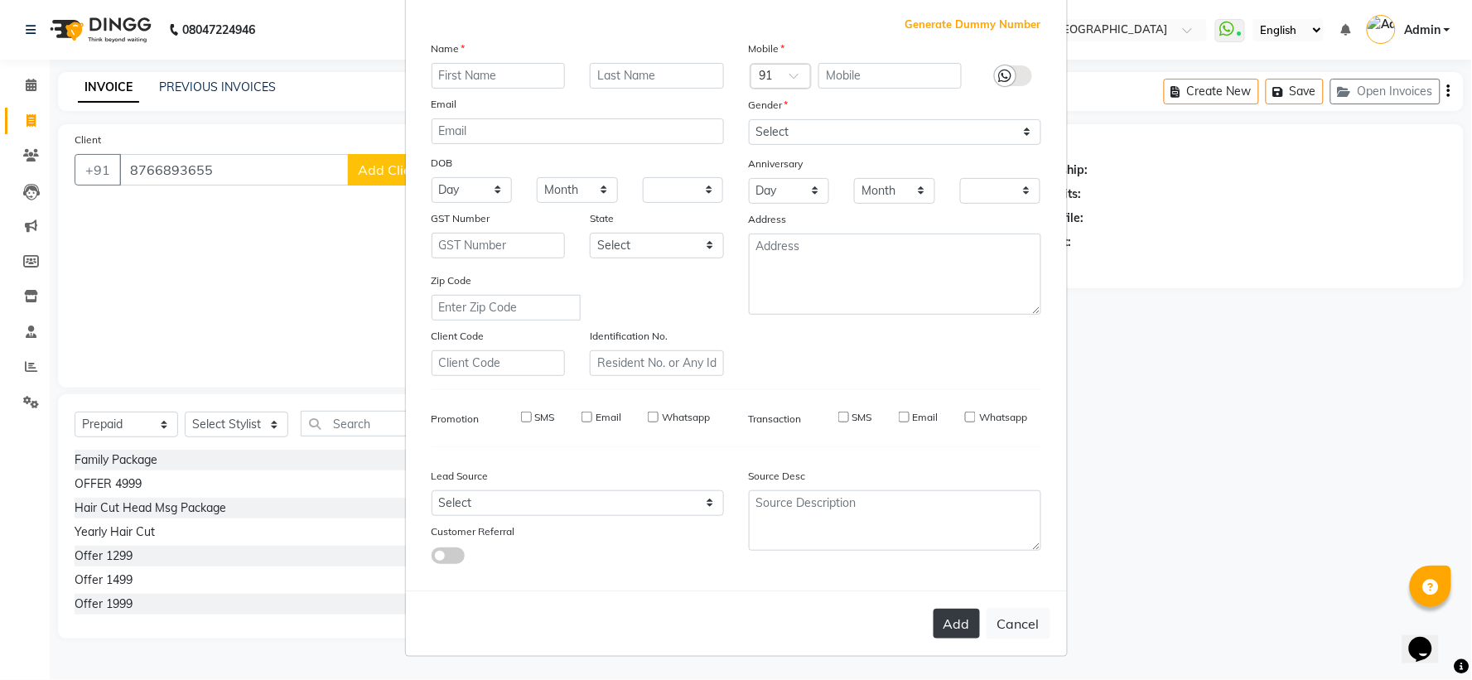
checkbox input "false"
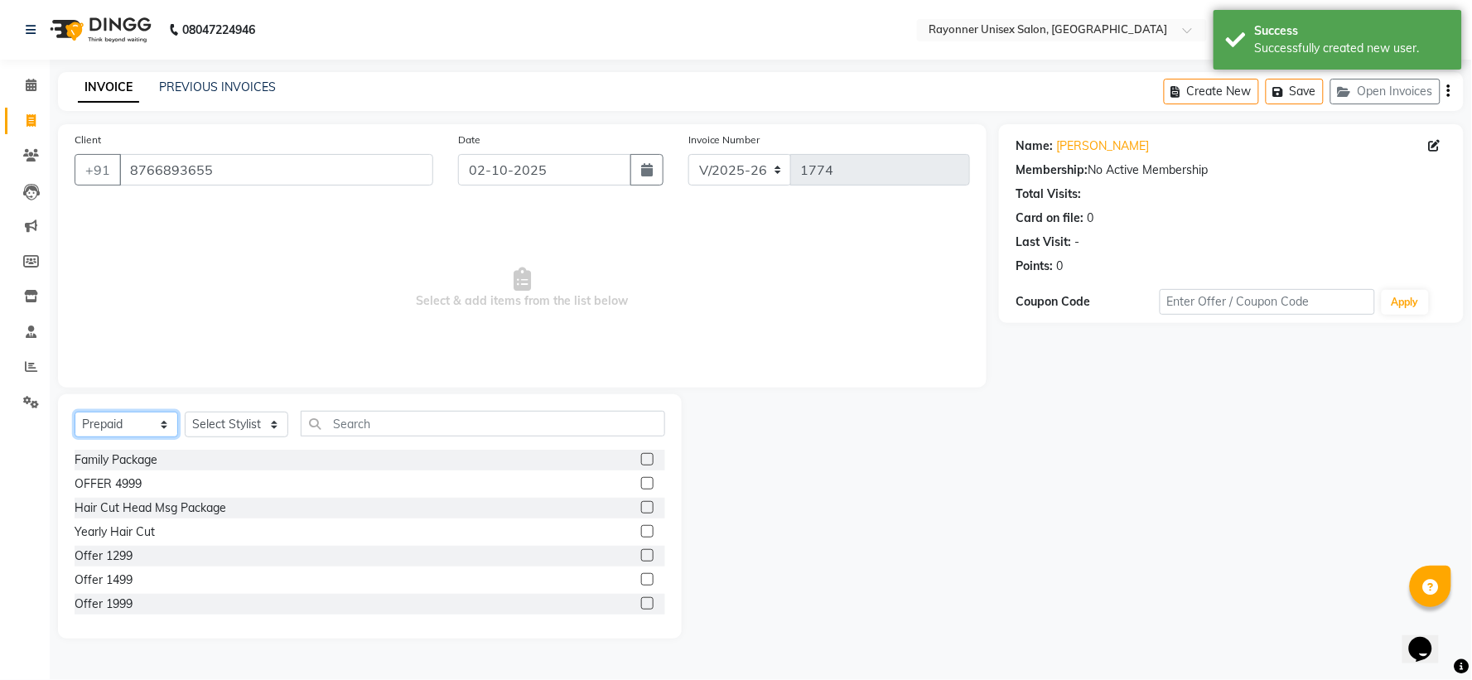
click at [162, 428] on select "Select Service Product Membership Package Voucher Prepaid Gift Card" at bounding box center [127, 425] width 104 height 26
select select "service"
click at [75, 413] on select "Select Service Product Membership Package Voucher Prepaid Gift Card" at bounding box center [127, 425] width 104 height 26
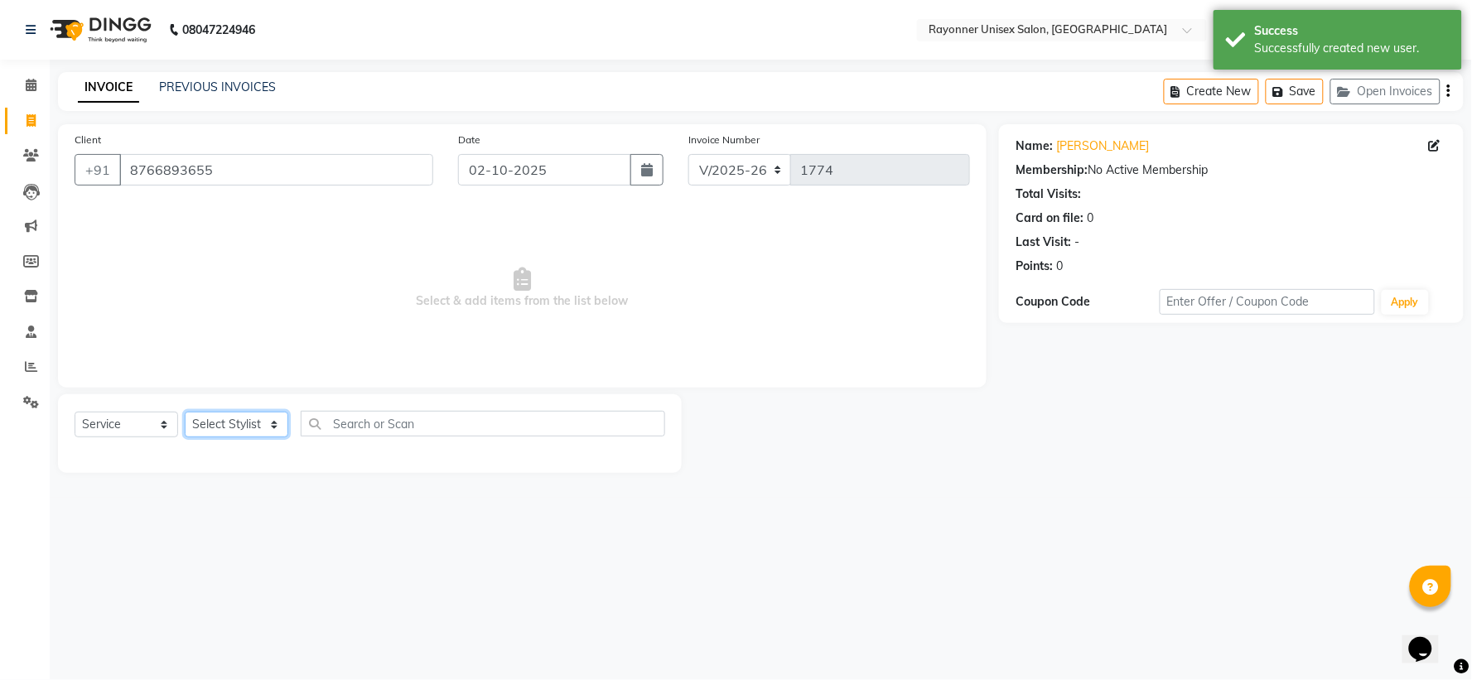
click at [276, 423] on select "Select Stylist [PERSON_NAME] [PERSON_NAME] [PERSON_NAME] Varma [PERSON_NAME]" at bounding box center [237, 425] width 104 height 26
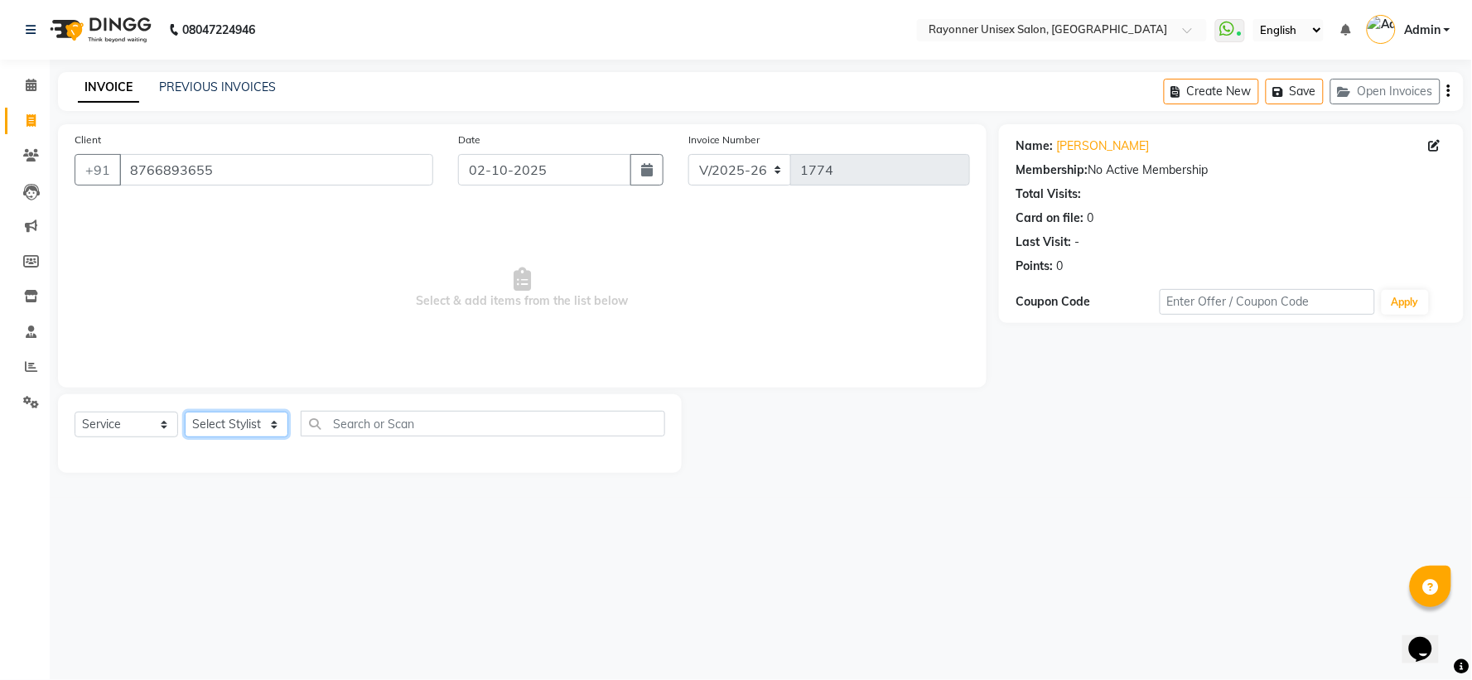
select select "72204"
click at [185, 413] on select "Select Stylist [PERSON_NAME] [PERSON_NAME] [PERSON_NAME] Varma [PERSON_NAME]" at bounding box center [237, 425] width 104 height 26
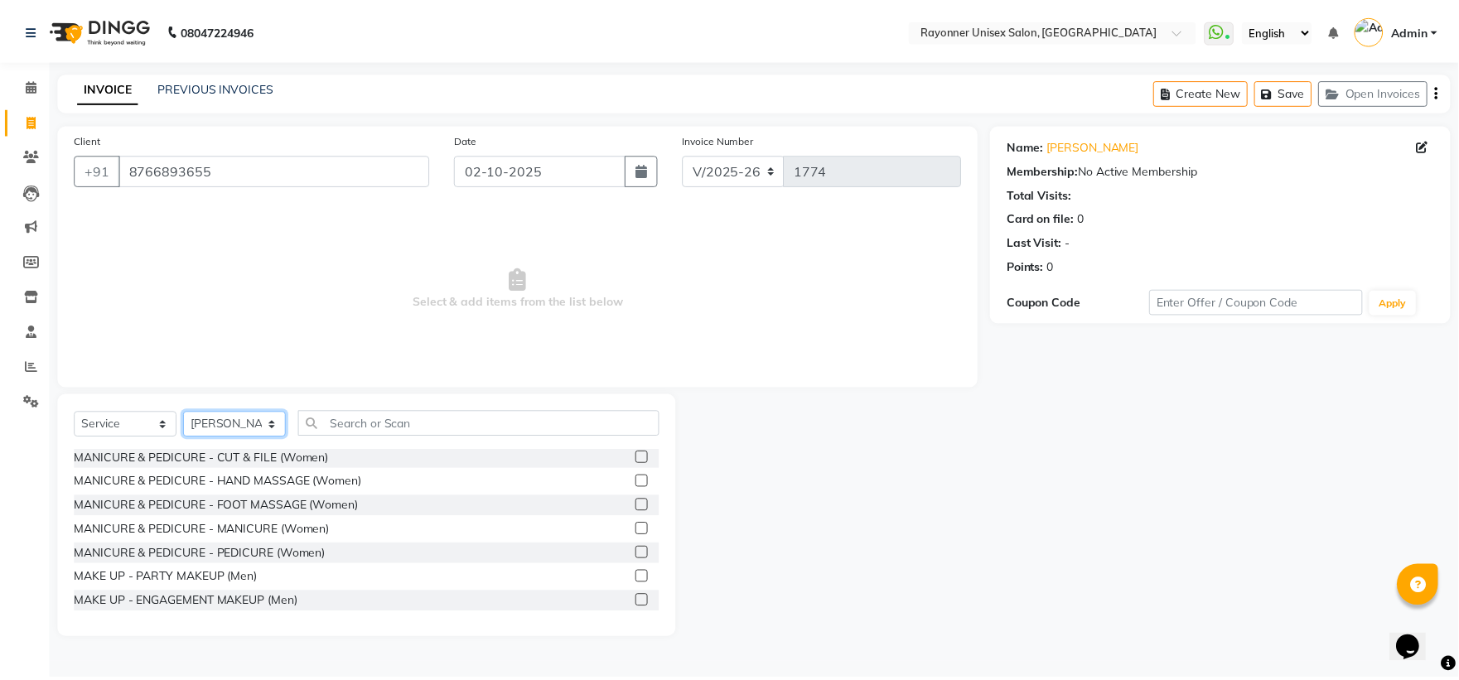
scroll to position [3314, 0]
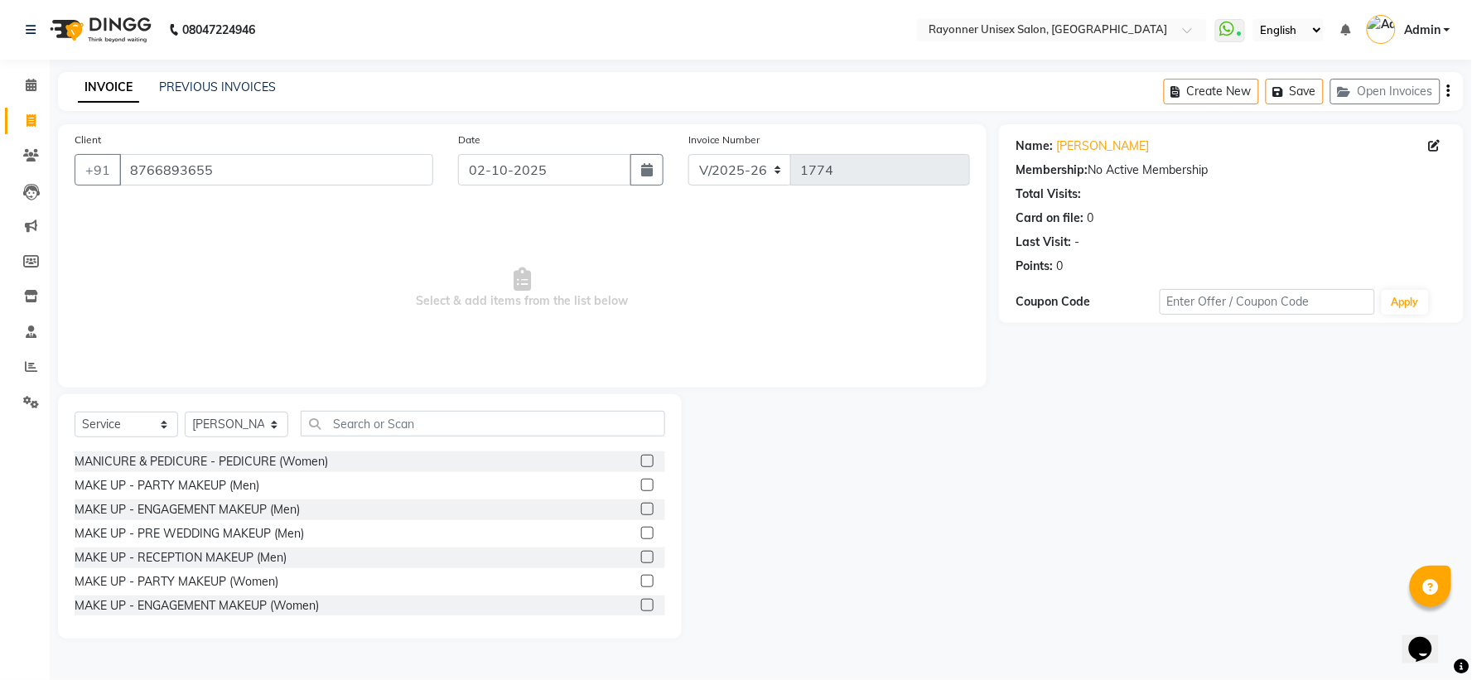
click at [641, 576] on label at bounding box center [647, 581] width 12 height 12
click at [641, 577] on input "checkbox" at bounding box center [646, 582] width 11 height 11
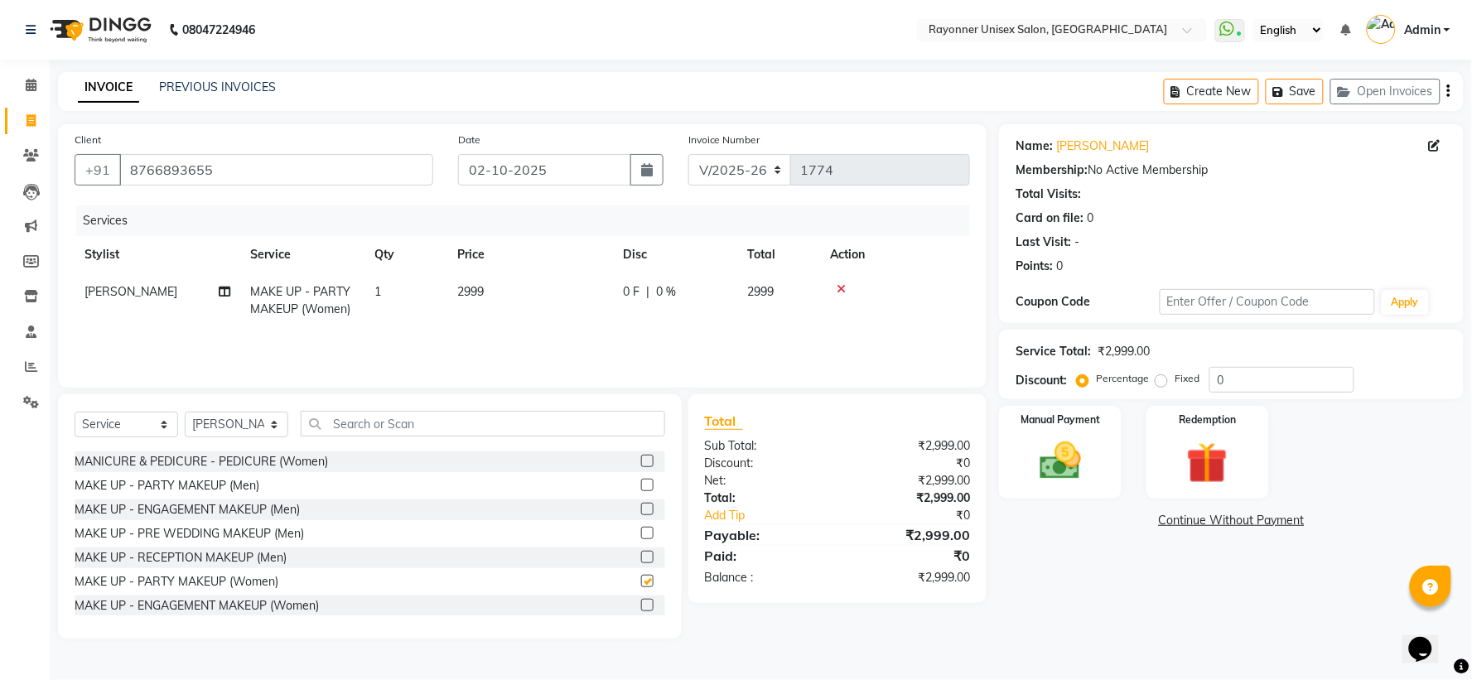
checkbox input "false"
click at [469, 284] on span "2999" at bounding box center [470, 291] width 27 height 15
select select "72204"
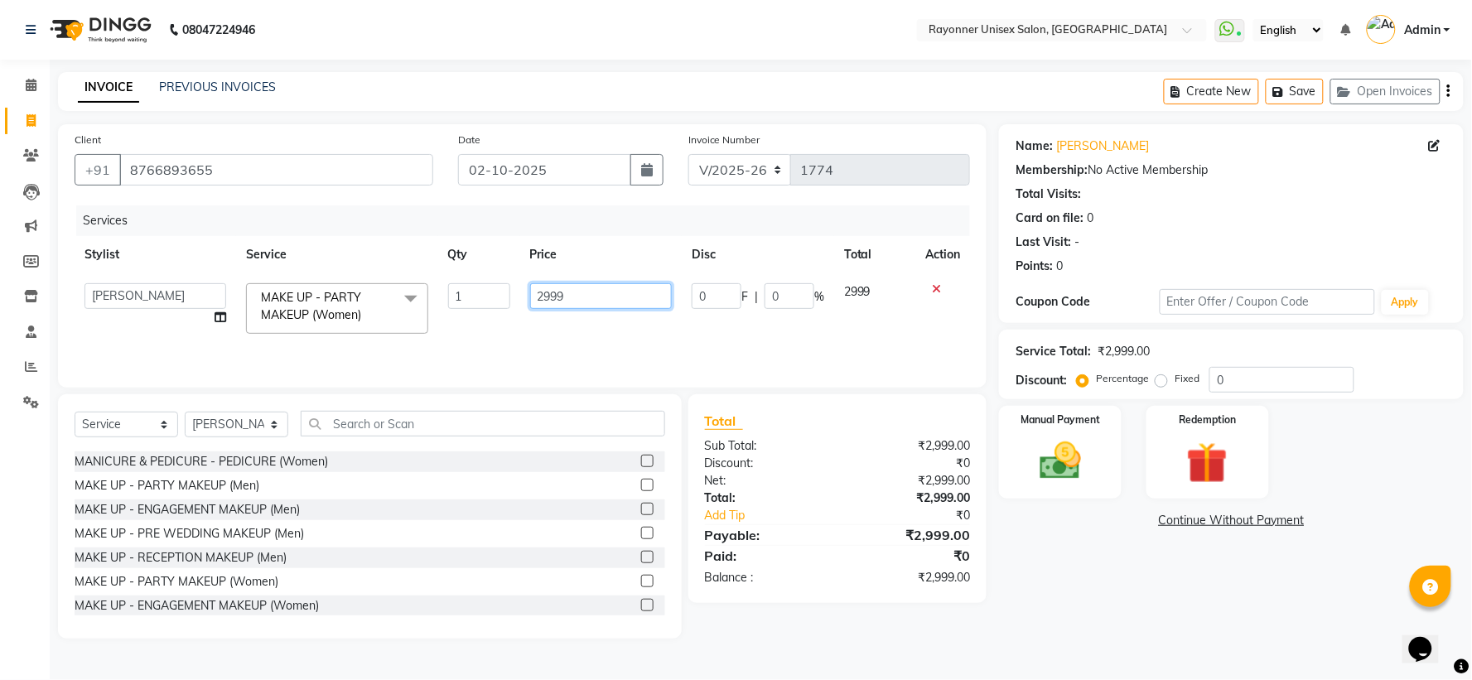
click at [545, 291] on input "2999" at bounding box center [601, 296] width 142 height 26
type input "999"
click at [646, 167] on icon "button" at bounding box center [647, 169] width 12 height 13
select select "10"
select select "2025"
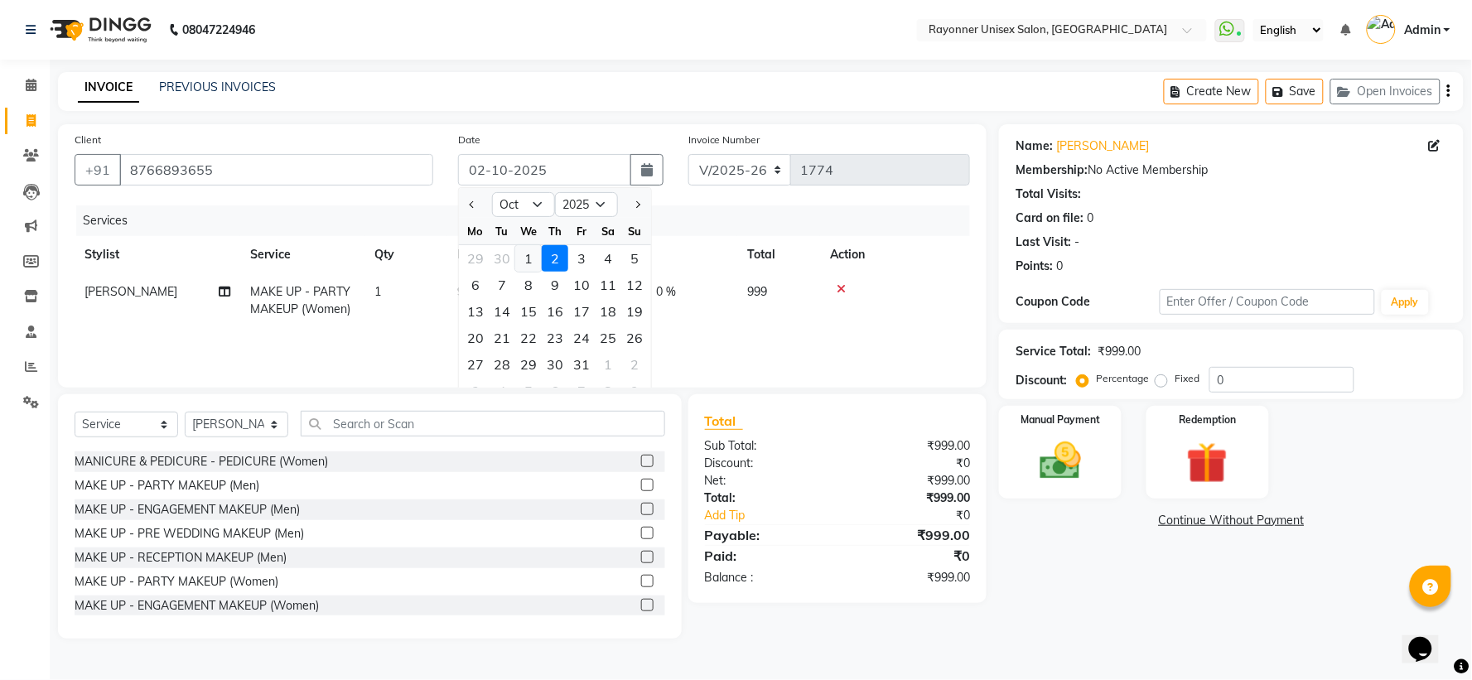
click at [533, 258] on div "1" at bounding box center [528, 258] width 27 height 27
type input "01-10-2025"
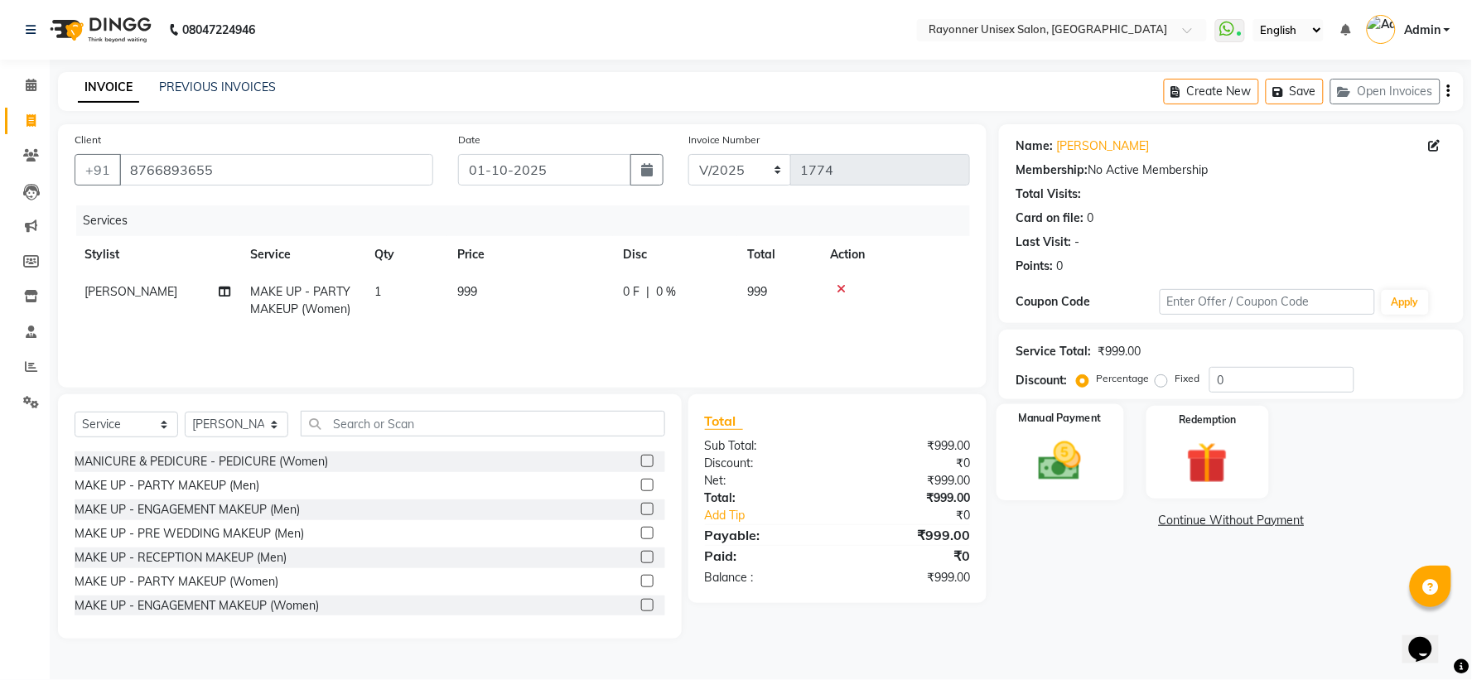
click at [1075, 481] on img at bounding box center [1061, 462] width 70 height 50
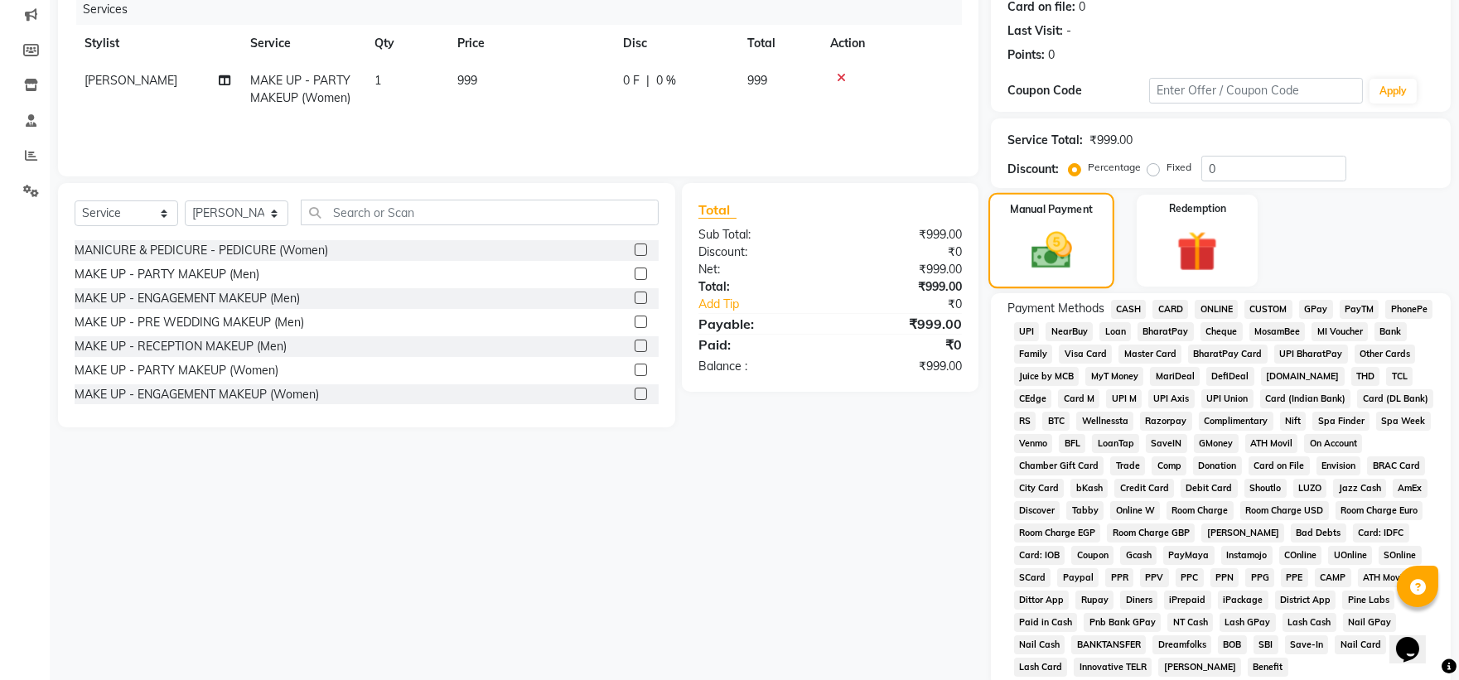
scroll to position [276, 0]
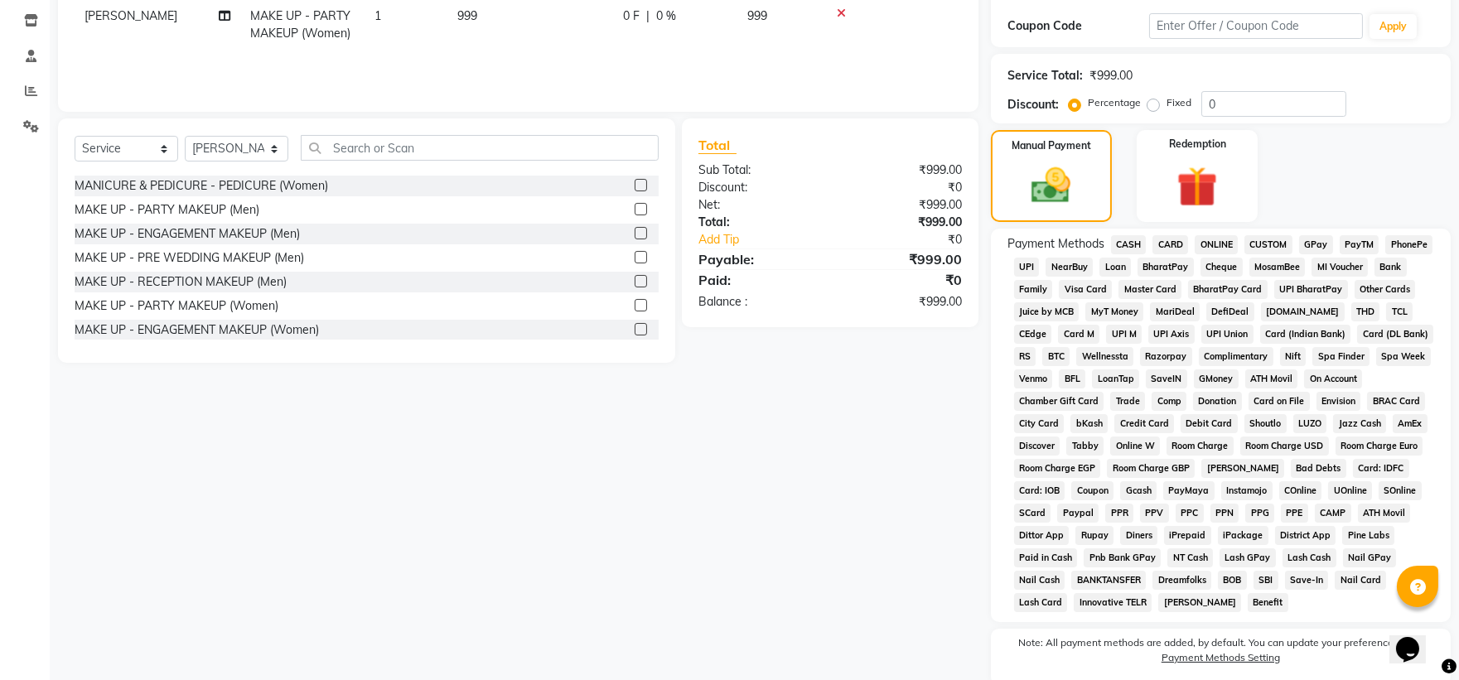
click at [1215, 244] on span "ONLINE" at bounding box center [1216, 244] width 43 height 19
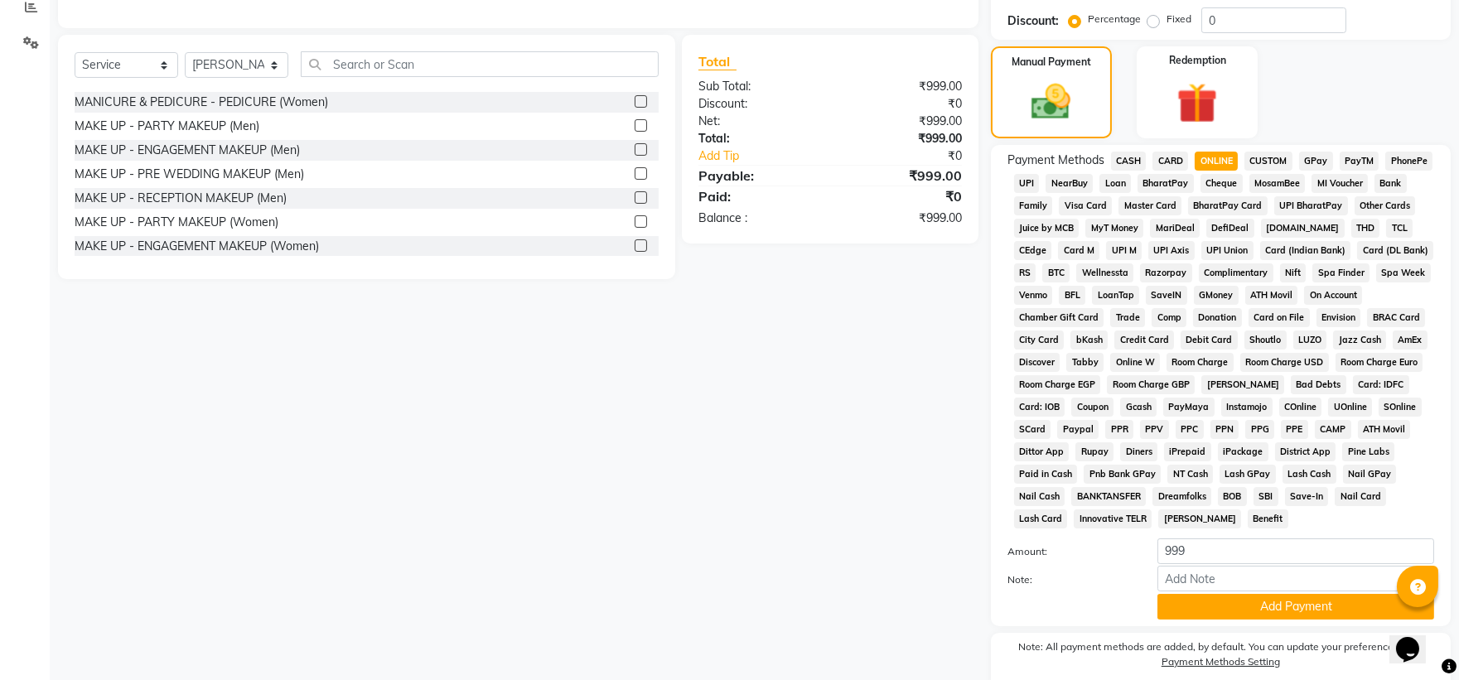
scroll to position [431, 0]
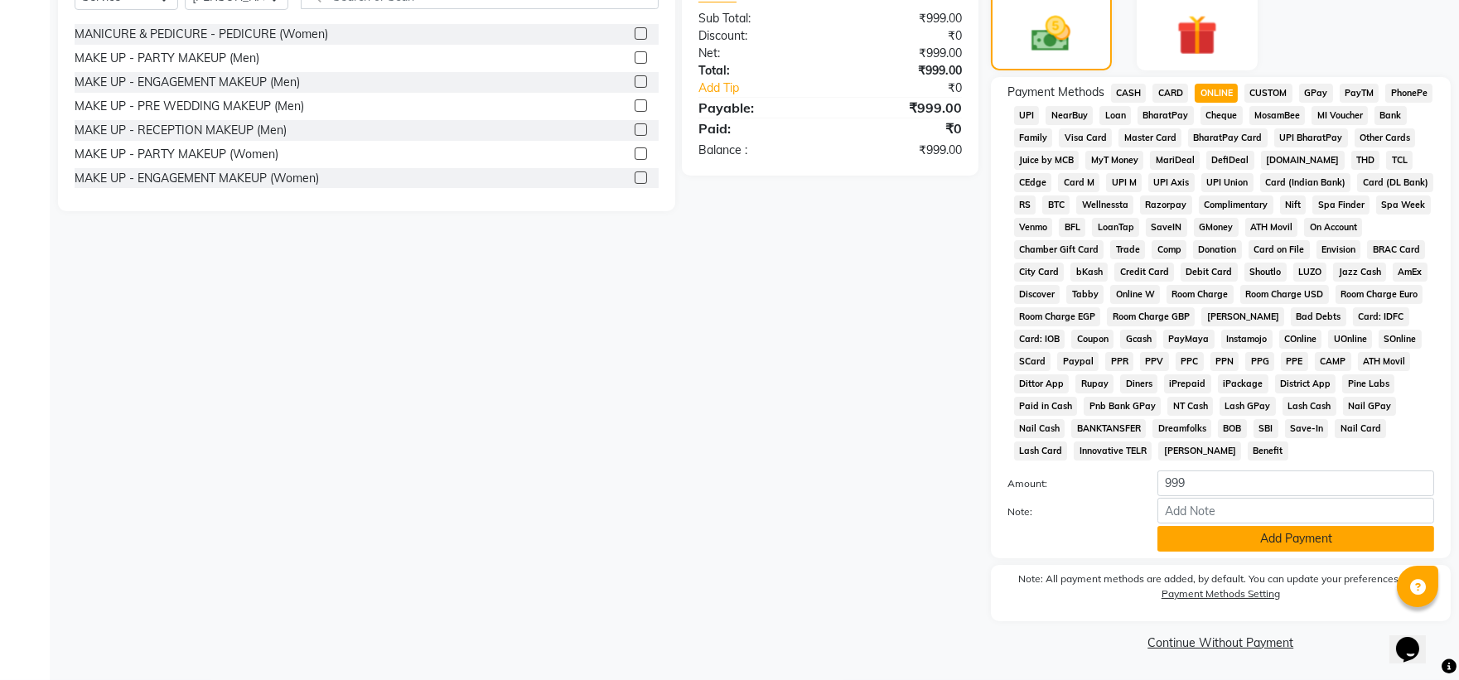
click at [1256, 539] on button "Add Payment" at bounding box center [1295, 539] width 277 height 26
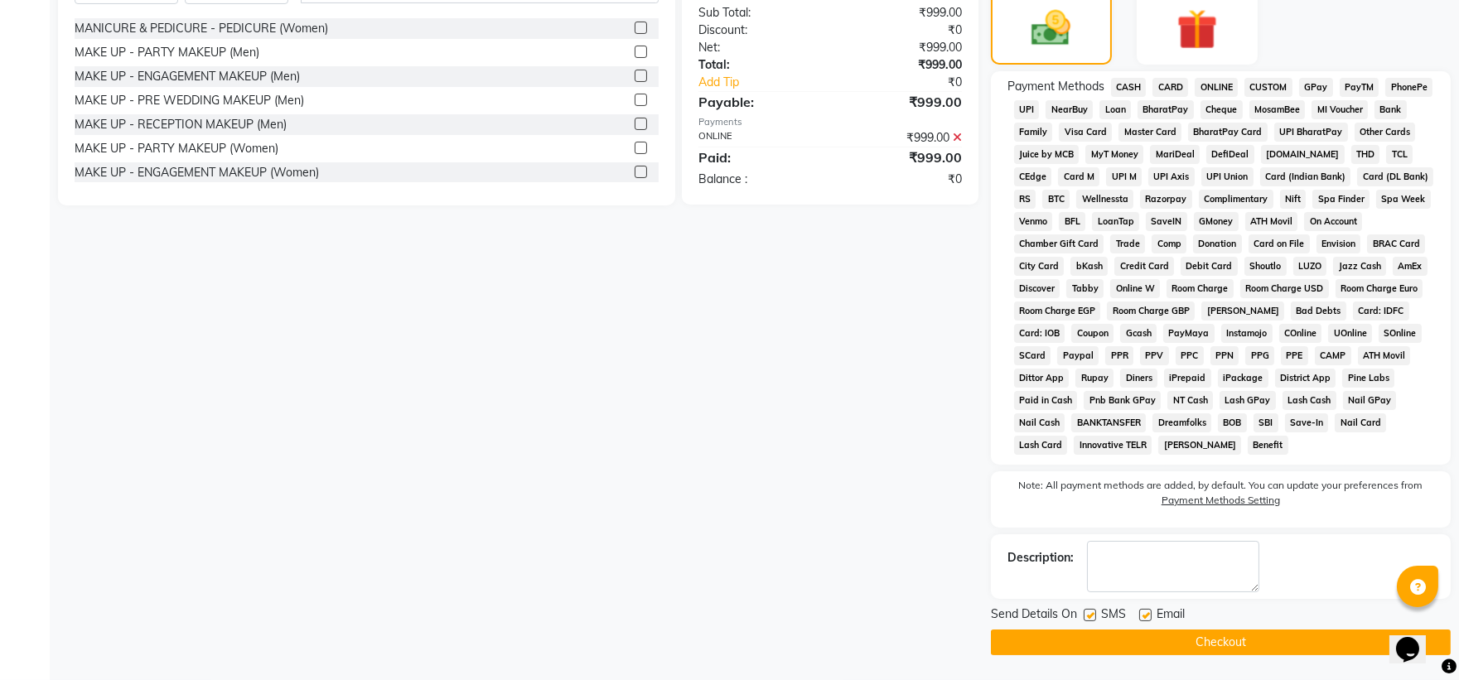
scroll to position [436, 0]
click at [1233, 636] on button "Checkout" at bounding box center [1221, 643] width 460 height 26
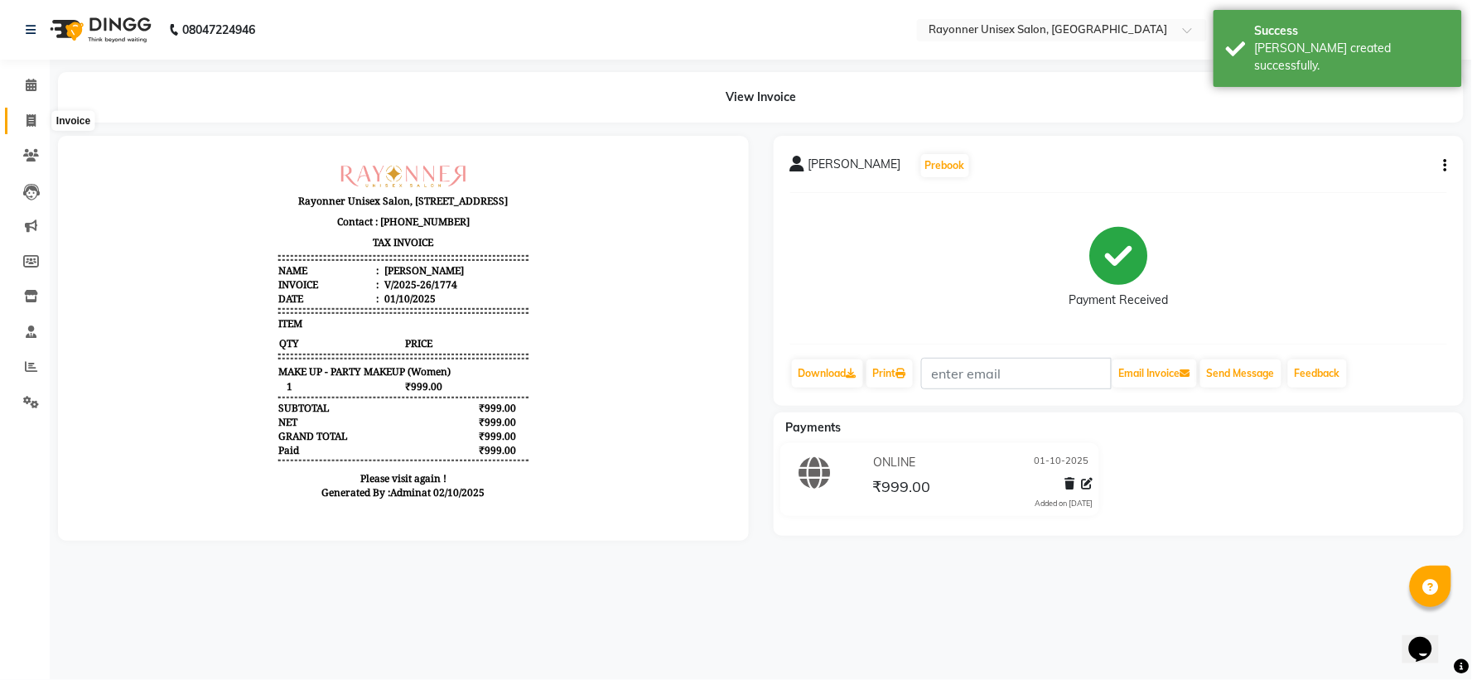
click at [30, 120] on icon at bounding box center [31, 120] width 9 height 12
select select "service"
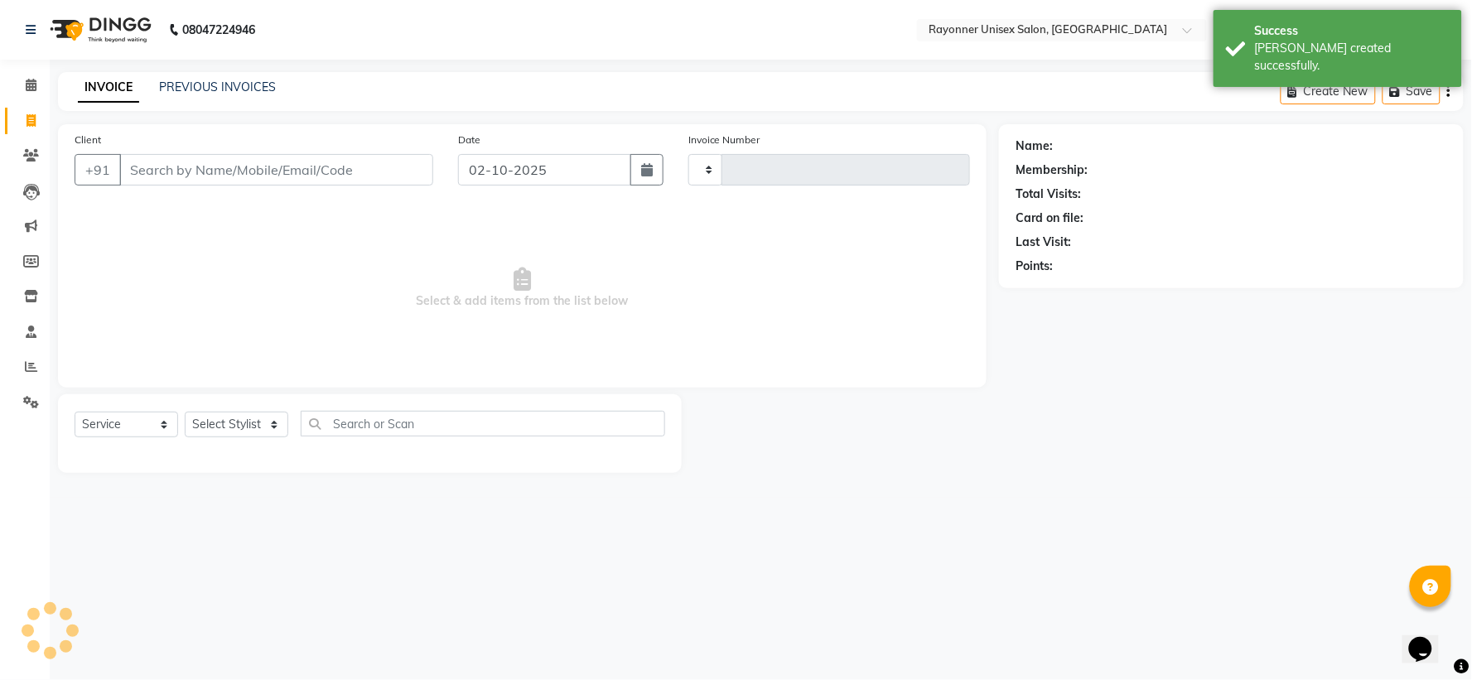
type input "1775"
select select "5201"
select select "P"
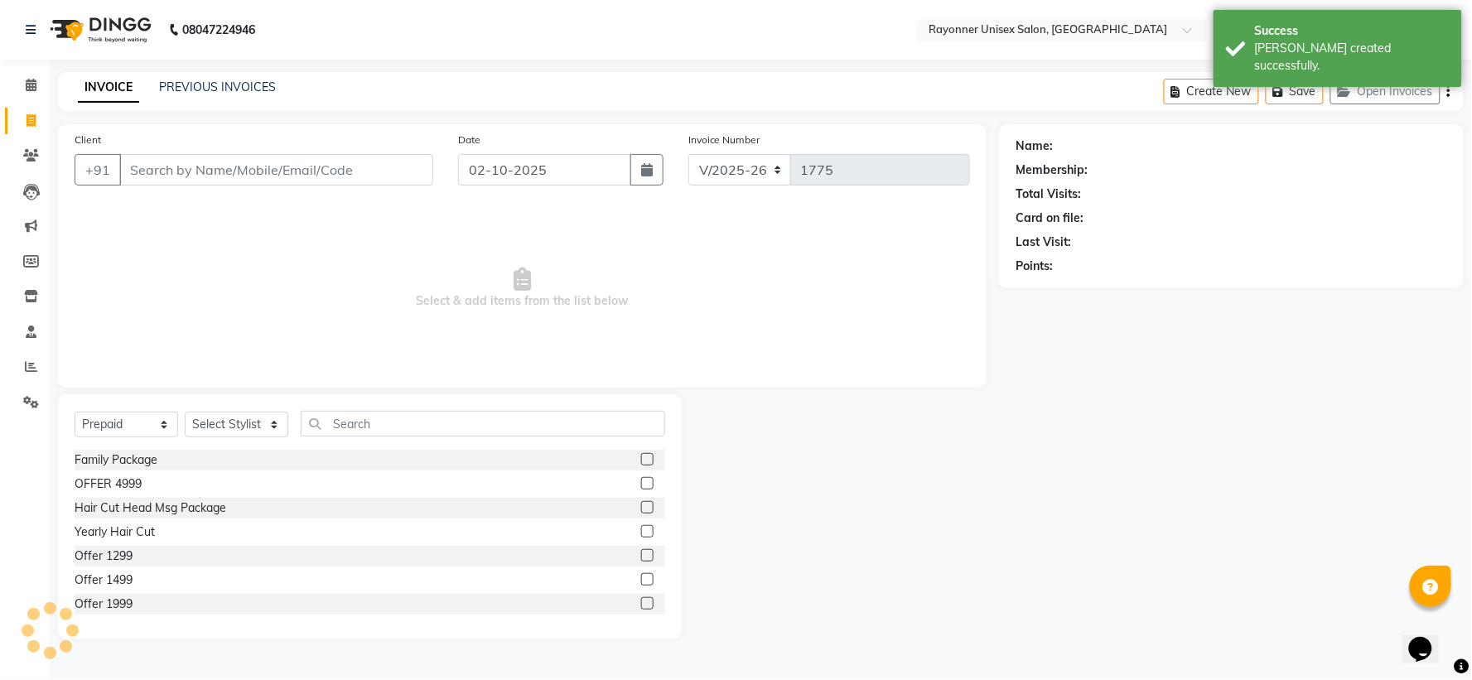
click at [235, 172] on input "Client" at bounding box center [276, 169] width 314 height 31
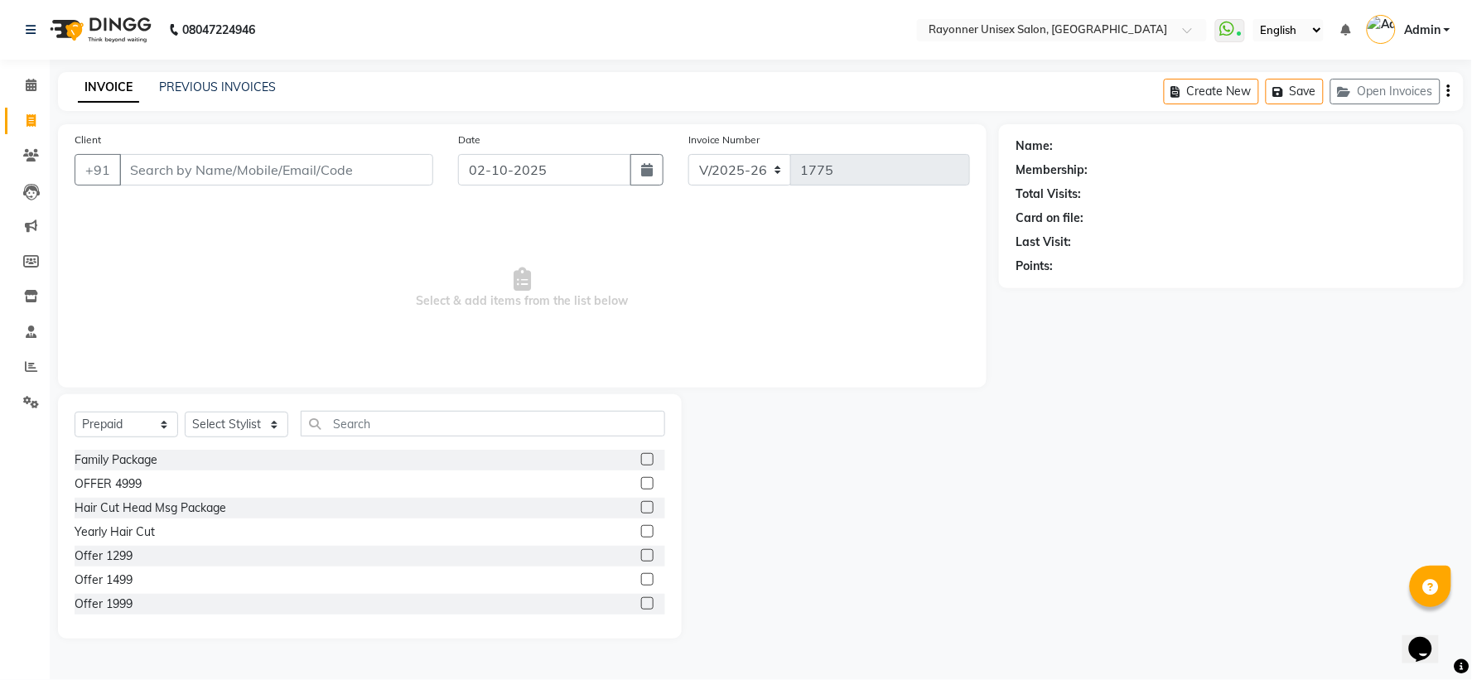
click at [146, 167] on input "Client" at bounding box center [276, 169] width 314 height 31
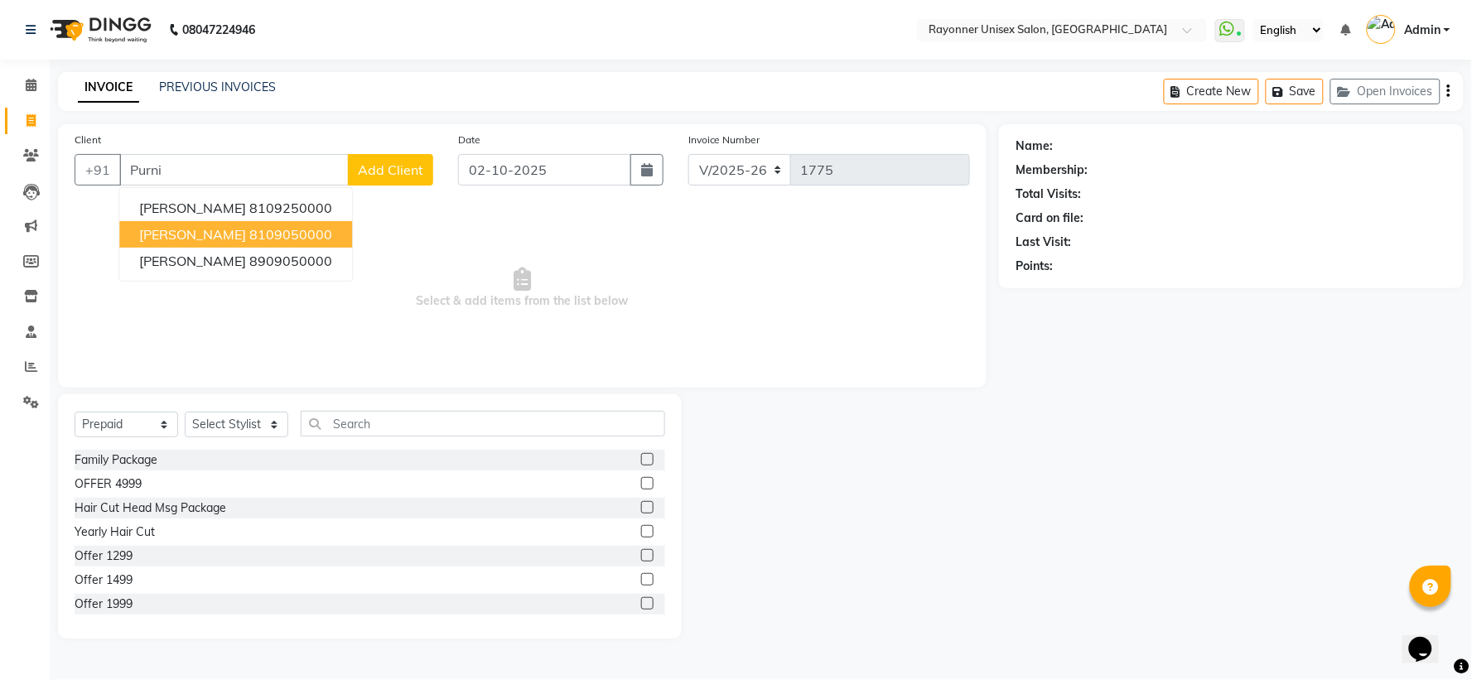
click at [217, 230] on span "Purnima Singh chouhan" at bounding box center [192, 234] width 107 height 17
type input "8109050000"
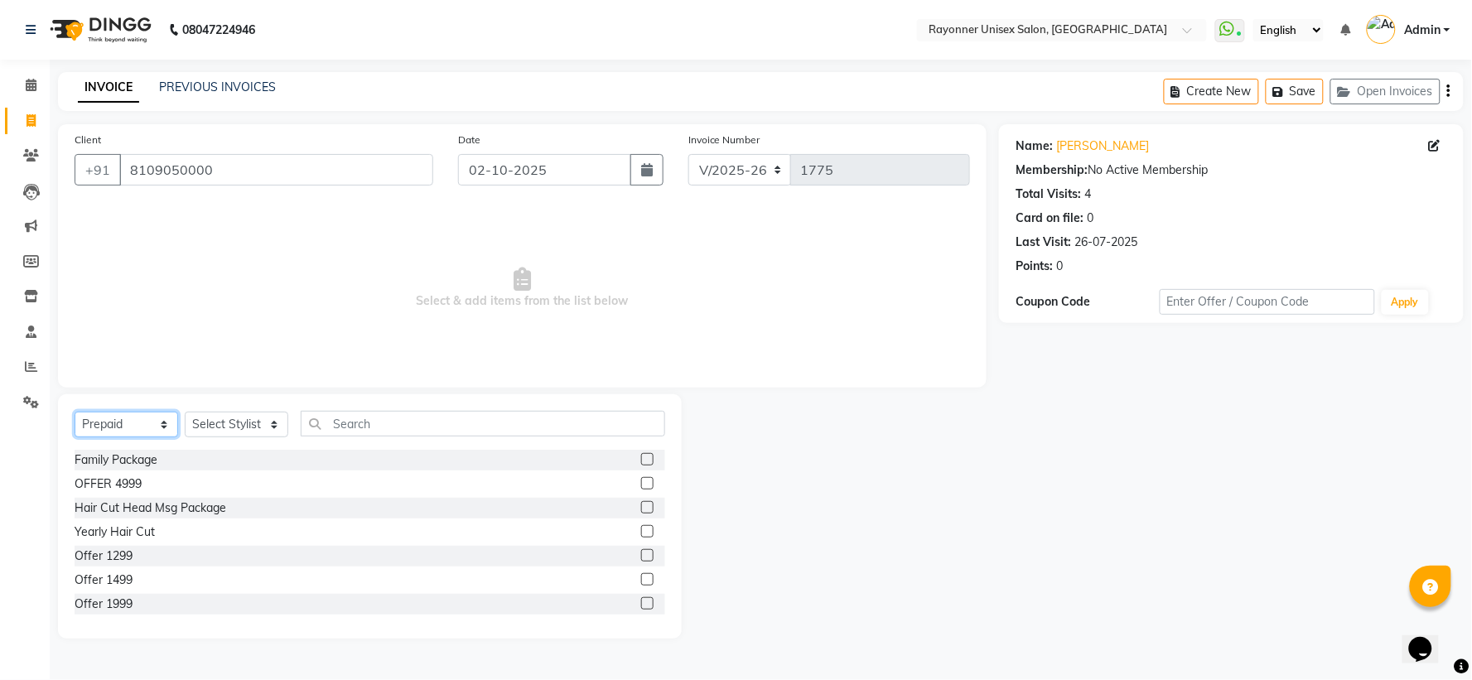
click at [162, 425] on select "Select Service Product Membership Package Voucher Prepaid Gift Card" at bounding box center [127, 425] width 104 height 26
select select "service"
click at [75, 413] on select "Select Service Product Membership Package Voucher Prepaid Gift Card" at bounding box center [127, 425] width 104 height 26
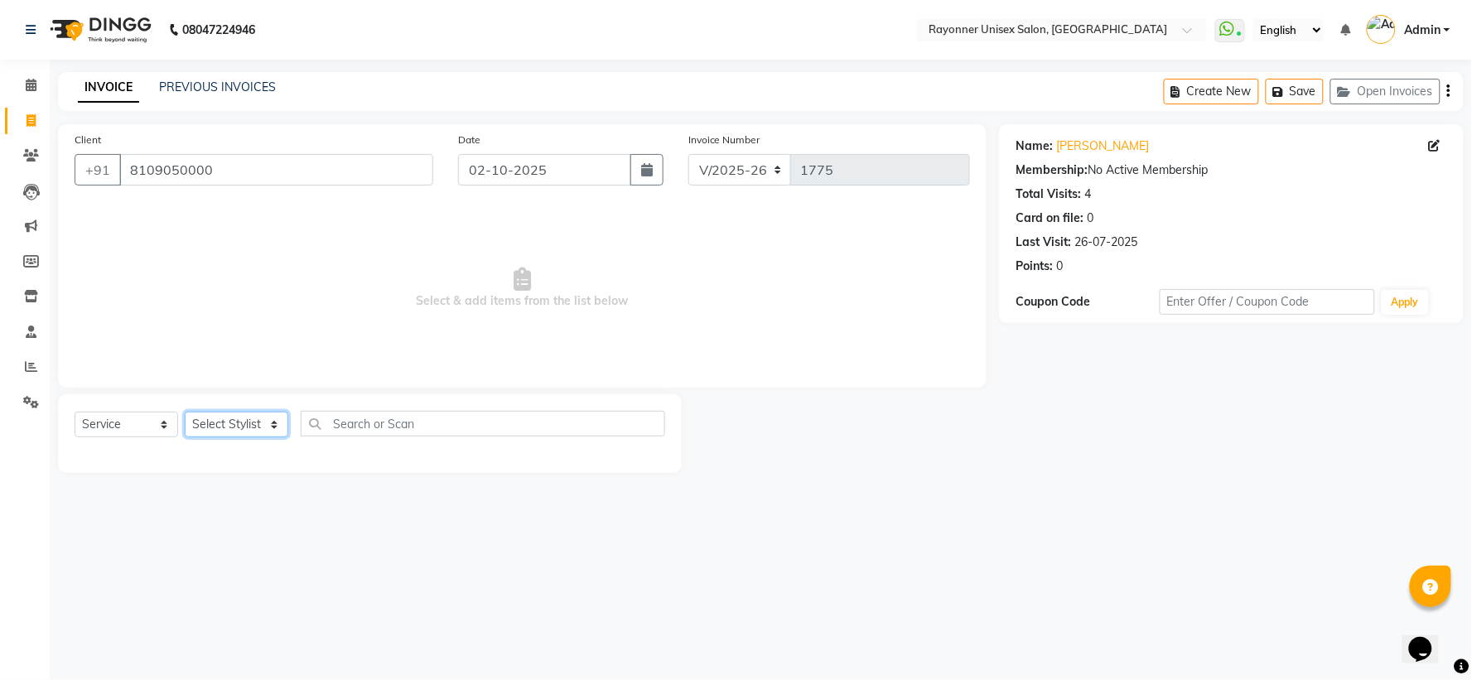
click at [271, 426] on select "Select Stylist [PERSON_NAME] [PERSON_NAME] [PERSON_NAME] Varma [PERSON_NAME]" at bounding box center [237, 425] width 104 height 26
select select "69701"
click at [185, 413] on select "Select Stylist [PERSON_NAME] [PERSON_NAME] [PERSON_NAME] Varma [PERSON_NAME]" at bounding box center [237, 425] width 104 height 26
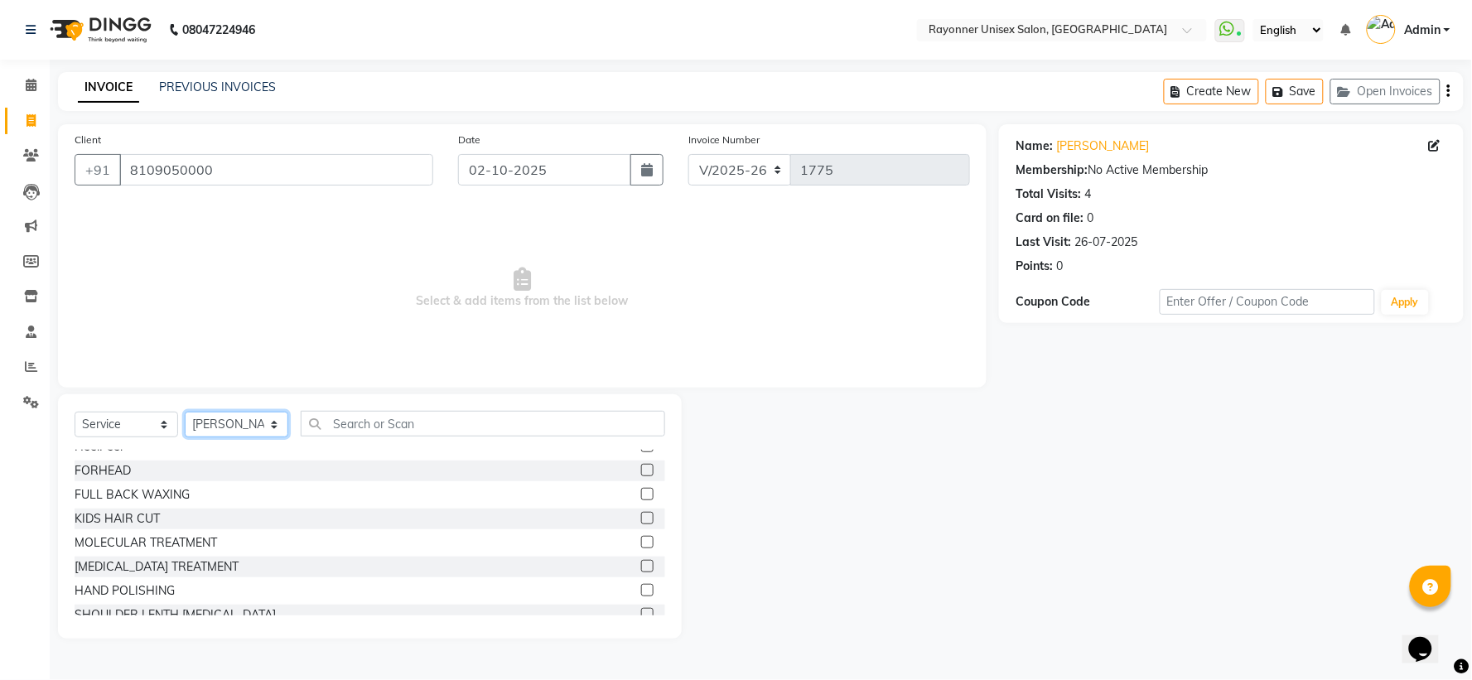
scroll to position [92, 0]
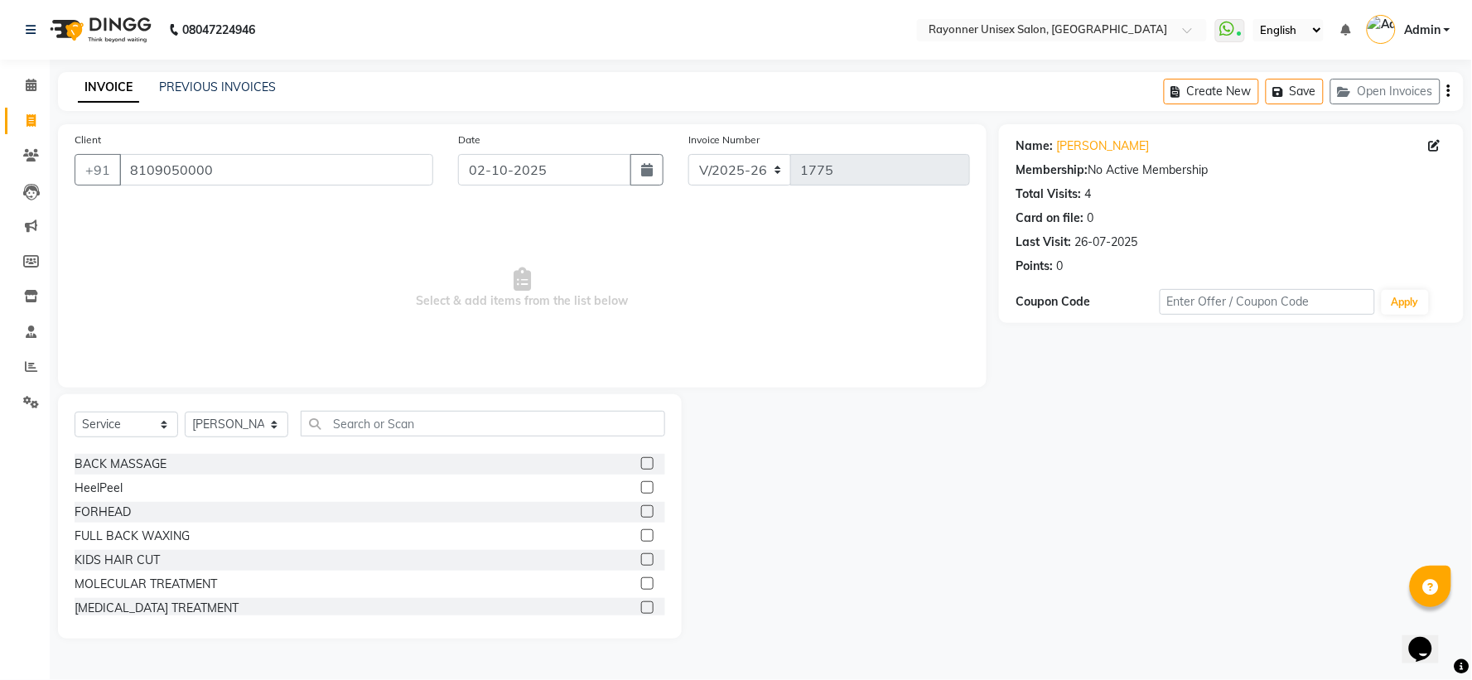
click at [641, 509] on label at bounding box center [647, 511] width 12 height 12
click at [641, 509] on input "checkbox" at bounding box center [646, 512] width 11 height 11
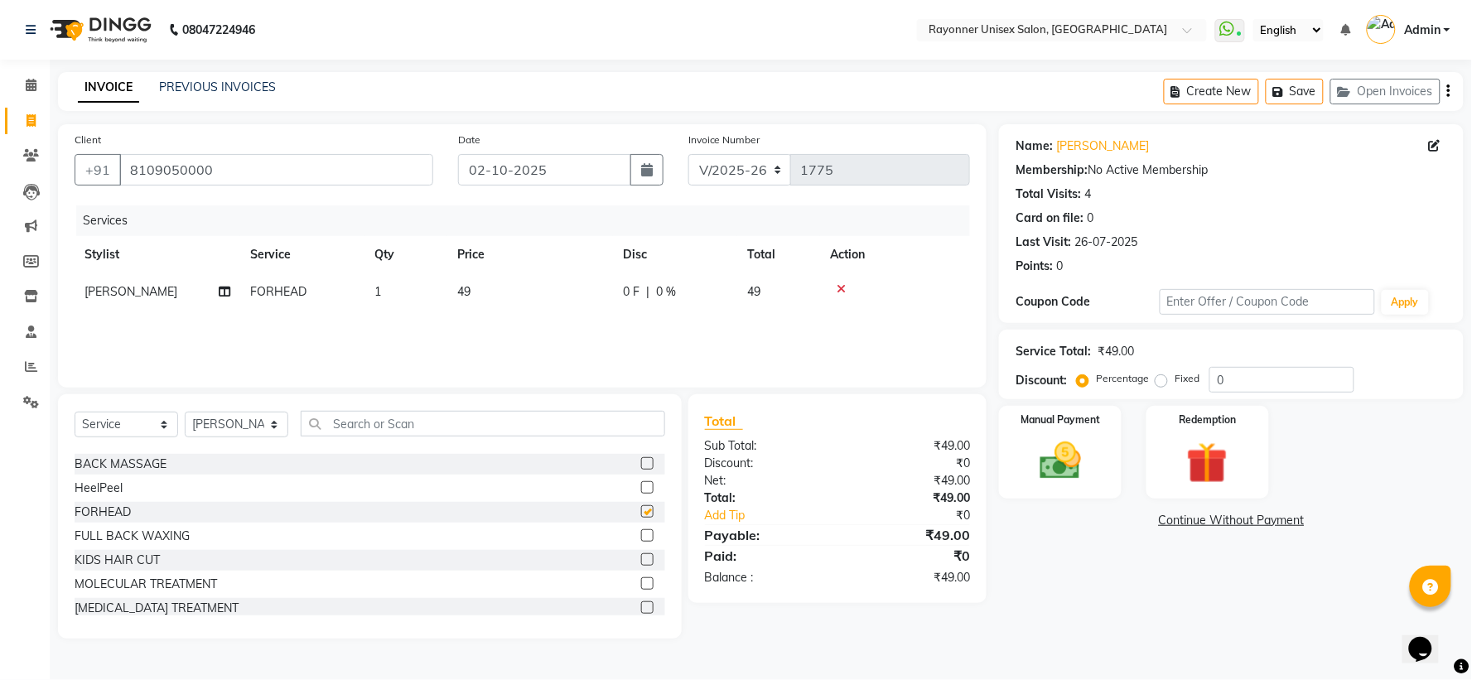
checkbox input "false"
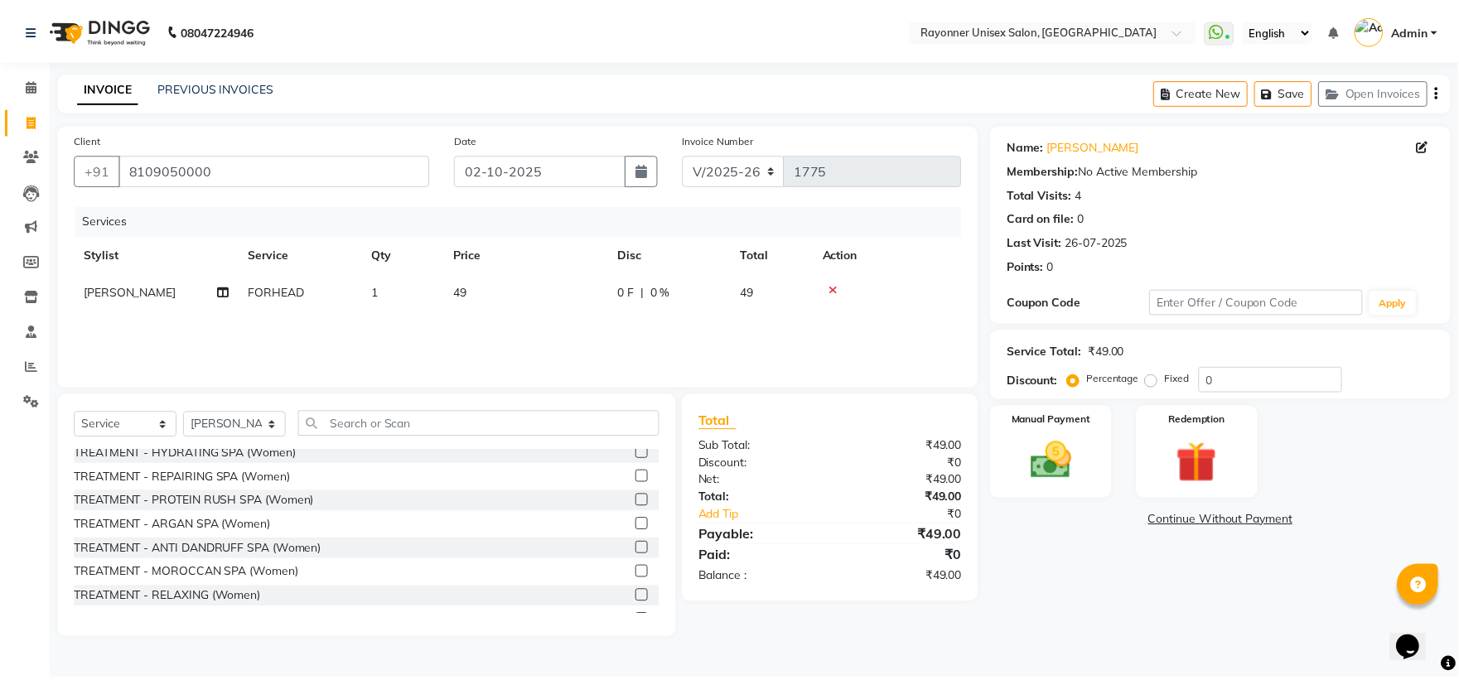
scroll to position [2117, 0]
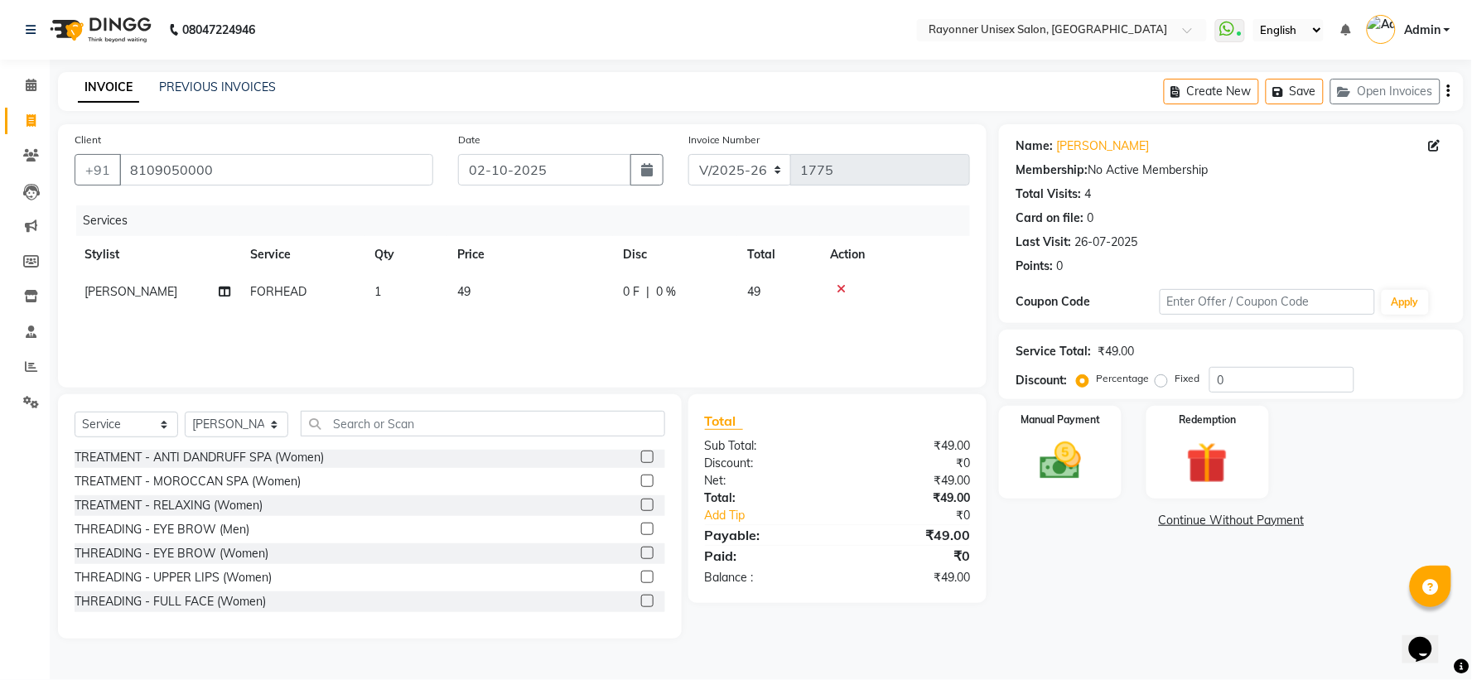
click at [641, 550] on label at bounding box center [647, 553] width 12 height 12
click at [641, 550] on input "checkbox" at bounding box center [646, 553] width 11 height 11
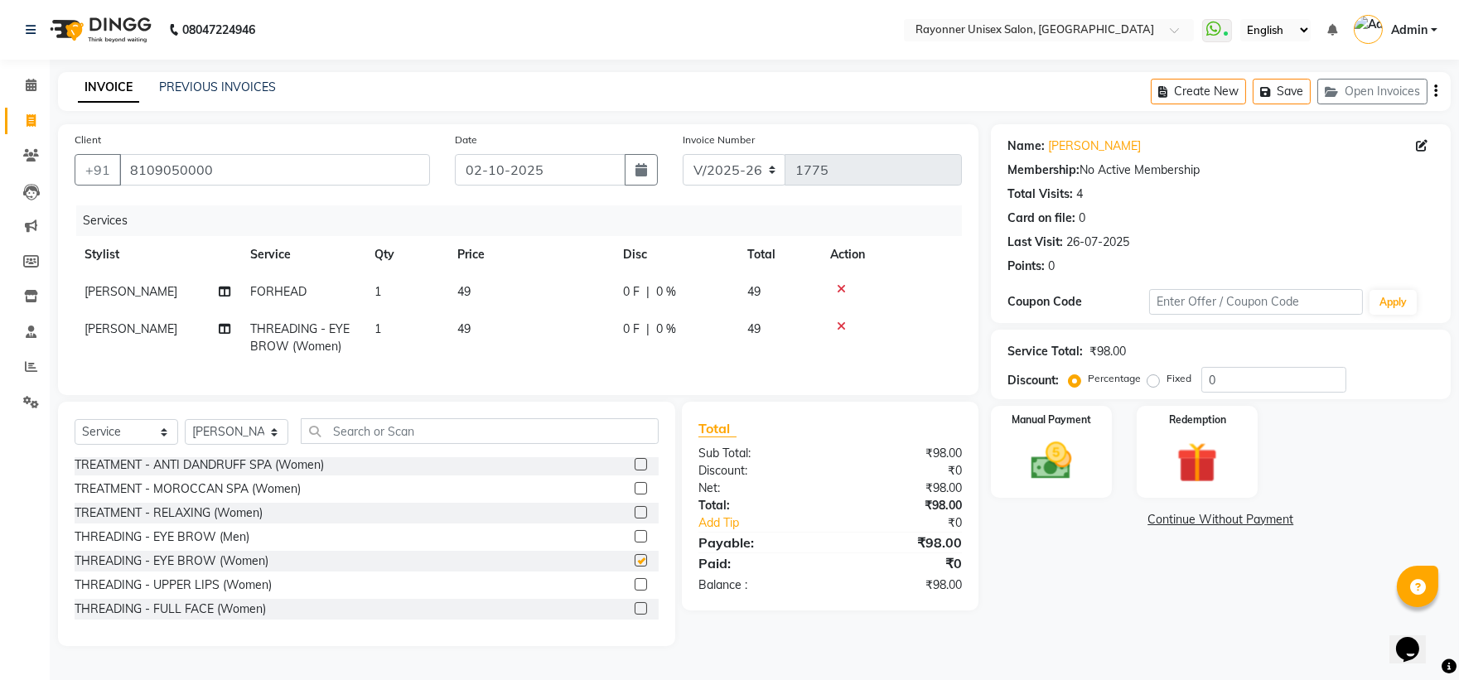
checkbox input "false"
click at [635, 591] on label at bounding box center [641, 584] width 12 height 12
click at [635, 591] on input "checkbox" at bounding box center [640, 585] width 11 height 11
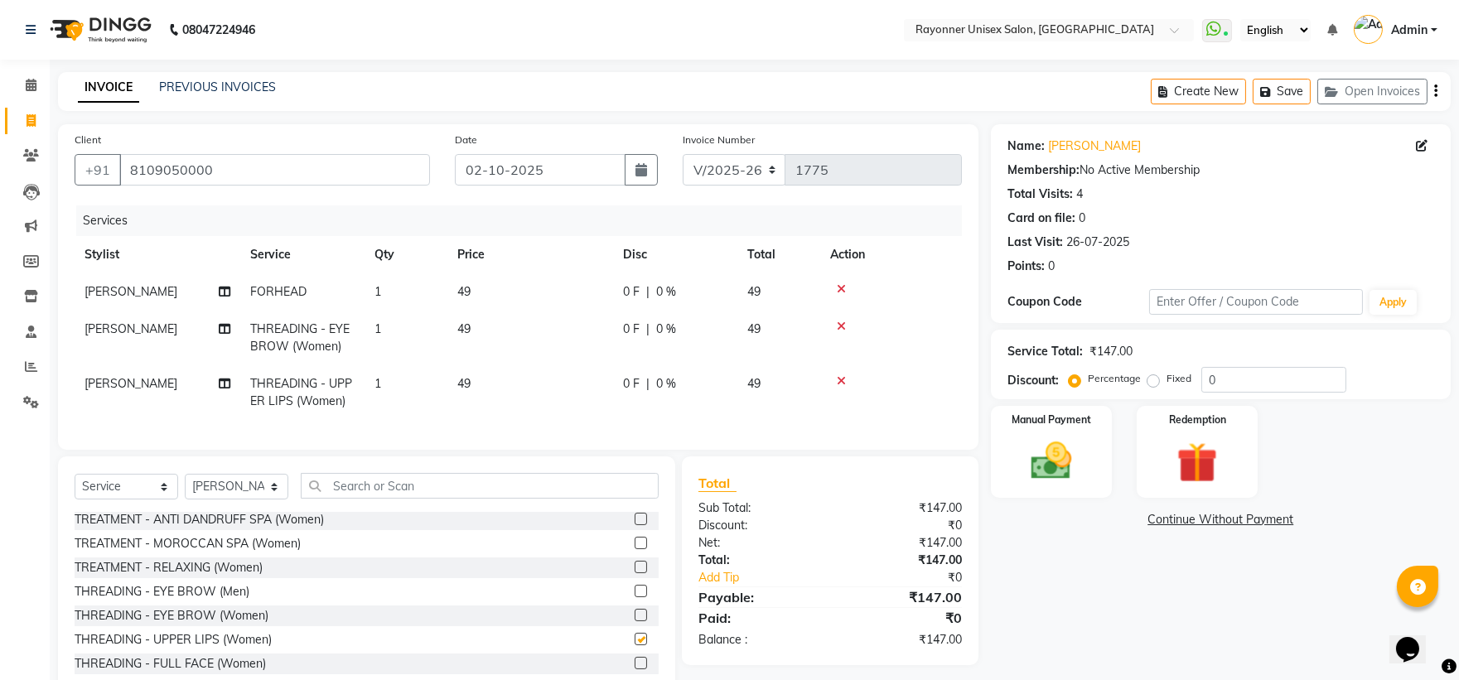
checkbox input "false"
click at [1090, 482] on div "Manual Payment" at bounding box center [1051, 451] width 126 height 95
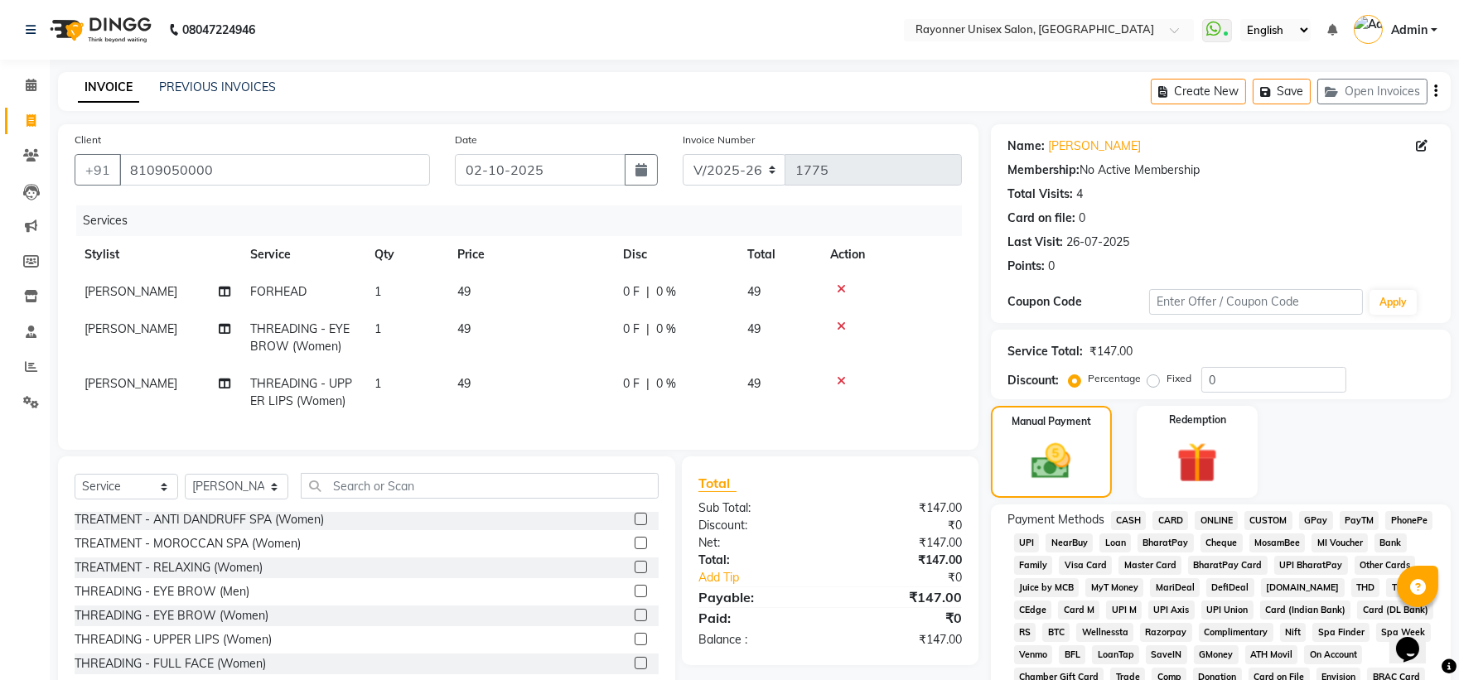
click at [1129, 519] on span "CASH" at bounding box center [1129, 520] width 36 height 19
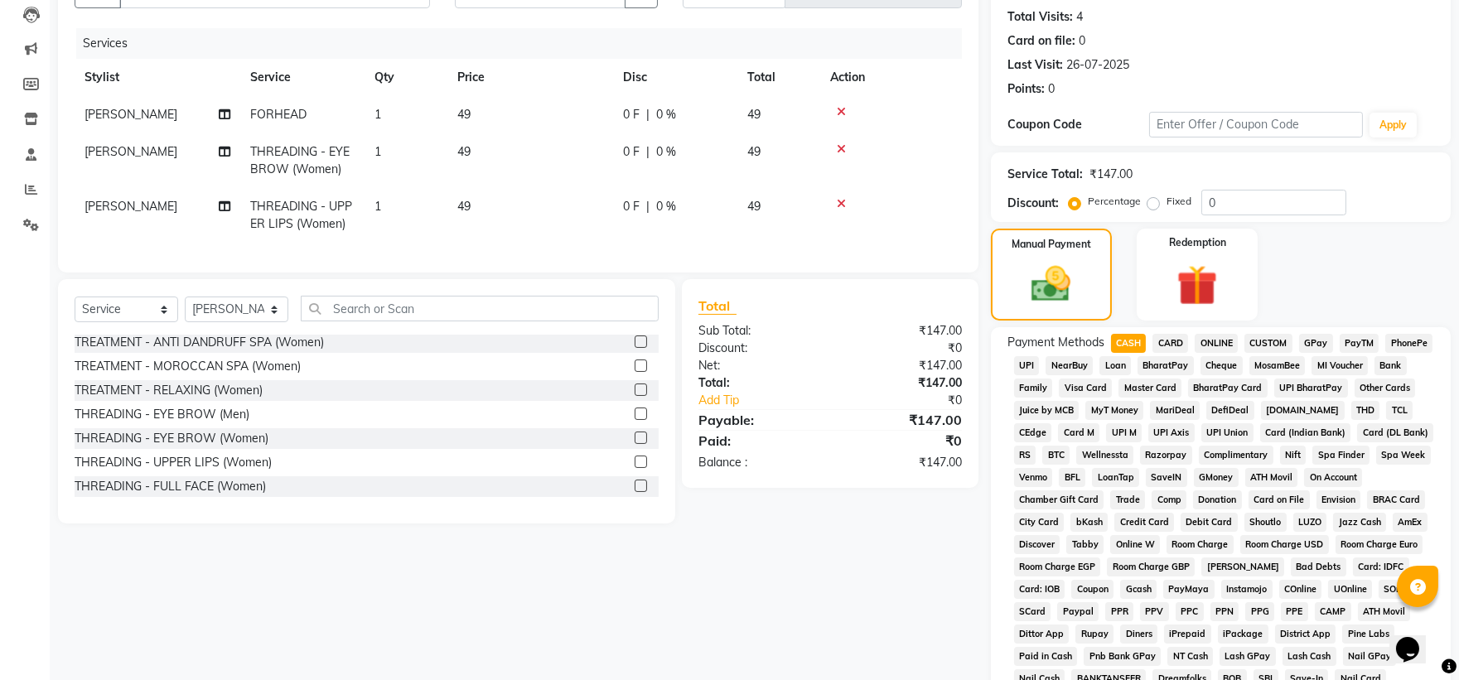
scroll to position [368, 0]
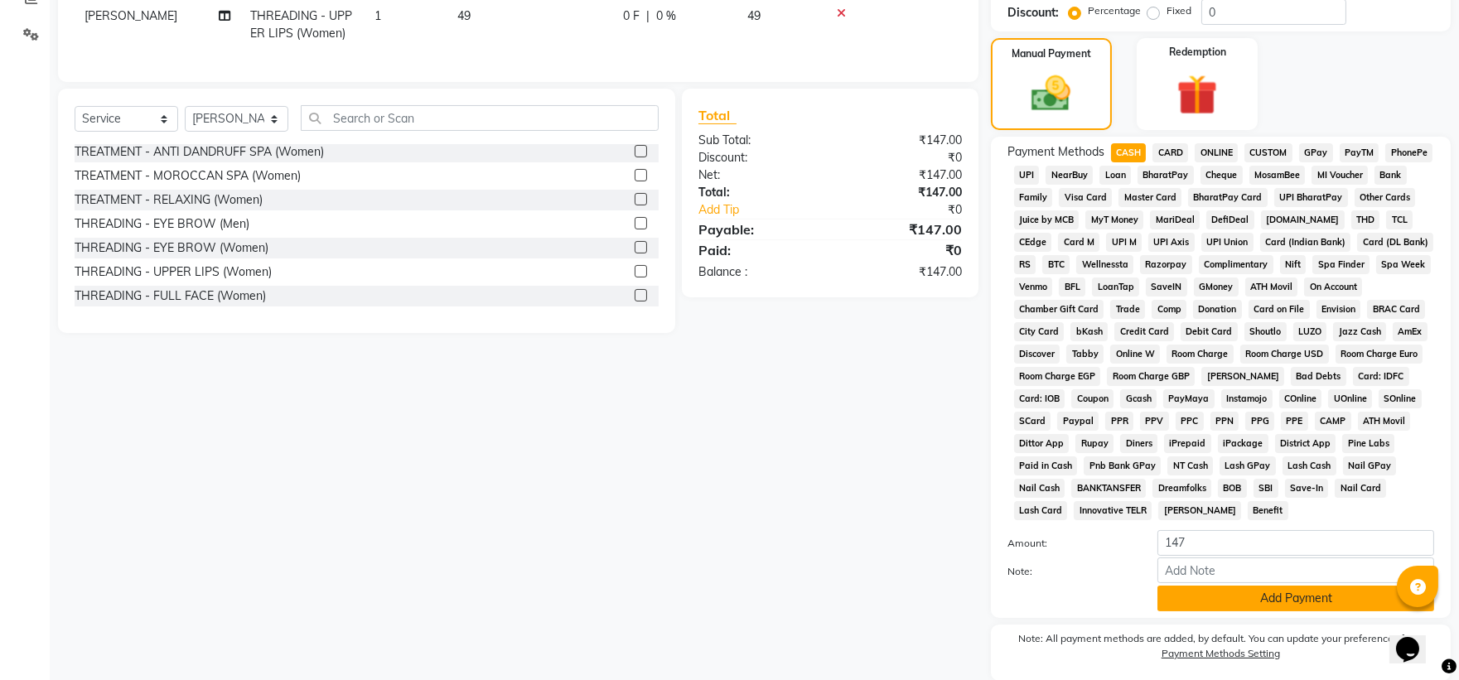
click at [1181, 602] on button "Add Payment" at bounding box center [1295, 599] width 277 height 26
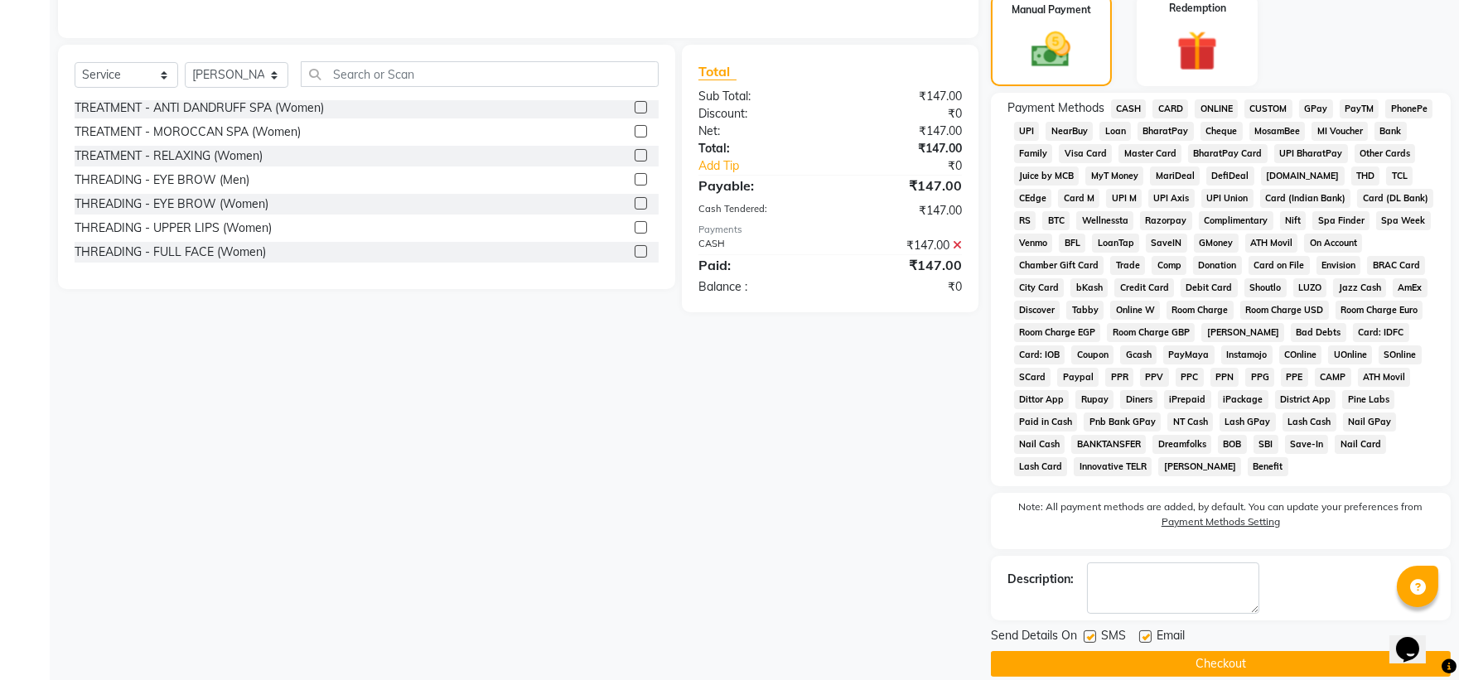
scroll to position [436, 0]
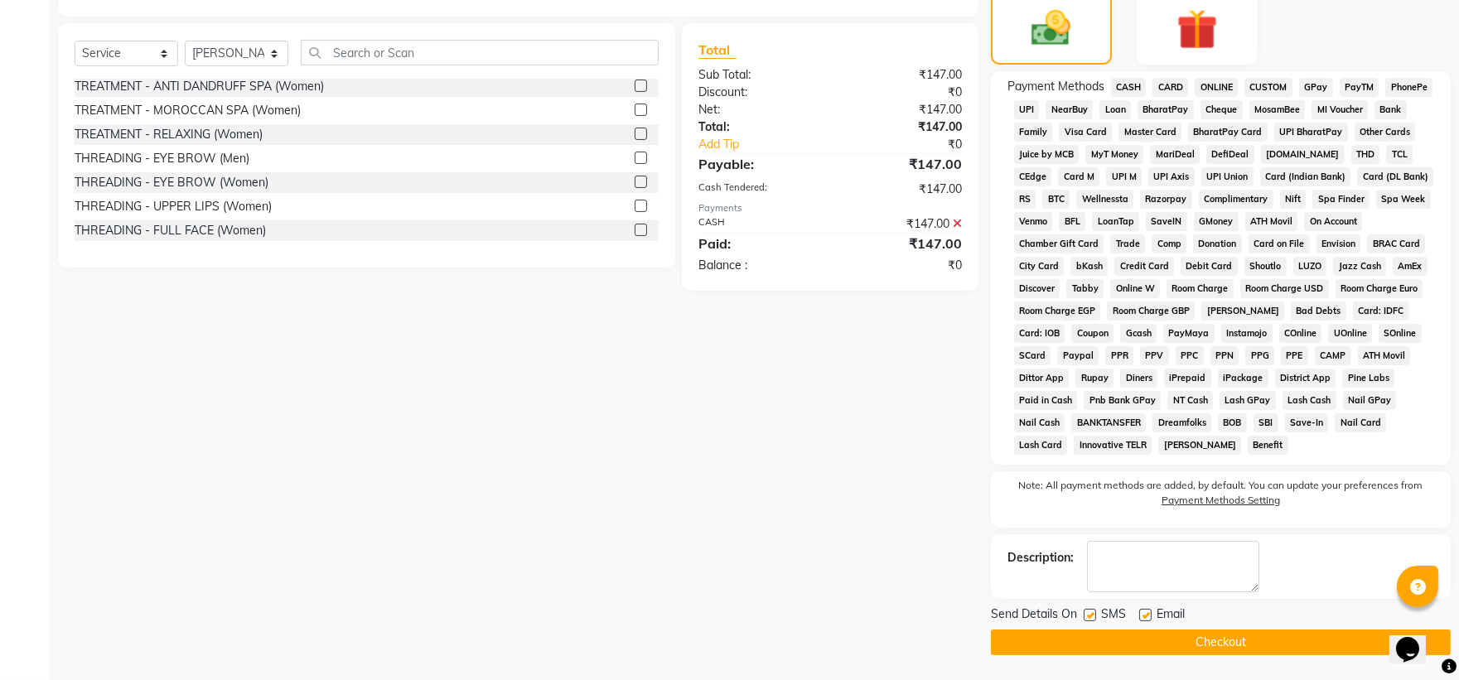
click at [1177, 632] on button "Checkout" at bounding box center [1221, 643] width 460 height 26
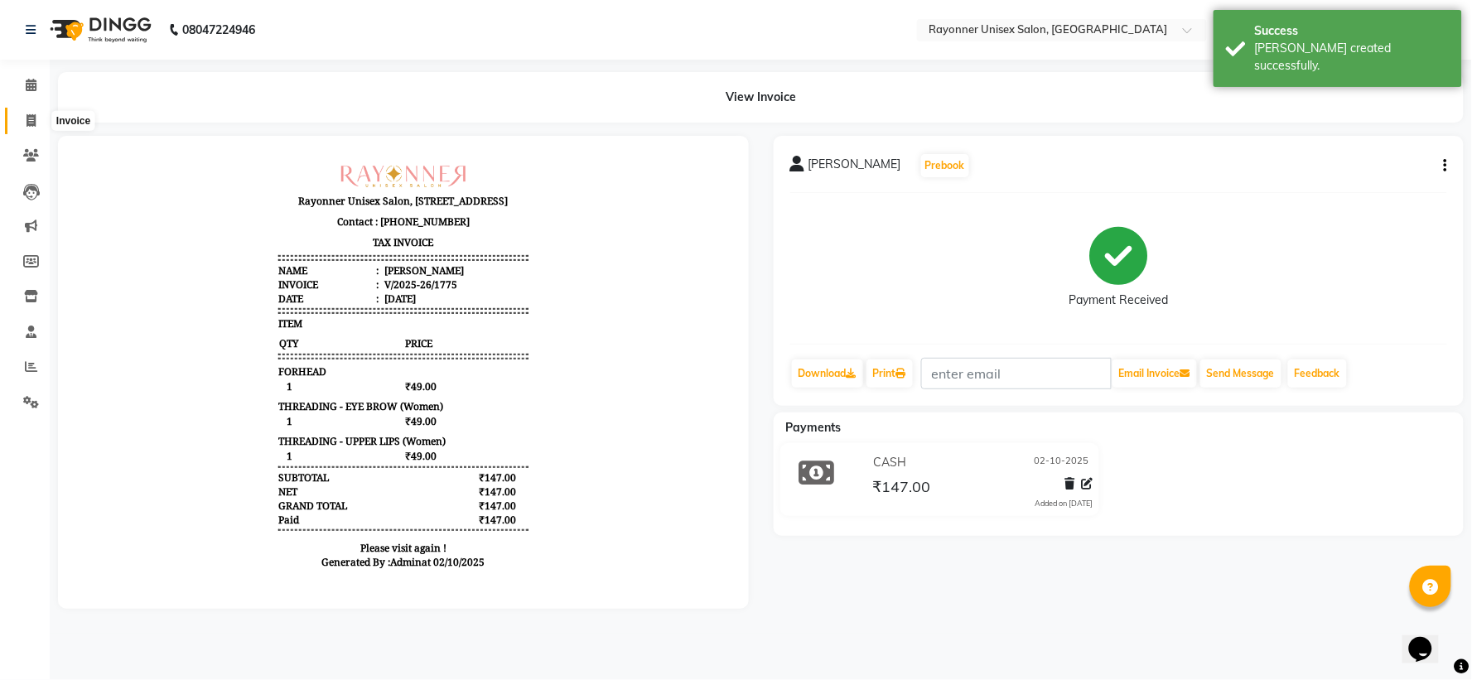
click at [29, 121] on icon at bounding box center [31, 120] width 9 height 12
select select "service"
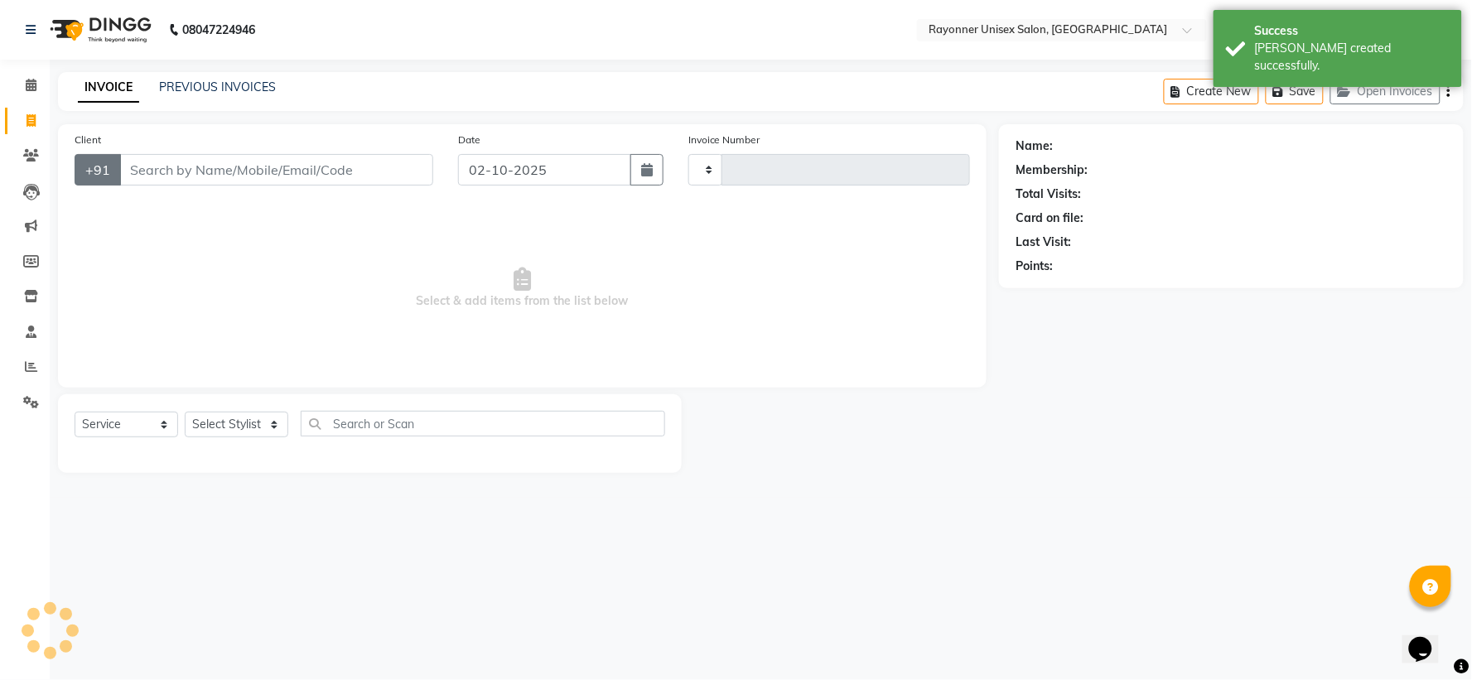
type input "1776"
select select "5201"
select select "P"
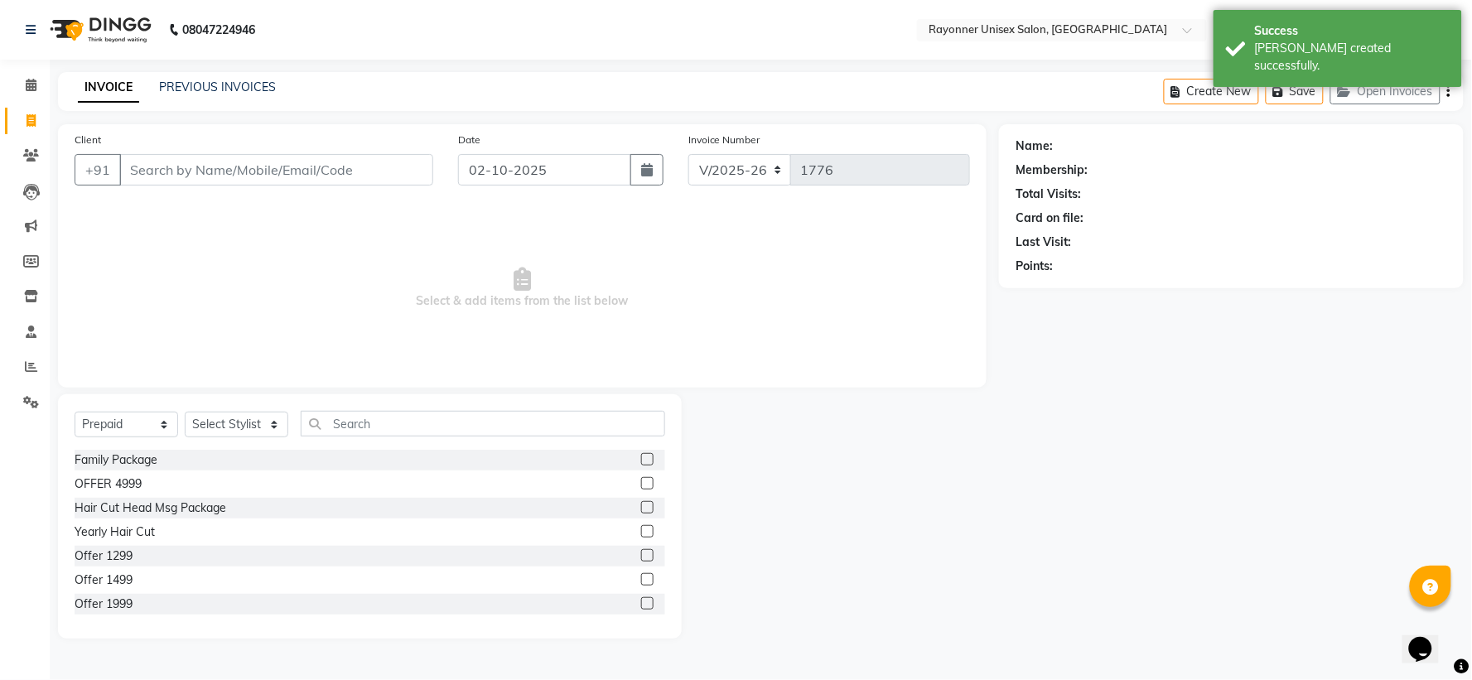
click at [188, 160] on input "Client" at bounding box center [276, 169] width 314 height 31
click at [197, 162] on input "Client" at bounding box center [276, 169] width 314 height 31
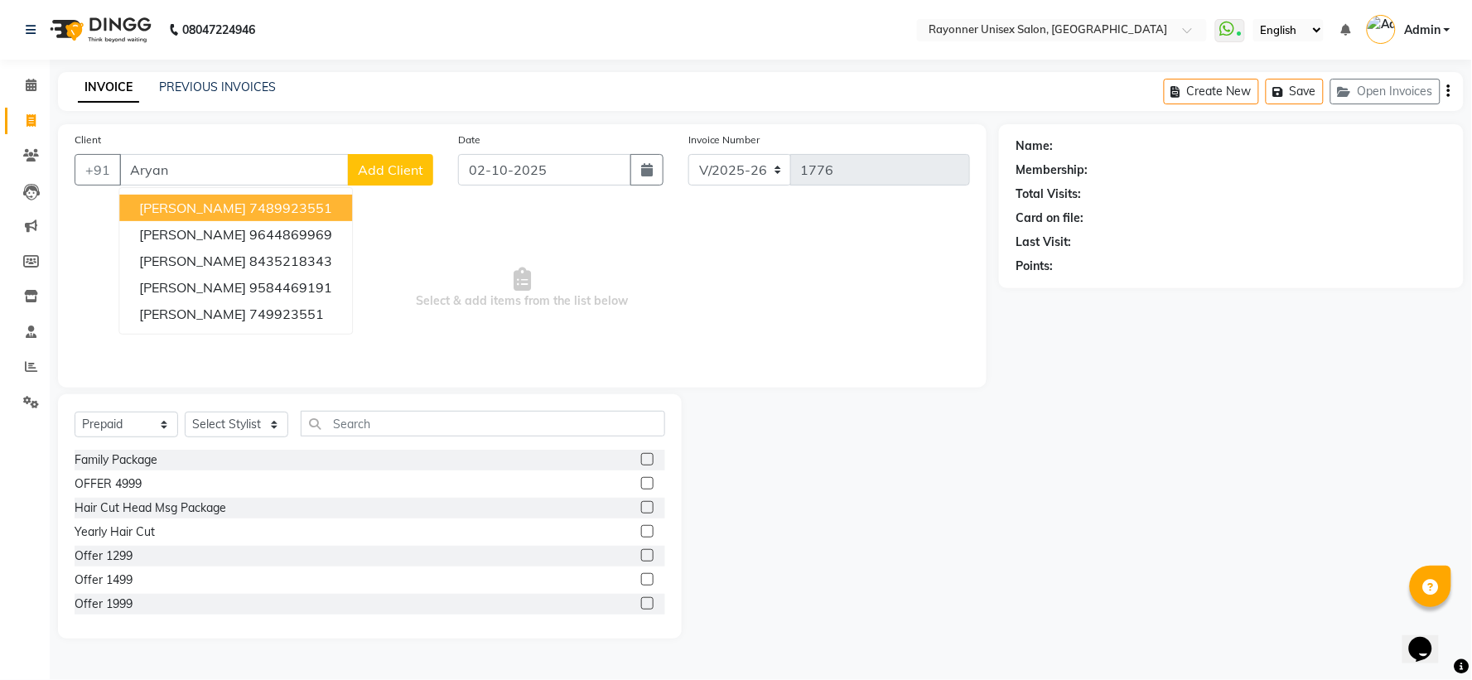
type input "Aryan"
click at [385, 163] on span "Add Client" at bounding box center [390, 170] width 65 height 17
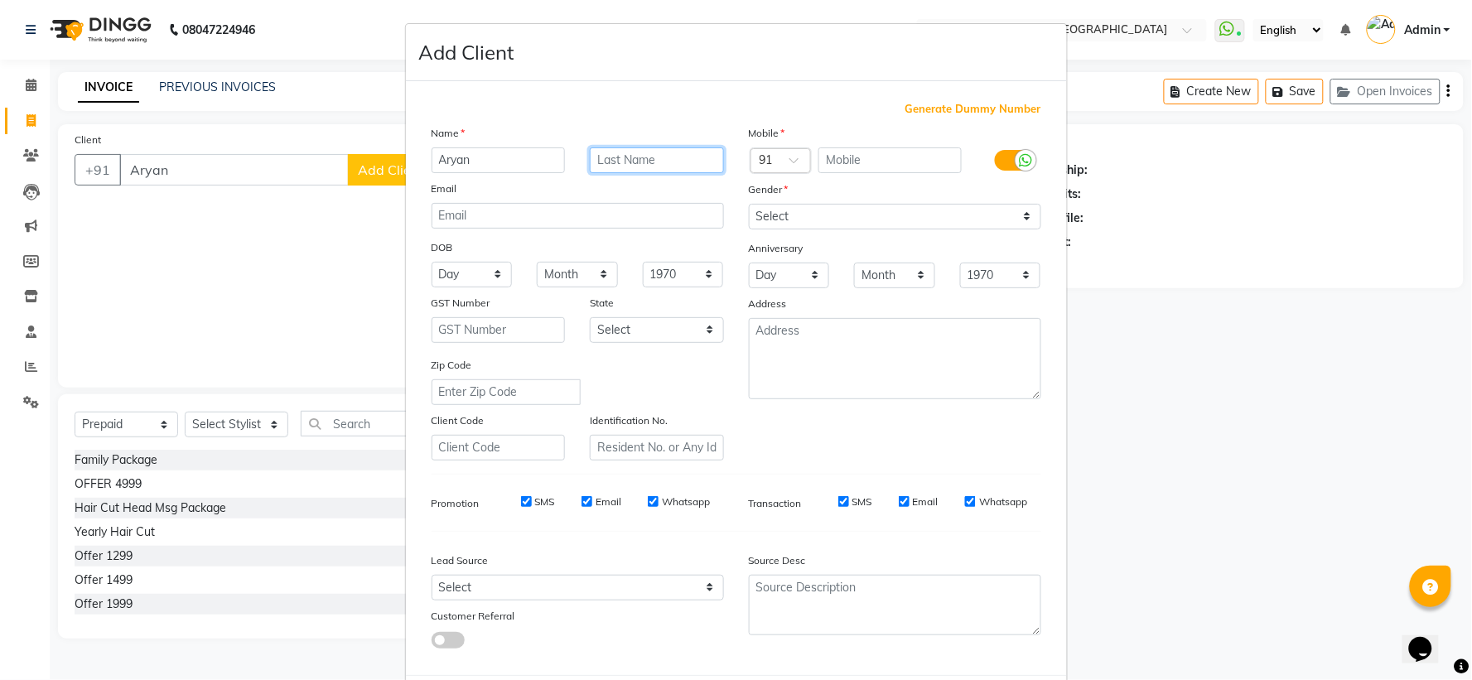
click at [643, 156] on input "text" at bounding box center [657, 160] width 134 height 26
type input "Thakur"
click at [888, 163] on input "text" at bounding box center [890, 160] width 143 height 26
type input "8839597489"
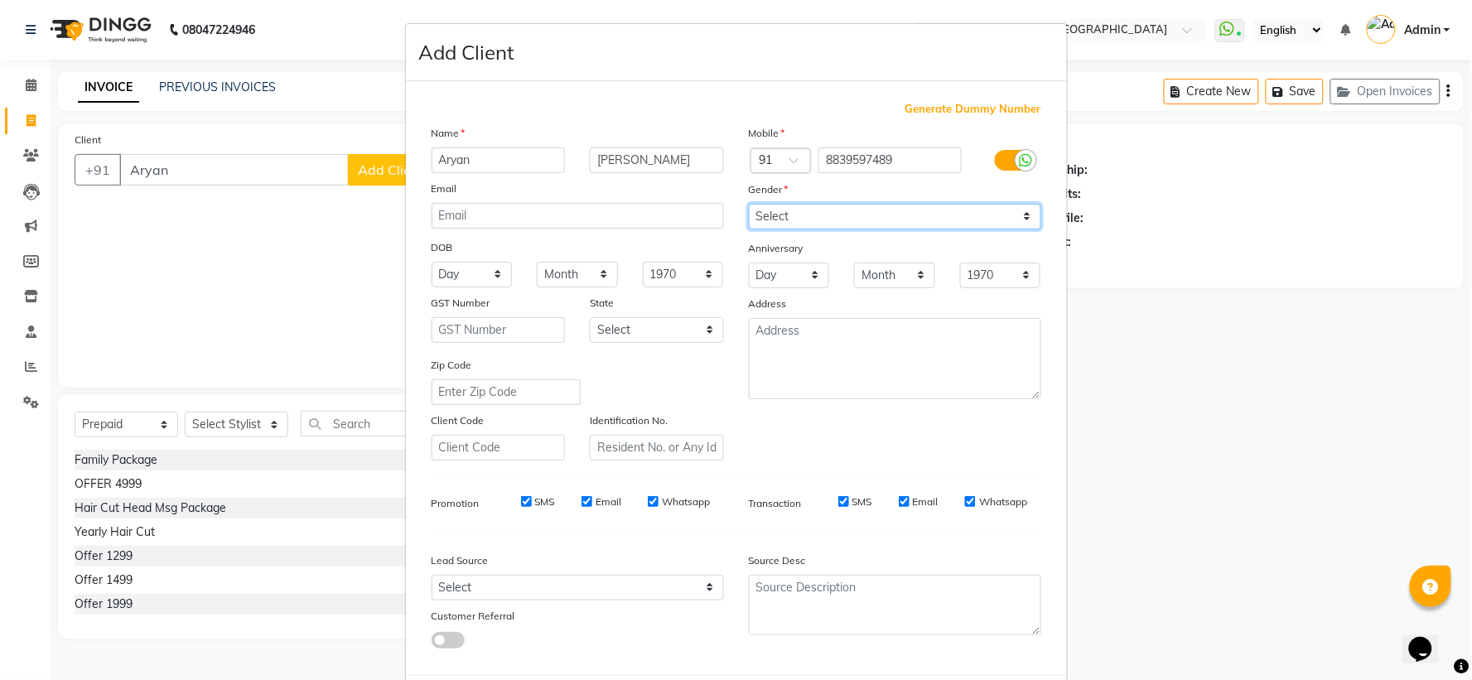
click at [829, 216] on select "Select Male Female Other Prefer Not To Say" at bounding box center [895, 217] width 292 height 26
select select "male"
click at [749, 204] on select "Select Male Female Other Prefer Not To Say" at bounding box center [895, 217] width 292 height 26
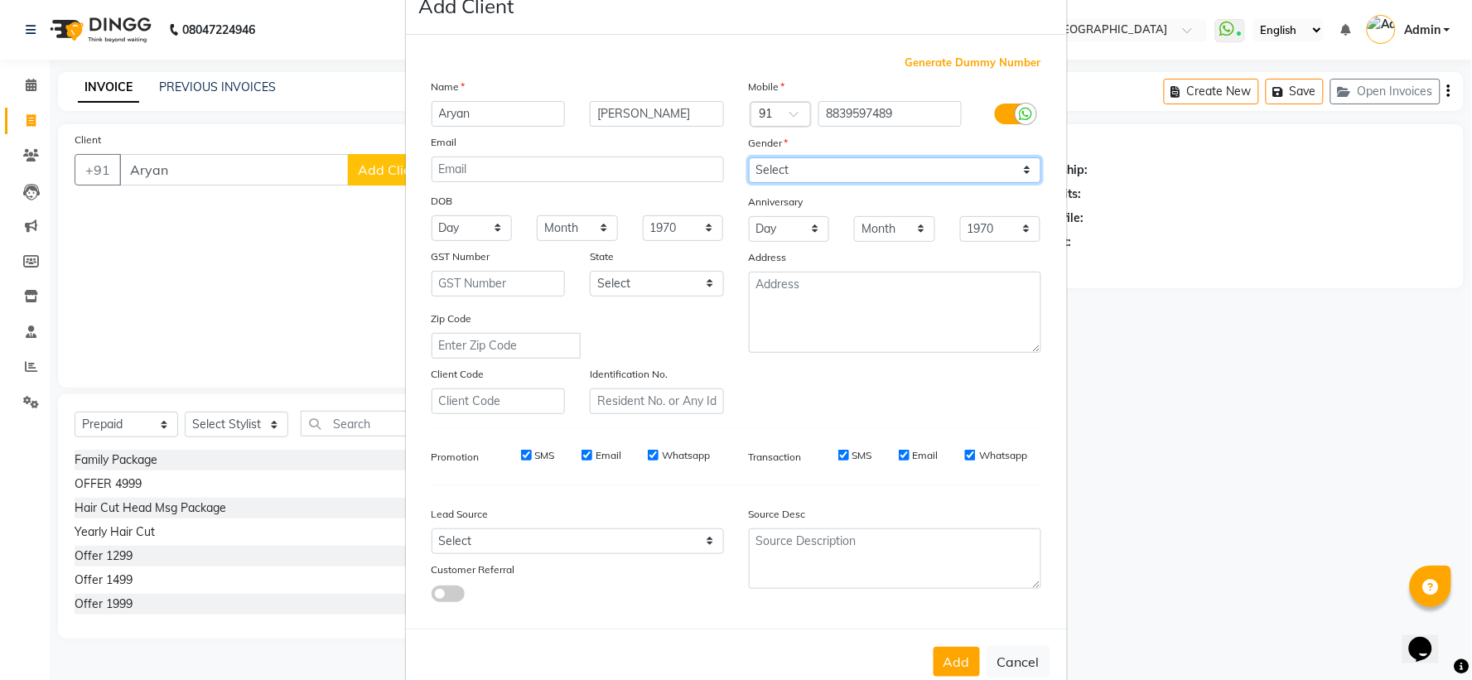
scroll to position [85, 0]
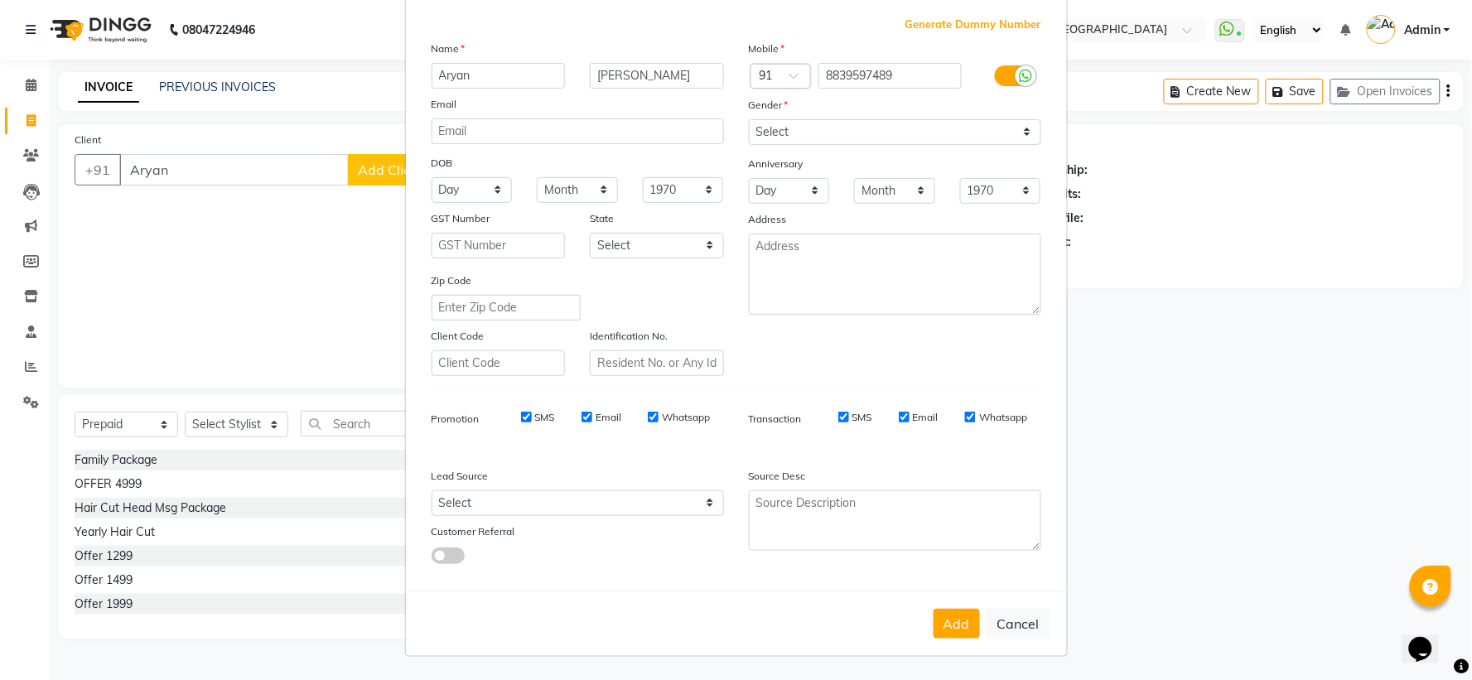
click at [942, 617] on button "Add" at bounding box center [957, 624] width 46 height 30
type input "8839597489"
select select
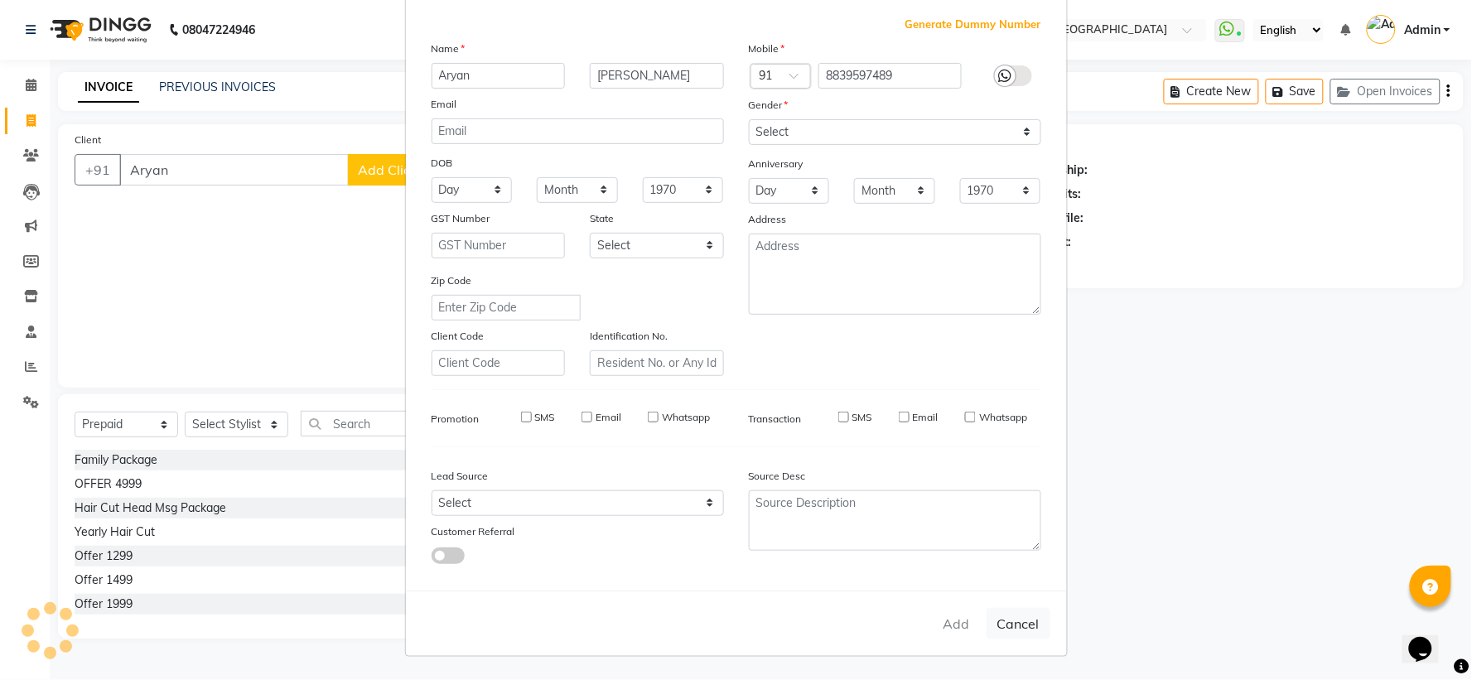
select select
checkbox input "false"
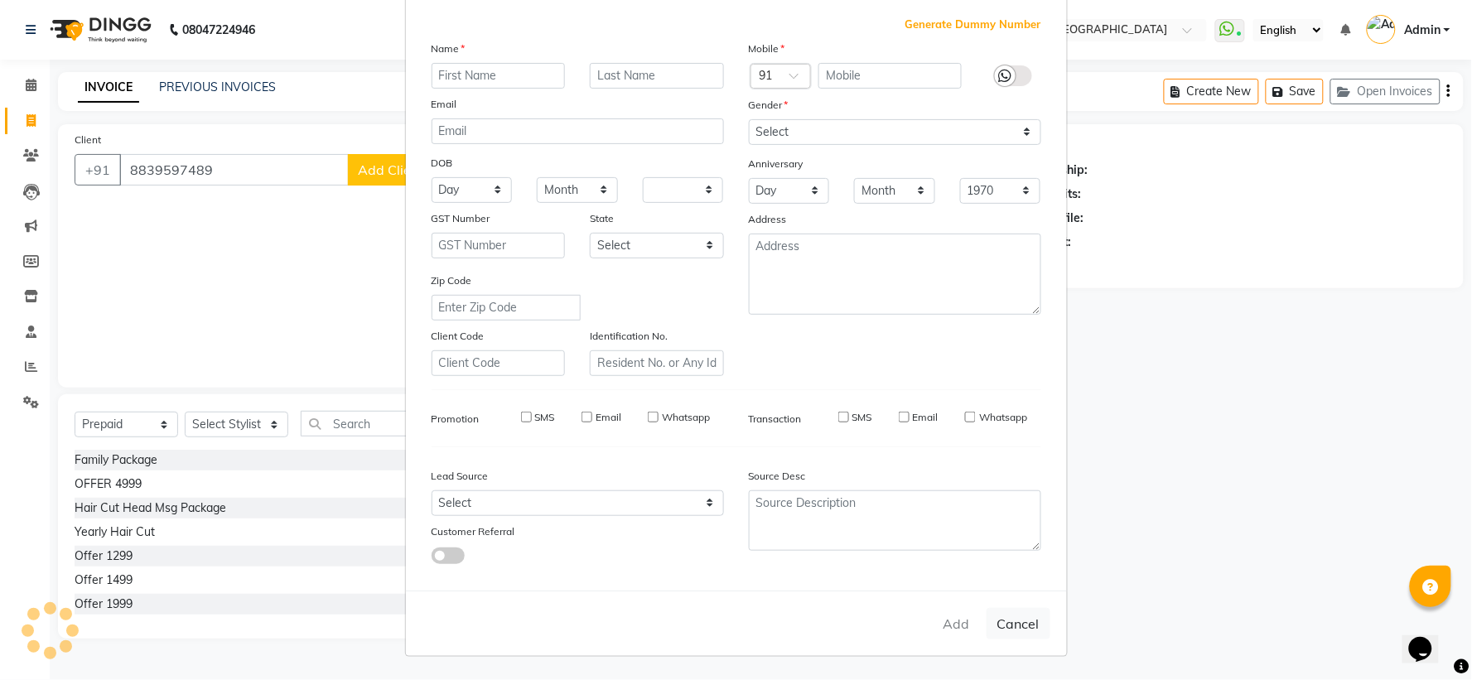
checkbox input "false"
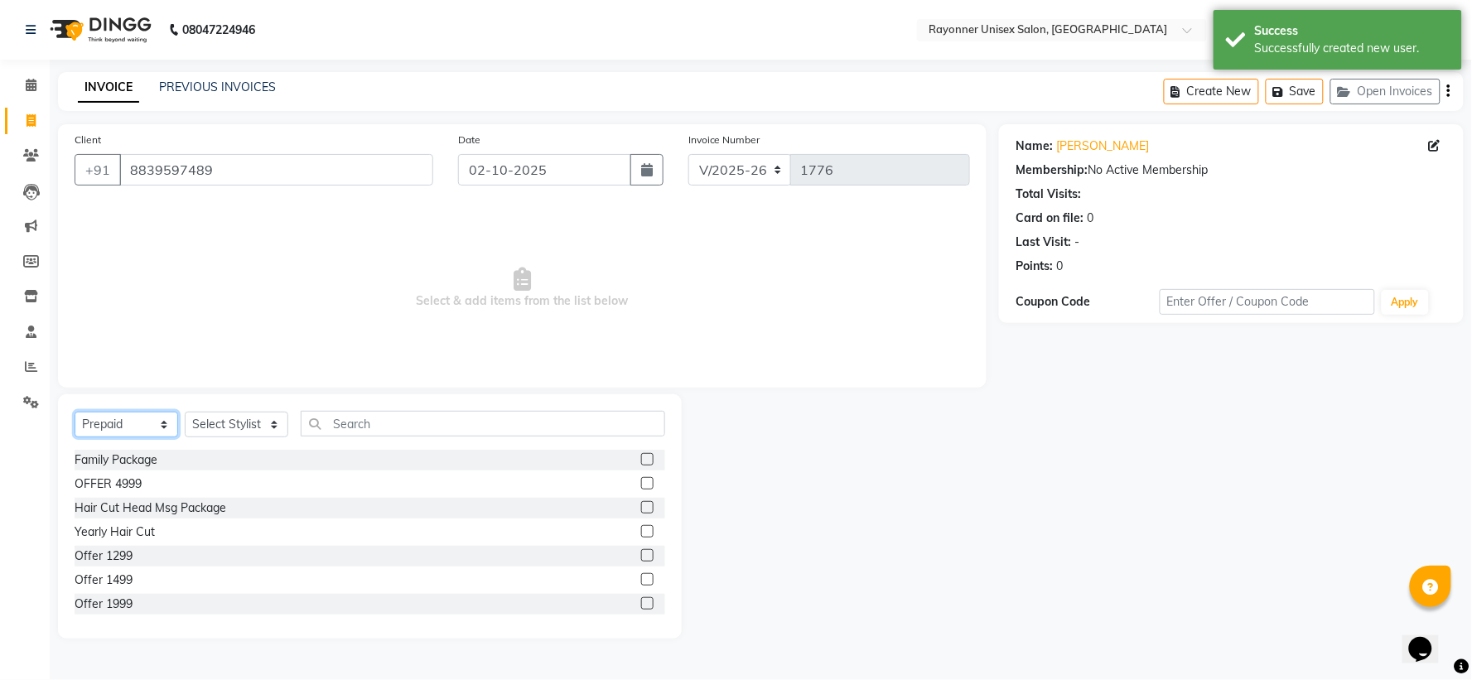
click at [162, 426] on select "Select Service Product Membership Package Voucher Prepaid Gift Card" at bounding box center [127, 425] width 104 height 26
select select "service"
click at [75, 413] on select "Select Service Product Membership Package Voucher Prepaid Gift Card" at bounding box center [127, 425] width 104 height 26
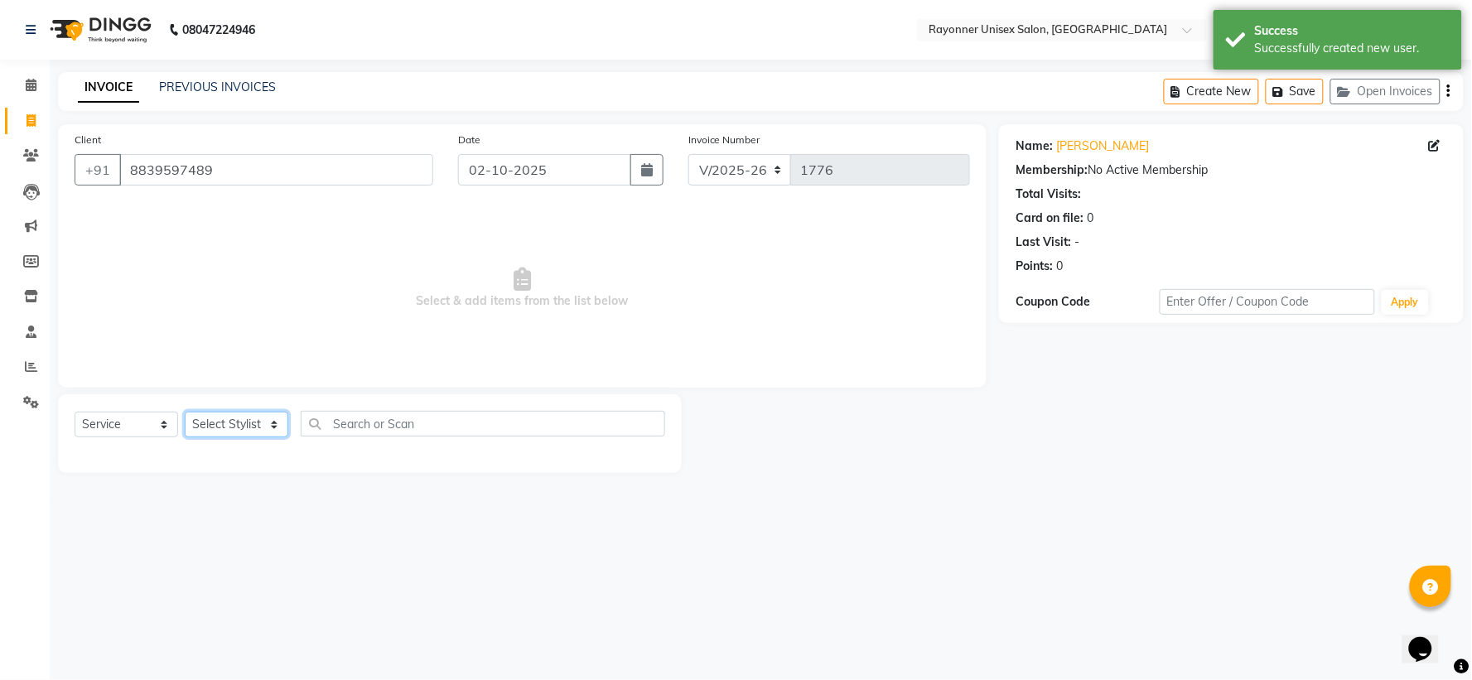
click at [272, 418] on select "Select Stylist [PERSON_NAME] [PERSON_NAME] [PERSON_NAME] Varma [PERSON_NAME]" at bounding box center [237, 425] width 104 height 26
select select "49274"
click at [185, 413] on select "Select Stylist [PERSON_NAME] [PERSON_NAME] [PERSON_NAME] Varma [PERSON_NAME]" at bounding box center [237, 425] width 104 height 26
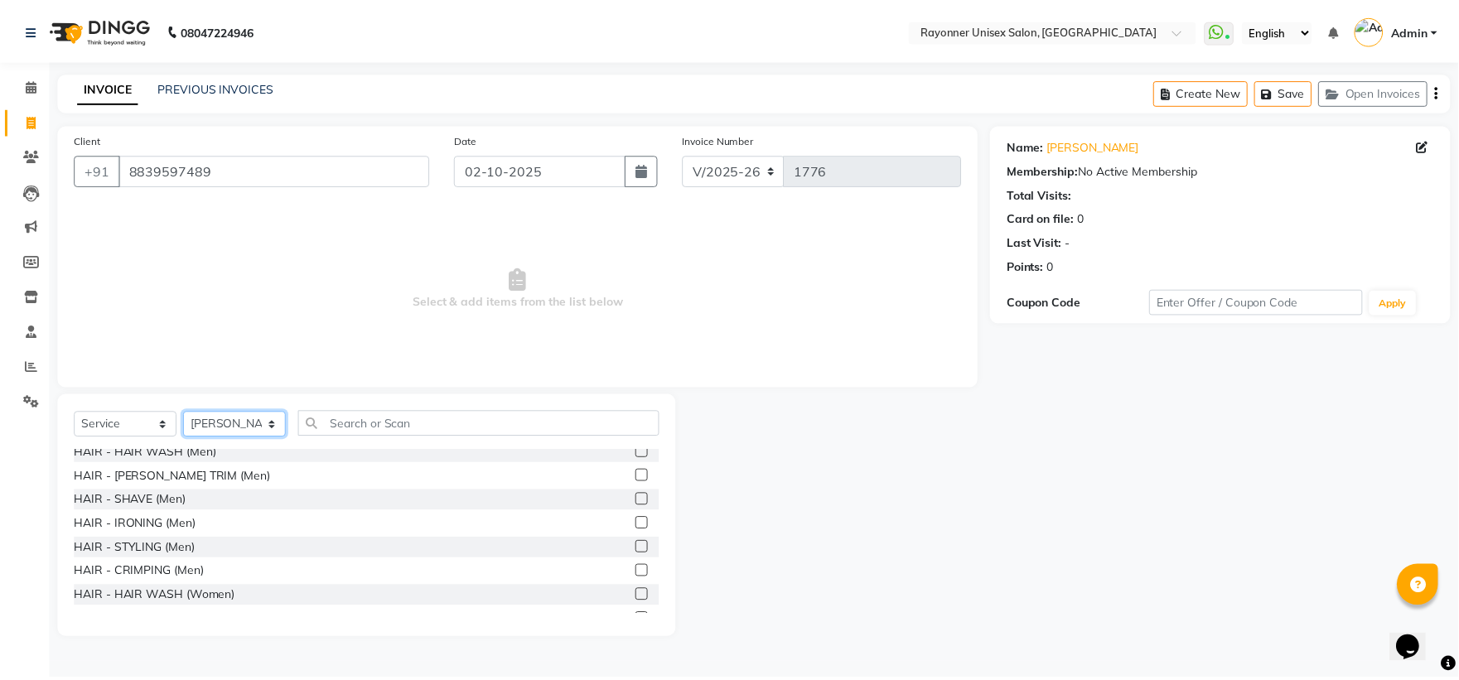
scroll to position [1012, 0]
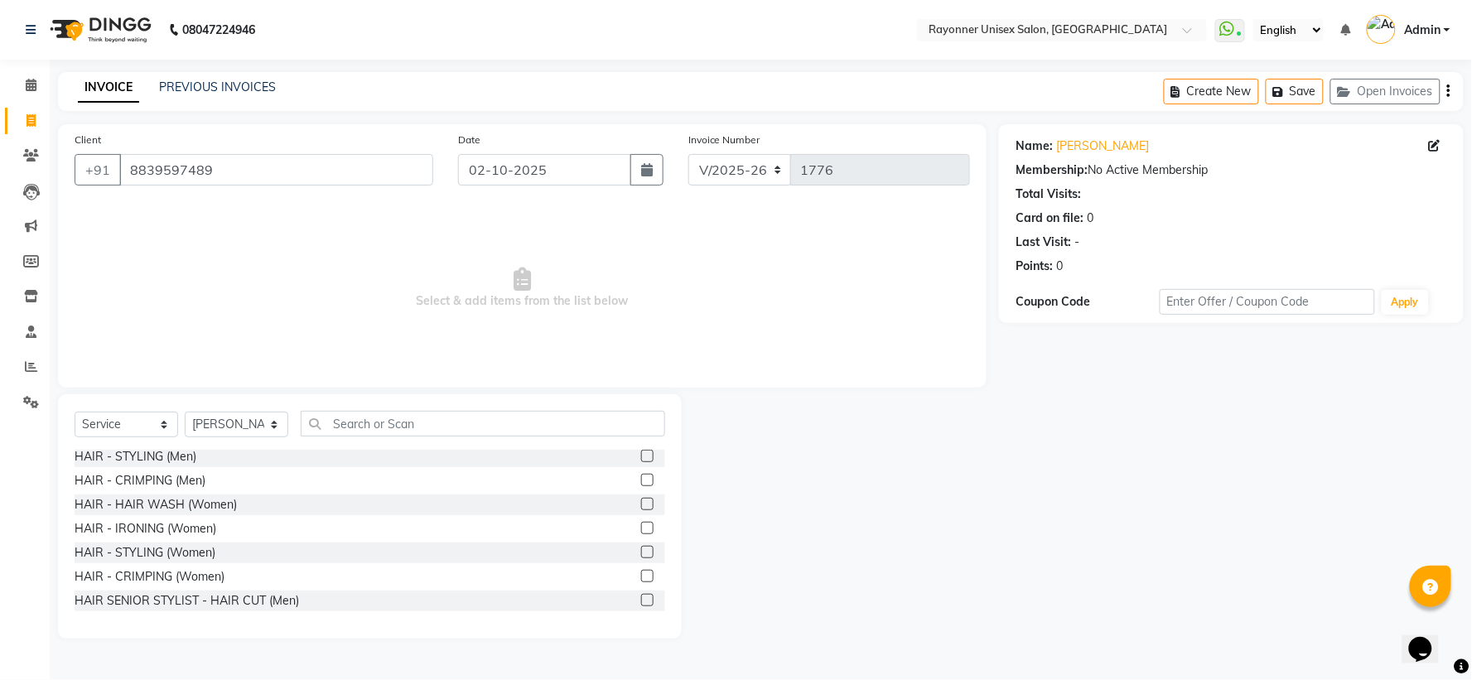
click at [641, 600] on label at bounding box center [647, 600] width 12 height 12
click at [641, 600] on input "checkbox" at bounding box center [646, 601] width 11 height 11
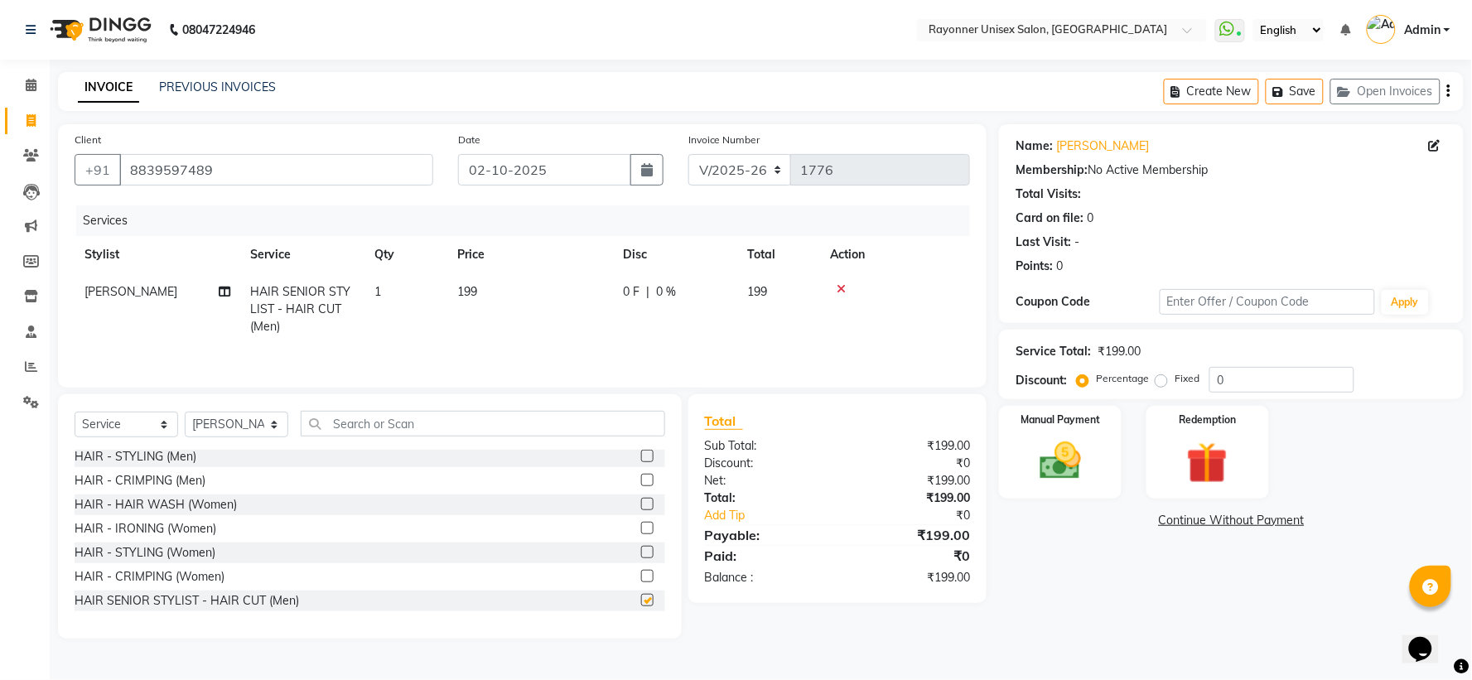
checkbox input "false"
click at [1104, 442] on div "Manual Payment" at bounding box center [1061, 452] width 128 height 96
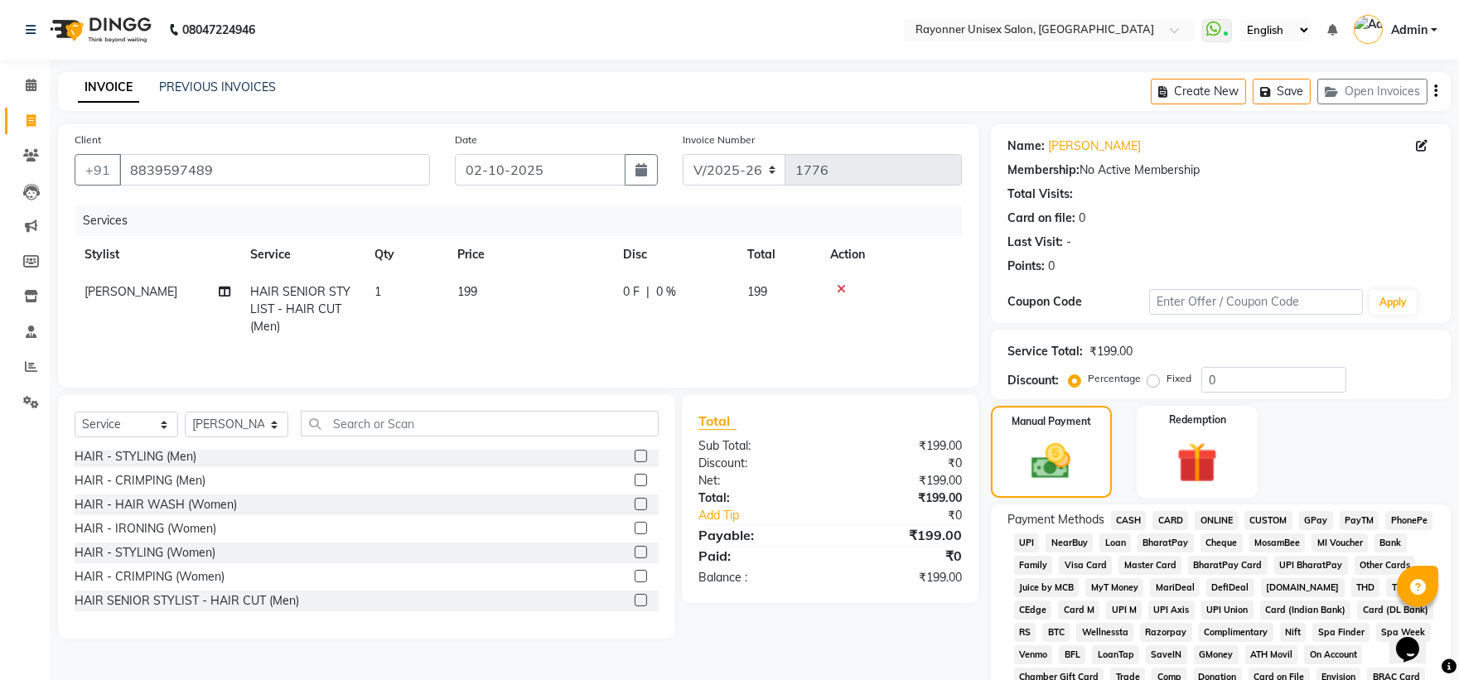
click at [1220, 516] on span "ONLINE" at bounding box center [1216, 520] width 43 height 19
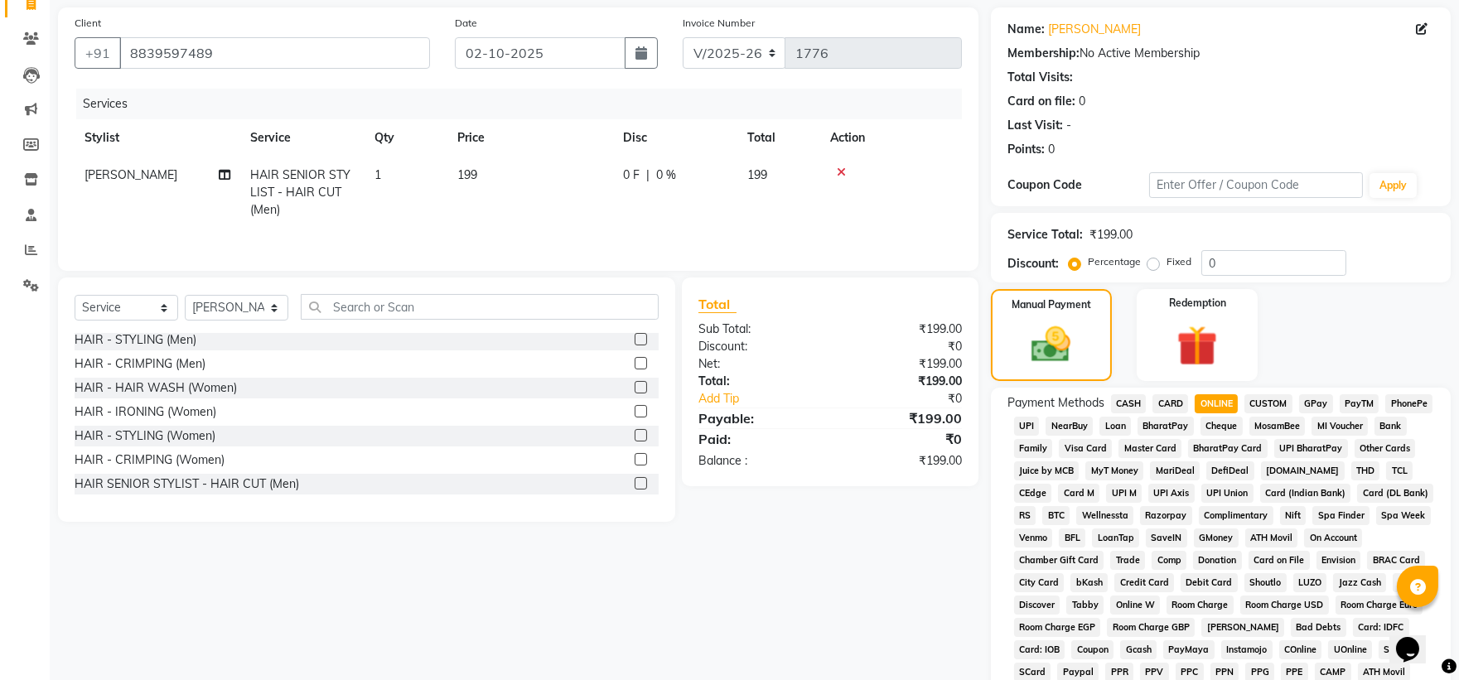
scroll to position [431, 0]
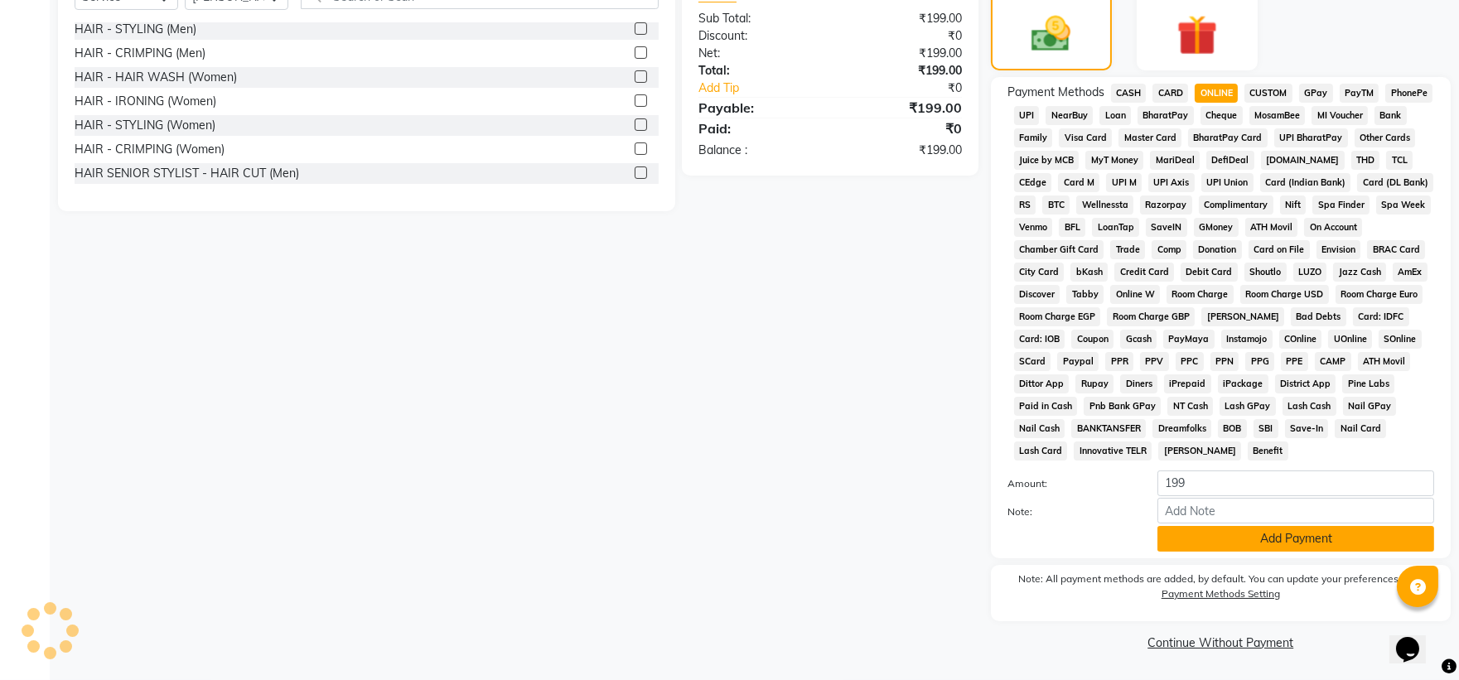
click at [1253, 539] on button "Add Payment" at bounding box center [1295, 539] width 277 height 26
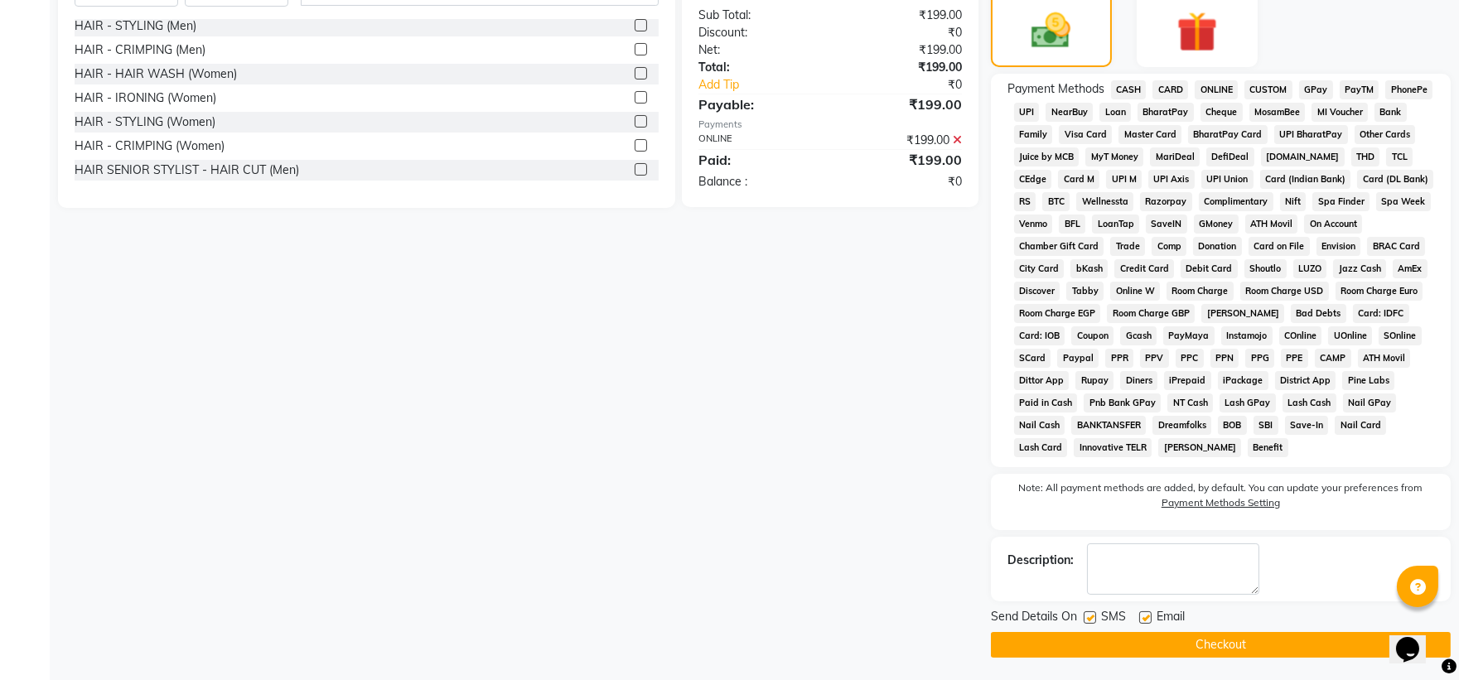
click at [1170, 663] on main "INVOICE PREVIOUS INVOICES Create New Save Open Invoices Client +91 8839597489 D…" at bounding box center [754, 161] width 1409 height 1041
click at [1179, 642] on button "Checkout" at bounding box center [1221, 645] width 460 height 26
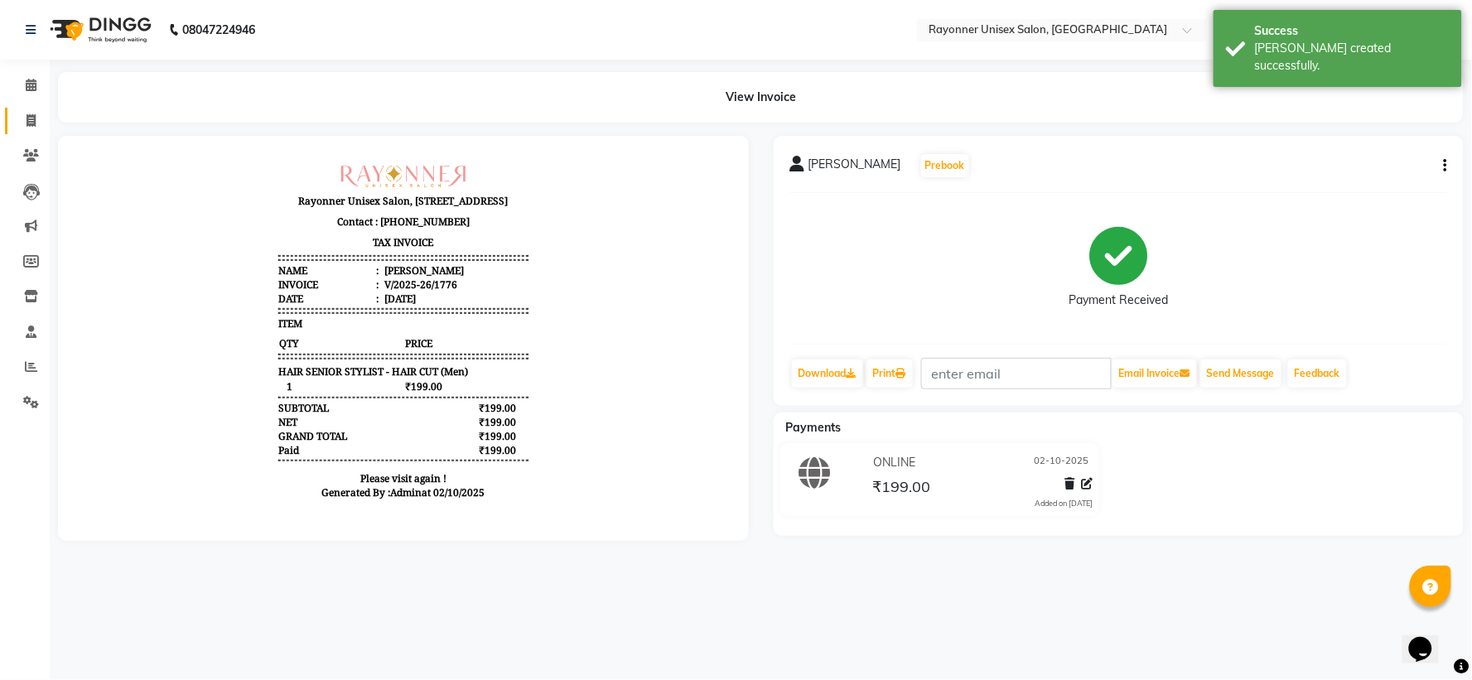
click at [31, 114] on icon at bounding box center [31, 120] width 9 height 12
select select "5201"
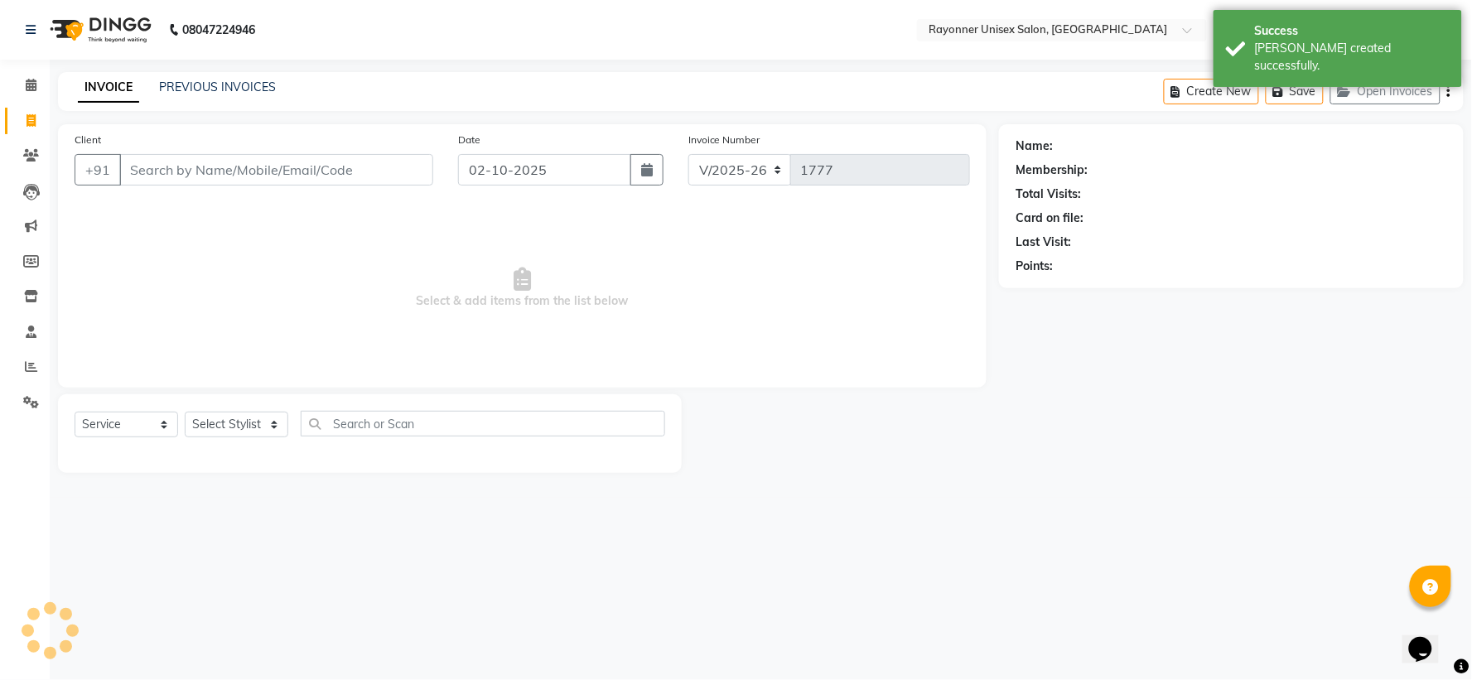
click at [167, 169] on input "Client" at bounding box center [276, 169] width 314 height 31
select select "P"
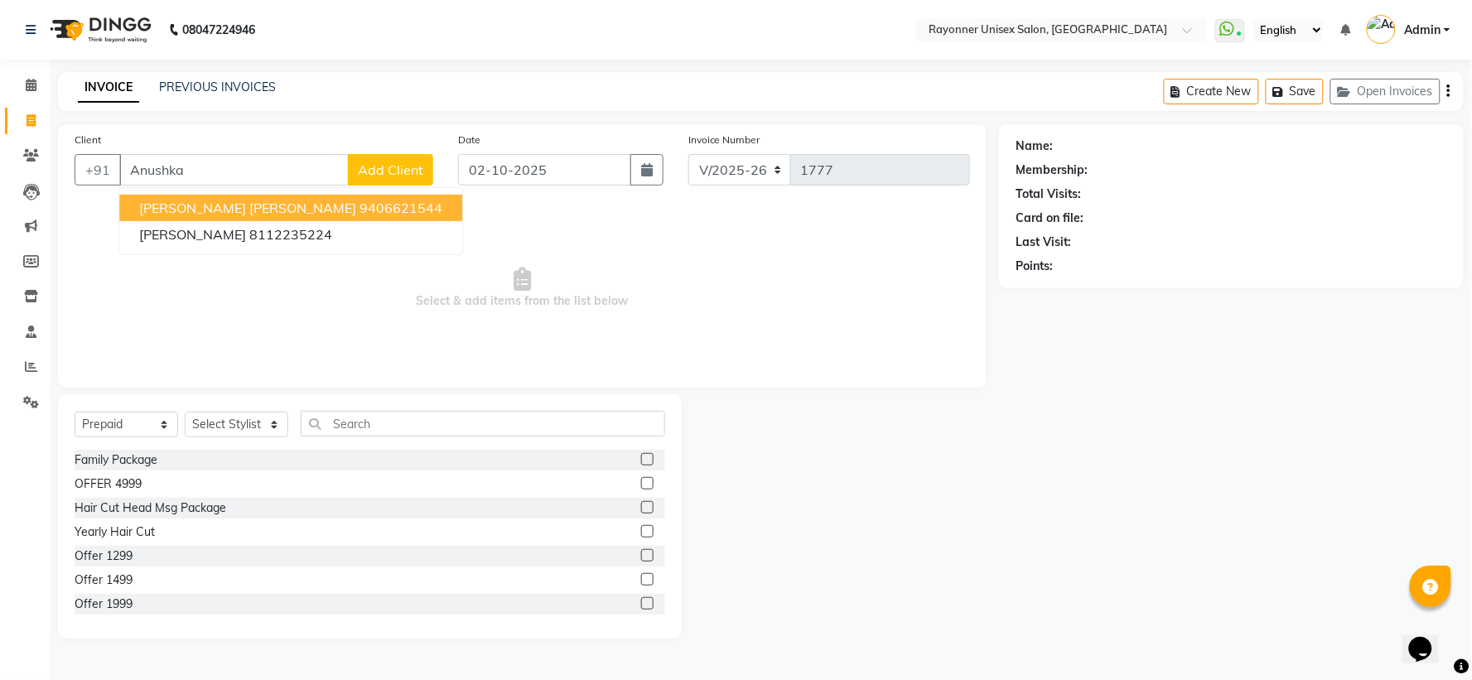
click at [244, 210] on span "Anushka Baheti Mundra" at bounding box center [247, 208] width 217 height 17
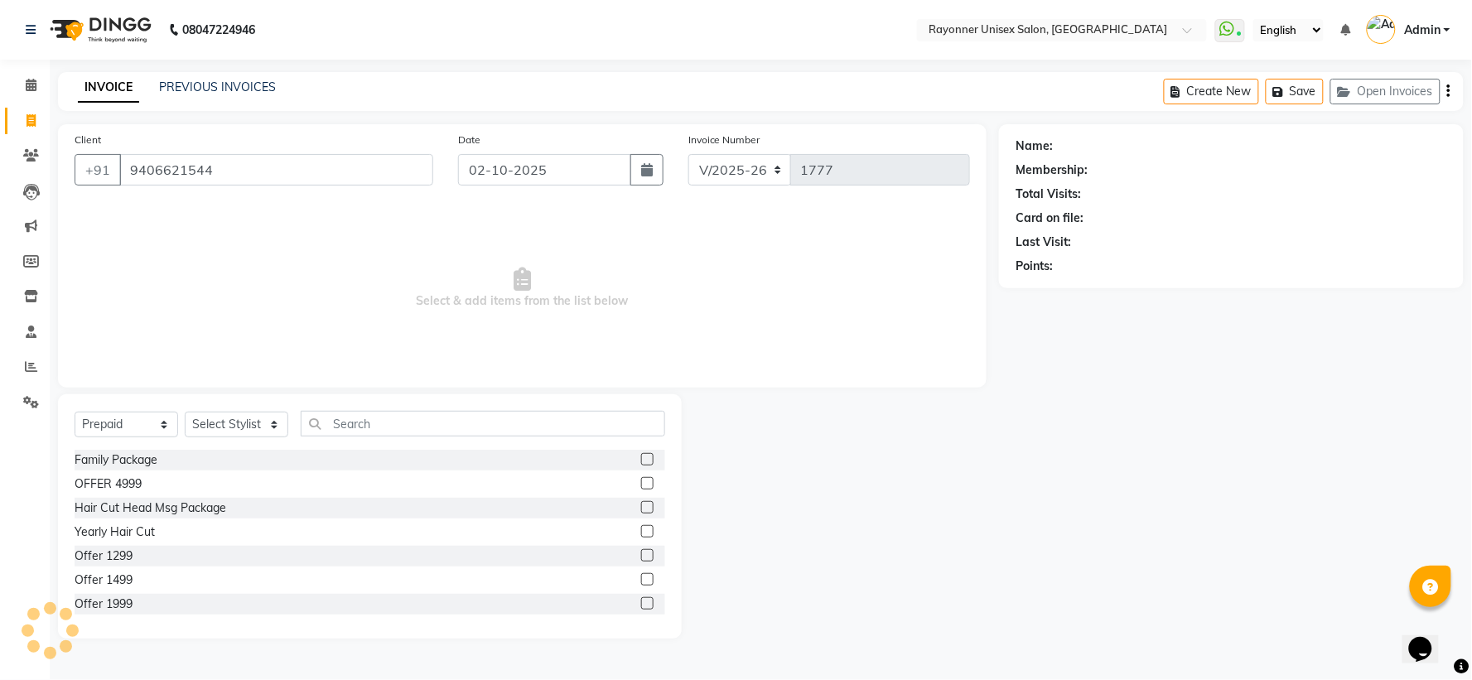
type input "9406621544"
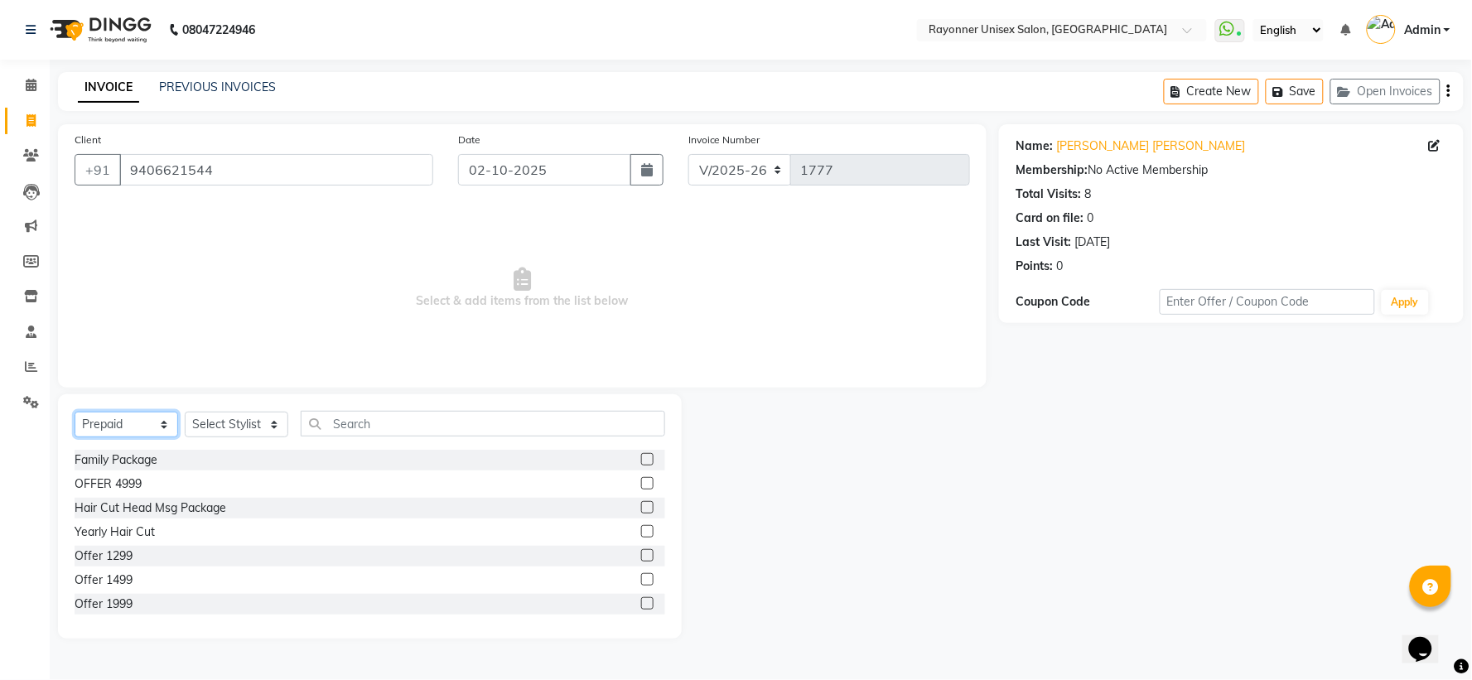
click at [158, 423] on select "Select Service Product Membership Package Voucher Prepaid Gift Card" at bounding box center [127, 425] width 104 height 26
select select "service"
click at [75, 413] on select "Select Service Product Membership Package Voucher Prepaid Gift Card" at bounding box center [127, 425] width 104 height 26
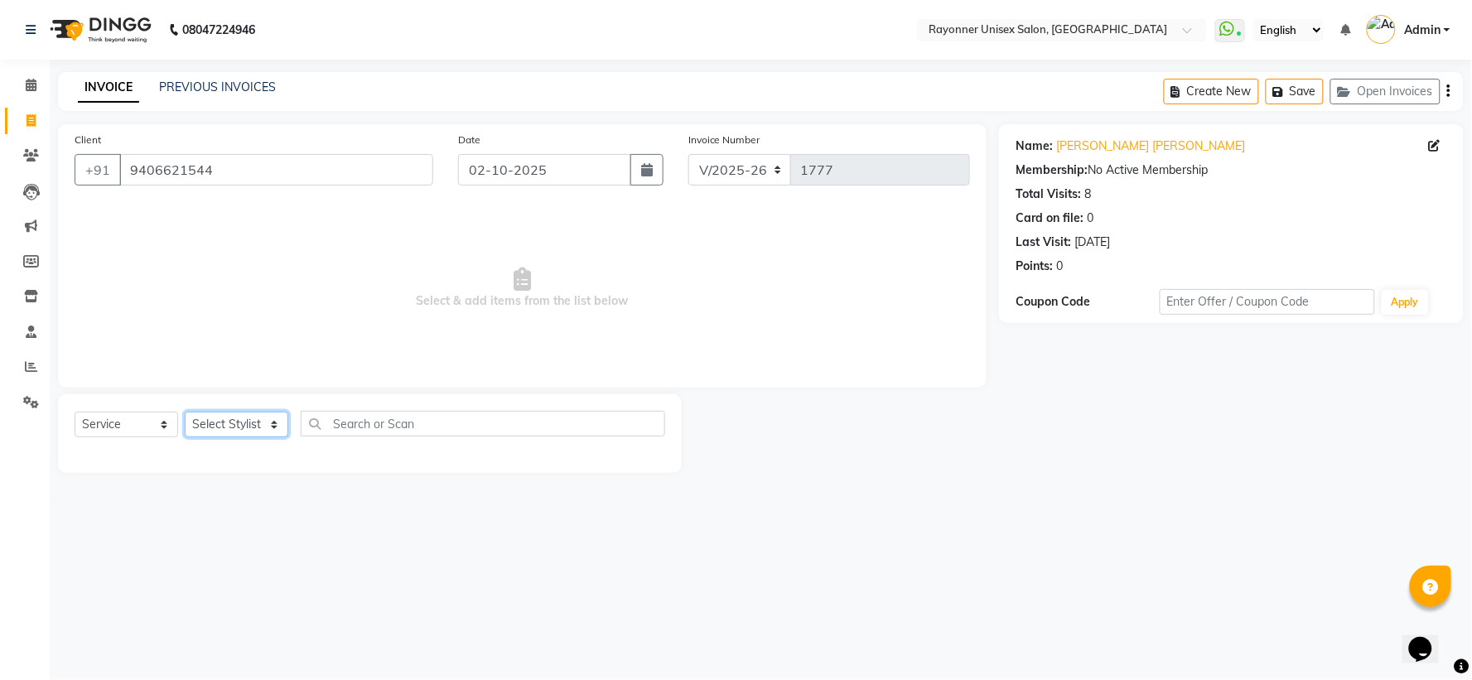
click at [270, 424] on select "Select Stylist [PERSON_NAME] [PERSON_NAME] [PERSON_NAME] Varma [PERSON_NAME]" at bounding box center [237, 425] width 104 height 26
select select "69701"
click at [185, 413] on select "Select Stylist [PERSON_NAME] [PERSON_NAME] [PERSON_NAME] Varma [PERSON_NAME]" at bounding box center [237, 425] width 104 height 26
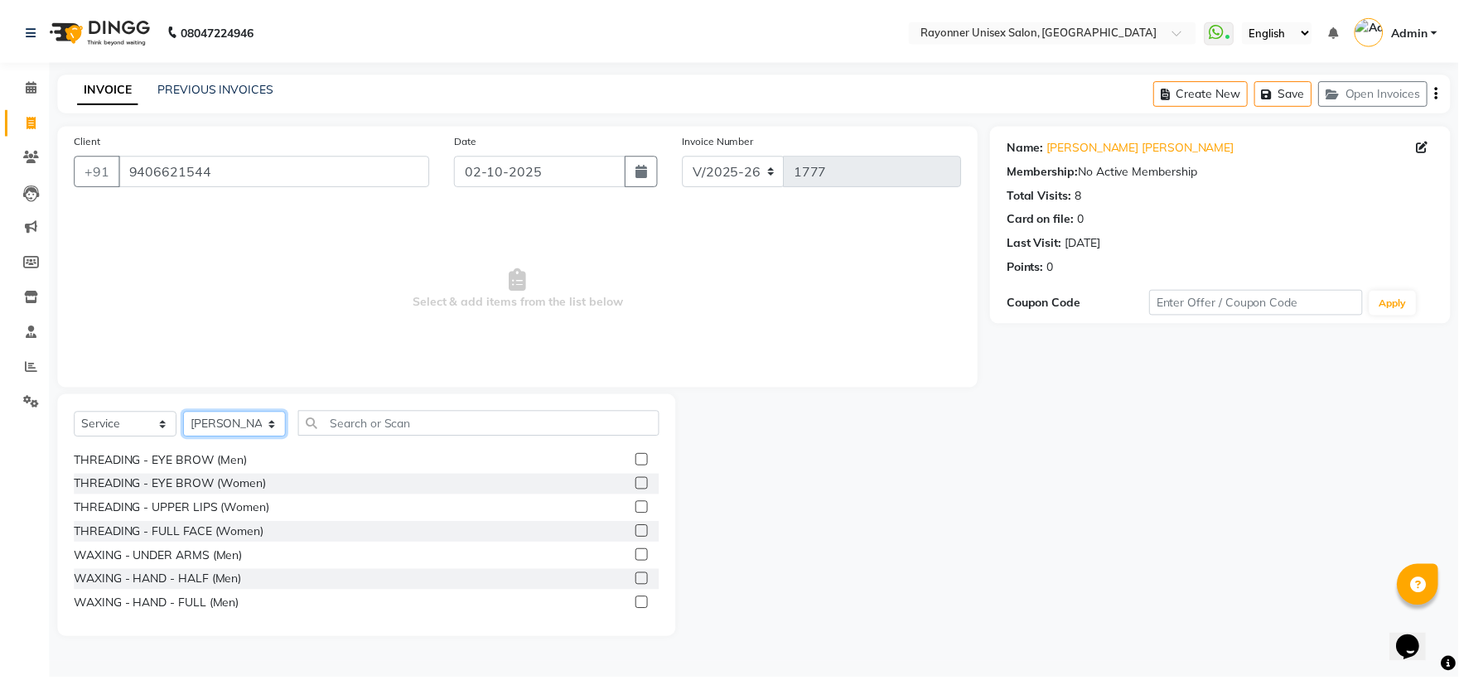
scroll to position [2209, 0]
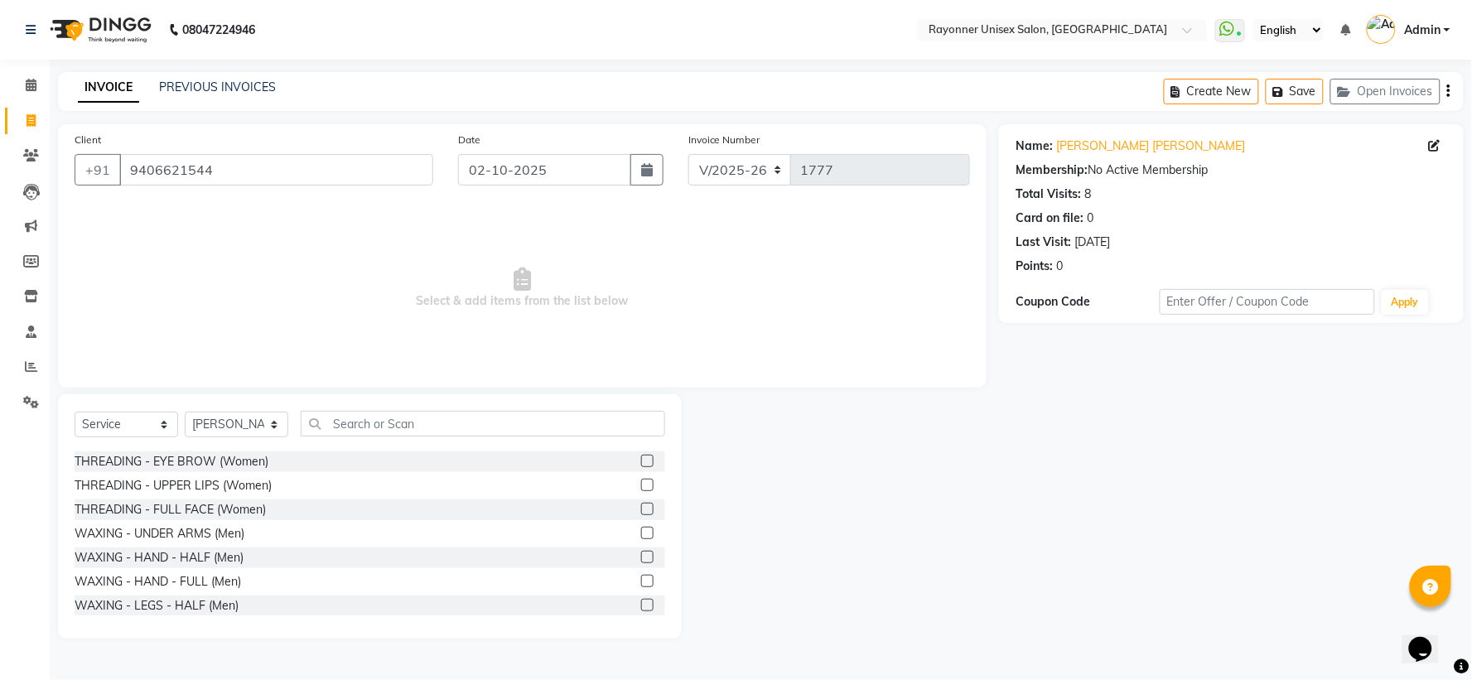
click at [641, 460] on label at bounding box center [647, 461] width 12 height 12
click at [641, 460] on input "checkbox" at bounding box center [646, 462] width 11 height 11
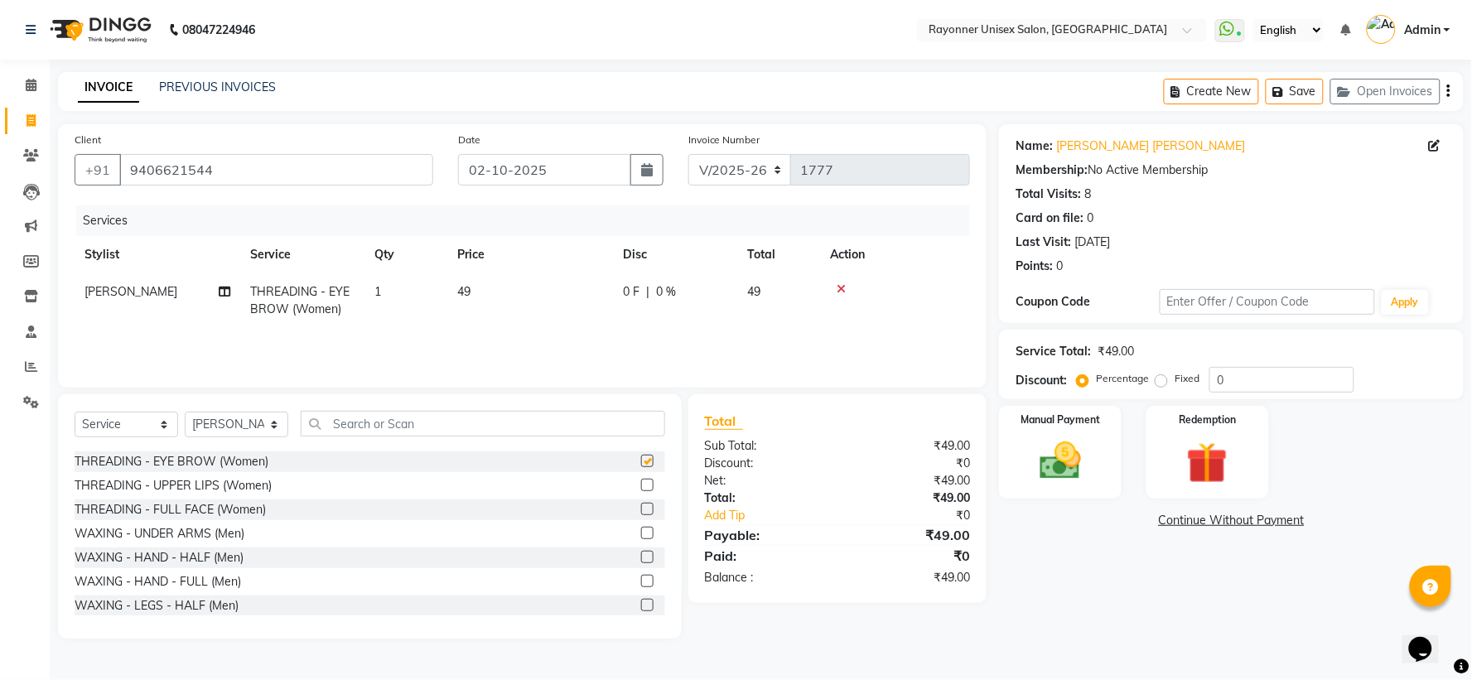
checkbox input "false"
click at [275, 423] on select "Select Stylist [PERSON_NAME] [PERSON_NAME] [PERSON_NAME] Varma [PERSON_NAME]" at bounding box center [237, 425] width 104 height 26
select select "49211"
click at [185, 413] on select "Select Stylist [PERSON_NAME] [PERSON_NAME] [PERSON_NAME] Varma [PERSON_NAME]" at bounding box center [237, 425] width 104 height 26
click at [641, 457] on label at bounding box center [647, 461] width 12 height 12
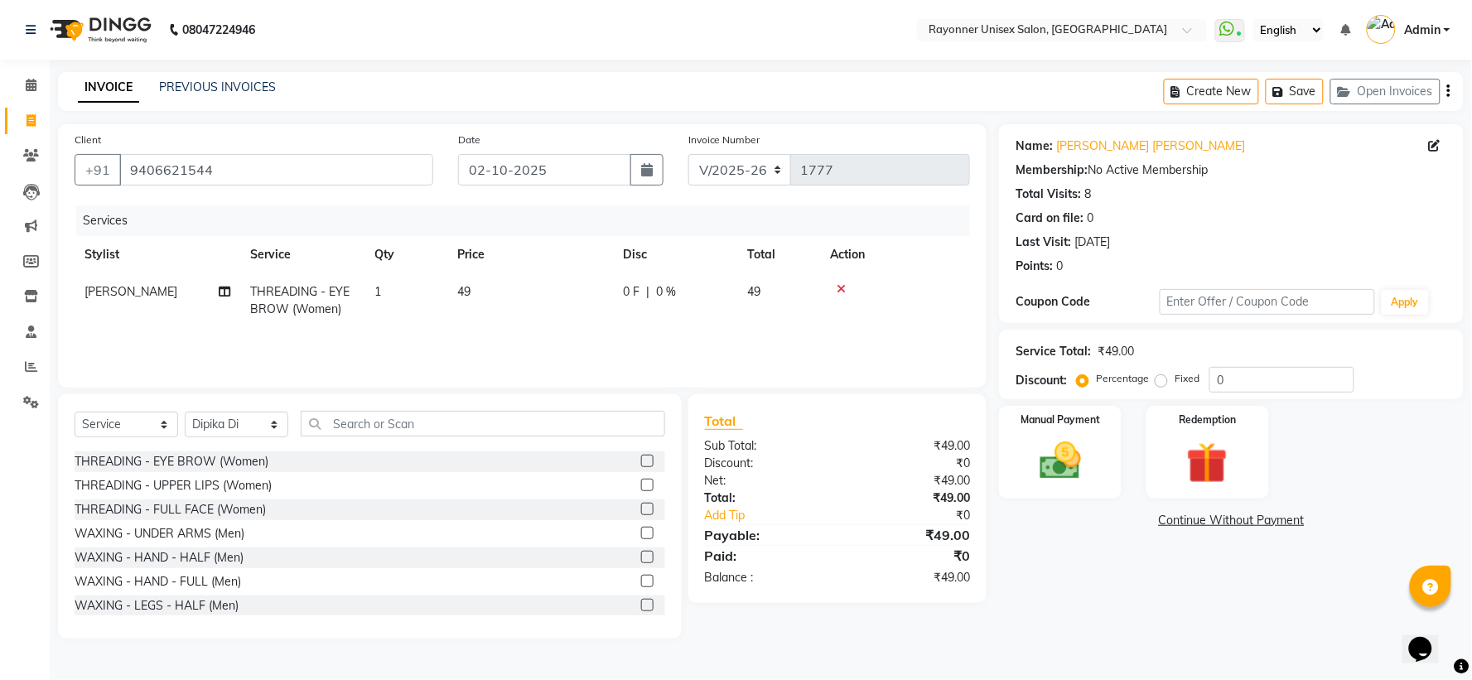
click at [641, 457] on input "checkbox" at bounding box center [646, 462] width 11 height 11
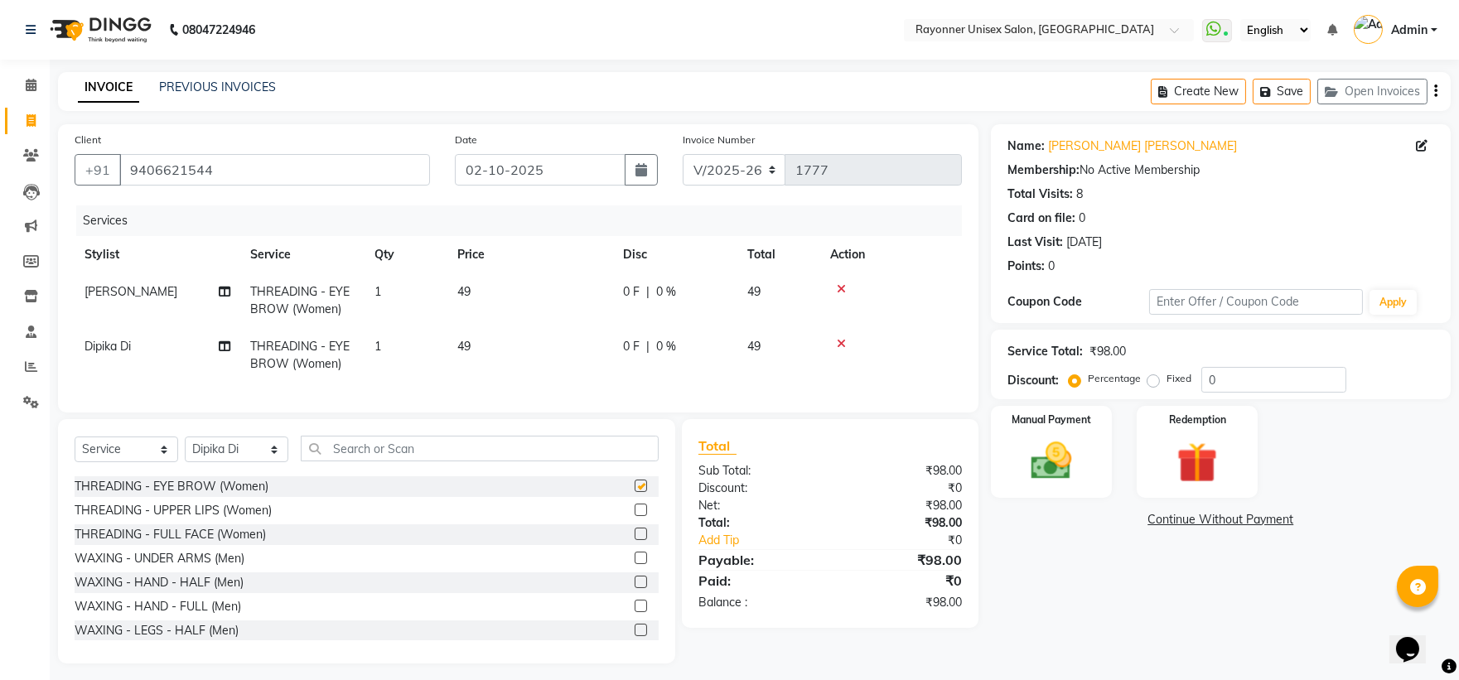
checkbox input "false"
click at [635, 516] on label at bounding box center [641, 510] width 12 height 12
click at [635, 516] on input "checkbox" at bounding box center [640, 510] width 11 height 11
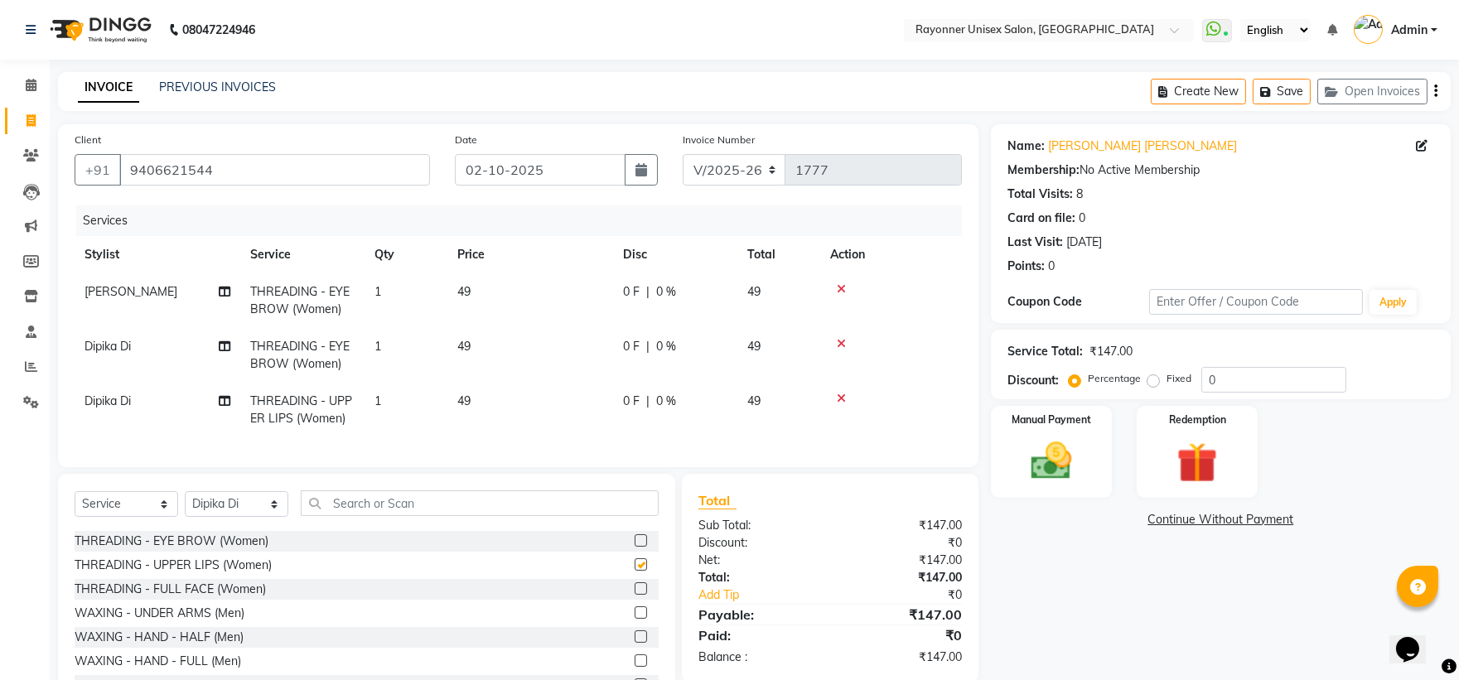
checkbox input "false"
click at [271, 517] on select "Select Stylist [PERSON_NAME] [PERSON_NAME] [PERSON_NAME] Varma [PERSON_NAME]" at bounding box center [237, 504] width 104 height 26
select select "60343"
click at [185, 505] on select "Select Stylist [PERSON_NAME] [PERSON_NAME] [PERSON_NAME] Varma [PERSON_NAME]" at bounding box center [237, 504] width 104 height 26
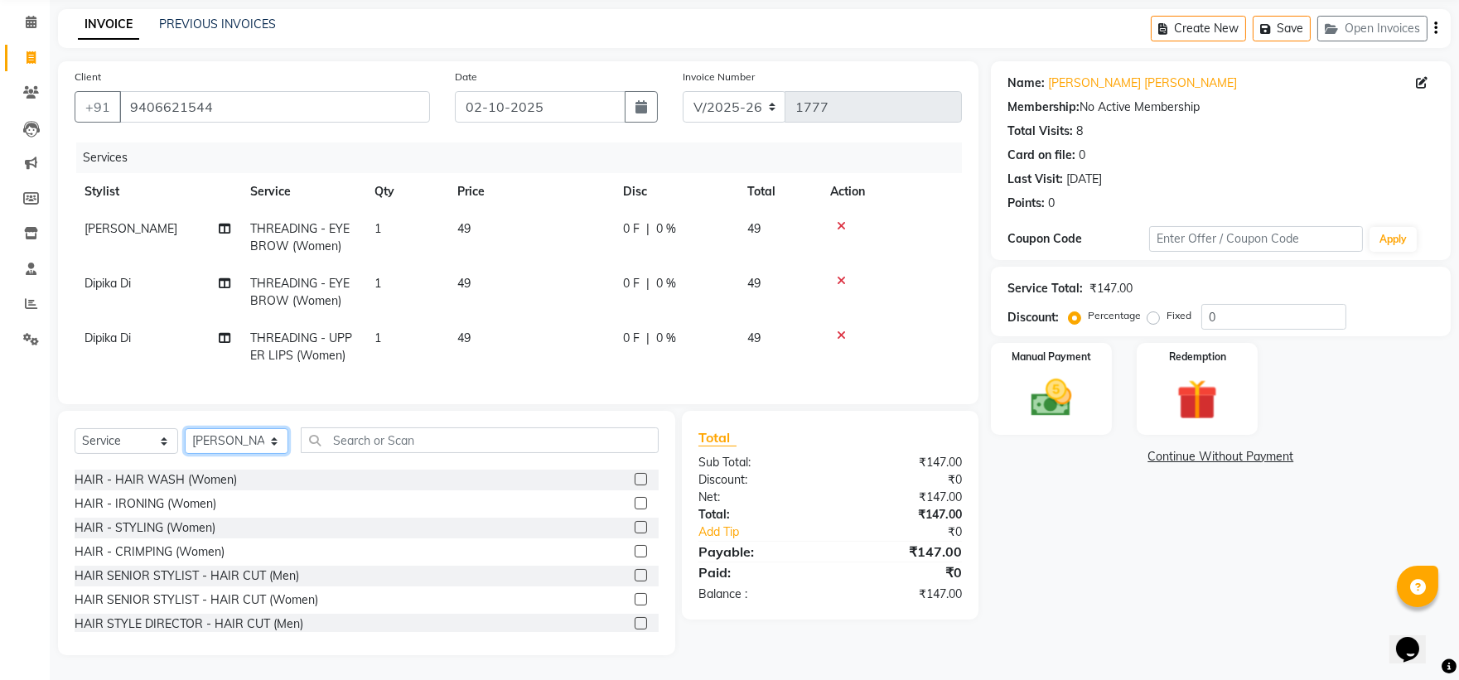
scroll to position [1012, 0]
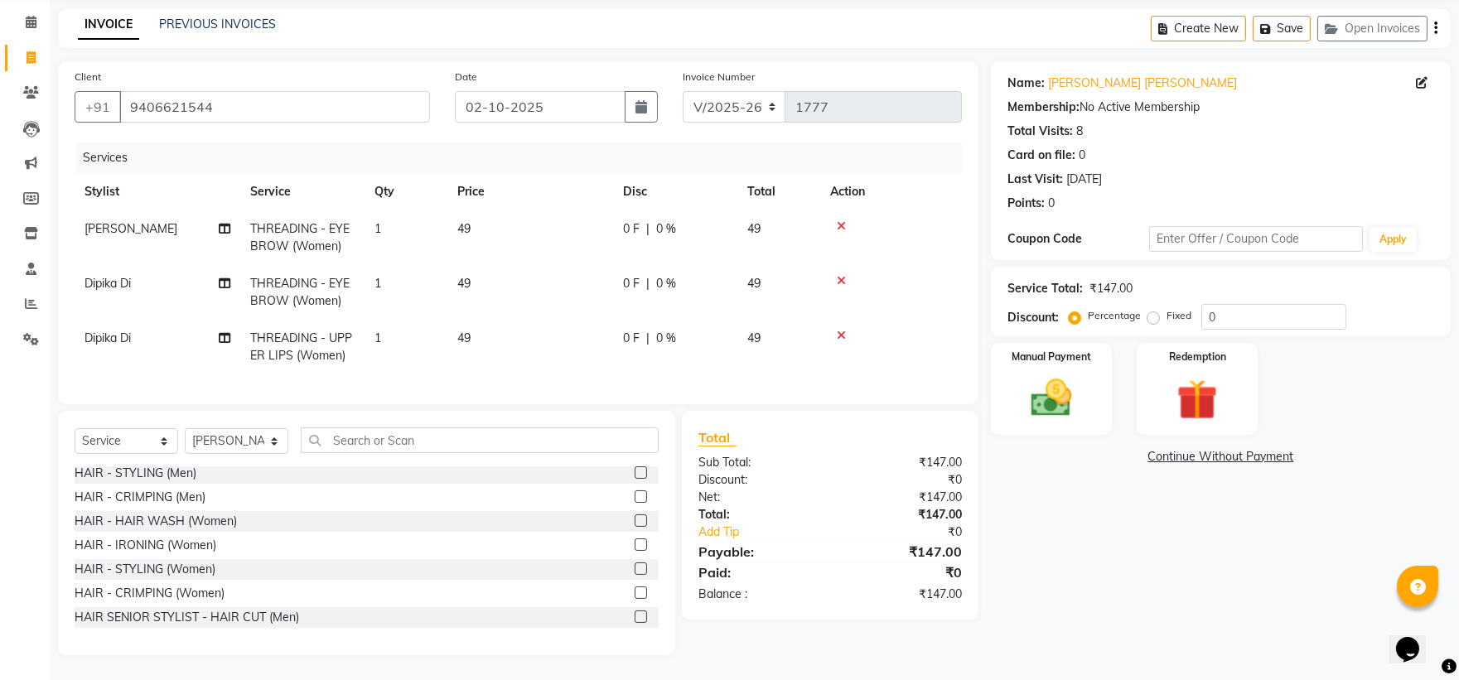
click at [635, 515] on label at bounding box center [641, 521] width 12 height 12
click at [635, 516] on input "checkbox" at bounding box center [640, 521] width 11 height 11
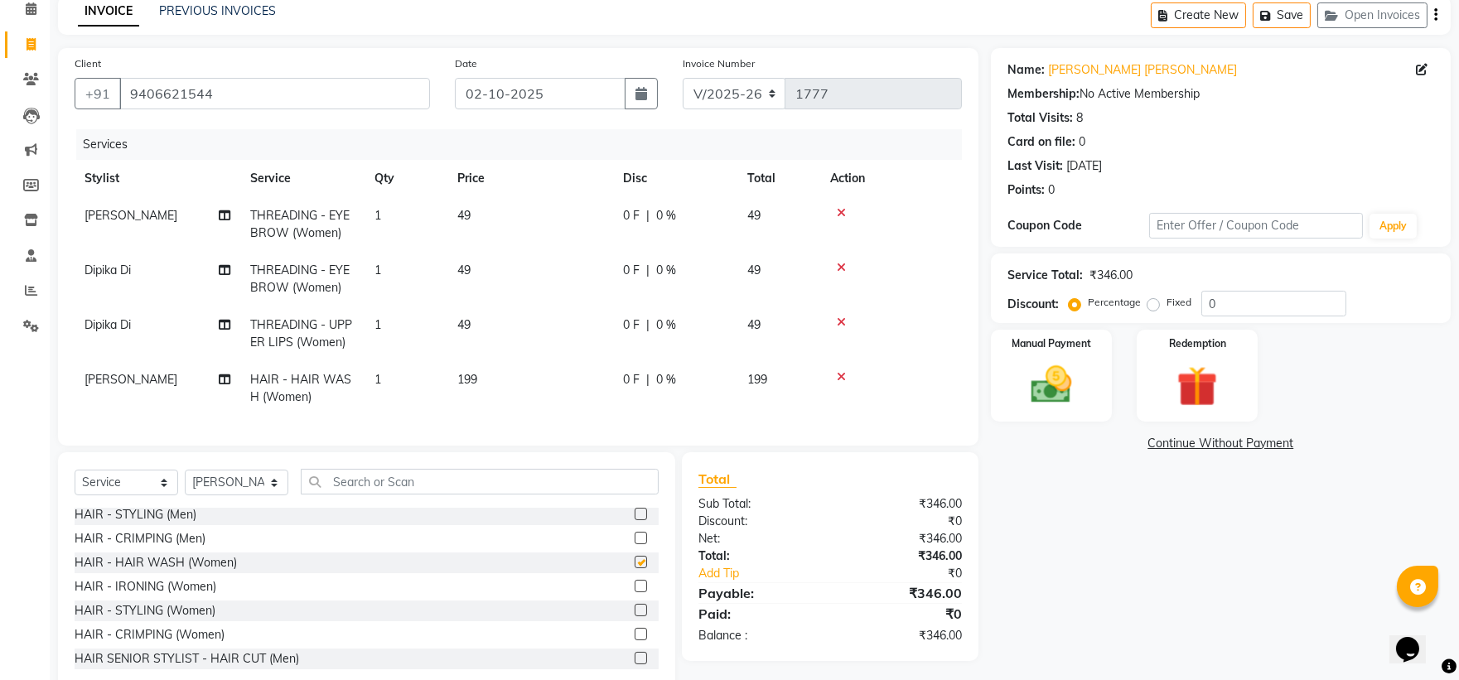
checkbox input "false"
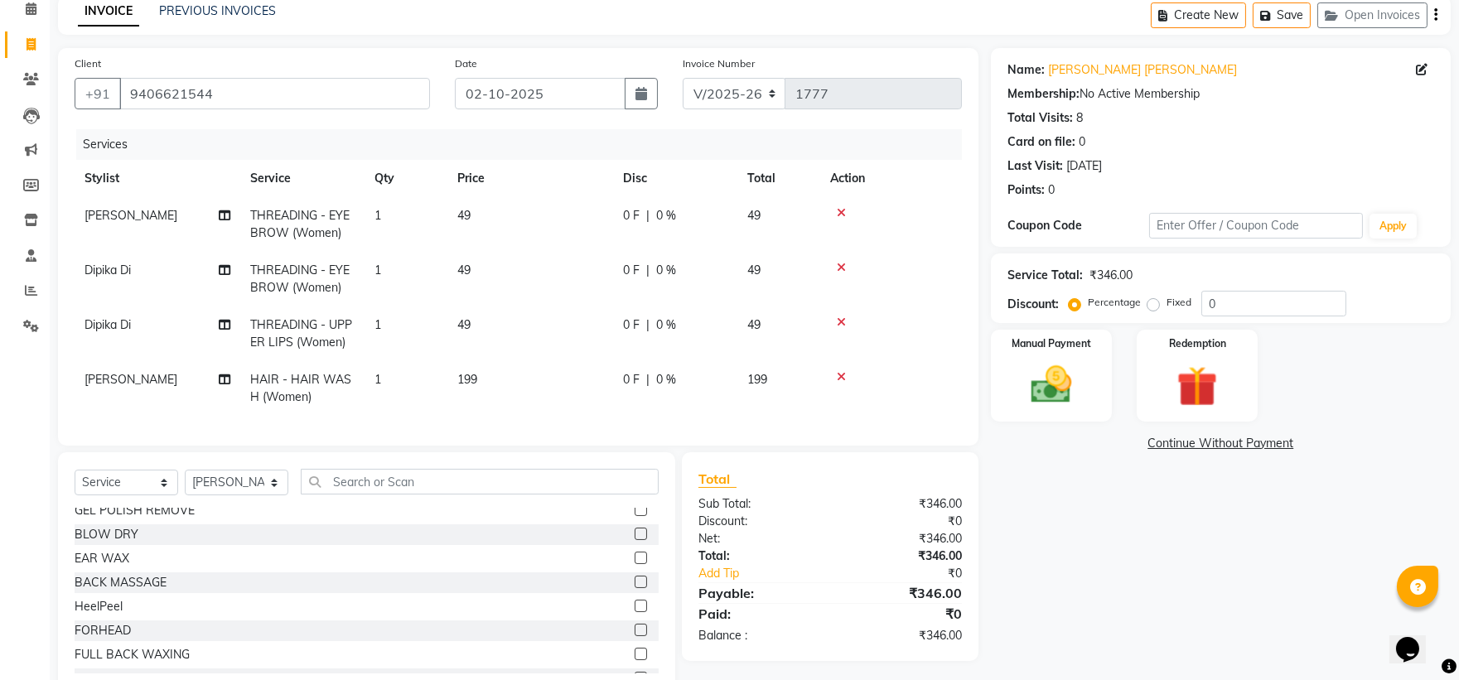
scroll to position [0, 0]
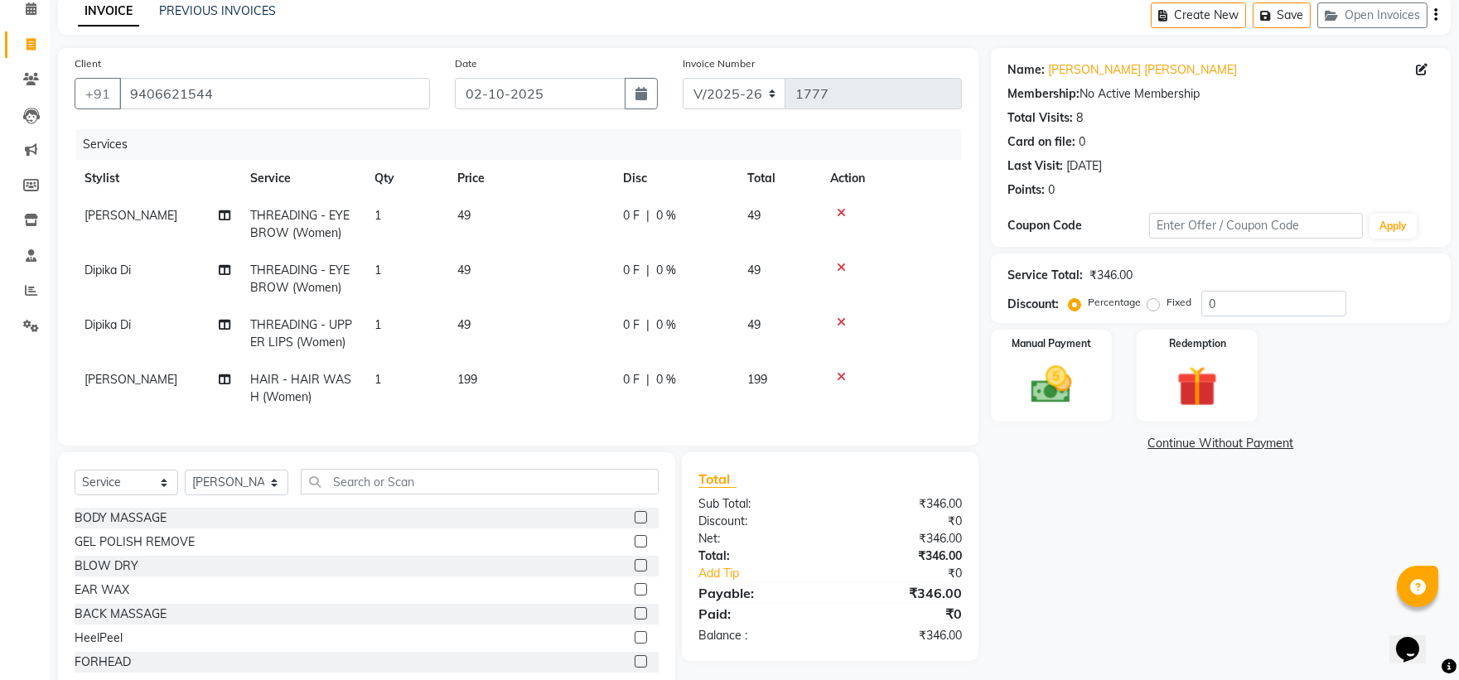
click at [635, 572] on label at bounding box center [641, 565] width 12 height 12
click at [635, 572] on input "checkbox" at bounding box center [640, 566] width 11 height 11
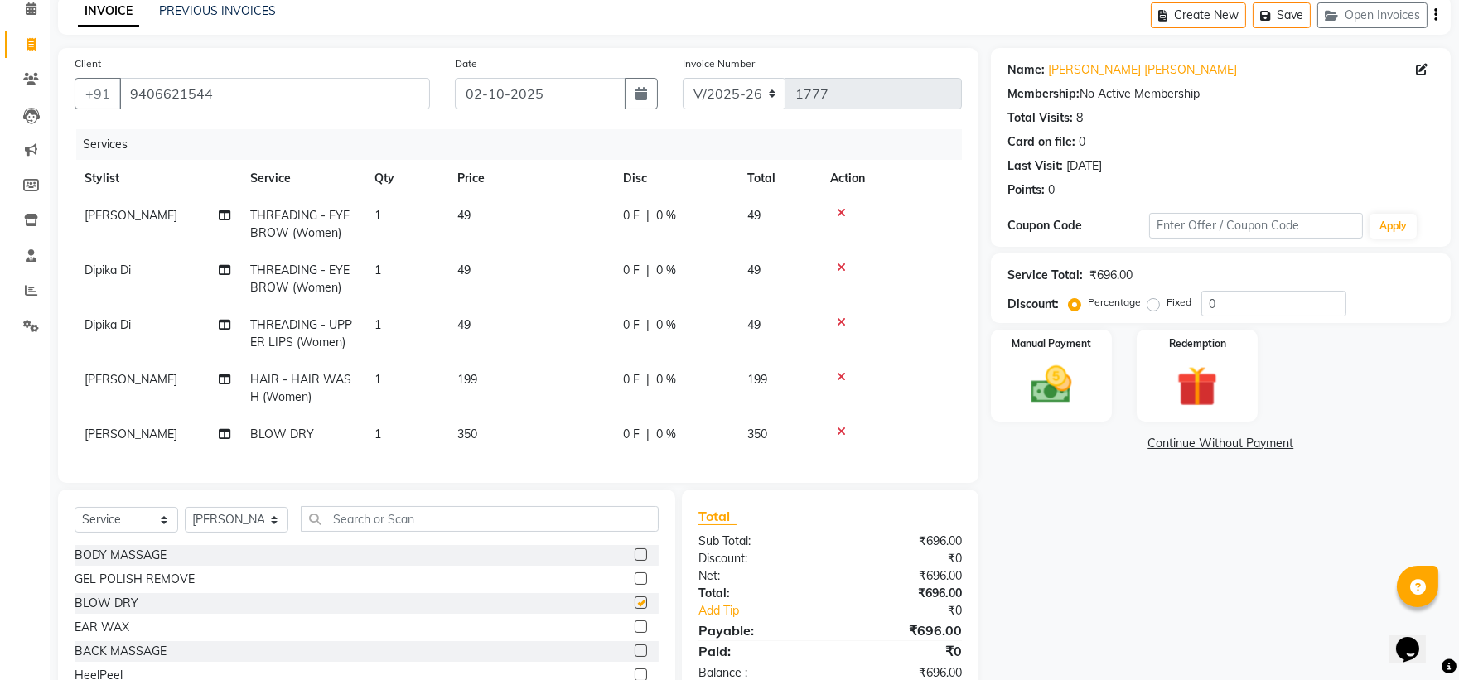
checkbox input "false"
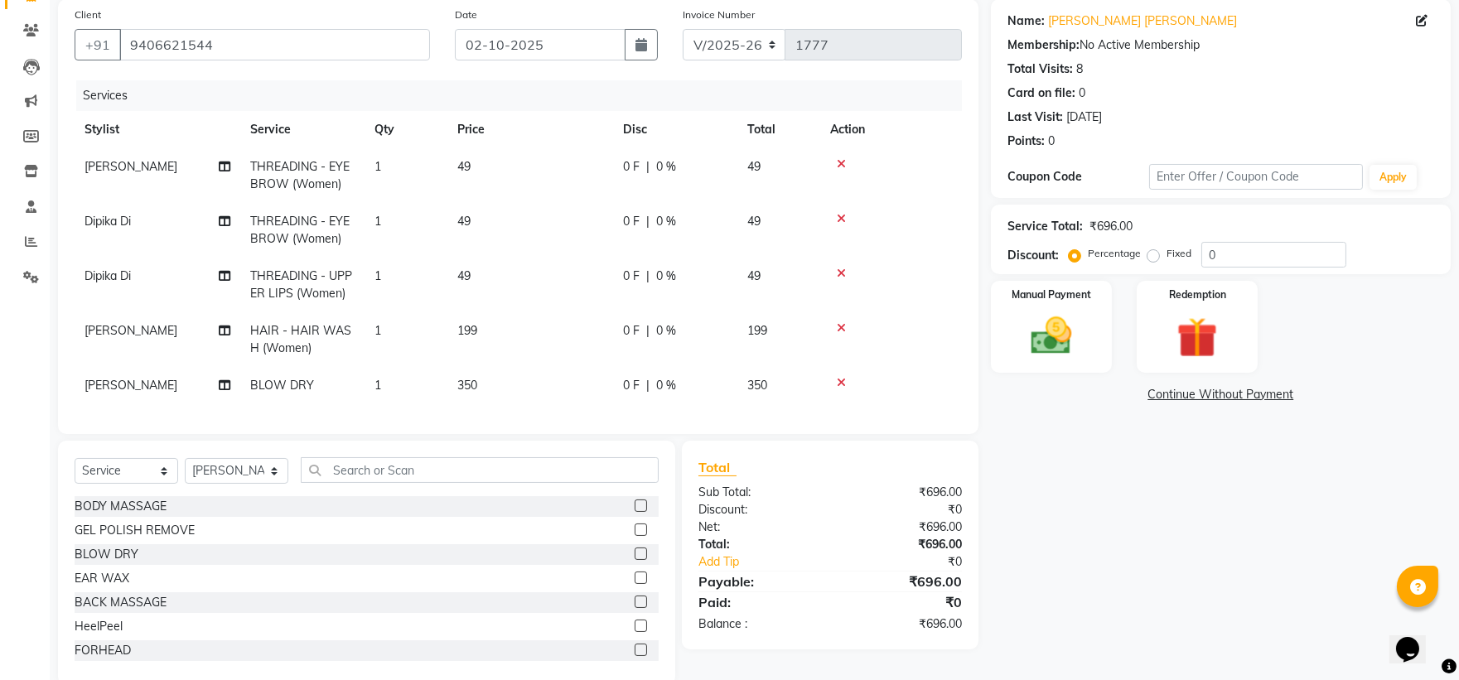
scroll to position [168, 0]
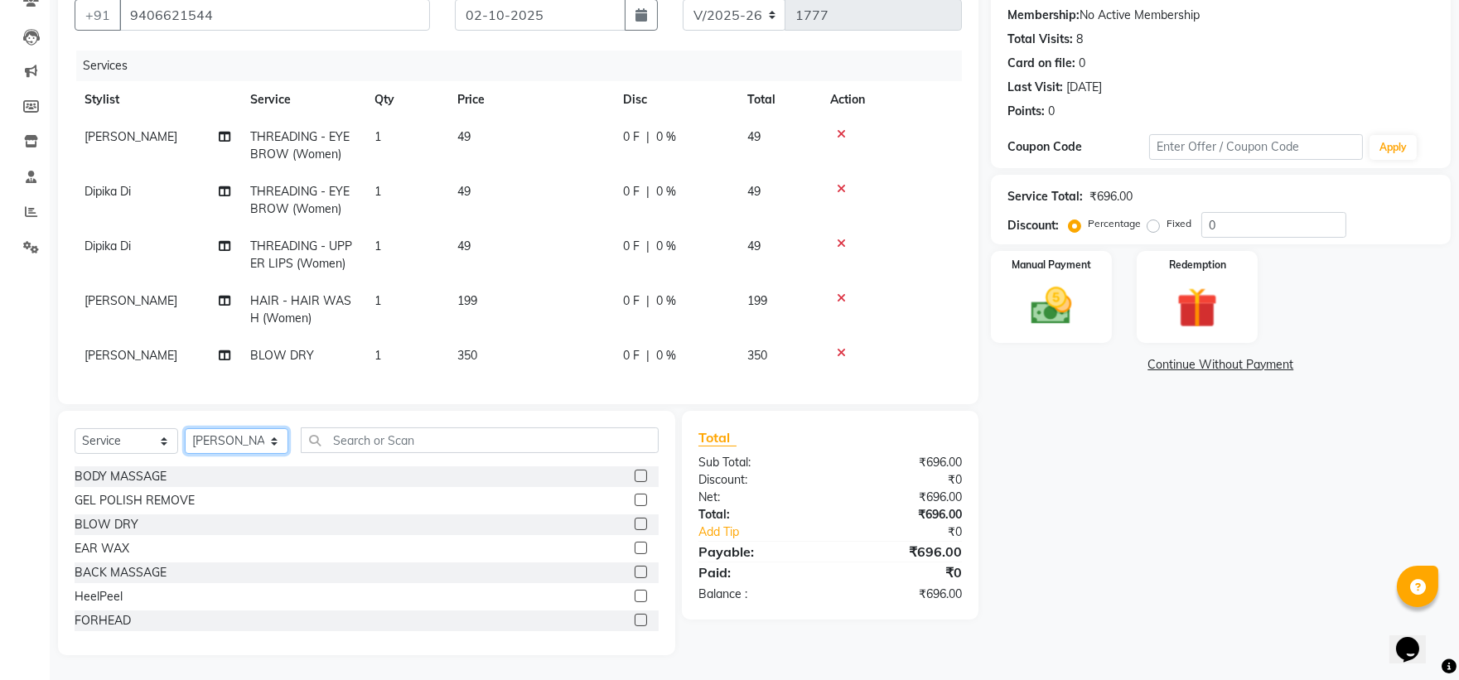
click at [282, 443] on select "Select Stylist [PERSON_NAME] [PERSON_NAME] [PERSON_NAME] Varma [PERSON_NAME]" at bounding box center [237, 441] width 104 height 26
select select "49211"
click at [185, 429] on select "Select Stylist [PERSON_NAME] [PERSON_NAME] [PERSON_NAME] Varma [PERSON_NAME]" at bounding box center [237, 441] width 104 height 26
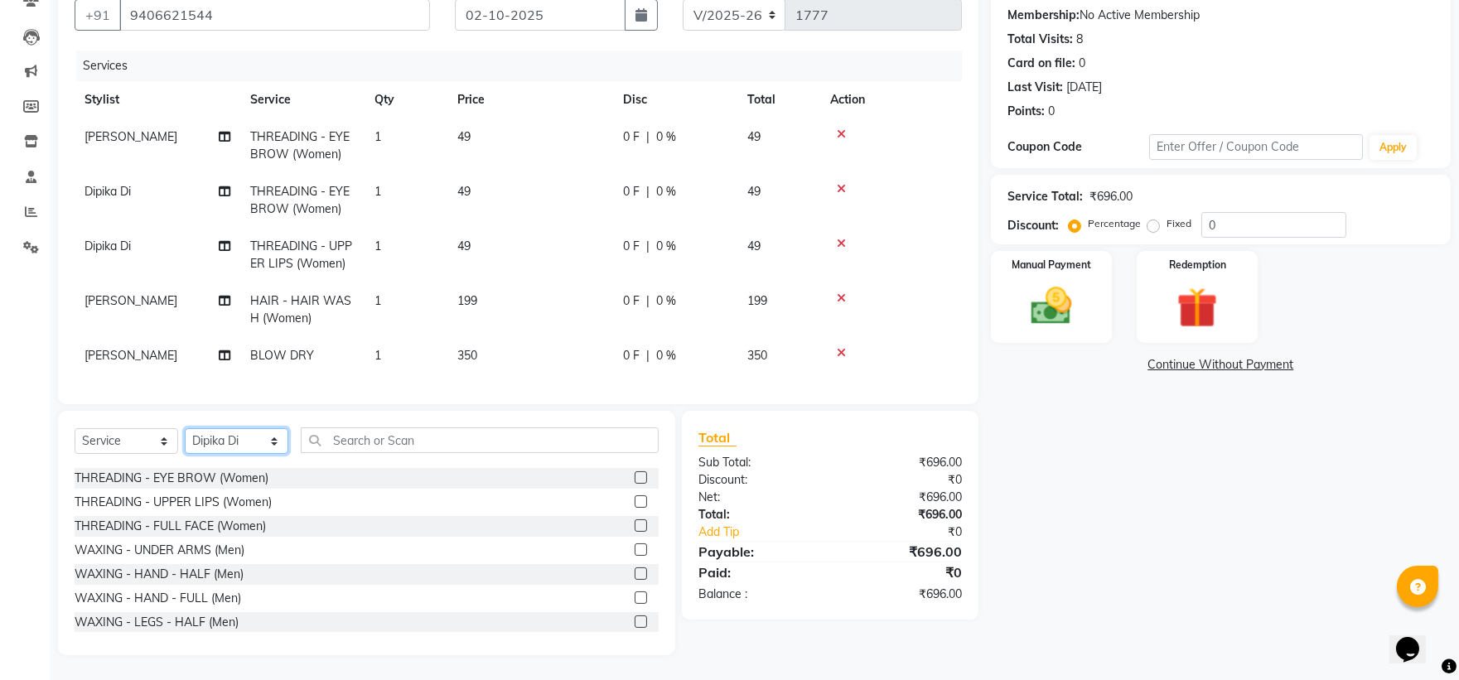
scroll to position [2301, 0]
click at [635, 575] on label at bounding box center [641, 578] width 12 height 12
click at [635, 575] on input "checkbox" at bounding box center [640, 578] width 11 height 11
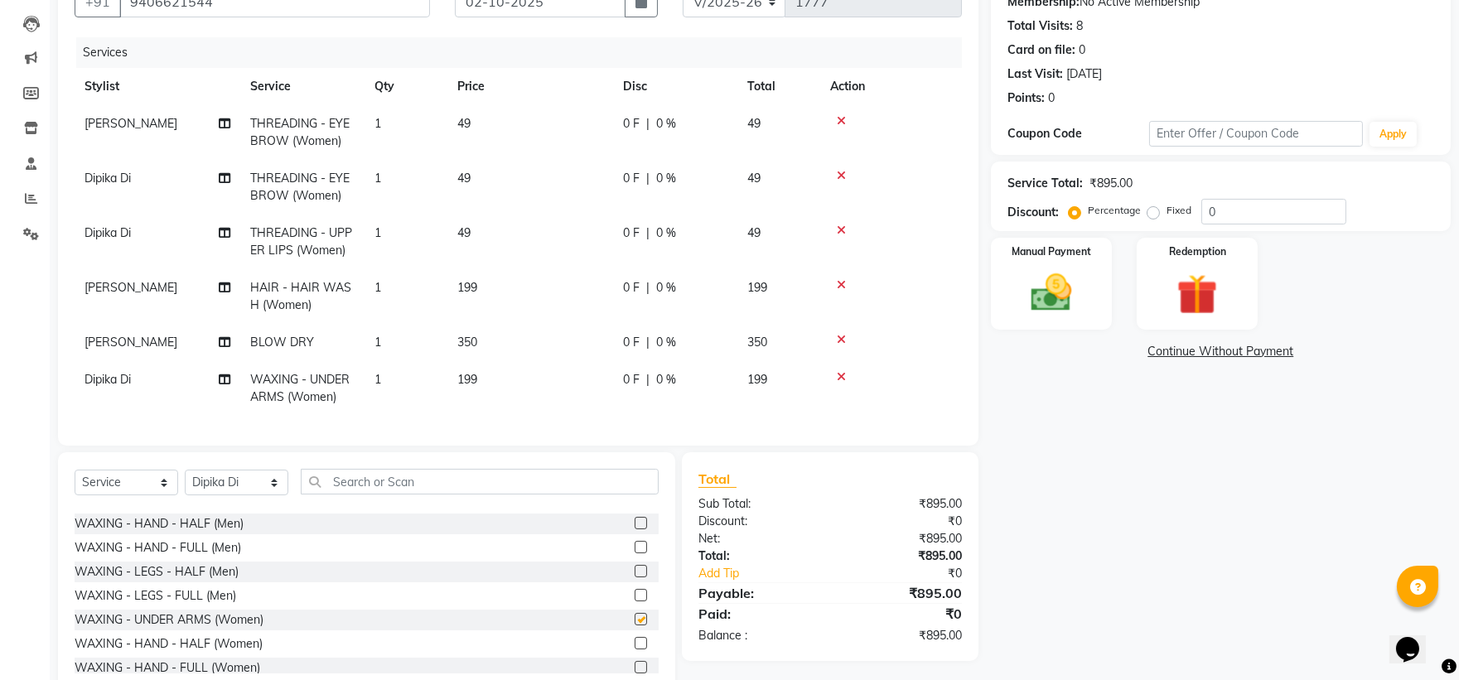
checkbox input "false"
click at [1087, 290] on div "Manual Payment" at bounding box center [1051, 283] width 126 height 95
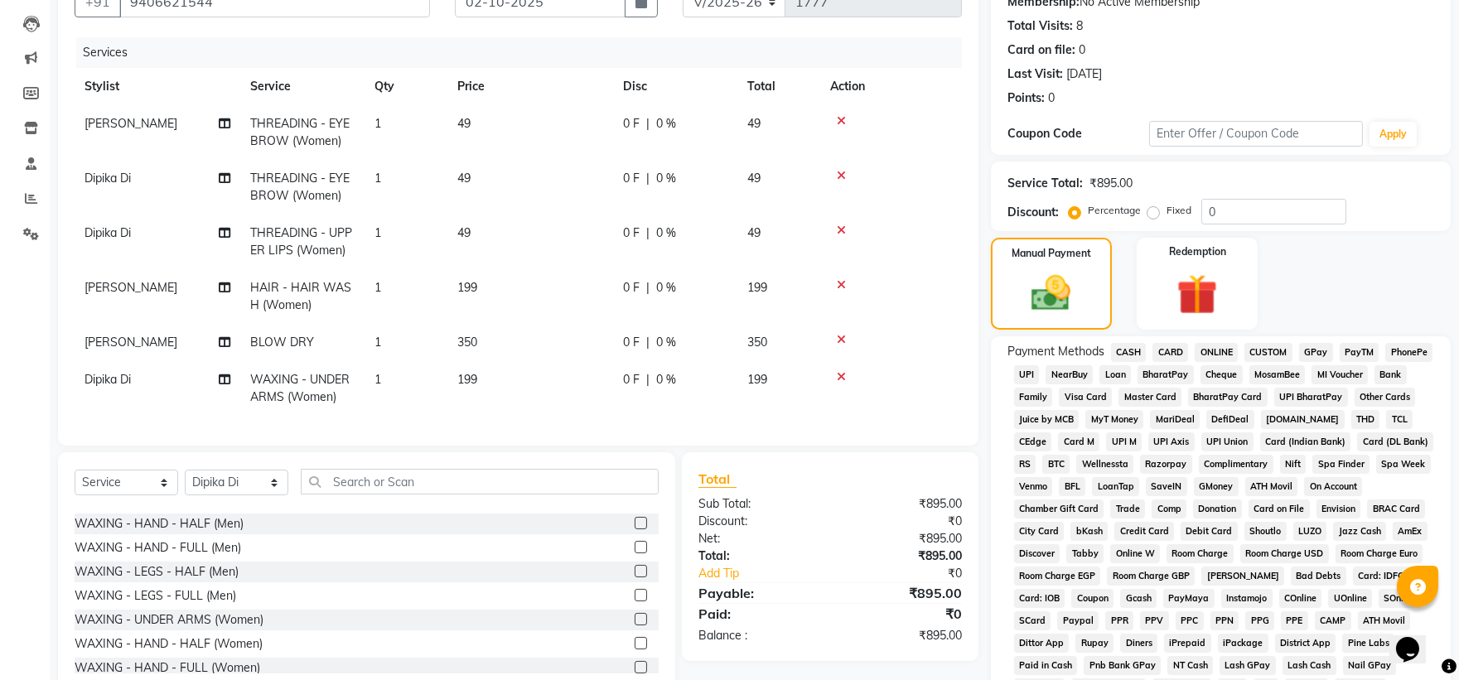
click at [1122, 358] on span "CASH" at bounding box center [1129, 352] width 36 height 19
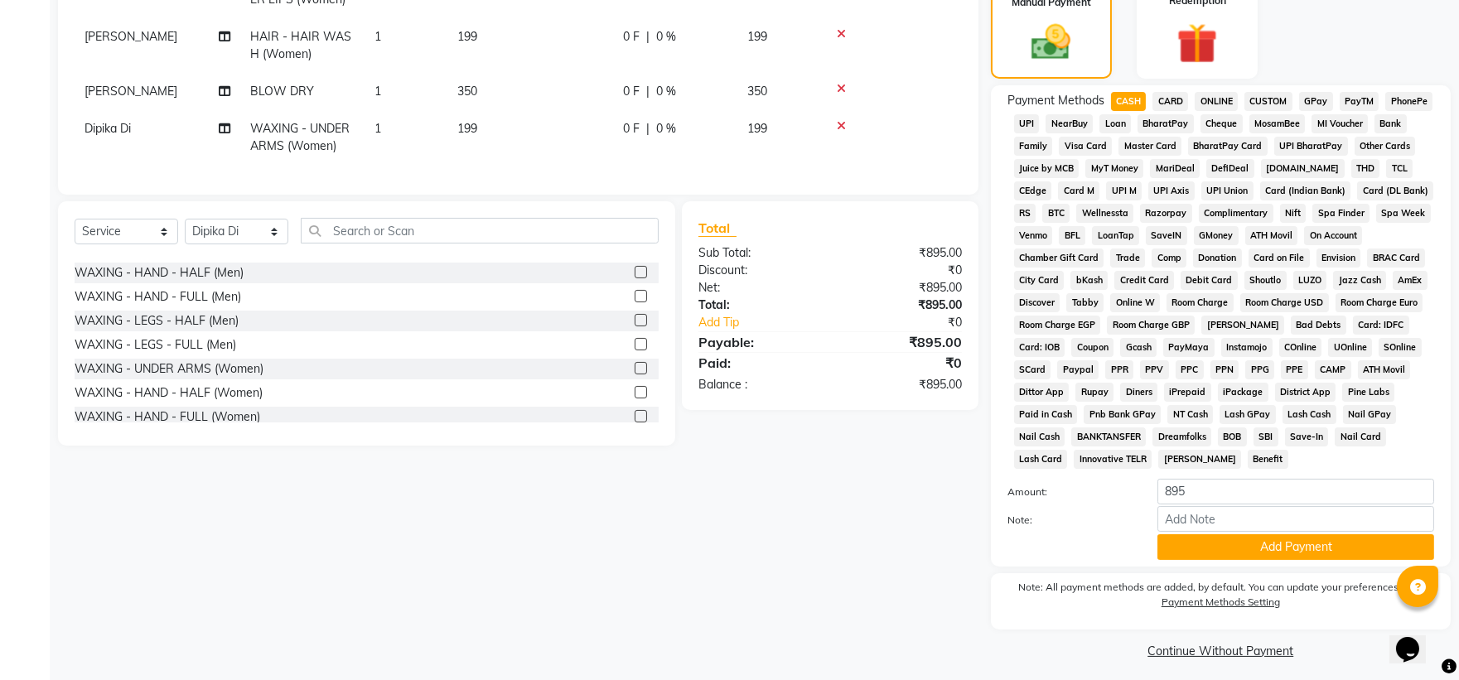
scroll to position [431, 0]
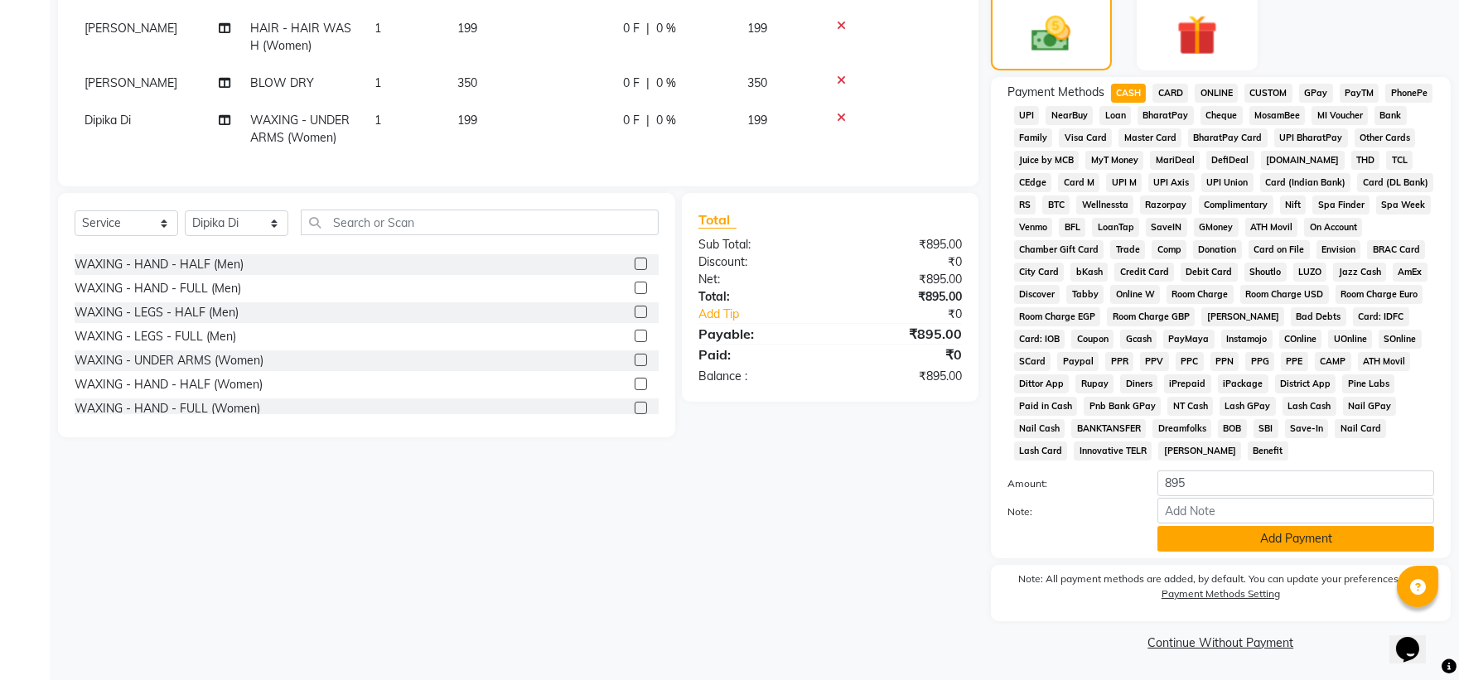
click at [1198, 533] on button "Add Payment" at bounding box center [1295, 539] width 277 height 26
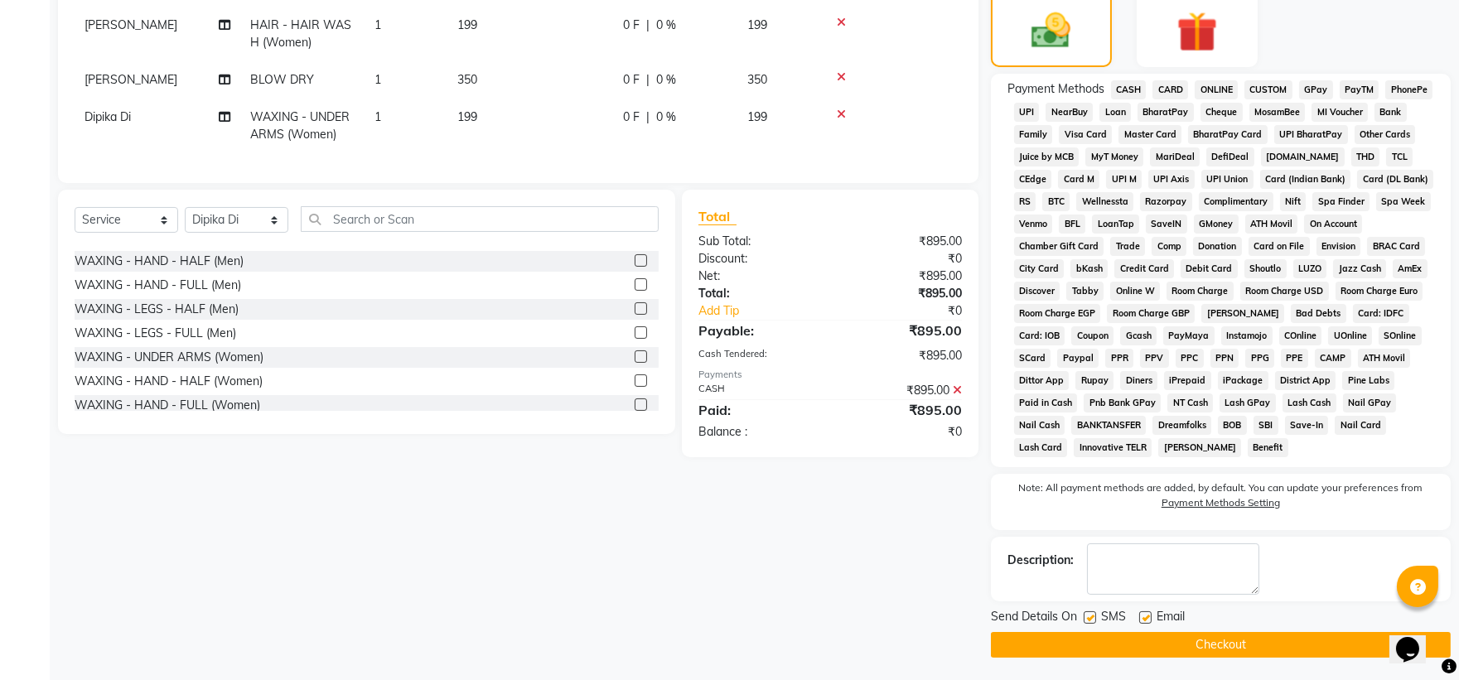
scroll to position [436, 0]
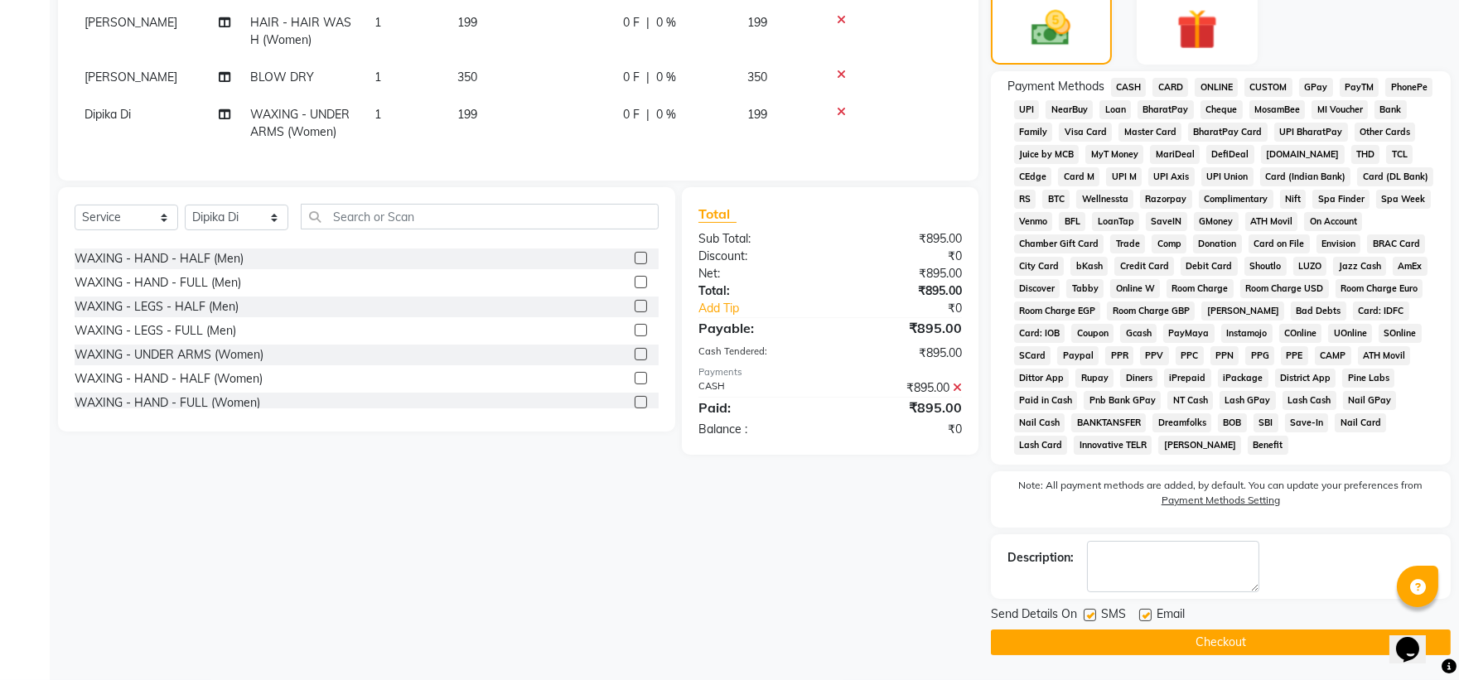
click at [1100, 640] on button "Checkout" at bounding box center [1221, 643] width 460 height 26
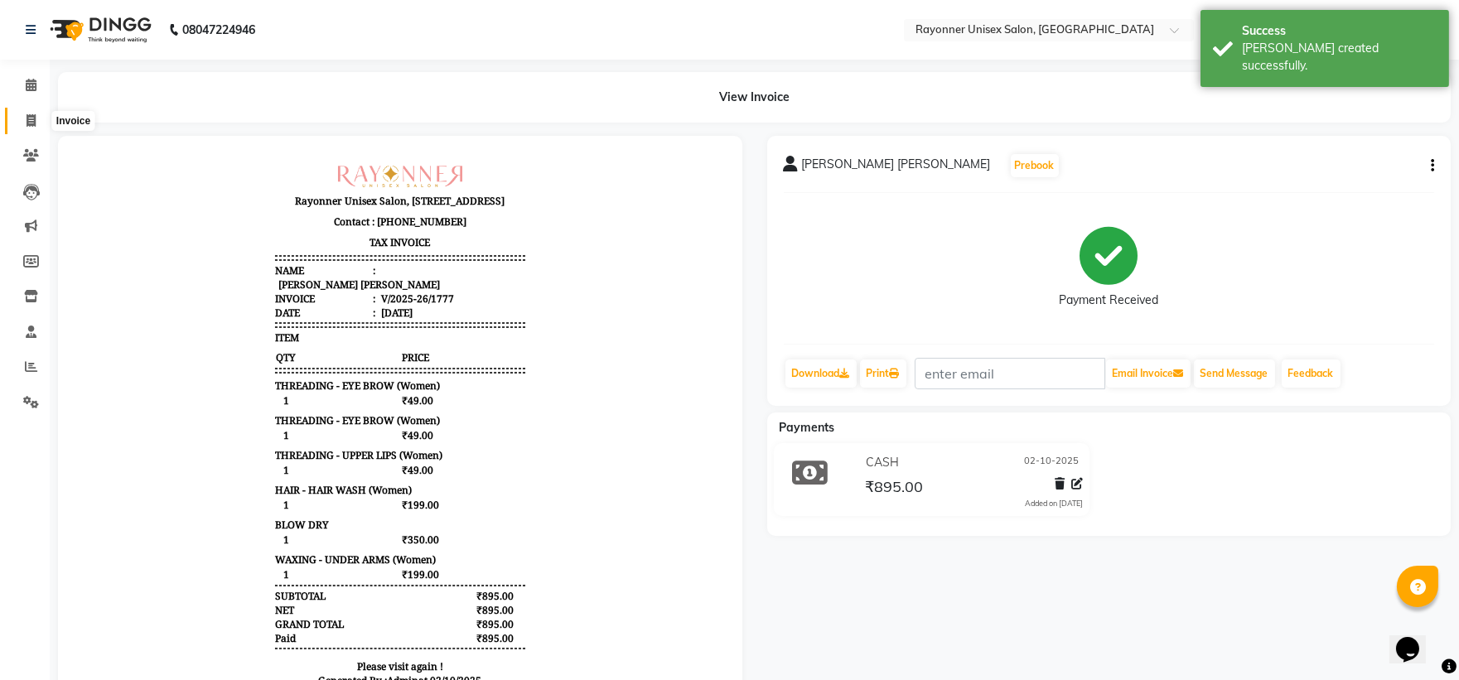
click at [28, 117] on icon at bounding box center [31, 120] width 9 height 12
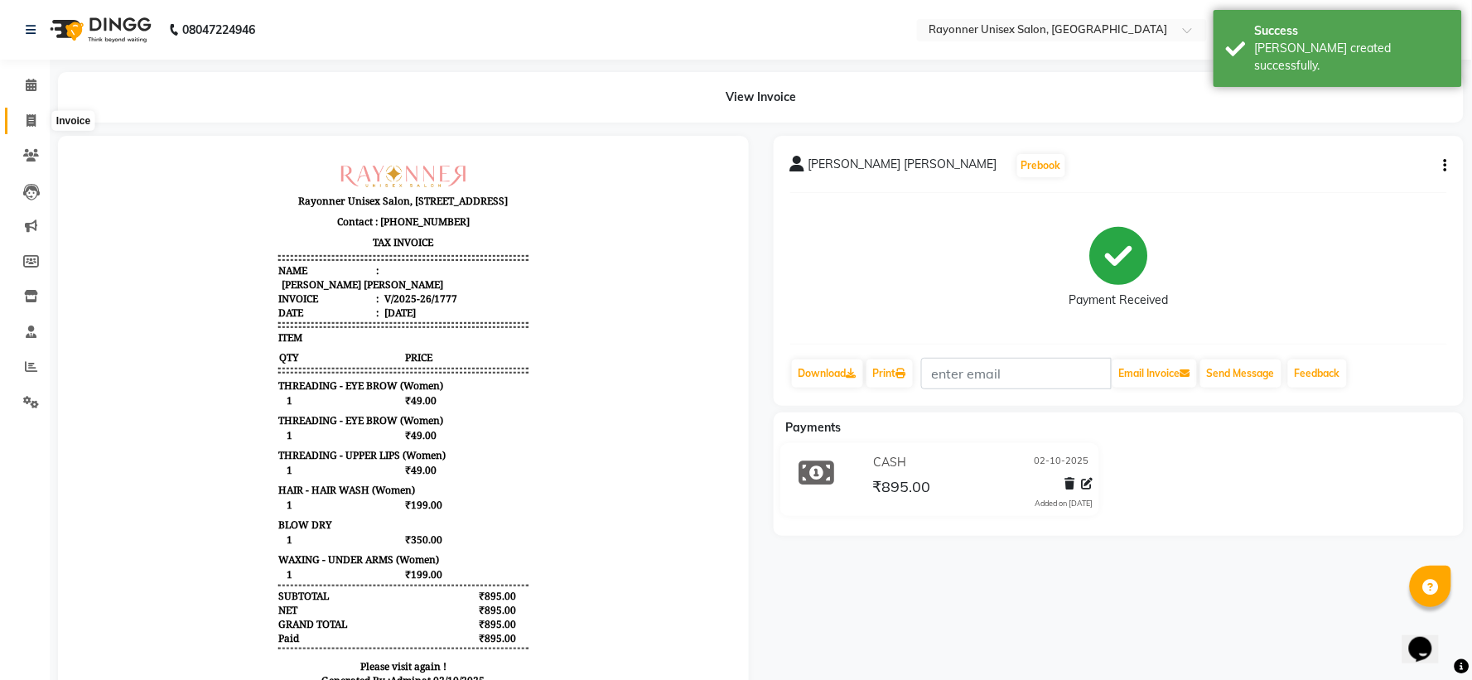
select select "5201"
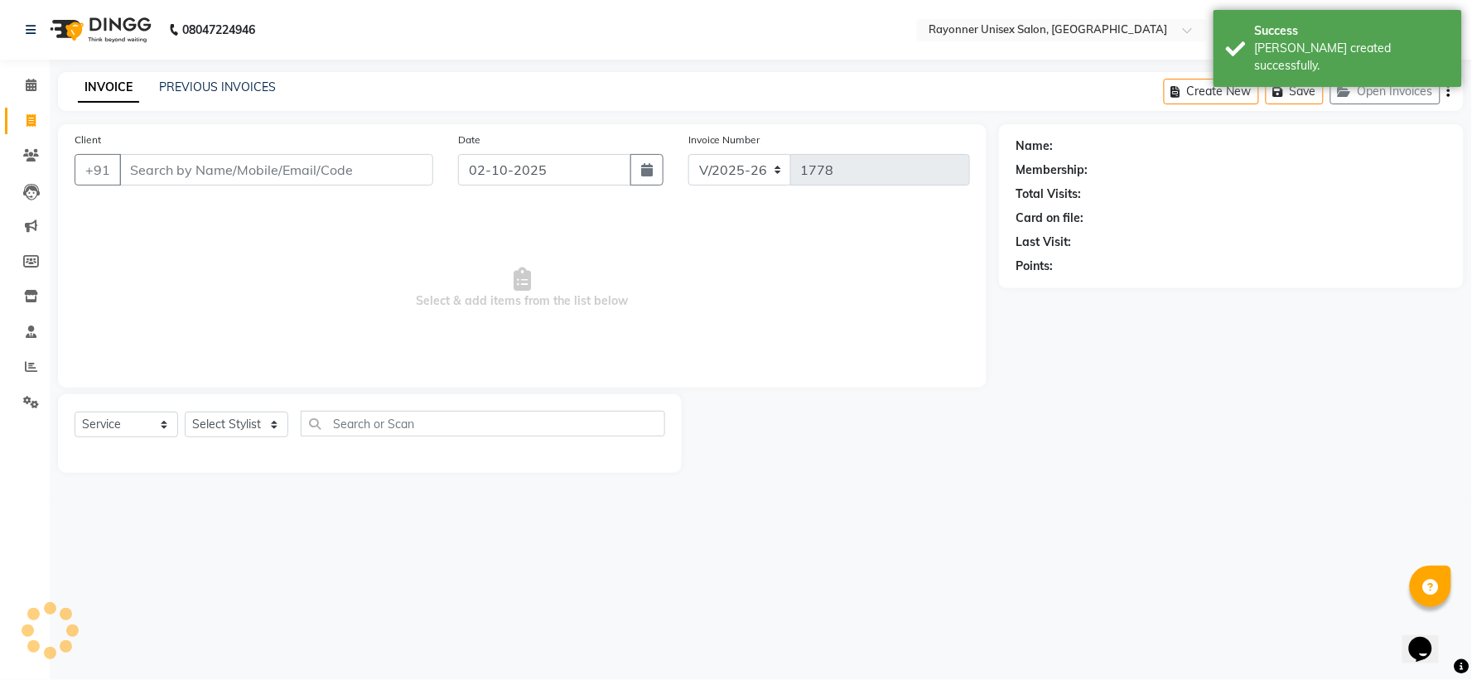
select select "P"
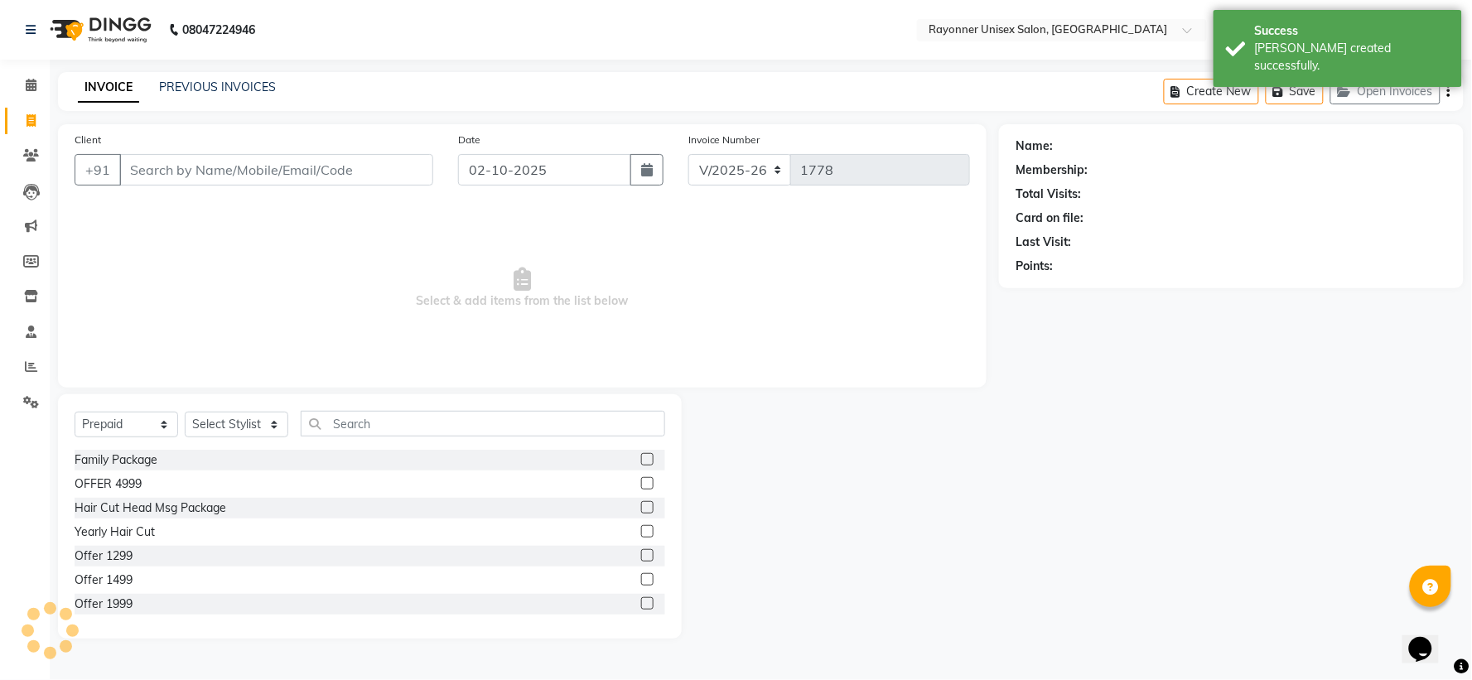
click at [169, 176] on input "Client" at bounding box center [276, 169] width 314 height 31
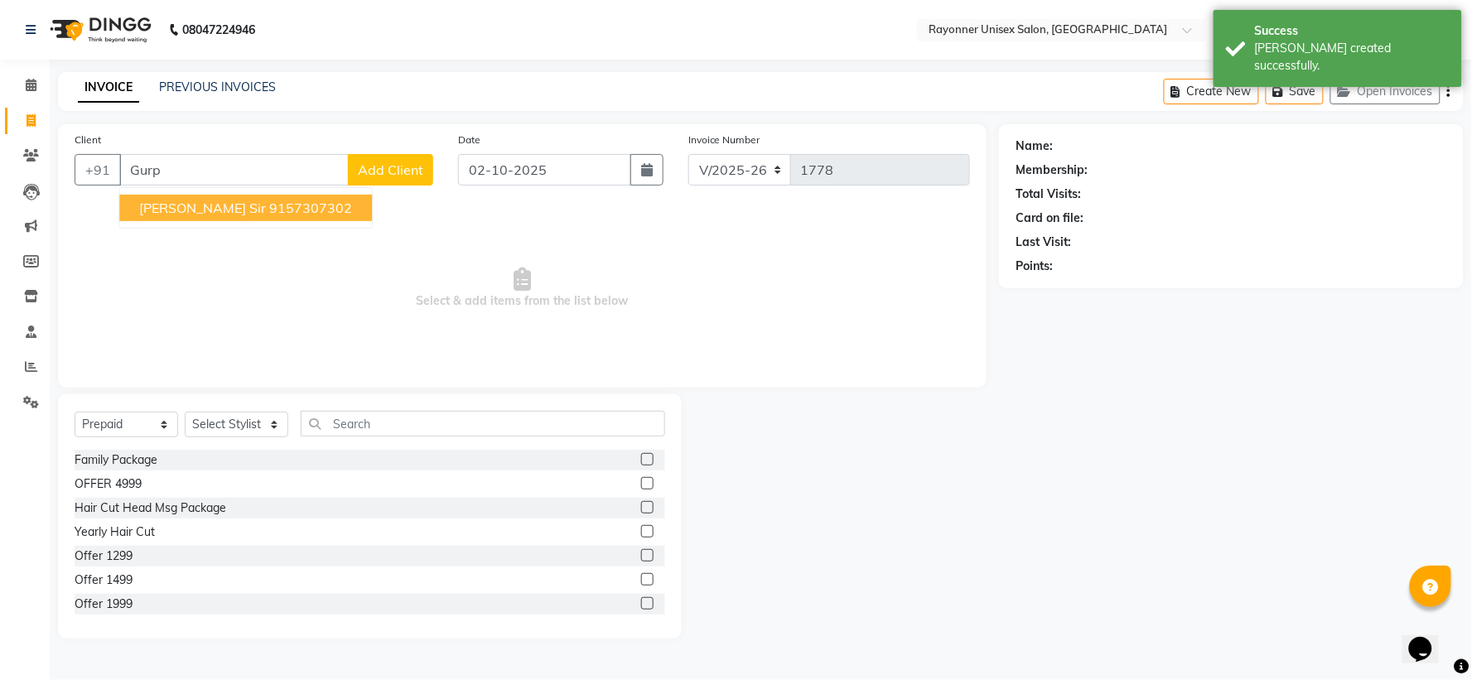
click at [191, 210] on span "[PERSON_NAME] Sir" at bounding box center [202, 208] width 127 height 17
type input "9157307302"
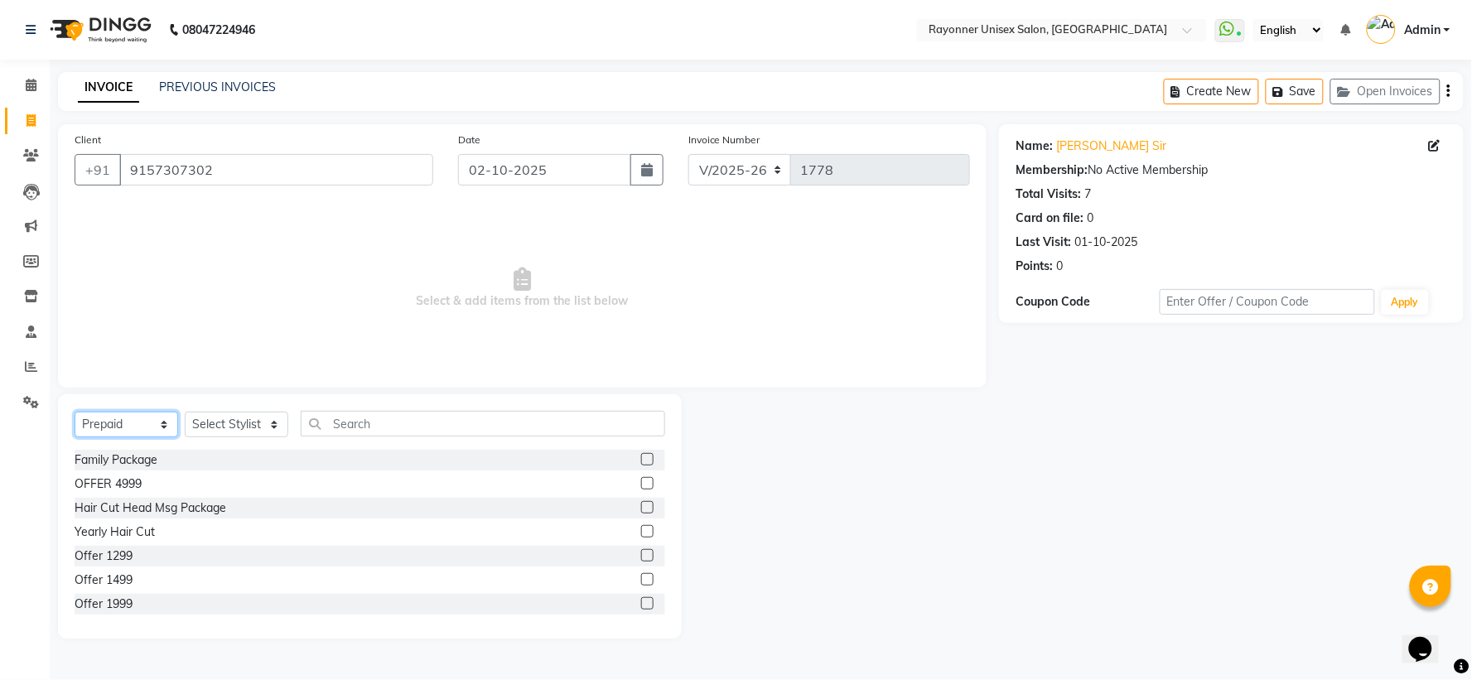
click at [176, 414] on select "Select Service Product Membership Package Voucher Prepaid Gift Card" at bounding box center [127, 425] width 104 height 26
select select "service"
click at [75, 413] on select "Select Service Product Membership Package Voucher Prepaid Gift Card" at bounding box center [127, 425] width 104 height 26
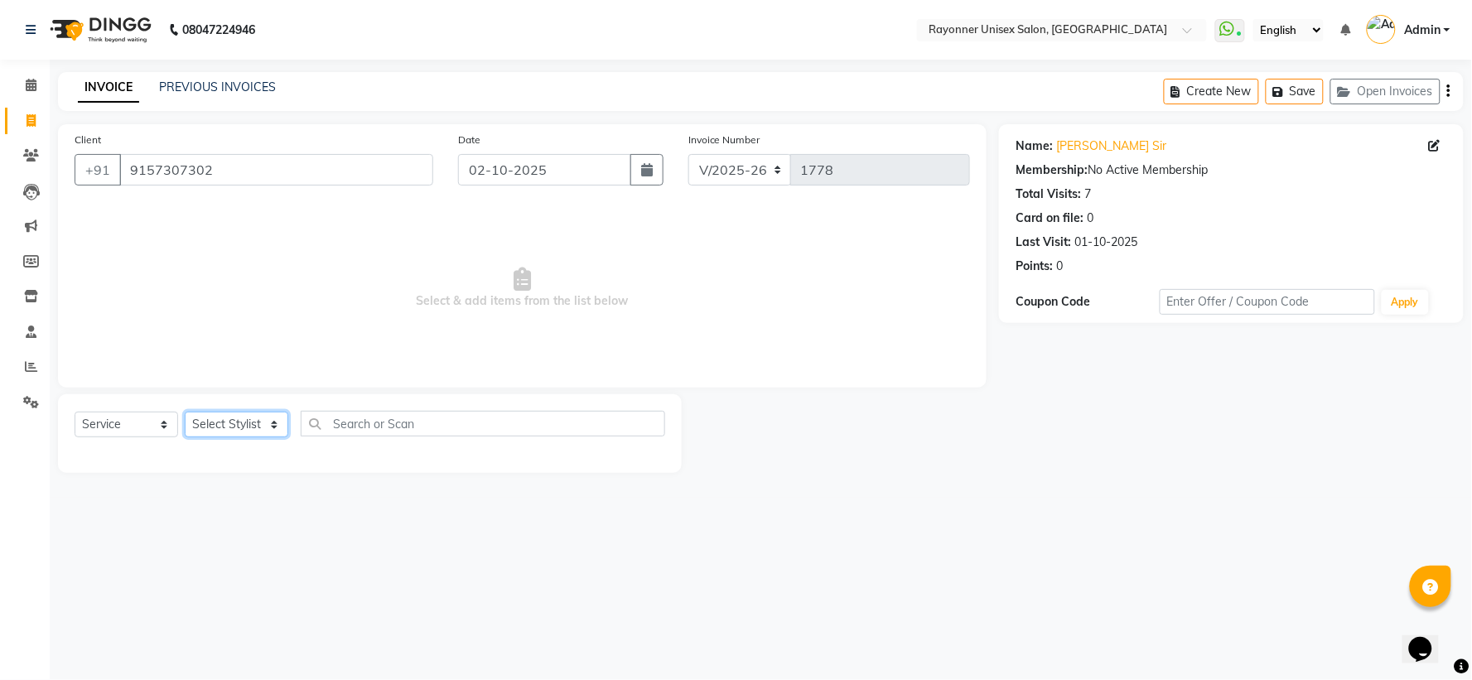
click at [263, 420] on select "Select Stylist [PERSON_NAME] [PERSON_NAME] [PERSON_NAME] Varma [PERSON_NAME]" at bounding box center [237, 425] width 104 height 26
select select "49274"
click at [185, 413] on select "Select Stylist [PERSON_NAME] [PERSON_NAME] [PERSON_NAME] Varma [PERSON_NAME]" at bounding box center [237, 425] width 104 height 26
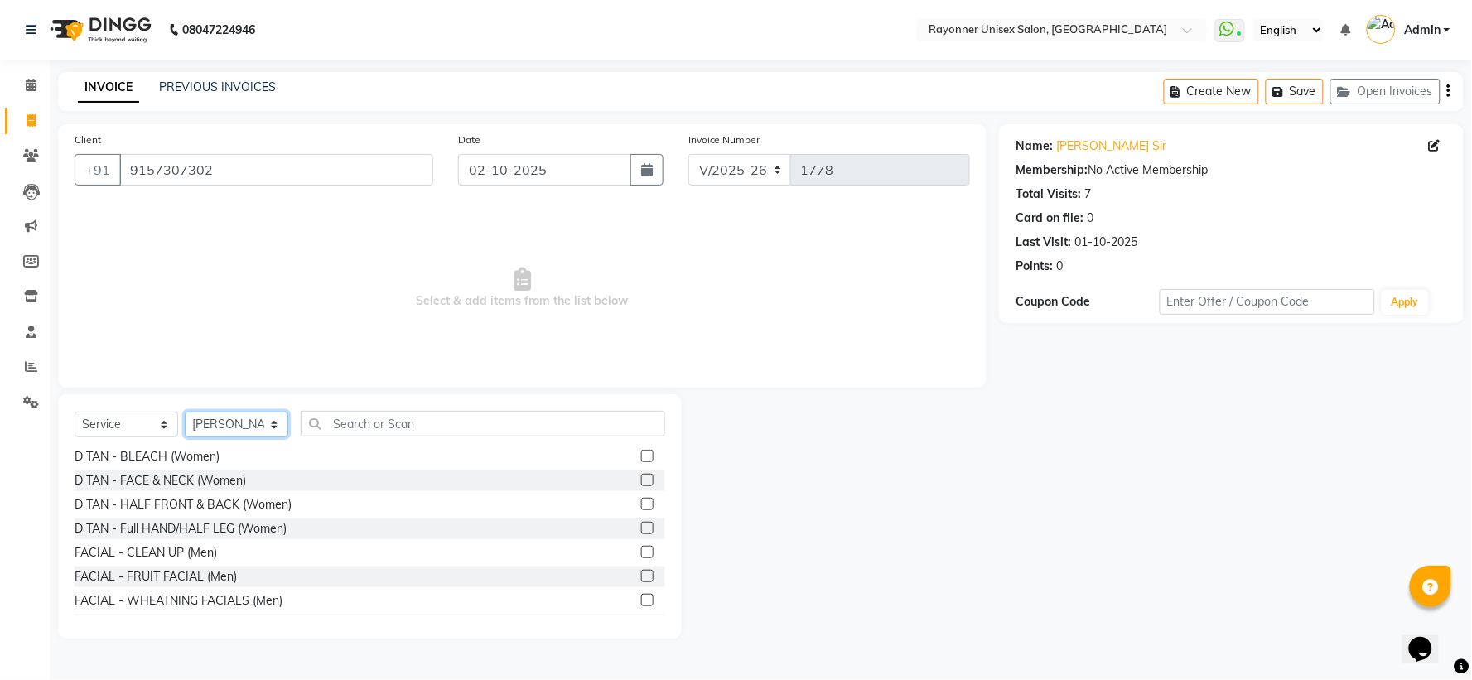
scroll to position [2762, 0]
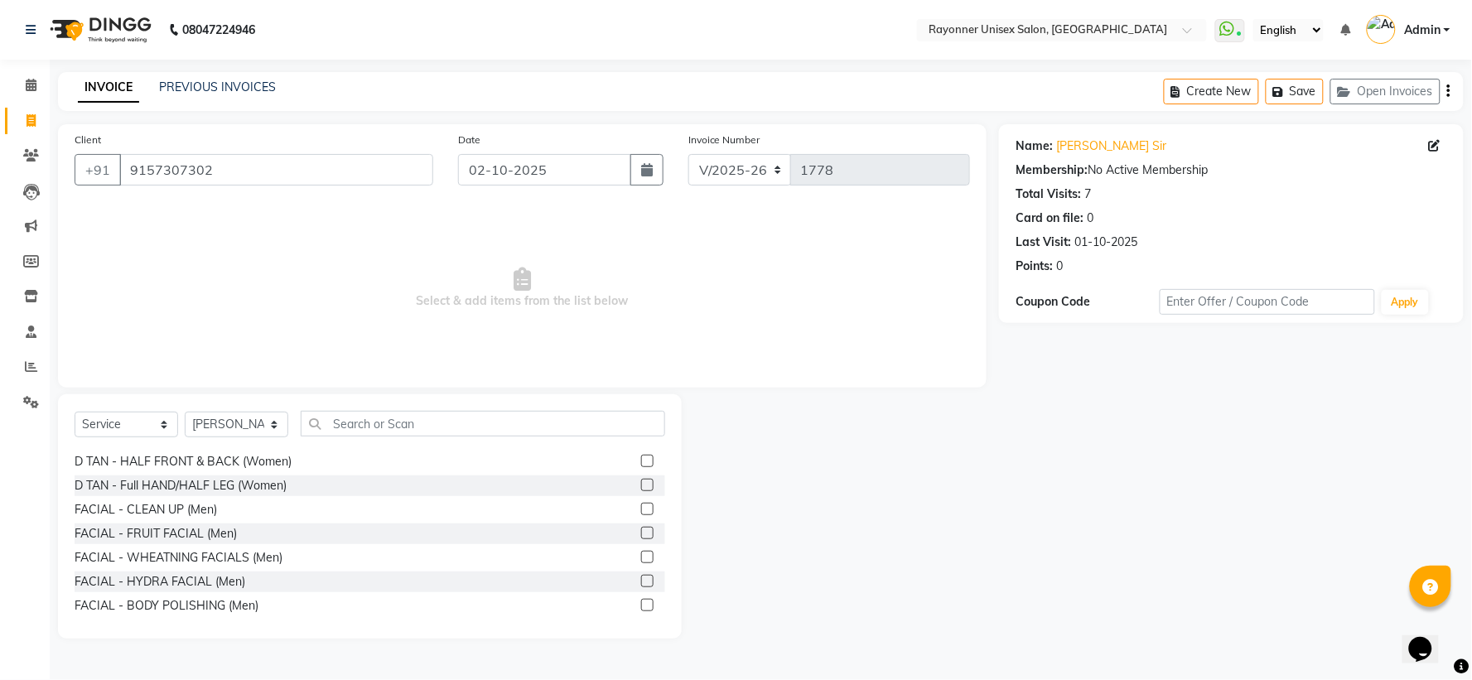
click at [641, 506] on label at bounding box center [647, 509] width 12 height 12
click at [641, 506] on input "checkbox" at bounding box center [646, 510] width 11 height 11
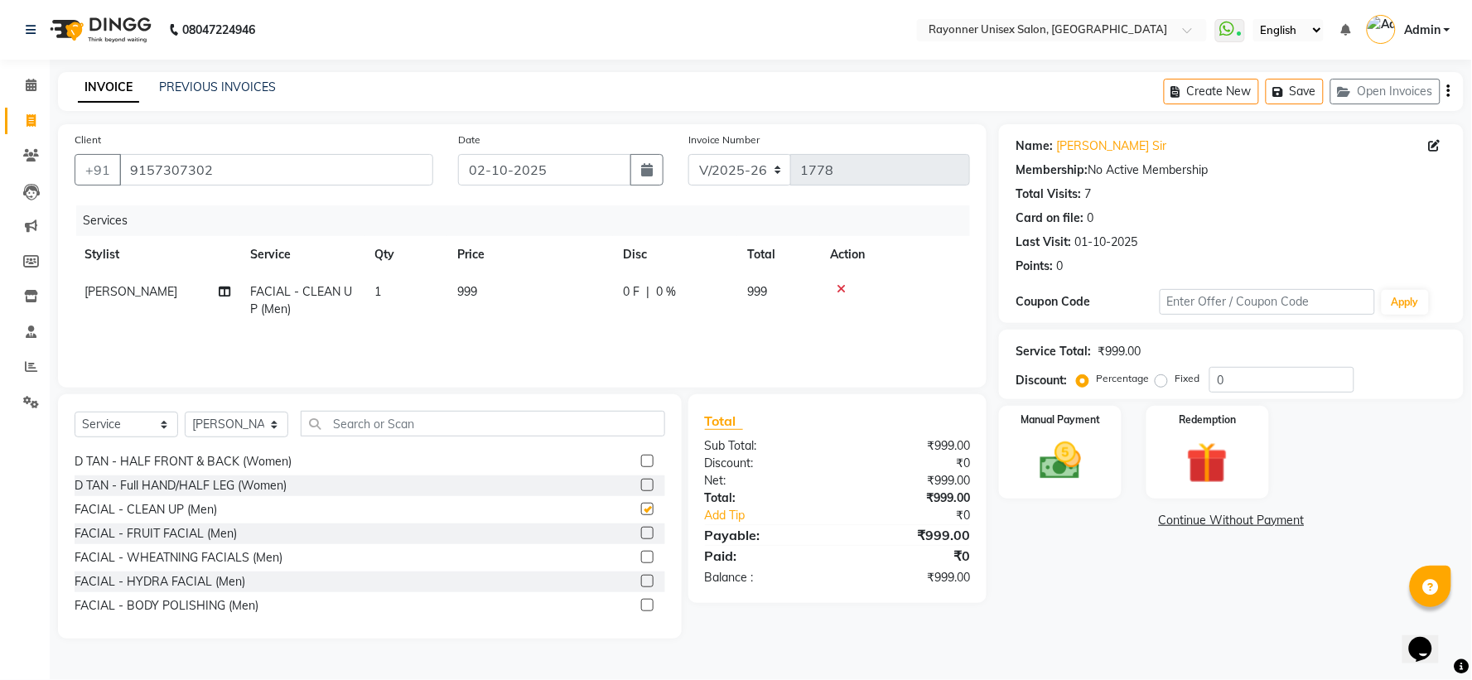
checkbox input "false"
click at [277, 426] on select "Select Stylist [PERSON_NAME] [PERSON_NAME] [PERSON_NAME] Varma [PERSON_NAME]" at bounding box center [237, 425] width 104 height 26
select select "69701"
click at [185, 413] on select "Select Stylist [PERSON_NAME] [PERSON_NAME] [PERSON_NAME] Varma [PERSON_NAME]" at bounding box center [237, 425] width 104 height 26
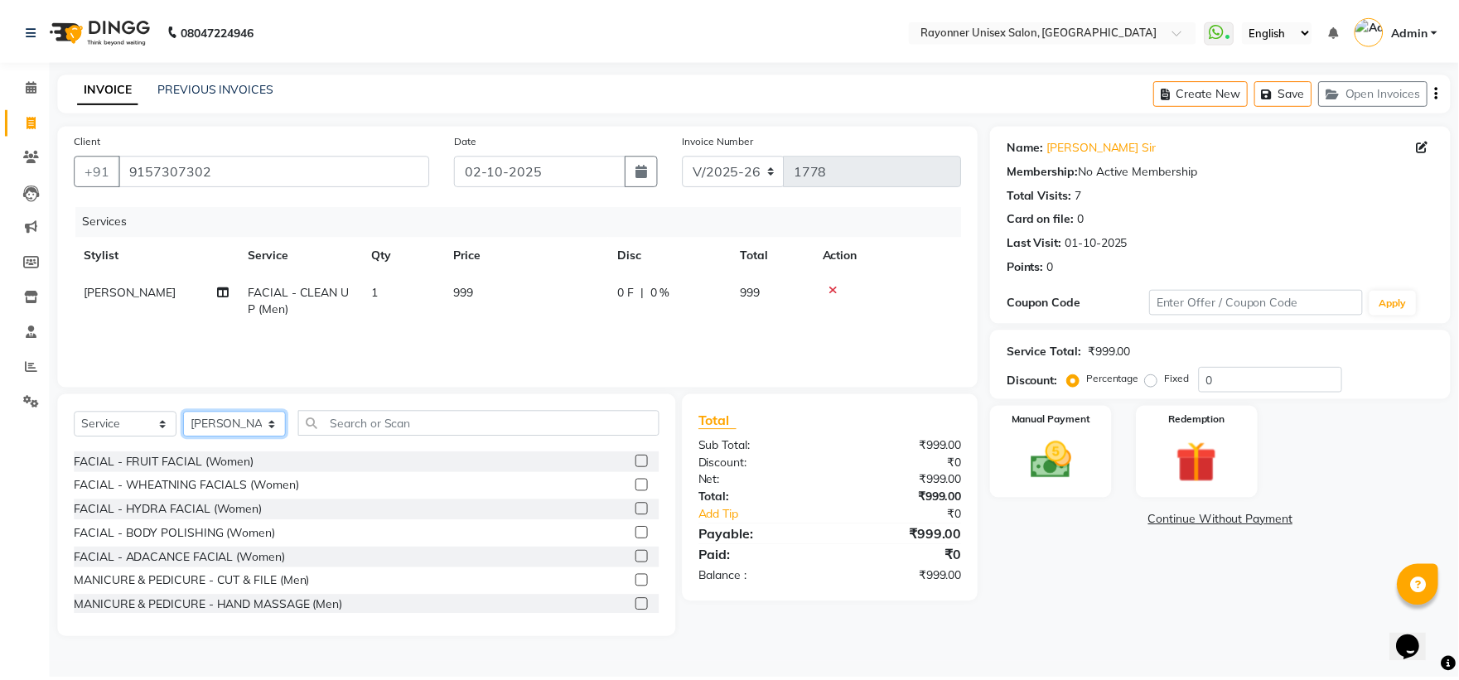
scroll to position [2945, 0]
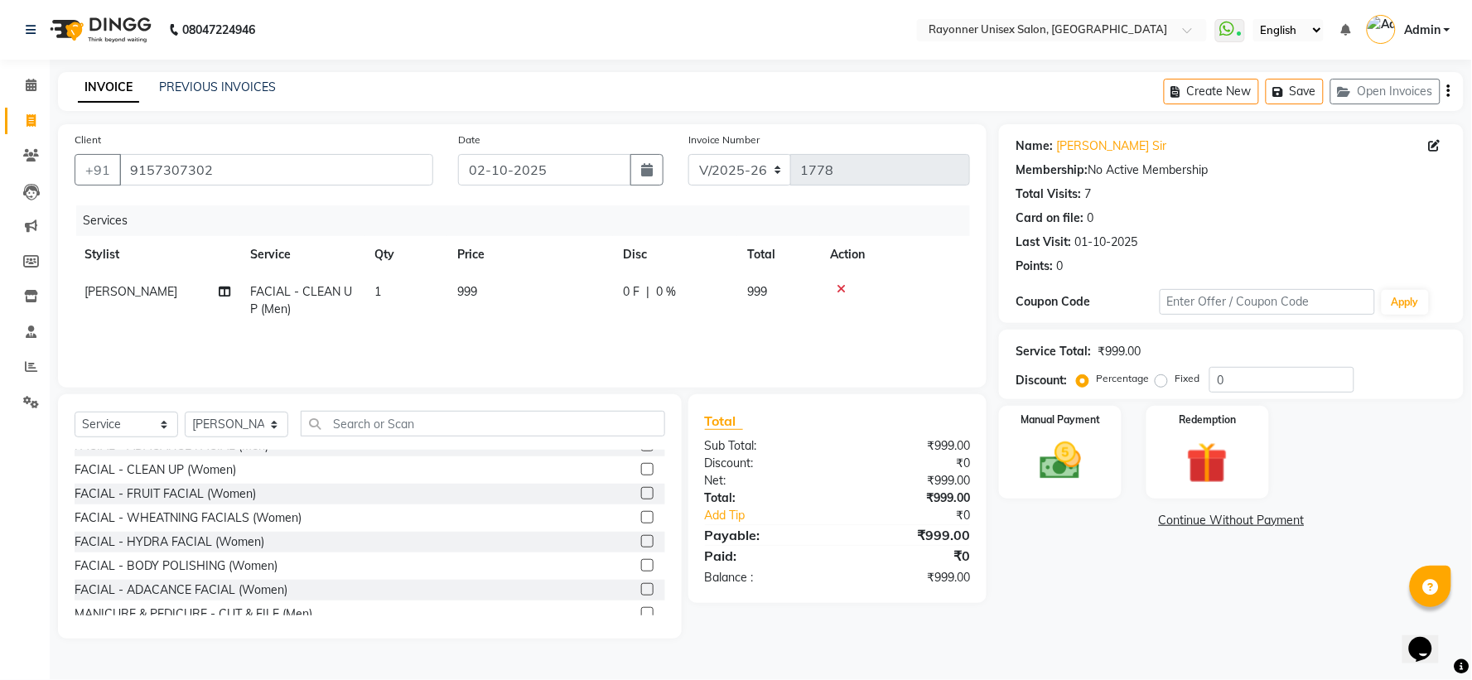
click at [641, 465] on label at bounding box center [647, 469] width 12 height 12
click at [641, 465] on input "checkbox" at bounding box center [646, 470] width 11 height 11
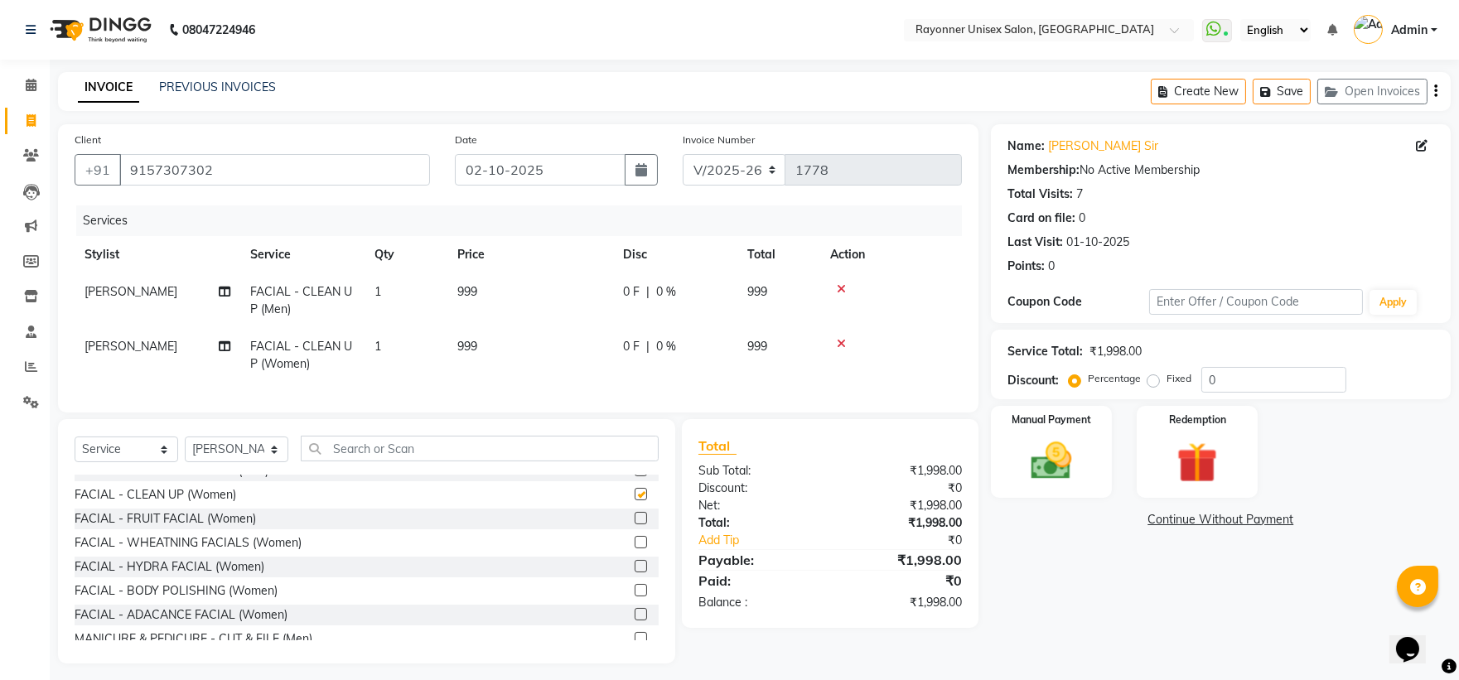
checkbox input "false"
click at [1091, 461] on div "Manual Payment" at bounding box center [1051, 451] width 126 height 95
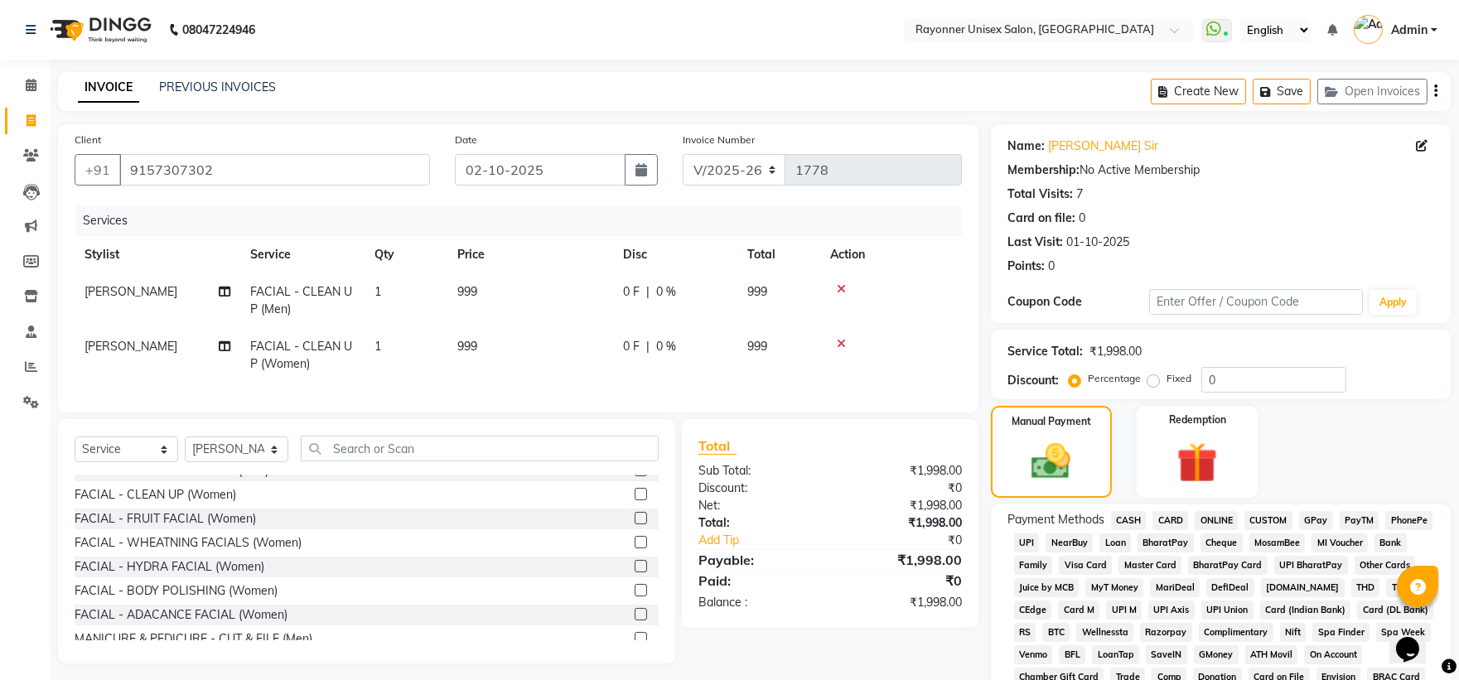
click at [1170, 522] on span "CARD" at bounding box center [1170, 520] width 36 height 19
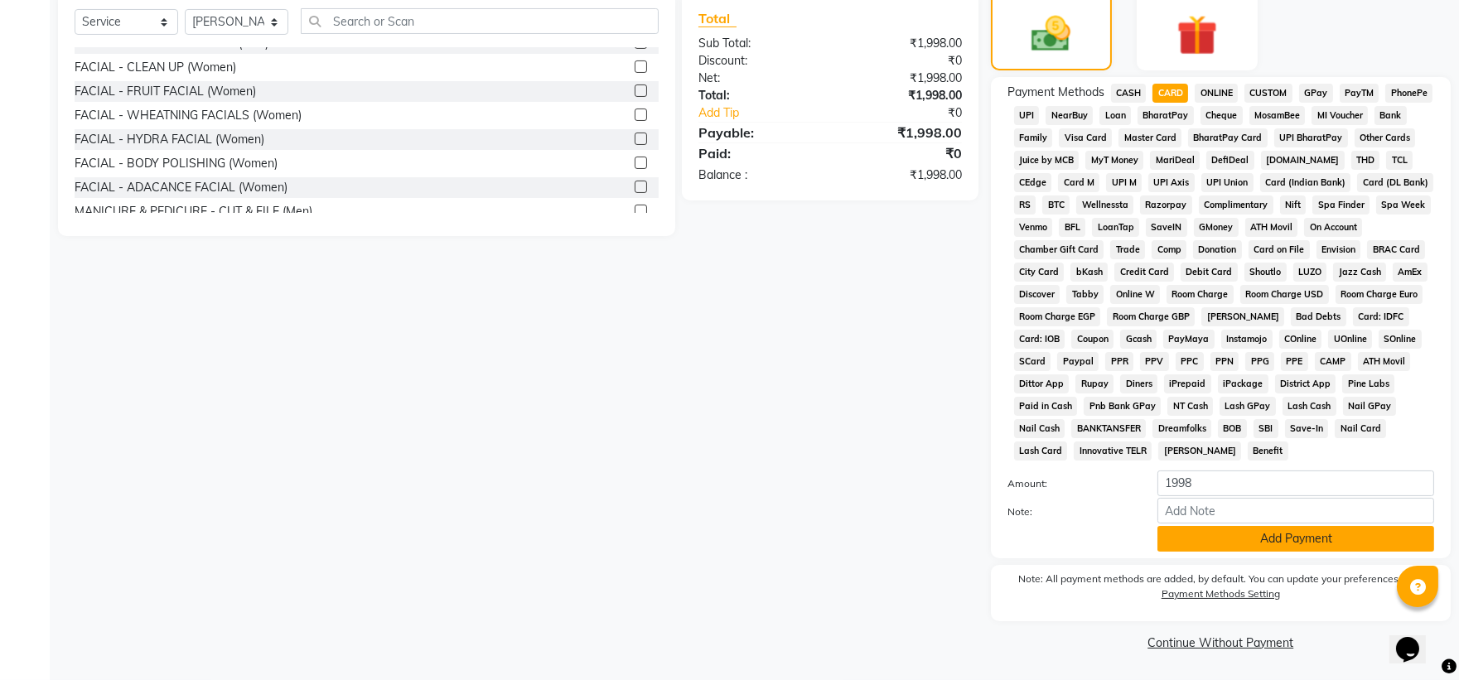
scroll to position [431, 0]
click at [1236, 548] on button "Add Payment" at bounding box center [1295, 539] width 277 height 26
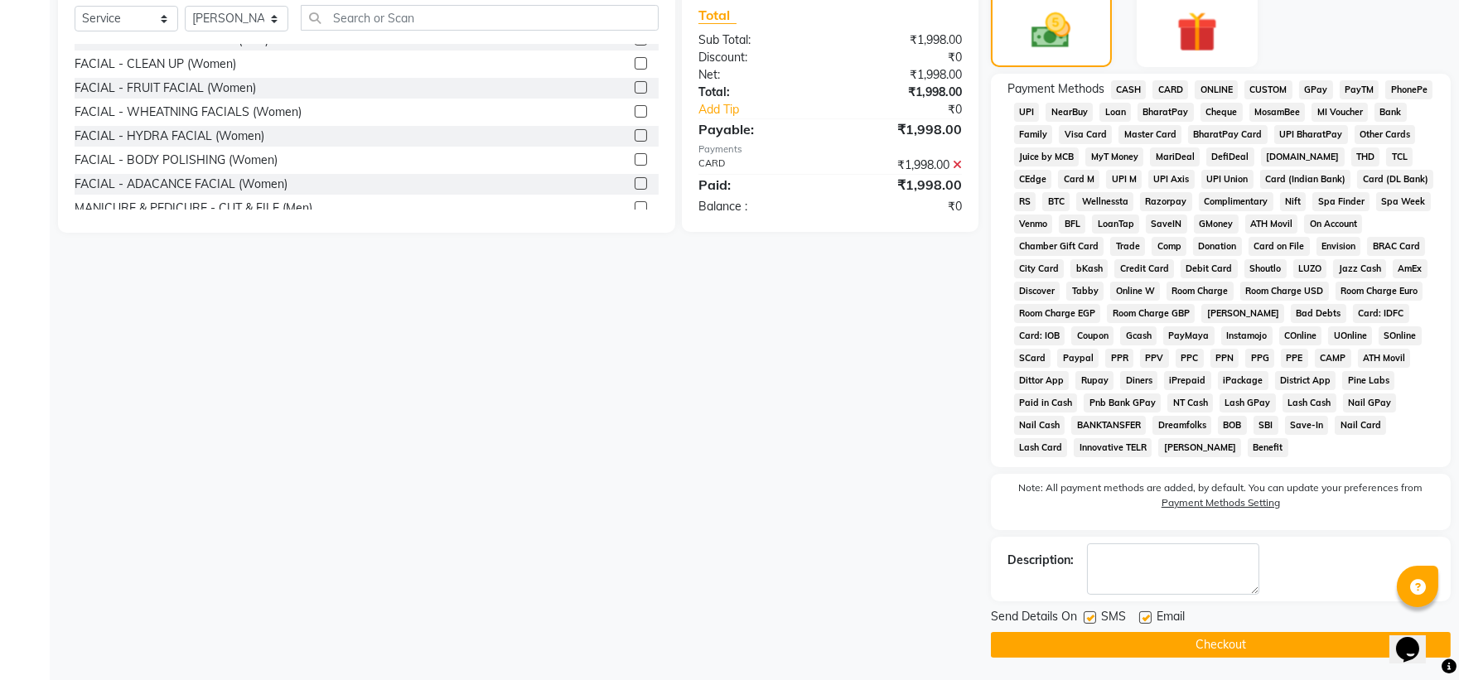
scroll to position [436, 0]
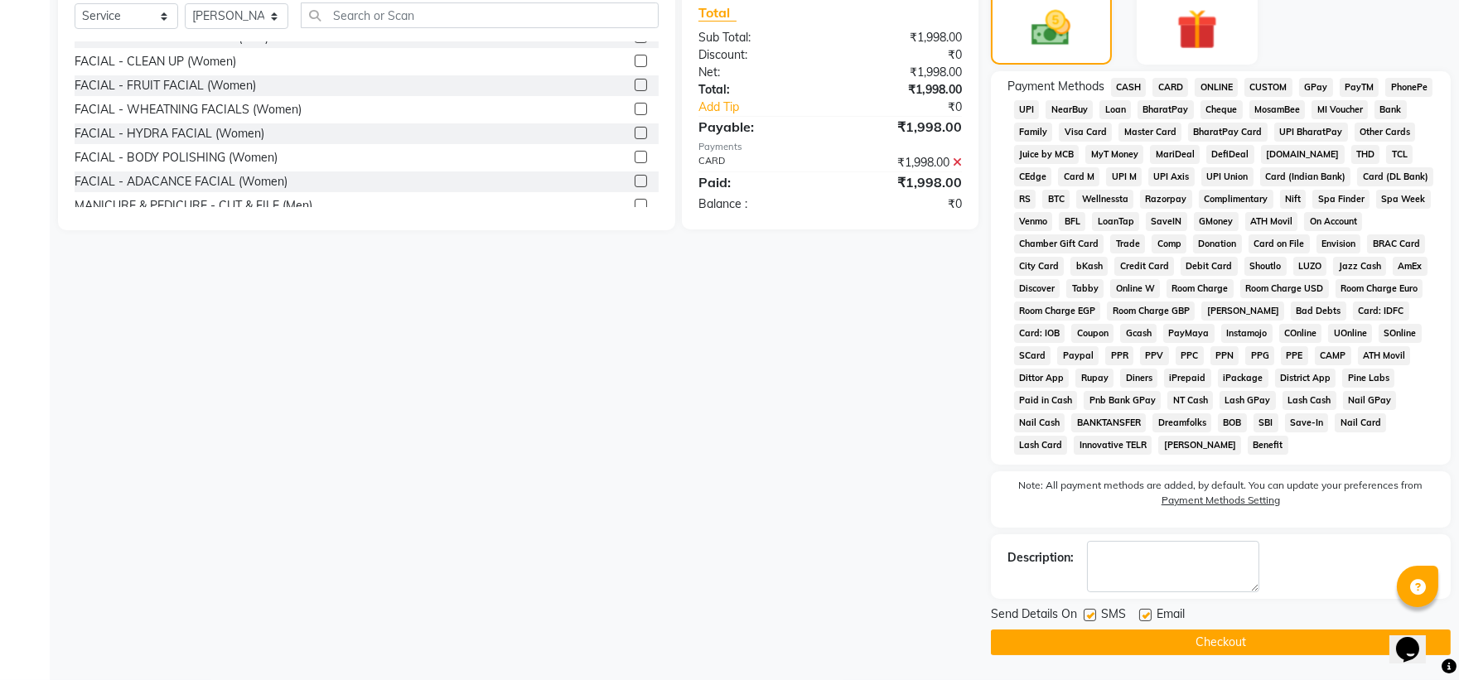
click at [1215, 645] on button "Checkout" at bounding box center [1221, 643] width 460 height 26
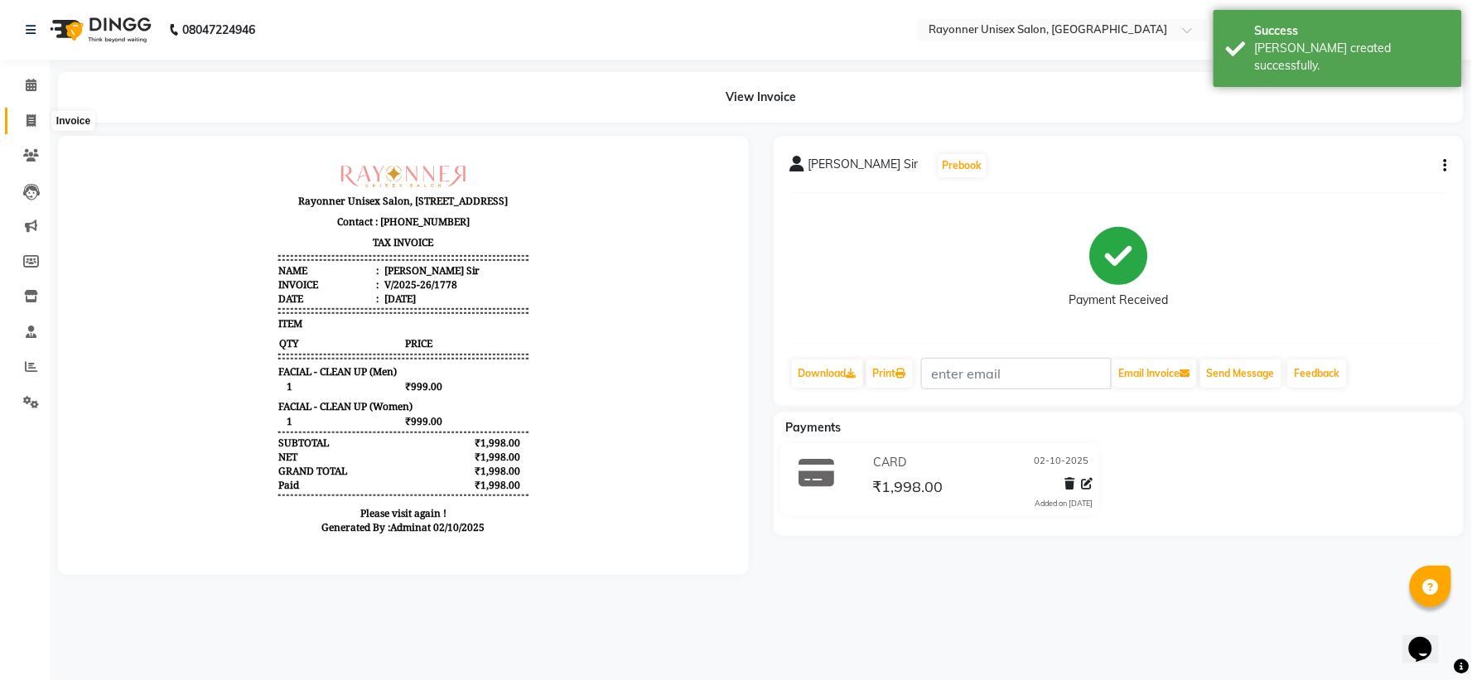
click at [27, 116] on icon at bounding box center [31, 120] width 9 height 12
select select "5201"
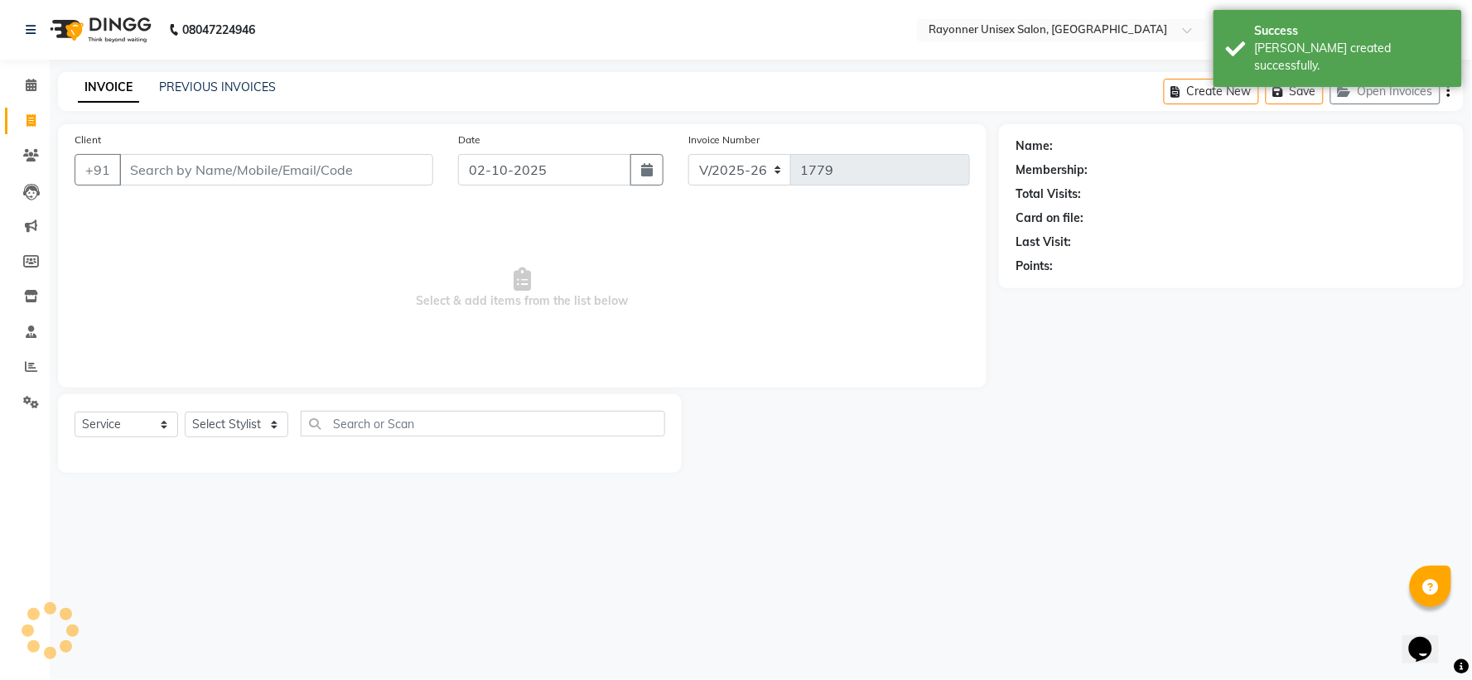
select select "P"
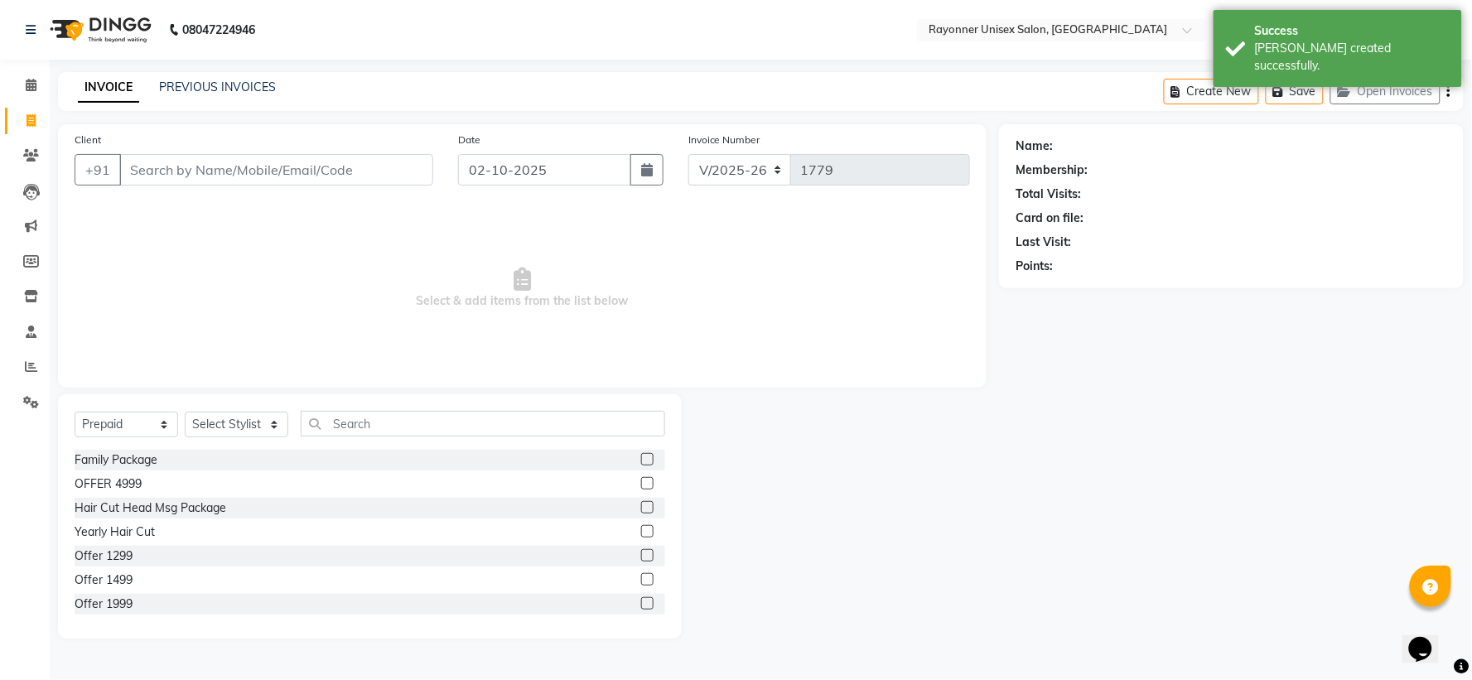
click at [167, 171] on input "Client" at bounding box center [276, 169] width 314 height 31
click at [181, 176] on input "Client" at bounding box center [276, 169] width 314 height 31
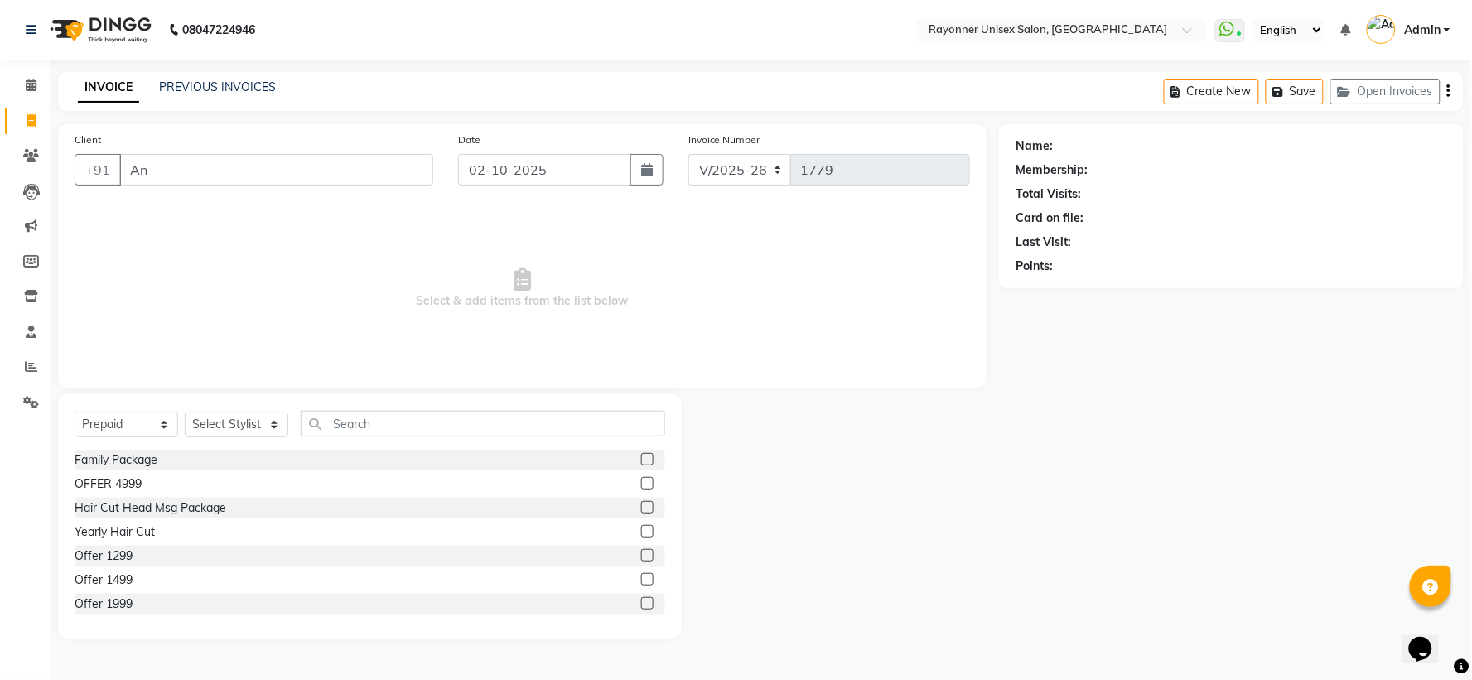
type input "A"
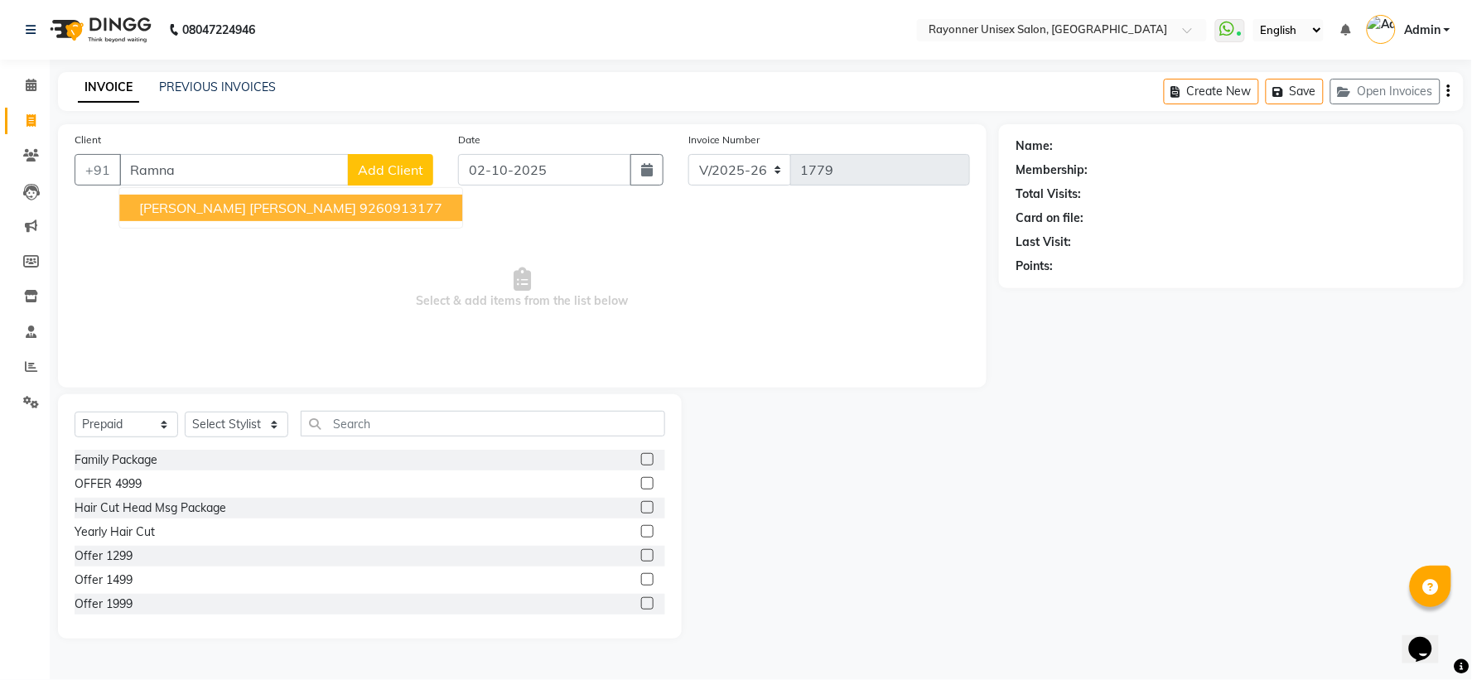
click at [195, 213] on span "Anshu Ramnani Eldora" at bounding box center [247, 208] width 217 height 17
type input "9260913177"
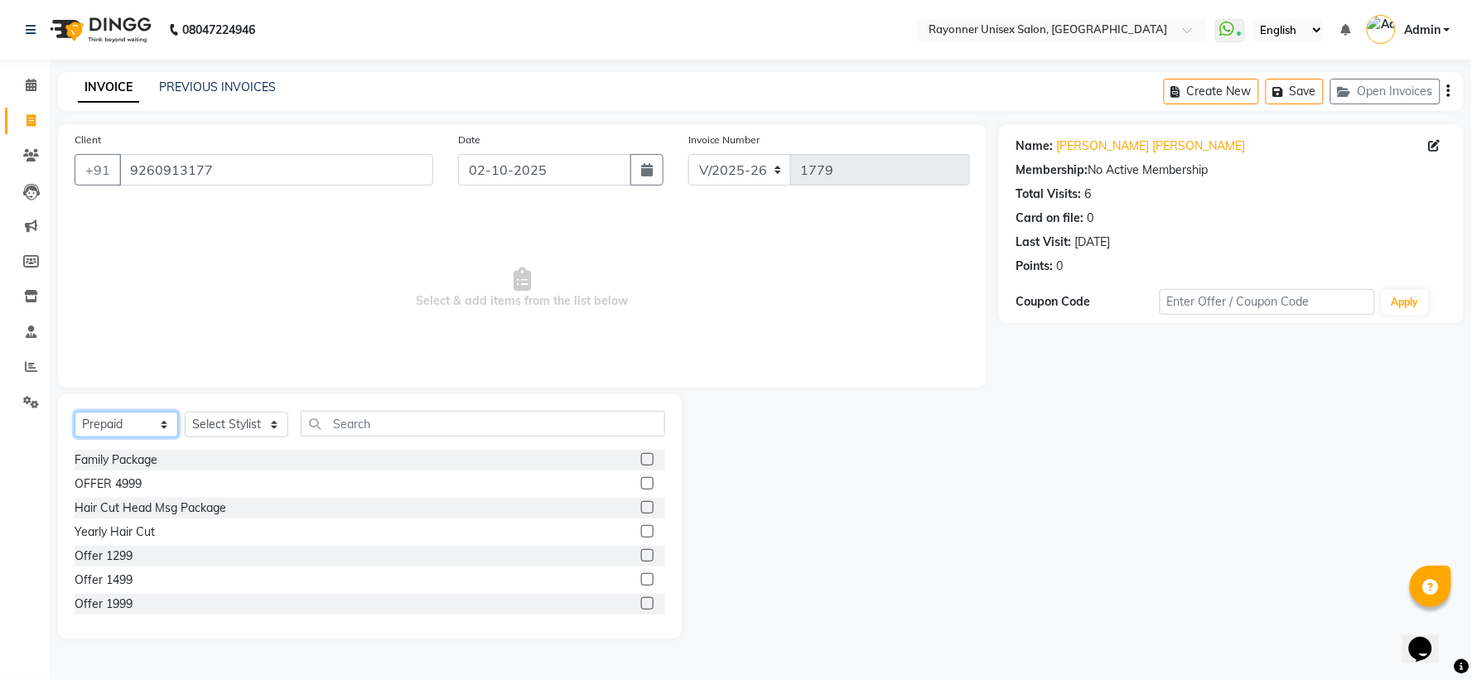
click at [153, 423] on select "Select Service Product Membership Package Voucher Prepaid Gift Card" at bounding box center [127, 425] width 104 height 26
select select "service"
click at [75, 413] on select "Select Service Product Membership Package Voucher Prepaid Gift Card" at bounding box center [127, 425] width 104 height 26
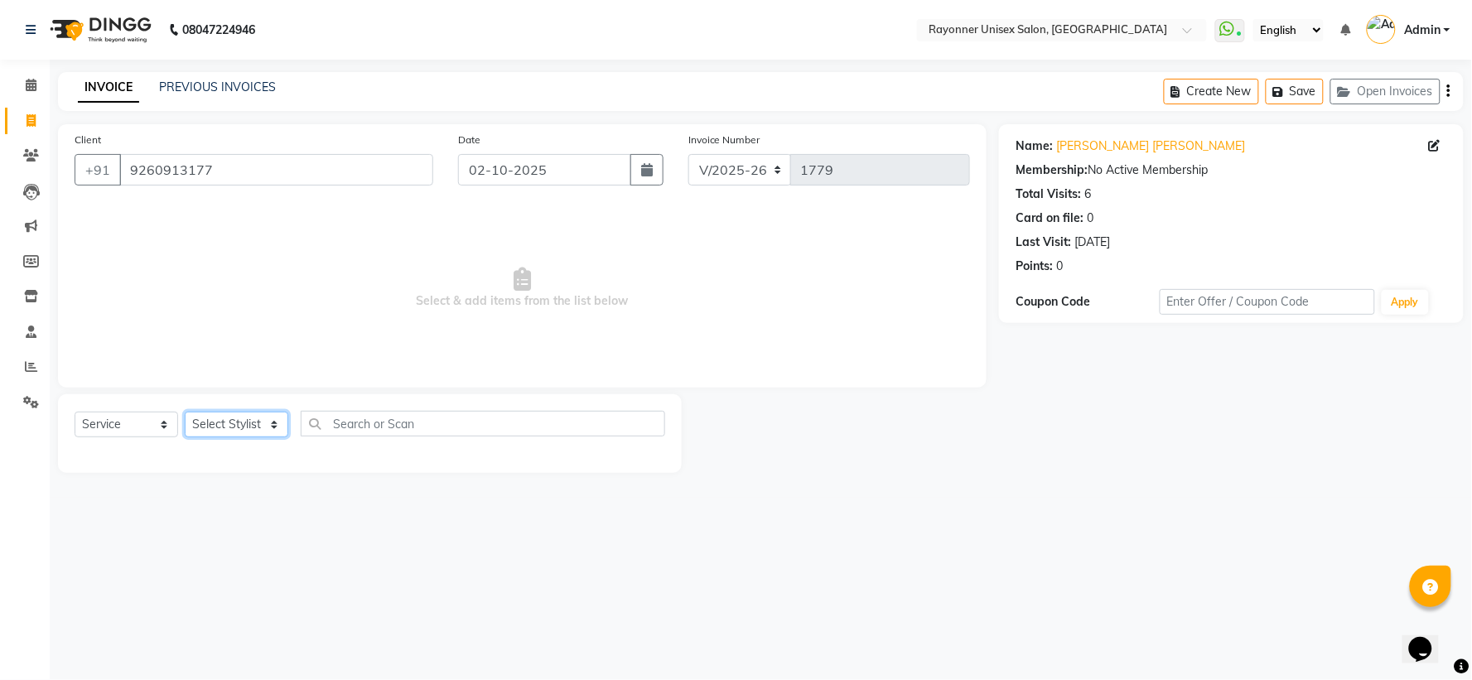
click at [268, 421] on select "Select Stylist [PERSON_NAME] [PERSON_NAME] [PERSON_NAME] Varma [PERSON_NAME]" at bounding box center [237, 425] width 104 height 26
select select "60343"
click at [185, 413] on select "Select Stylist [PERSON_NAME] [PERSON_NAME] [PERSON_NAME] Varma [PERSON_NAME]" at bounding box center [237, 425] width 104 height 26
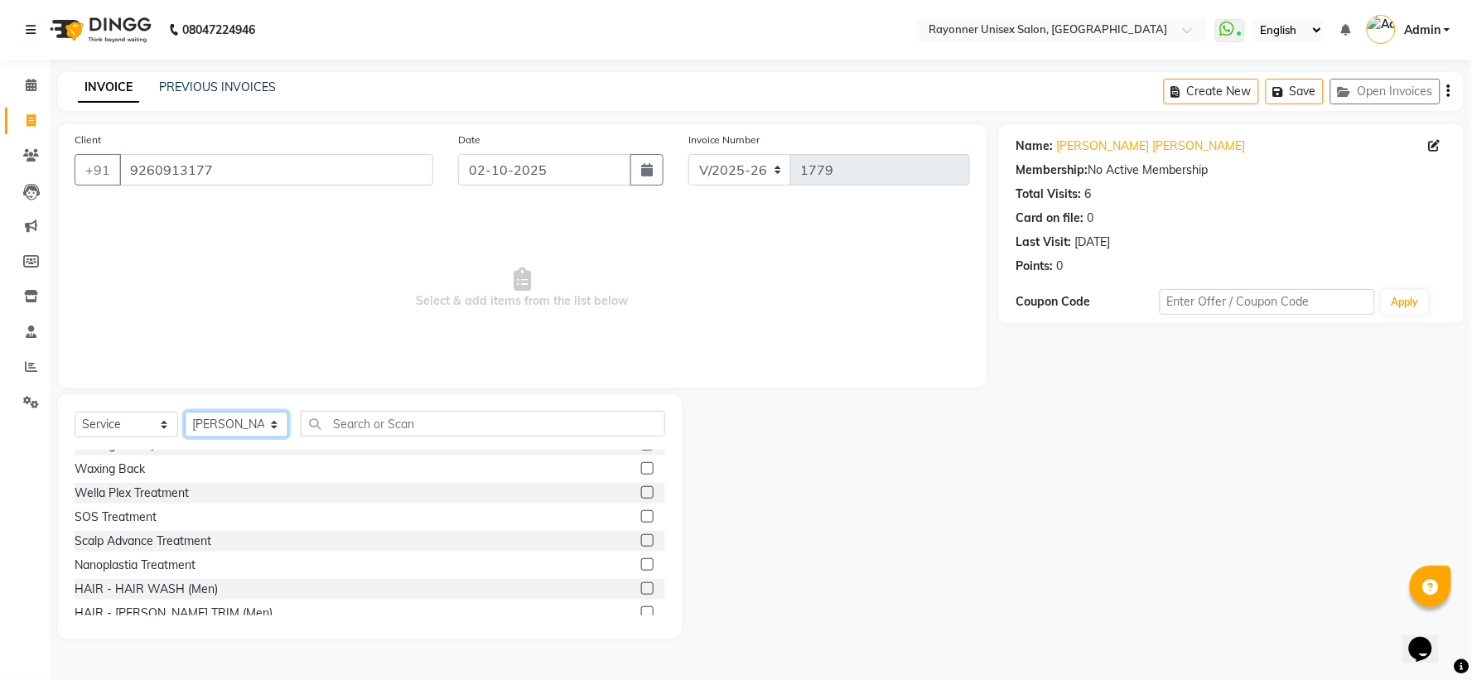
scroll to position [829, 0]
click at [641, 565] on label at bounding box center [647, 568] width 12 height 12
click at [641, 565] on input "checkbox" at bounding box center [646, 568] width 11 height 11
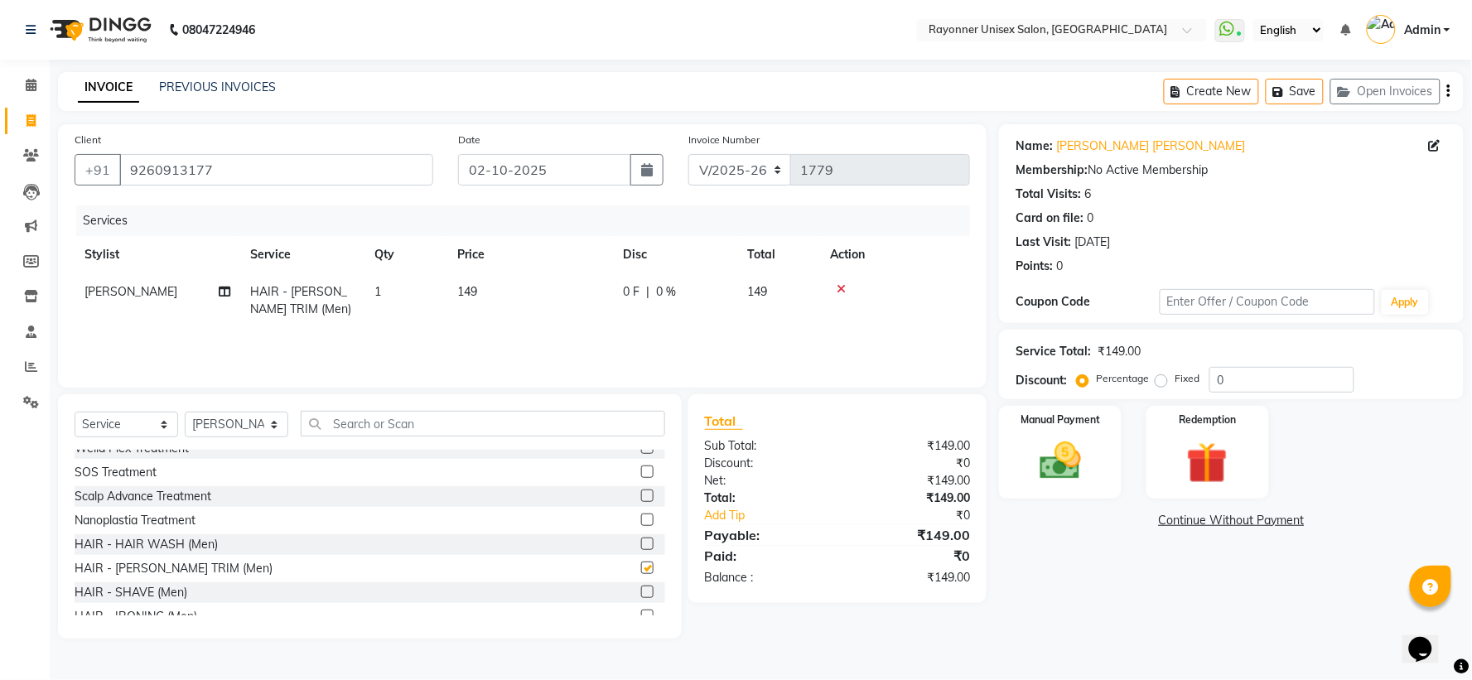
checkbox input "false"
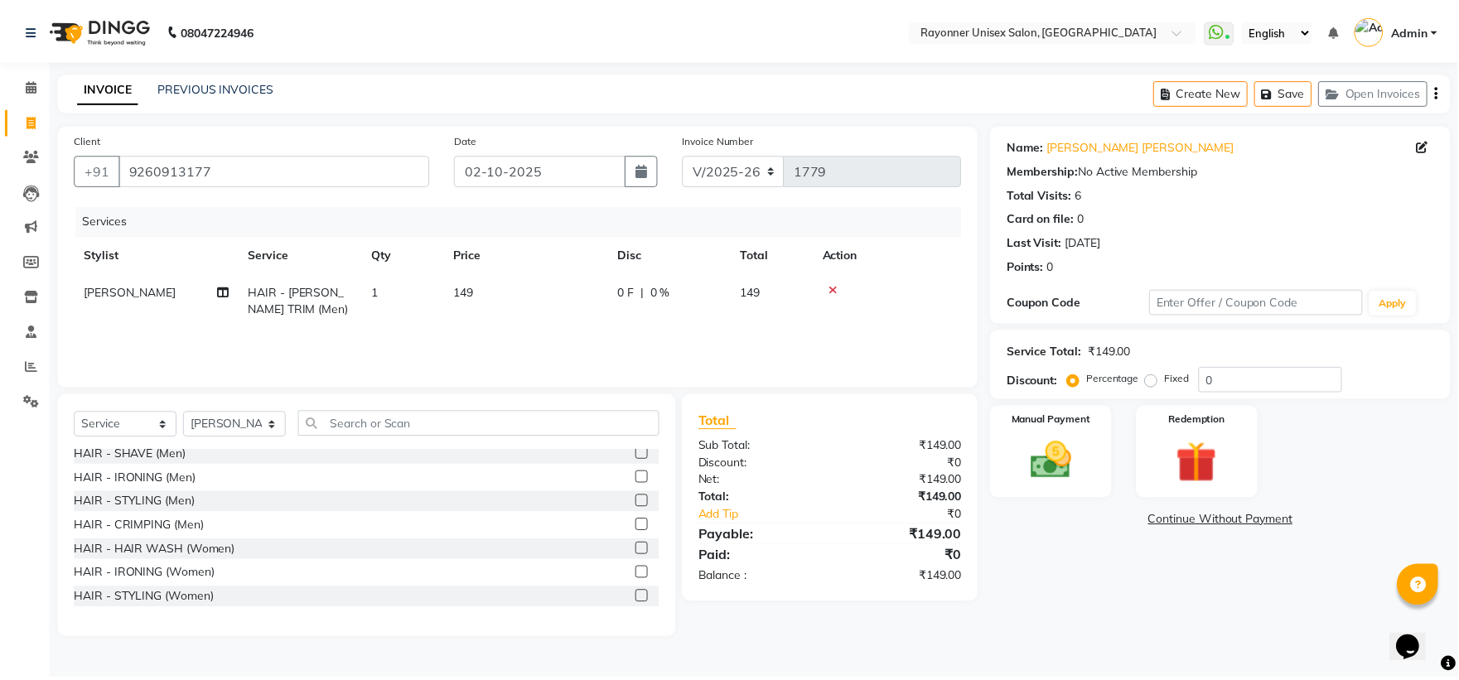
scroll to position [1012, 0]
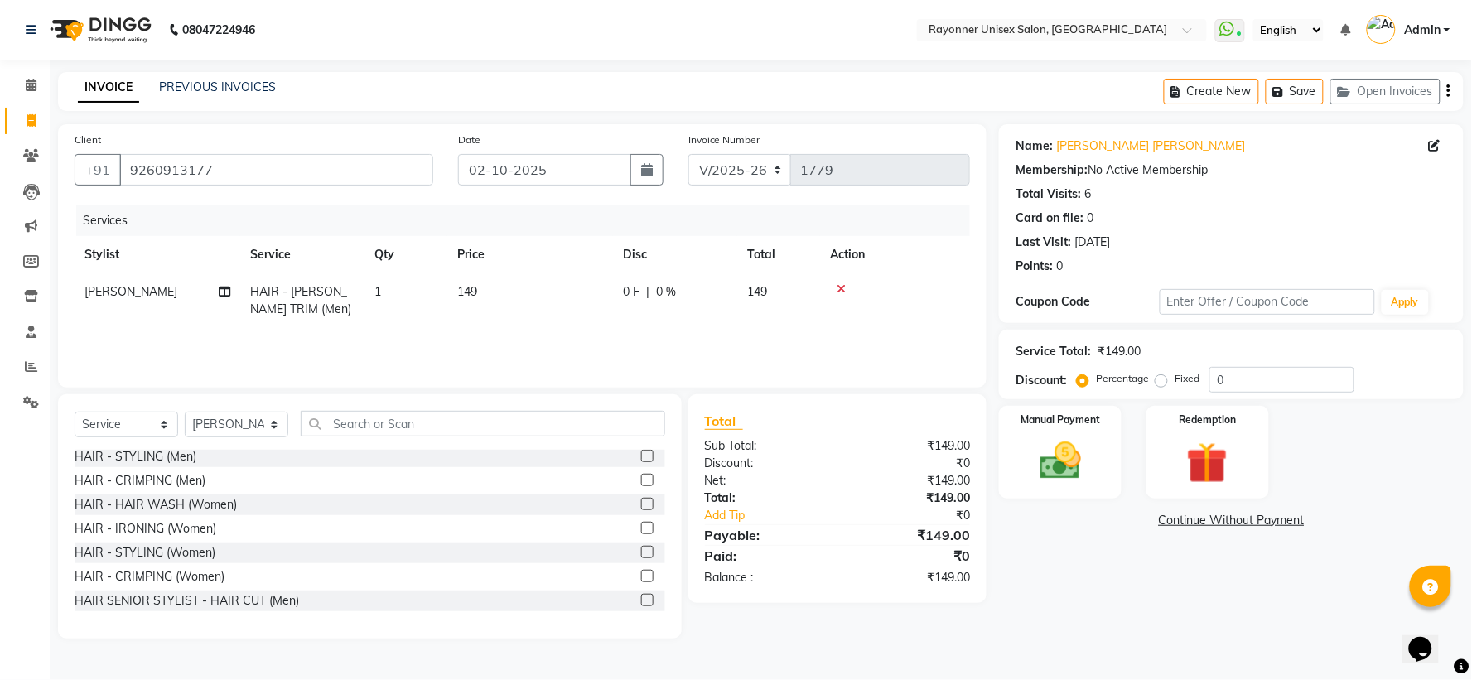
click at [641, 600] on label at bounding box center [647, 600] width 12 height 12
click at [641, 600] on input "checkbox" at bounding box center [646, 601] width 11 height 11
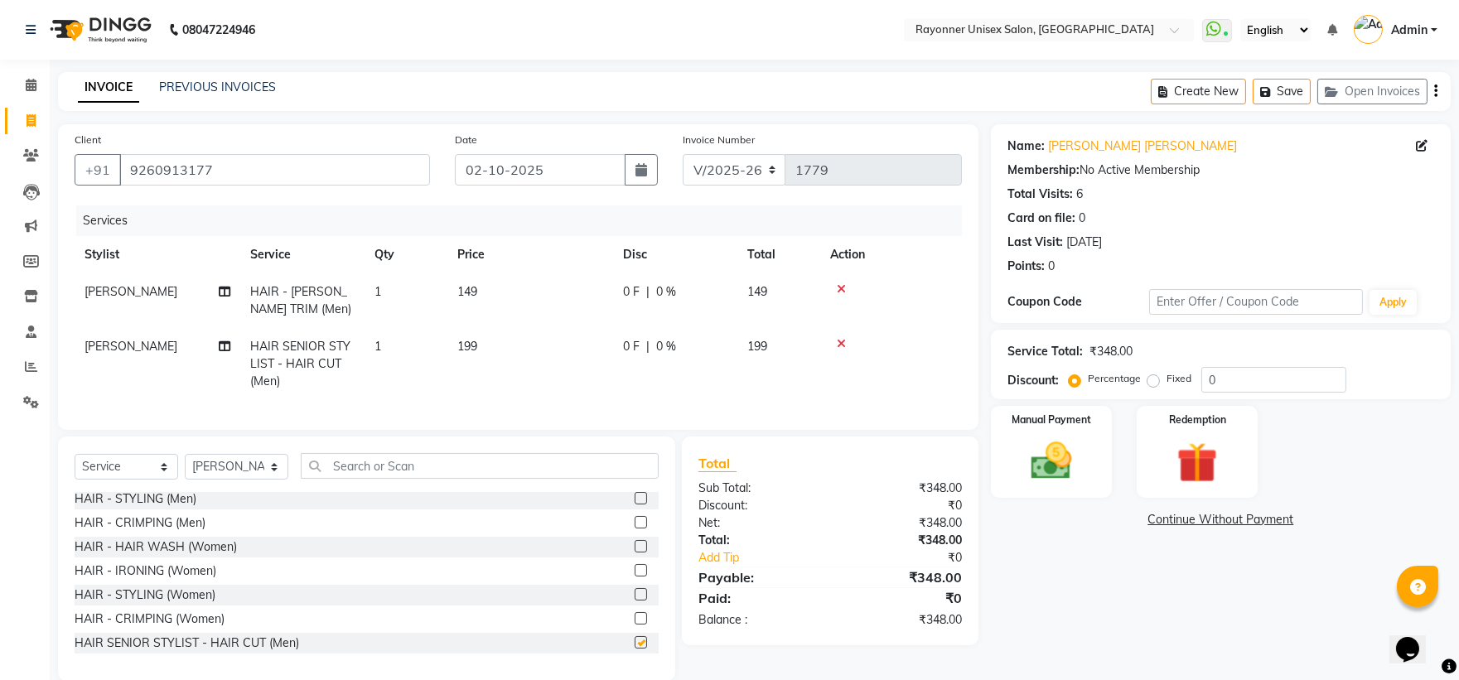
checkbox input "false"
click at [1095, 427] on div "Manual Payment" at bounding box center [1051, 451] width 126 height 95
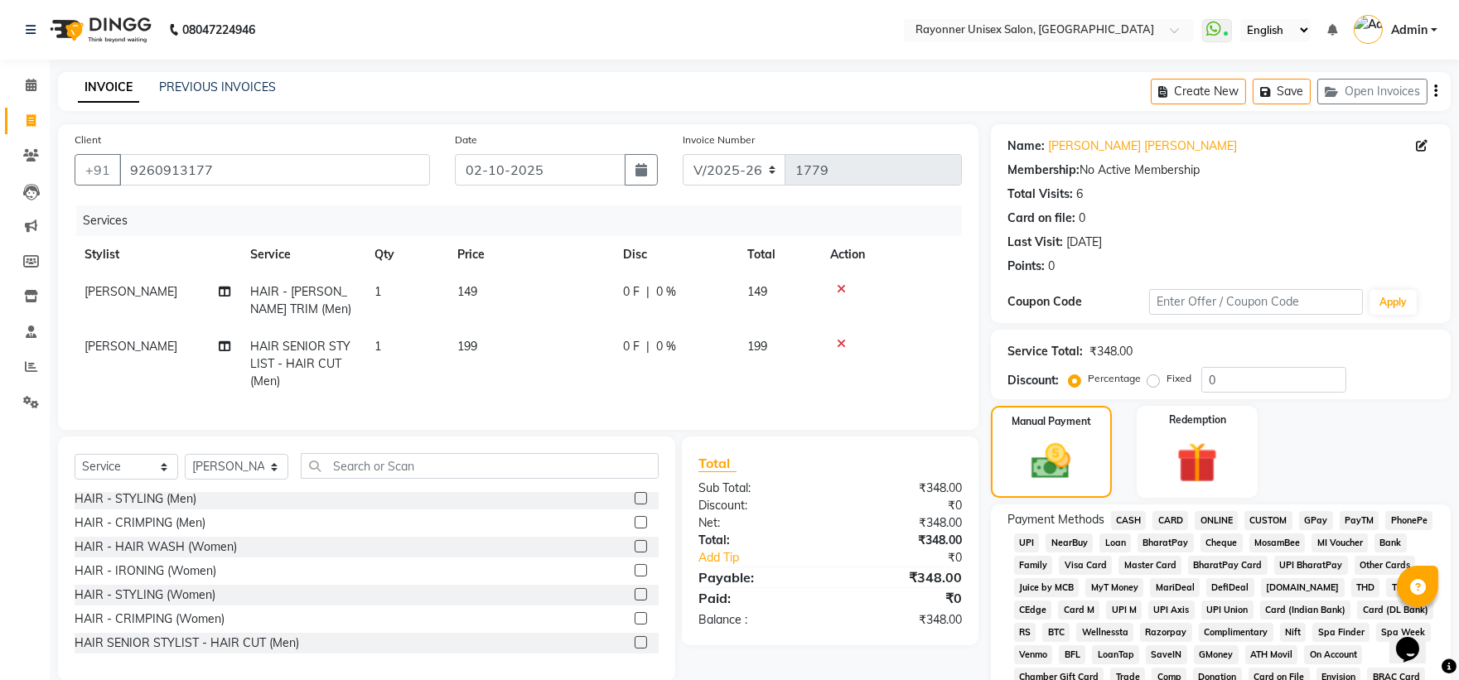
click at [1215, 515] on span "ONLINE" at bounding box center [1216, 520] width 43 height 19
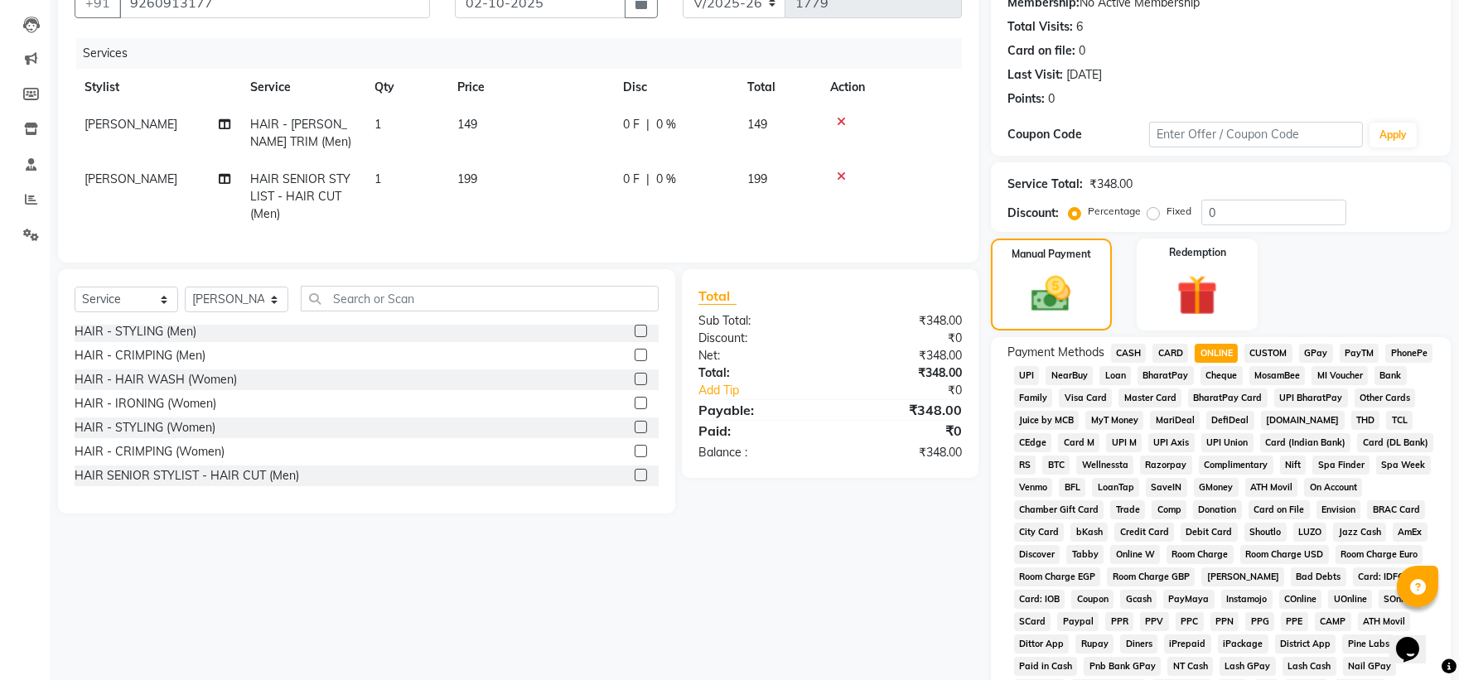
scroll to position [431, 0]
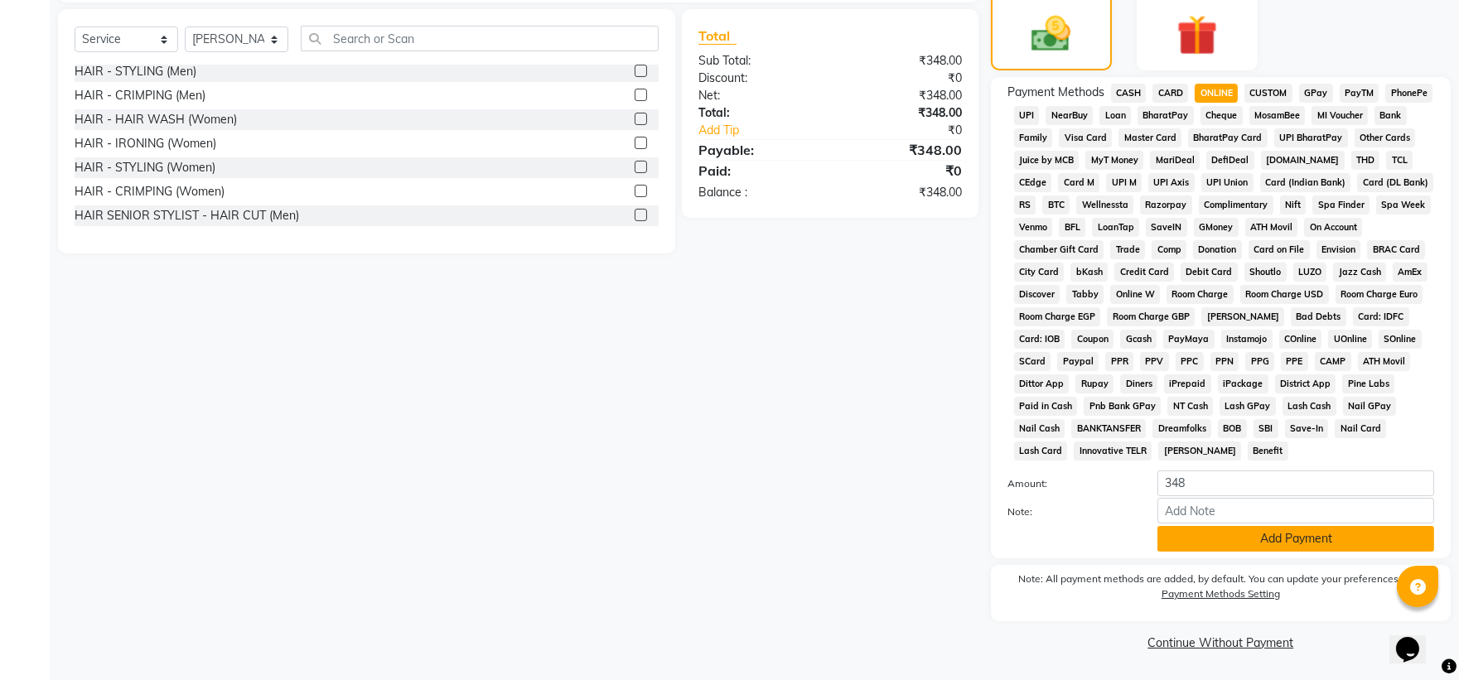
click at [1220, 536] on button "Add Payment" at bounding box center [1295, 539] width 277 height 26
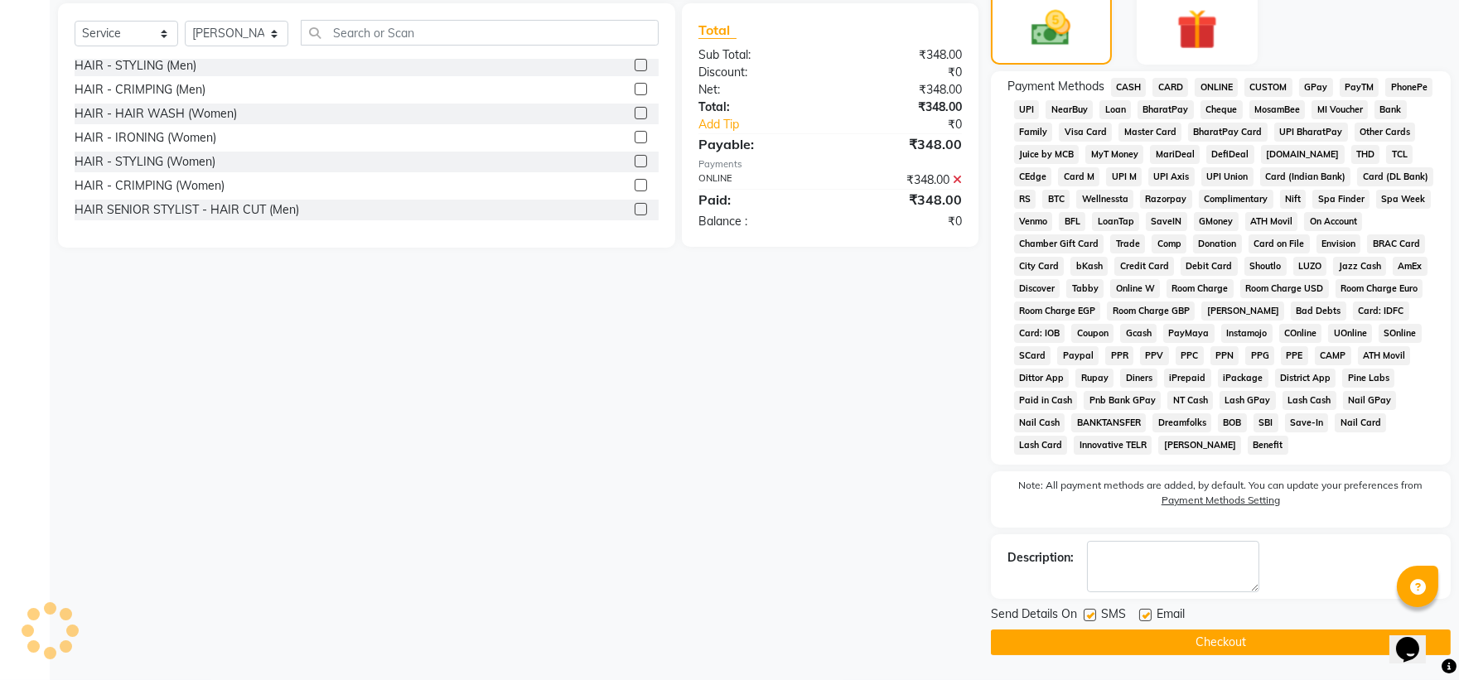
scroll to position [436, 0]
click at [1204, 643] on button "Checkout" at bounding box center [1221, 643] width 460 height 26
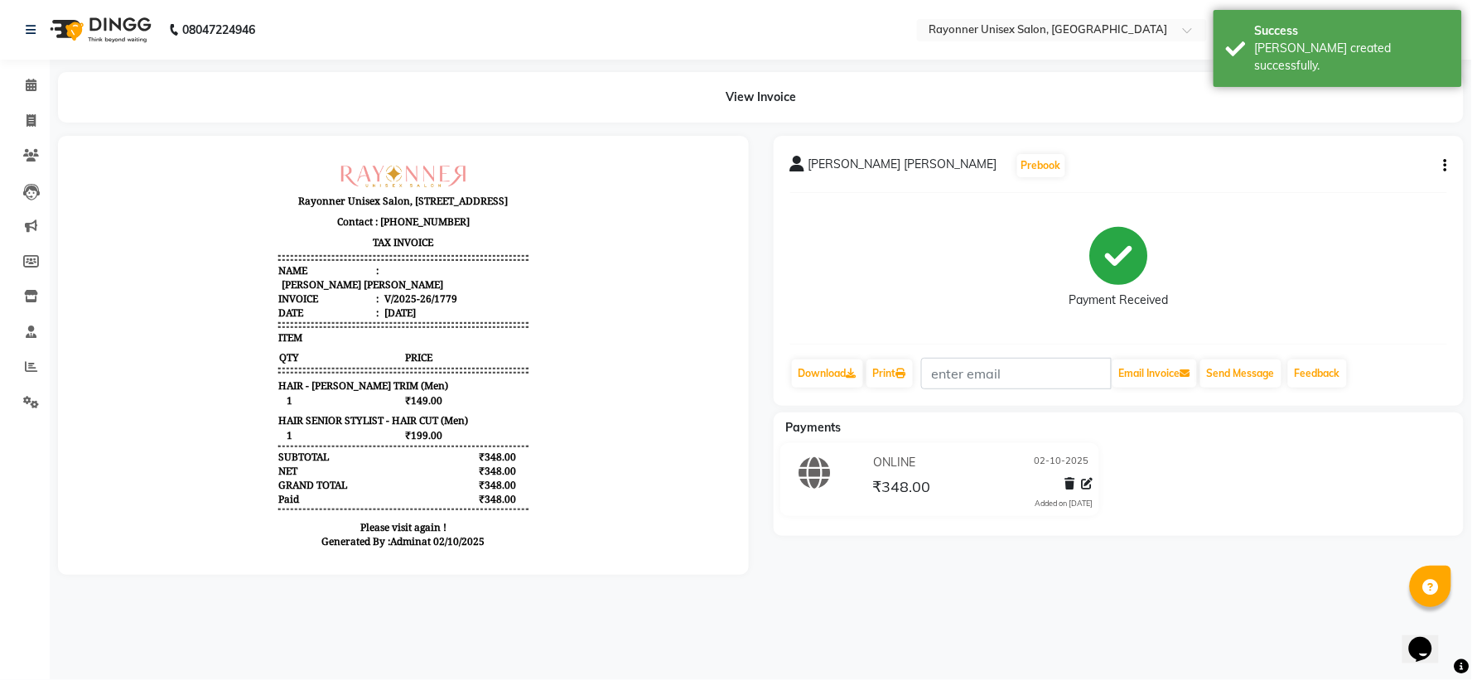
click at [1290, 541] on div "Anshu Ramnani Eldora Prebook Payment Received Download Print Email Invoice Send…" at bounding box center [1119, 355] width 716 height 439
click at [30, 120] on icon at bounding box center [31, 120] width 9 height 12
select select "service"
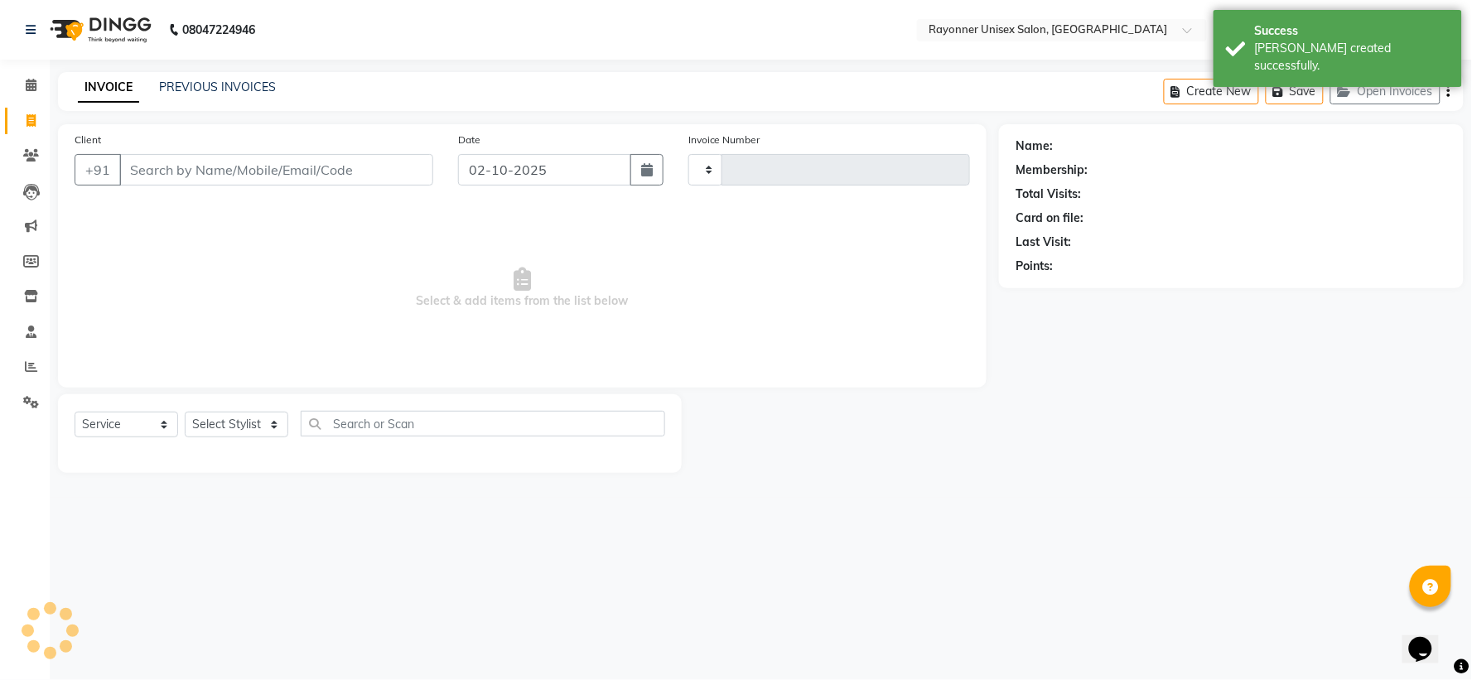
type input "1780"
select select "5201"
select select "P"
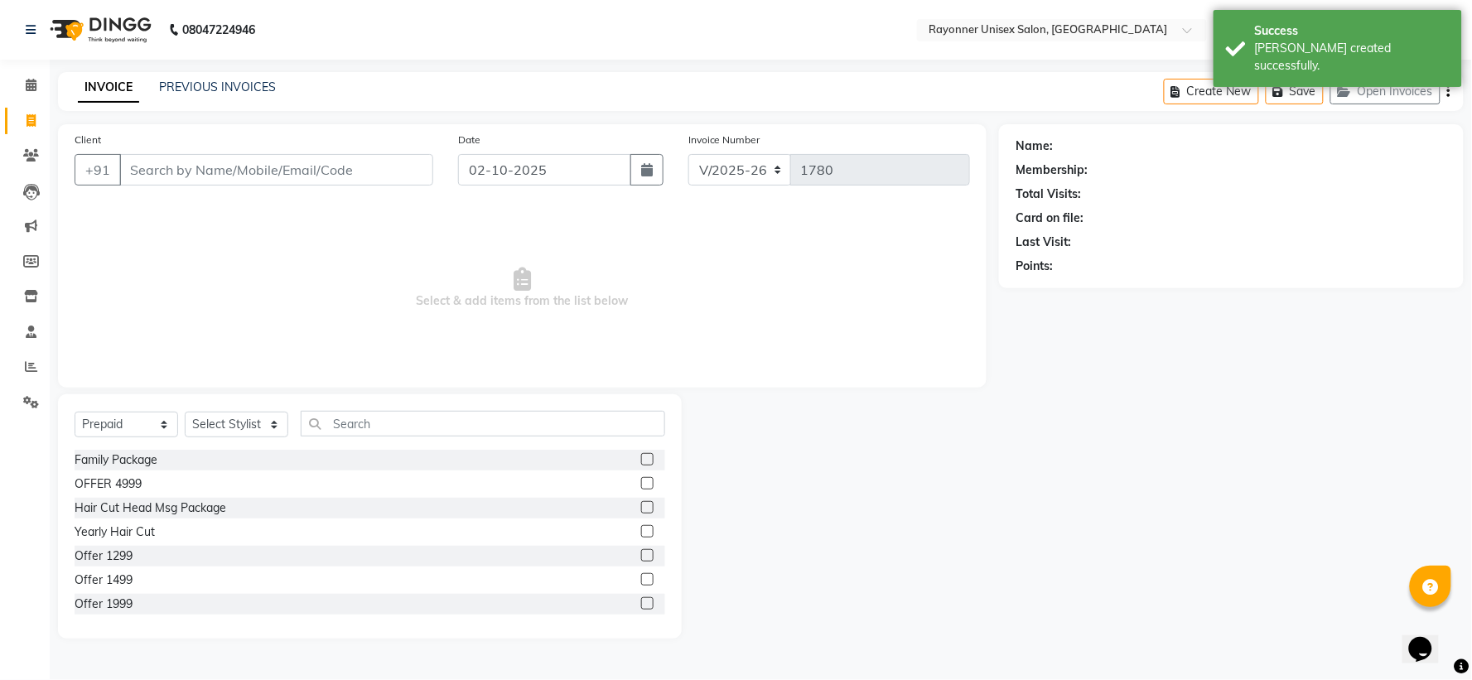
click at [176, 174] on input "Client" at bounding box center [276, 169] width 314 height 31
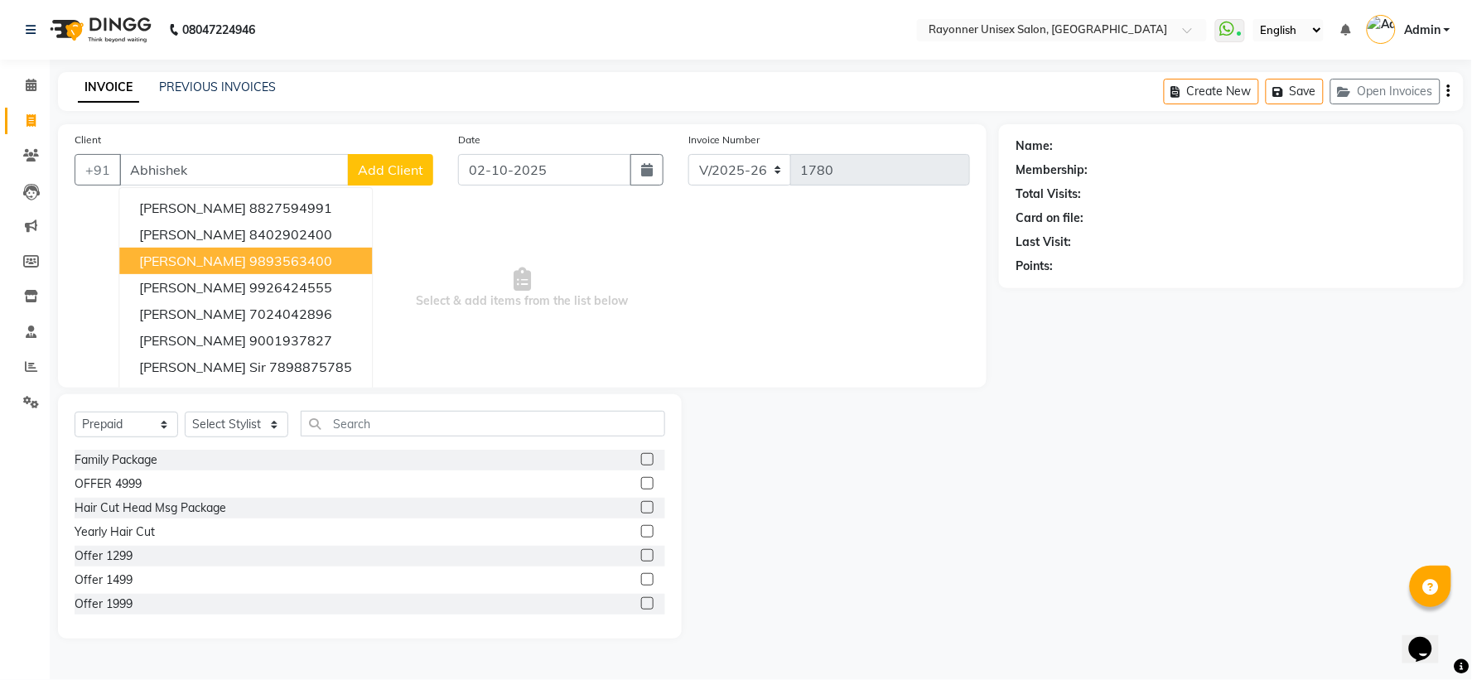
click at [194, 263] on span "Abhishek Jain" at bounding box center [192, 261] width 107 height 17
type input "9893563400"
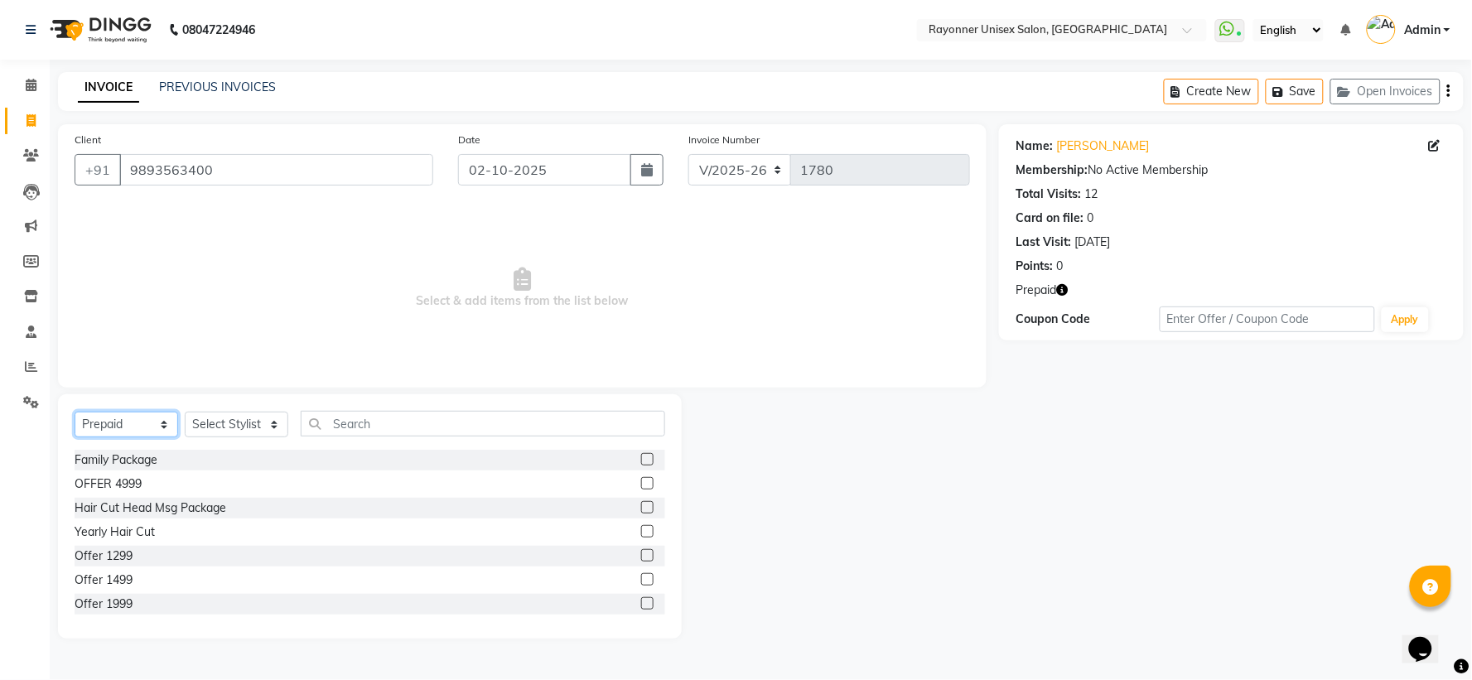
click at [167, 423] on select "Select Service Product Membership Package Voucher Prepaid Gift Card" at bounding box center [127, 425] width 104 height 26
select select "service"
click at [75, 413] on select "Select Service Product Membership Package Voucher Prepaid Gift Card" at bounding box center [127, 425] width 104 height 26
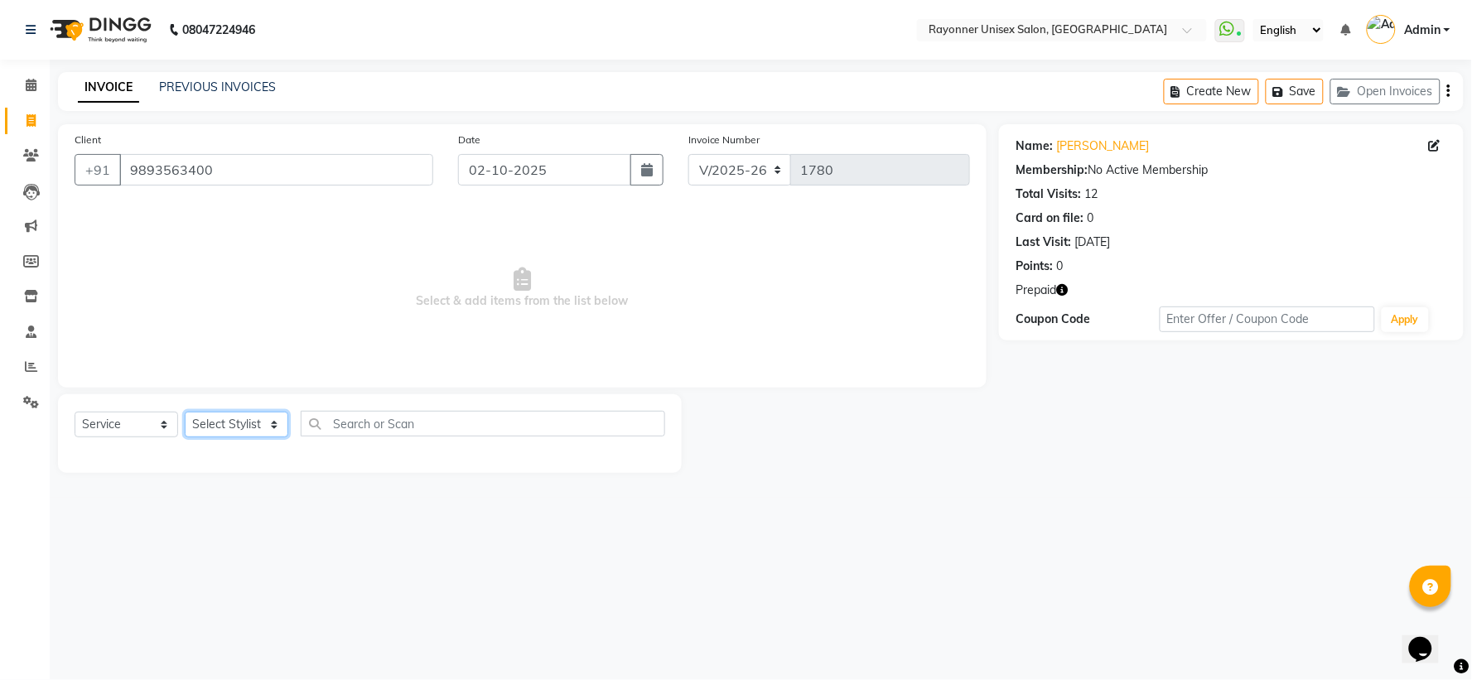
click at [275, 418] on select "Select Stylist [PERSON_NAME] [PERSON_NAME] [PERSON_NAME] Varma [PERSON_NAME]" at bounding box center [237, 425] width 104 height 26
select select "49274"
click at [185, 413] on select "Select Stylist [PERSON_NAME] [PERSON_NAME] [PERSON_NAME] Varma [PERSON_NAME]" at bounding box center [237, 425] width 104 height 26
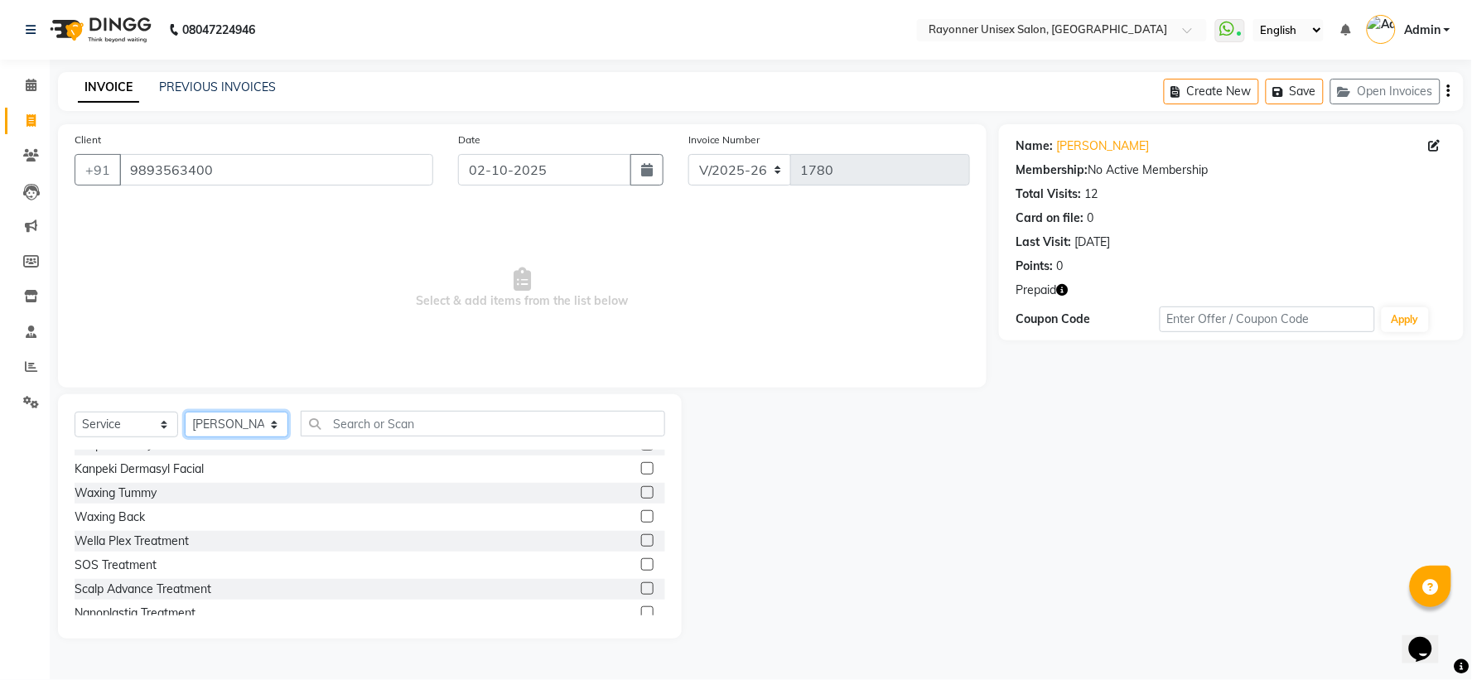
scroll to position [829, 0]
click at [210, 167] on input "9893563400" at bounding box center [276, 169] width 314 height 31
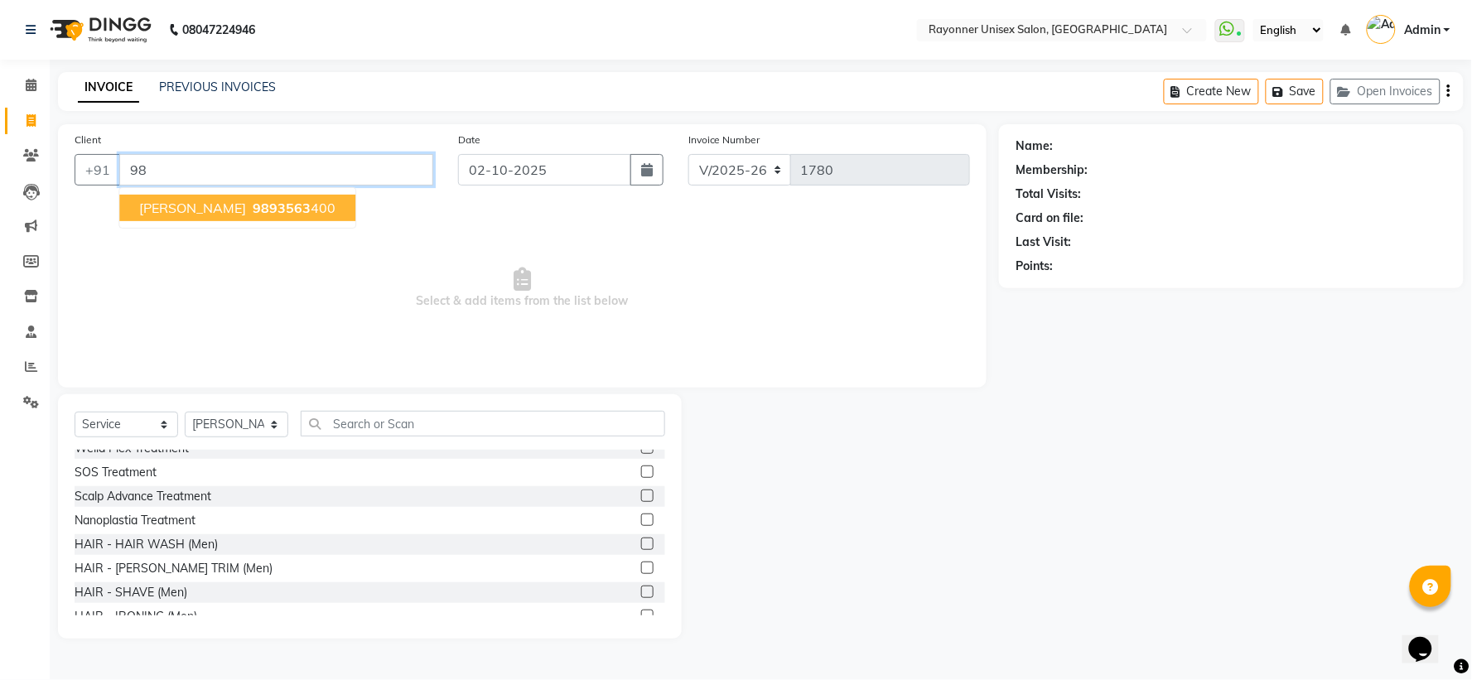
type input "9"
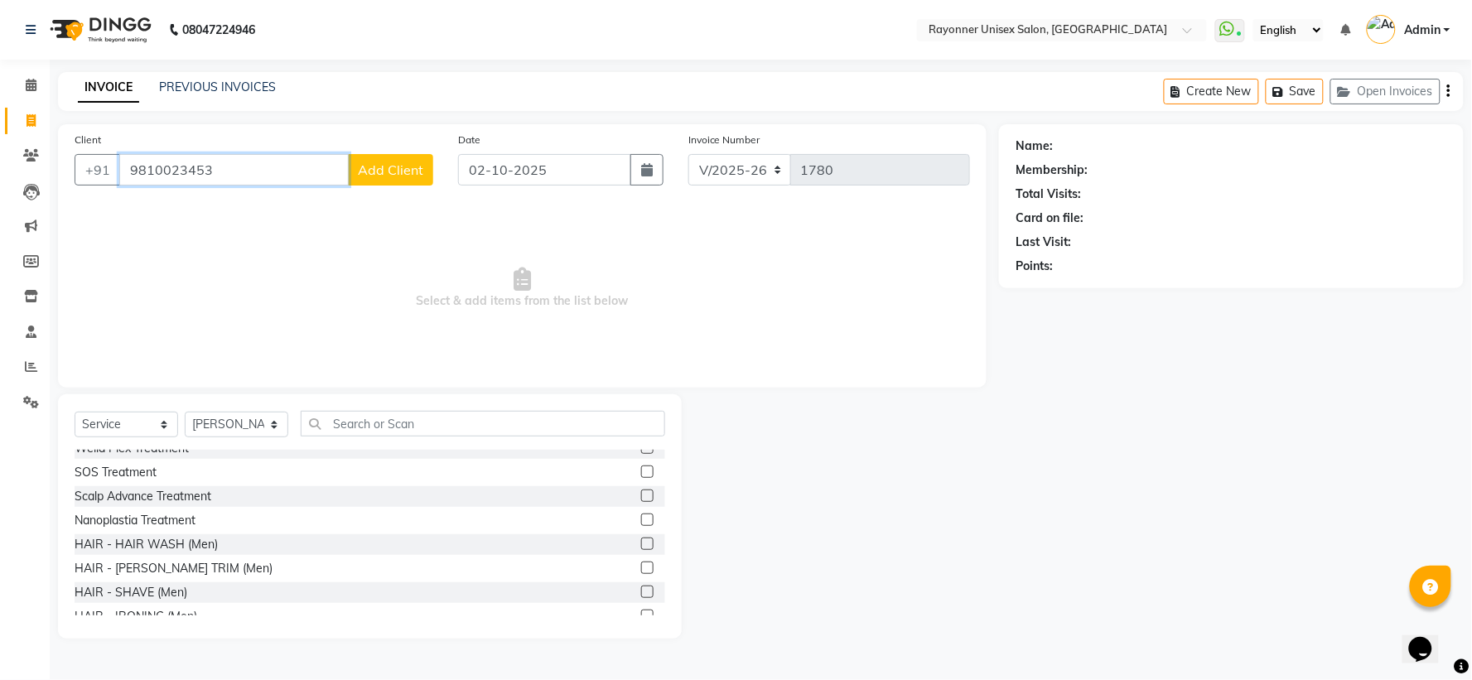
type input "9810023453"
click at [406, 169] on span "Add Client" at bounding box center [390, 170] width 65 height 17
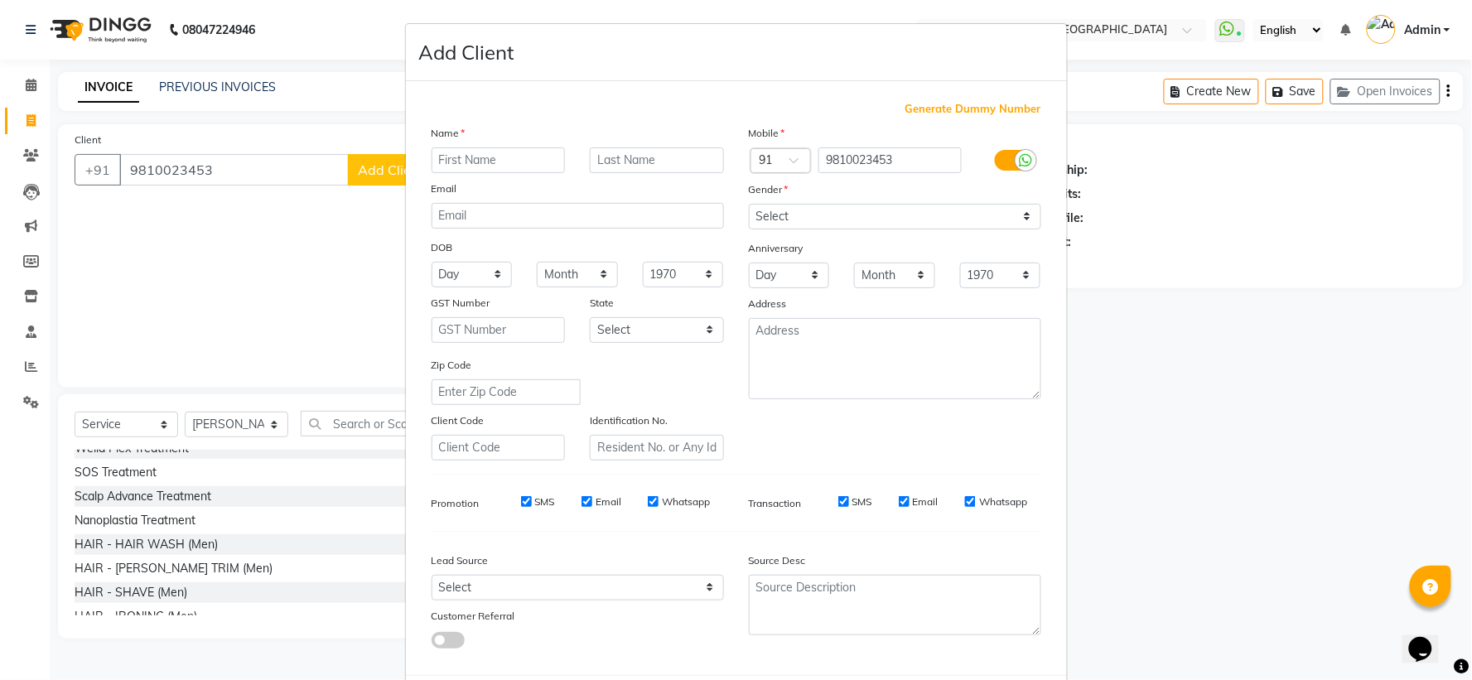
click at [467, 161] on input "text" at bounding box center [499, 160] width 134 height 26
type input "Charu"
click at [616, 157] on input "text" at bounding box center [657, 160] width 134 height 26
type input "Dua Ma'am"
click at [774, 219] on select "Select Male Female Other Prefer Not To Say" at bounding box center [895, 217] width 292 height 26
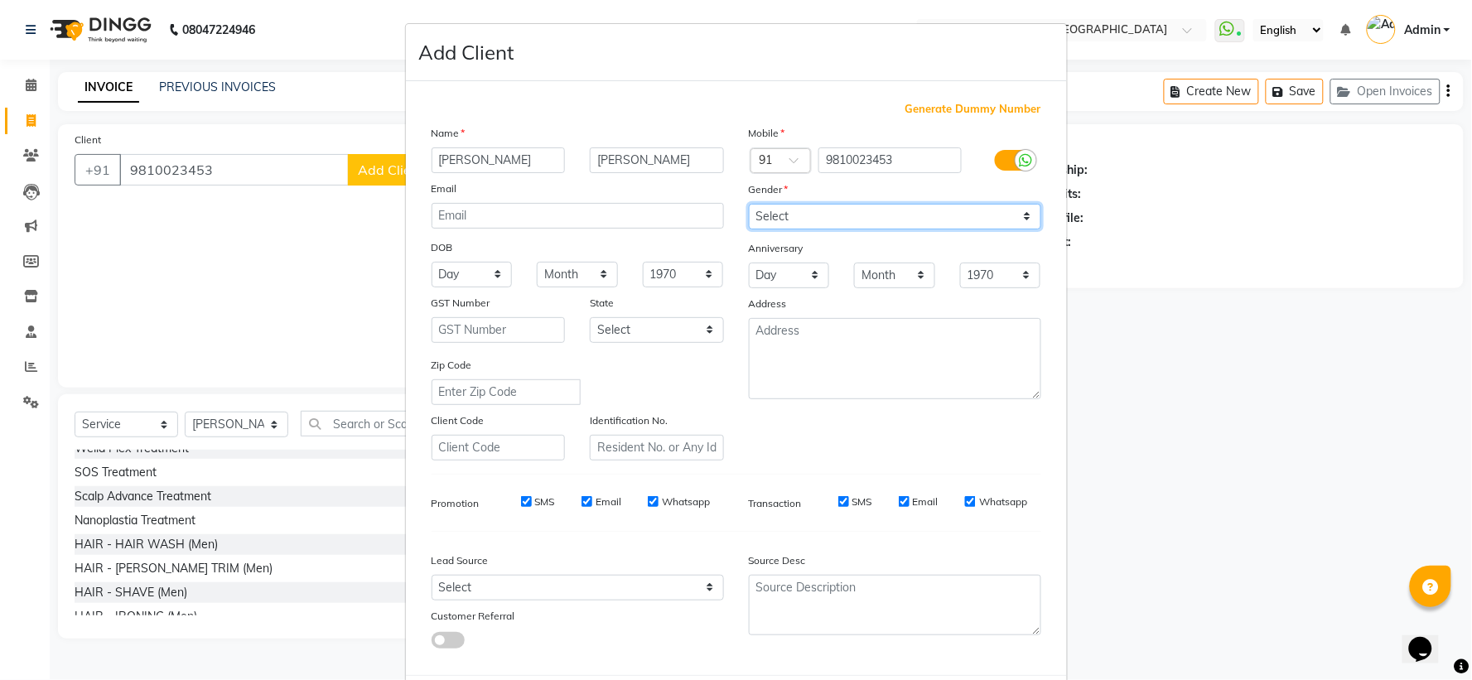
select select "[DEMOGRAPHIC_DATA]"
click at [749, 204] on select "Select Male Female Other Prefer Not To Say" at bounding box center [895, 217] width 292 height 26
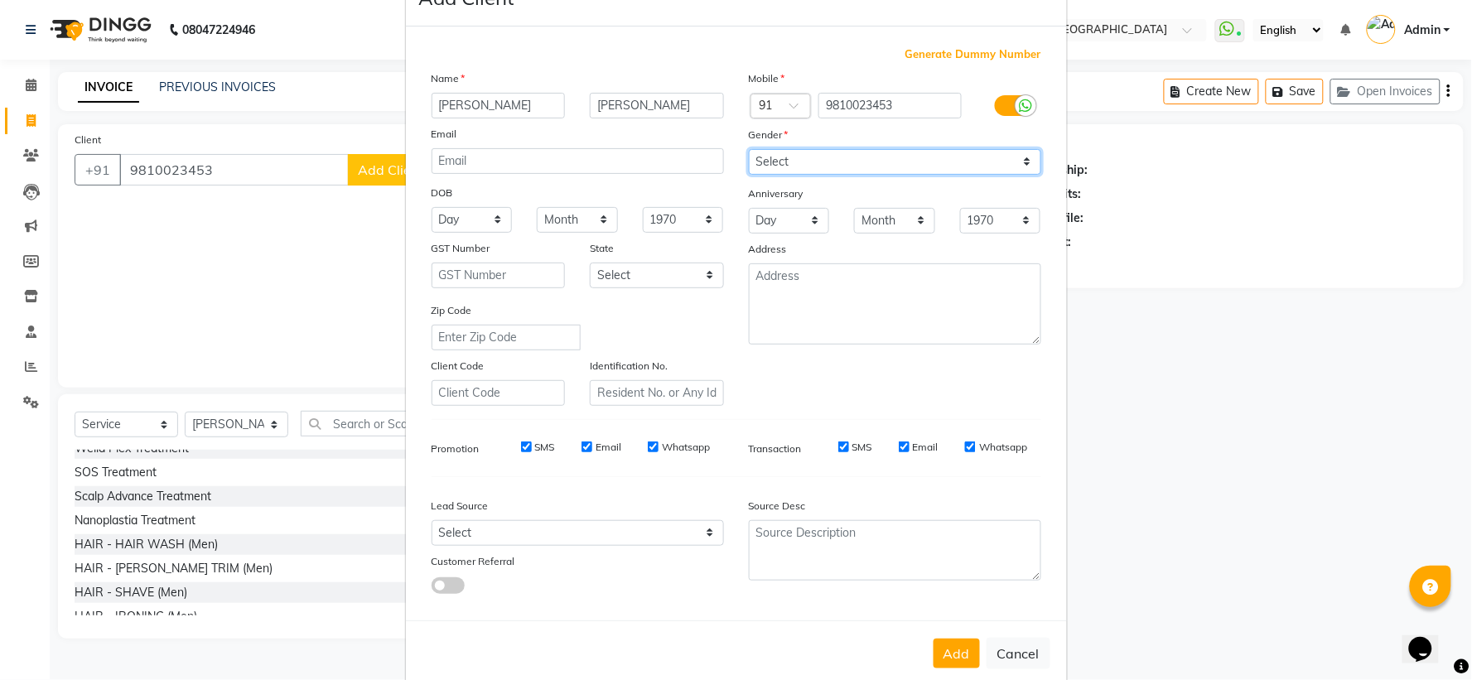
scroll to position [85, 0]
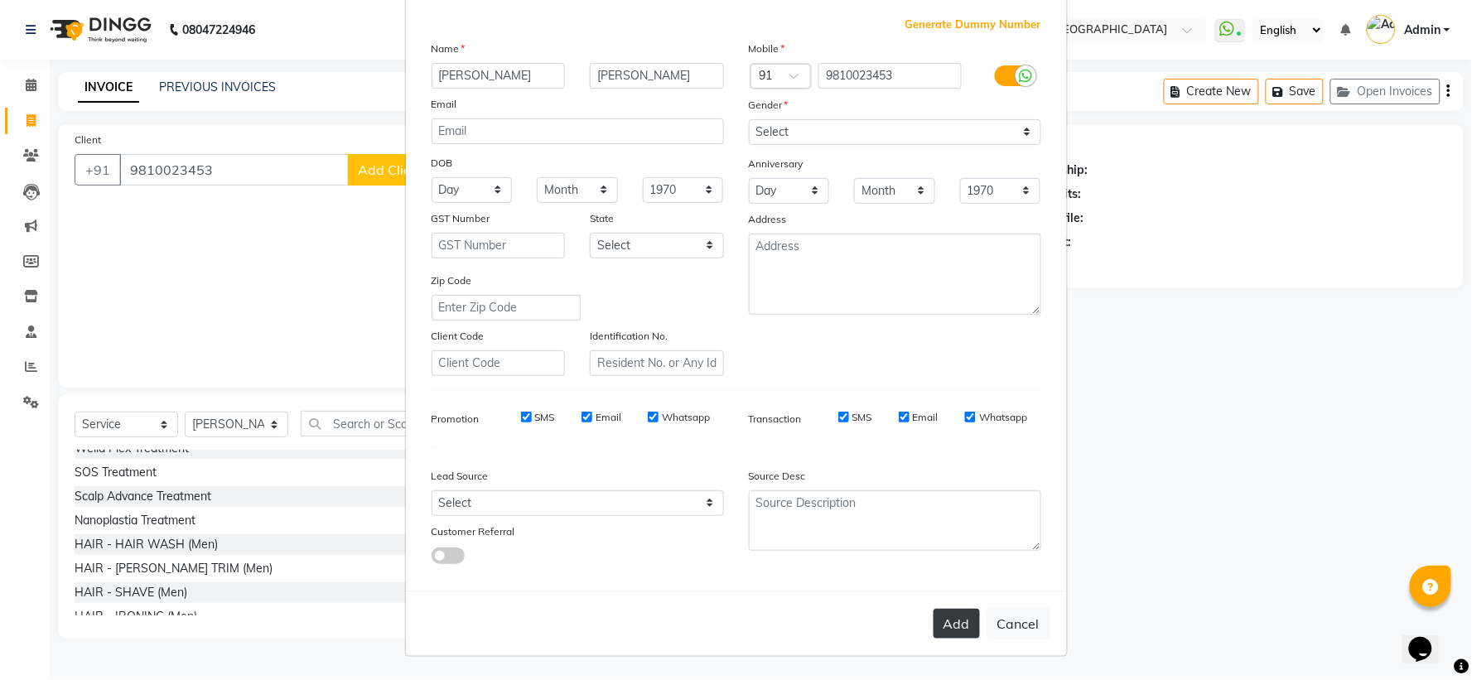
click at [954, 616] on button "Add" at bounding box center [957, 624] width 46 height 30
select select
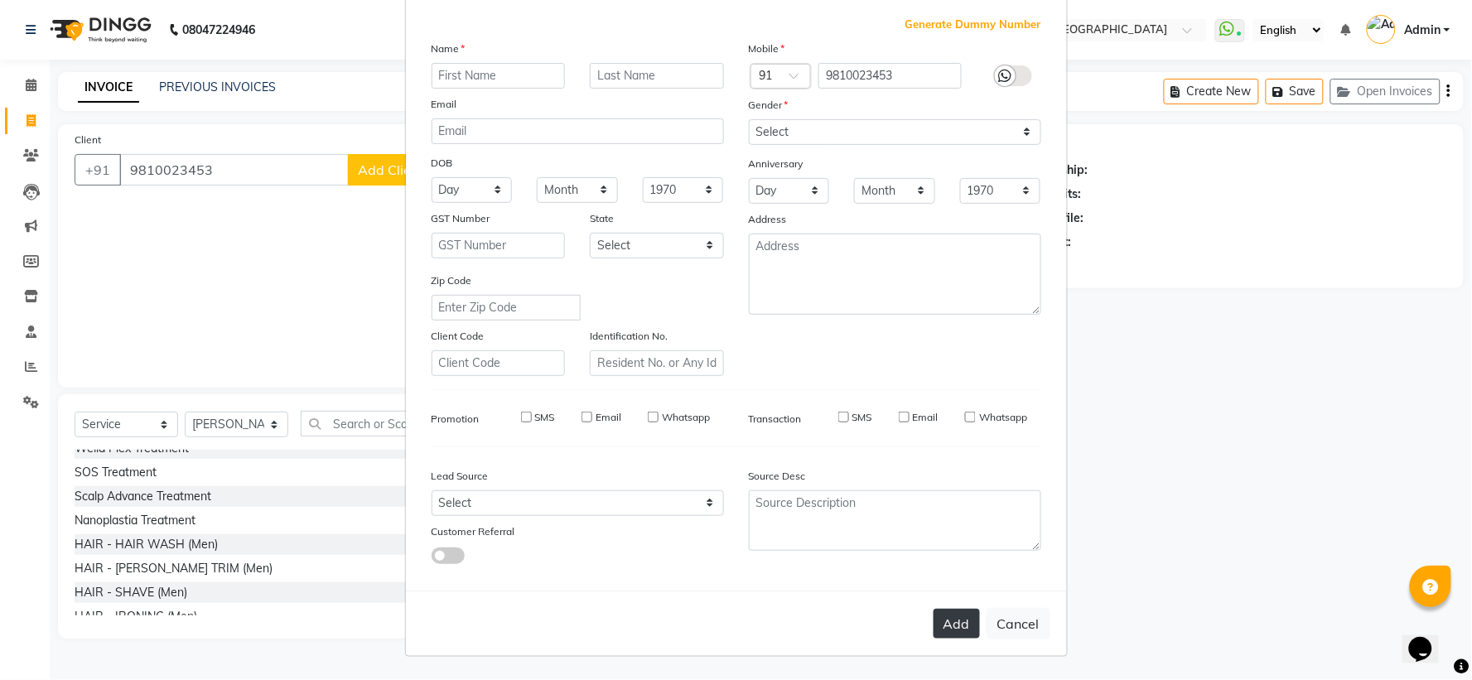
select select
checkbox input "false"
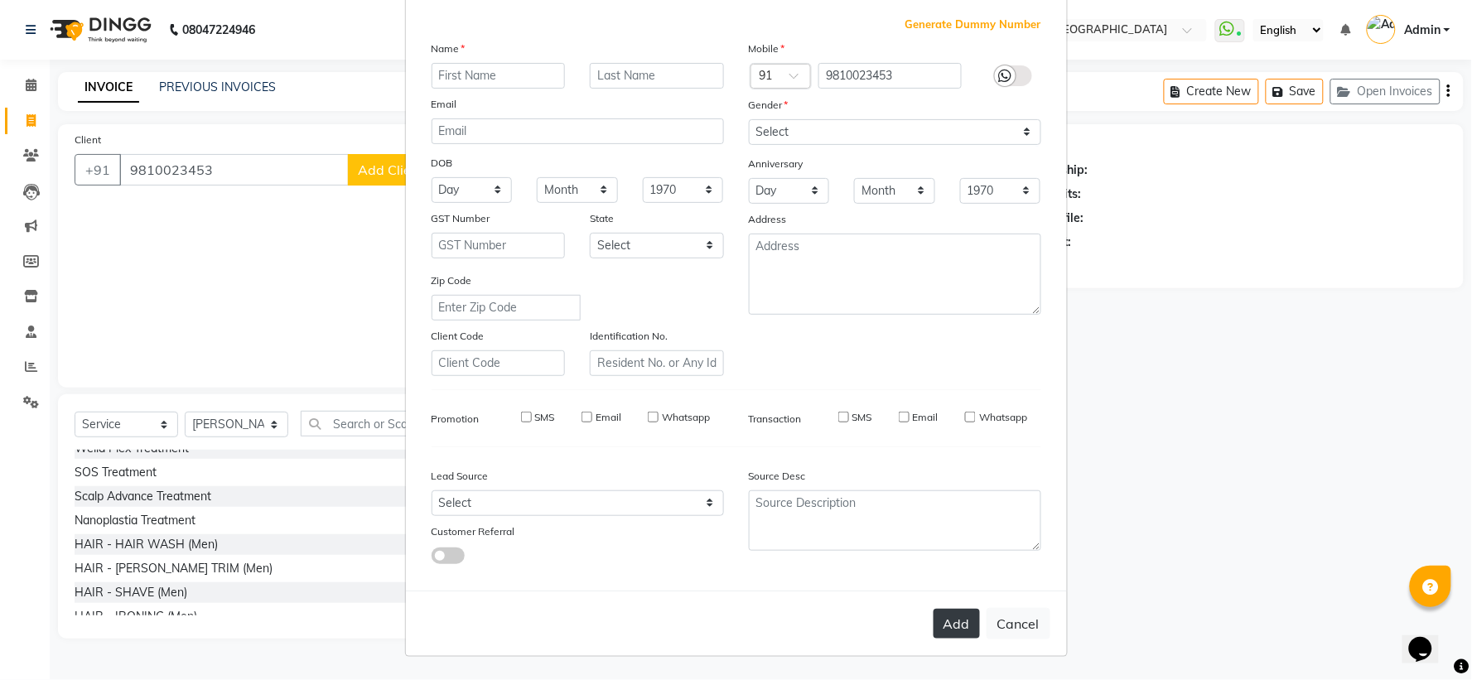
checkbox input "false"
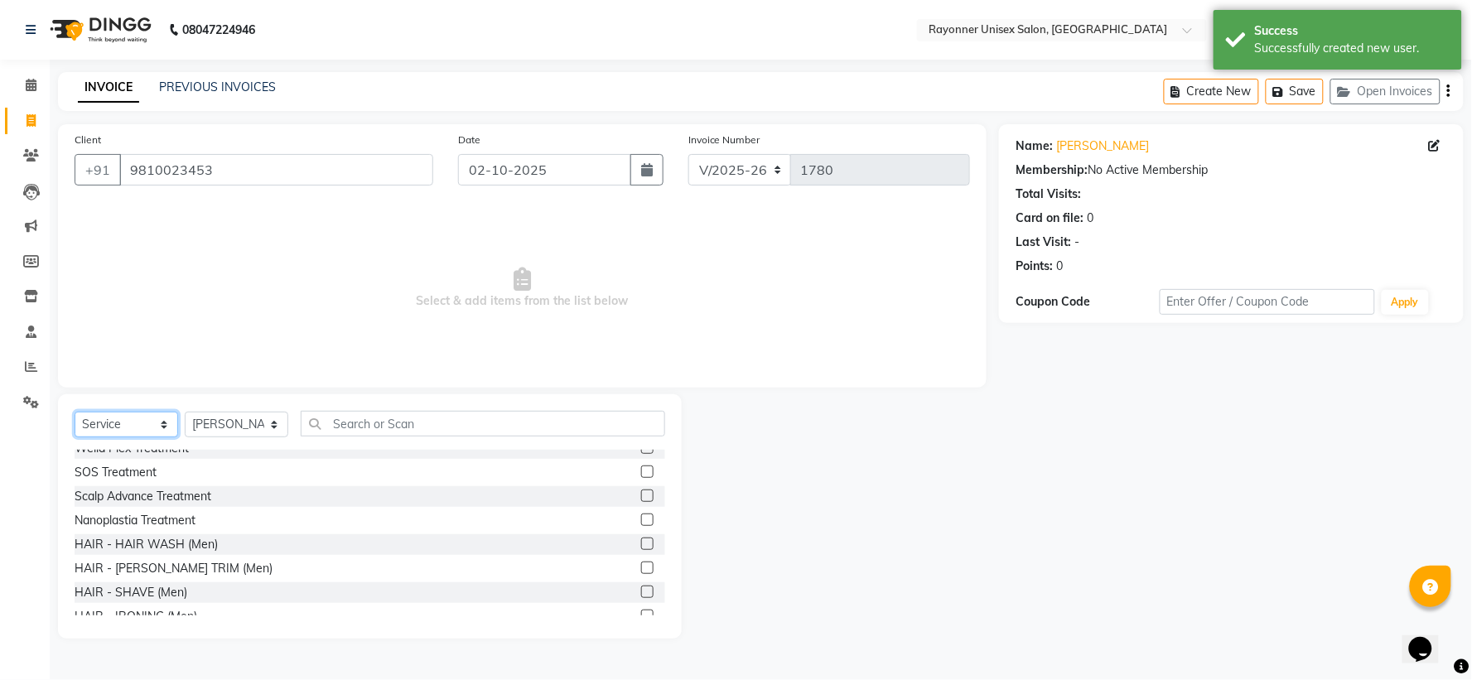
click at [163, 426] on select "Select Service Product Membership Package Voucher Prepaid Gift Card" at bounding box center [127, 425] width 104 height 26
click at [75, 413] on select "Select Service Product Membership Package Voucher Prepaid Gift Card" at bounding box center [127, 425] width 104 height 26
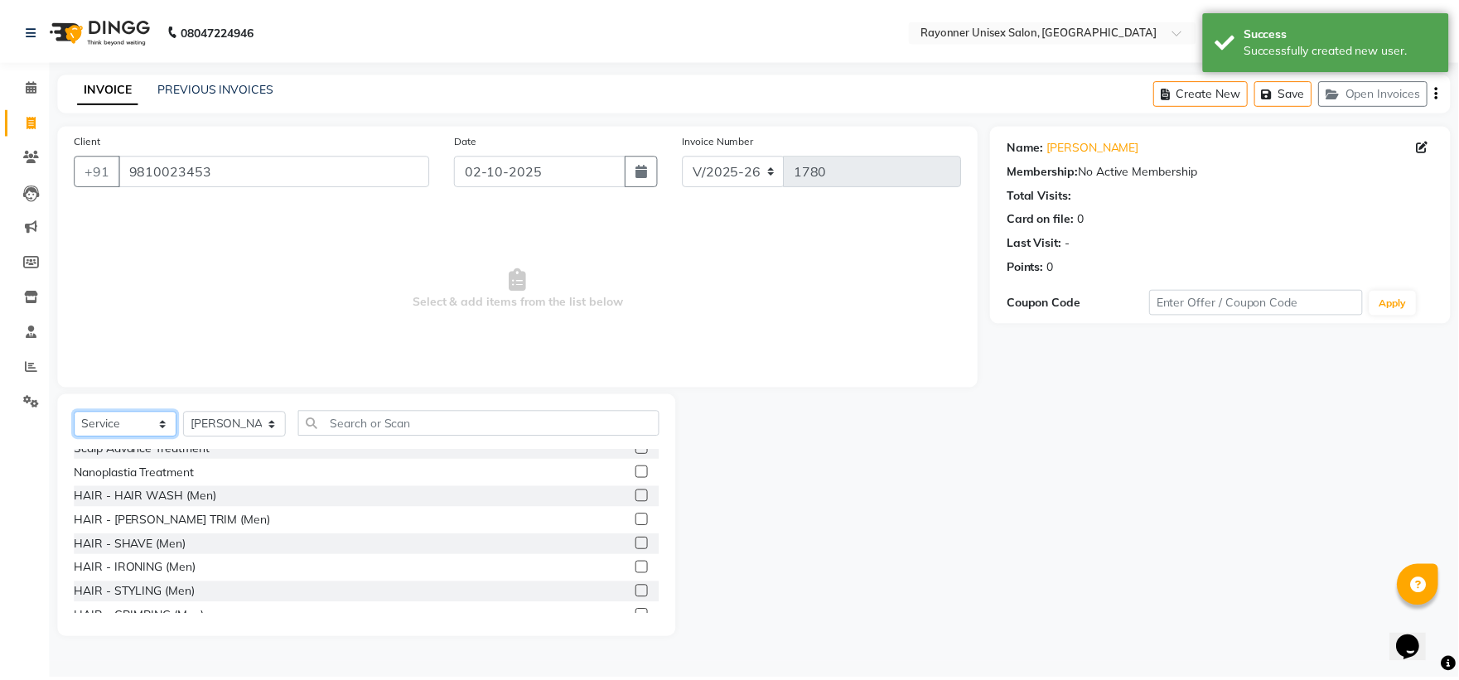
scroll to position [921, 0]
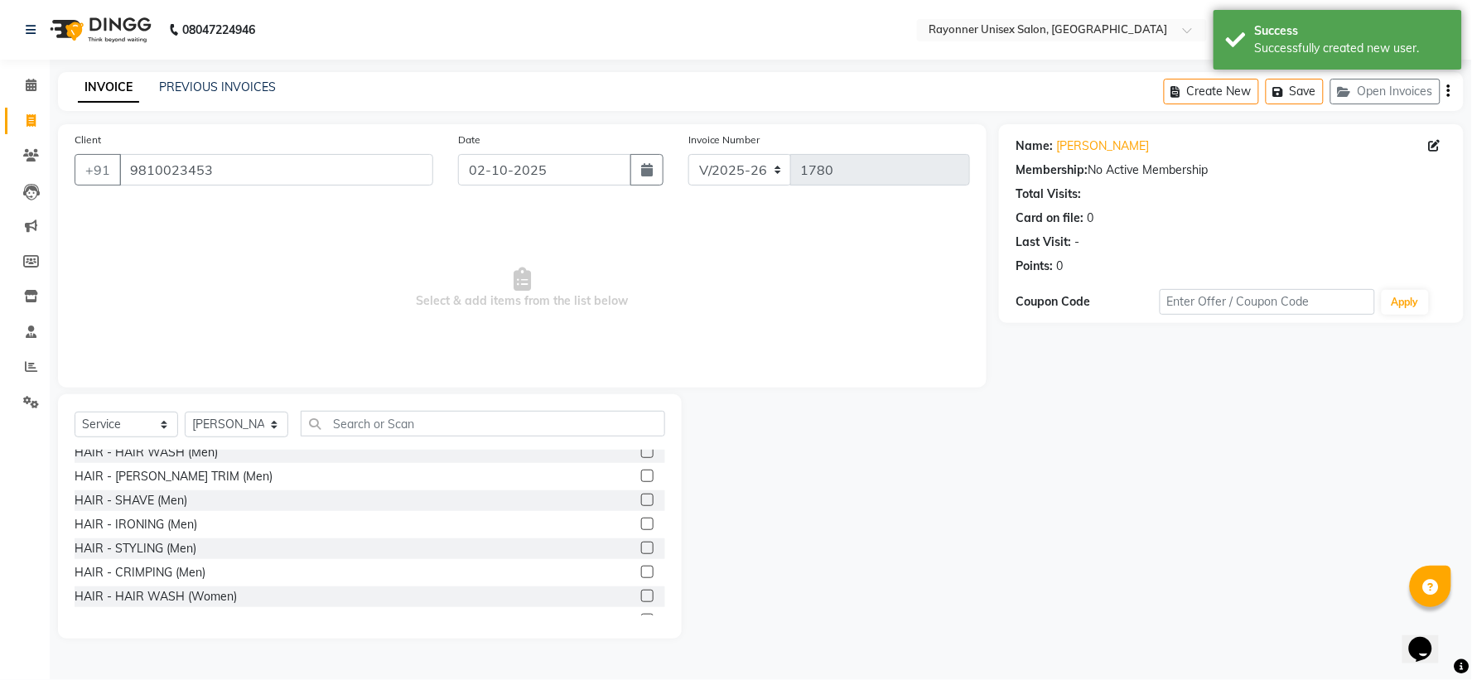
click at [641, 592] on label at bounding box center [647, 596] width 12 height 12
click at [641, 592] on input "checkbox" at bounding box center [646, 597] width 11 height 11
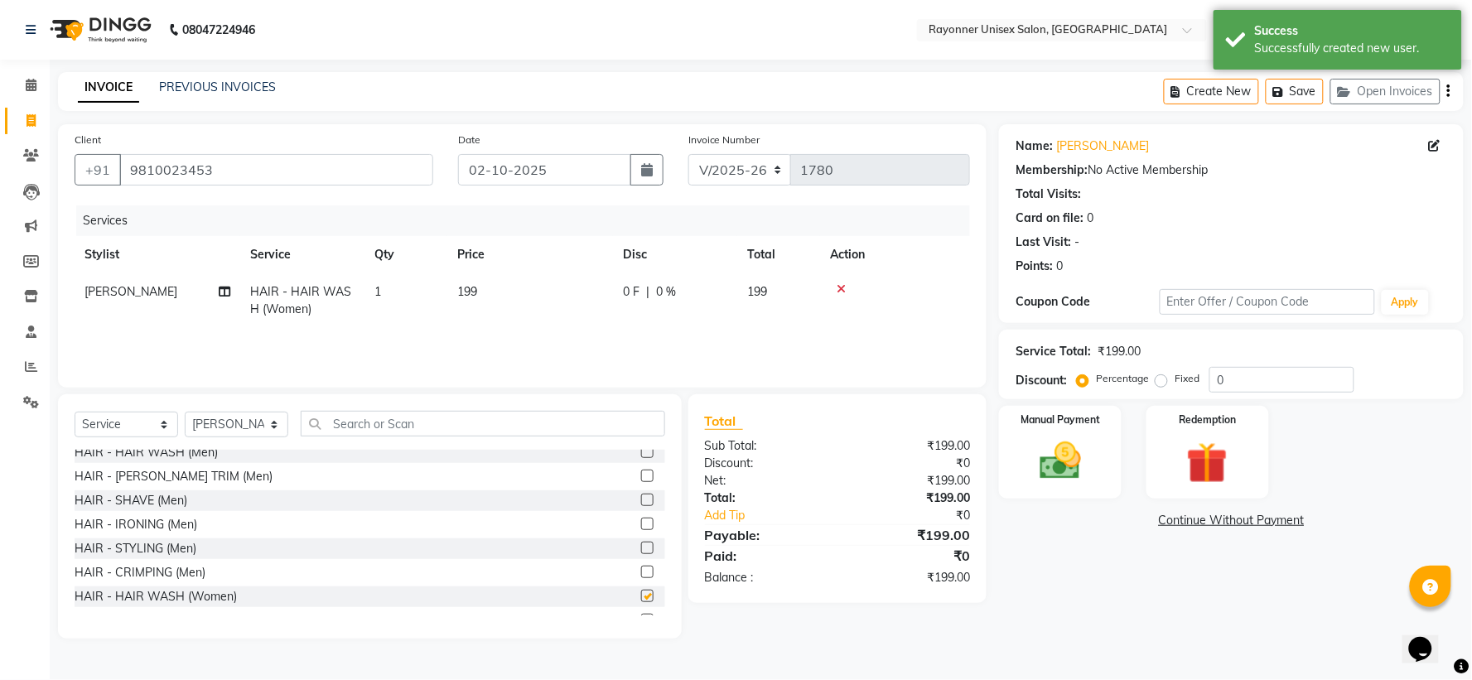
checkbox input "false"
click at [1082, 453] on img at bounding box center [1061, 462] width 70 height 50
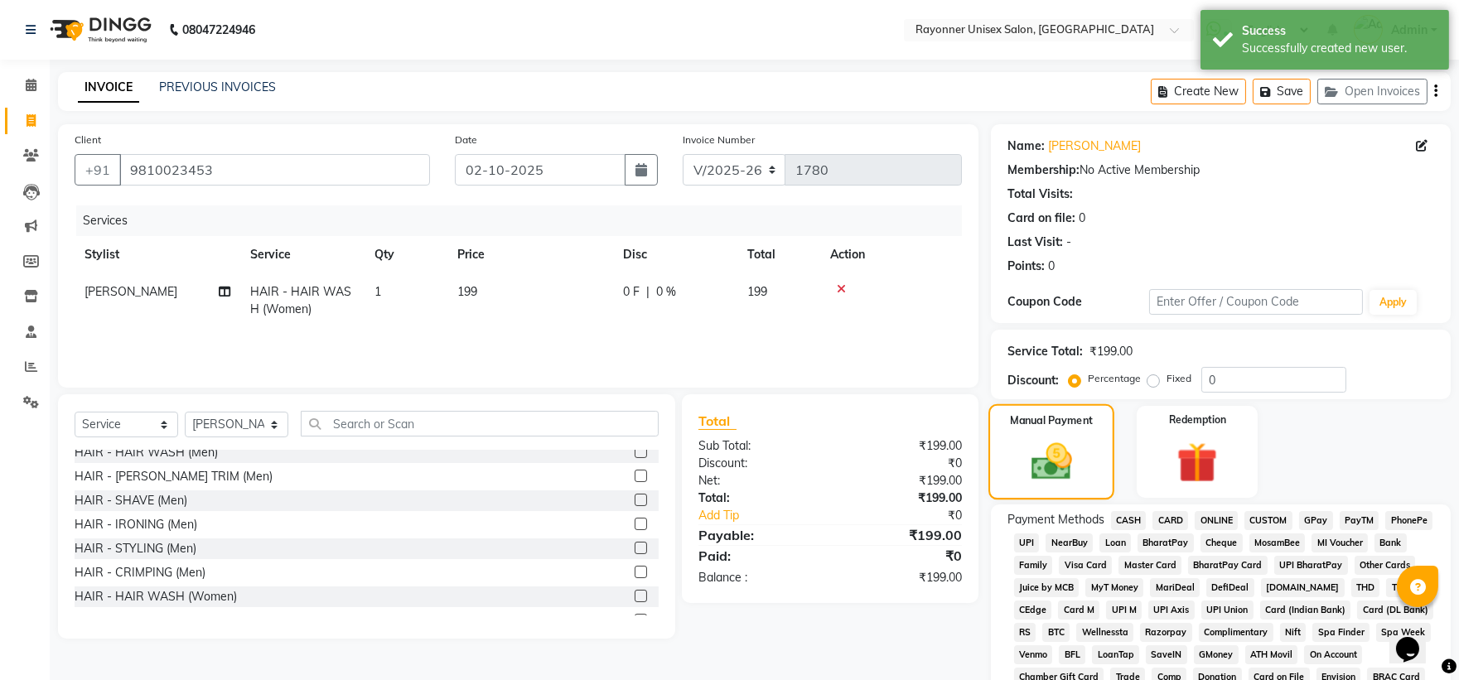
scroll to position [276, 0]
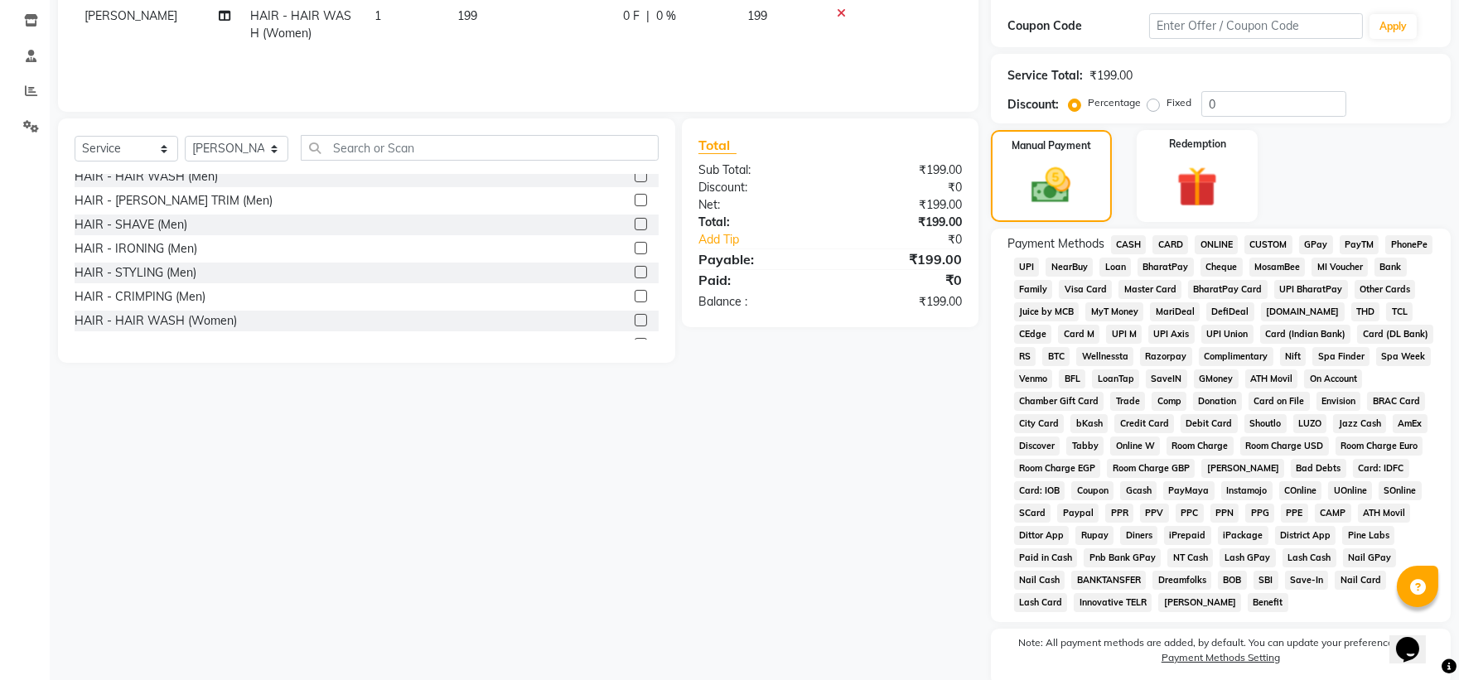
click at [1125, 244] on span "CASH" at bounding box center [1129, 244] width 36 height 19
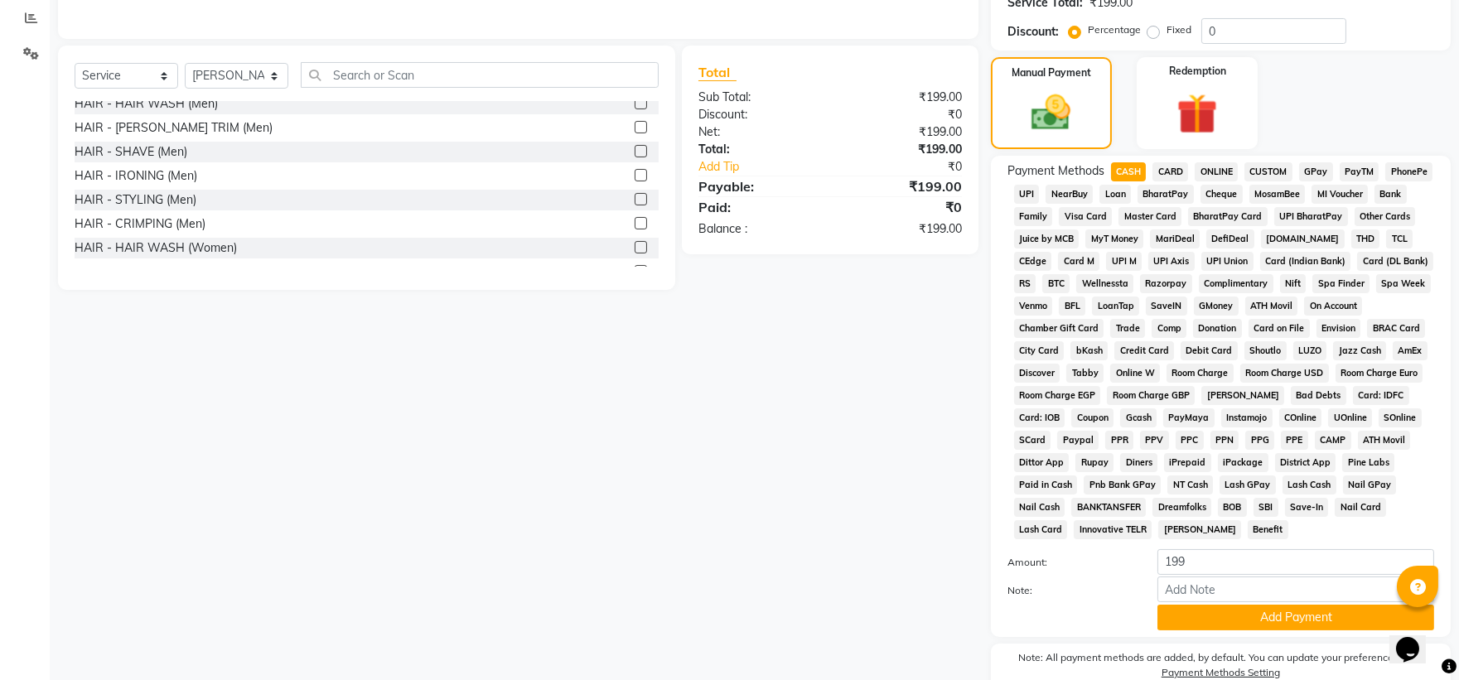
scroll to position [431, 0]
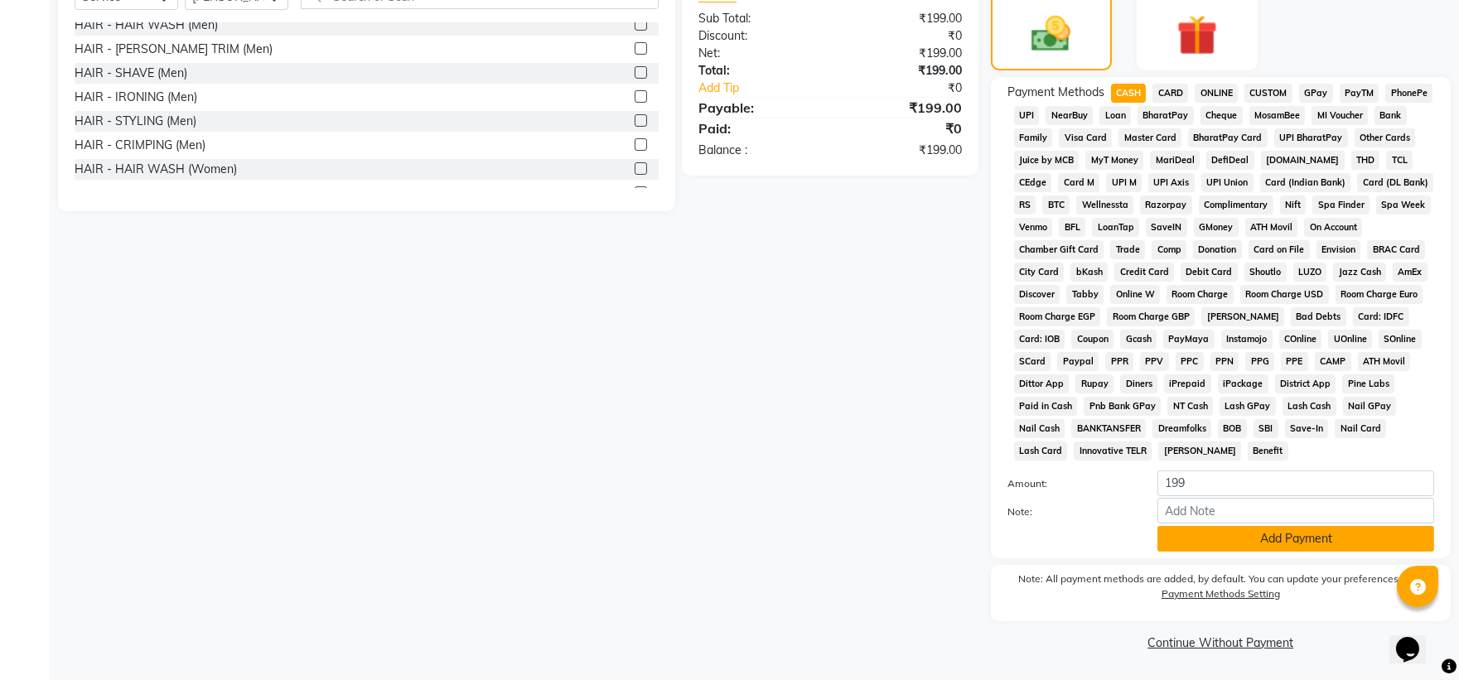
click at [1232, 543] on button "Add Payment" at bounding box center [1295, 539] width 277 height 26
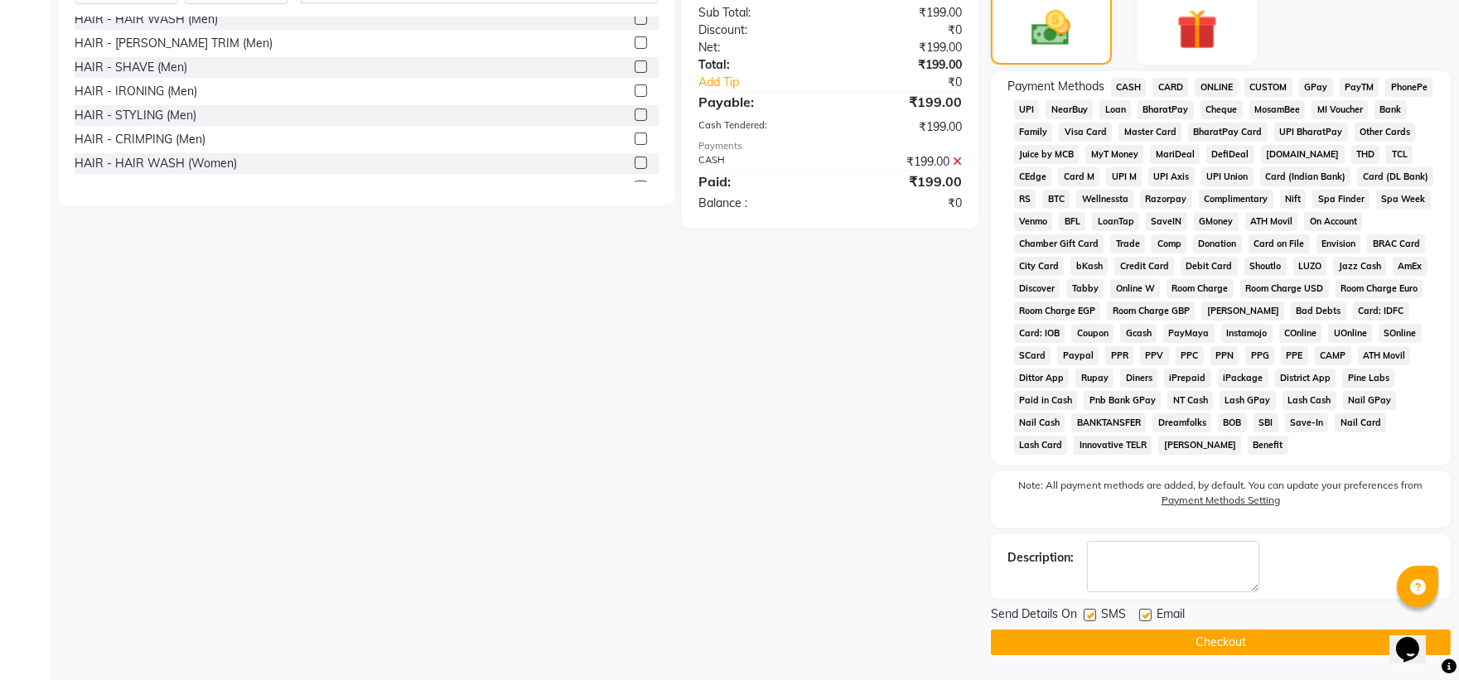
scroll to position [436, 0]
click at [1032, 635] on button "Checkout" at bounding box center [1221, 643] width 460 height 26
